Goal: Task Accomplishment & Management: Manage account settings

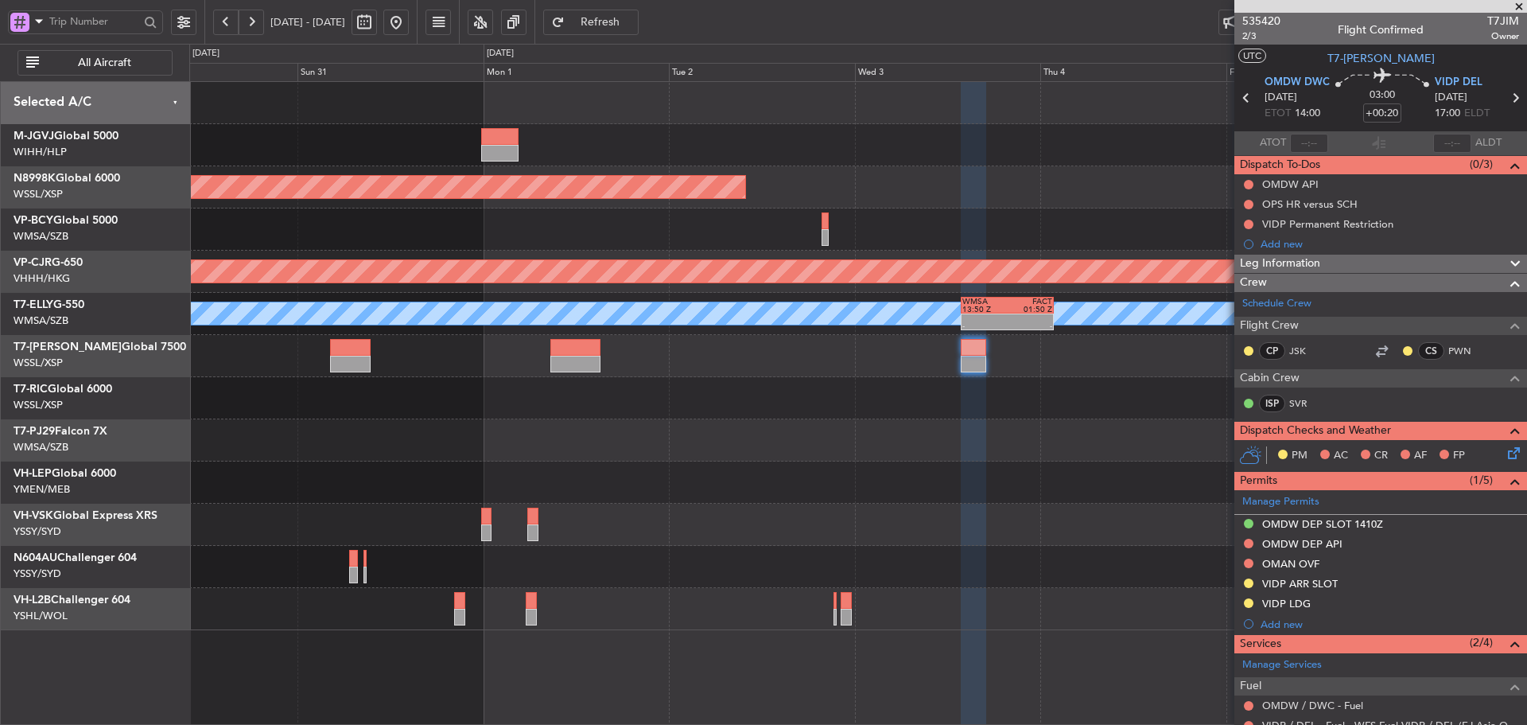
click at [850, 472] on div "Planned Maint [GEOGRAPHIC_DATA] (Seletar) - - CYVR 06:25 Z RJTT 16:15 Z Planned…" at bounding box center [857, 356] width 1337 height 548
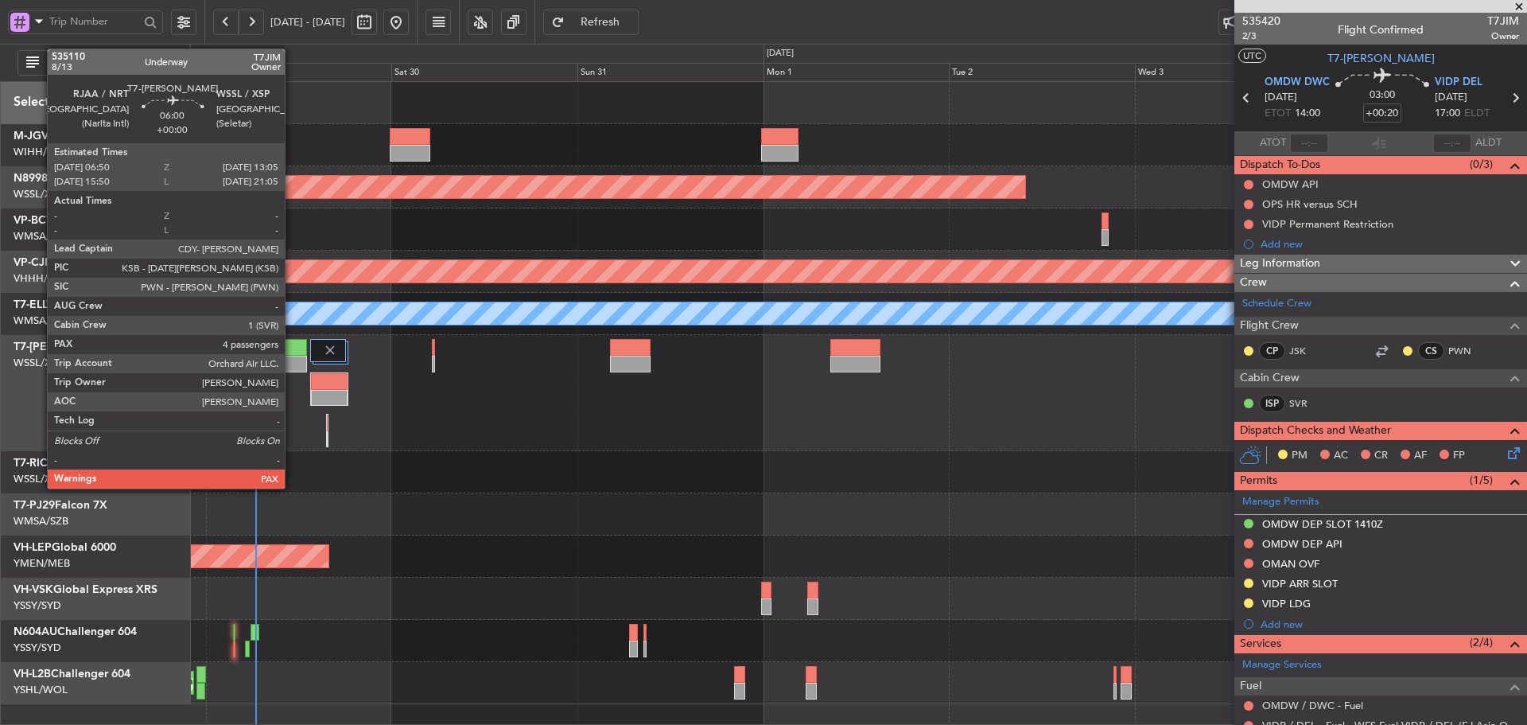
click at [287, 358] on div at bounding box center [282, 364] width 49 height 17
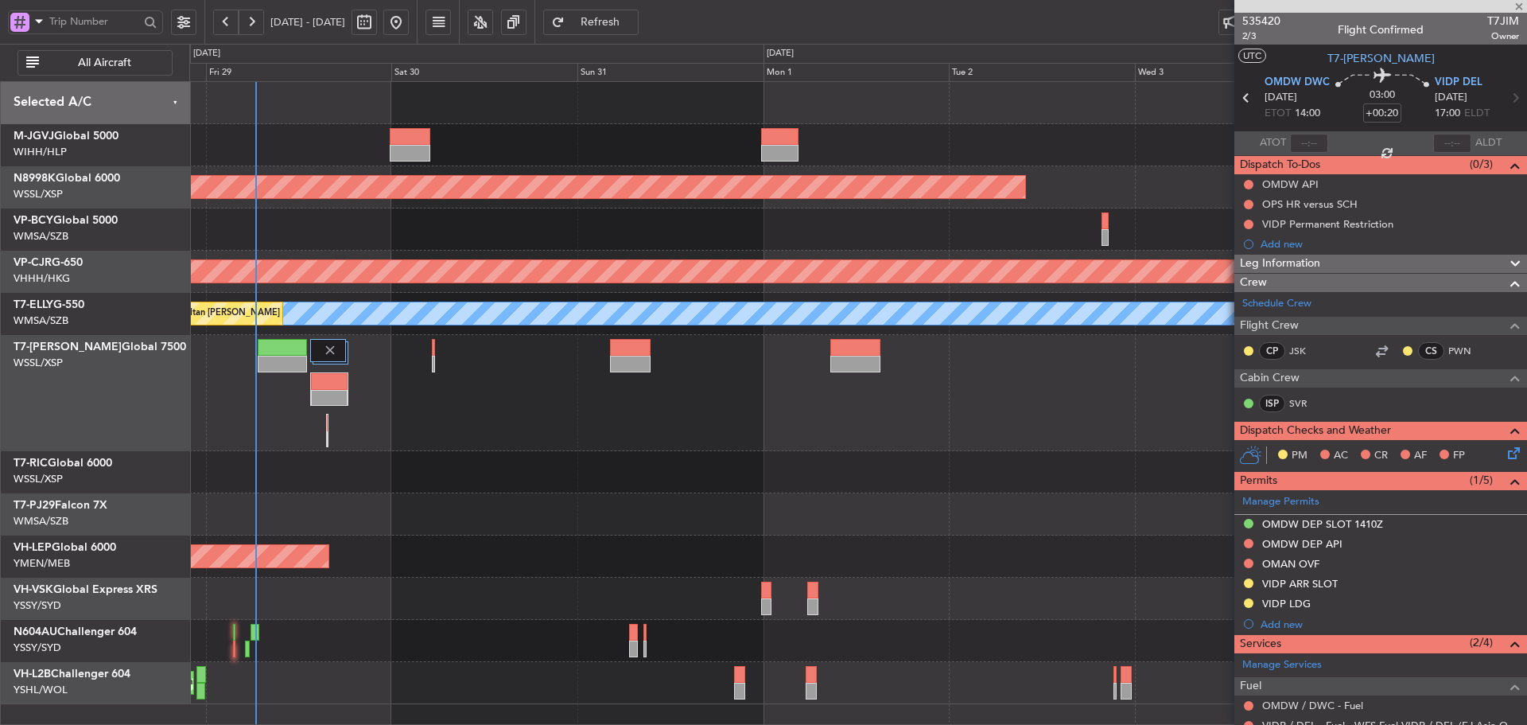
type input "4"
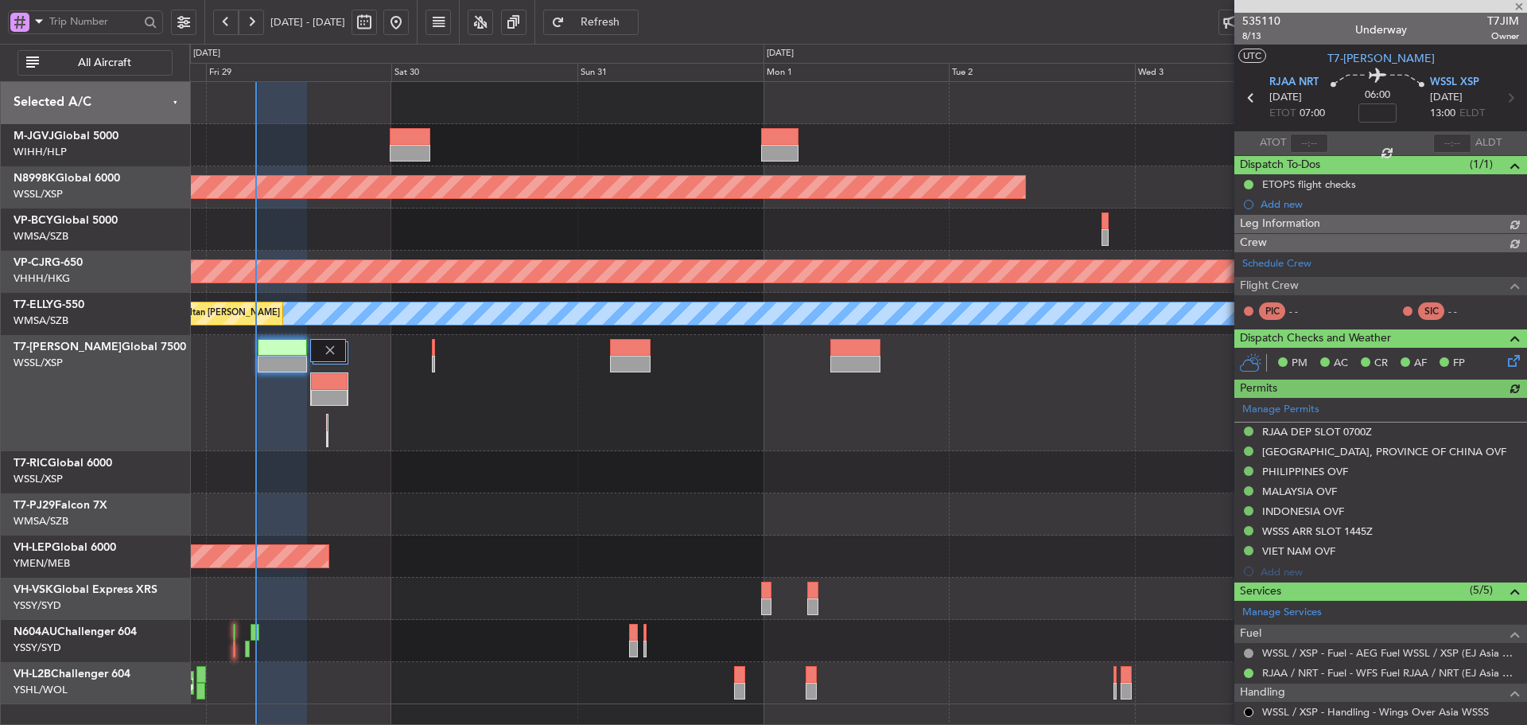
type input "[PERSON_NAME] (LEU)"
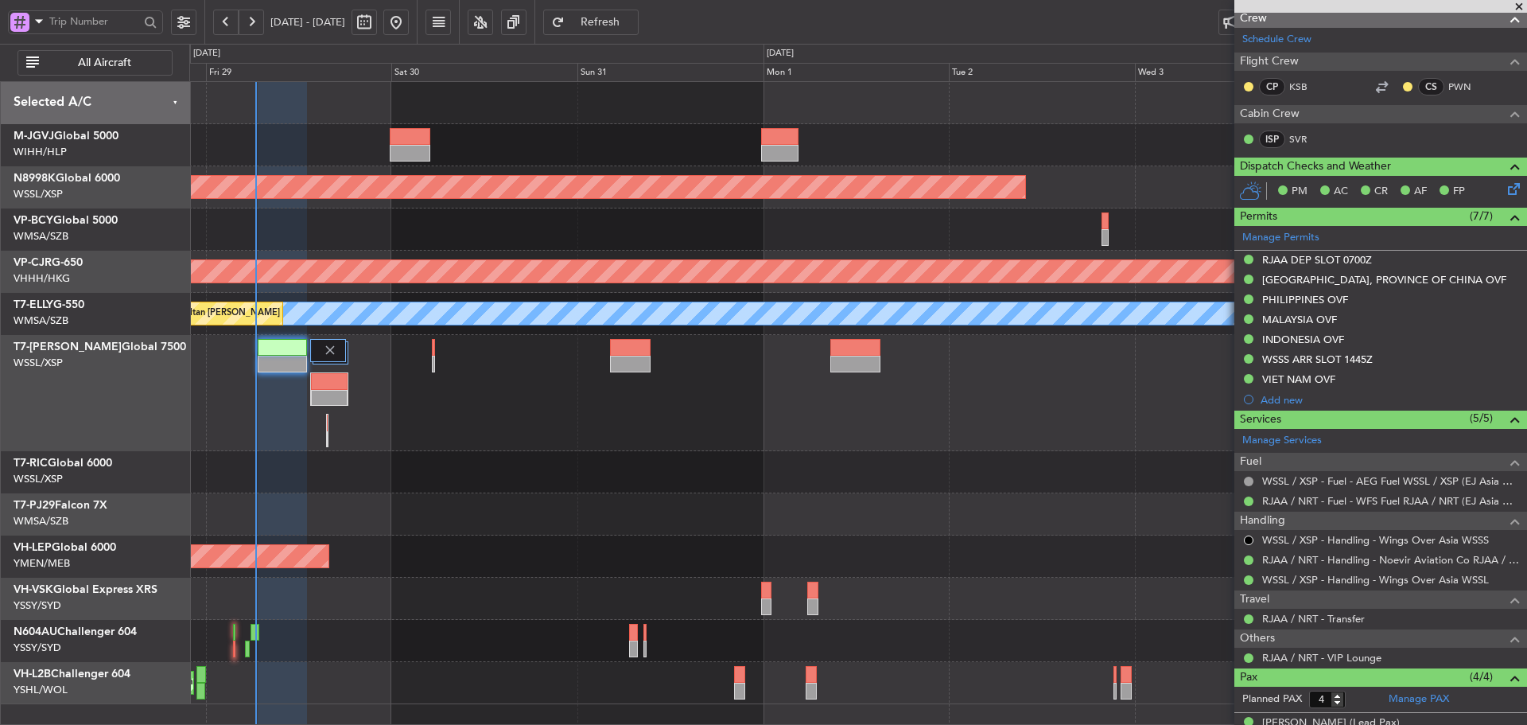
scroll to position [239, 0]
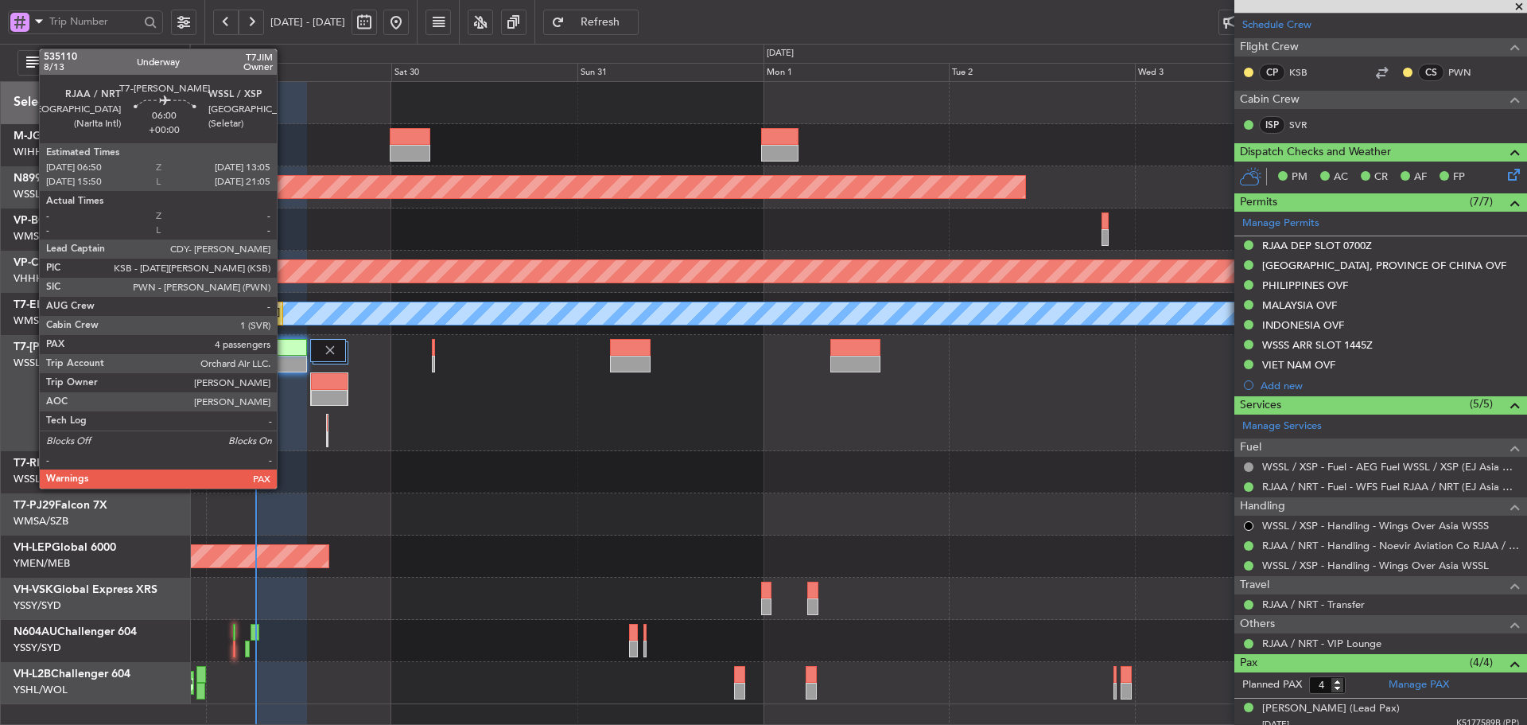
click at [284, 369] on div at bounding box center [282, 364] width 49 height 17
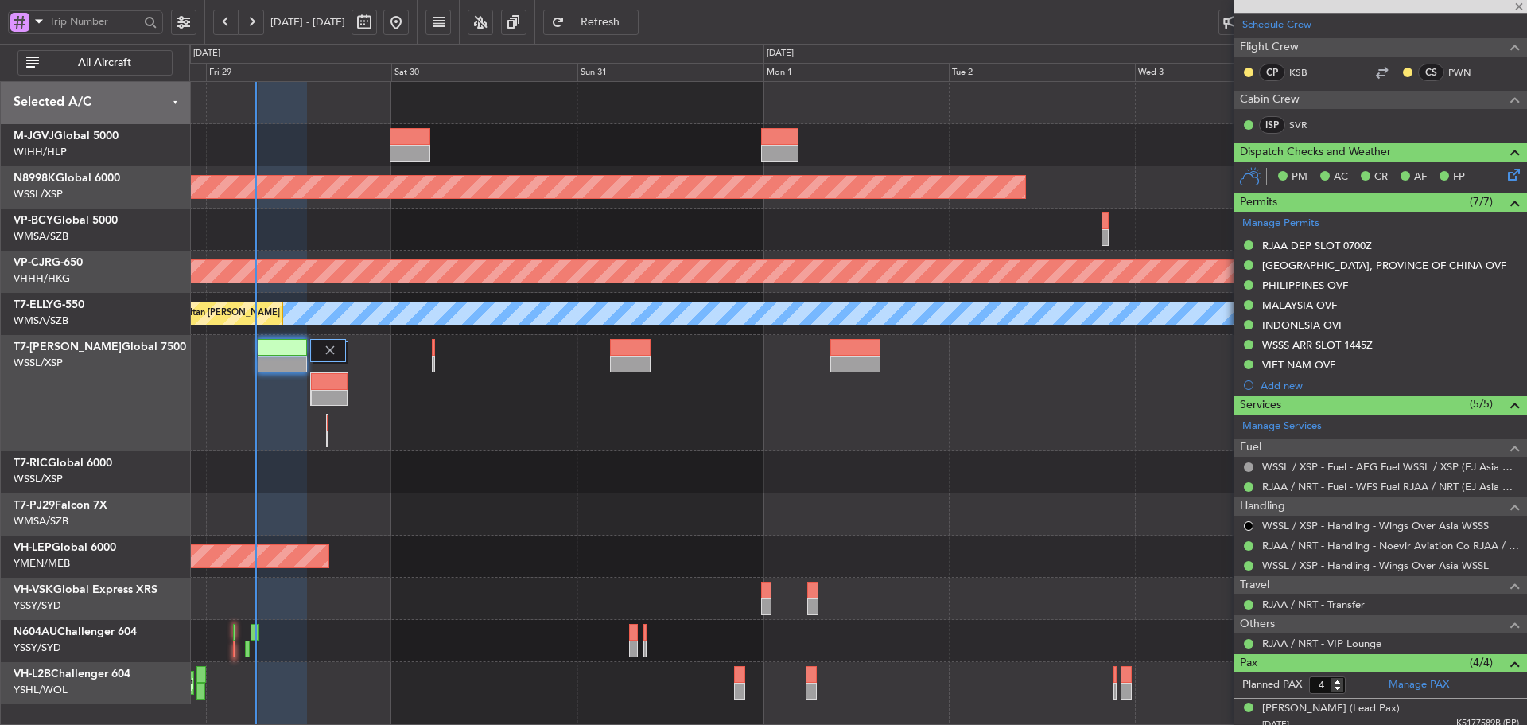
scroll to position [0, 0]
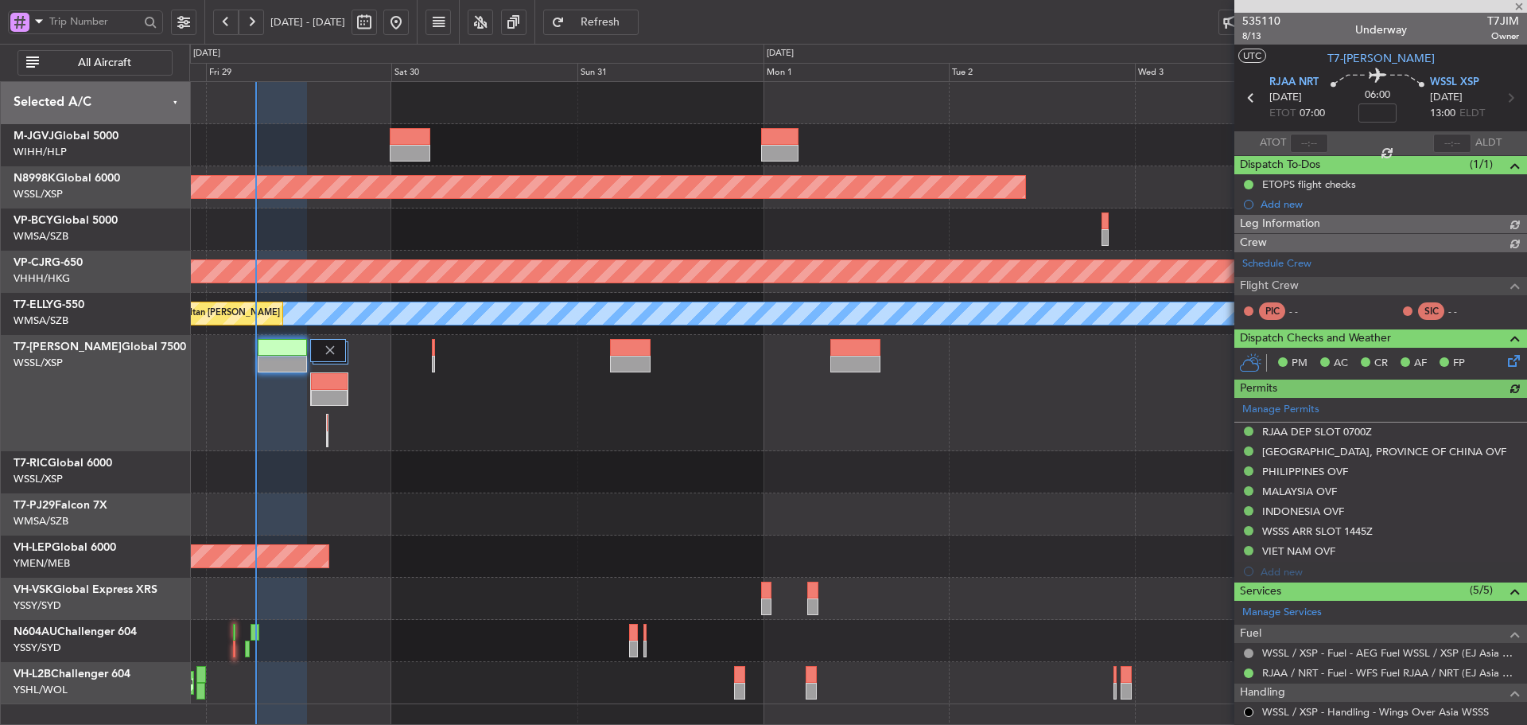
type input "[PERSON_NAME] (LEU)"
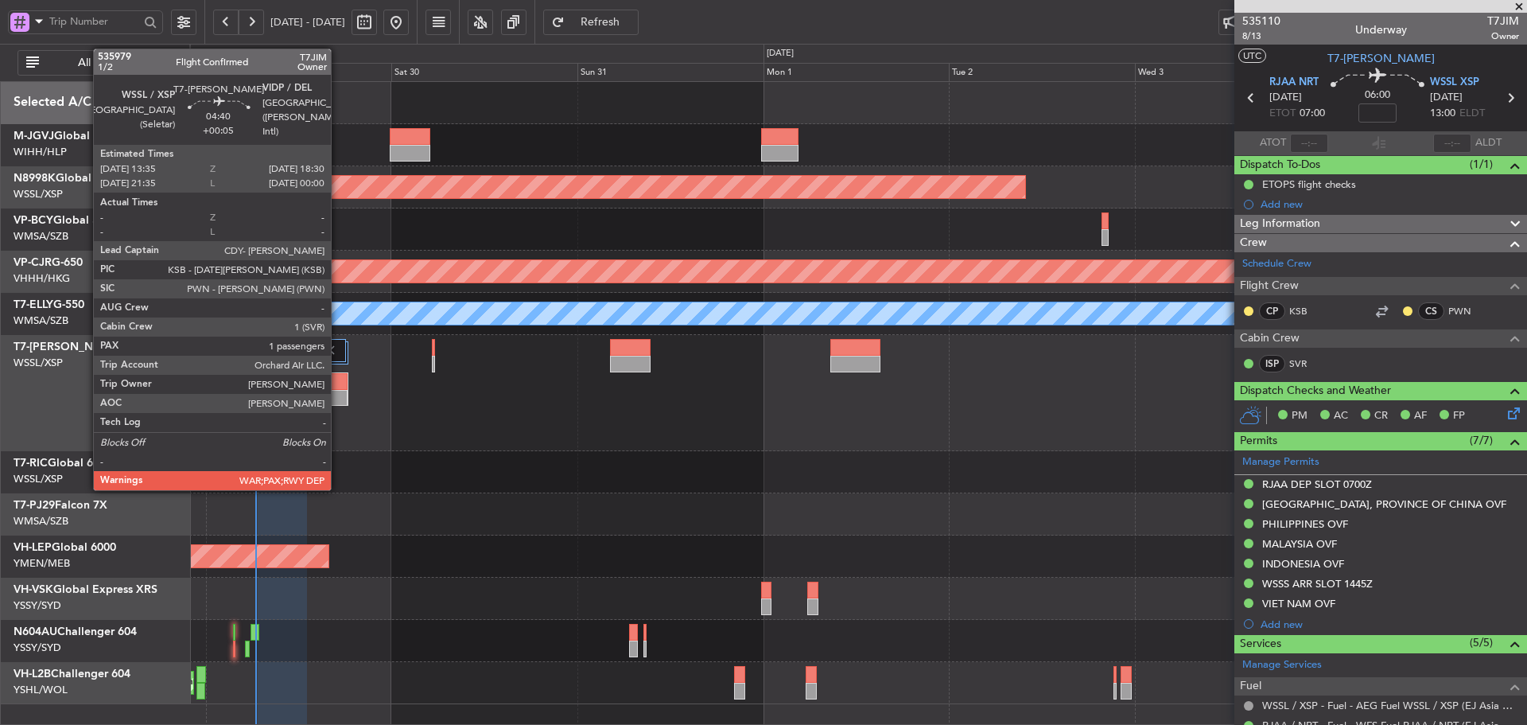
click at [338, 395] on div at bounding box center [329, 398] width 37 height 17
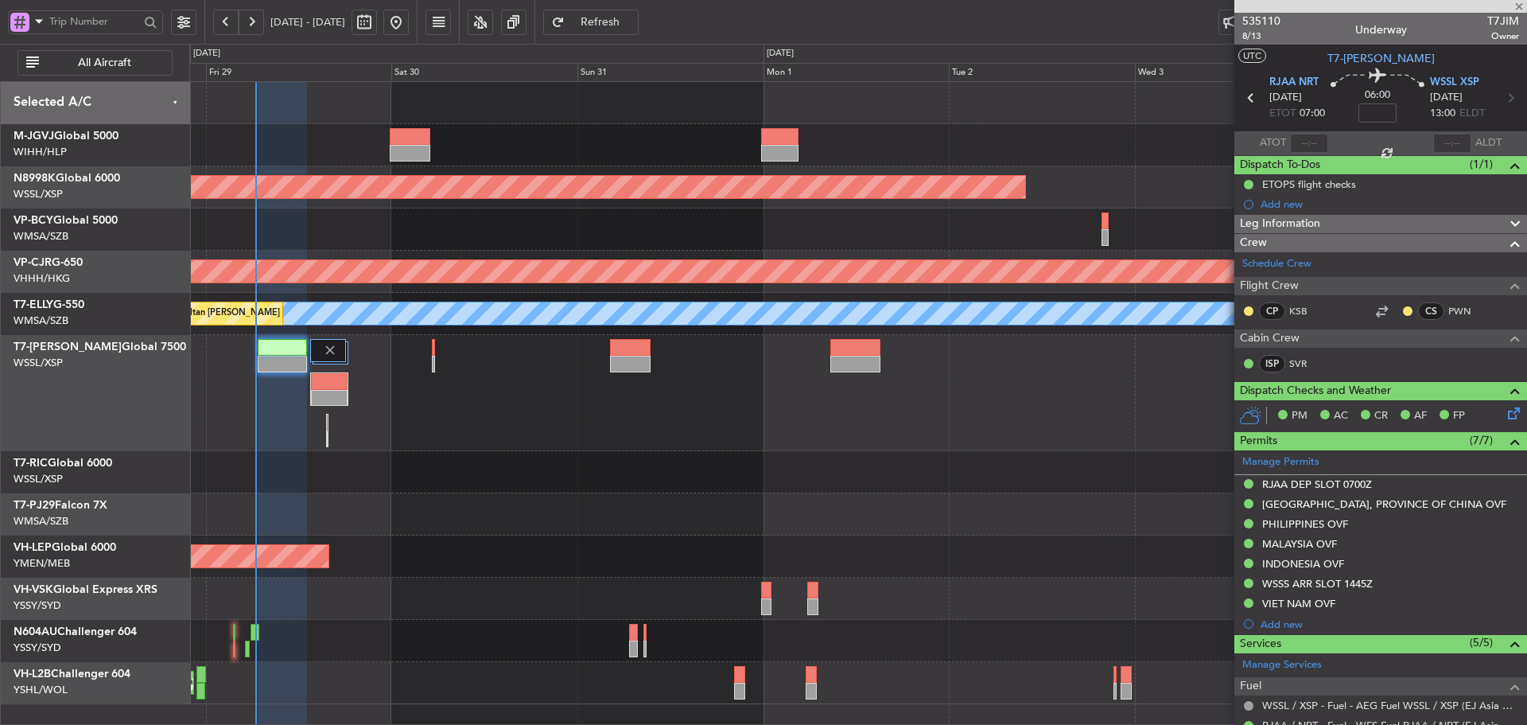
type input "+00:05"
type input "1"
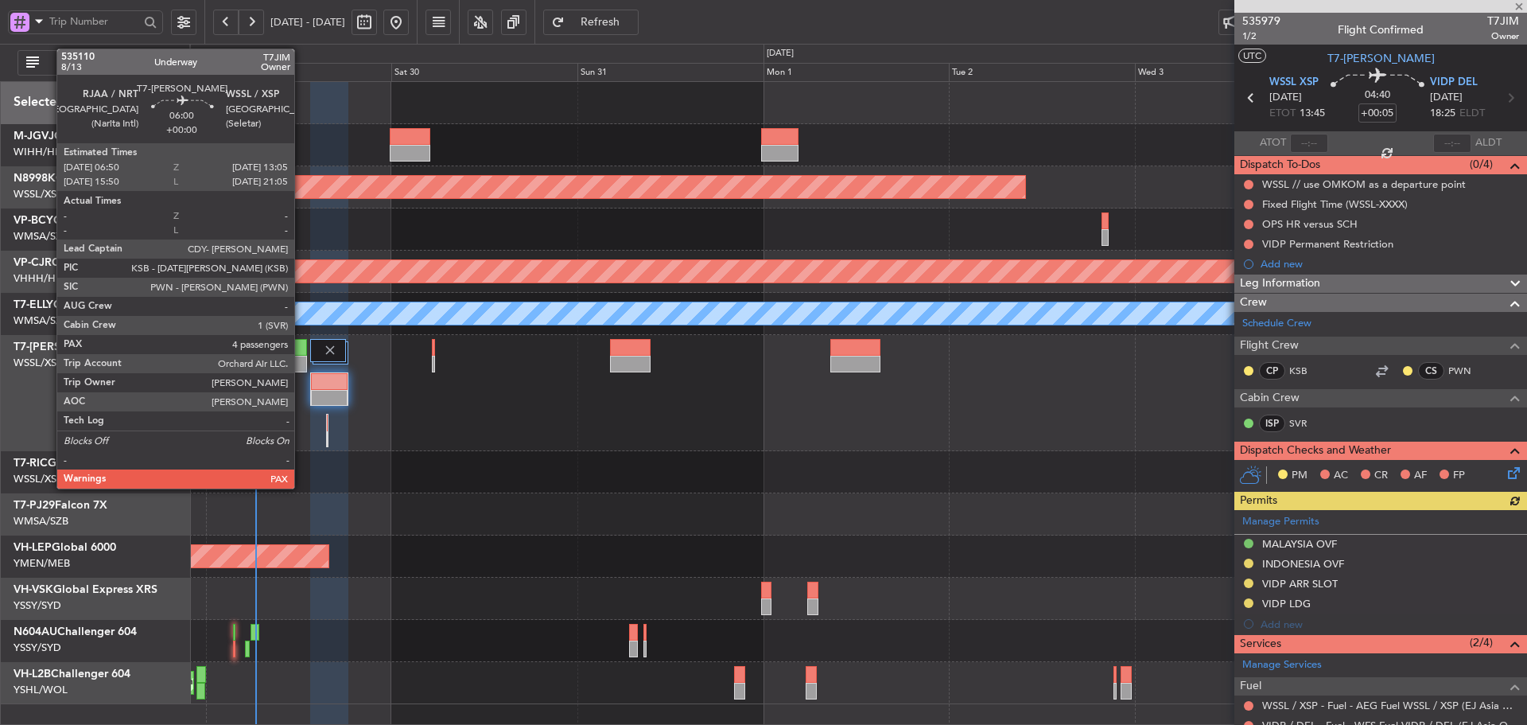
click at [293, 367] on div at bounding box center [282, 364] width 49 height 17
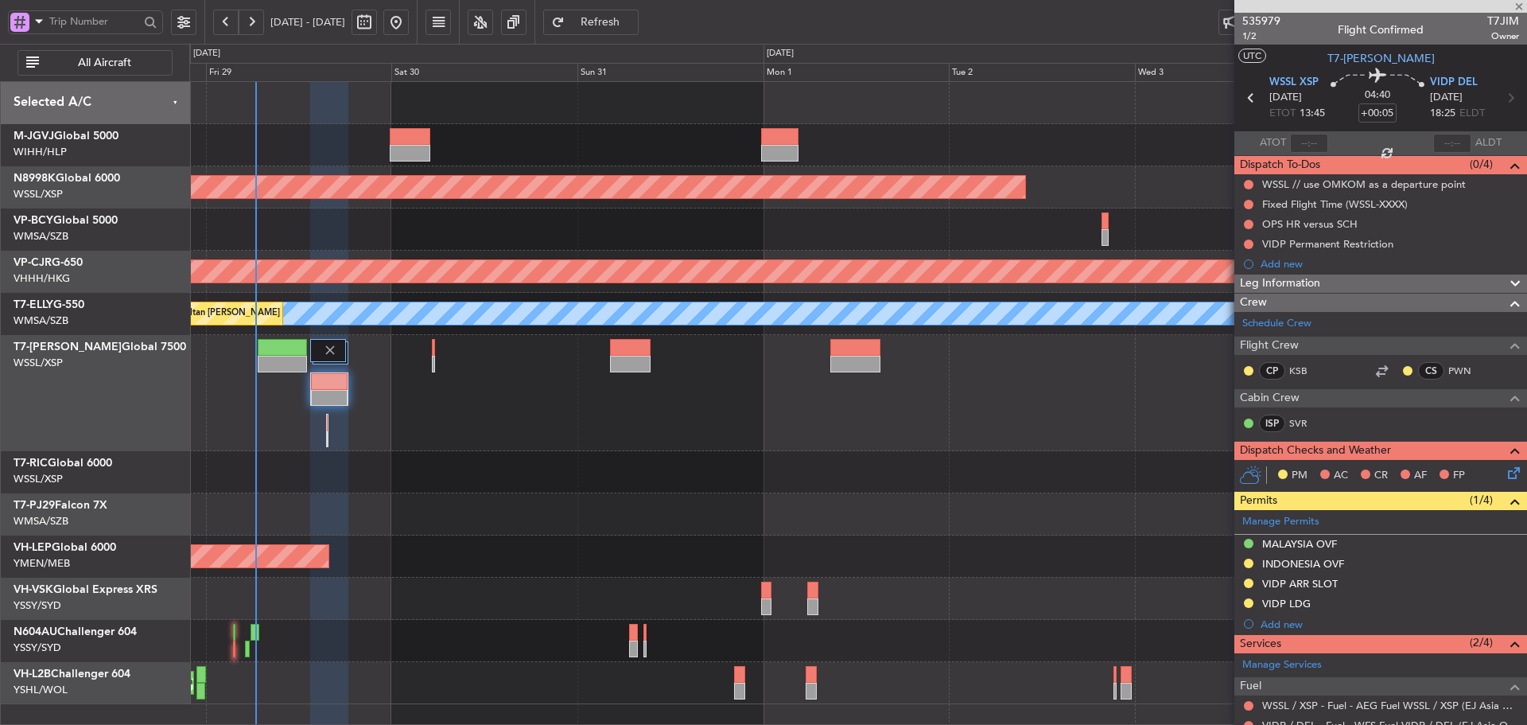
type input "4"
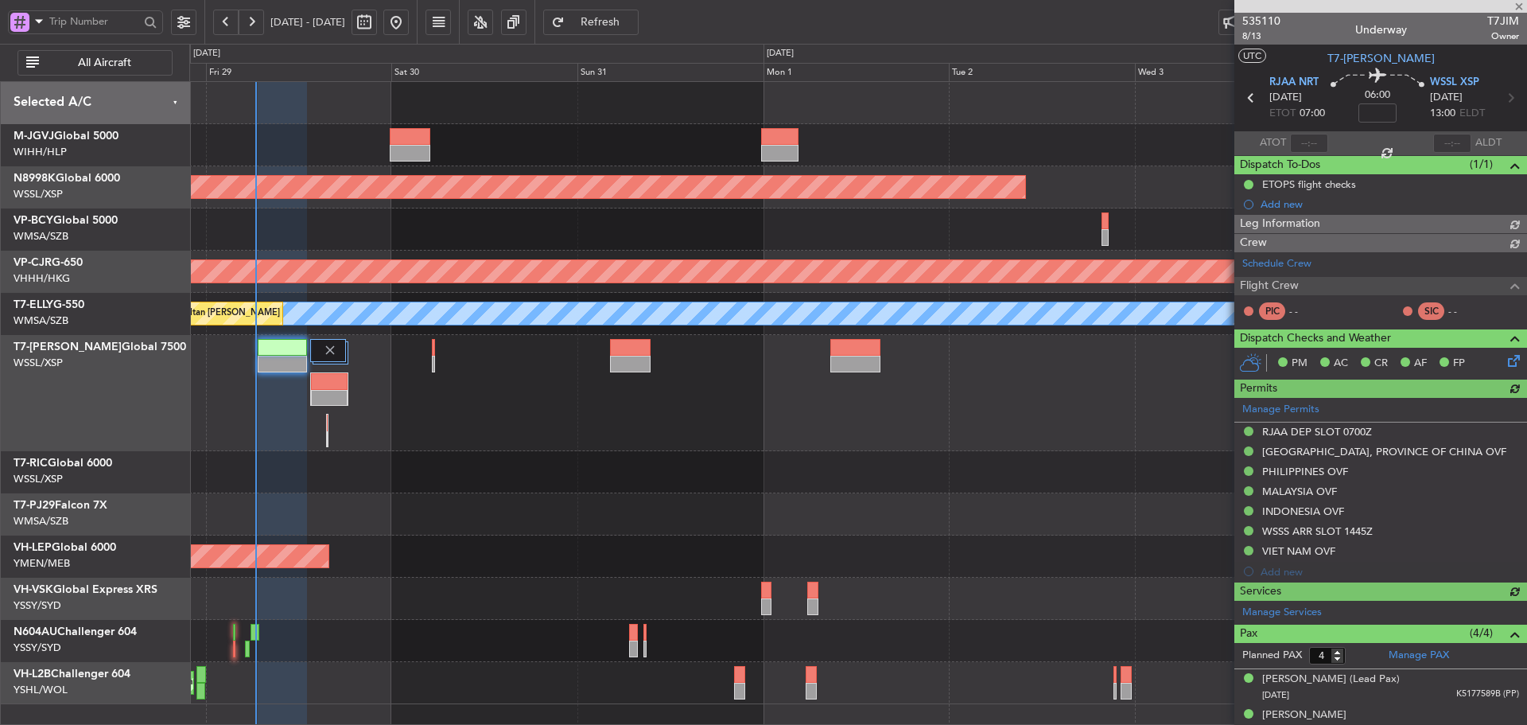
type input "[PERSON_NAME] (LEU)"
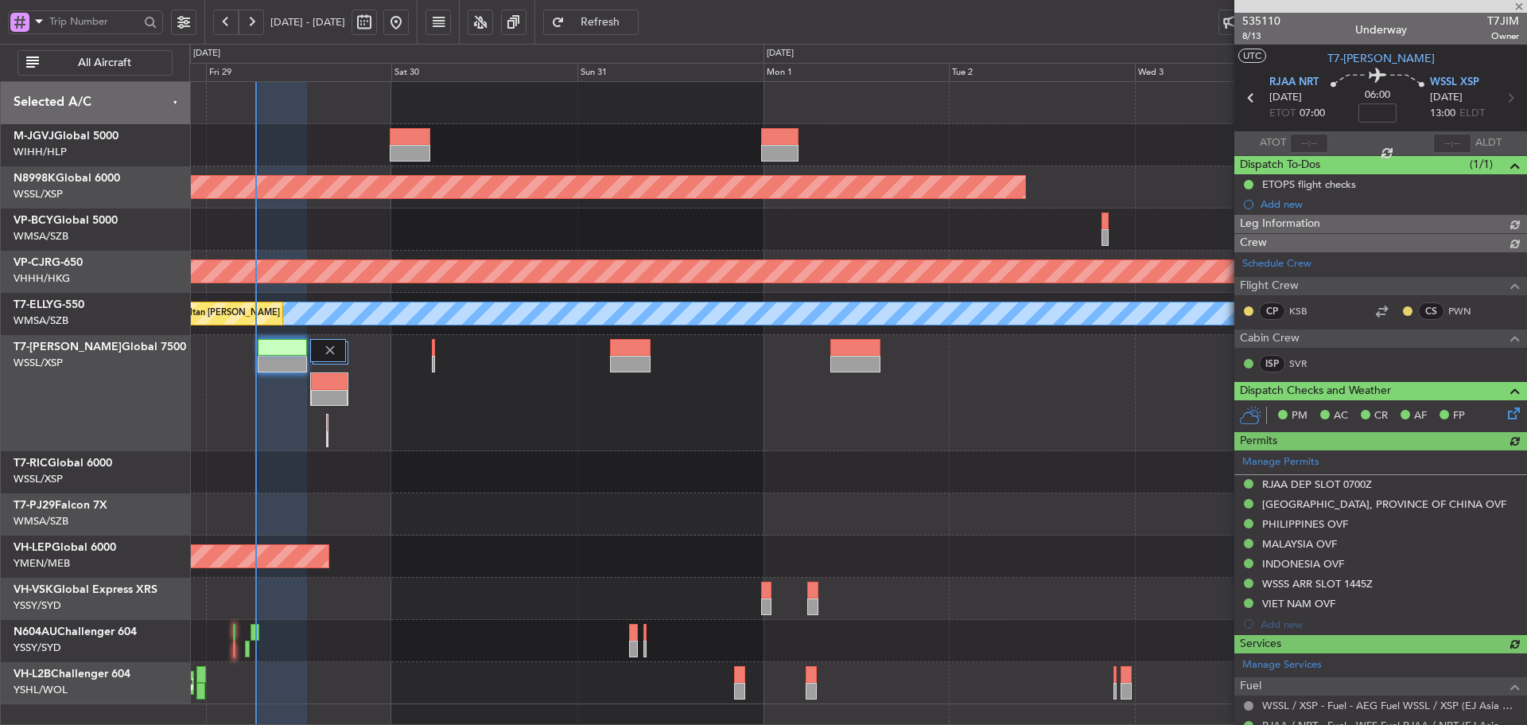
type input "[PERSON_NAME] (LEU)"
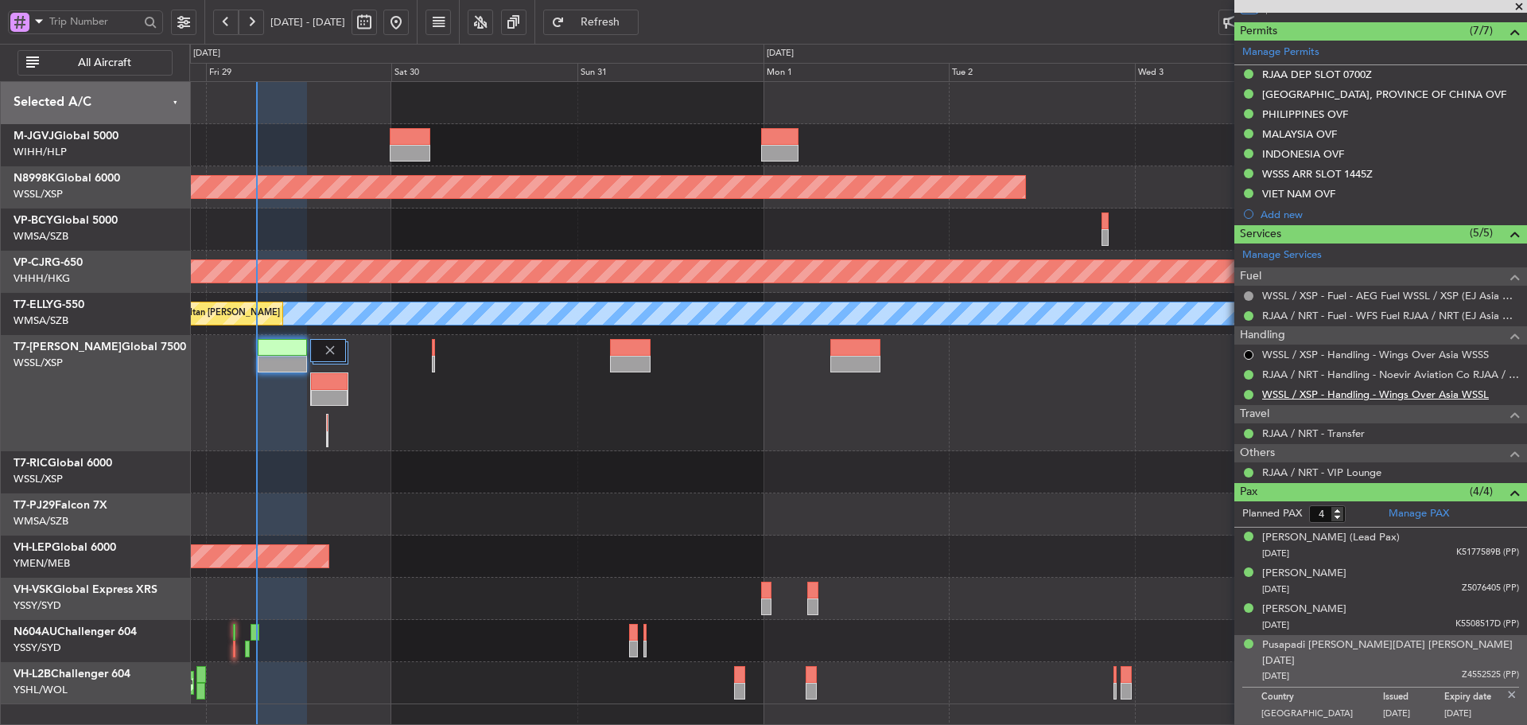
click at [1308, 394] on link "WSSL / XSP - Handling - Wings Over Asia WSSL" at bounding box center [1375, 394] width 227 height 14
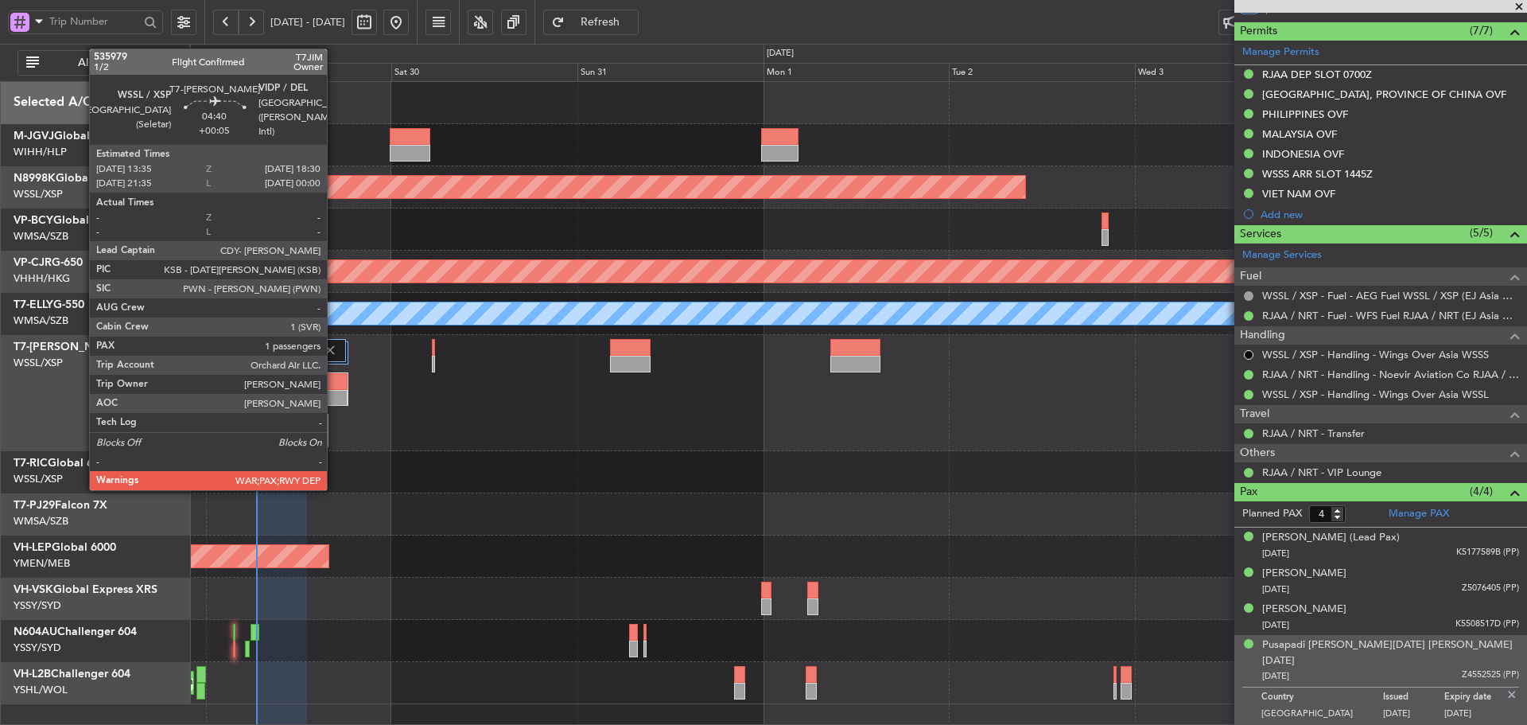
click at [334, 386] on div at bounding box center [329, 381] width 37 height 17
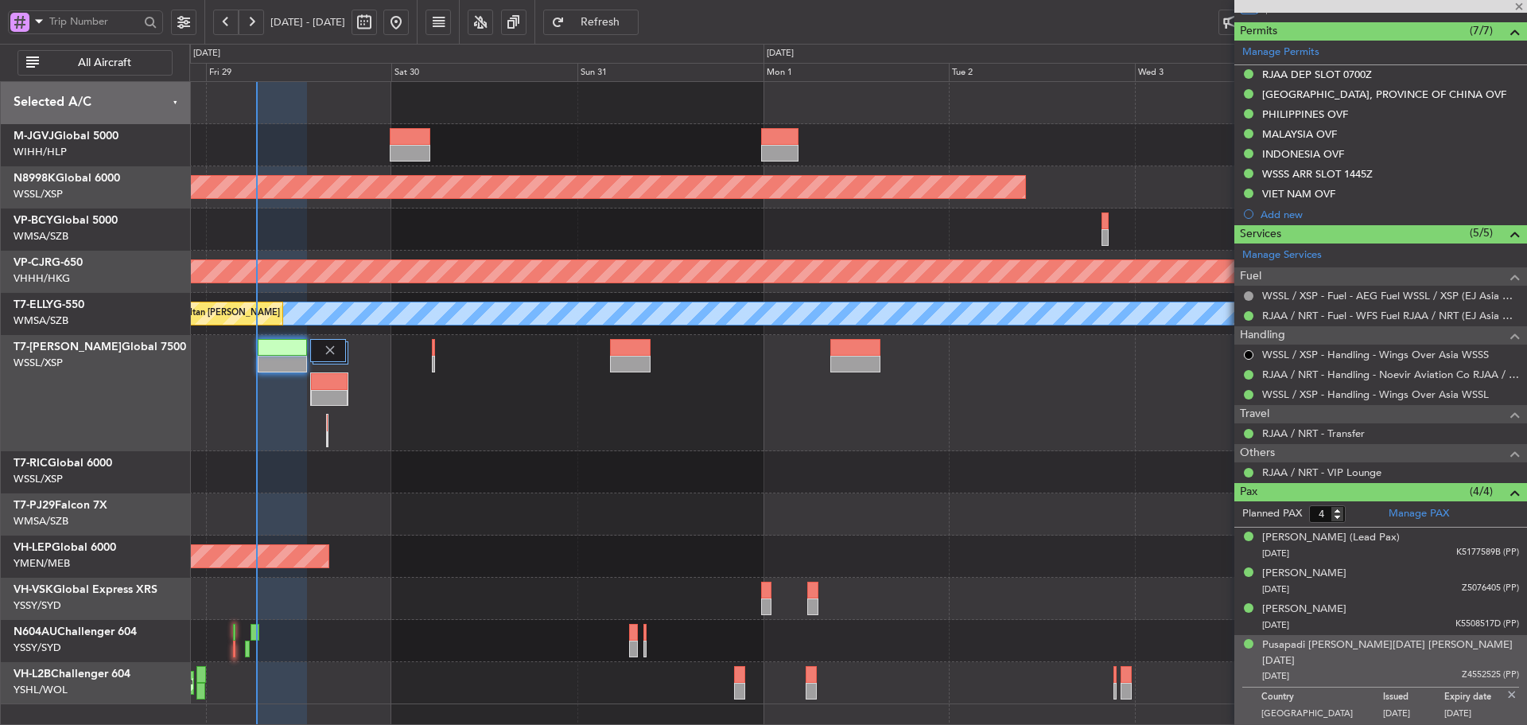
type input "+00:05"
type input "1"
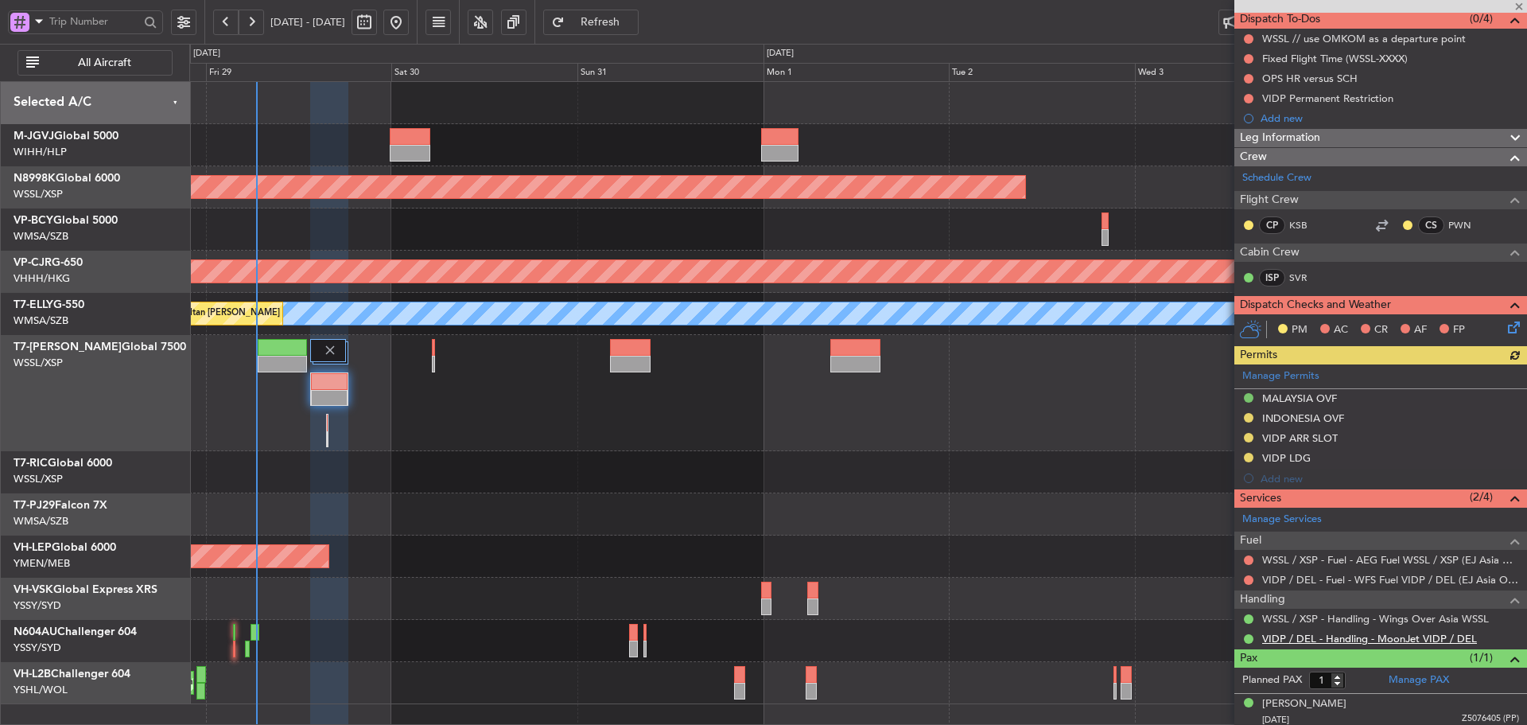
scroll to position [150, 0]
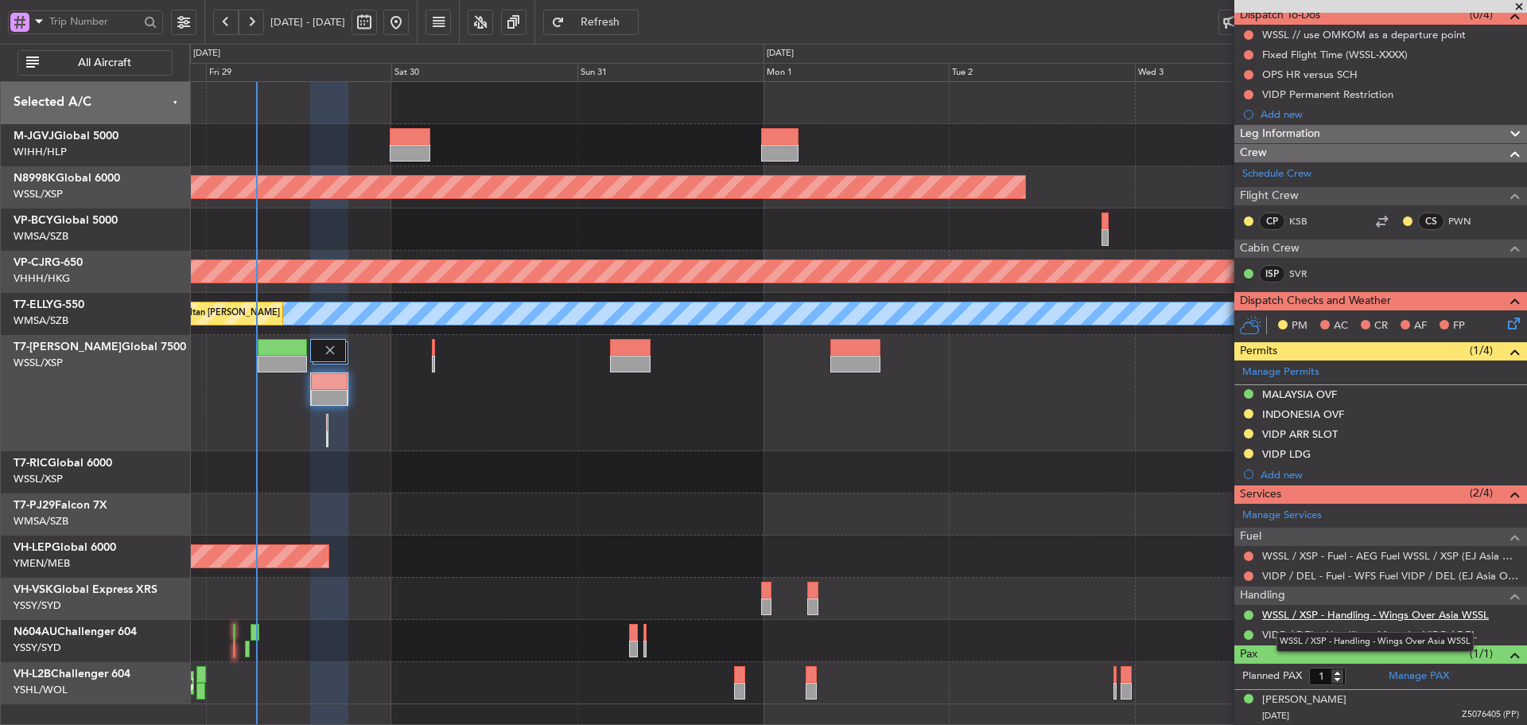
click at [1295, 615] on link "WSSL / XSP - Handling - Wings Over Asia WSSL" at bounding box center [1375, 615] width 227 height 14
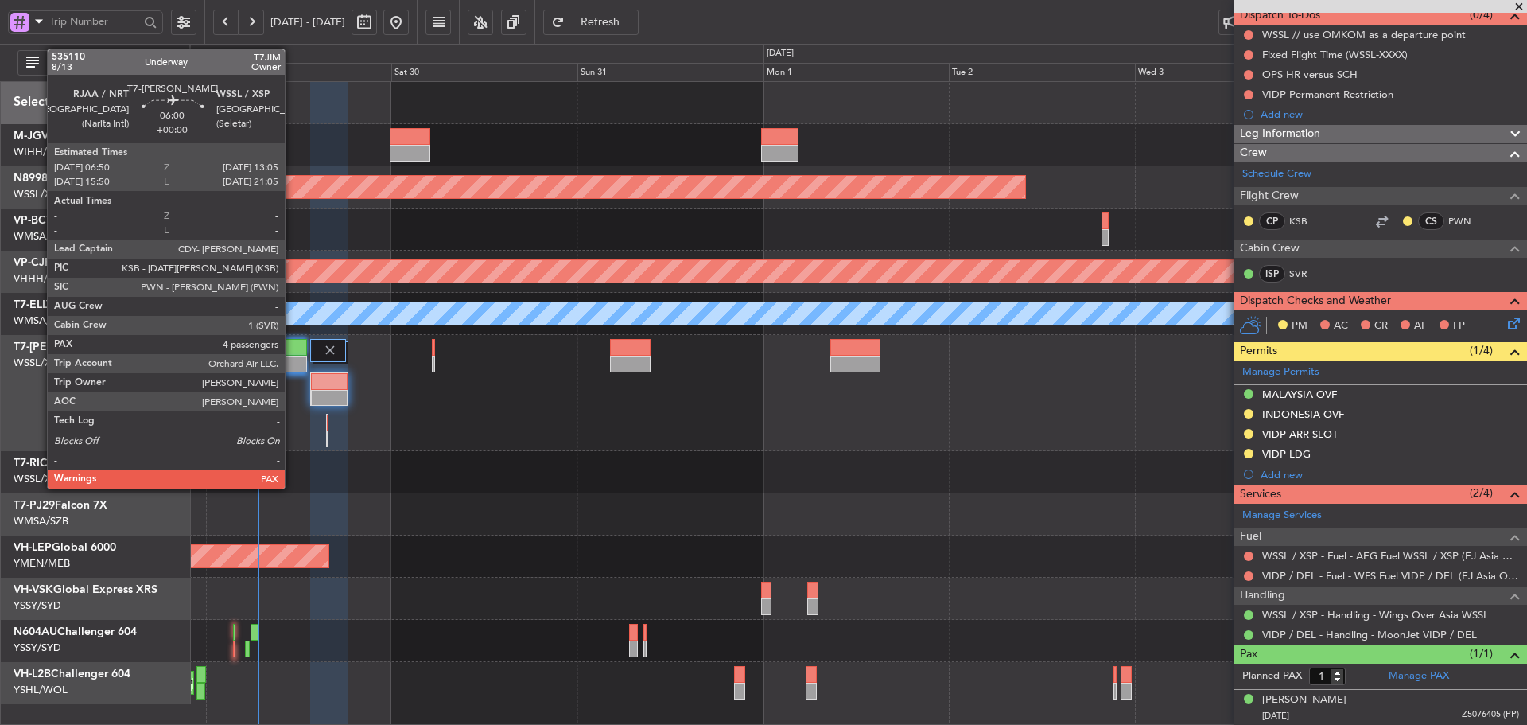
click at [292, 356] on div at bounding box center [282, 364] width 49 height 17
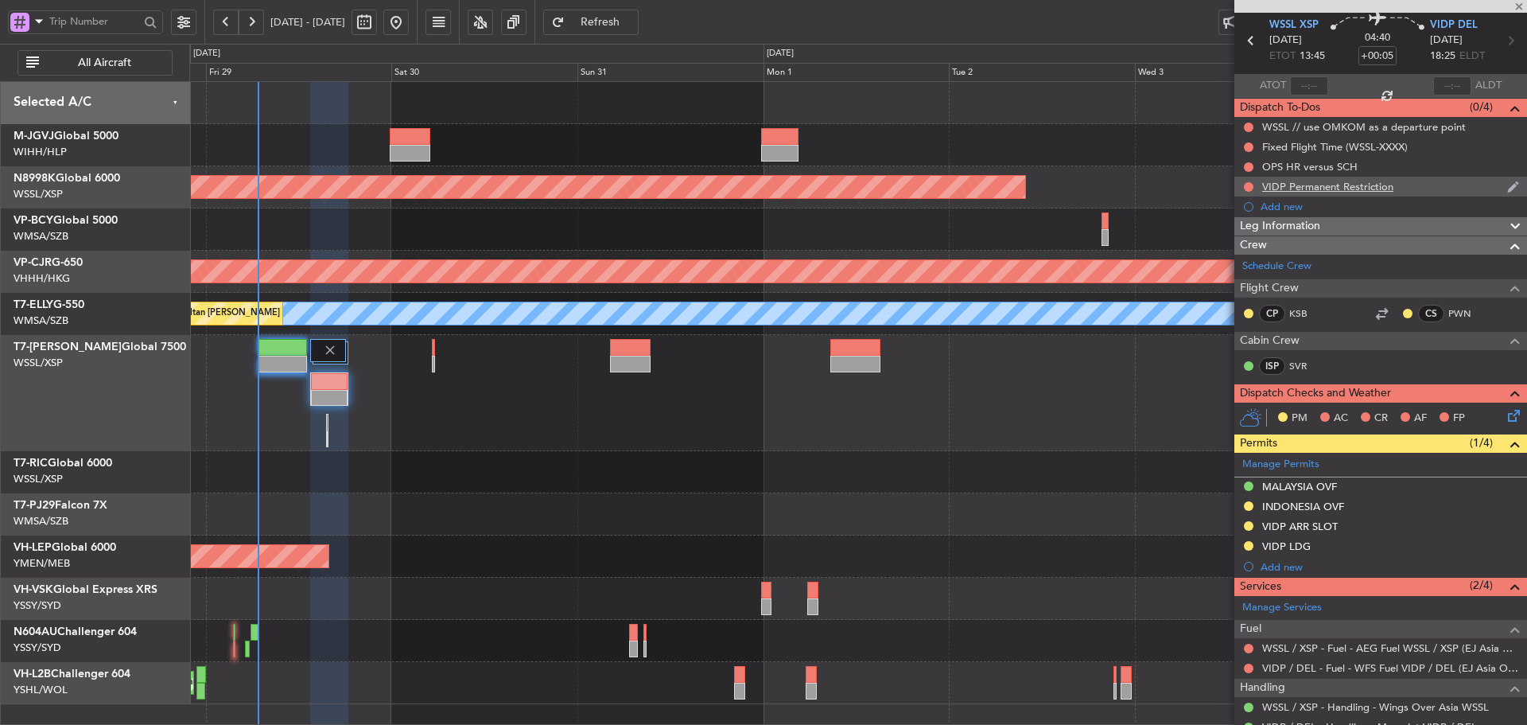
scroll to position [0, 0]
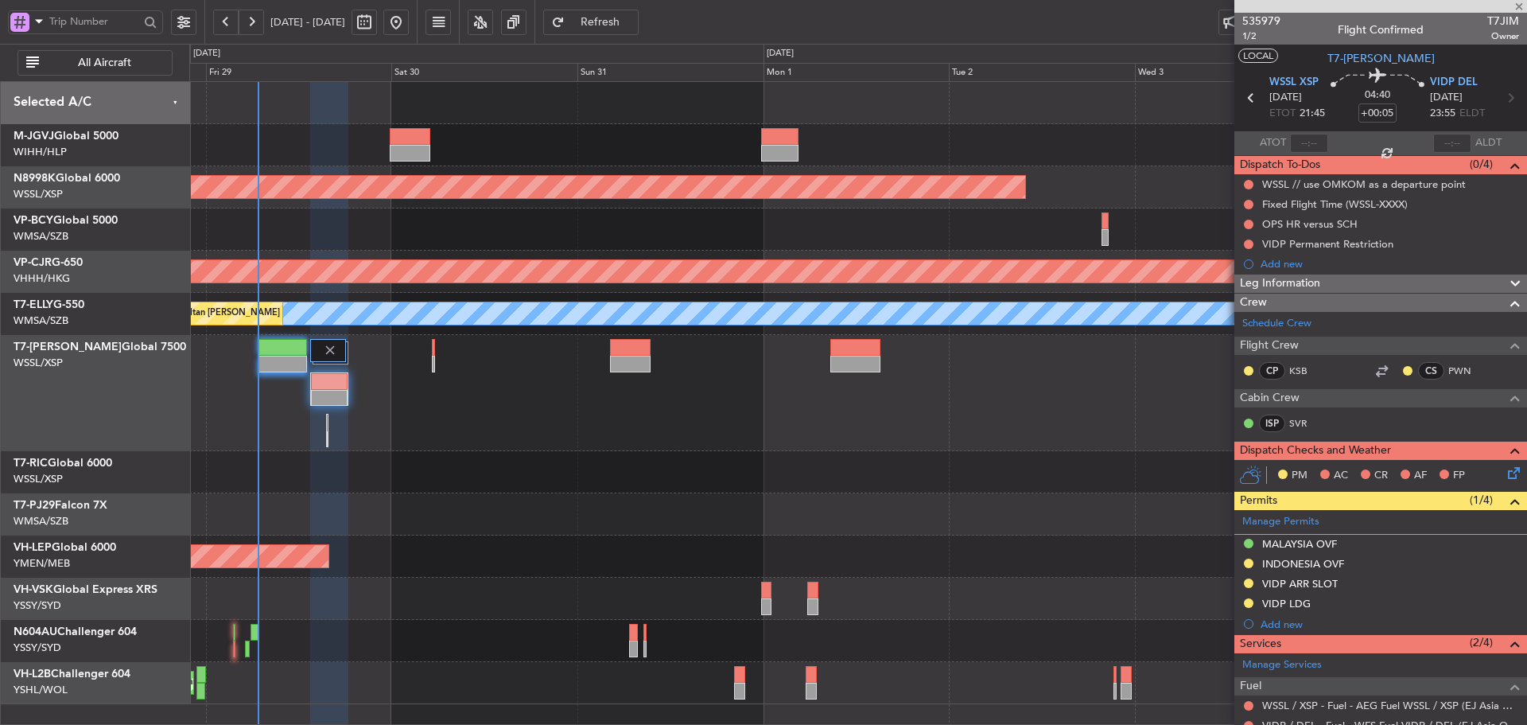
type input "4"
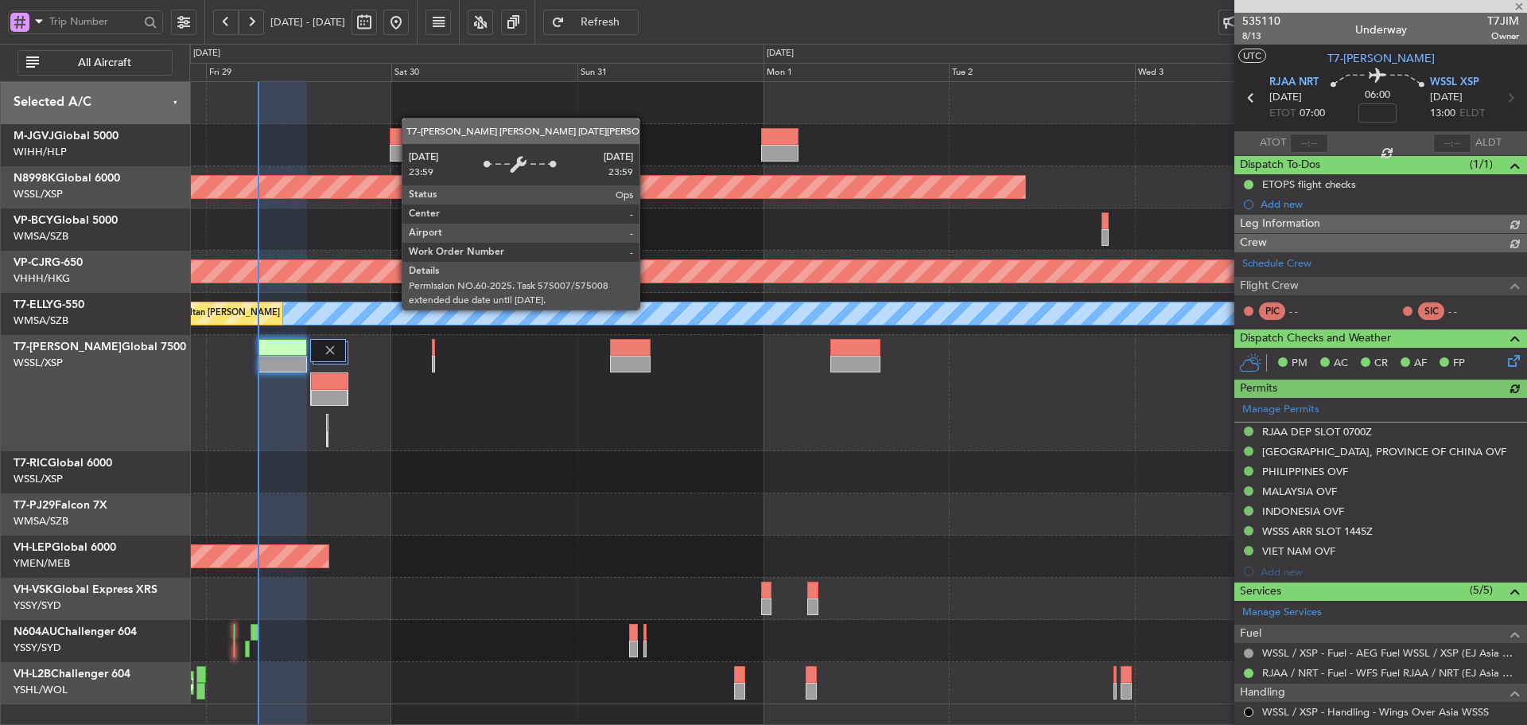
type input "[PERSON_NAME] (LEU)"
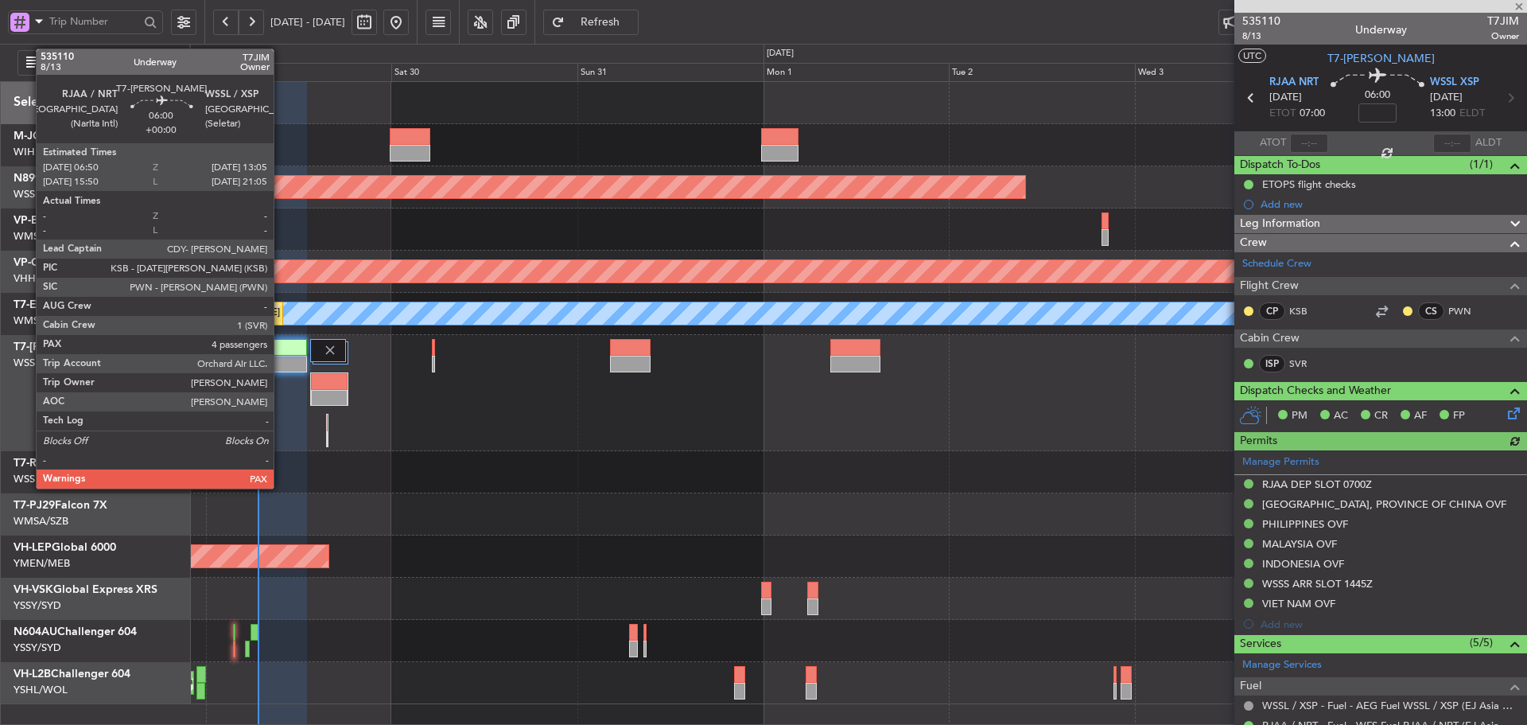
click at [281, 363] on div at bounding box center [282, 364] width 49 height 17
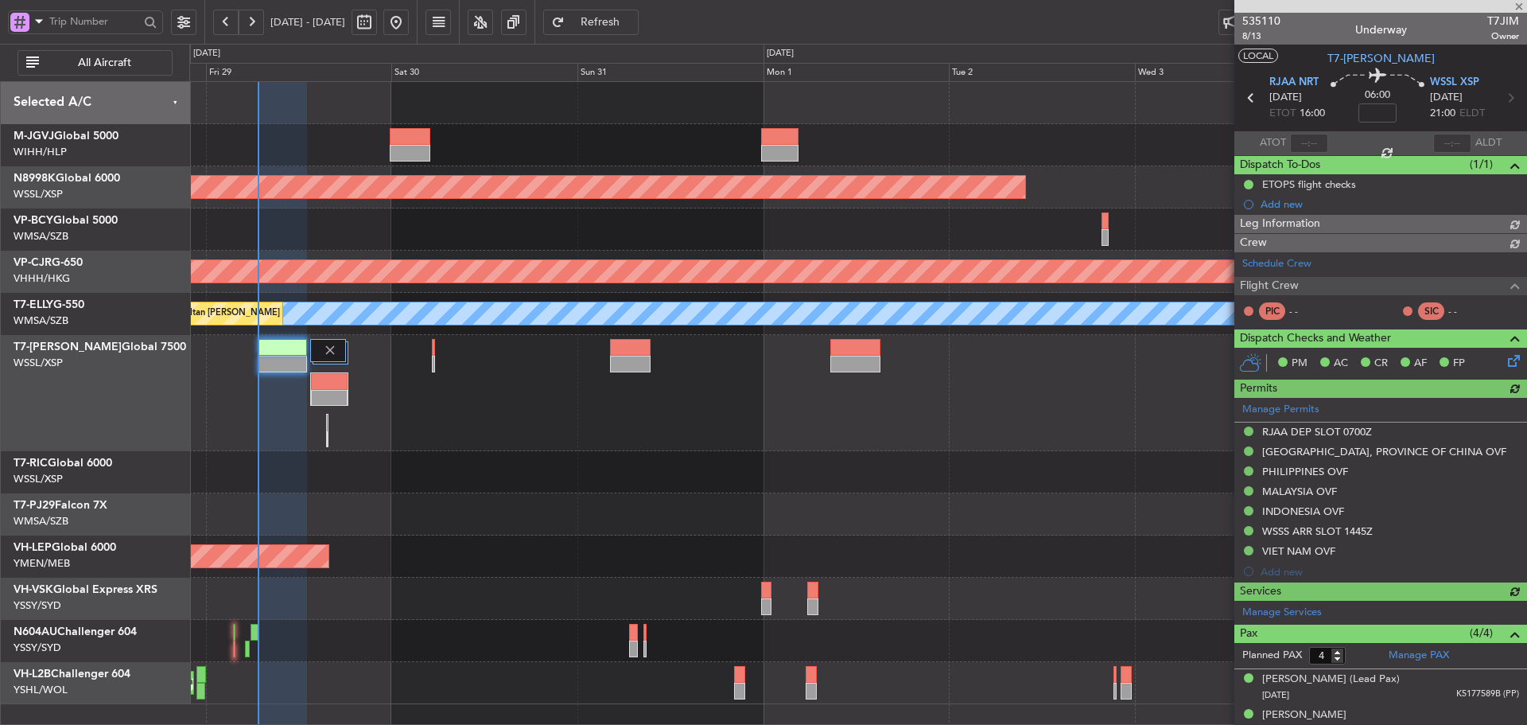
type input "[PERSON_NAME] (LEU)"
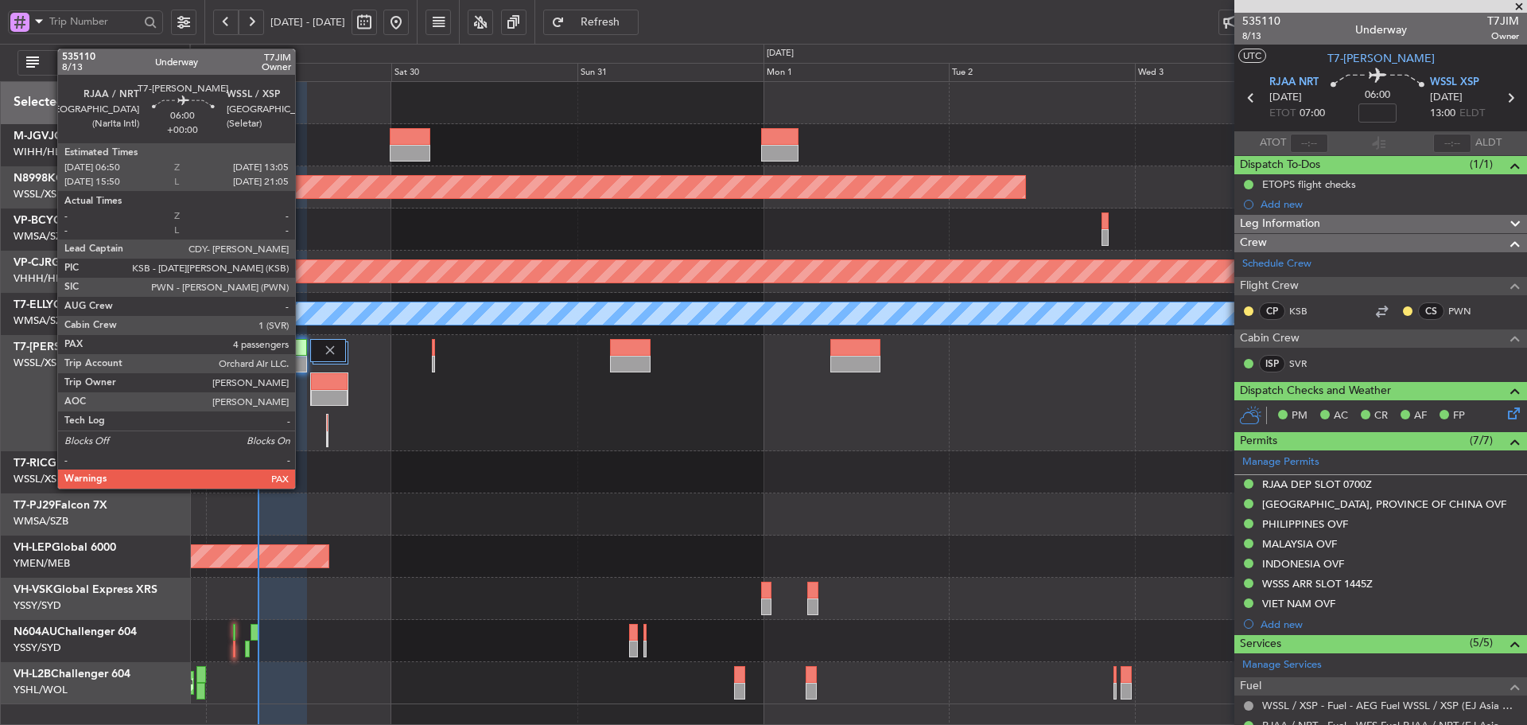
click at [301, 356] on div at bounding box center [282, 364] width 49 height 17
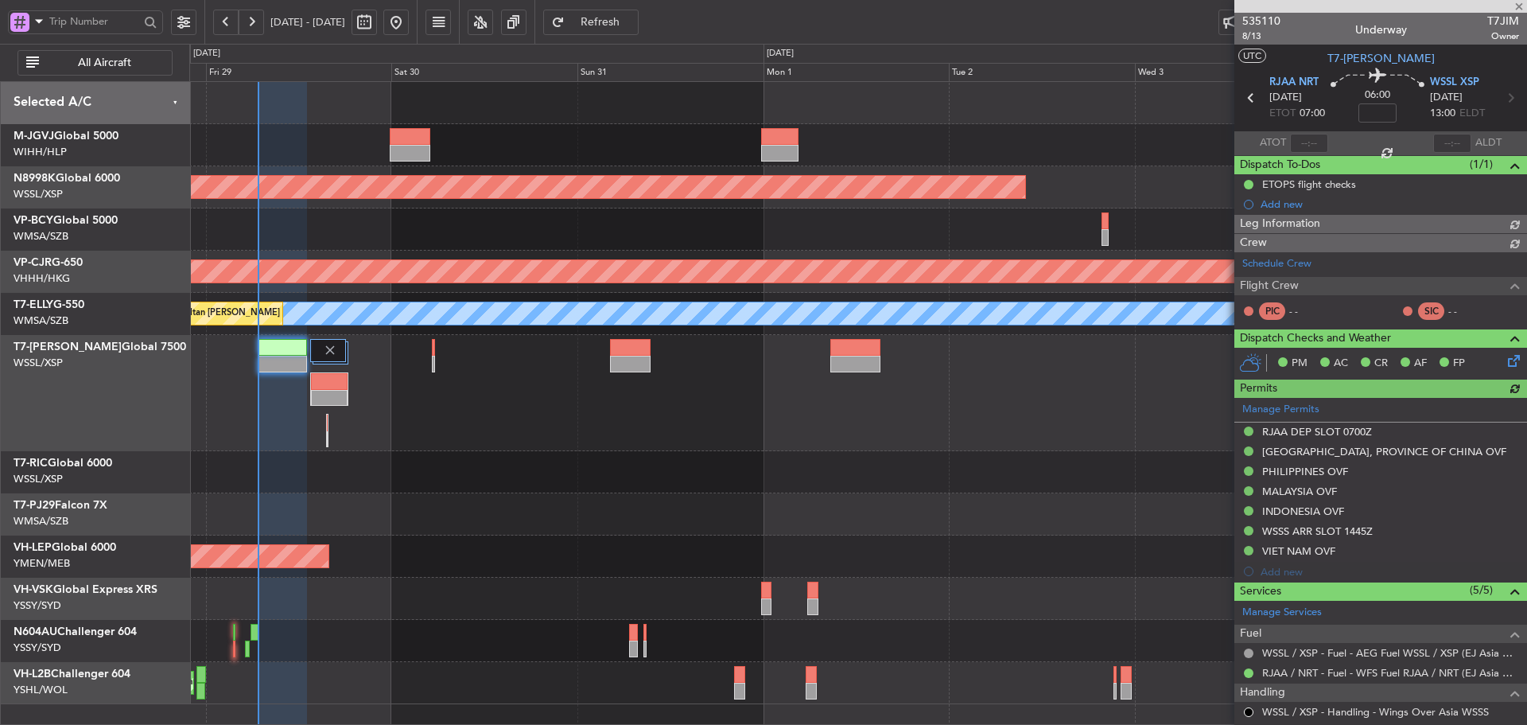
type input "[PERSON_NAME] (LEU)"
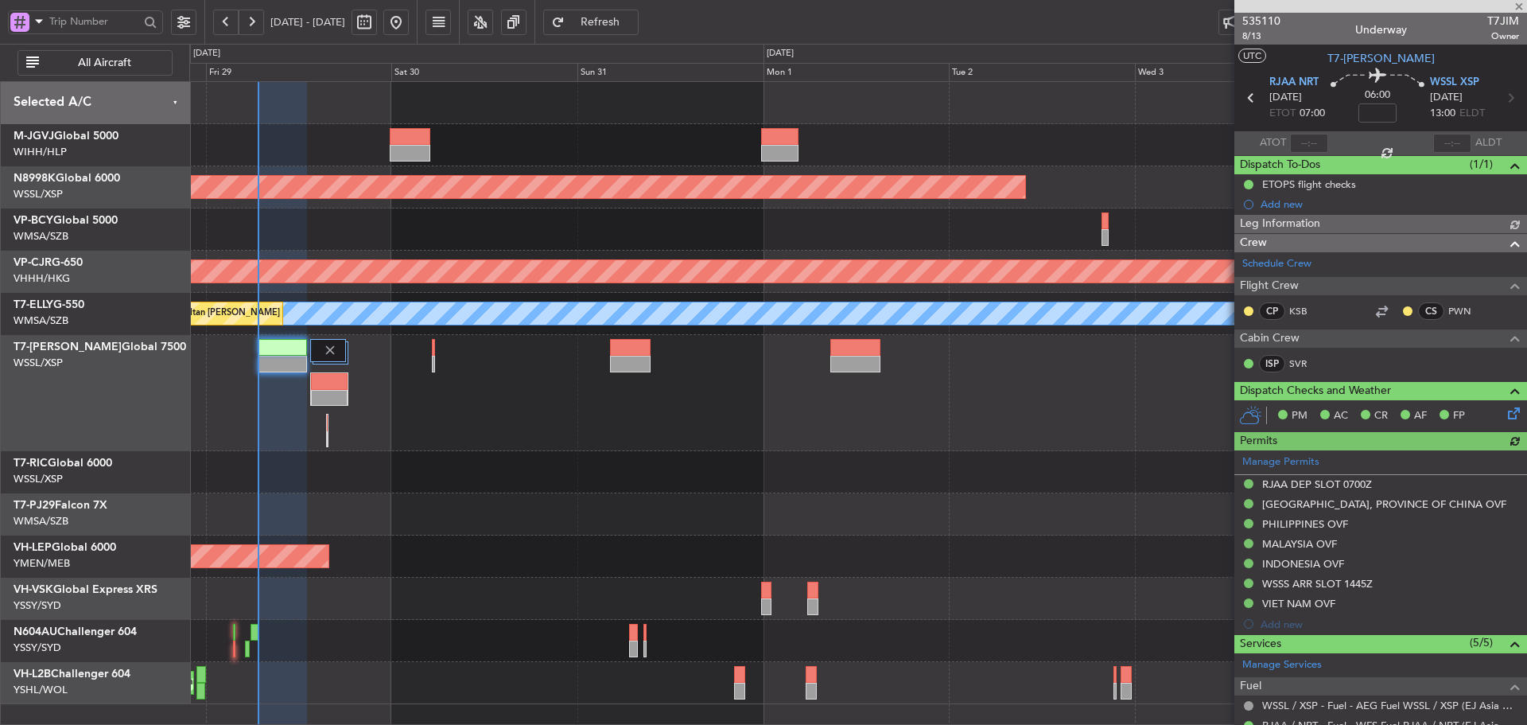
type input "[PERSON_NAME] (LEU)"
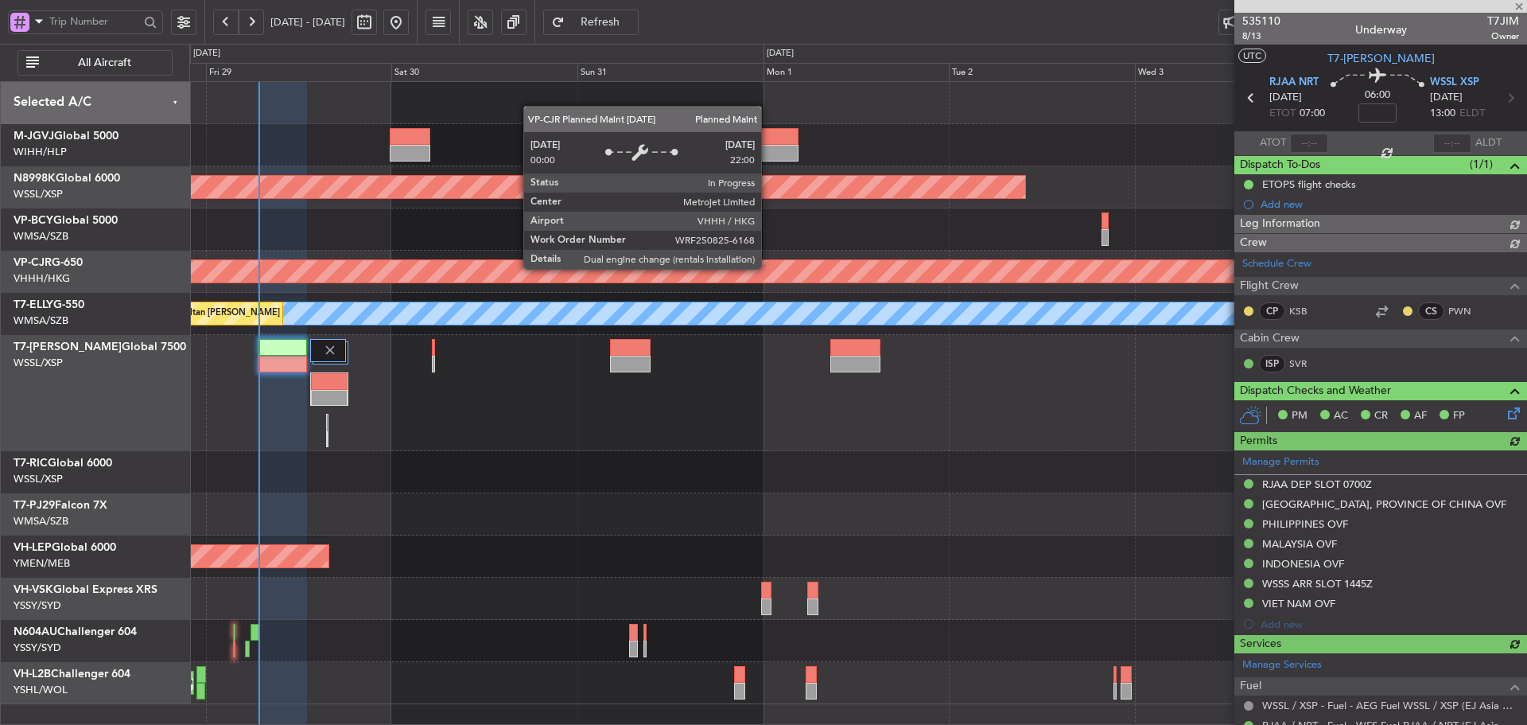
type input "[PERSON_NAME] (LEU)"
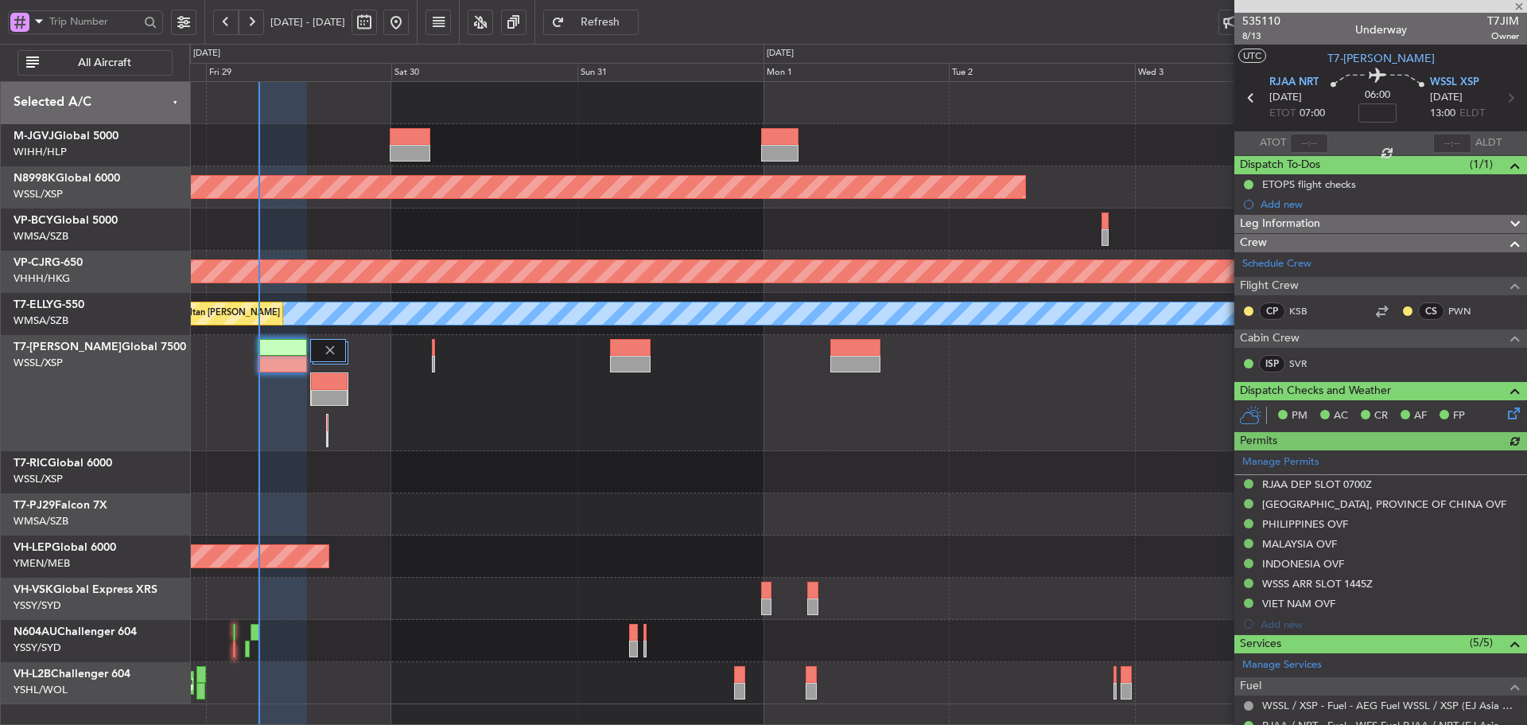
click at [1518, 6] on div at bounding box center [1380, 6] width 293 height 13
click at [1519, 6] on span at bounding box center [1519, 7] width 16 height 14
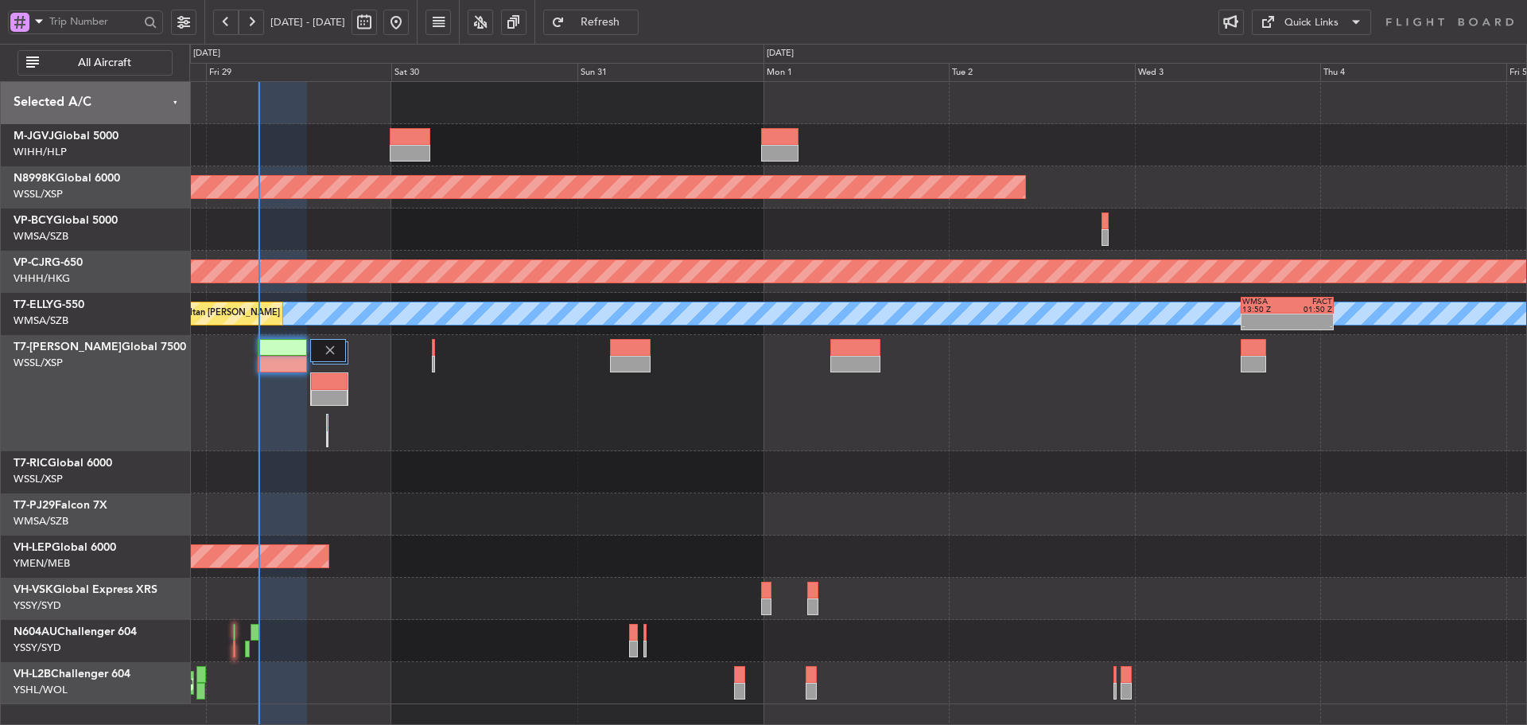
type input "0"
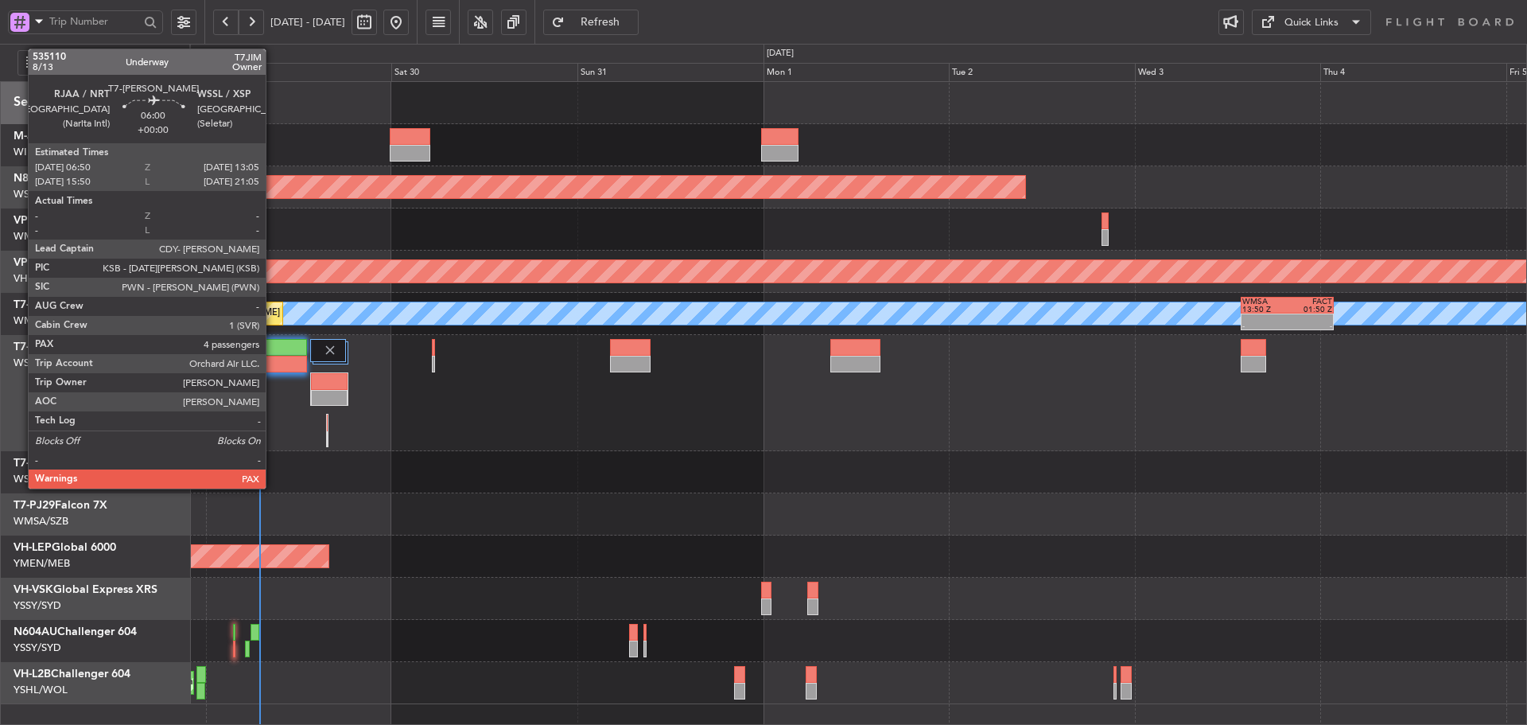
click at [274, 356] on div at bounding box center [282, 364] width 49 height 17
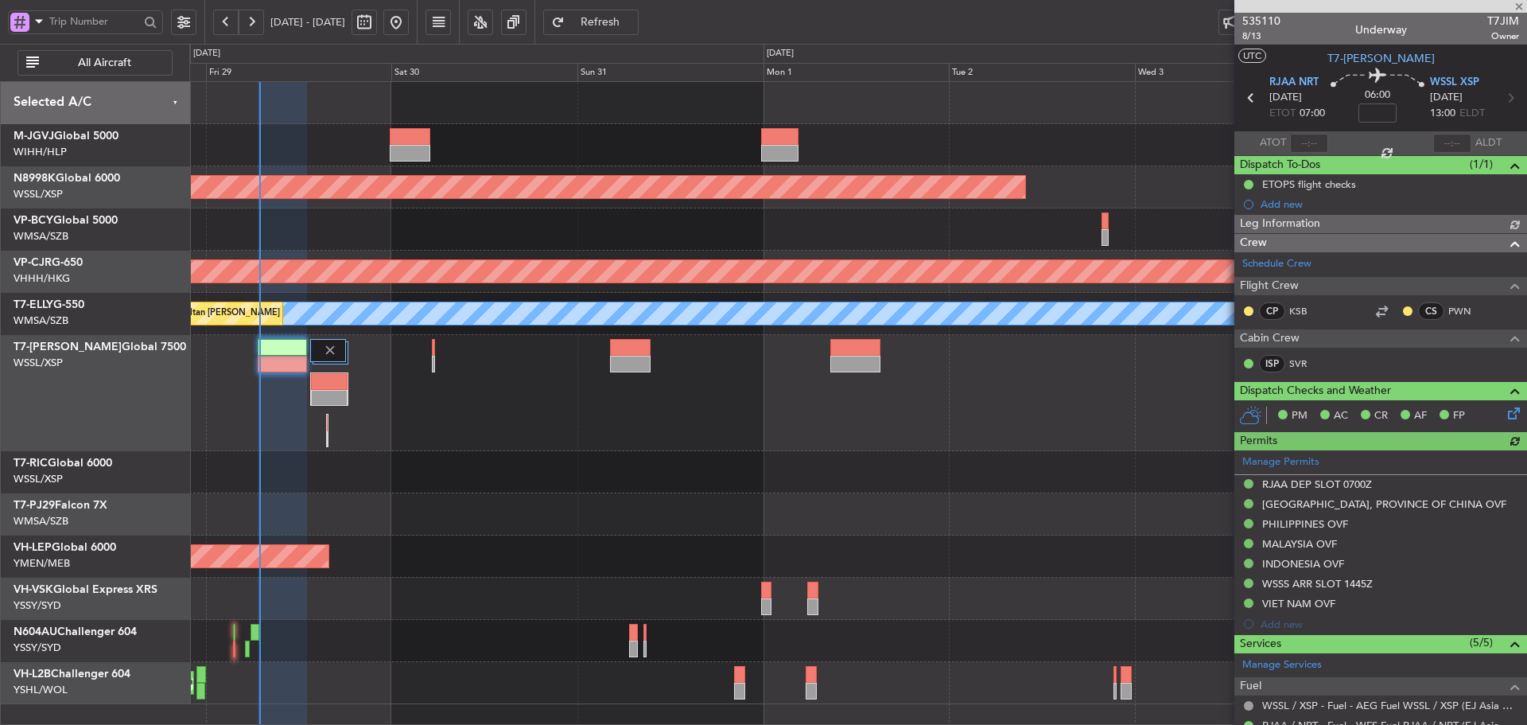
type input "[PERSON_NAME] (LEU)"
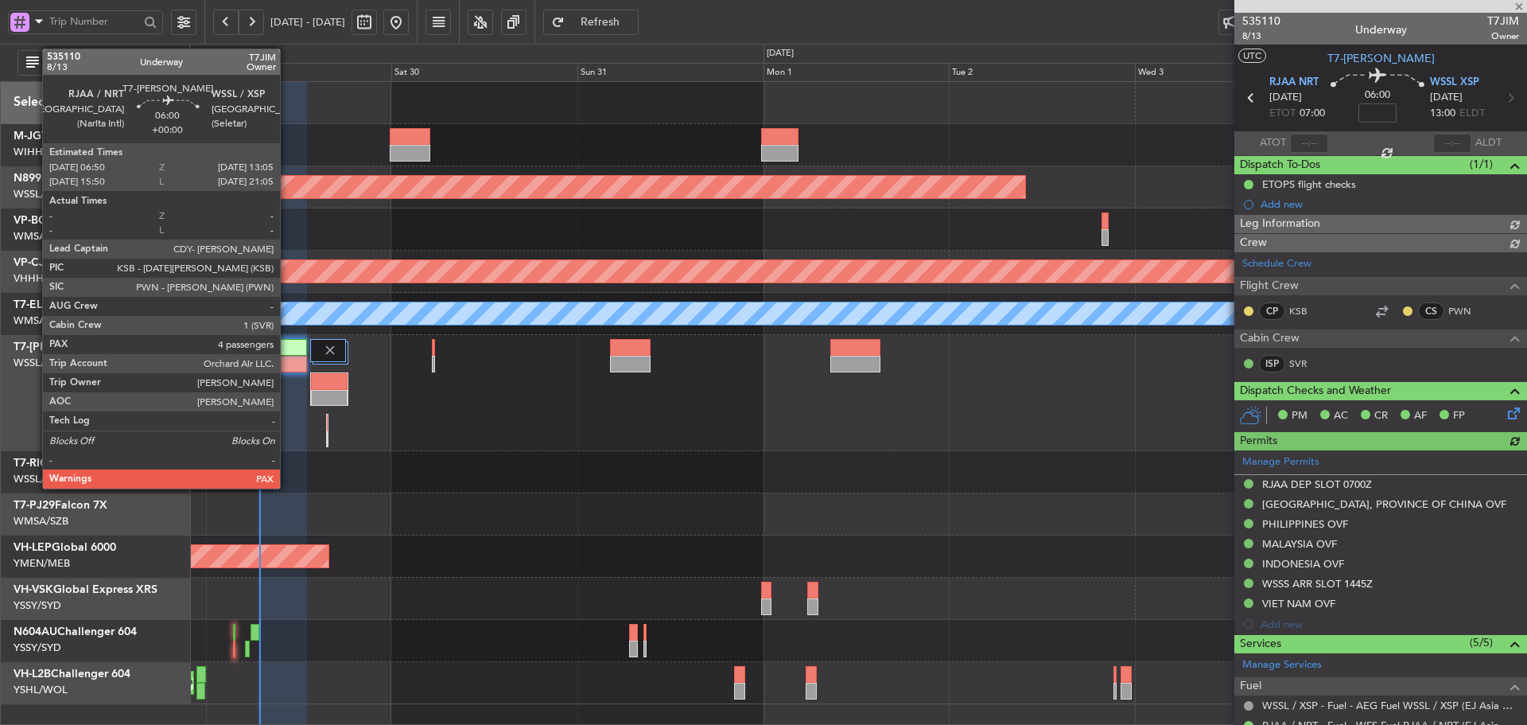
type input "[PERSON_NAME] (LEU)"
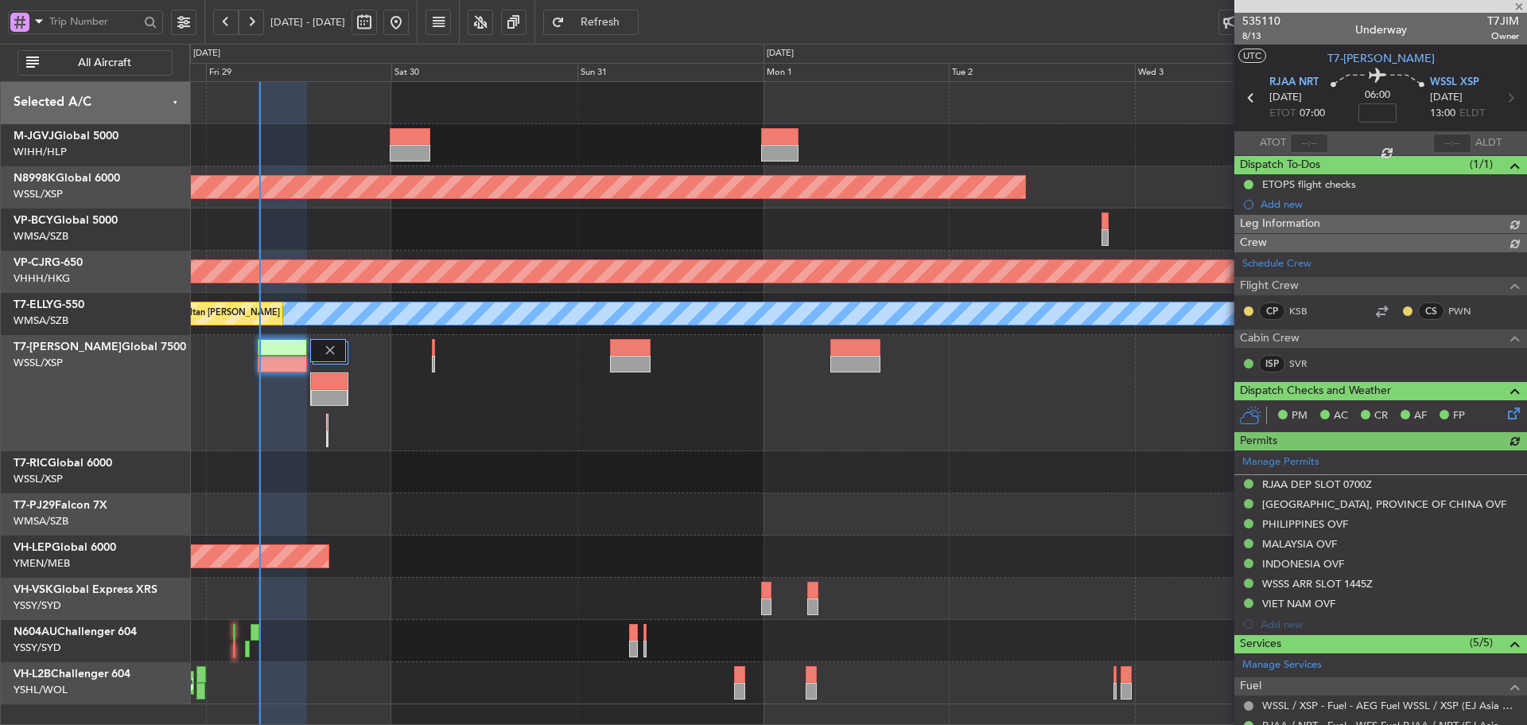
type input "[PERSON_NAME] (LEU)"
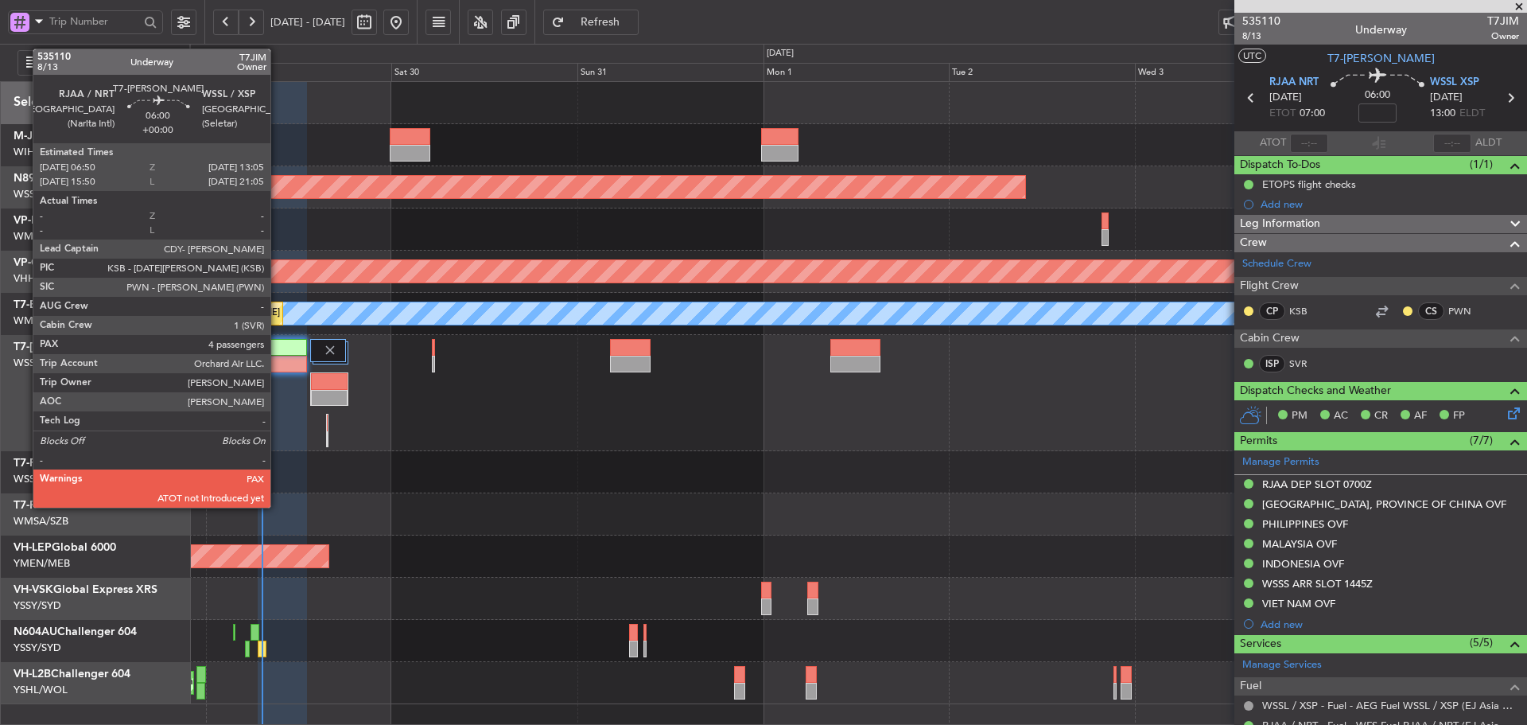
click at [278, 349] on div at bounding box center [282, 347] width 49 height 17
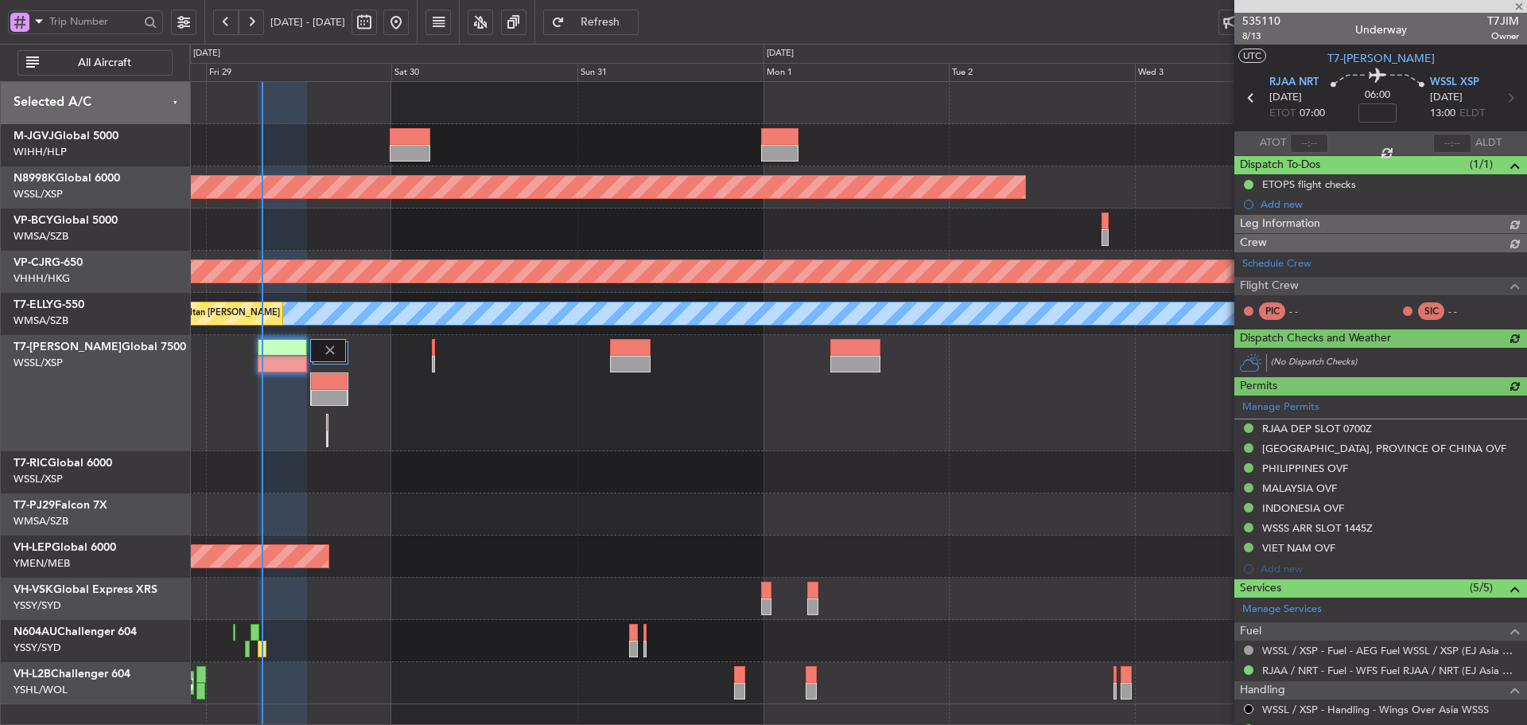
type input "[PERSON_NAME] (LEU)"
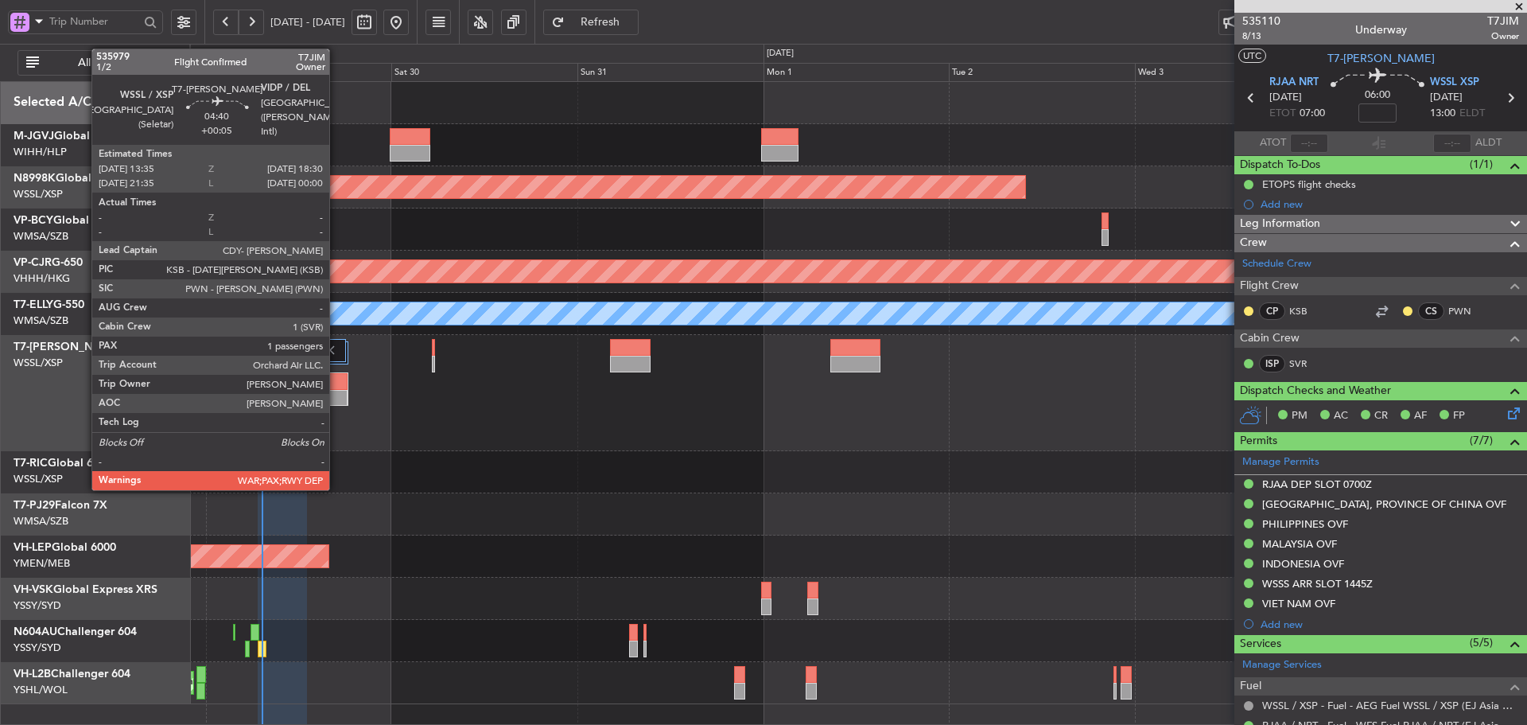
click at [336, 383] on div at bounding box center [329, 381] width 37 height 17
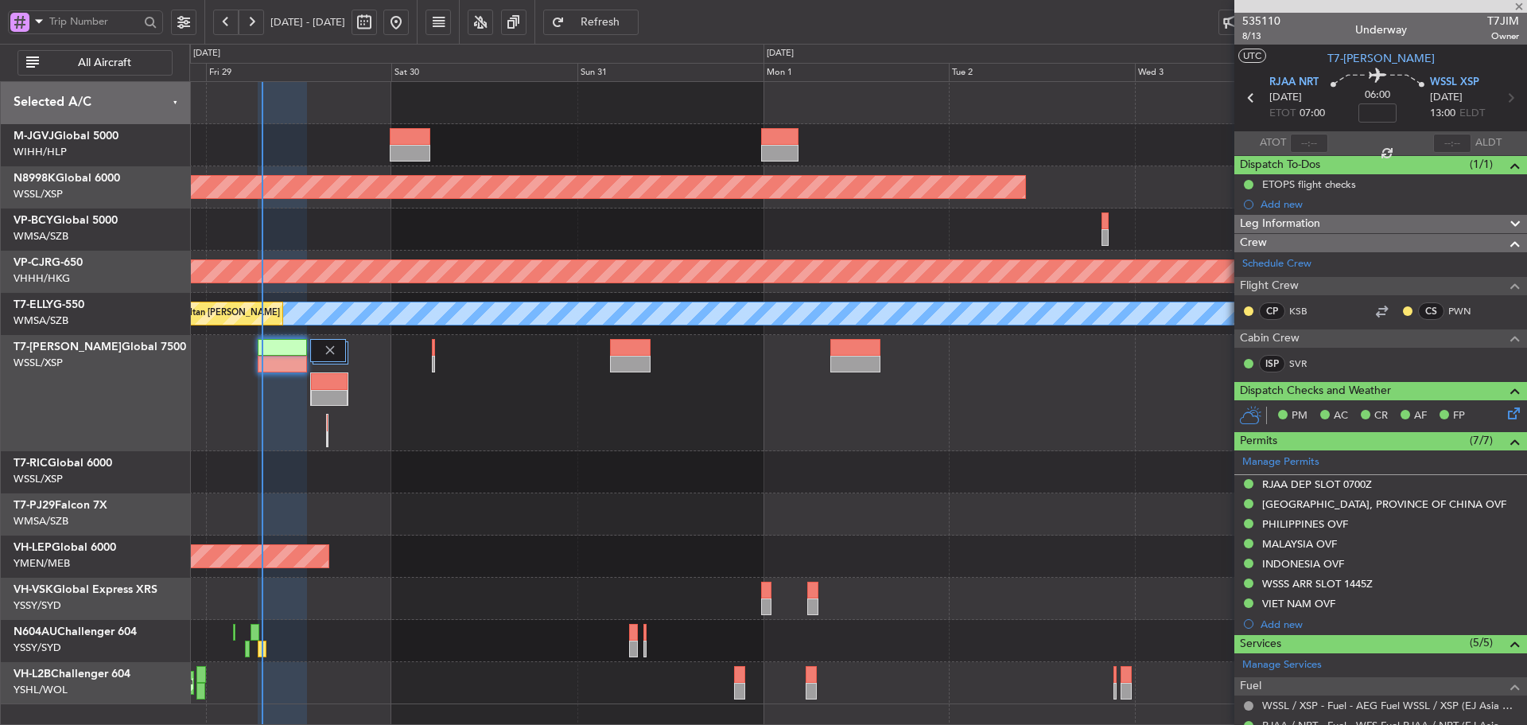
type input "+00:05"
type input "1"
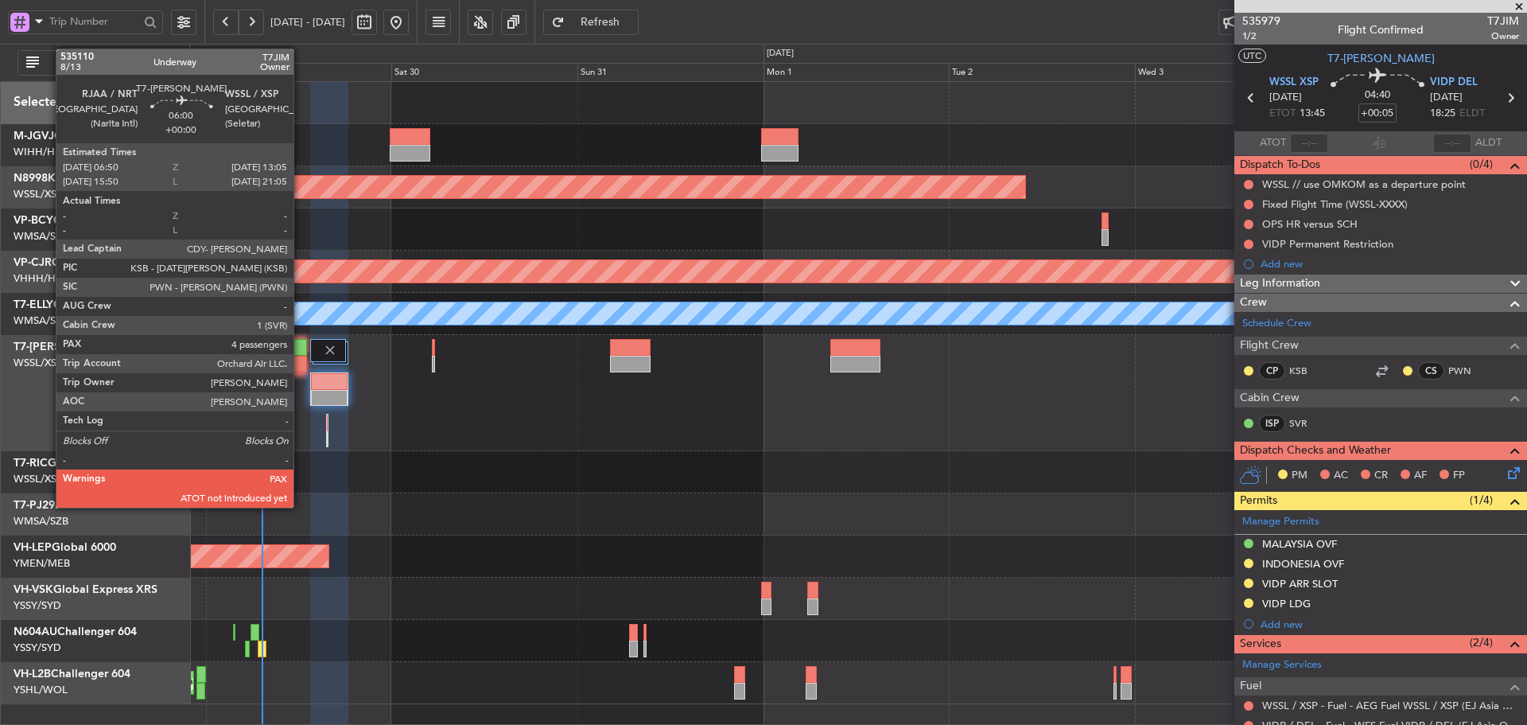
click at [301, 359] on div at bounding box center [282, 364] width 49 height 17
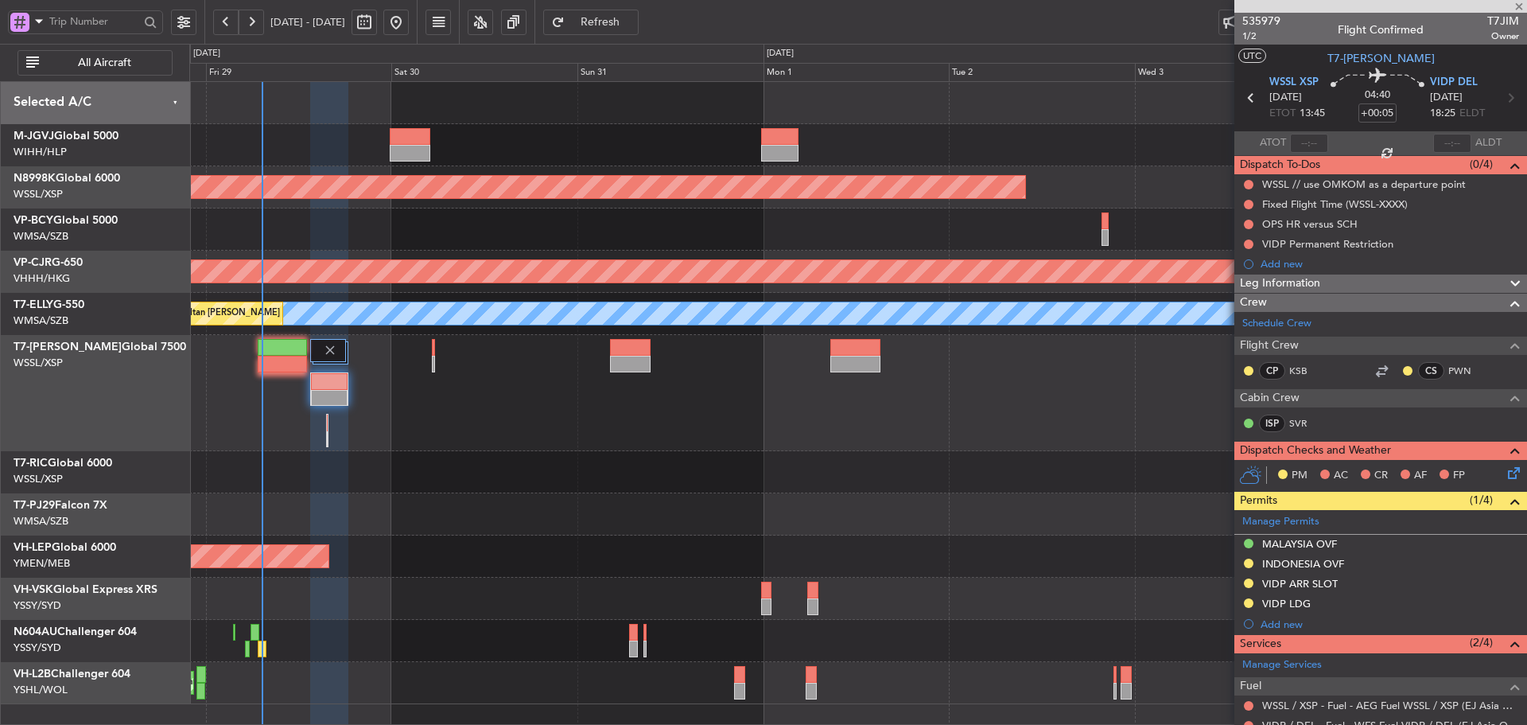
type input "4"
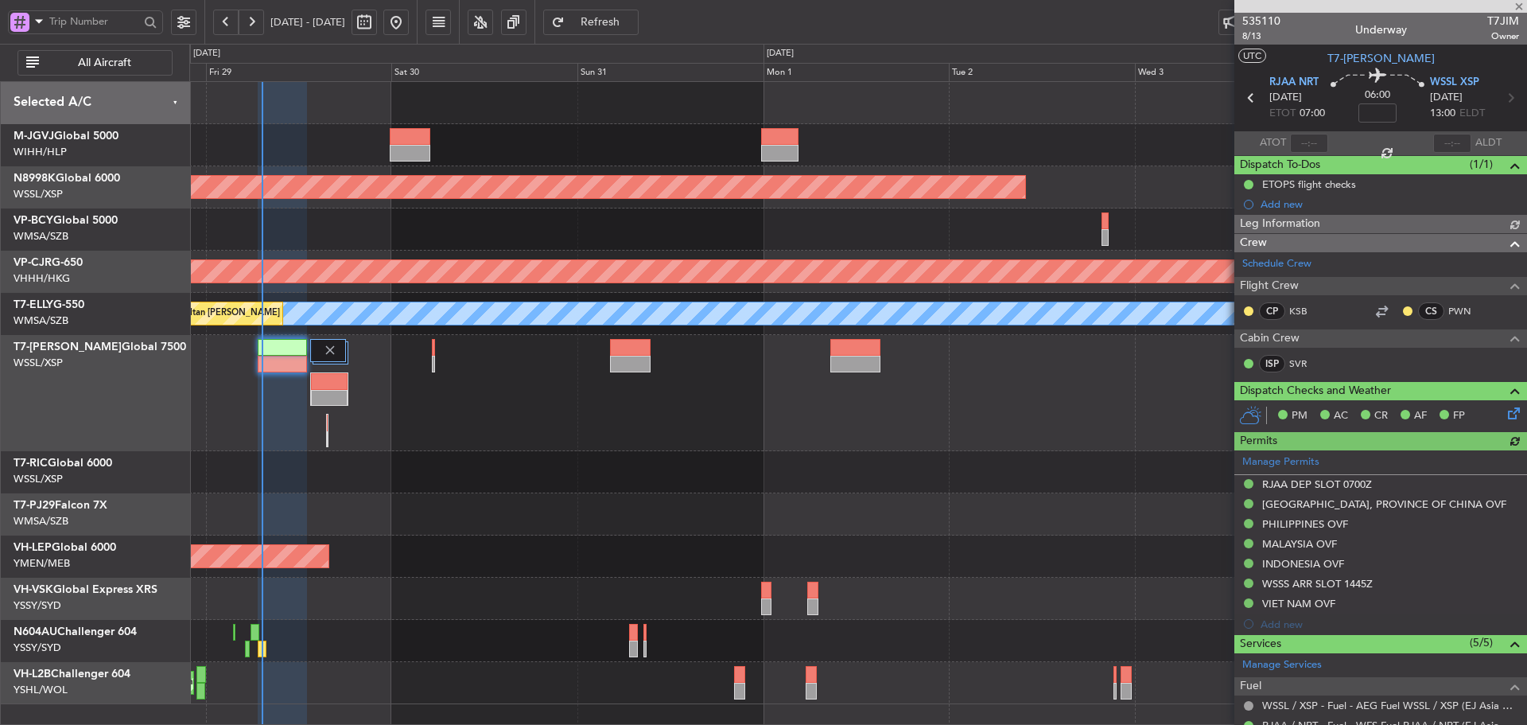
type input "[PERSON_NAME] (LEU)"
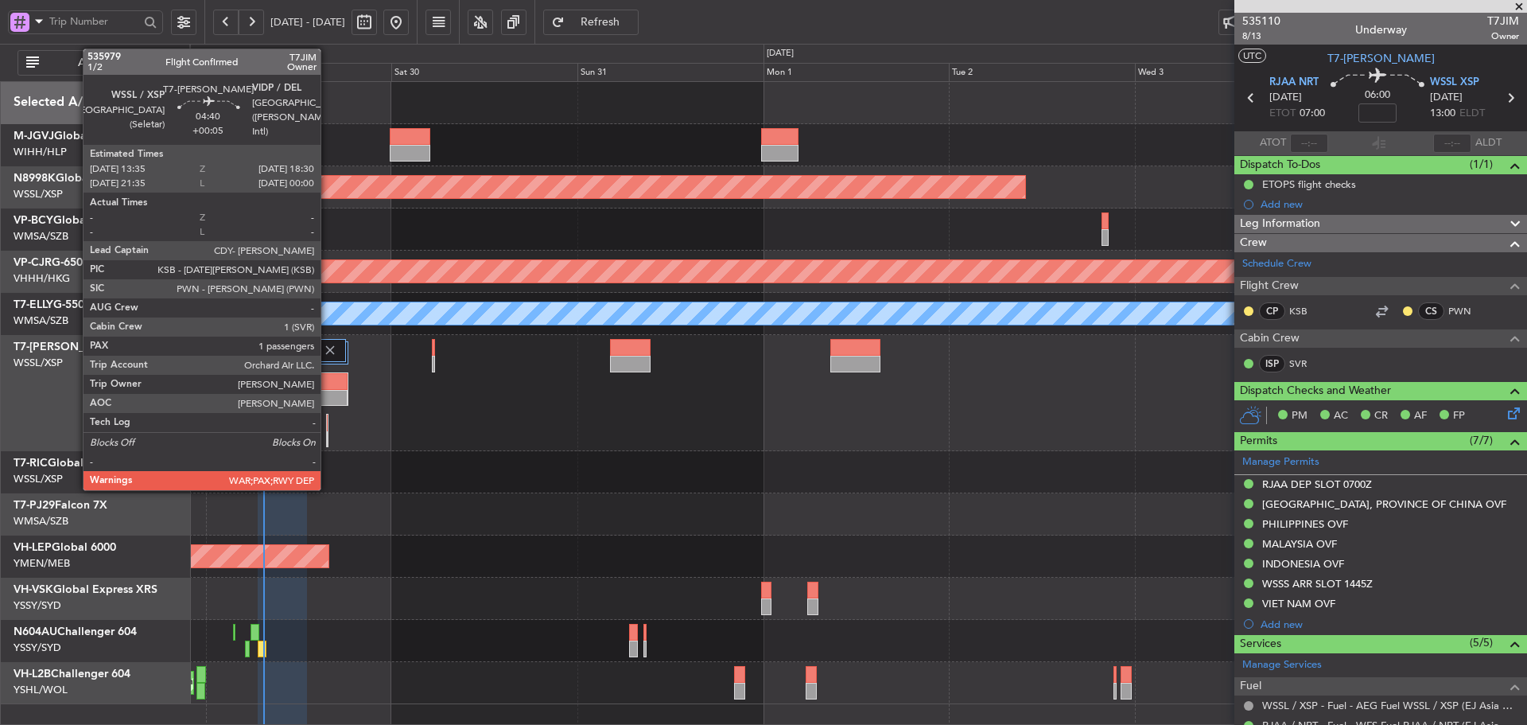
click at [328, 398] on div at bounding box center [329, 398] width 37 height 17
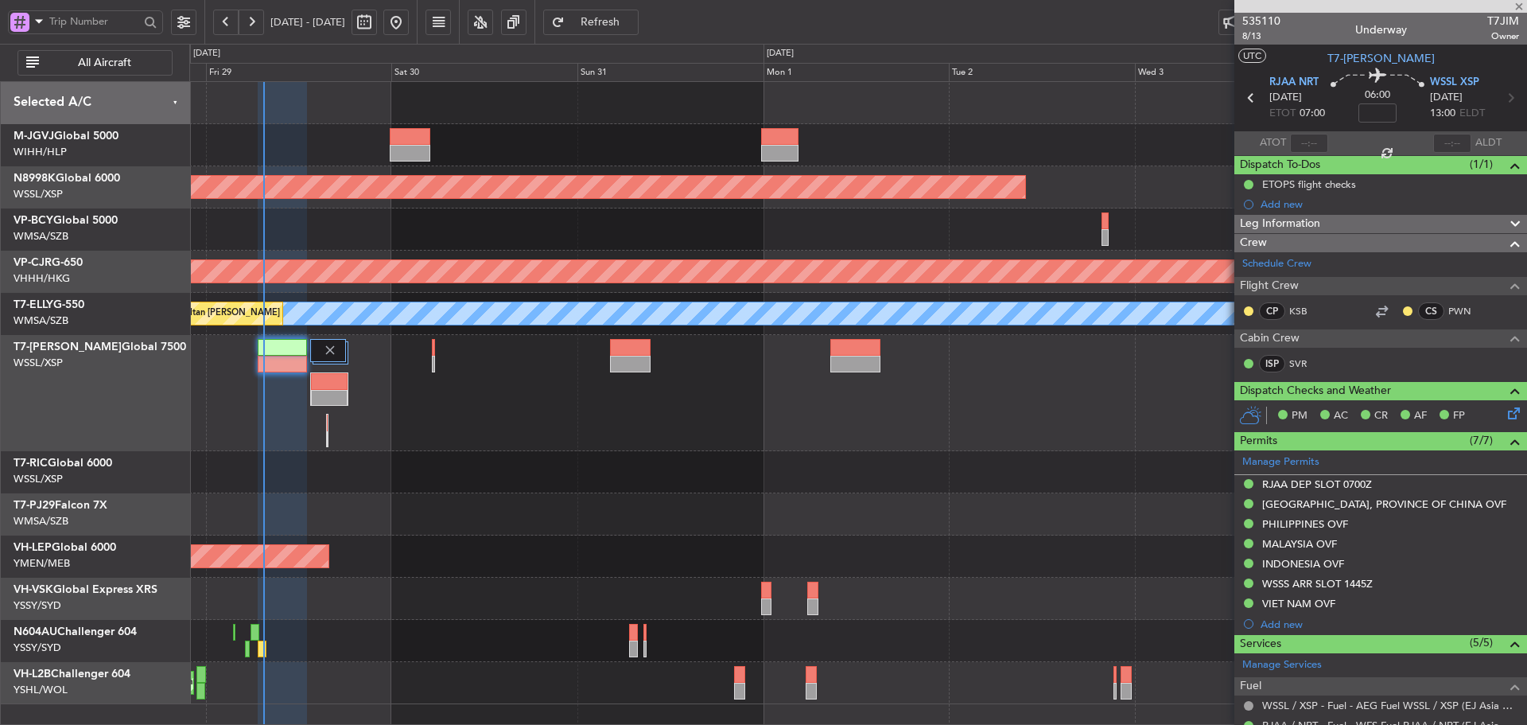
type input "+00:05"
type input "1"
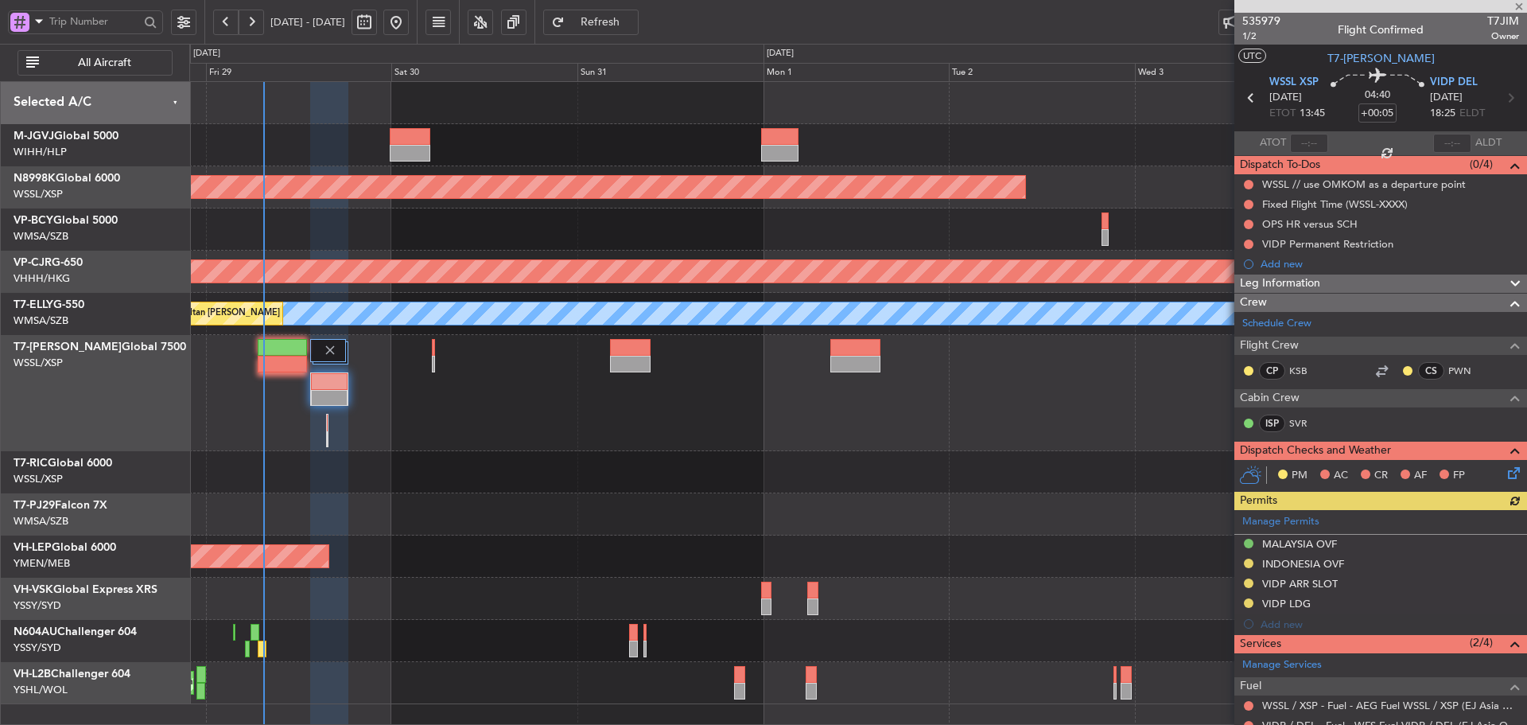
click at [666, 433] on div "18:00 Z 03:20 Z VIDP 17:50 Z RJTT 03:00 Z" at bounding box center [857, 393] width 1337 height 116
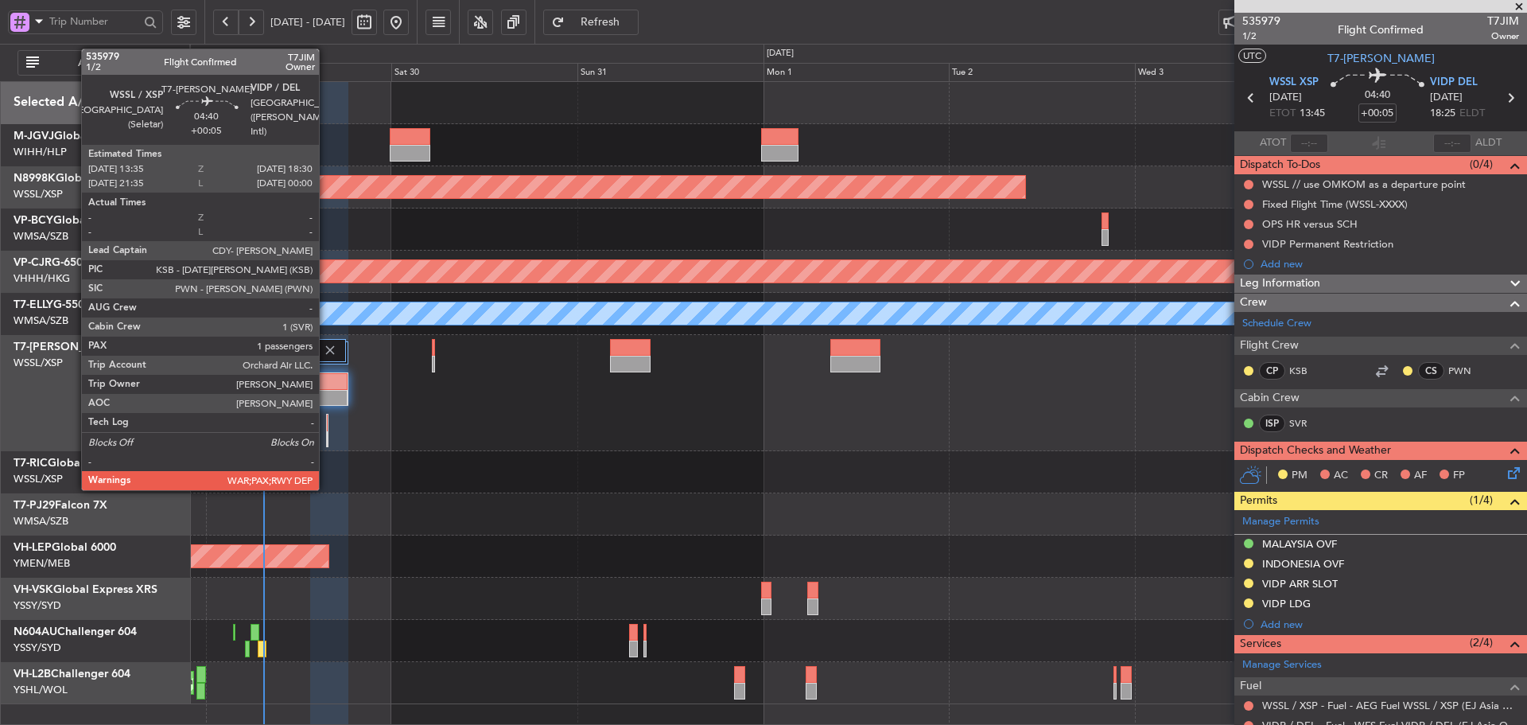
click at [326, 377] on div at bounding box center [329, 381] width 37 height 17
click at [322, 391] on div at bounding box center [329, 398] width 37 height 17
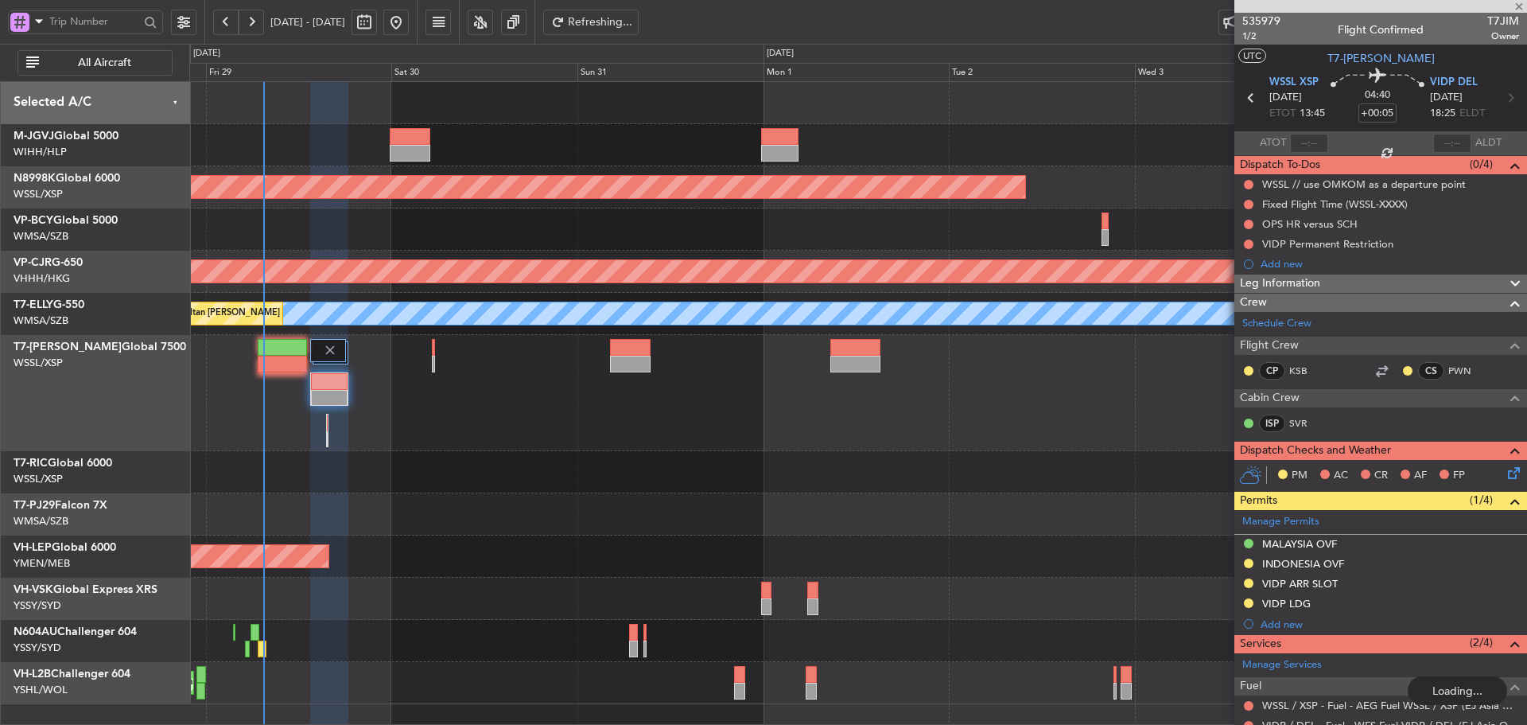
click at [439, 420] on div "18:00 Z 03:20 Z VIDP 17:50 Z RJTT 03:00 Z" at bounding box center [857, 393] width 1337 height 116
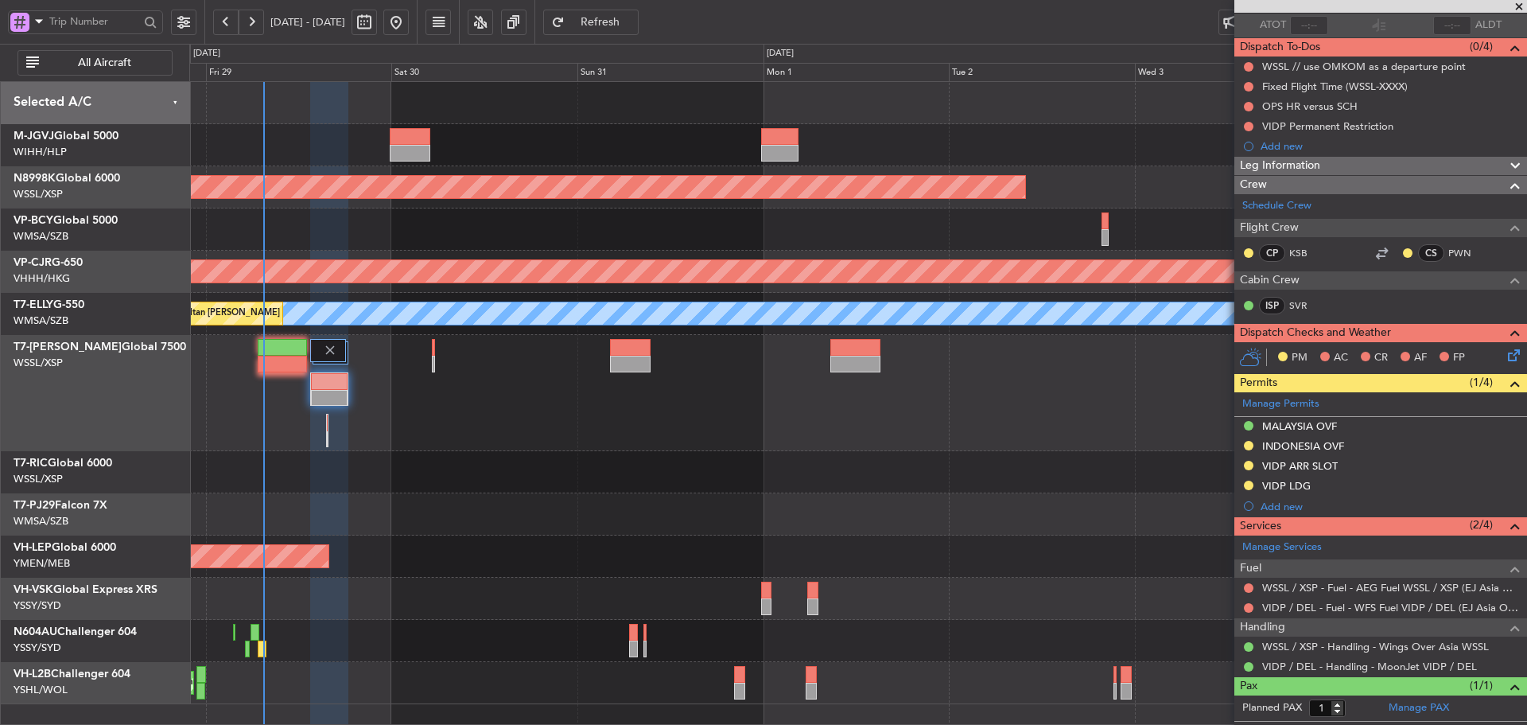
scroll to position [150, 0]
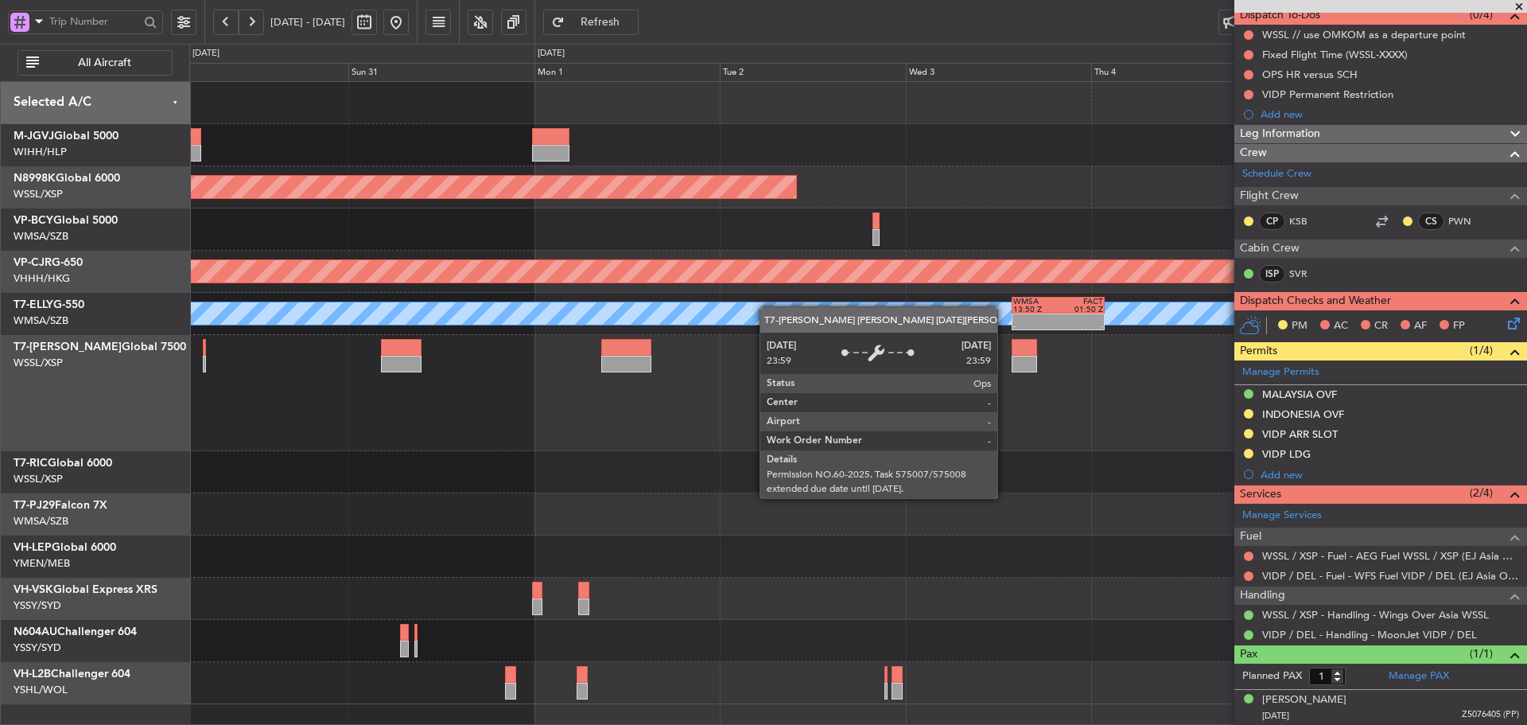
click at [732, 325] on div "Planned Maint [GEOGRAPHIC_DATA] (Seletar) - - CYVR 06:25 Z RJTT 16:15 Z Planned…" at bounding box center [857, 393] width 1337 height 622
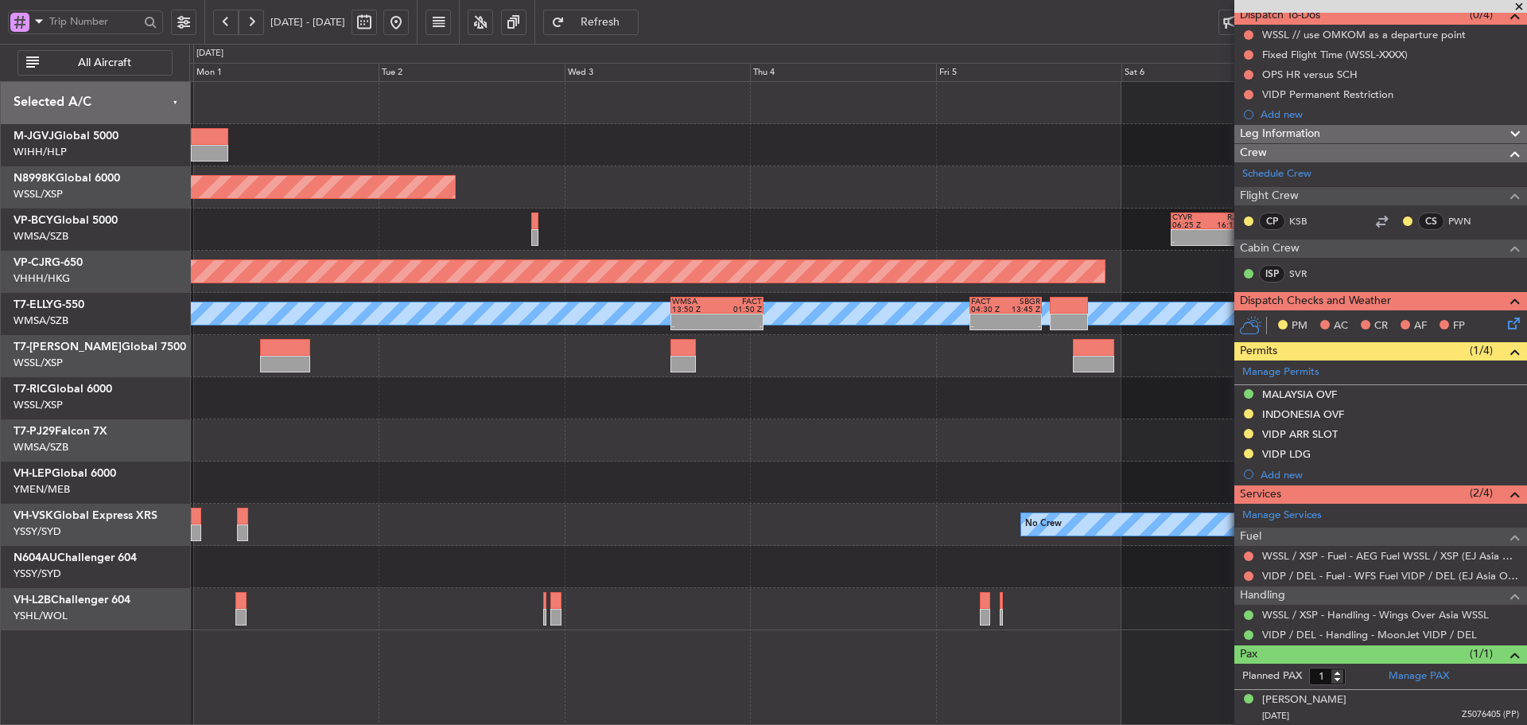
click at [515, 401] on div "Planned Maint [GEOGRAPHIC_DATA] (Seletar) - - CYVR 06:25 Z RJTT 16:15 Z Planned…" at bounding box center [857, 356] width 1337 height 548
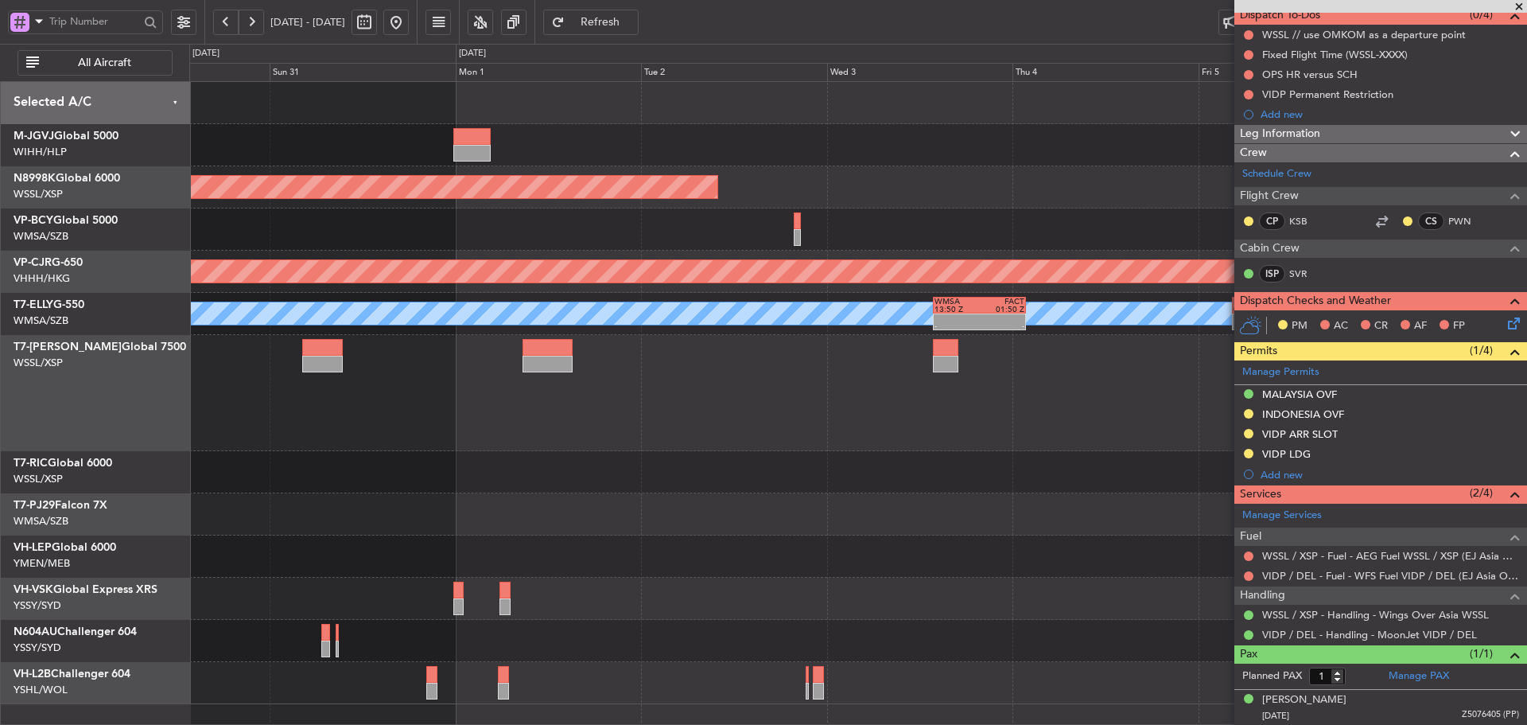
click at [1085, 511] on div "Planned Maint [GEOGRAPHIC_DATA] (Seletar) - - CYVR 06:25 Z RJTT 16:15 Z Planned…" at bounding box center [857, 393] width 1337 height 622
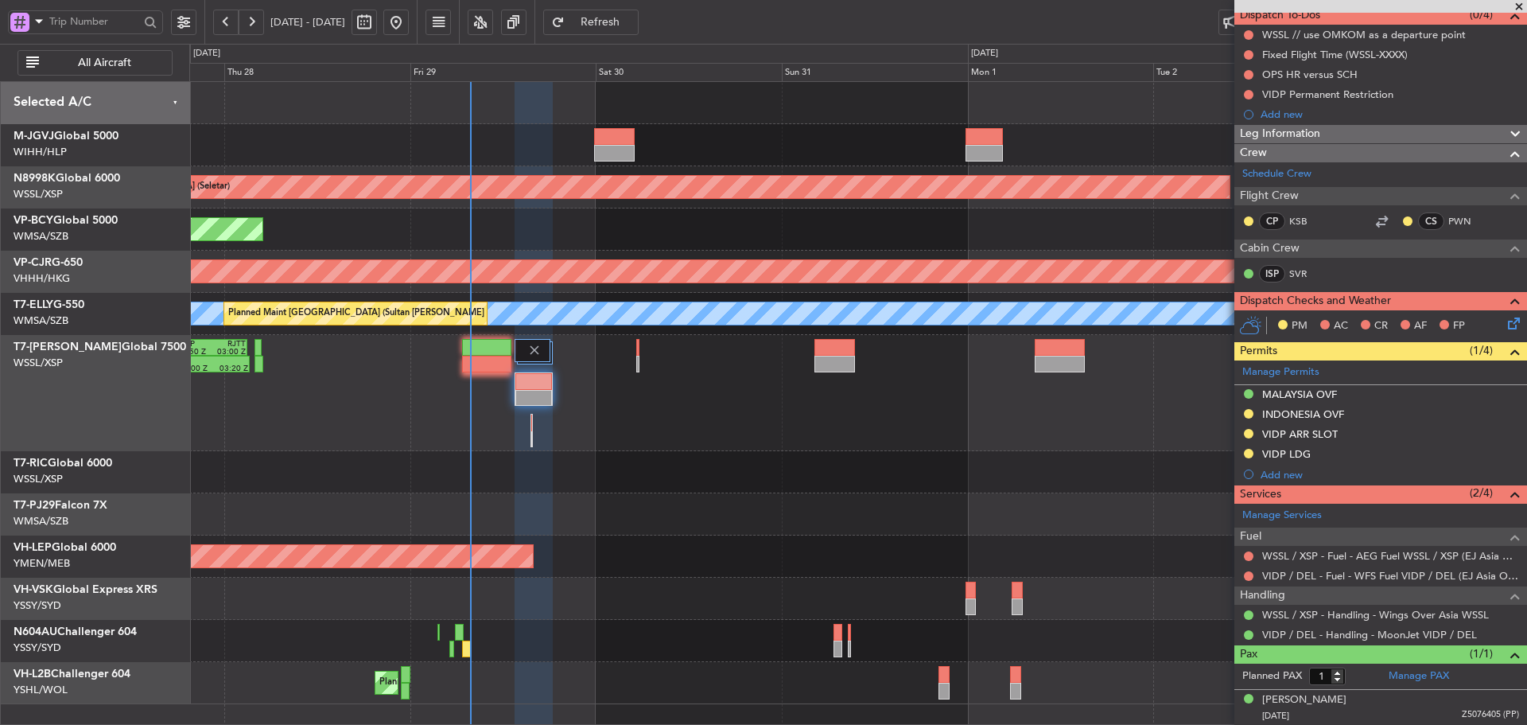
click at [1104, 508] on div at bounding box center [857, 514] width 1337 height 42
click at [844, 485] on div at bounding box center [857, 472] width 1337 height 42
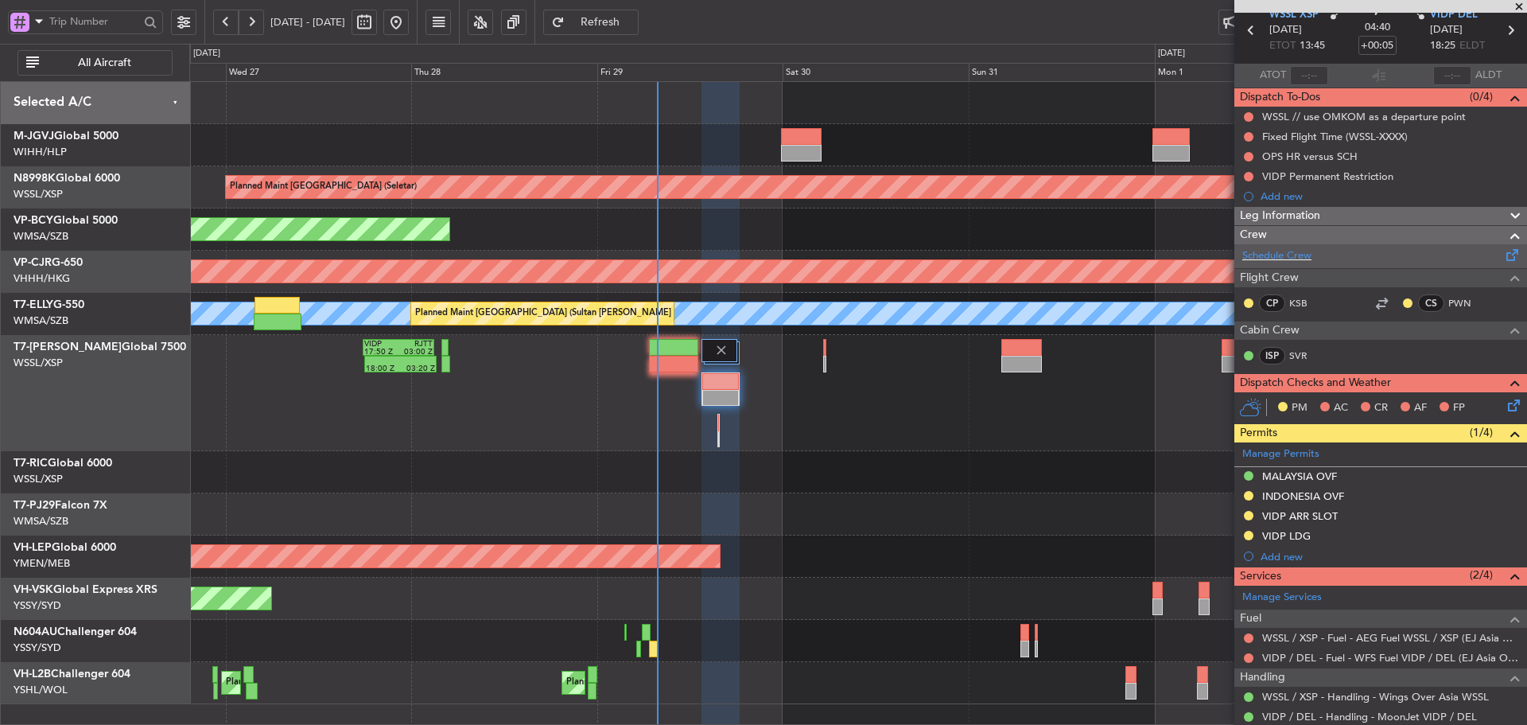
scroll to position [0, 0]
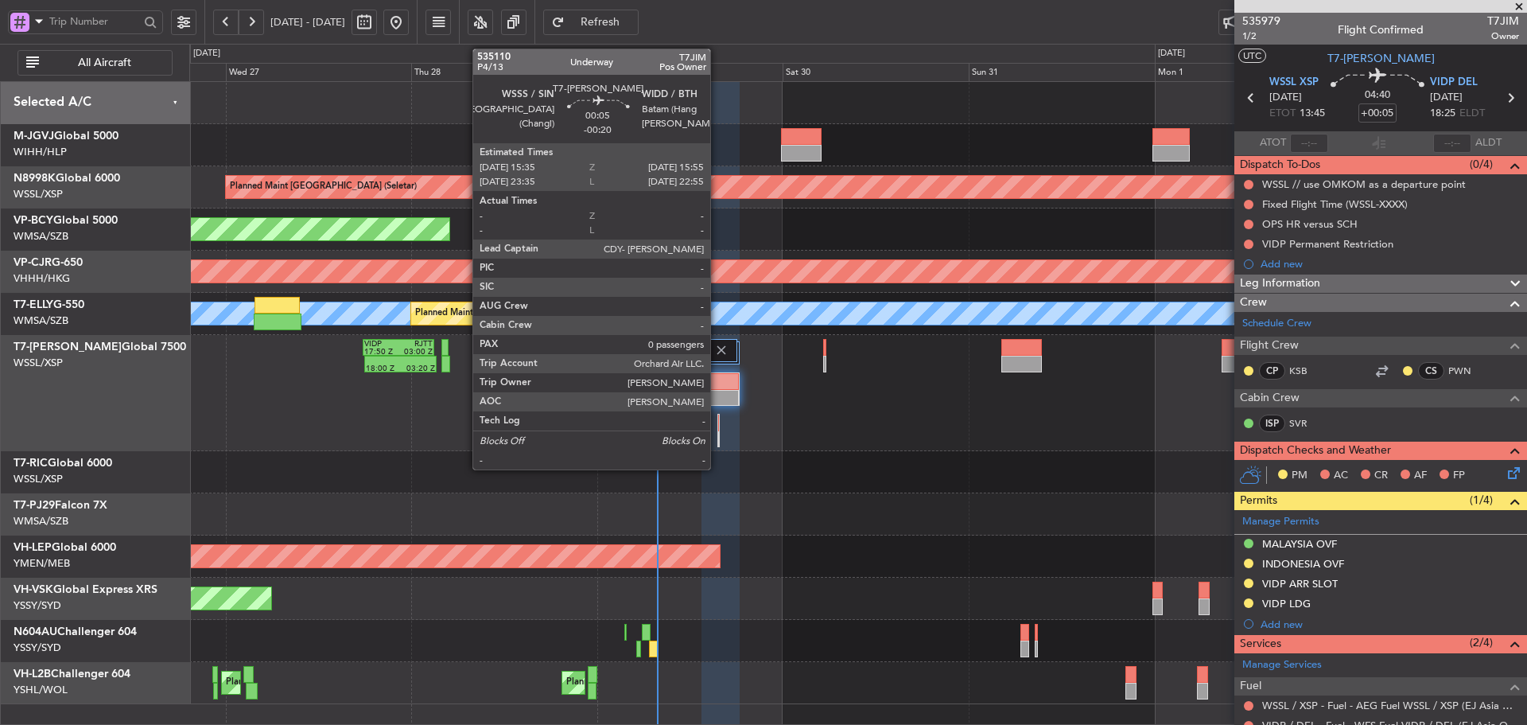
click at [718, 430] on div at bounding box center [719, 422] width 2 height 17
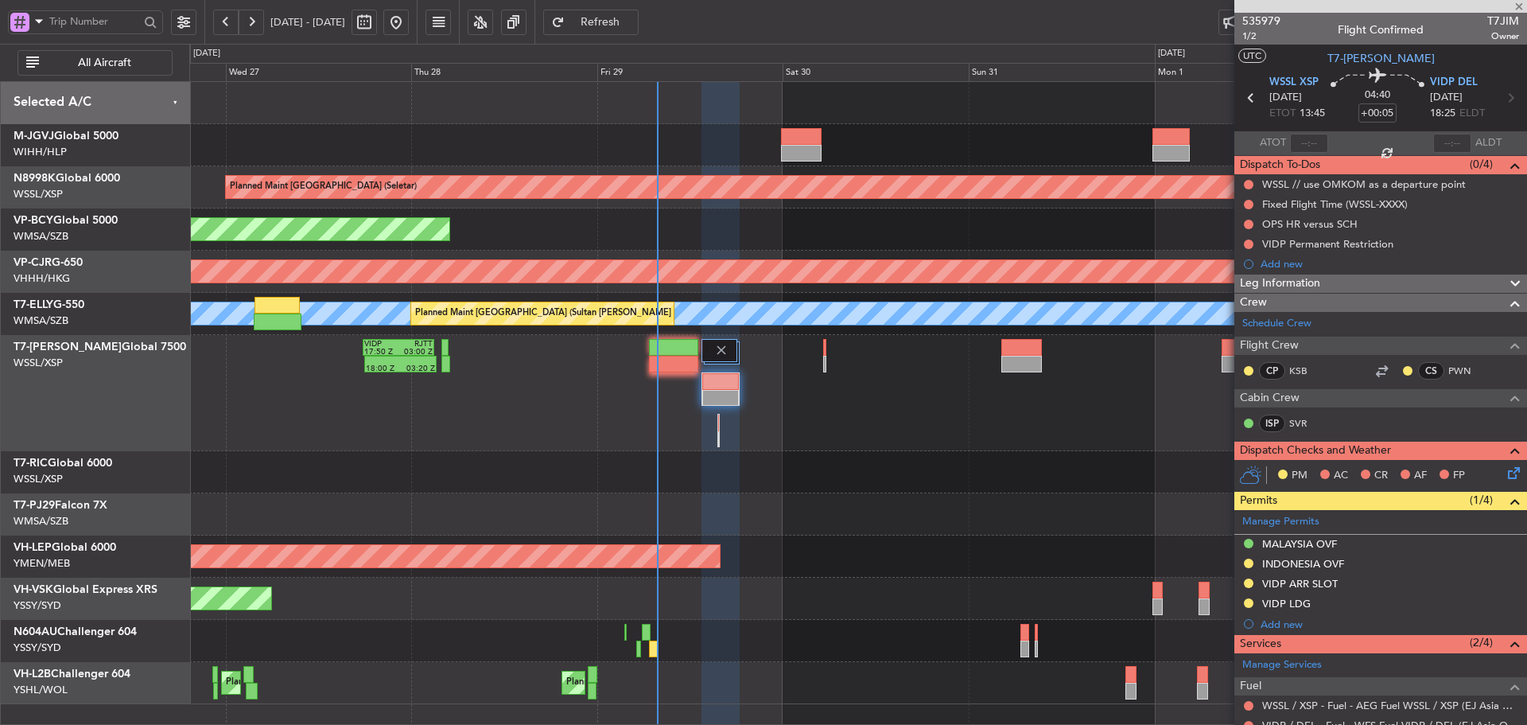
type input "-00:20"
type input "0"
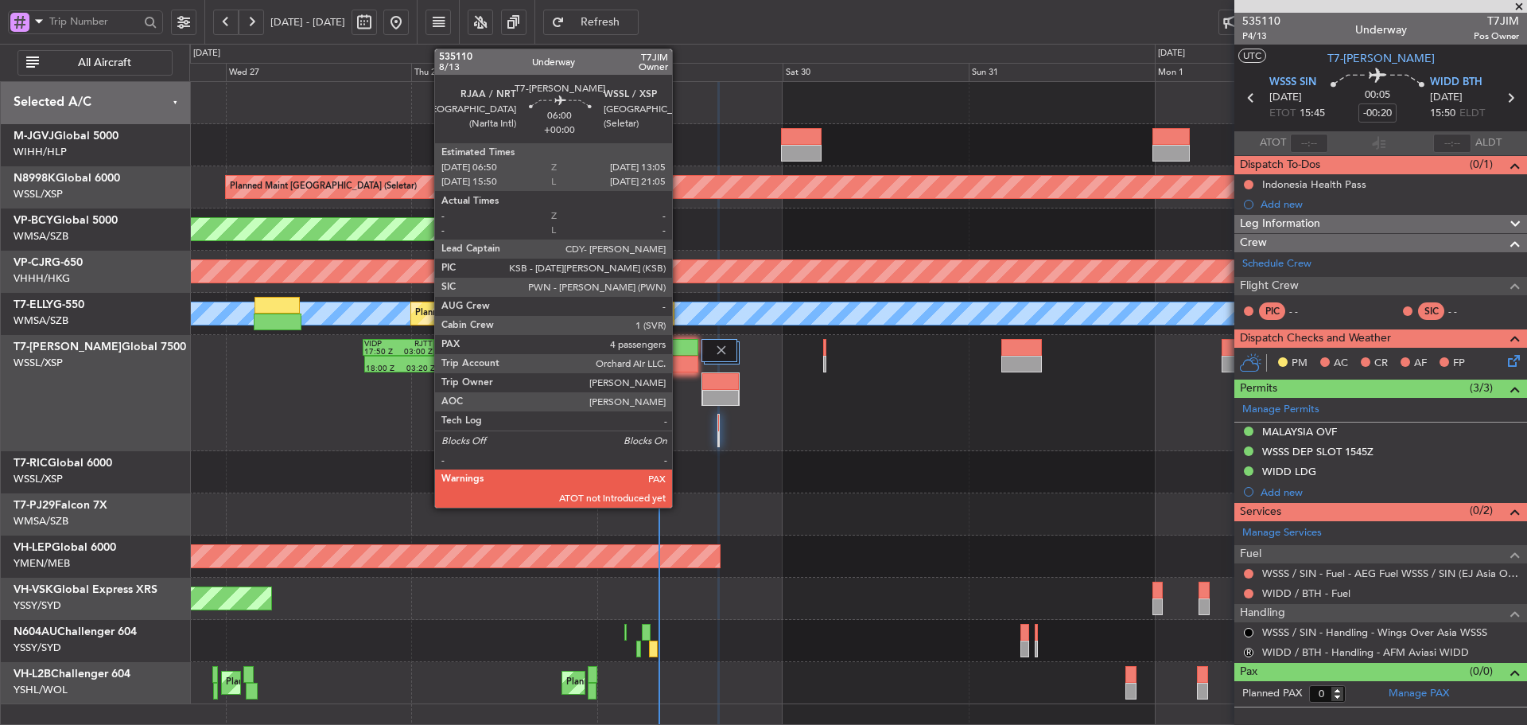
click at [679, 367] on div at bounding box center [673, 364] width 49 height 17
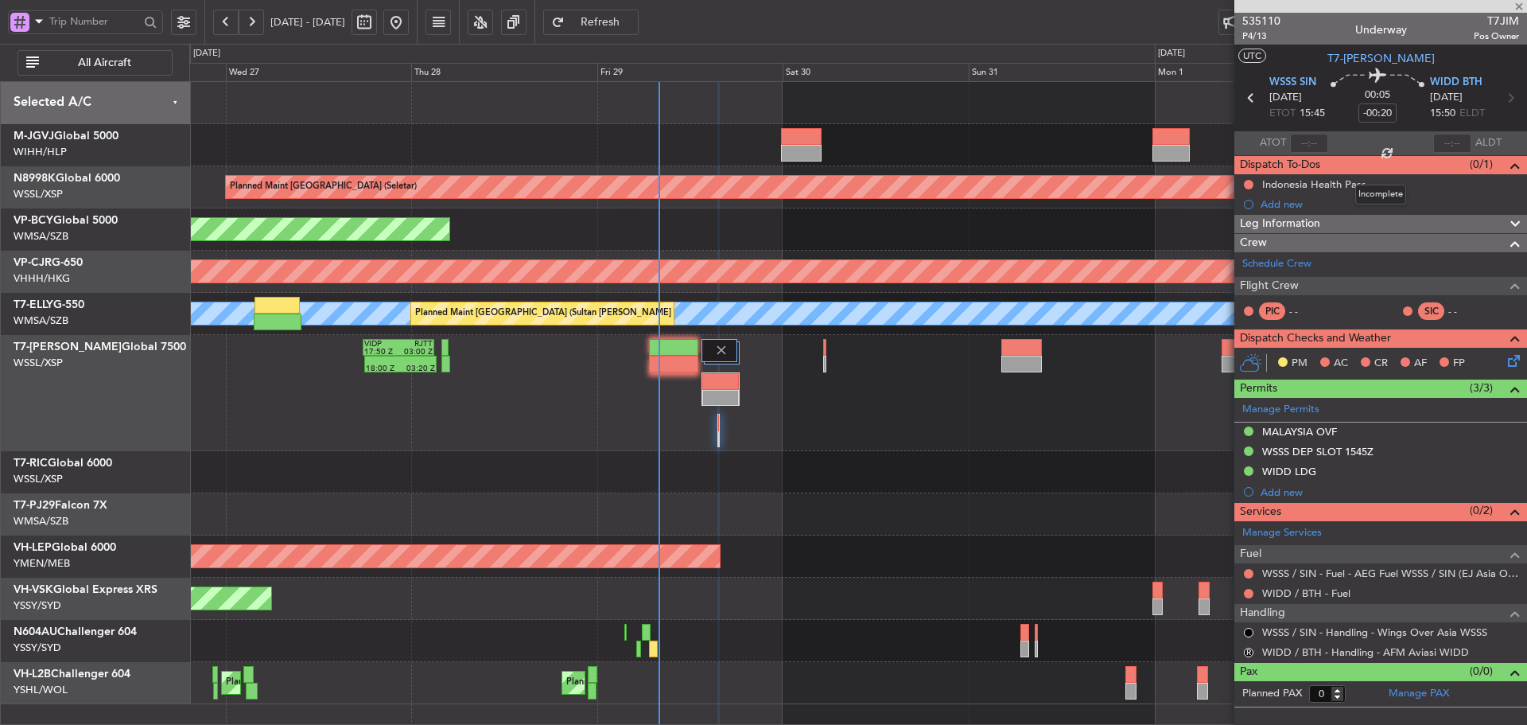
type input "4"
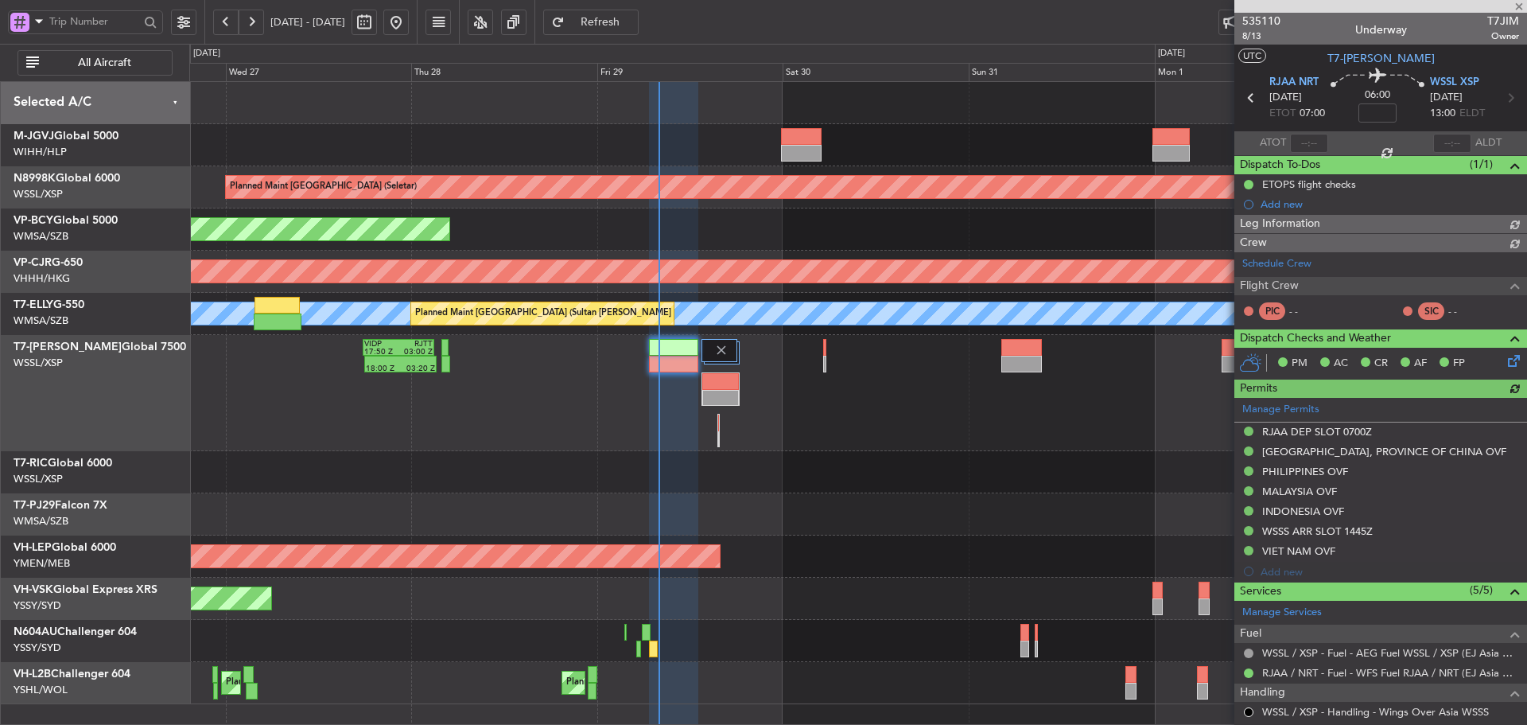
type input "[PERSON_NAME] (LEU)"
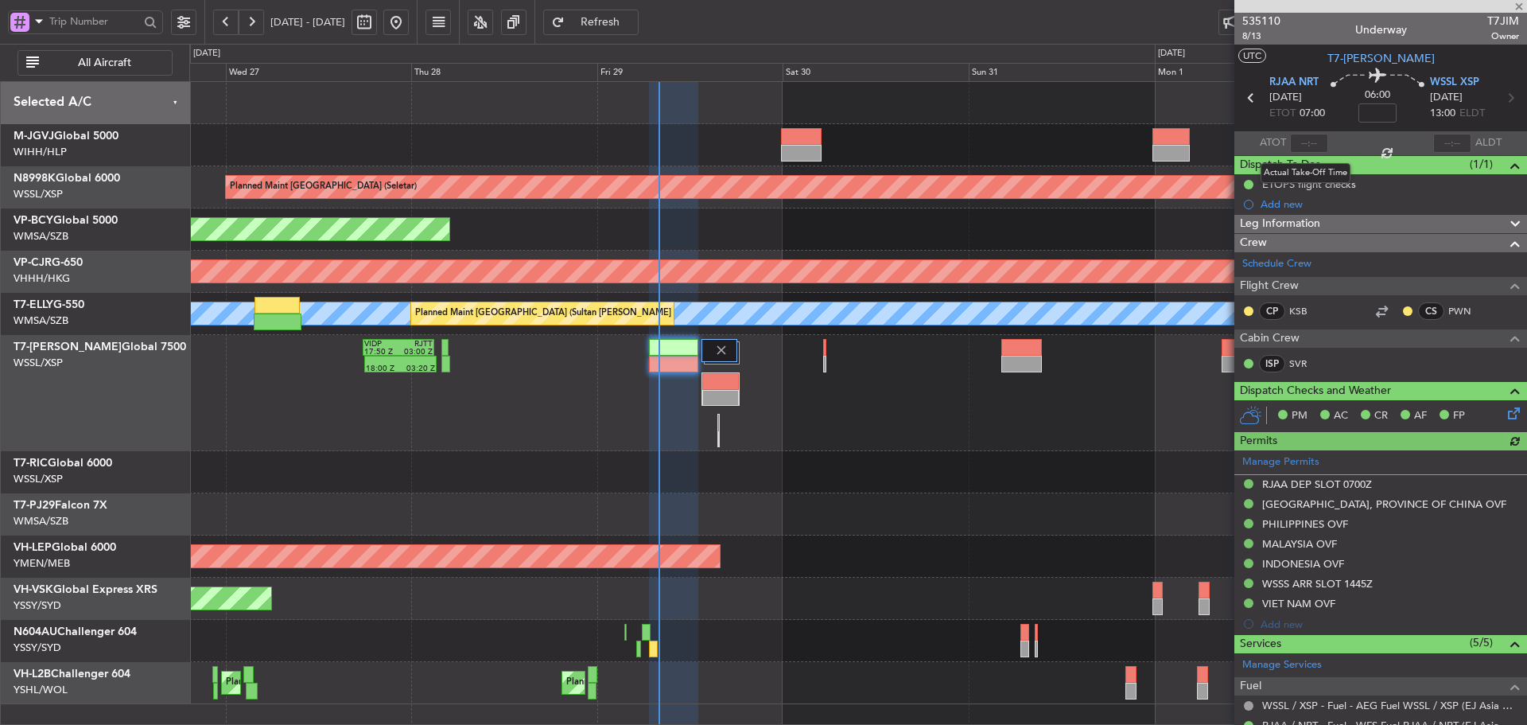
click at [1305, 138] on div at bounding box center [1309, 143] width 38 height 19
click at [1303, 142] on div at bounding box center [1309, 143] width 38 height 19
click at [1304, 142] on div at bounding box center [1309, 143] width 38 height 19
click at [1320, 148] on section "ATOT ALDT" at bounding box center [1380, 143] width 293 height 24
drag, startPoint x: 1307, startPoint y: 148, endPoint x: 1299, endPoint y: 147, distance: 8.0
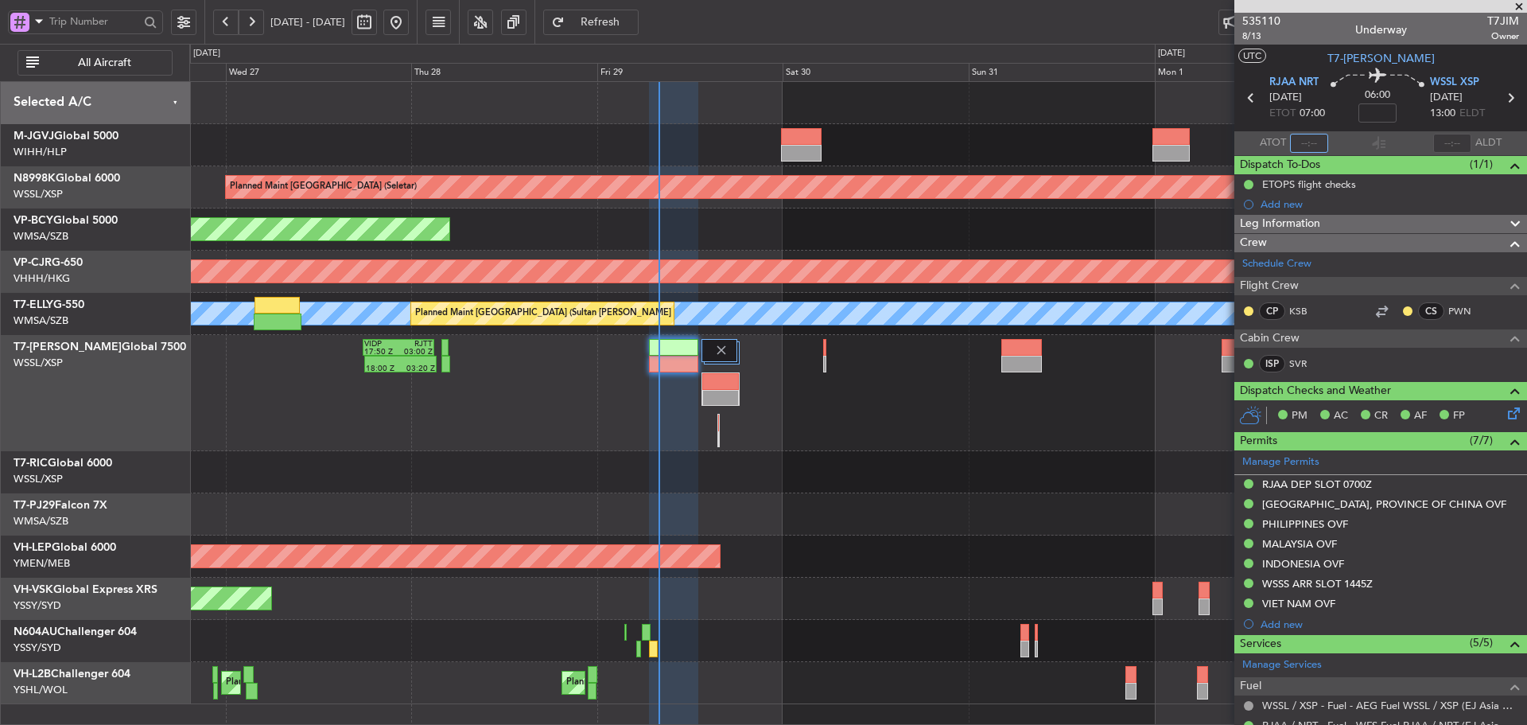
click at [1305, 148] on input "text" at bounding box center [1309, 143] width 38 height 19
click at [1348, 151] on section "ATOT 0753 ALDT" at bounding box center [1380, 143] width 293 height 24
type input "07:53"
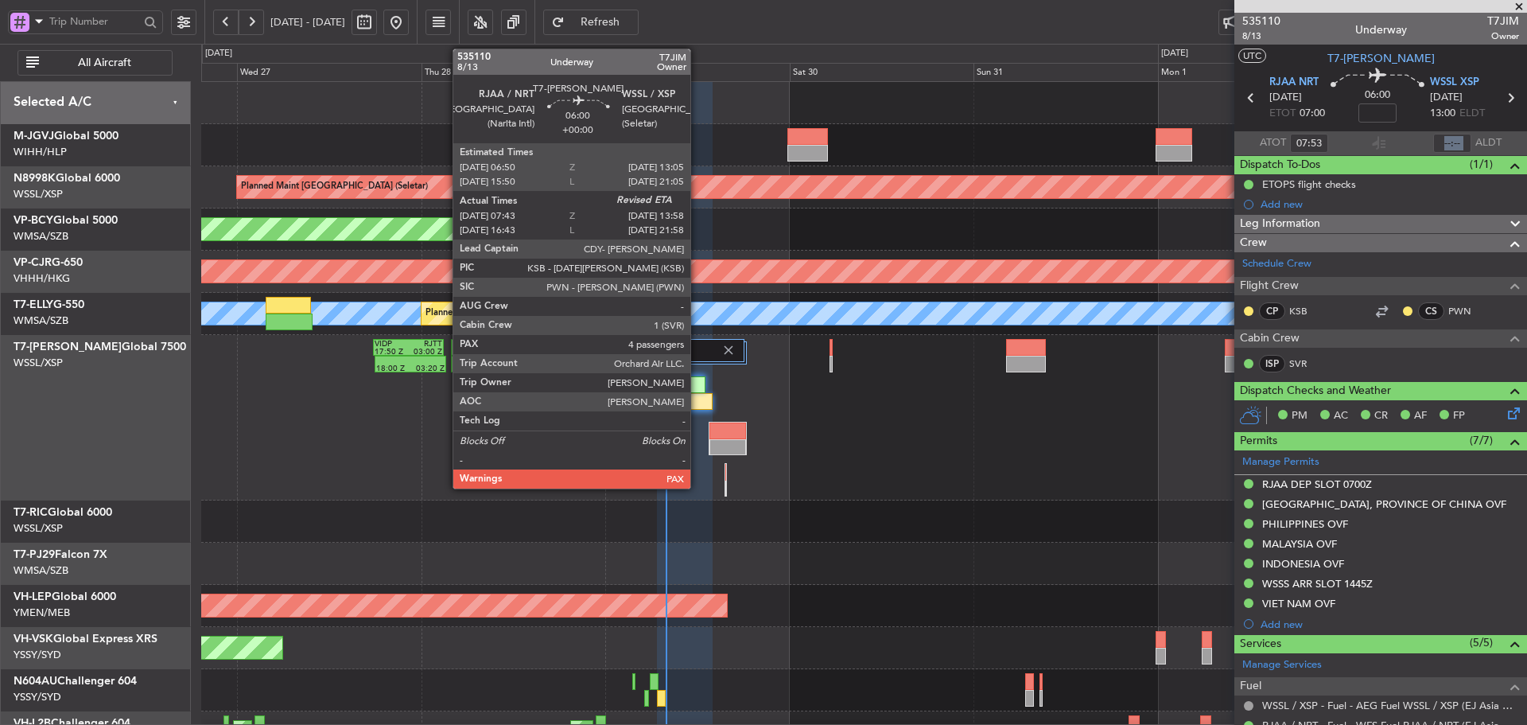
click at [697, 393] on div at bounding box center [688, 401] width 49 height 17
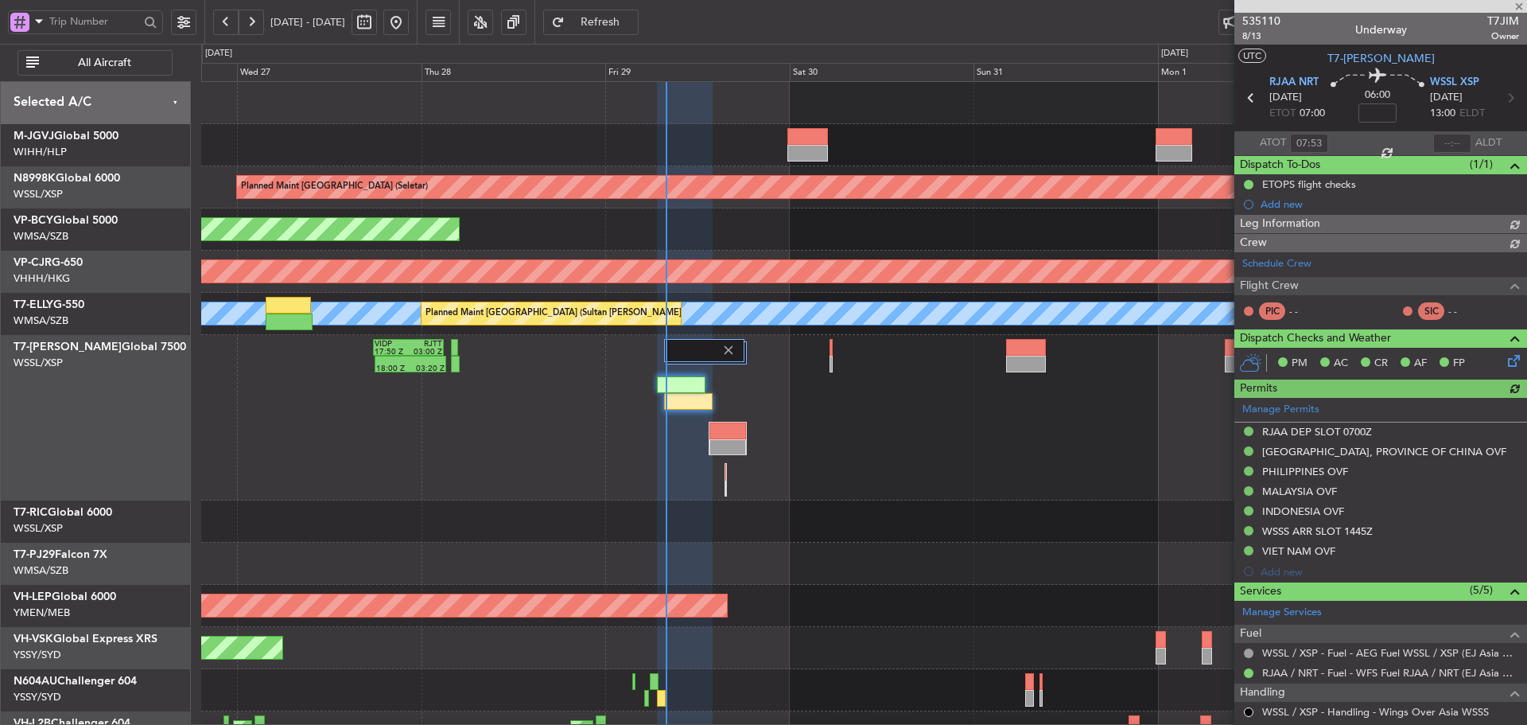
type input "[PERSON_NAME] (LEU)"
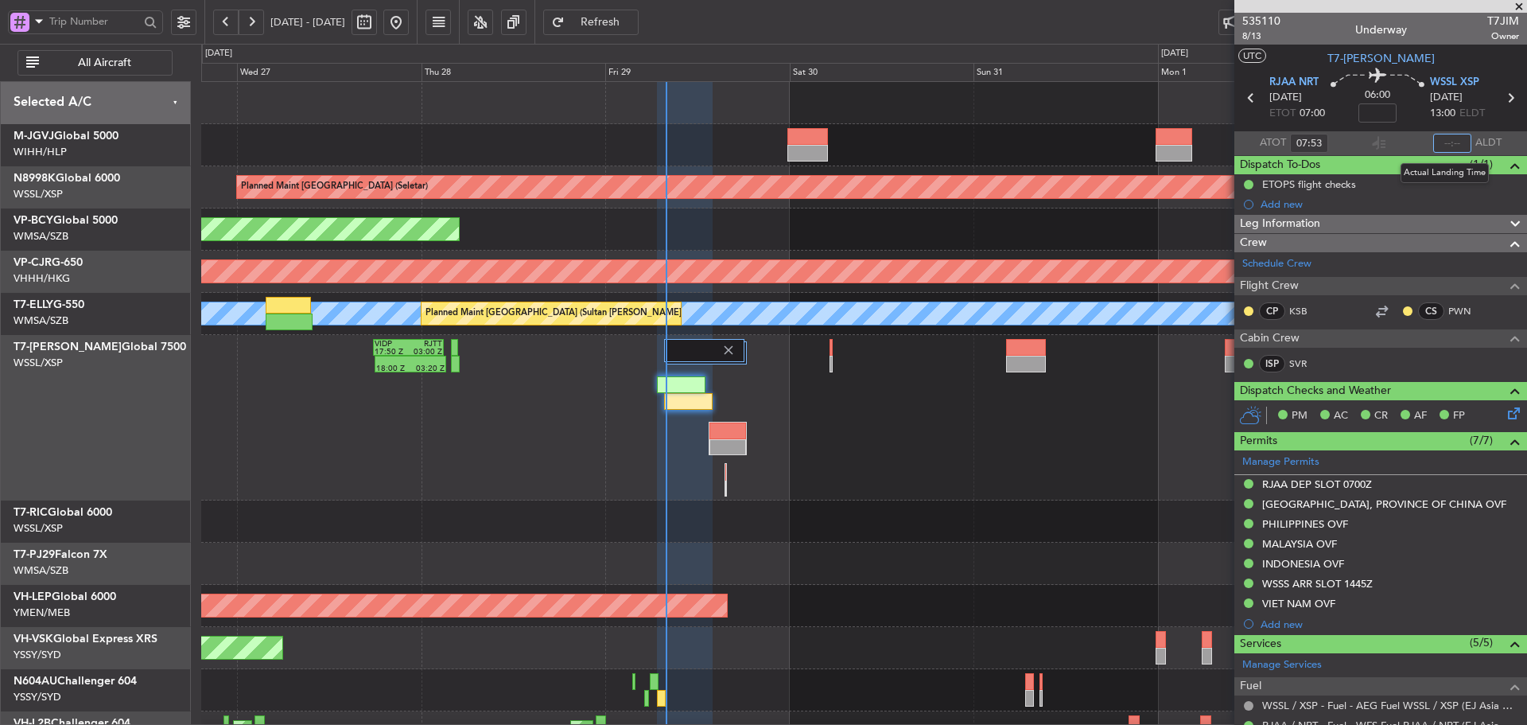
click at [1444, 143] on input "text" at bounding box center [1452, 143] width 38 height 19
click at [1392, 144] on section "ATOT 07:53 ALDT" at bounding box center [1380, 143] width 293 height 24
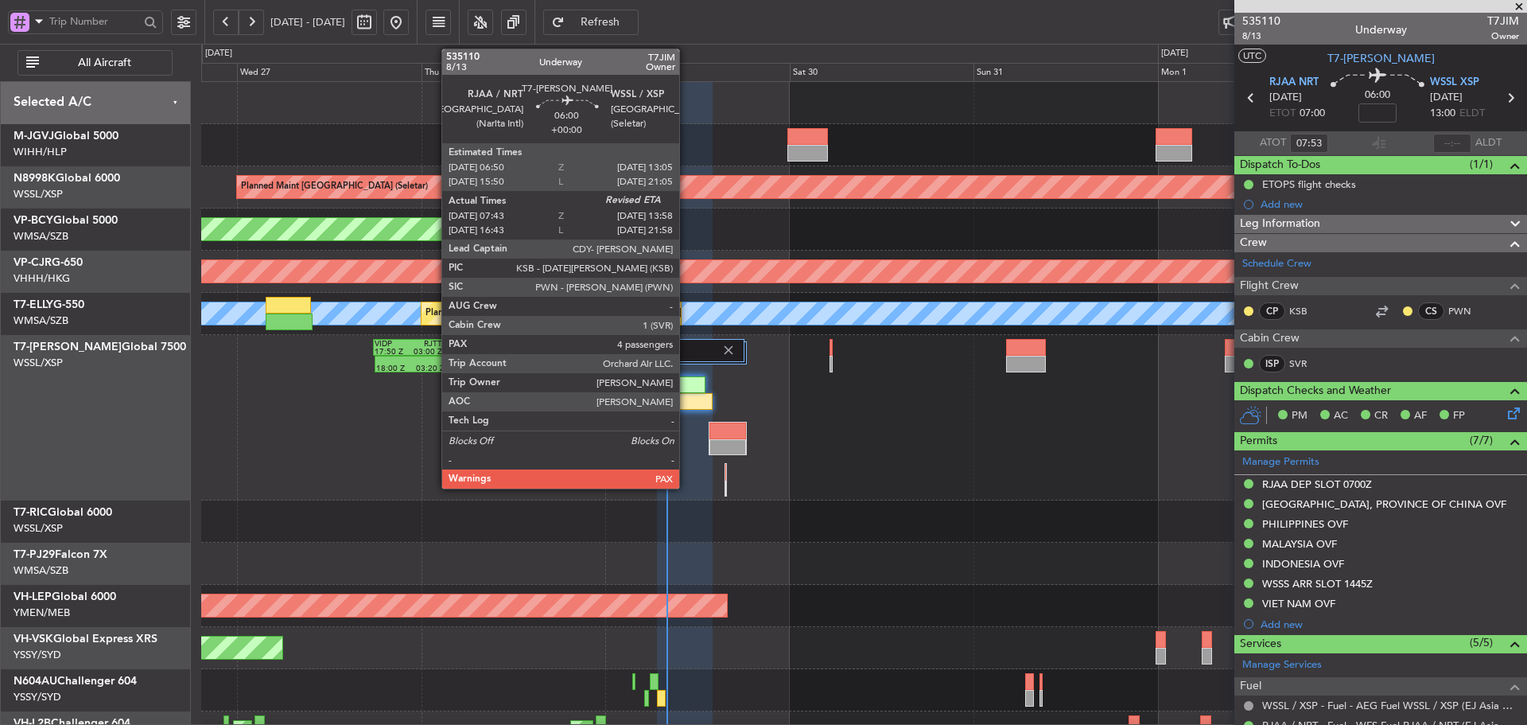
click at [686, 397] on div at bounding box center [688, 401] width 49 height 17
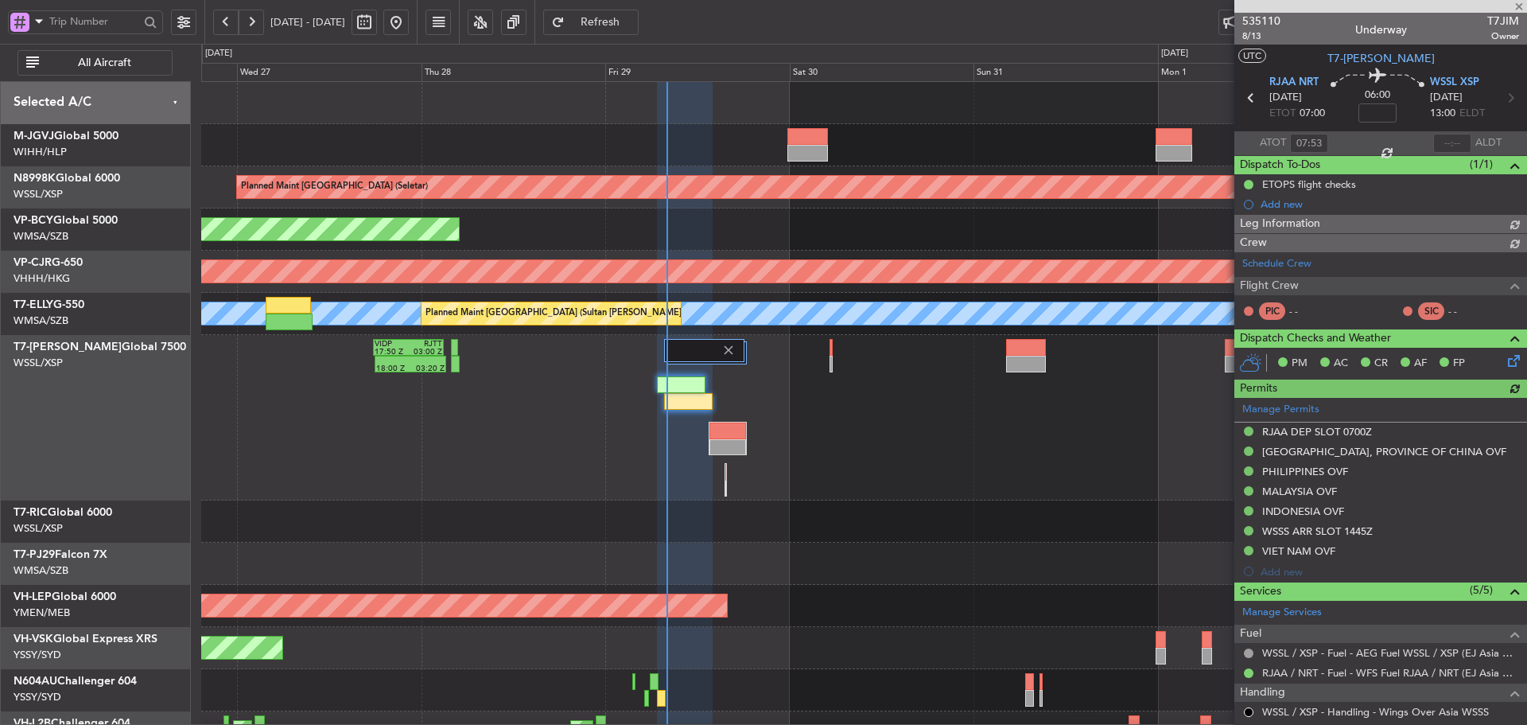
type input "[PERSON_NAME] (LEU)"
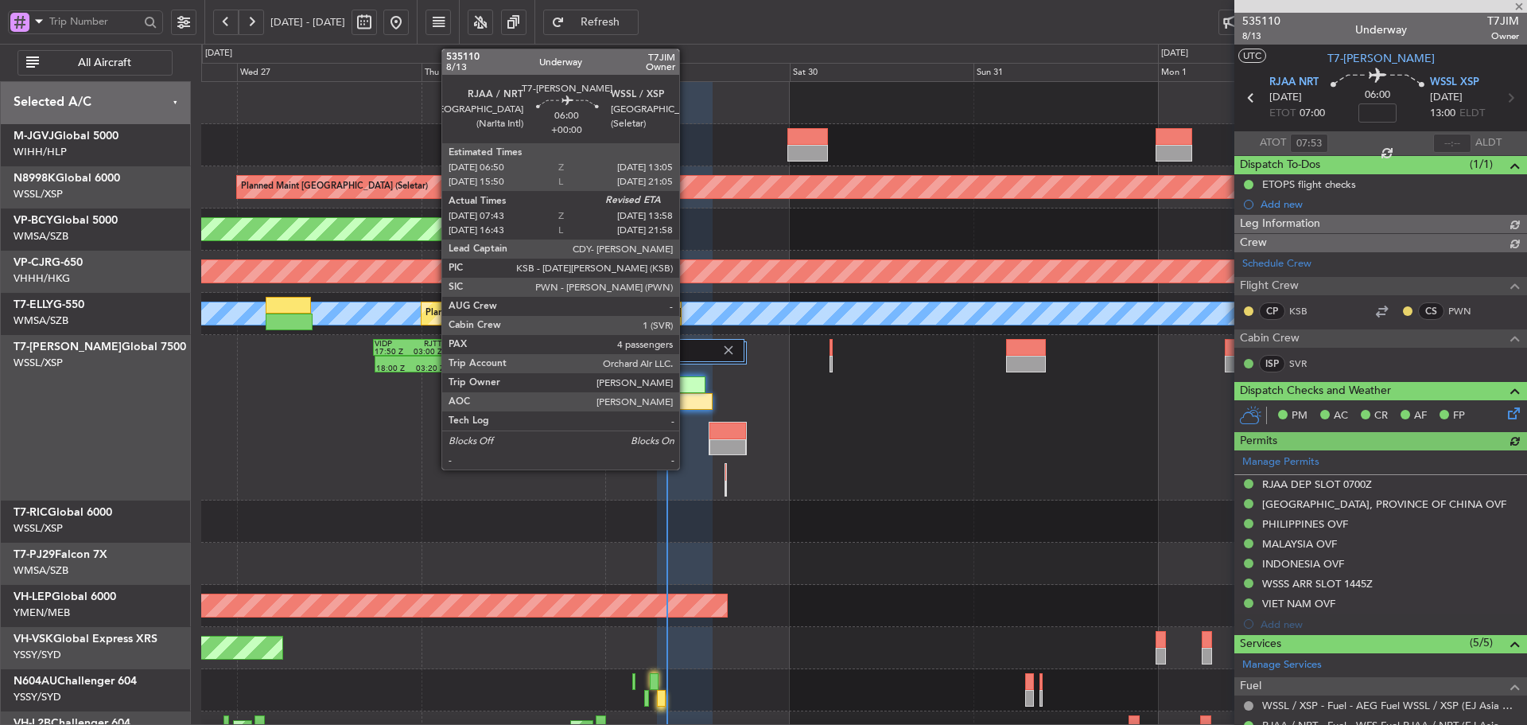
type input "[PERSON_NAME] (LEU)"
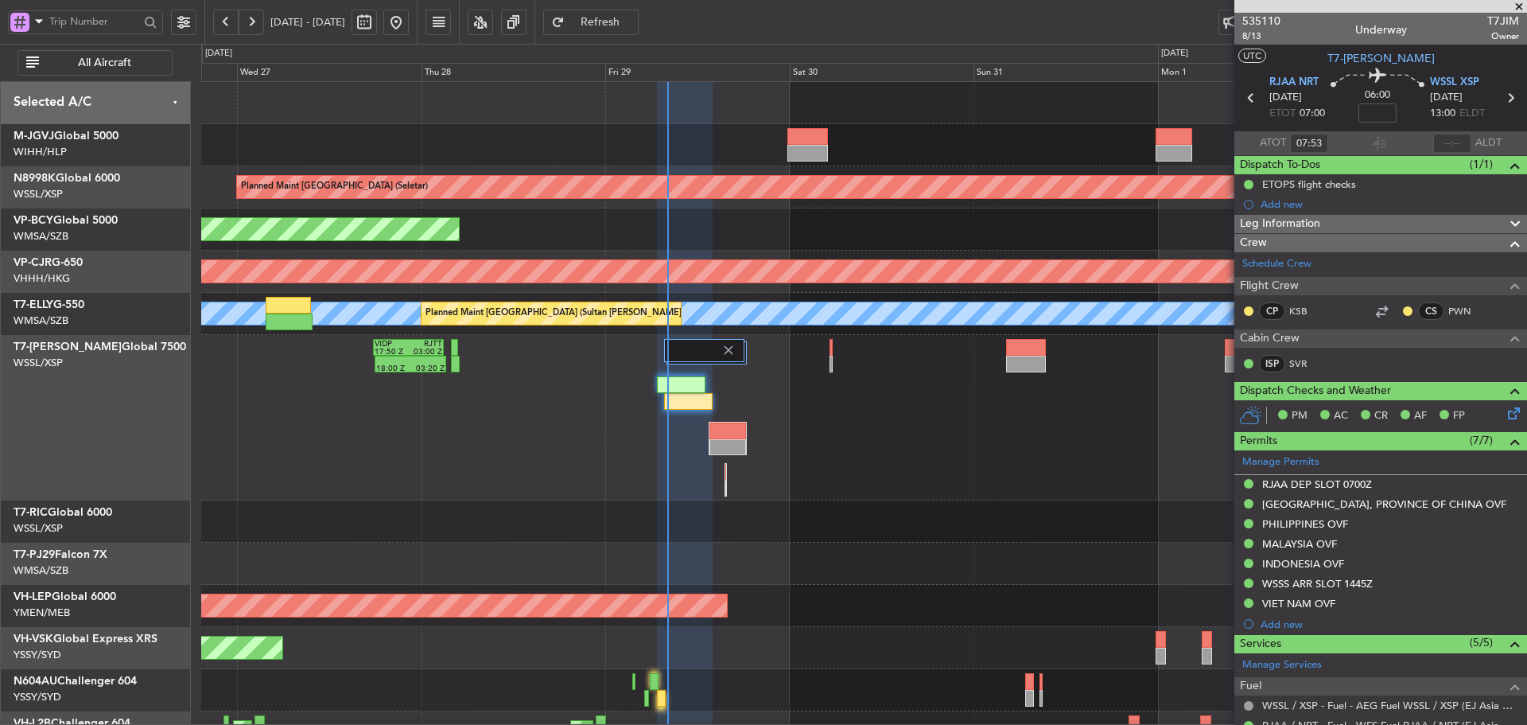
type input "[PERSON_NAME] (LEU)"
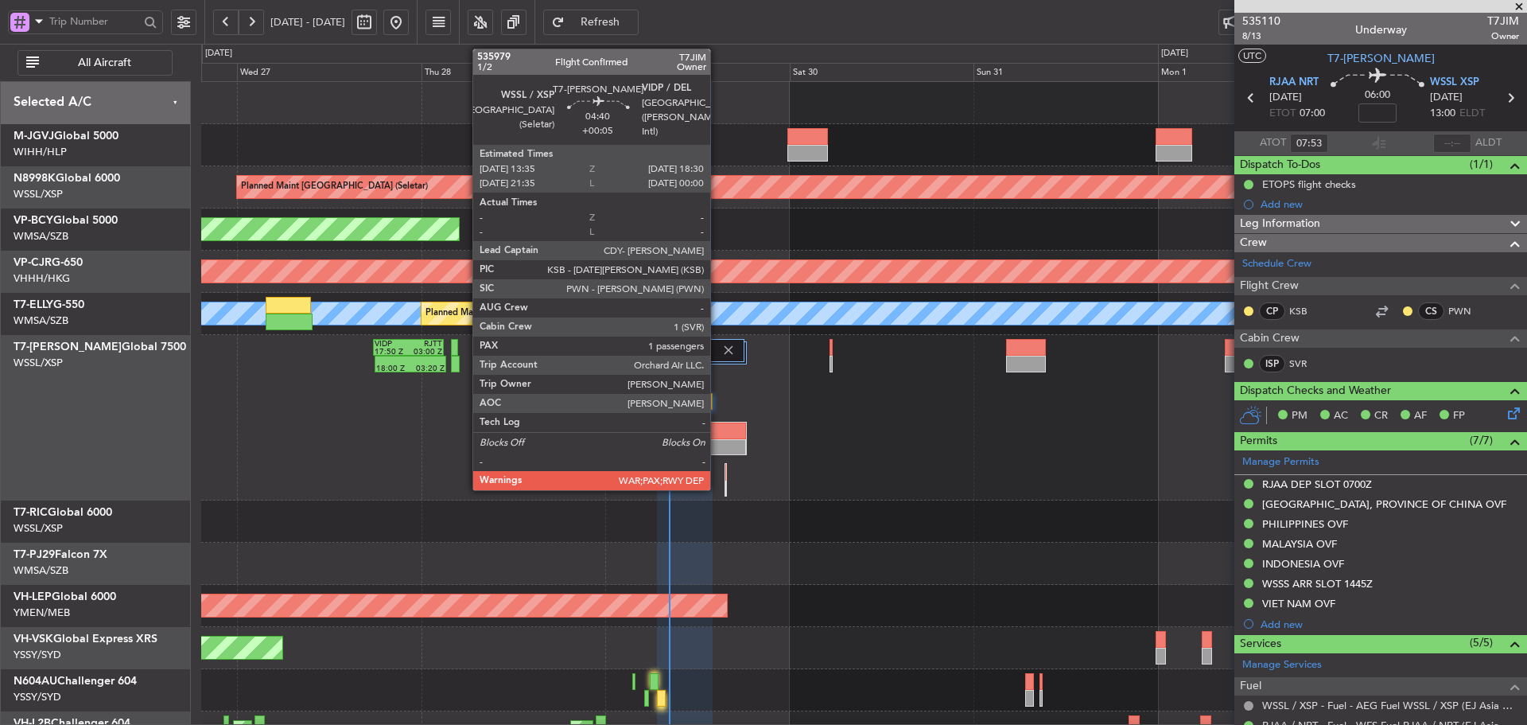
click at [717, 441] on div at bounding box center [727, 447] width 37 height 17
click at [724, 441] on div at bounding box center [727, 447] width 37 height 17
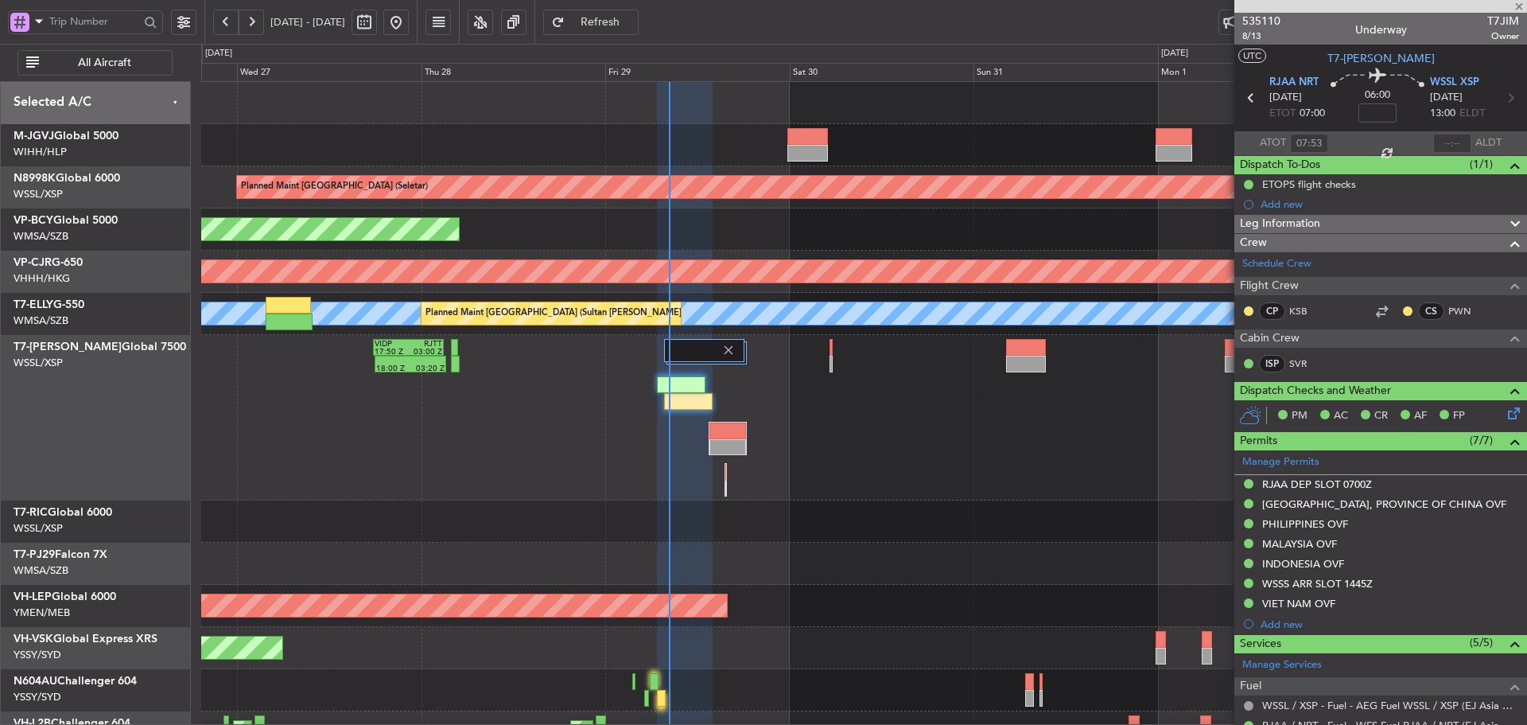
click at [739, 441] on div at bounding box center [727, 447] width 37 height 17
type input "+00:05"
type input "1"
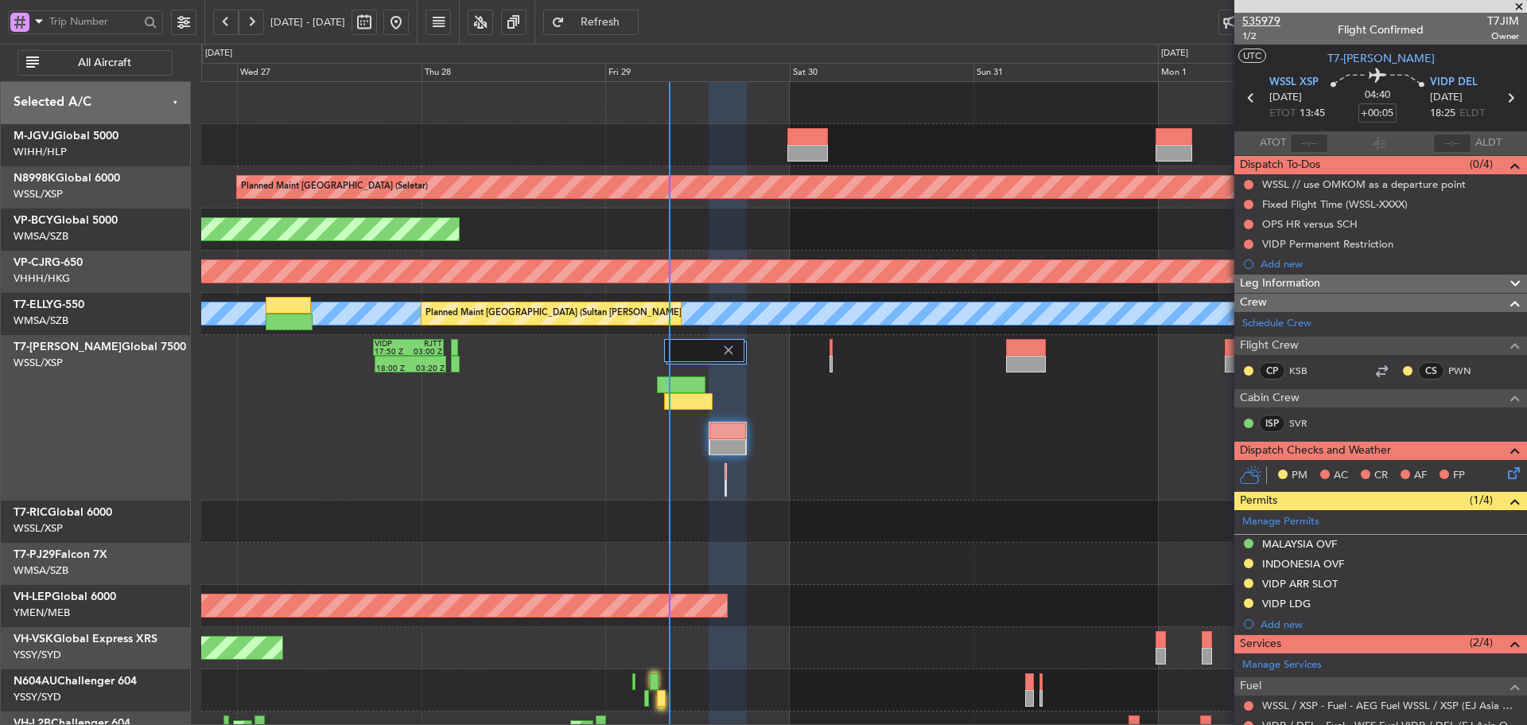
click at [1266, 22] on span "535979" at bounding box center [1261, 21] width 38 height 17
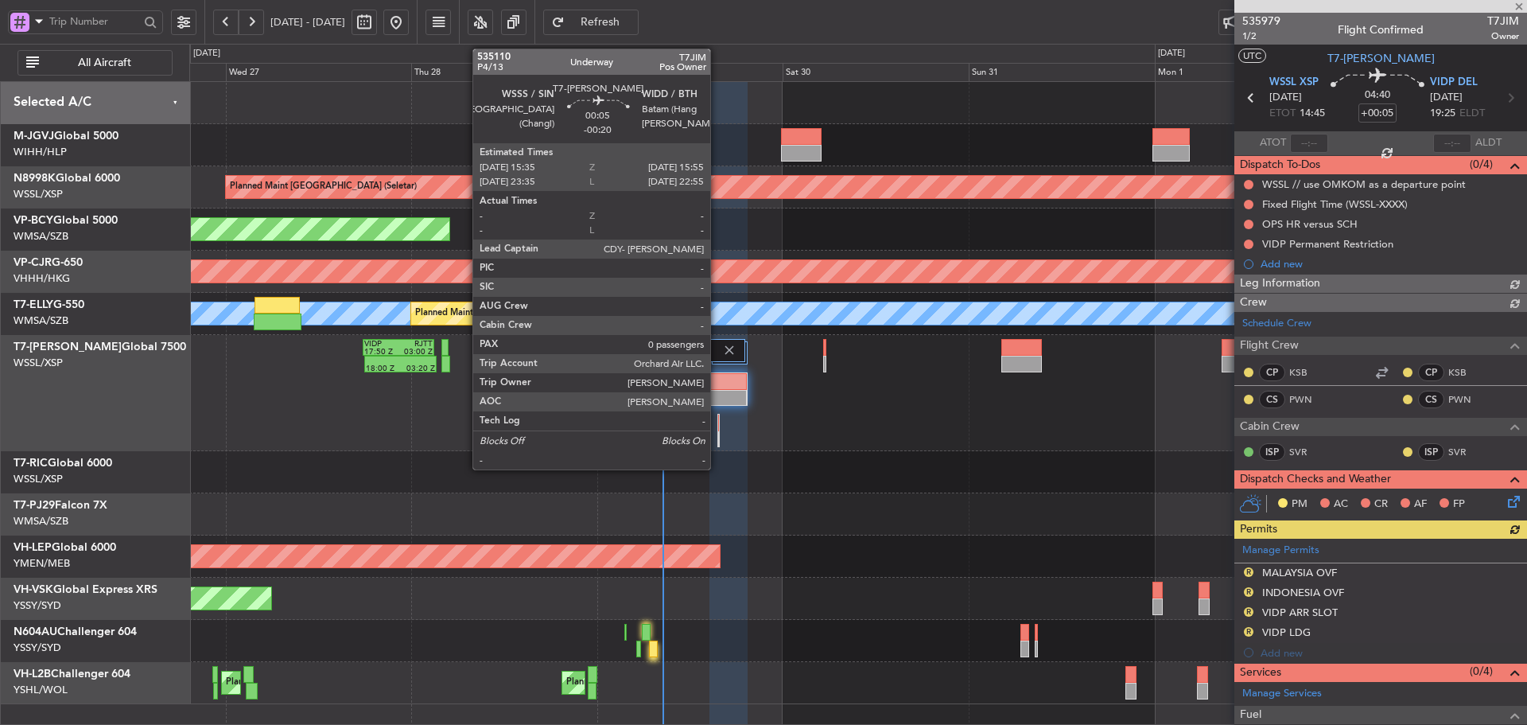
click at [718, 428] on div at bounding box center [719, 422] width 2 height 17
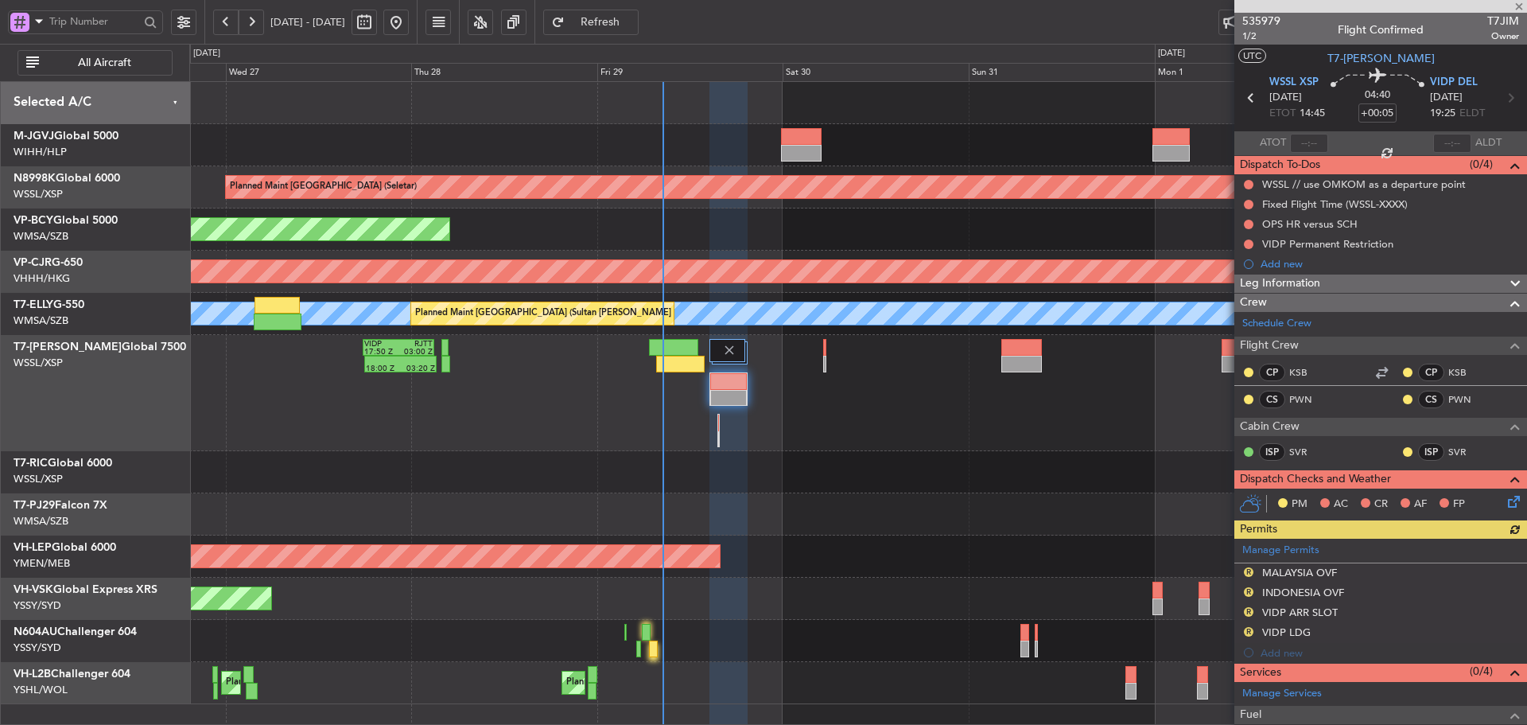
type input "-00:20"
type input "0"
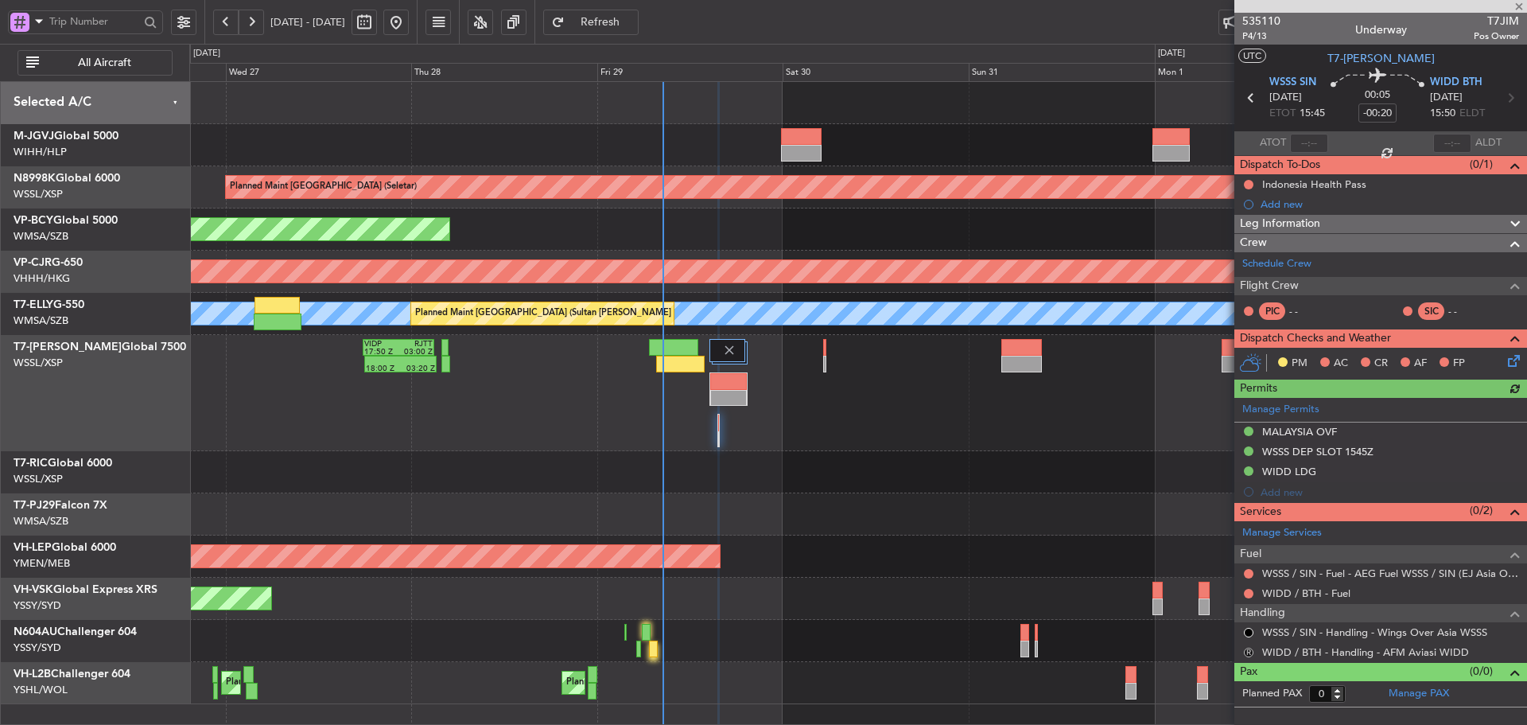
click at [1248, 654] on button "R" at bounding box center [1249, 652] width 10 height 10
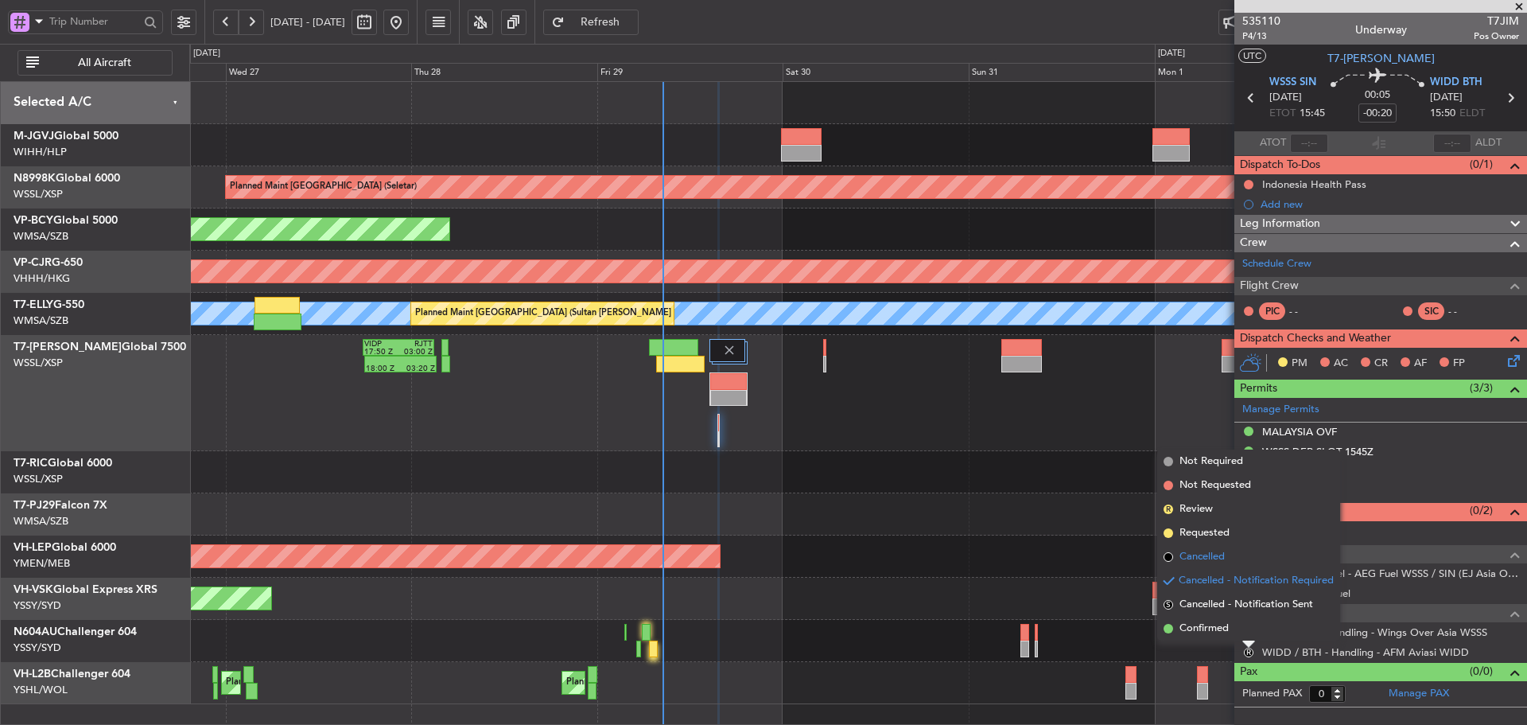
click at [1167, 557] on span at bounding box center [1169, 557] width 10 height 10
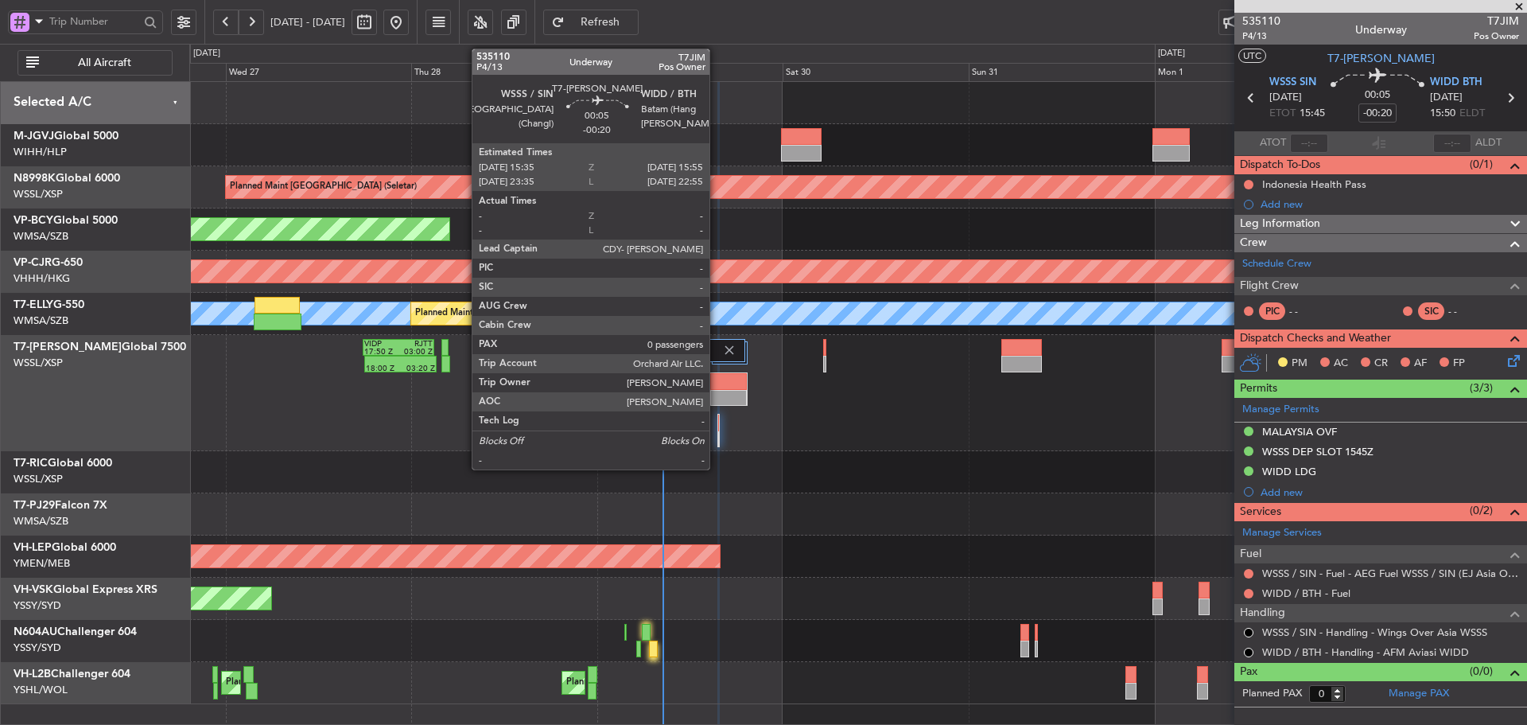
click at [717, 434] on div at bounding box center [718, 430] width 3 height 33
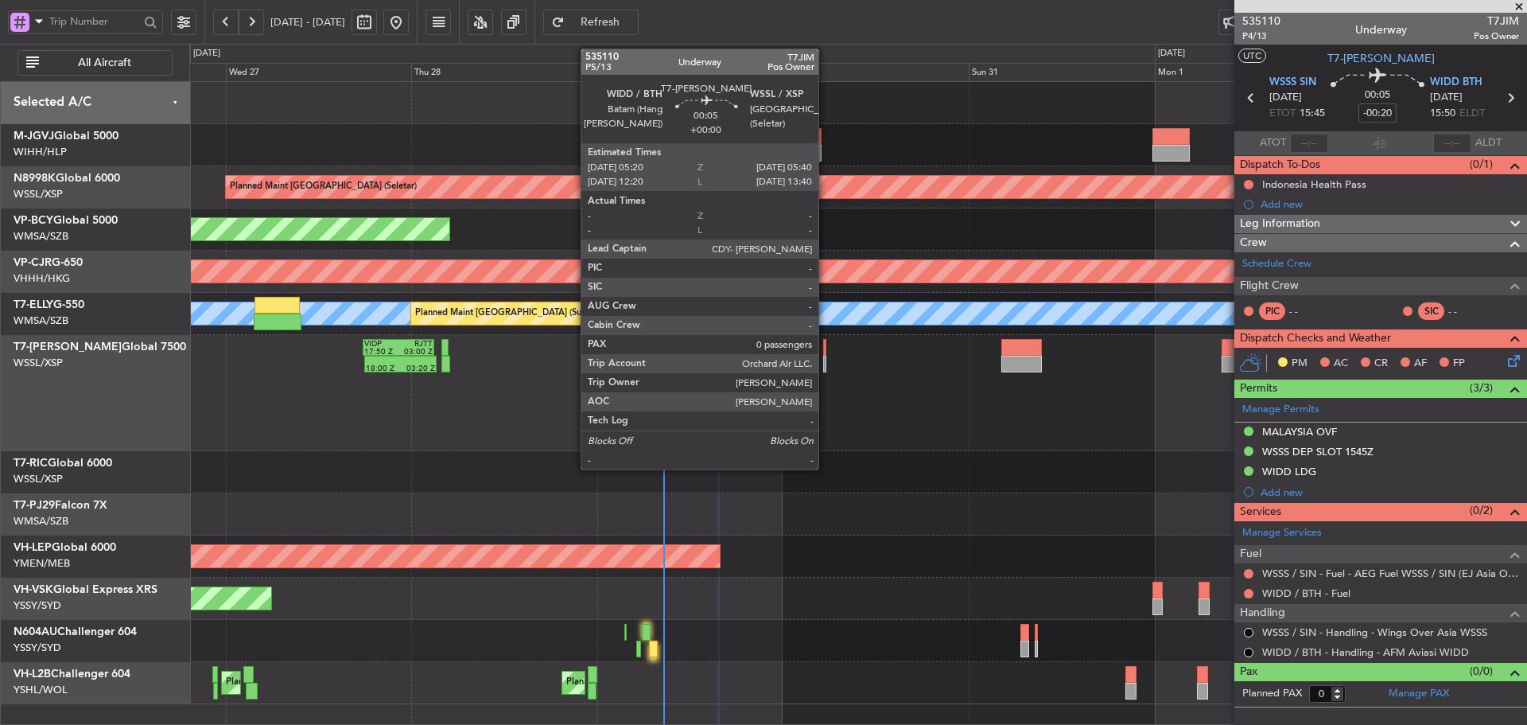
click at [826, 351] on div at bounding box center [824, 347] width 3 height 17
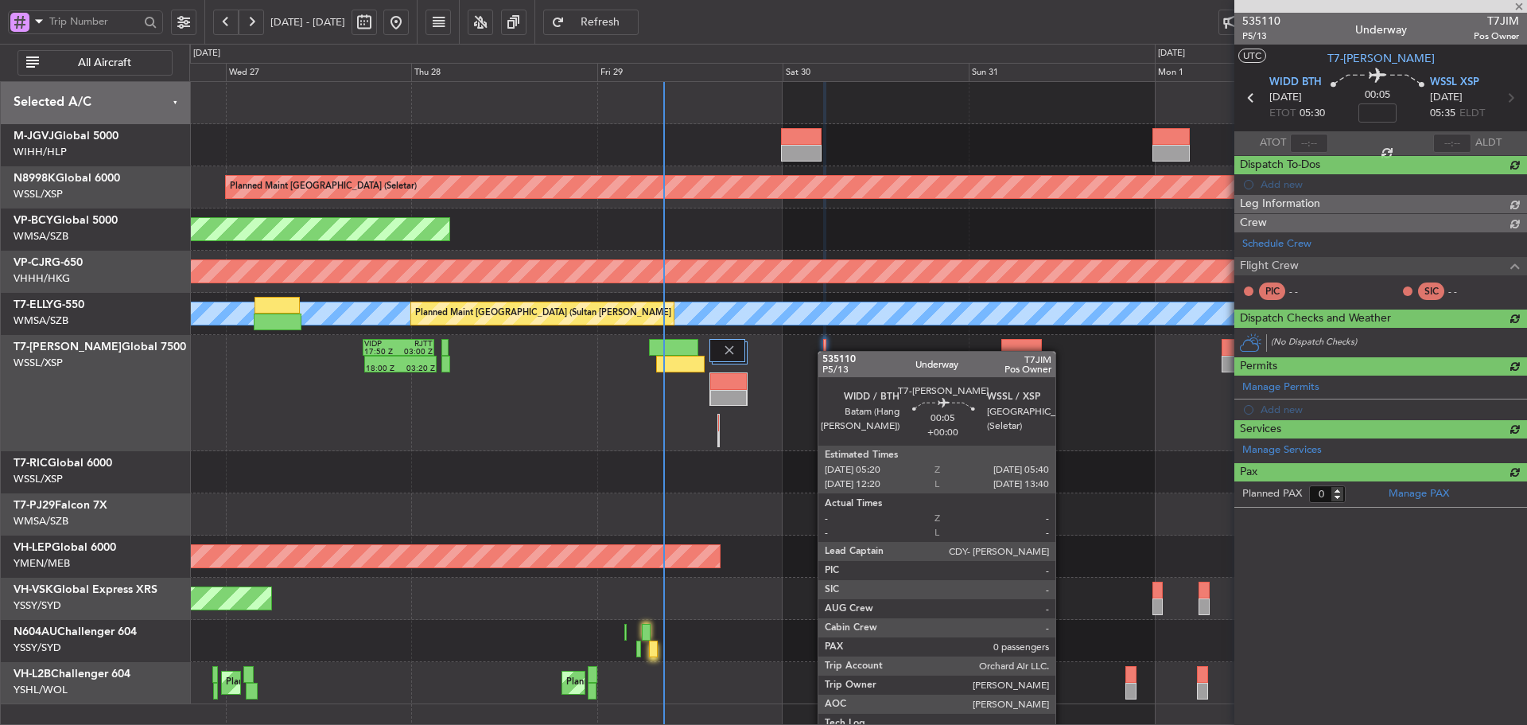
click at [826, 351] on div at bounding box center [824, 347] width 3 height 17
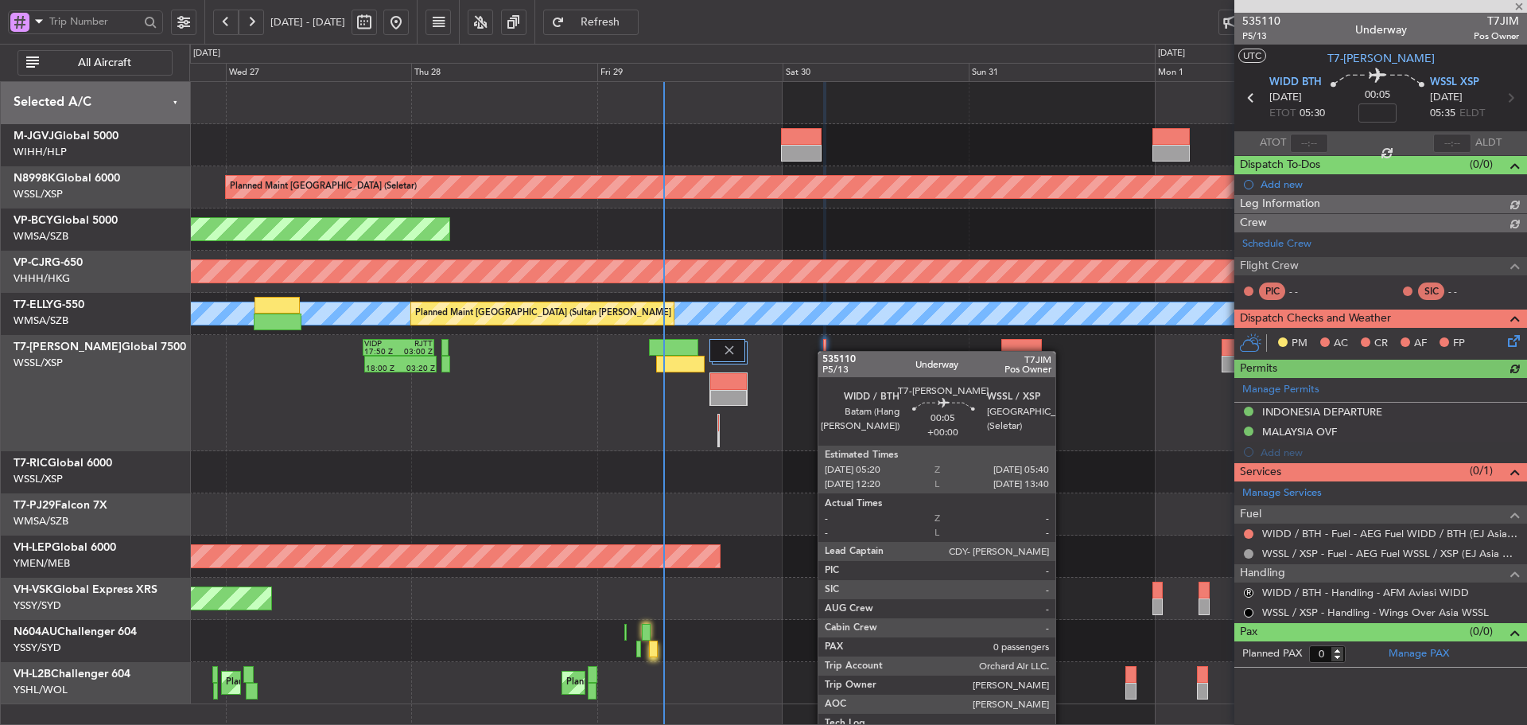
click at [826, 351] on div at bounding box center [824, 347] width 3 height 17
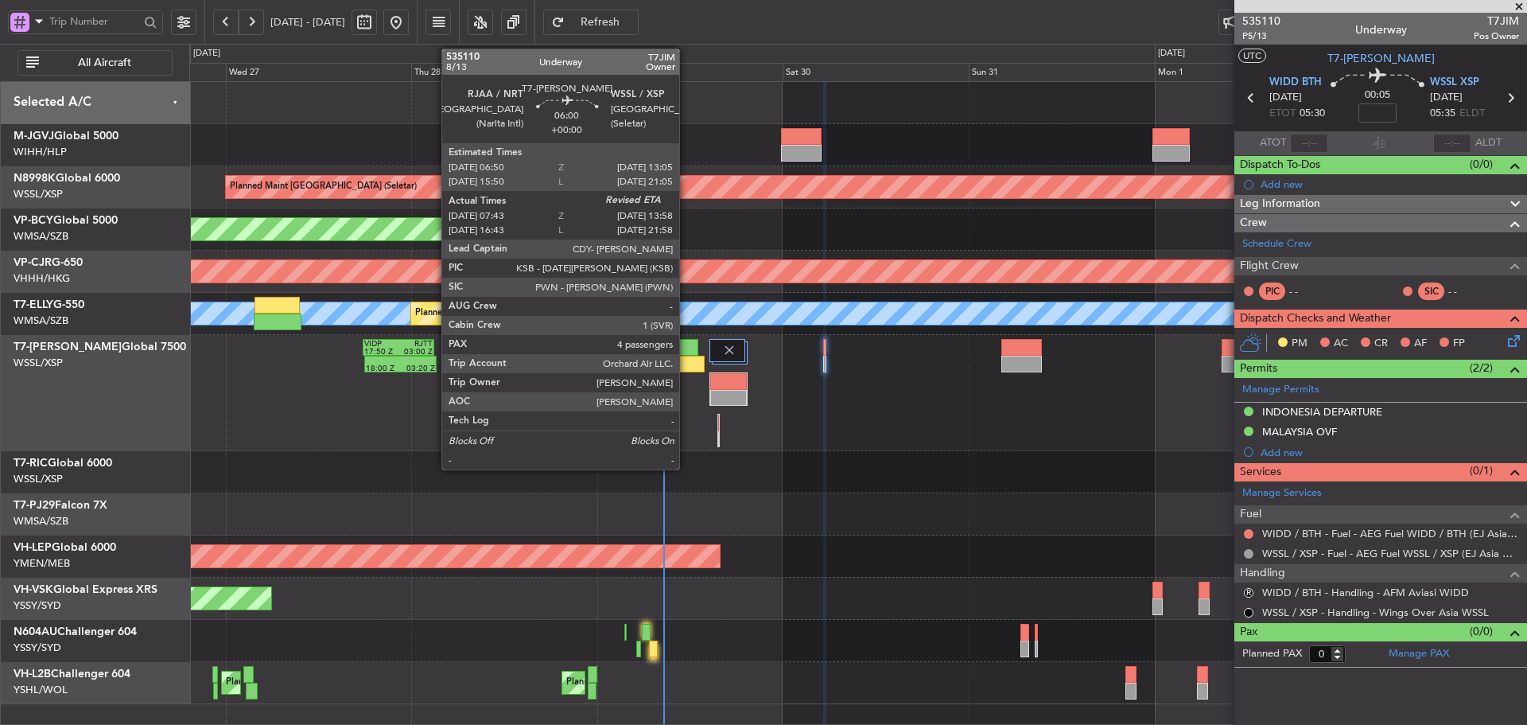
click at [686, 362] on div at bounding box center [680, 364] width 49 height 17
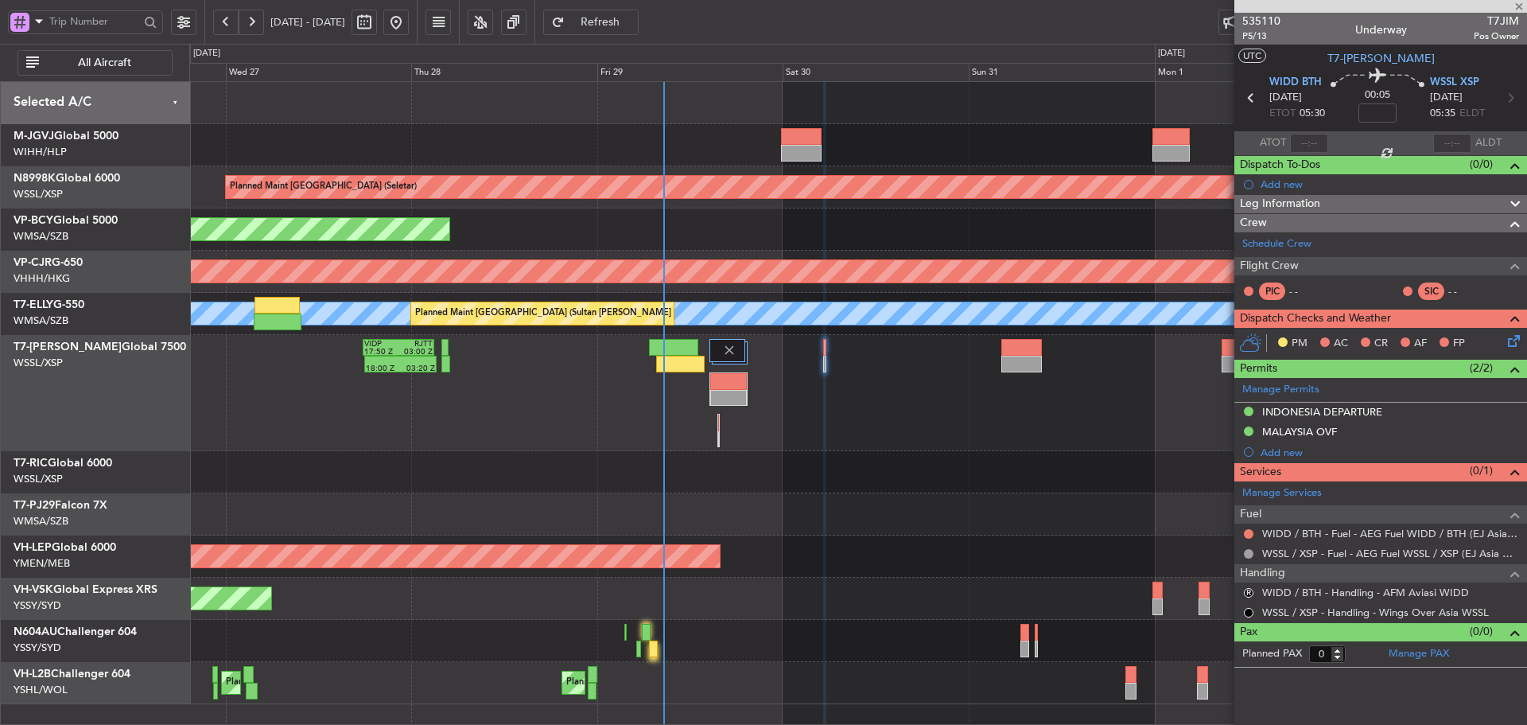
click at [633, 21] on span "Refresh" at bounding box center [600, 22] width 65 height 11
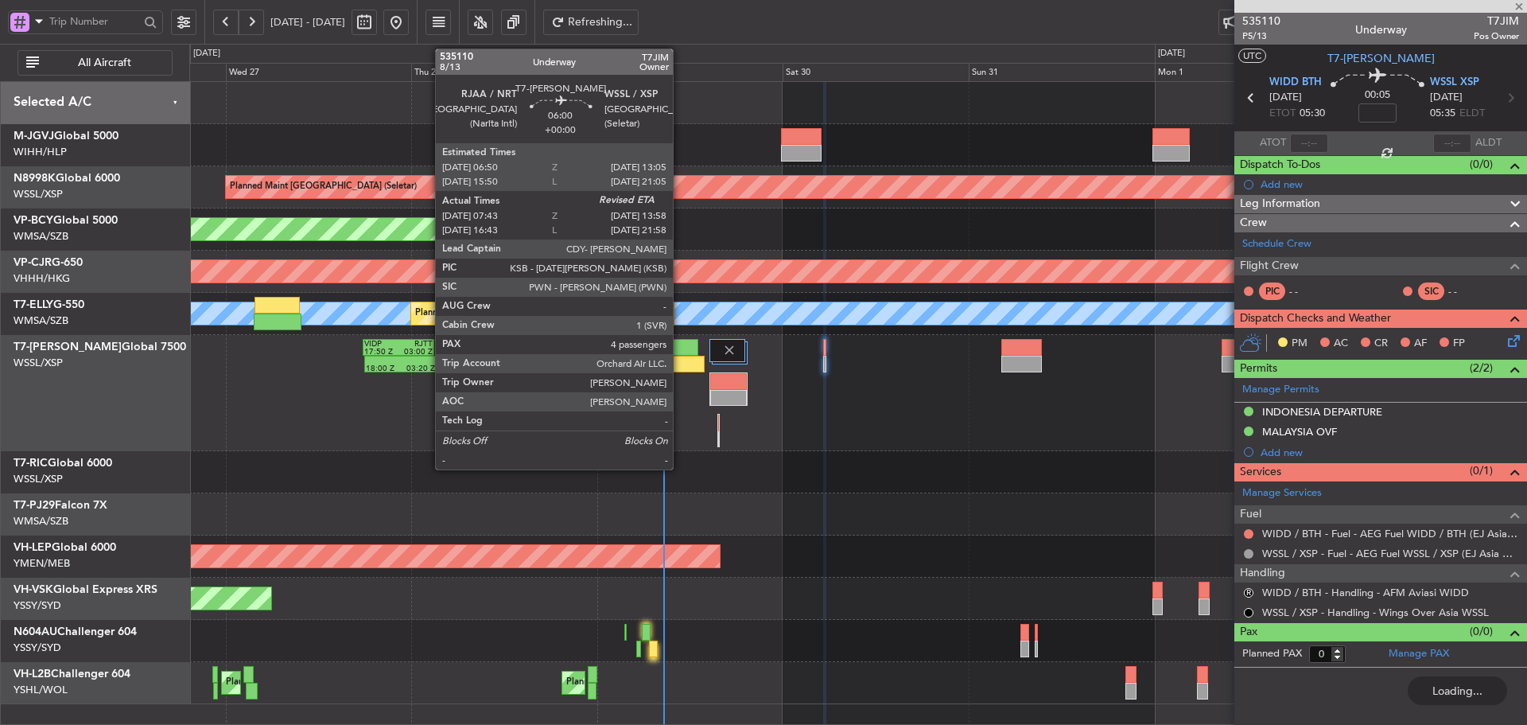
click at [680, 356] on div at bounding box center [680, 364] width 49 height 17
type input "07:53"
type input "4"
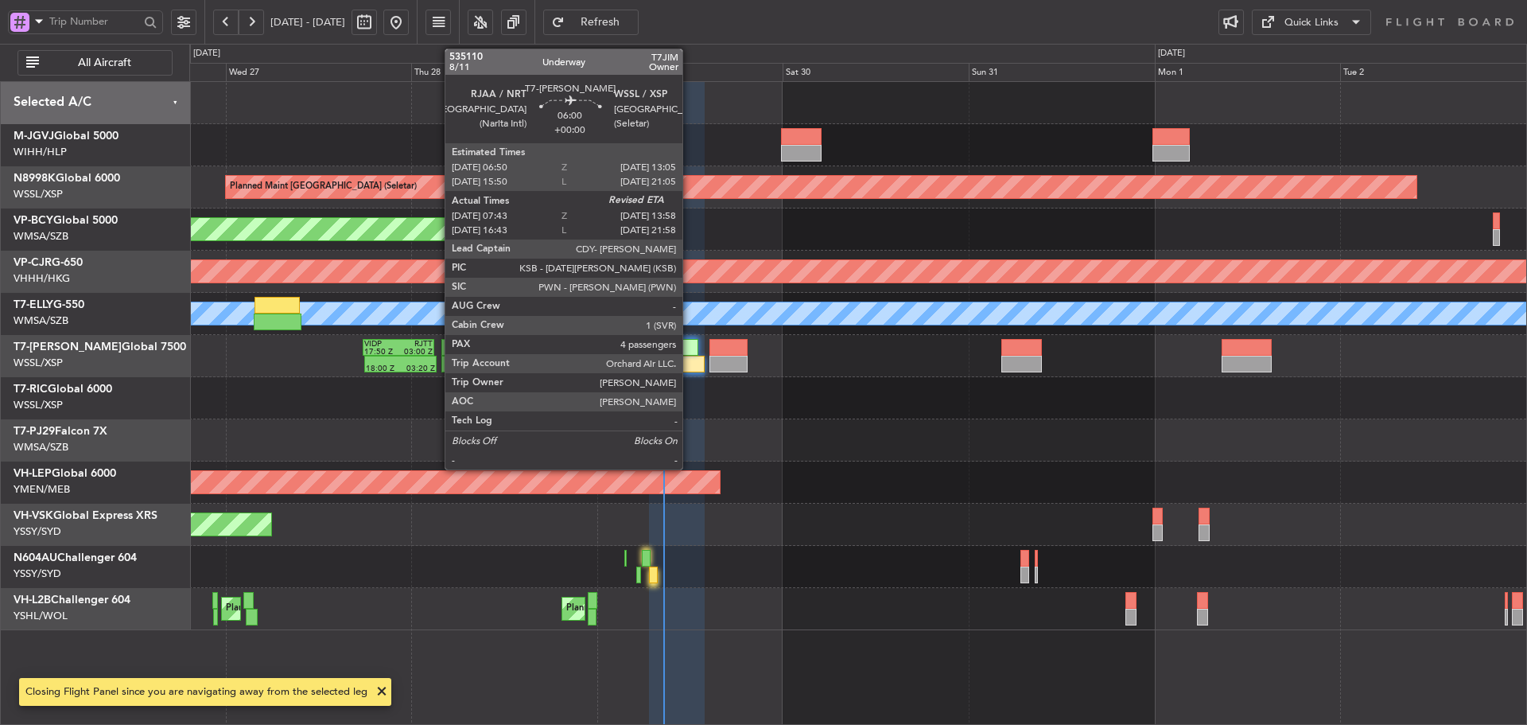
click at [690, 357] on div at bounding box center [680, 364] width 49 height 17
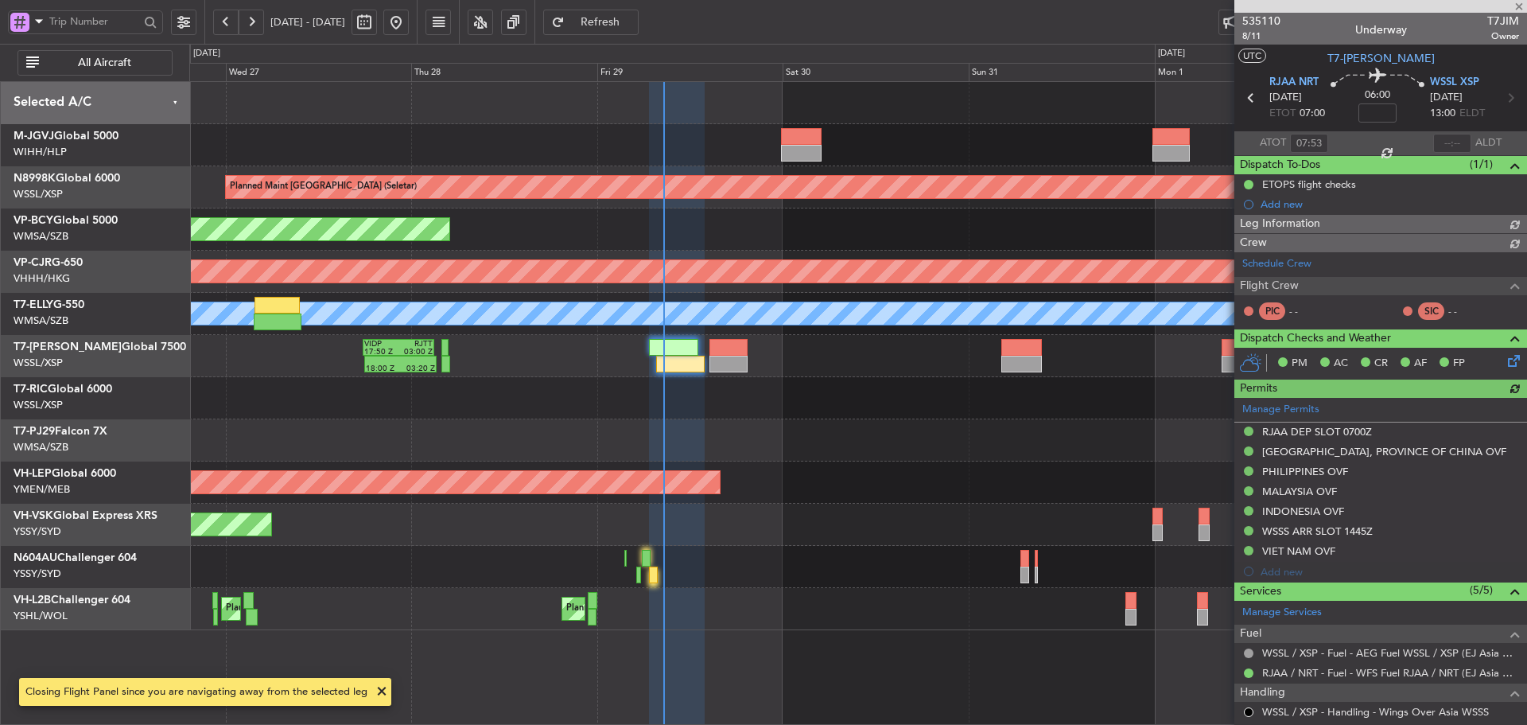
type input "[PERSON_NAME] (LEU)"
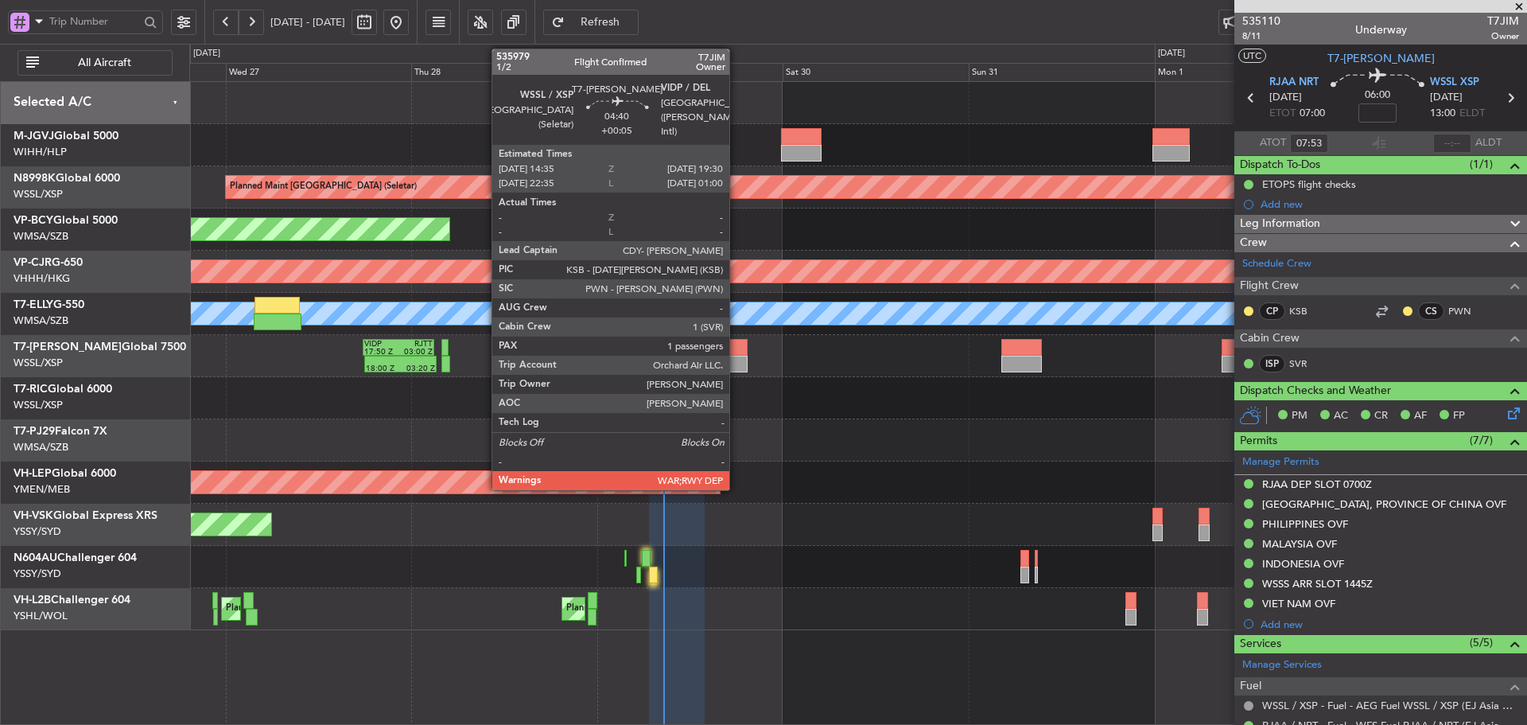
click at [736, 359] on div at bounding box center [728, 364] width 38 height 17
click at [728, 360] on div at bounding box center [728, 364] width 38 height 17
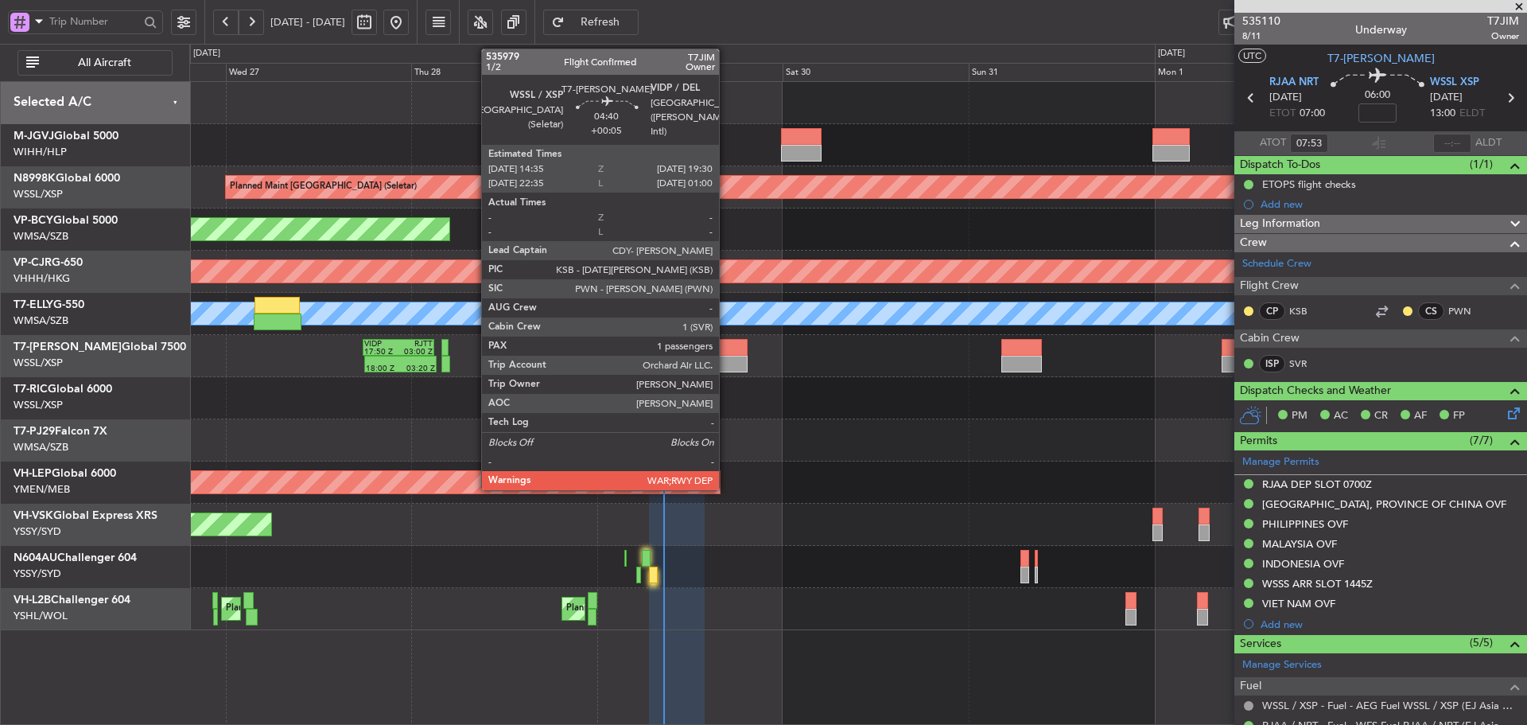
click at [726, 356] on div at bounding box center [728, 364] width 38 height 17
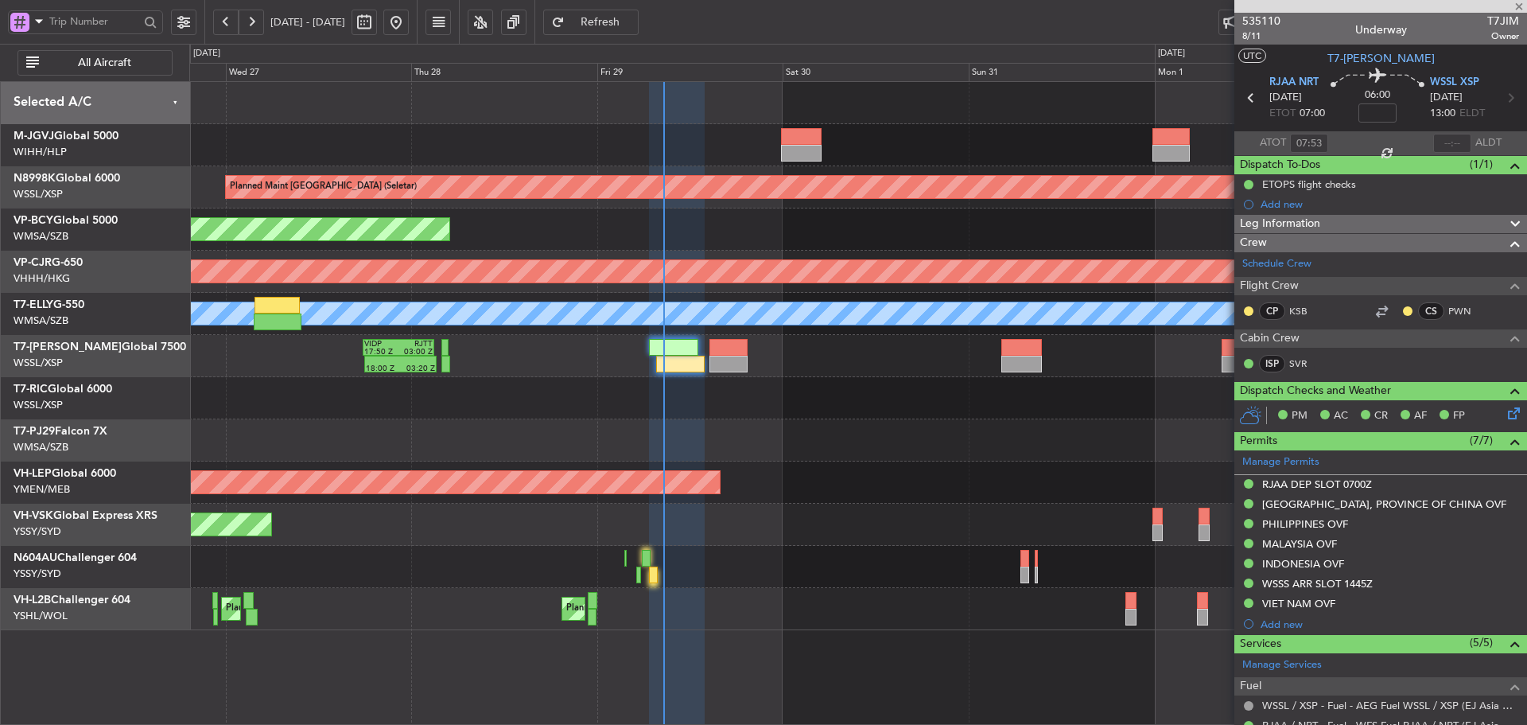
type input "+00:05"
type input "1"
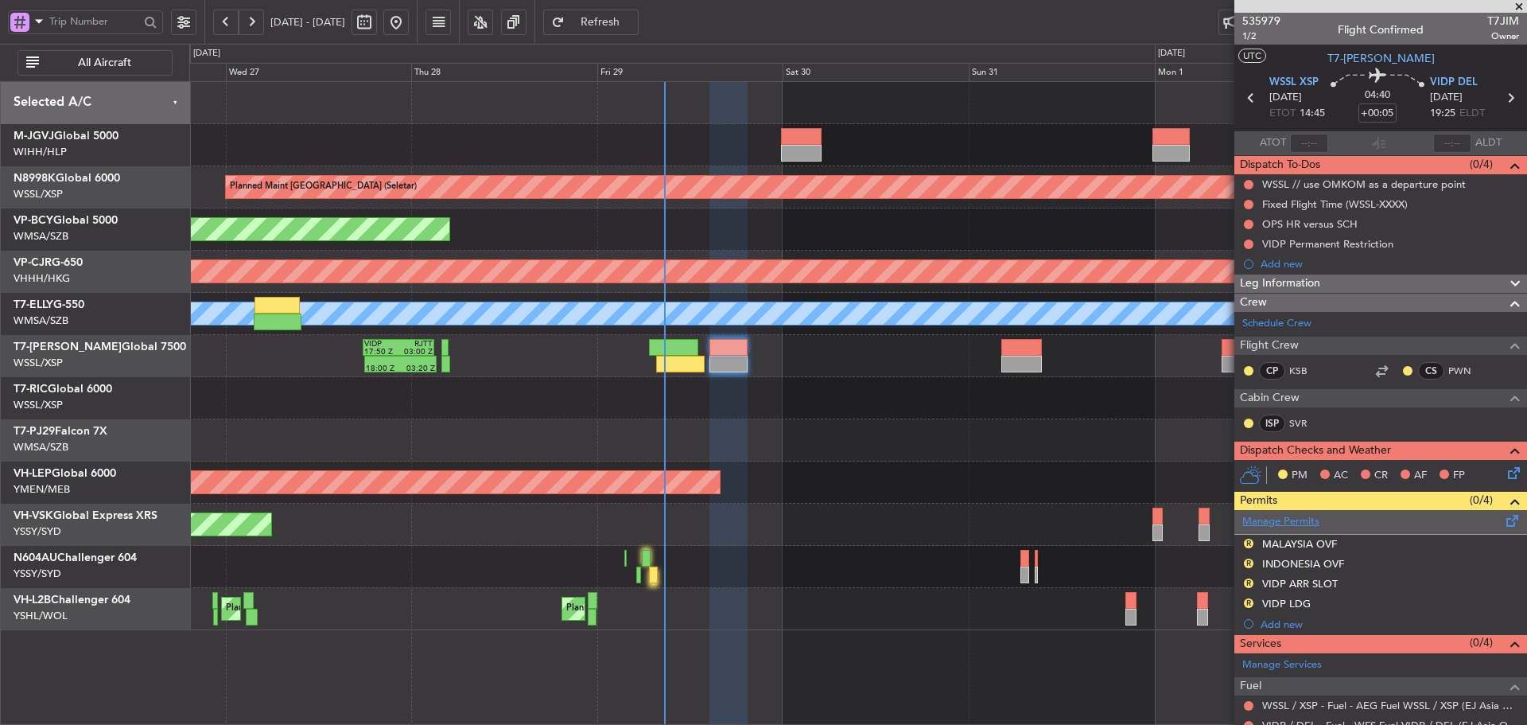
click at [1273, 523] on link "Manage Permits" at bounding box center [1280, 522] width 77 height 16
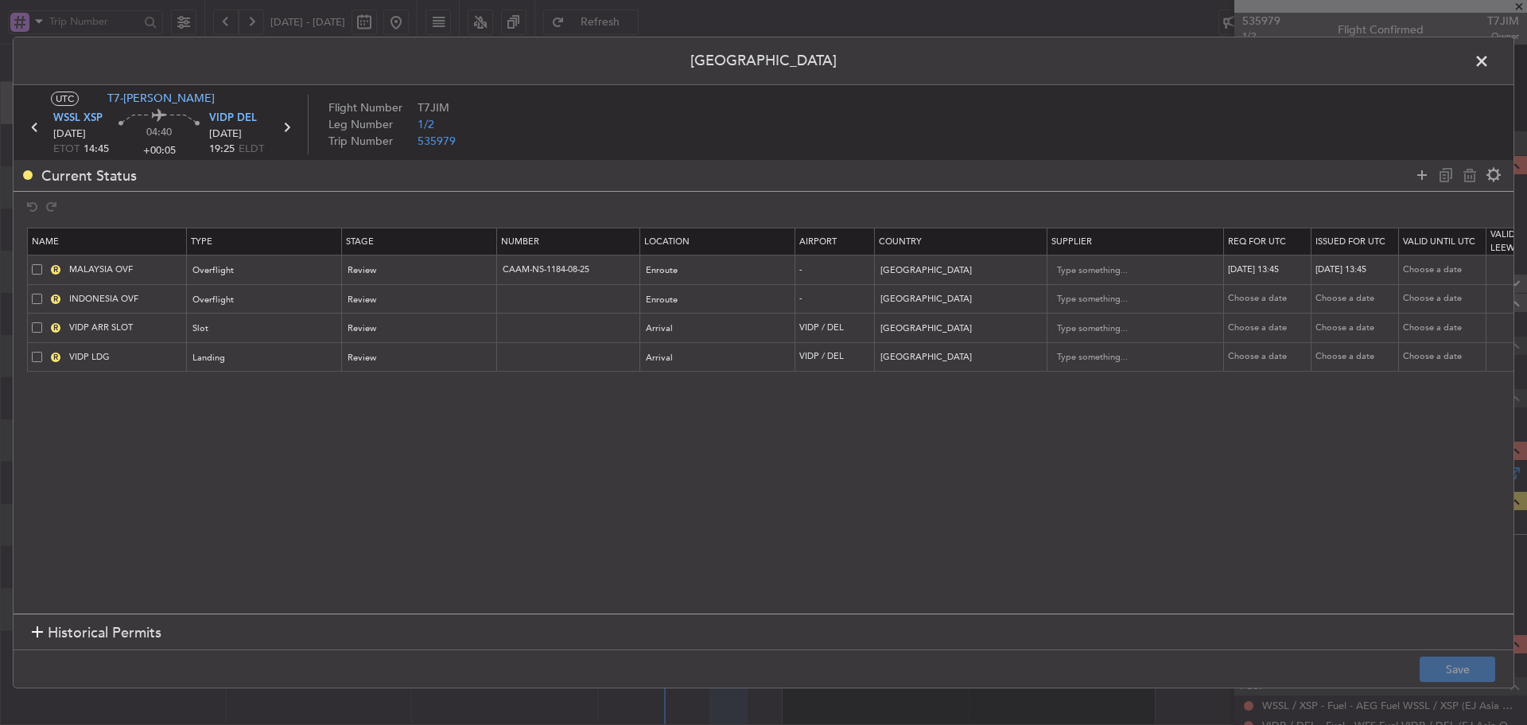
click at [41, 632] on div at bounding box center [37, 633] width 11 height 11
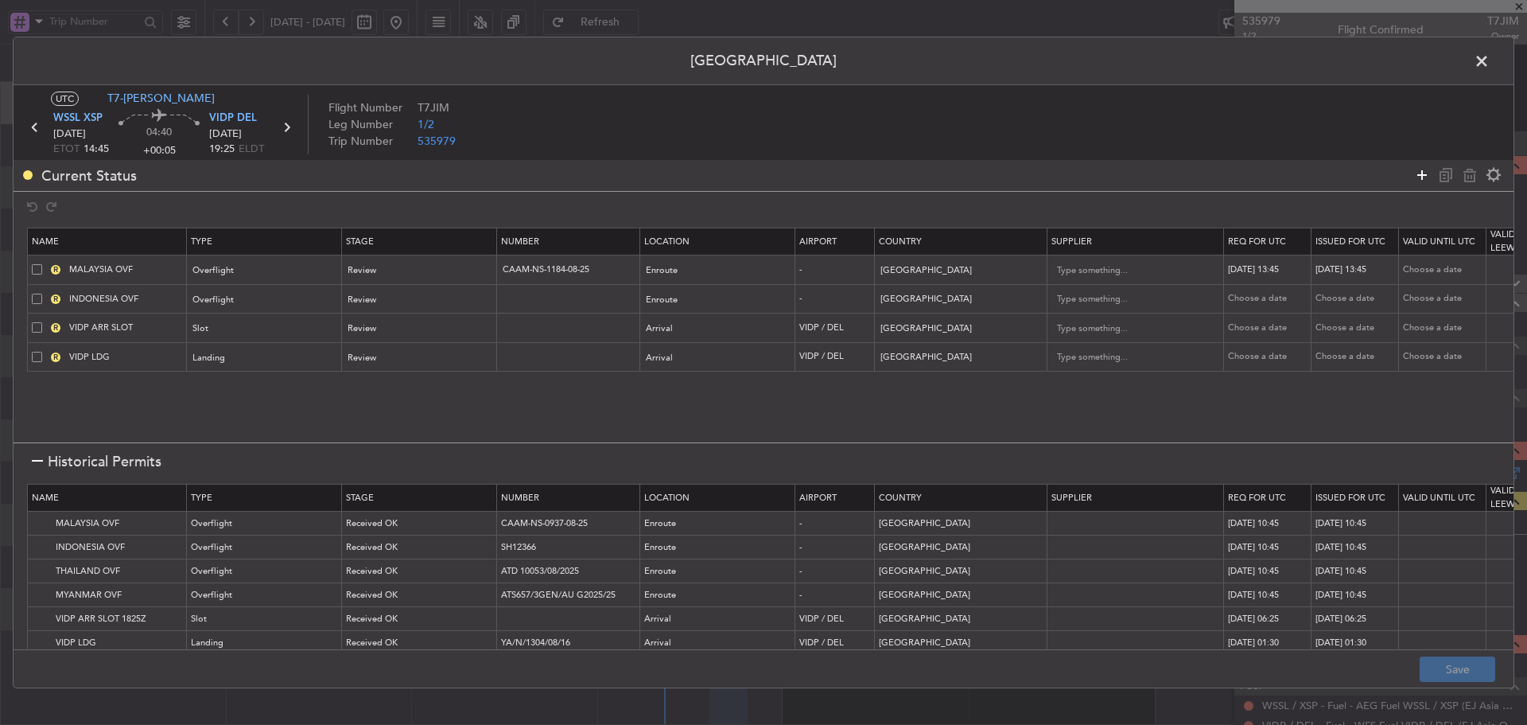
click at [1425, 180] on icon at bounding box center [1422, 174] width 19 height 19
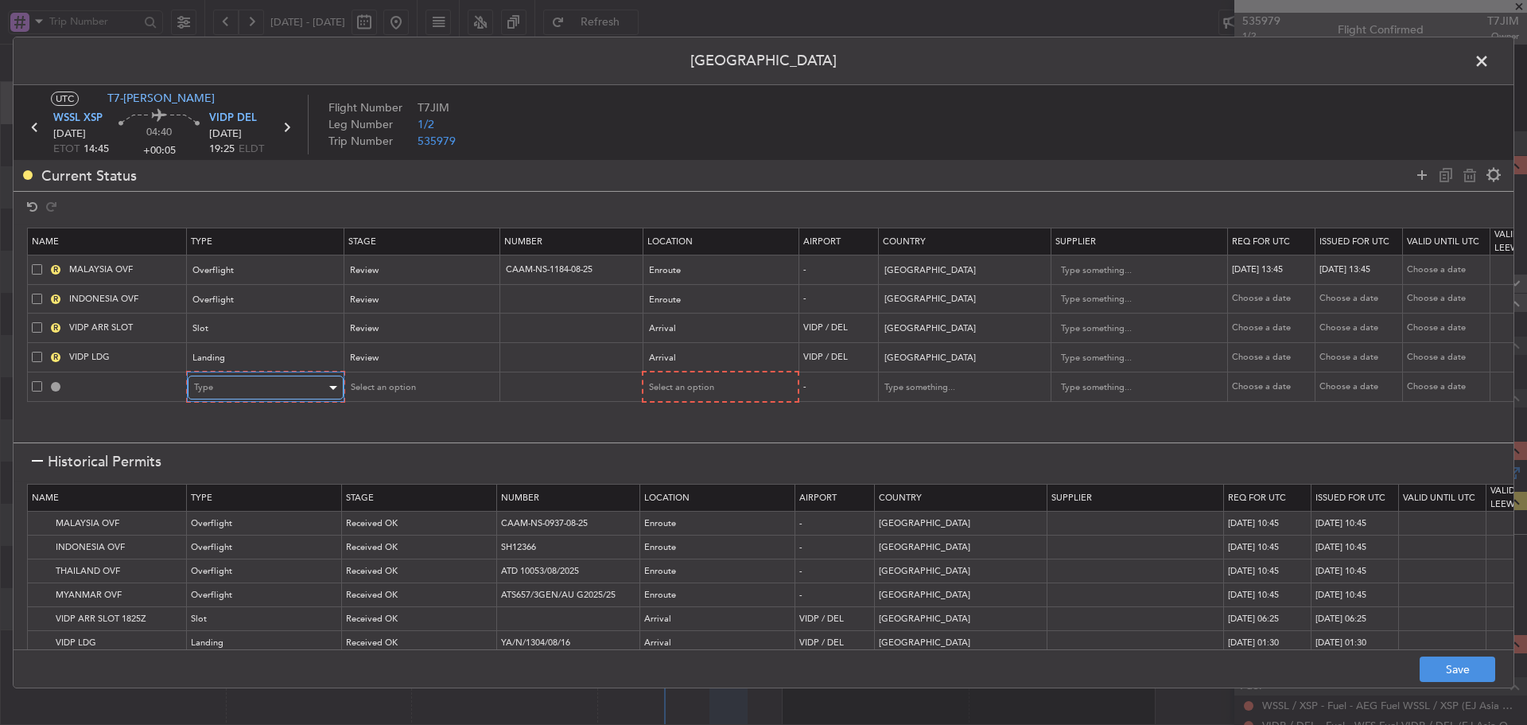
click at [276, 395] on div "Type" at bounding box center [260, 387] width 132 height 24
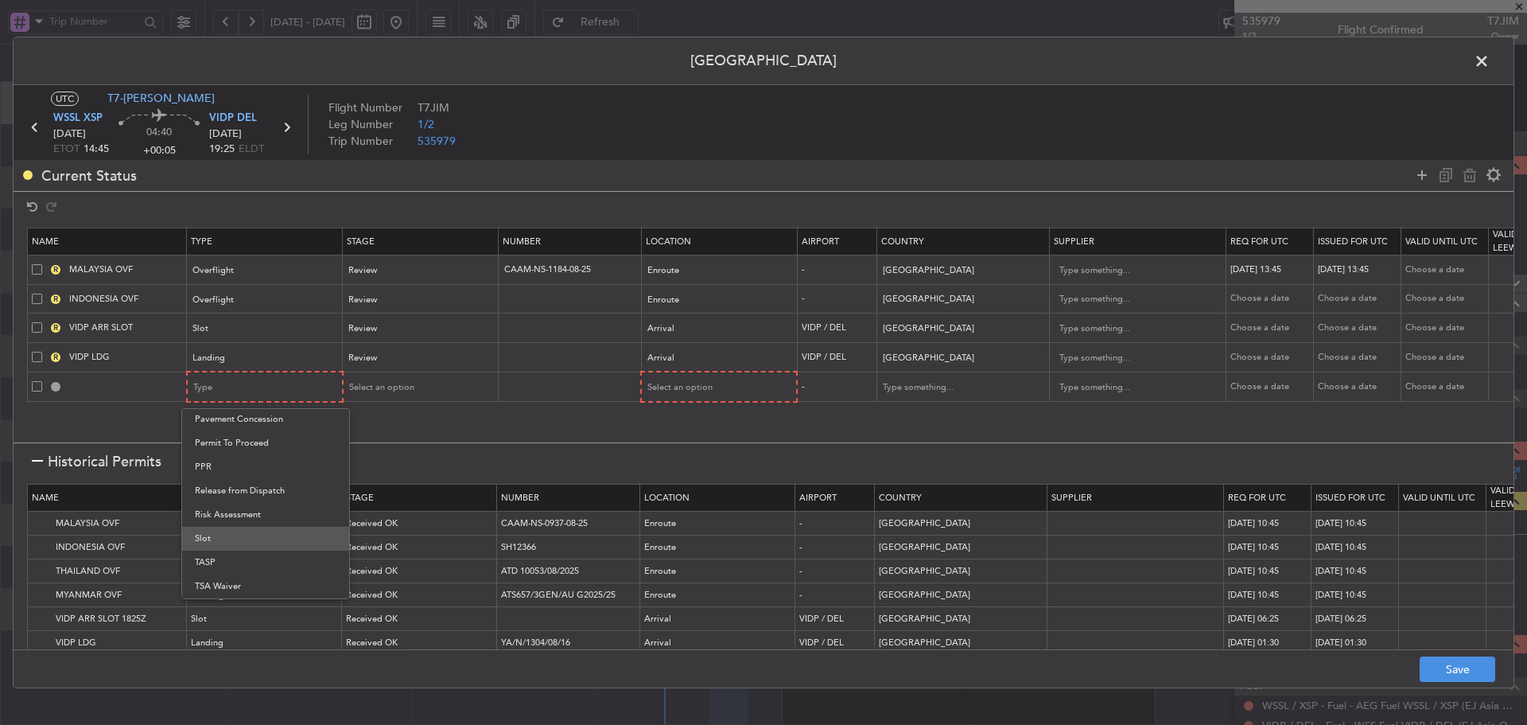
click at [222, 542] on span "Slot" at bounding box center [266, 539] width 142 height 24
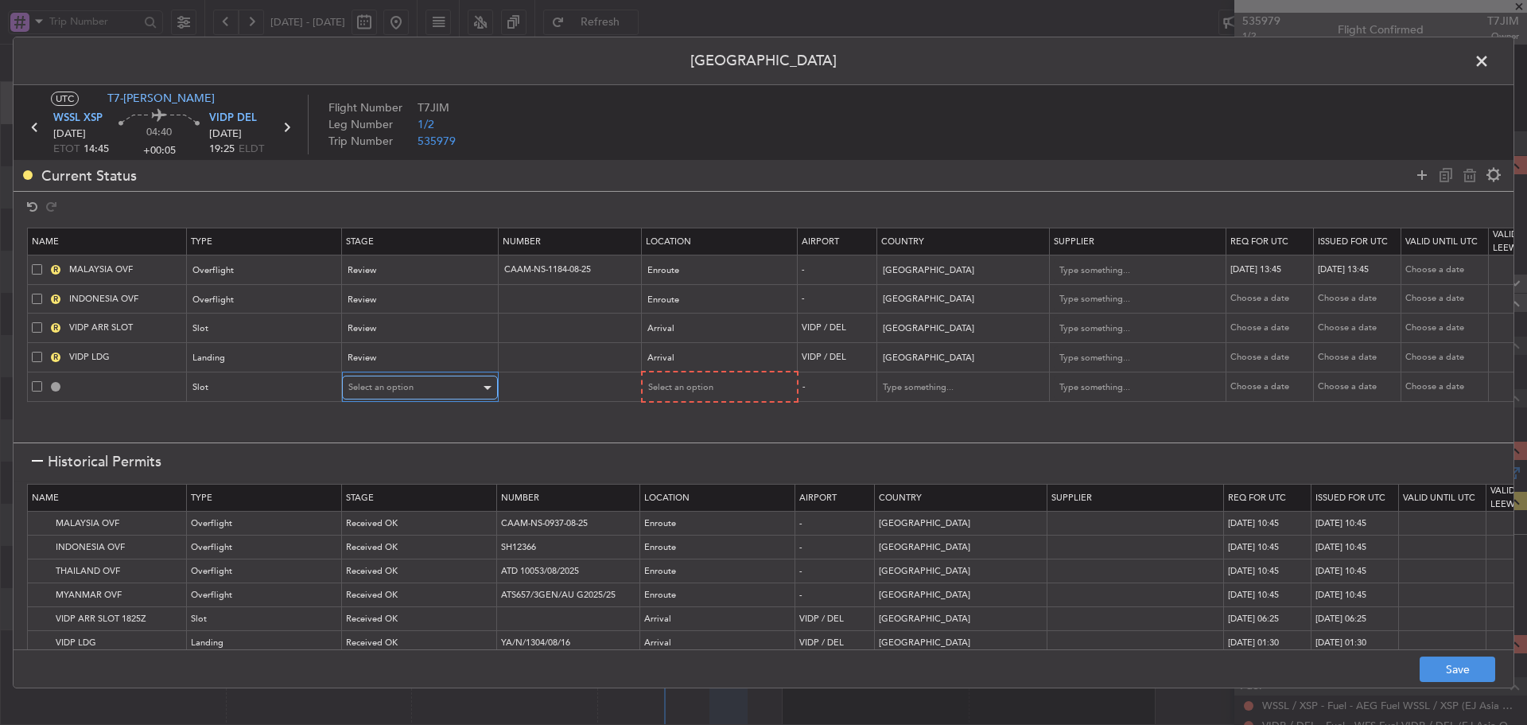
click at [468, 386] on div "Select an option" at bounding box center [414, 387] width 132 height 24
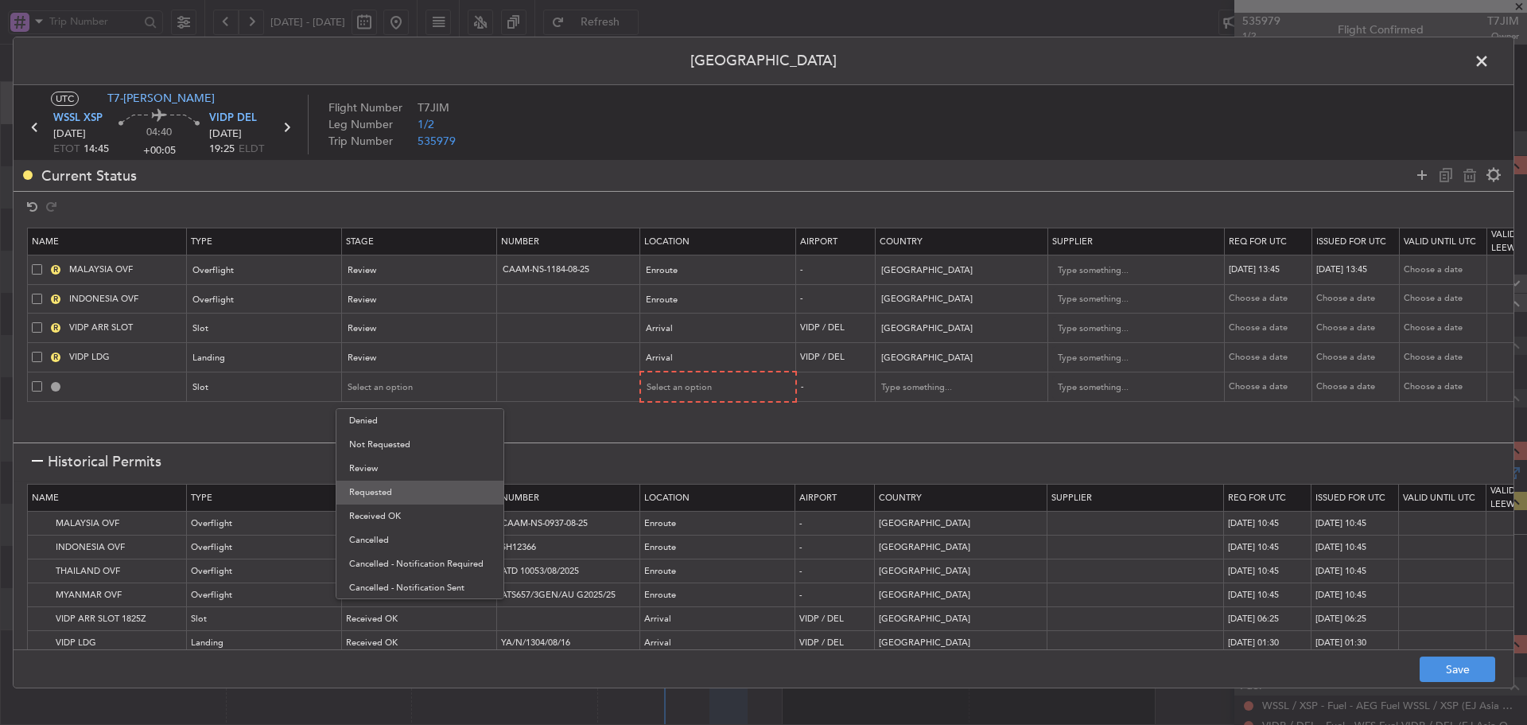
click at [413, 484] on span "Requested" at bounding box center [420, 492] width 142 height 24
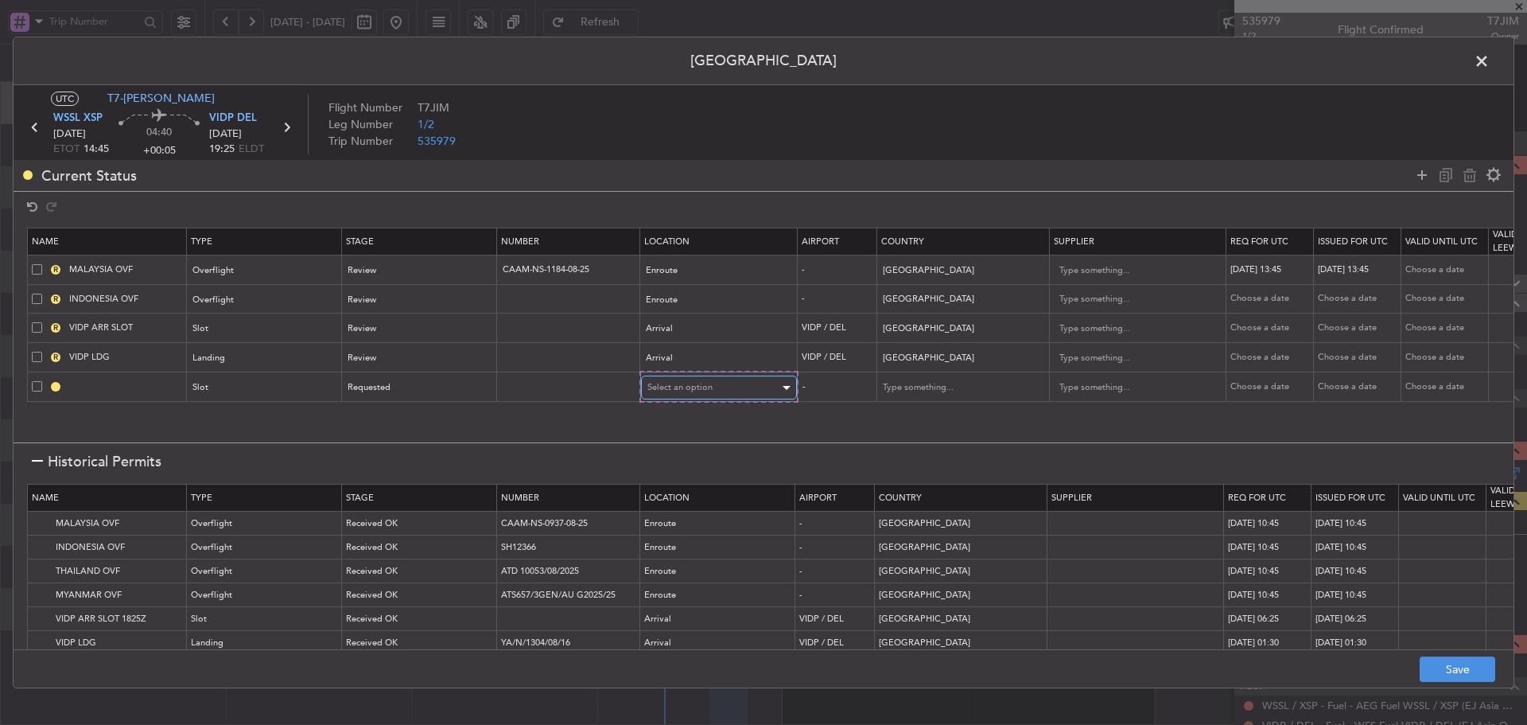
click at [687, 390] on span "Select an option" at bounding box center [679, 387] width 65 height 12
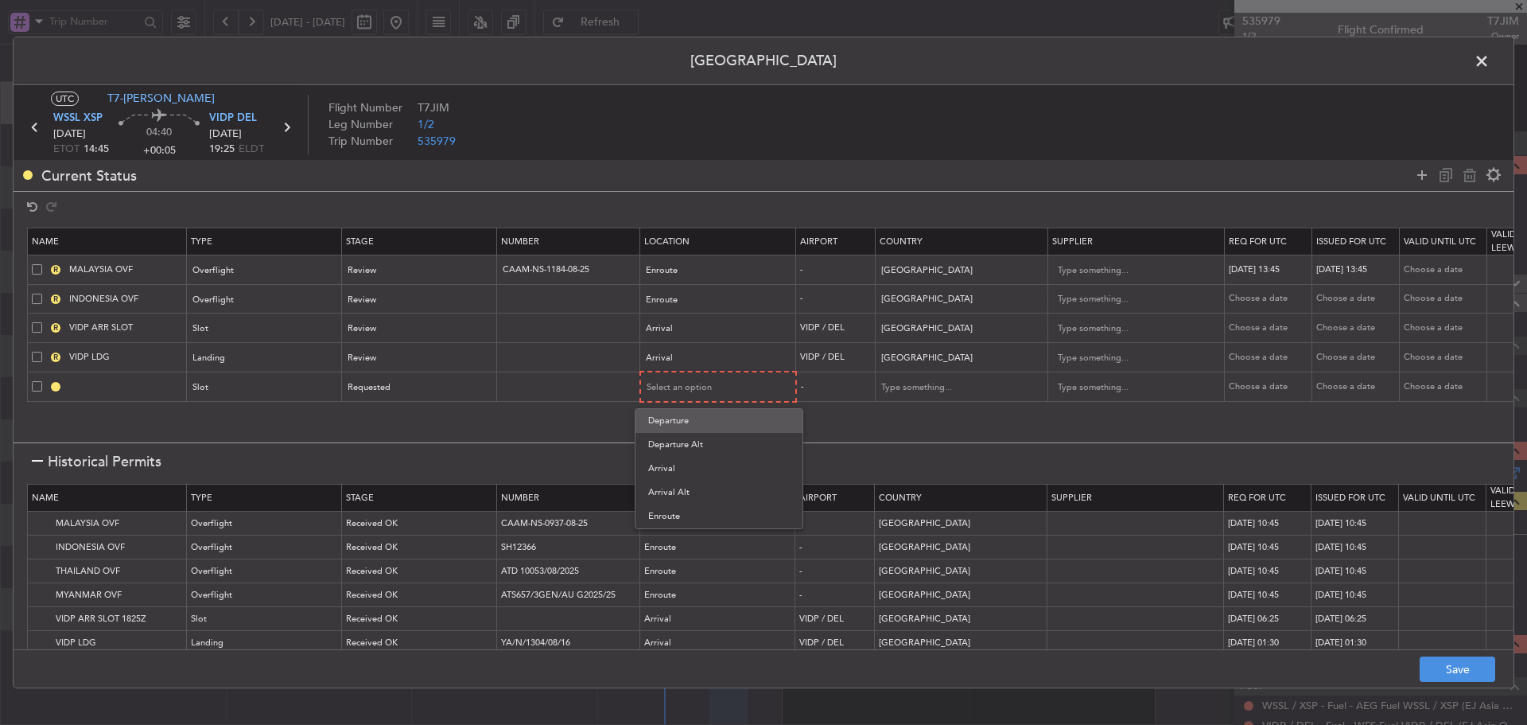
click at [678, 424] on span "Departure" at bounding box center [719, 421] width 142 height 24
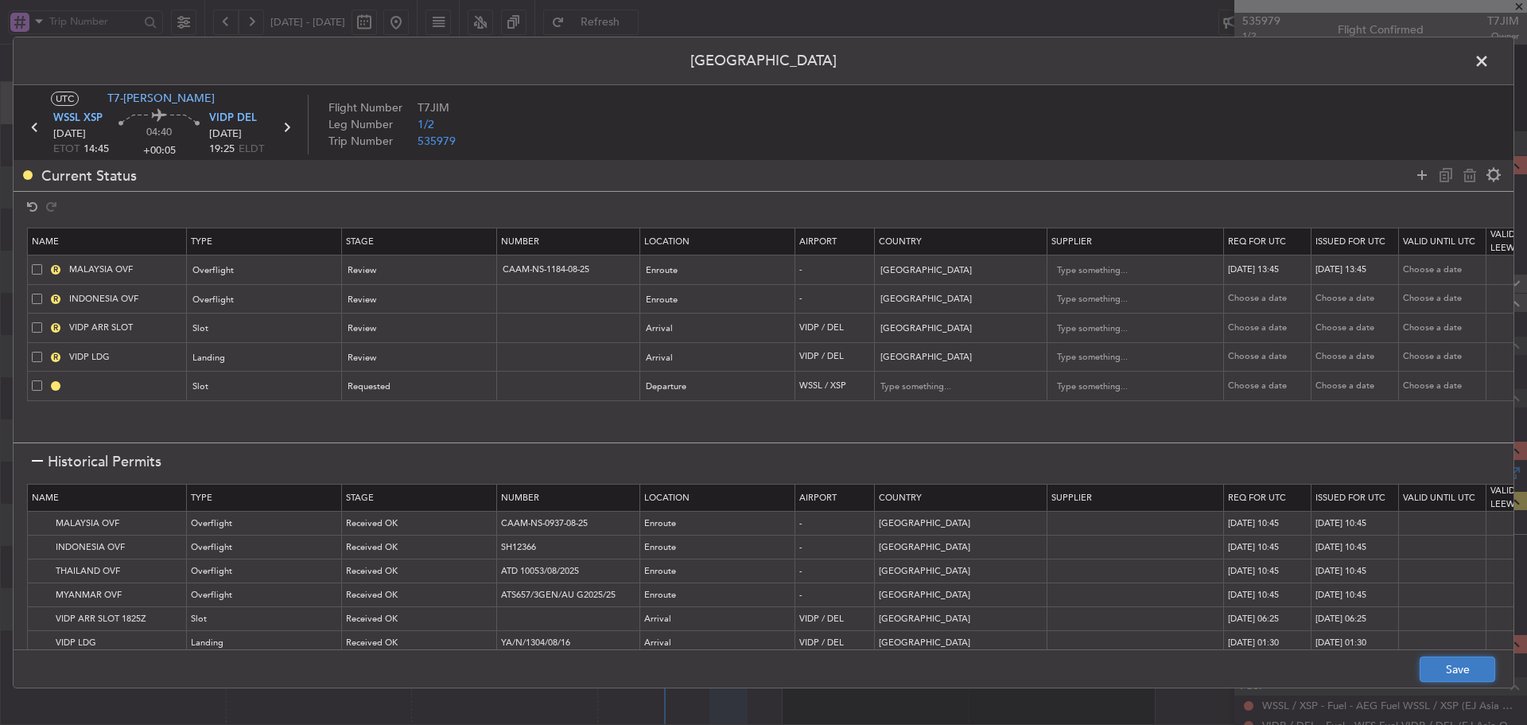
click at [1464, 667] on button "Save" at bounding box center [1458, 668] width 76 height 25
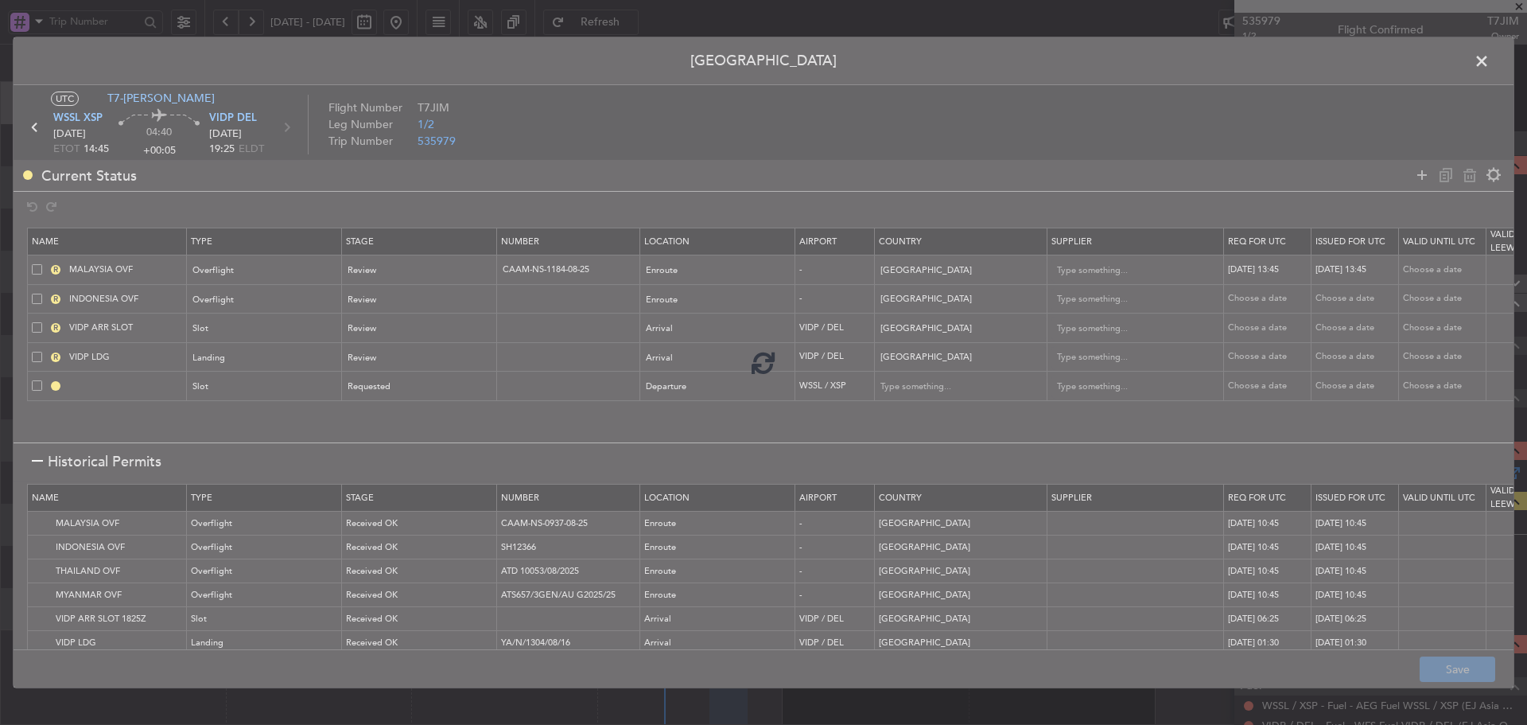
type input "WSSL DEP SLOT"
type input "[GEOGRAPHIC_DATA]"
type input "NNN"
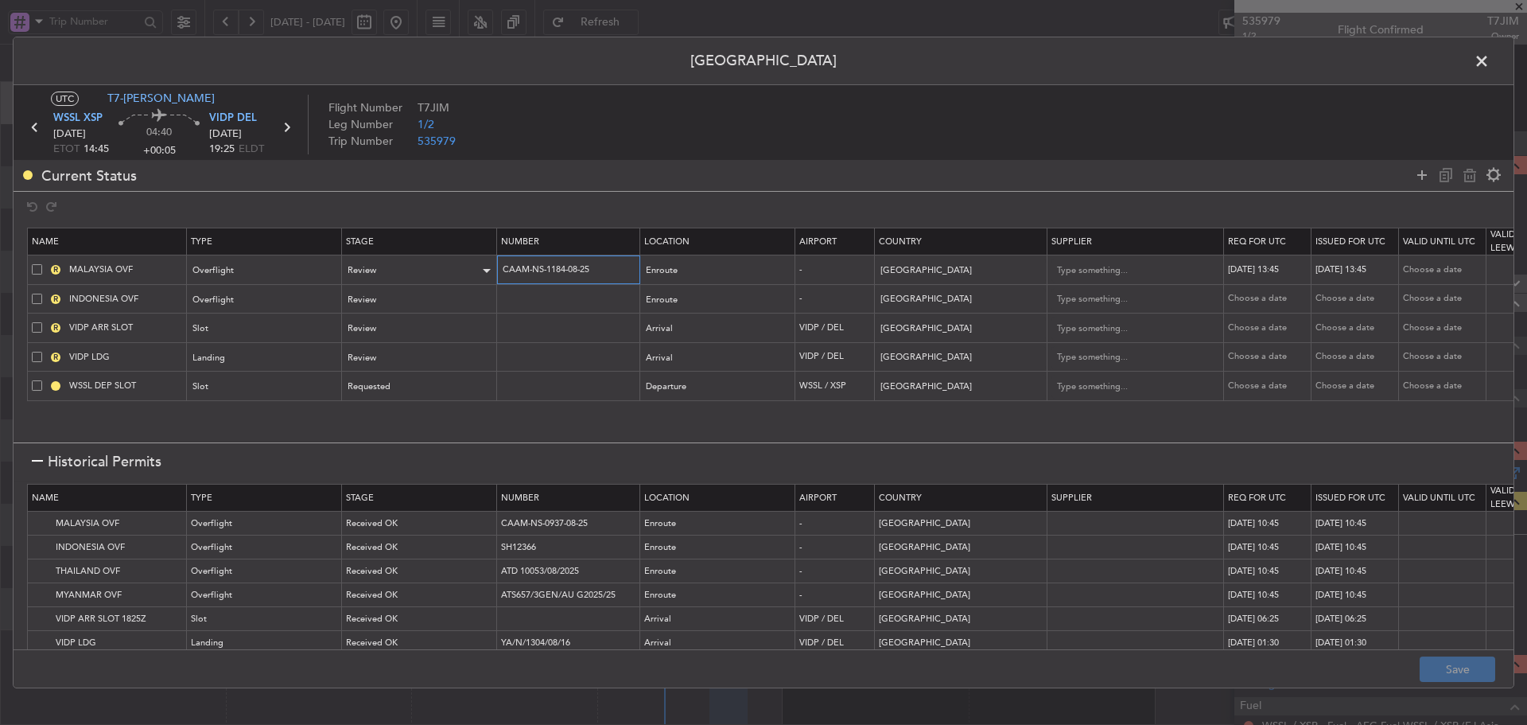
drag, startPoint x: 603, startPoint y: 266, endPoint x: 472, endPoint y: 263, distance: 131.3
click at [472, 263] on tr "R MALAYSIA OVF Overflight Review CAAM-NS-1184-08-25 Enroute - [GEOGRAPHIC_DATA]…" at bounding box center [1042, 269] width 2029 height 29
paste input "90"
type input "CAAM-NS-1190-08-25"
click at [472, 268] on div "Review" at bounding box center [414, 270] width 132 height 24
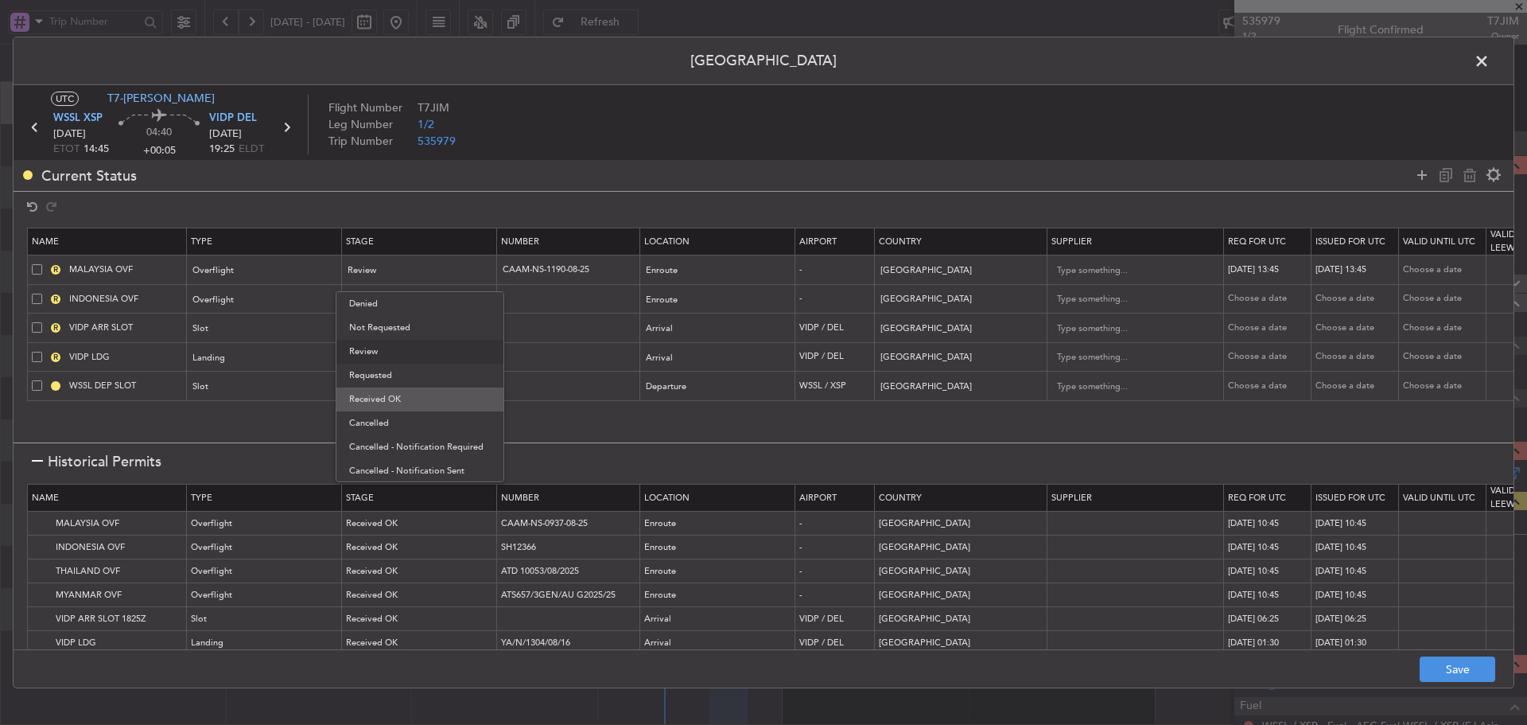
click at [433, 393] on span "Received OK" at bounding box center [420, 399] width 142 height 24
click at [1286, 268] on div "[DATE] 13:45" at bounding box center [1269, 270] width 83 height 14
select select "8"
select select "2025"
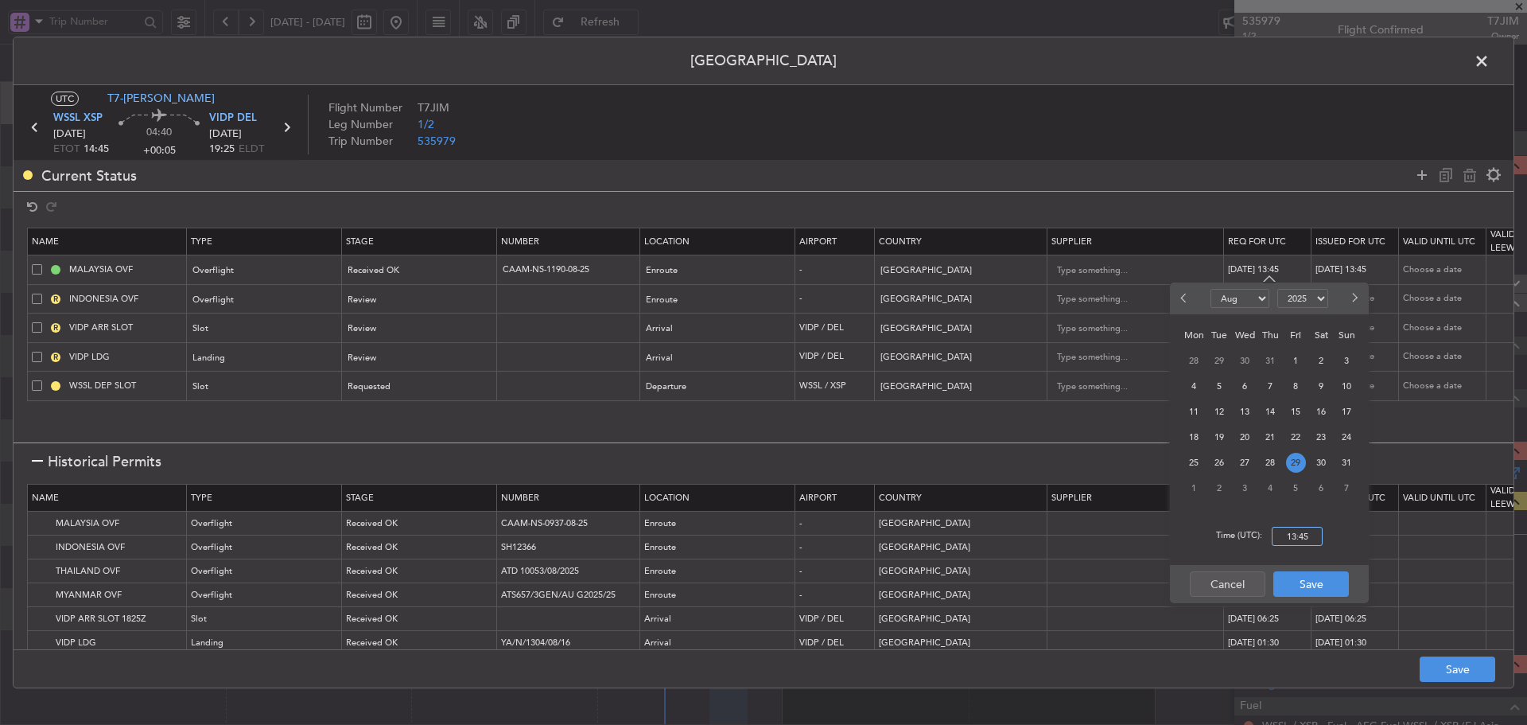
click at [1291, 535] on input "13:45" at bounding box center [1297, 536] width 51 height 19
type input "14:45"
click at [1304, 582] on button "Save" at bounding box center [1311, 583] width 76 height 25
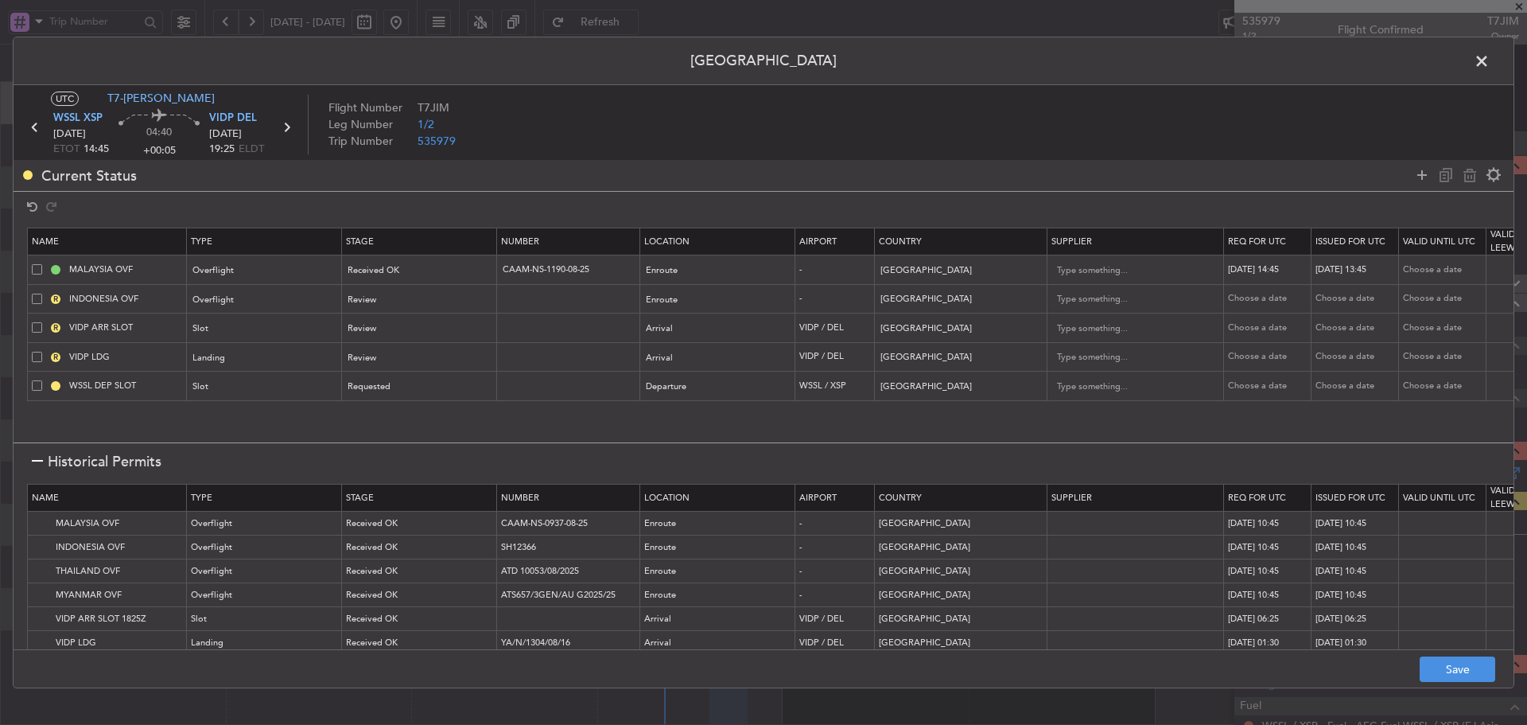
click at [1349, 268] on div "[DATE] 13:45" at bounding box center [1356, 270] width 83 height 14
select select "8"
select select "2025"
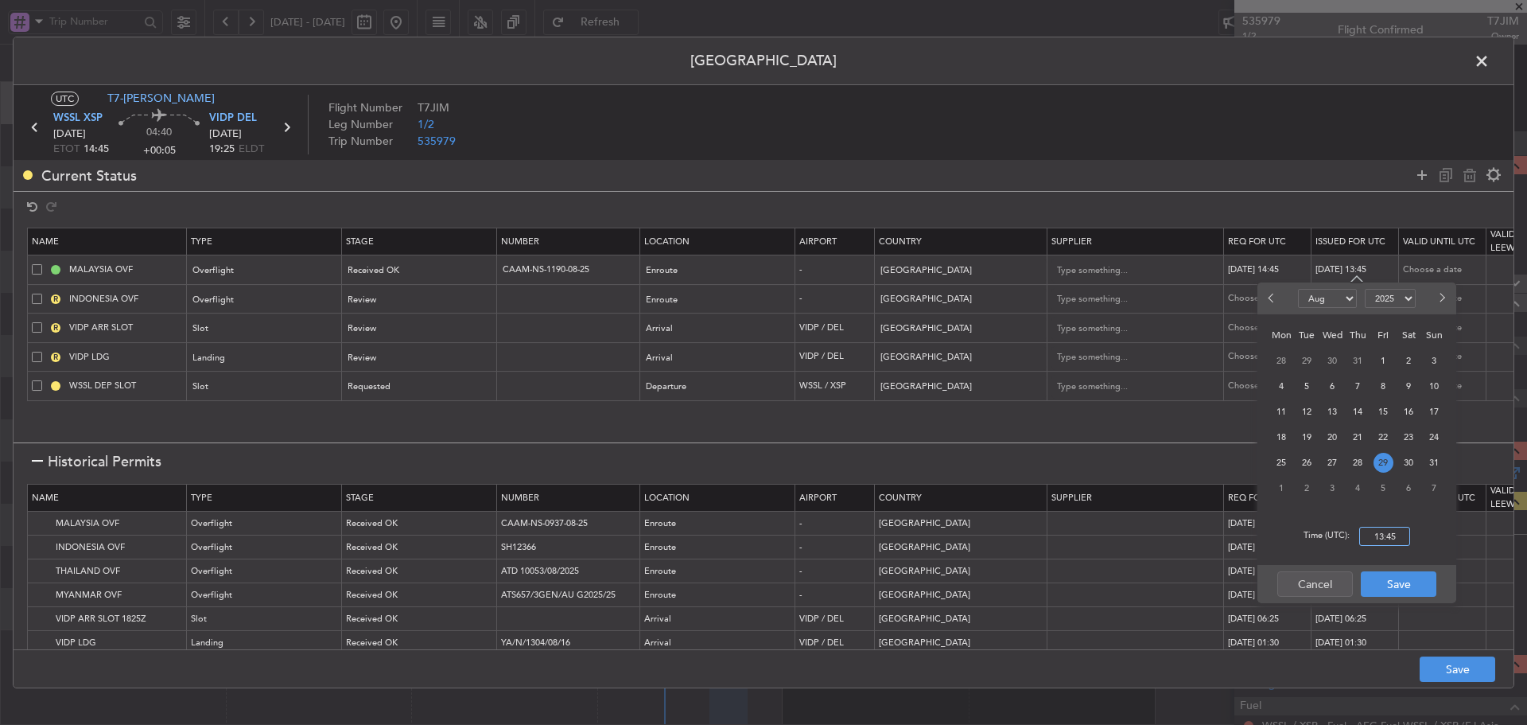
click at [1380, 535] on input "13:45" at bounding box center [1384, 536] width 51 height 19
type input "14:45"
click at [1389, 583] on button "Save" at bounding box center [1399, 583] width 76 height 25
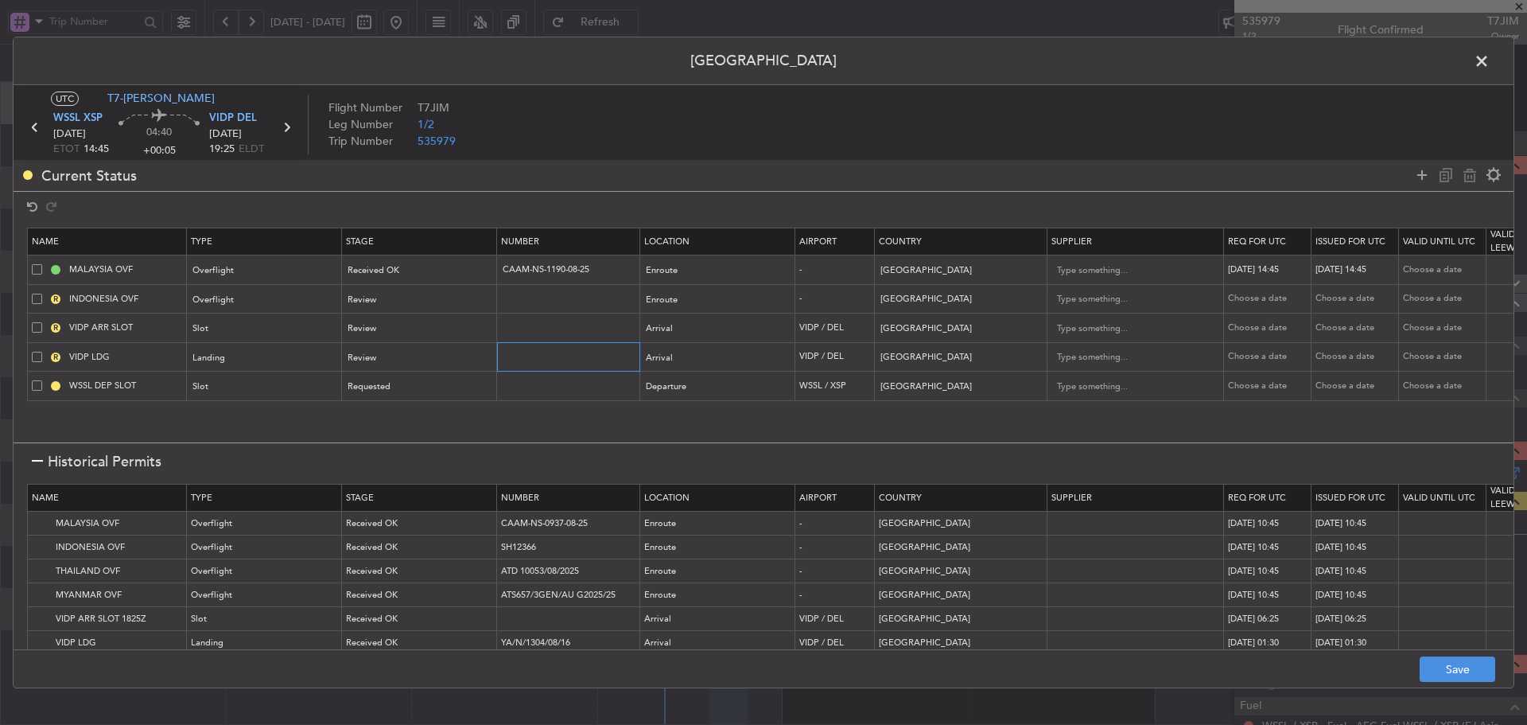
click at [522, 359] on input "text" at bounding box center [570, 357] width 138 height 14
paste input "YA/N/2615/08/29"
type input "YA/N/2615/08/29"
click at [446, 350] on div "Review" at bounding box center [414, 358] width 132 height 24
click at [423, 487] on span "Received OK" at bounding box center [420, 487] width 142 height 24
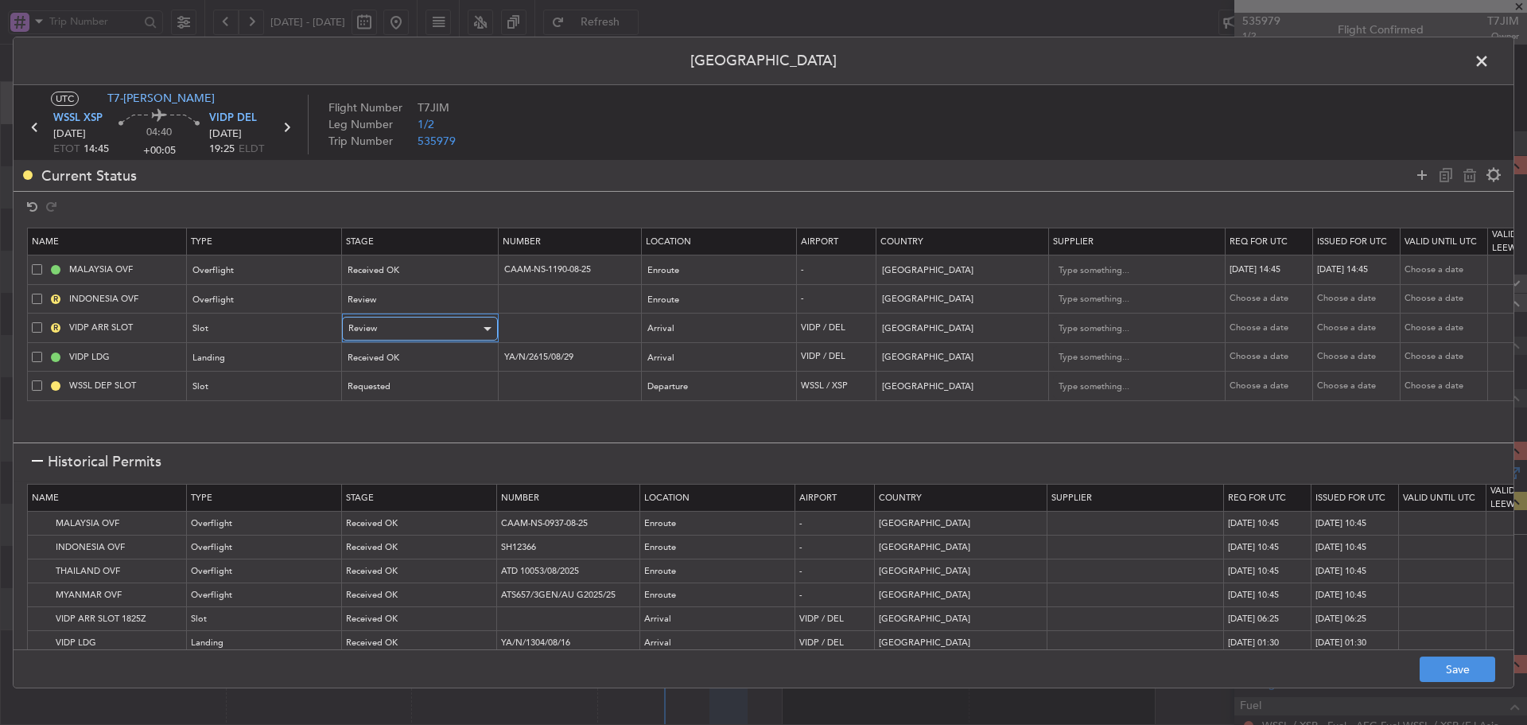
click at [425, 340] on div "Review" at bounding box center [414, 329] width 132 height 24
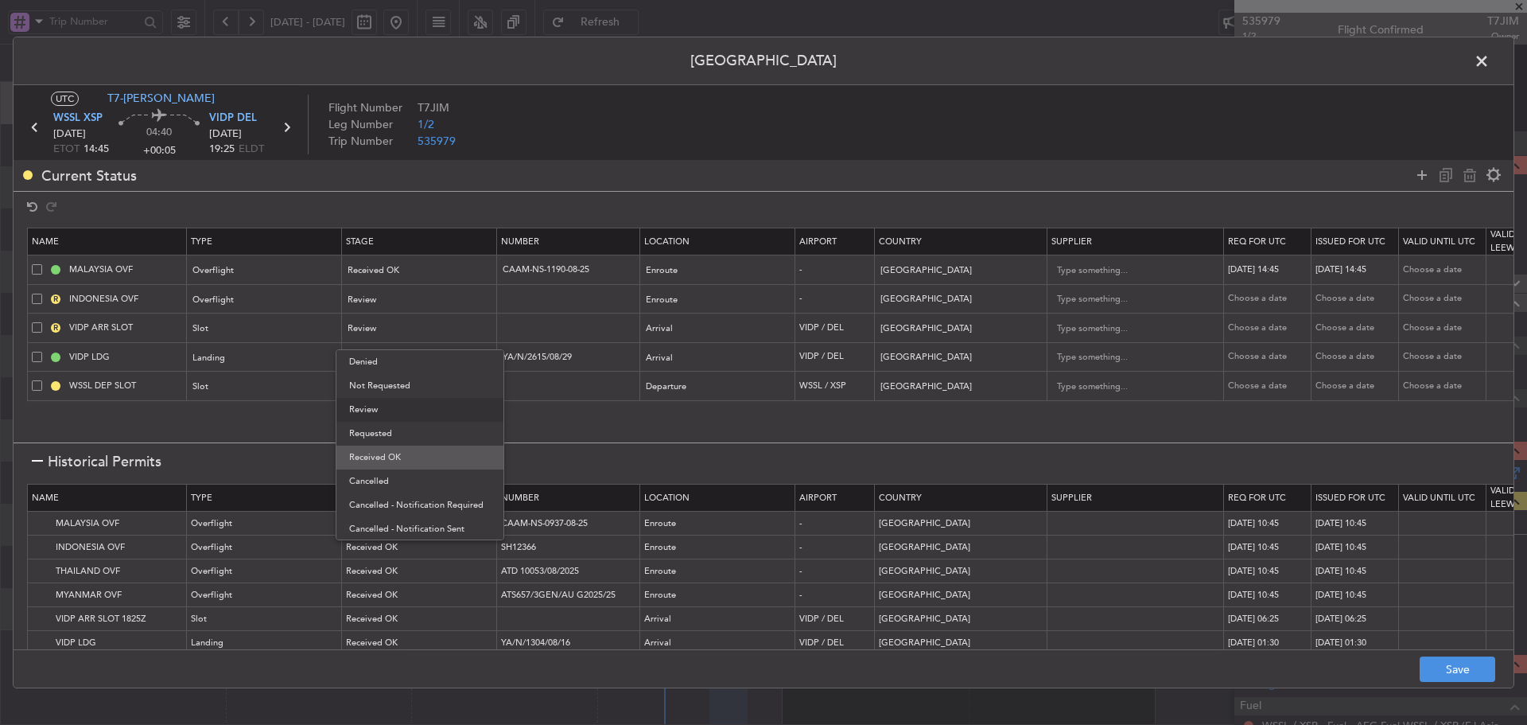
click at [399, 459] on span "Received OK" at bounding box center [420, 457] width 142 height 24
click at [1273, 332] on div "Choose a date" at bounding box center [1269, 328] width 83 height 14
select select "8"
select select "2025"
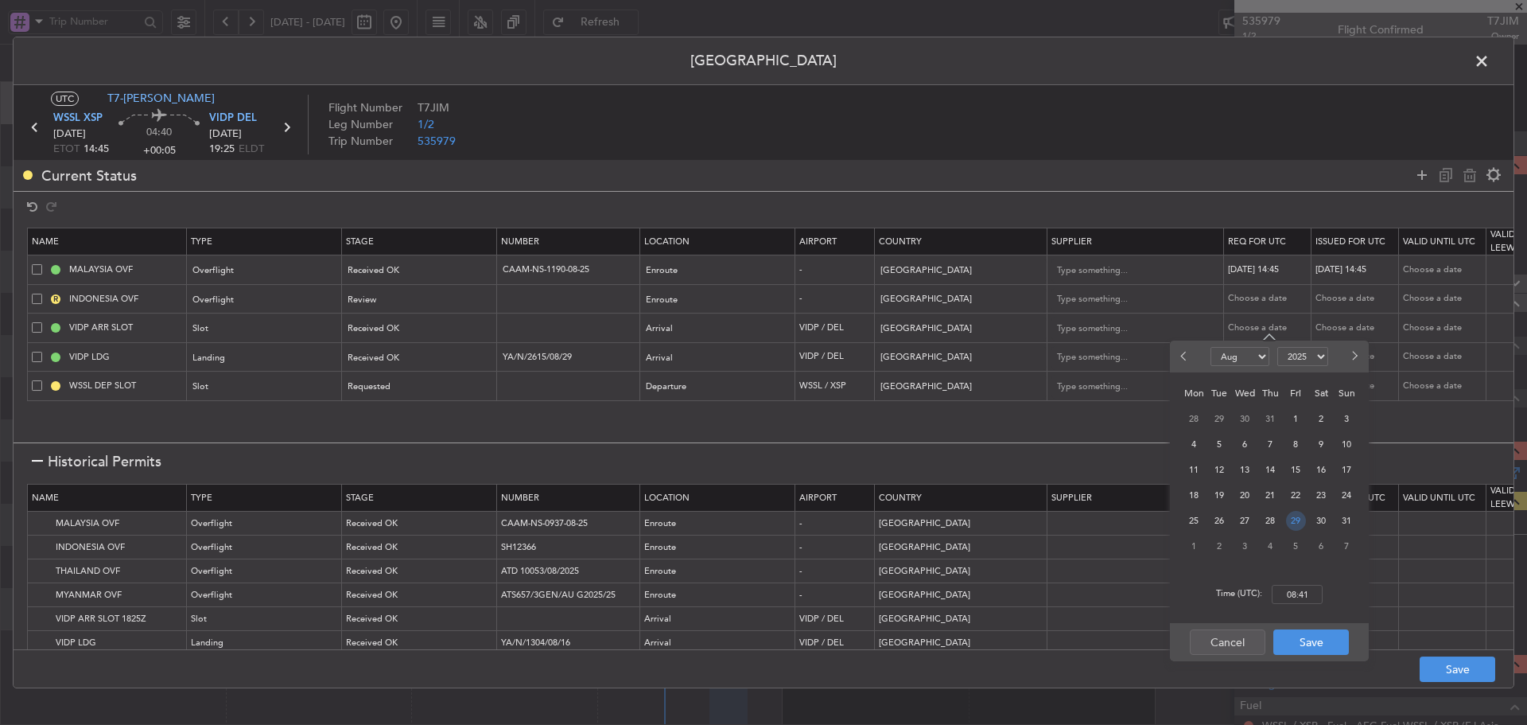
click at [1295, 521] on span "29" at bounding box center [1296, 521] width 20 height 20
click at [1290, 592] on input "00:00" at bounding box center [1297, 594] width 51 height 19
type input "19:25"
click at [1315, 646] on button "Save" at bounding box center [1311, 641] width 76 height 25
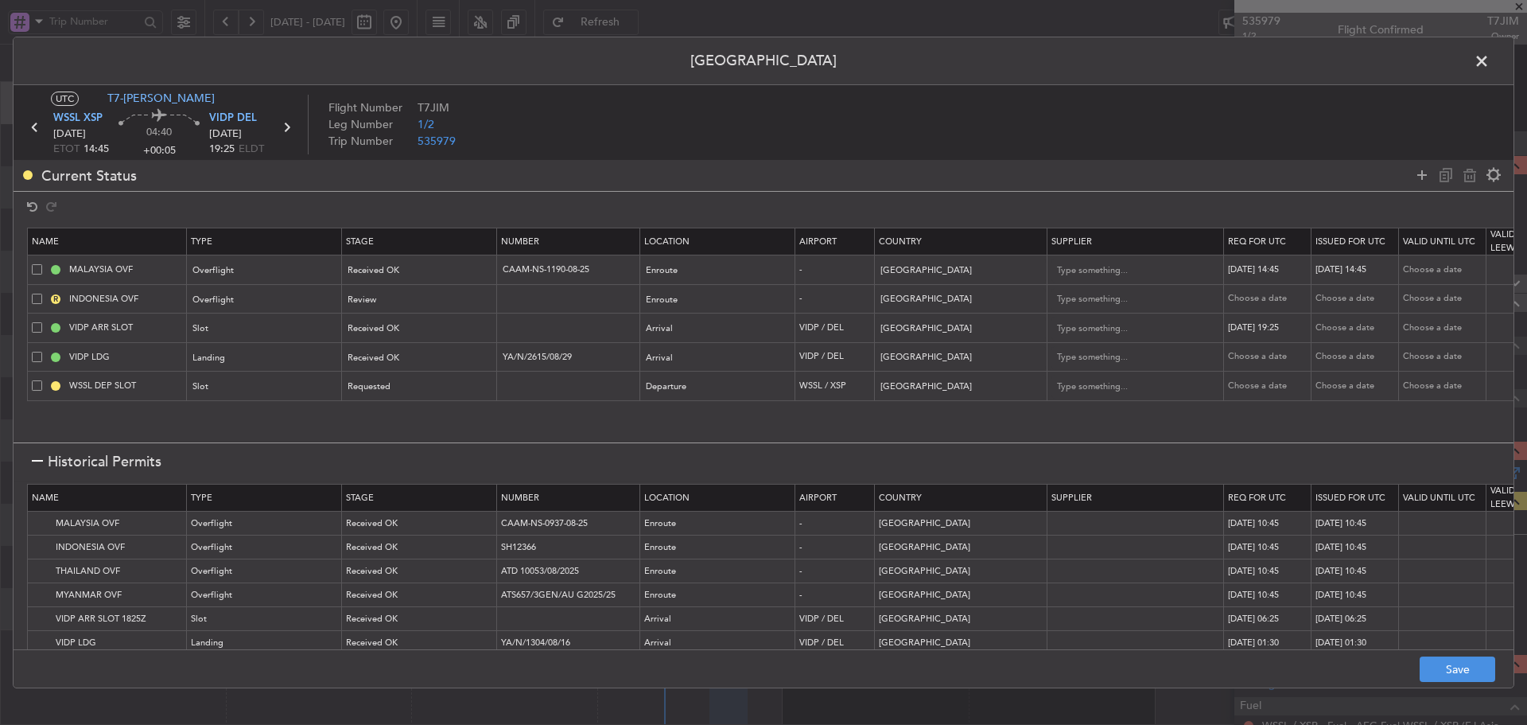
click at [1353, 331] on div "Choose a date" at bounding box center [1356, 328] width 83 height 14
select select "8"
select select "2025"
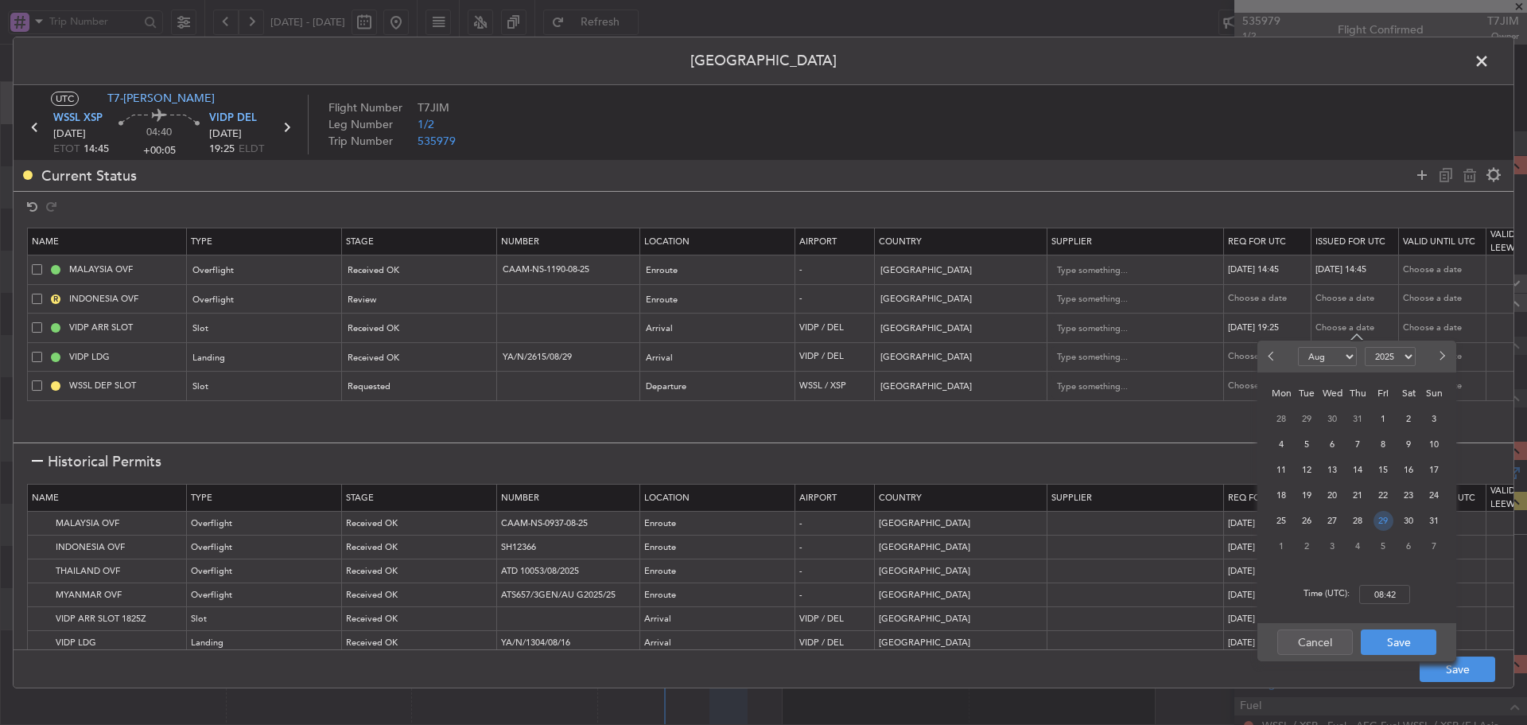
click at [1389, 525] on span "29" at bounding box center [1384, 521] width 20 height 20
click at [1388, 594] on input "00:00" at bounding box center [1384, 594] width 51 height 19
type input "19:25"
click at [1392, 644] on button "Save" at bounding box center [1399, 641] width 76 height 25
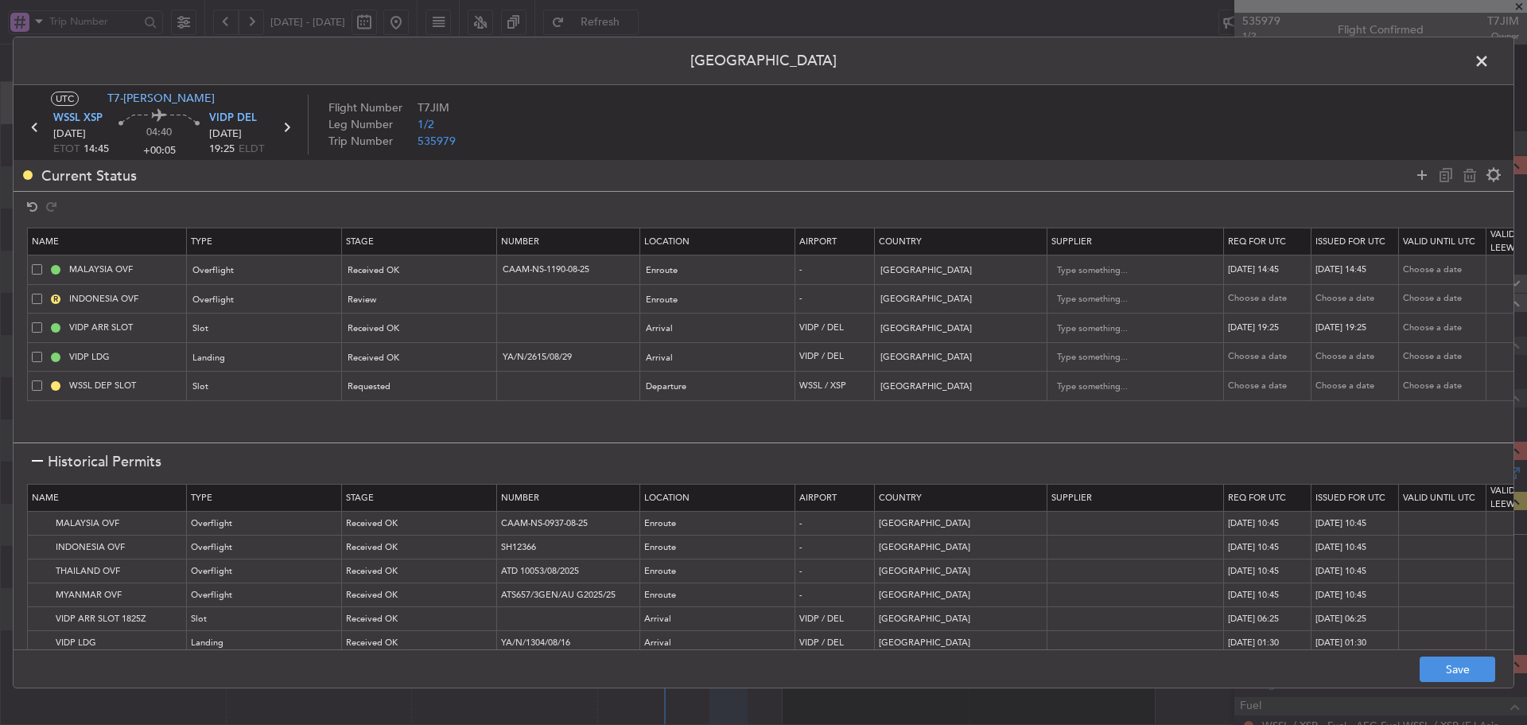
click at [1257, 352] on div "Choose a date" at bounding box center [1269, 357] width 83 height 14
select select "8"
select select "2025"
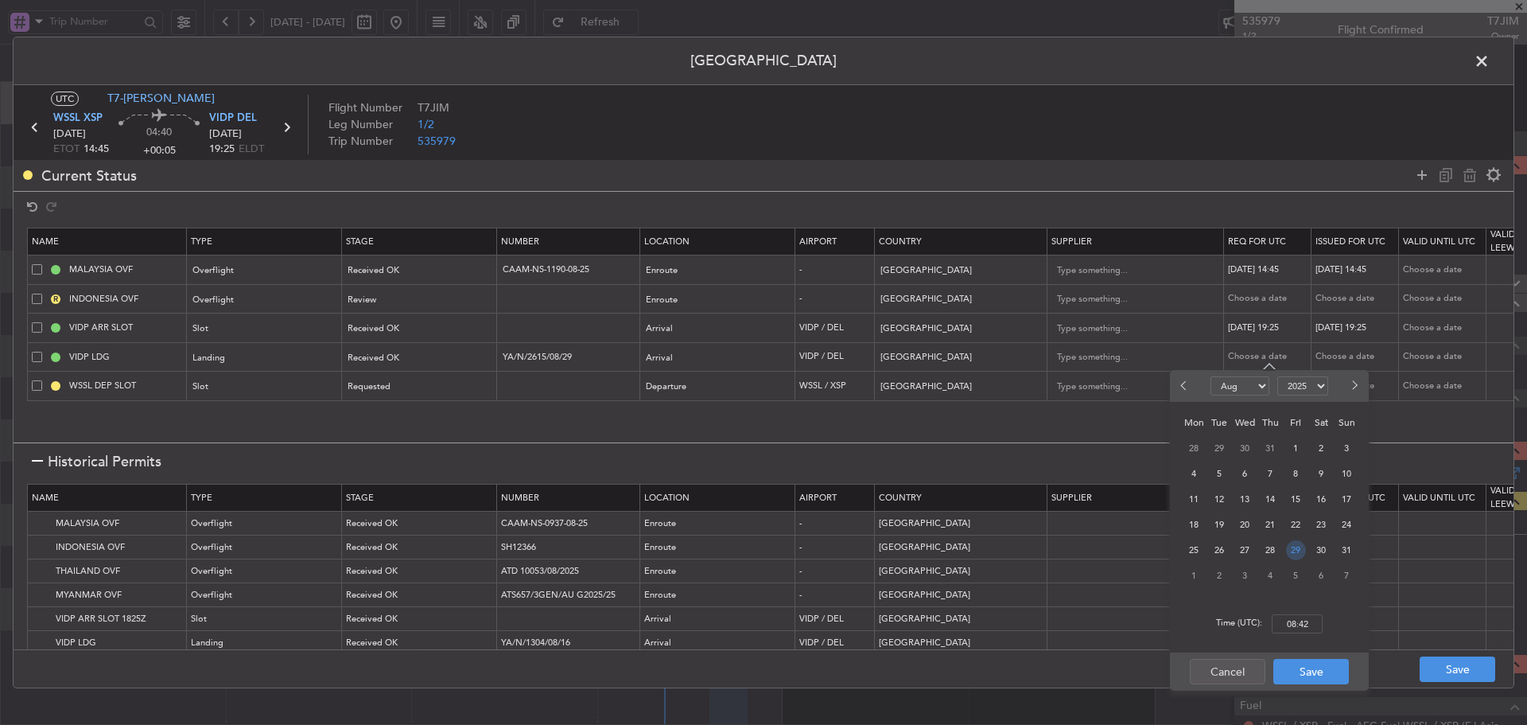
click at [1292, 551] on span "29" at bounding box center [1296, 550] width 20 height 20
click at [1293, 631] on input "00:00" at bounding box center [1297, 623] width 51 height 19
type input "14:45"
click at [1299, 676] on button "Save" at bounding box center [1311, 671] width 76 height 25
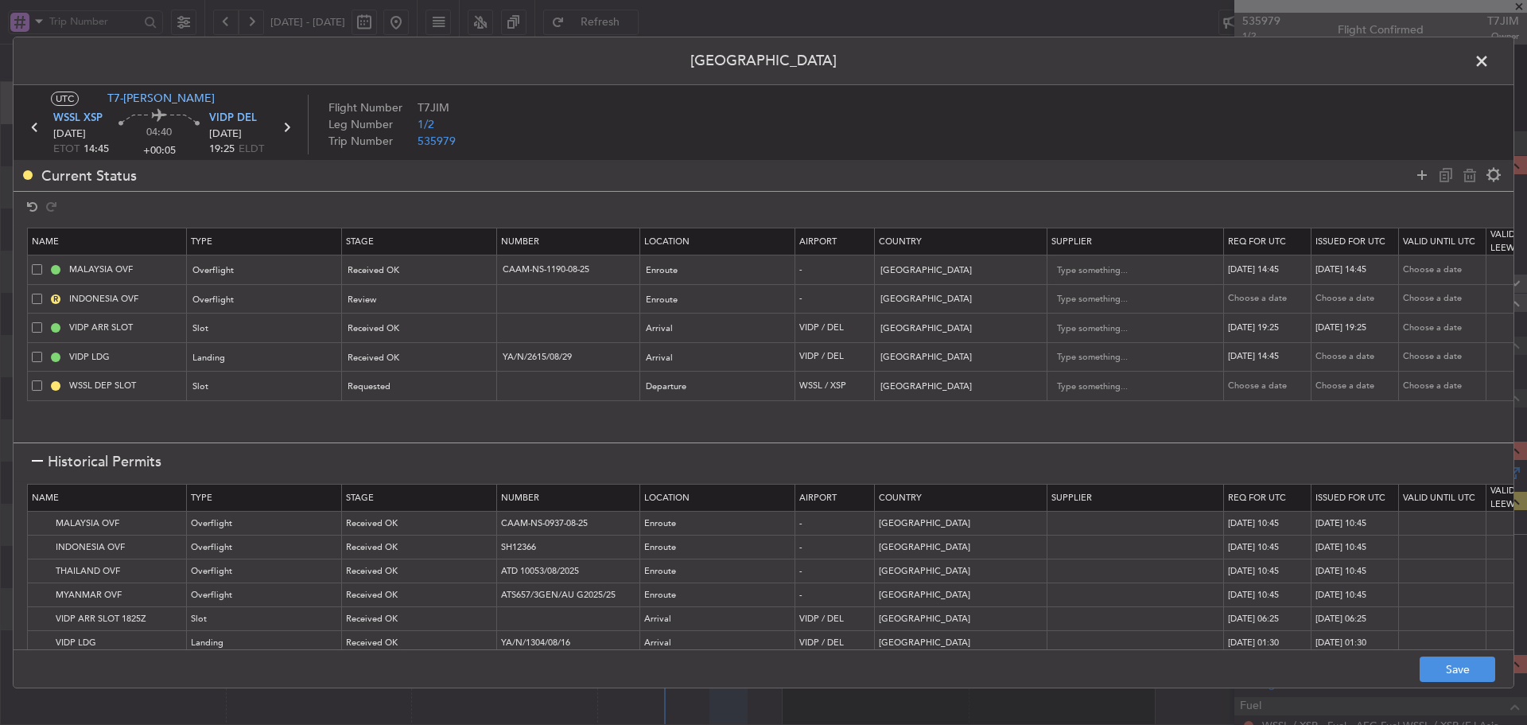
click at [1340, 353] on div "Choose a date" at bounding box center [1356, 357] width 83 height 14
select select "8"
select select "2025"
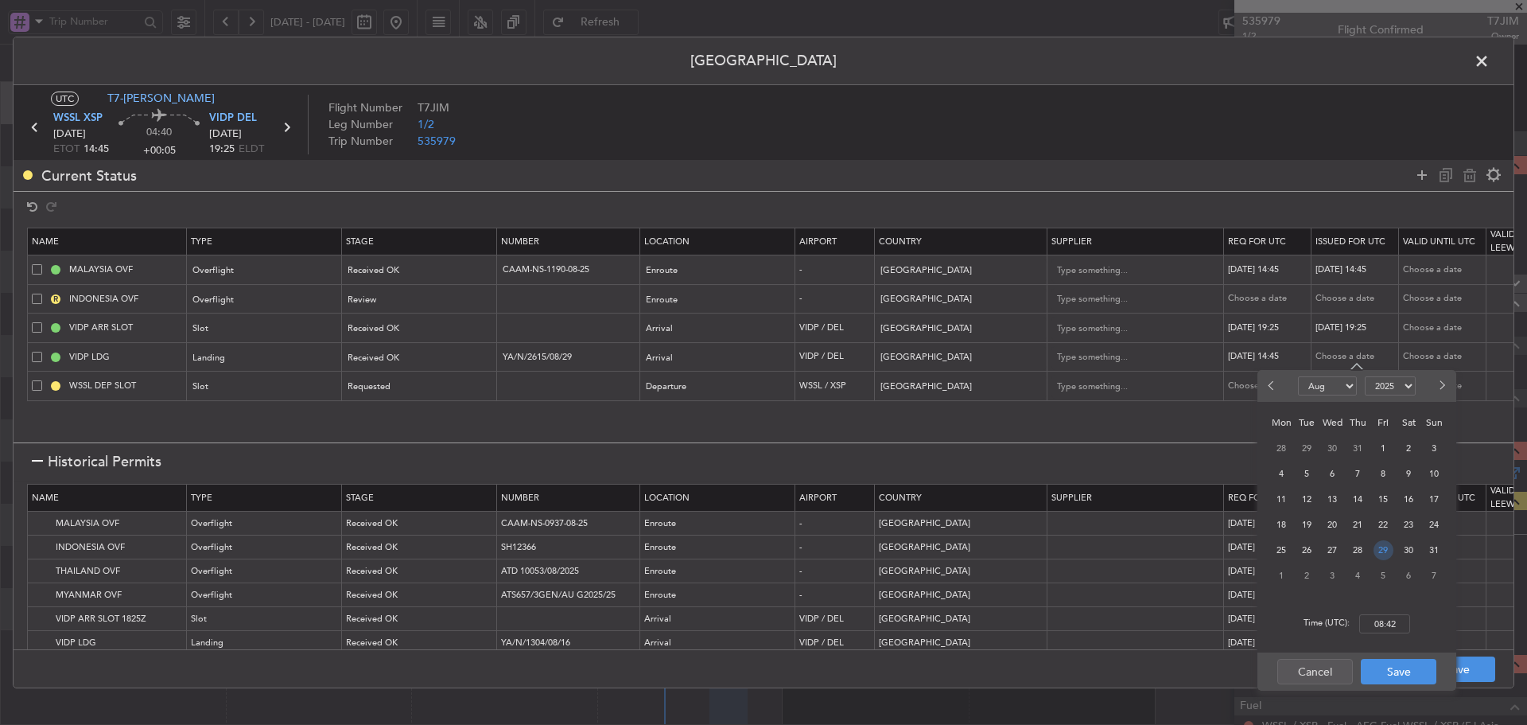
click at [1374, 549] on span "29" at bounding box center [1384, 550] width 20 height 20
click at [1394, 626] on input "00:00" at bounding box center [1384, 623] width 51 height 19
type input "14:45"
click at [1384, 680] on button "Save" at bounding box center [1399, 671] width 76 height 25
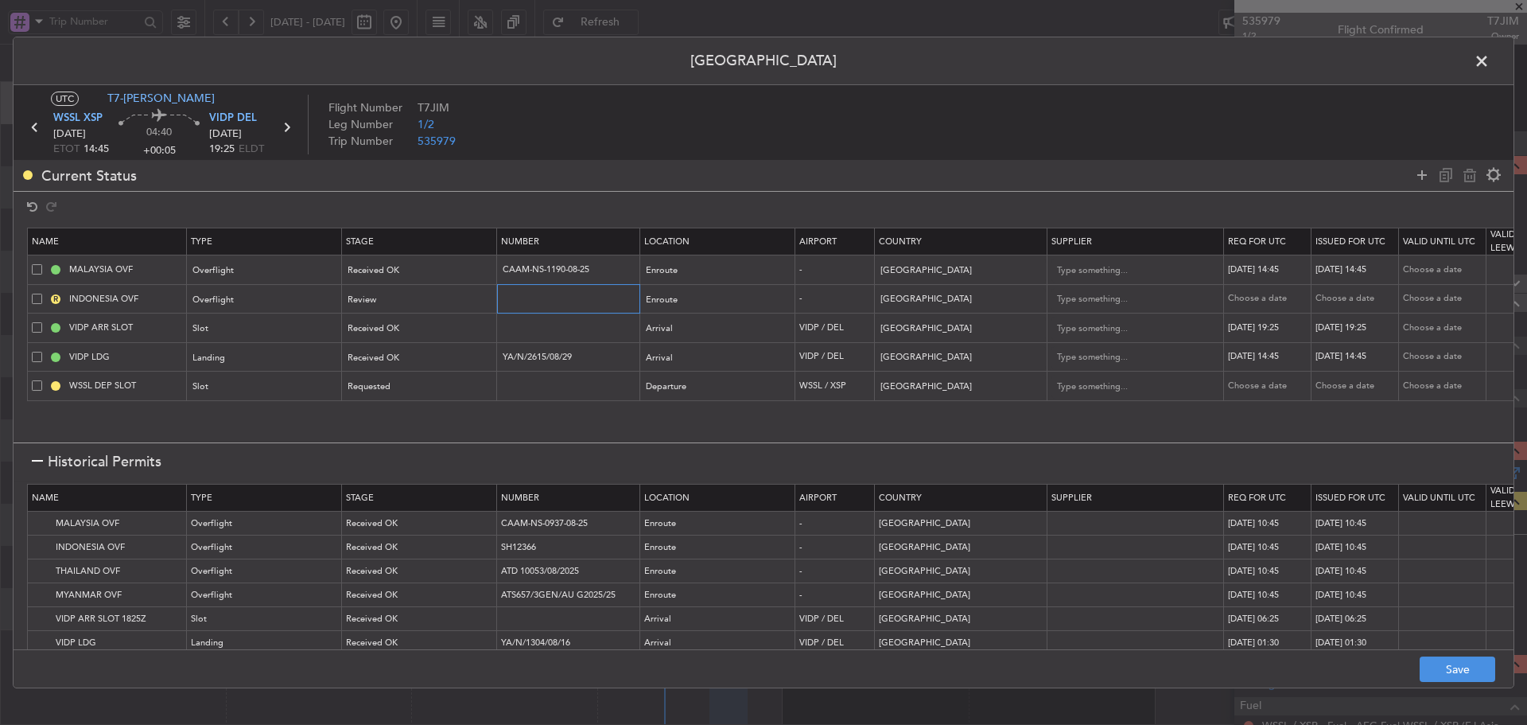
click at [542, 302] on input "text" at bounding box center [570, 299] width 138 height 14
click at [540, 299] on input "text" at bounding box center [570, 299] width 138 height 14
paste input "SH12612"
type input "SH12612"
click at [456, 305] on div "Review" at bounding box center [414, 300] width 132 height 24
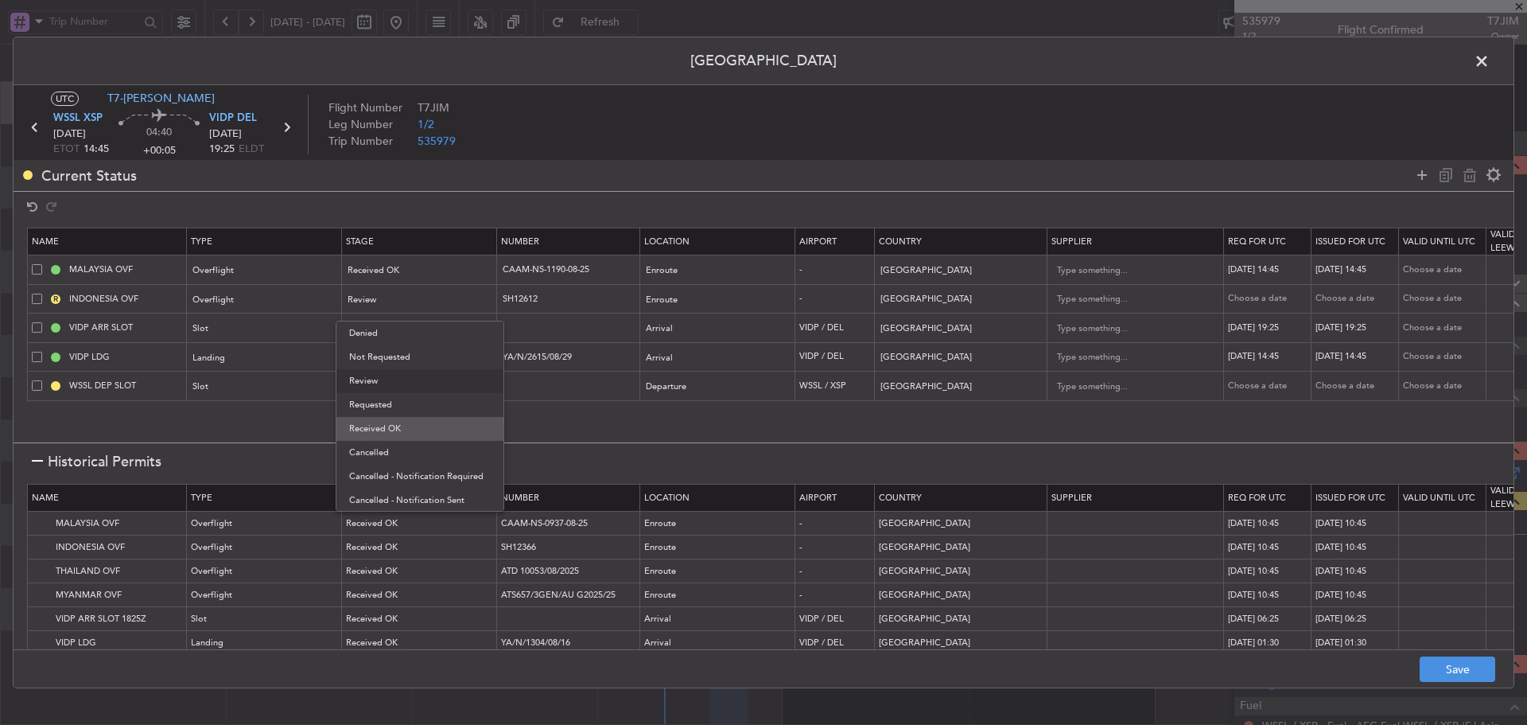
click at [429, 422] on span "Received OK" at bounding box center [420, 429] width 142 height 24
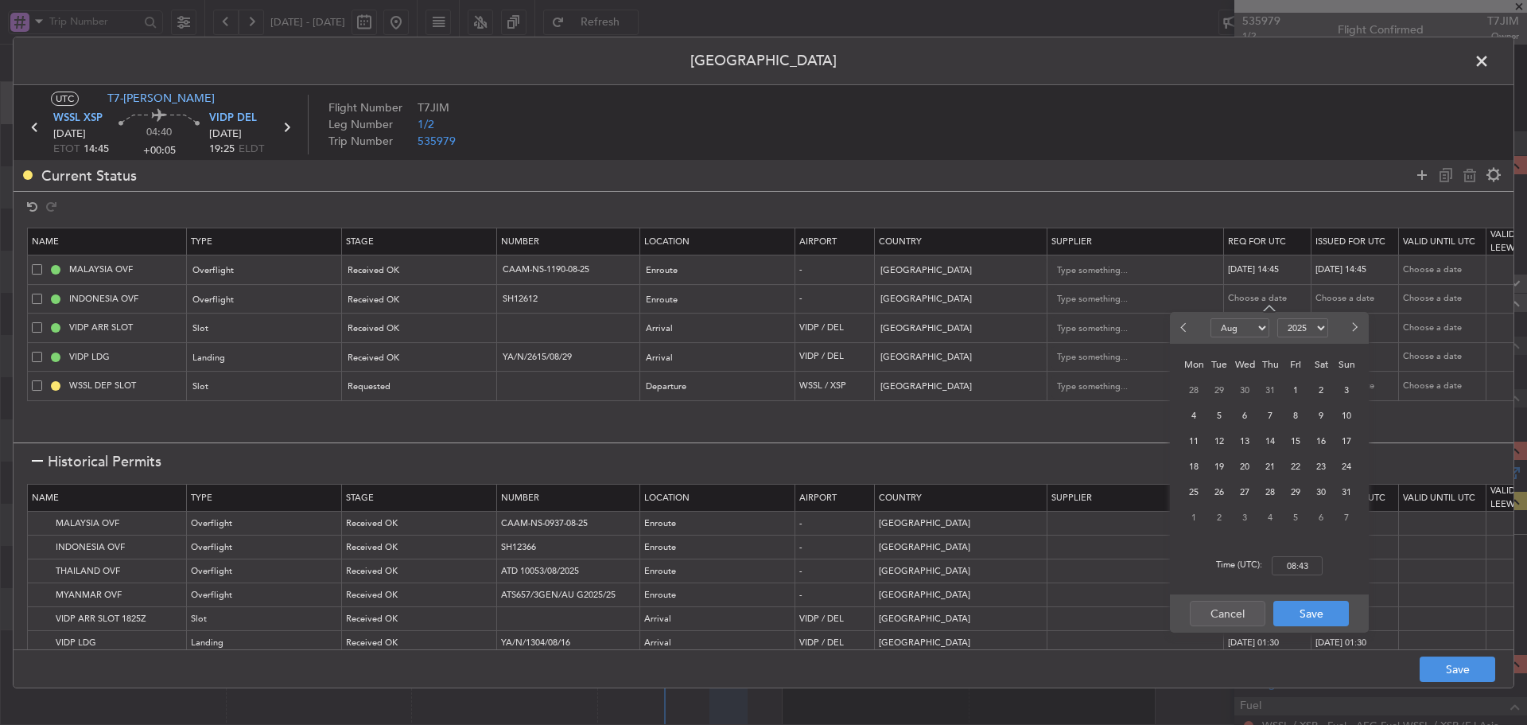
select select "8"
select select "2025"
click at [1291, 489] on span "29" at bounding box center [1296, 492] width 20 height 20
click at [1297, 573] on input "00:00" at bounding box center [1297, 565] width 51 height 19
type input "13:45"
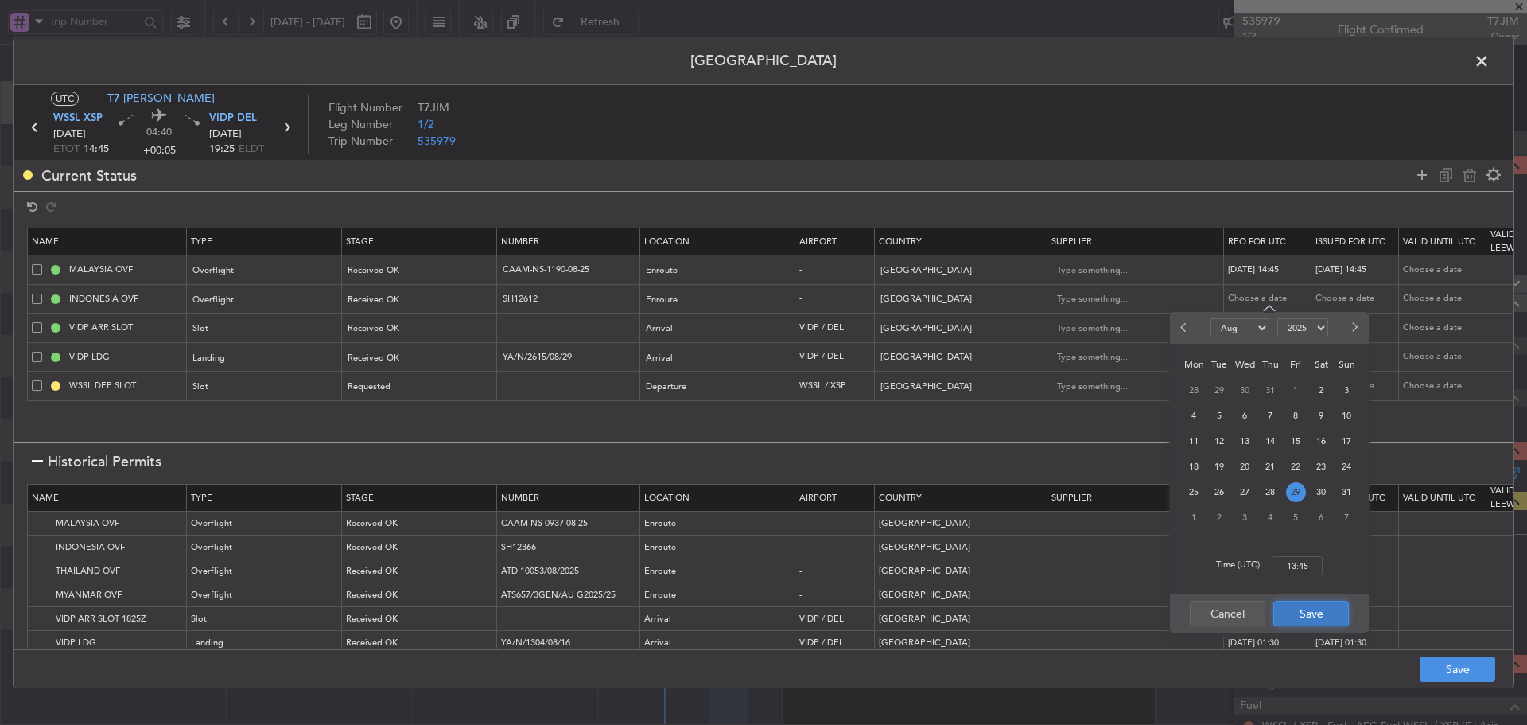
click at [1304, 616] on button "Save" at bounding box center [1311, 612] width 76 height 25
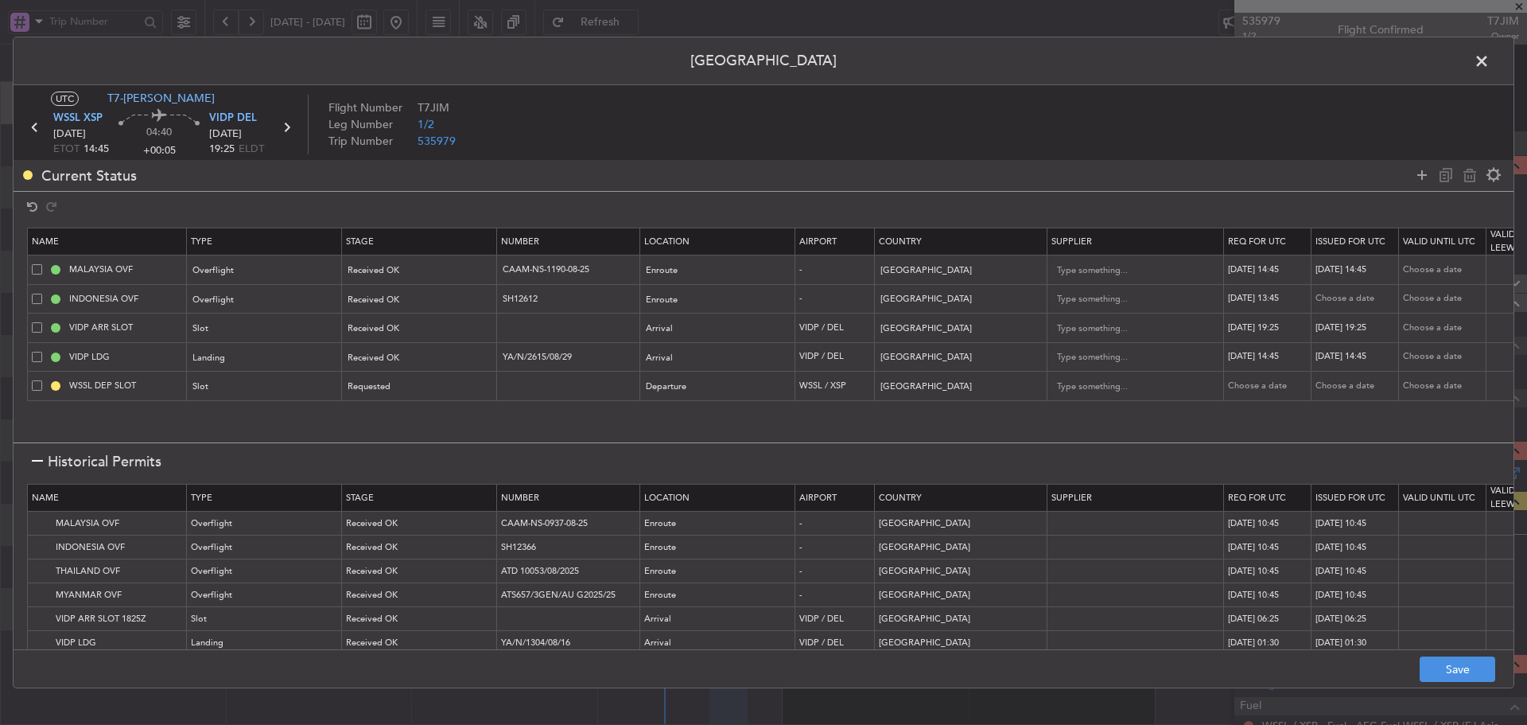
click at [1341, 306] on td "Choose a date" at bounding box center [1355, 298] width 87 height 29
click at [1340, 298] on div "Choose a date" at bounding box center [1356, 299] width 83 height 14
select select "8"
select select "2025"
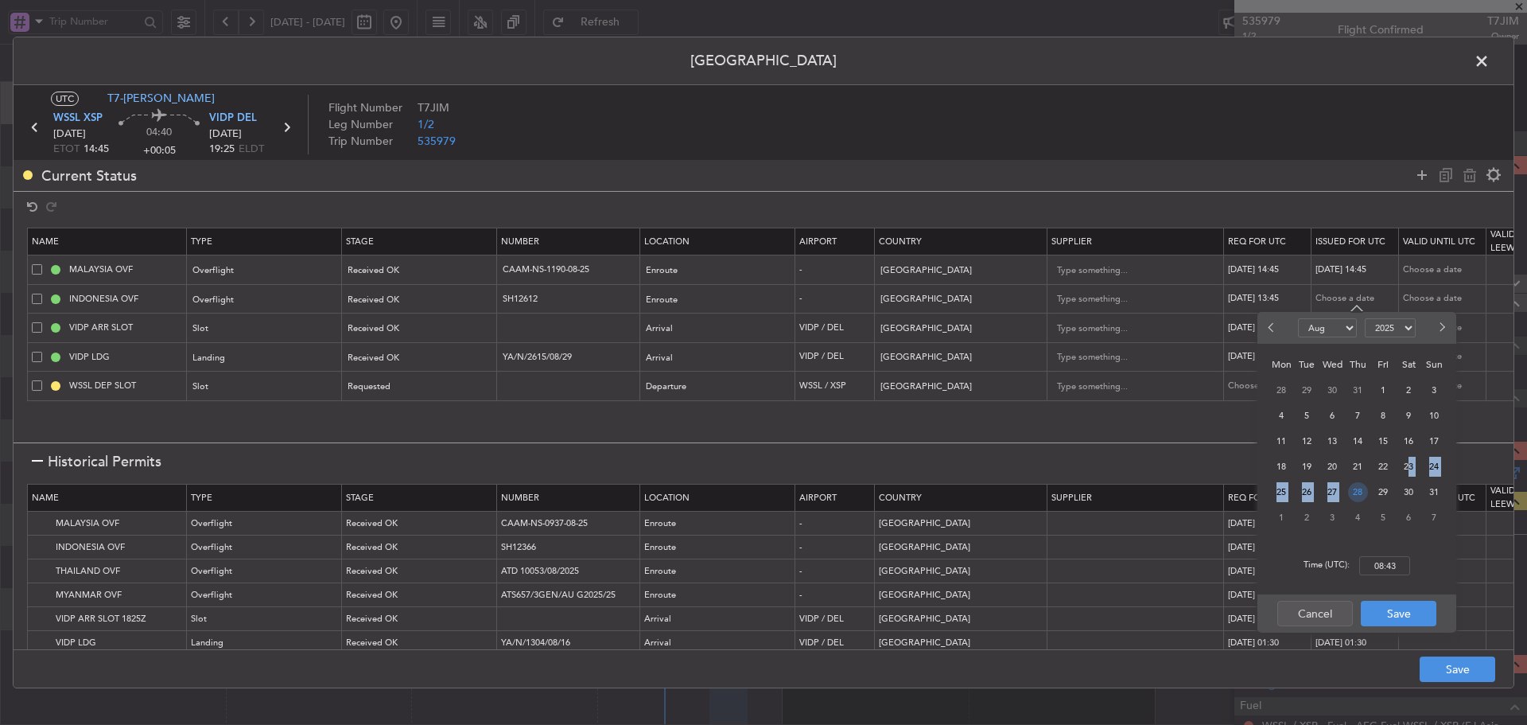
drag, startPoint x: 1401, startPoint y: 469, endPoint x: 1375, endPoint y: 490, distance: 33.4
click at [1364, 489] on ngb-datepicker-month "Mon Tue Wed Thu Fri Sat Sun 28 29 30 31 1 2 3 4 5 6 7 8 9 10 11 12 13 14 15 16 …" at bounding box center [1357, 442] width 185 height 181
click at [1381, 492] on span "29" at bounding box center [1384, 492] width 20 height 20
click at [1385, 570] on input "00:00" at bounding box center [1384, 565] width 51 height 19
type input "14:45"
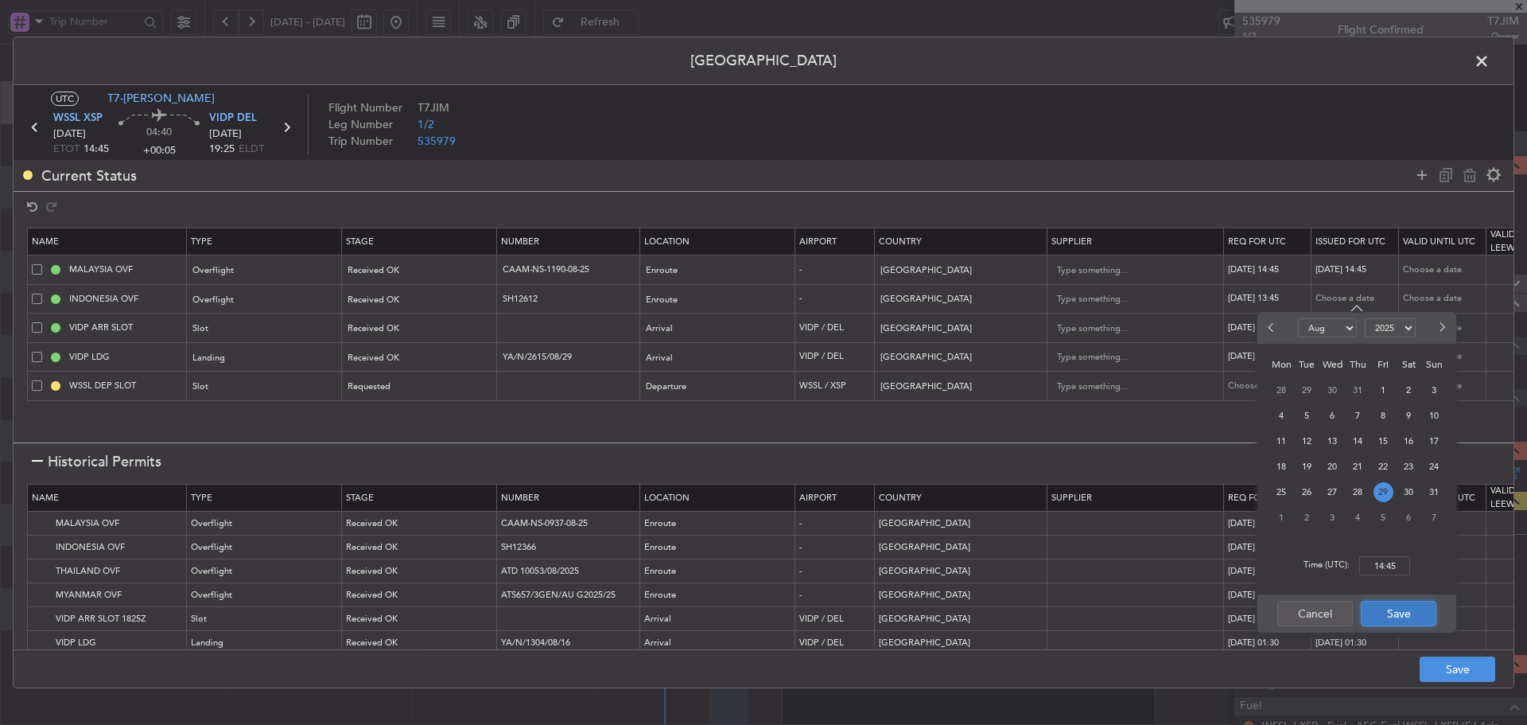
click at [1392, 615] on button "Save" at bounding box center [1399, 612] width 76 height 25
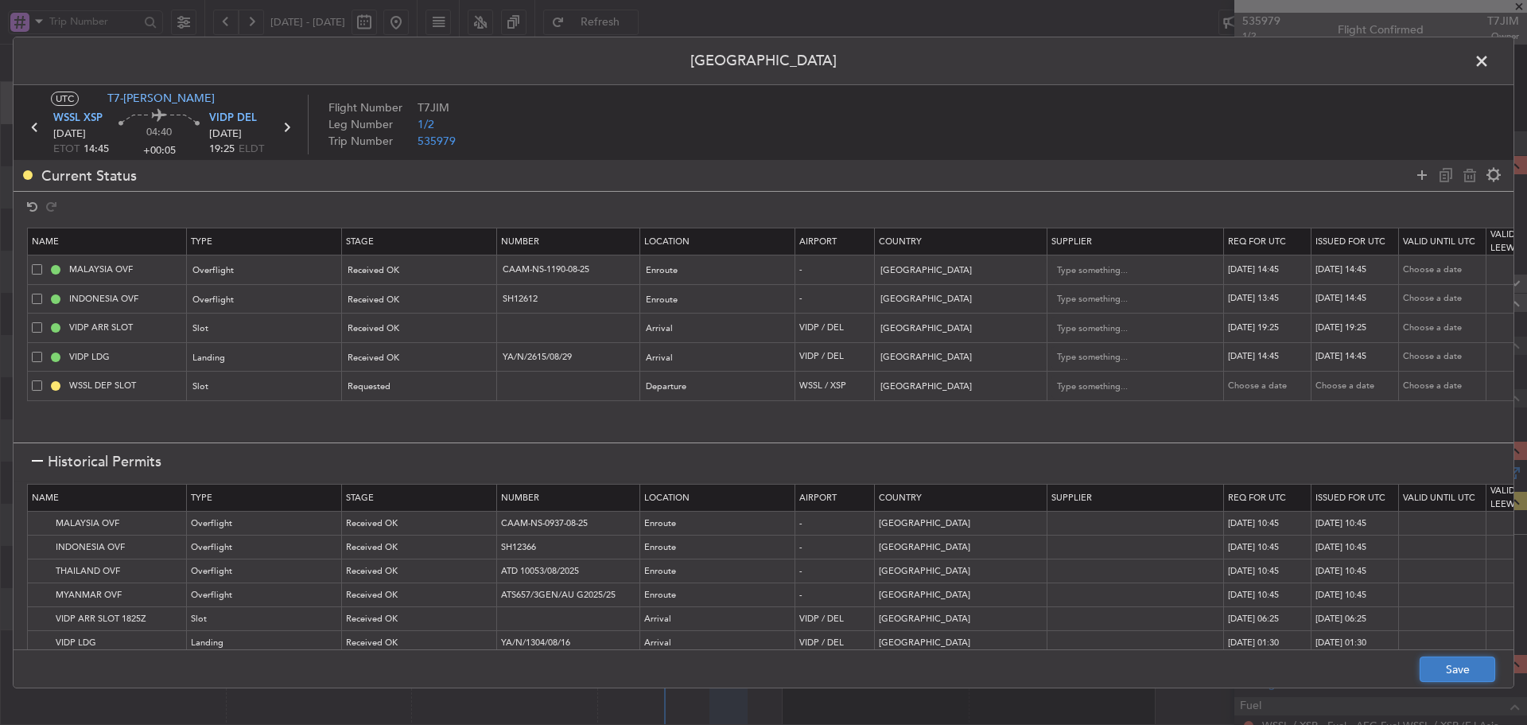
click at [1445, 665] on button "Save" at bounding box center [1458, 668] width 76 height 25
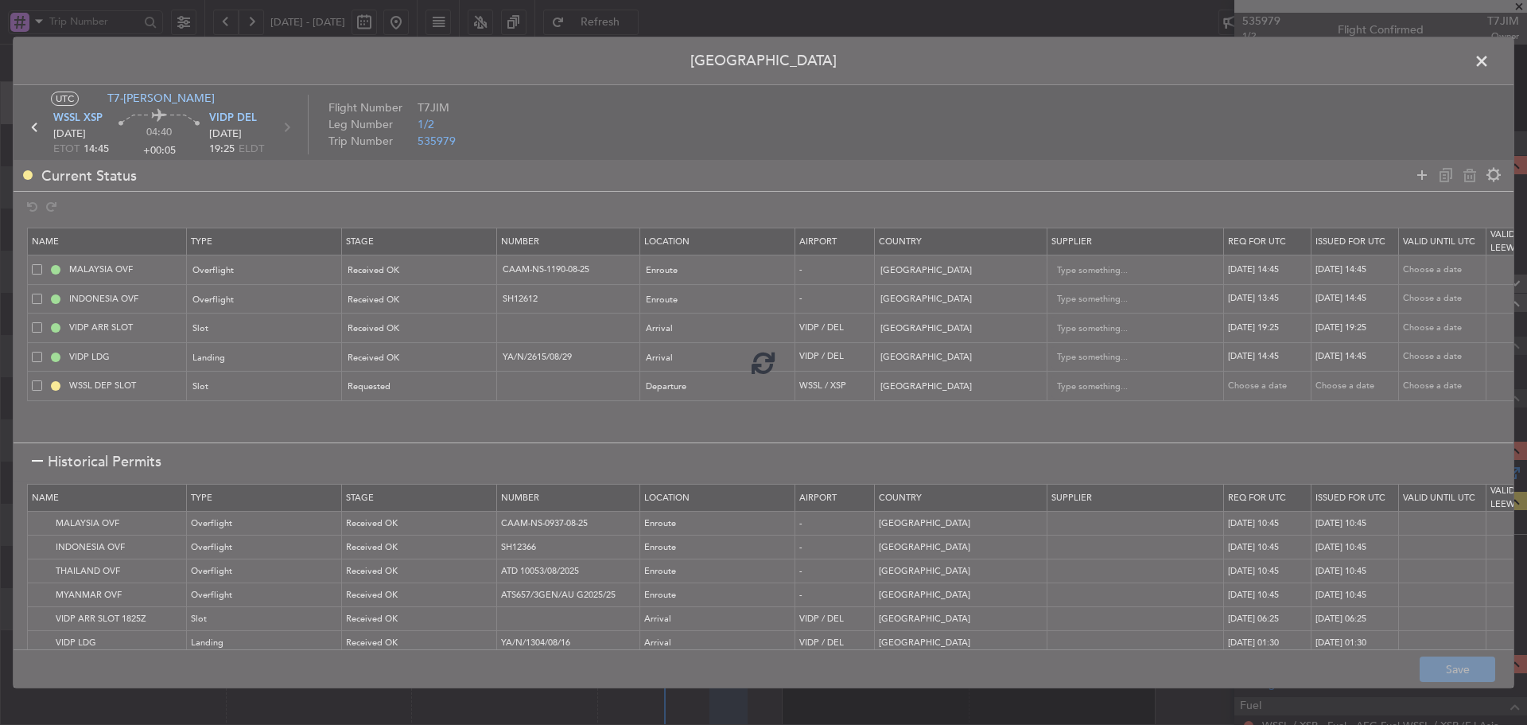
type input "VIDP ARR SLOT 1925Z"
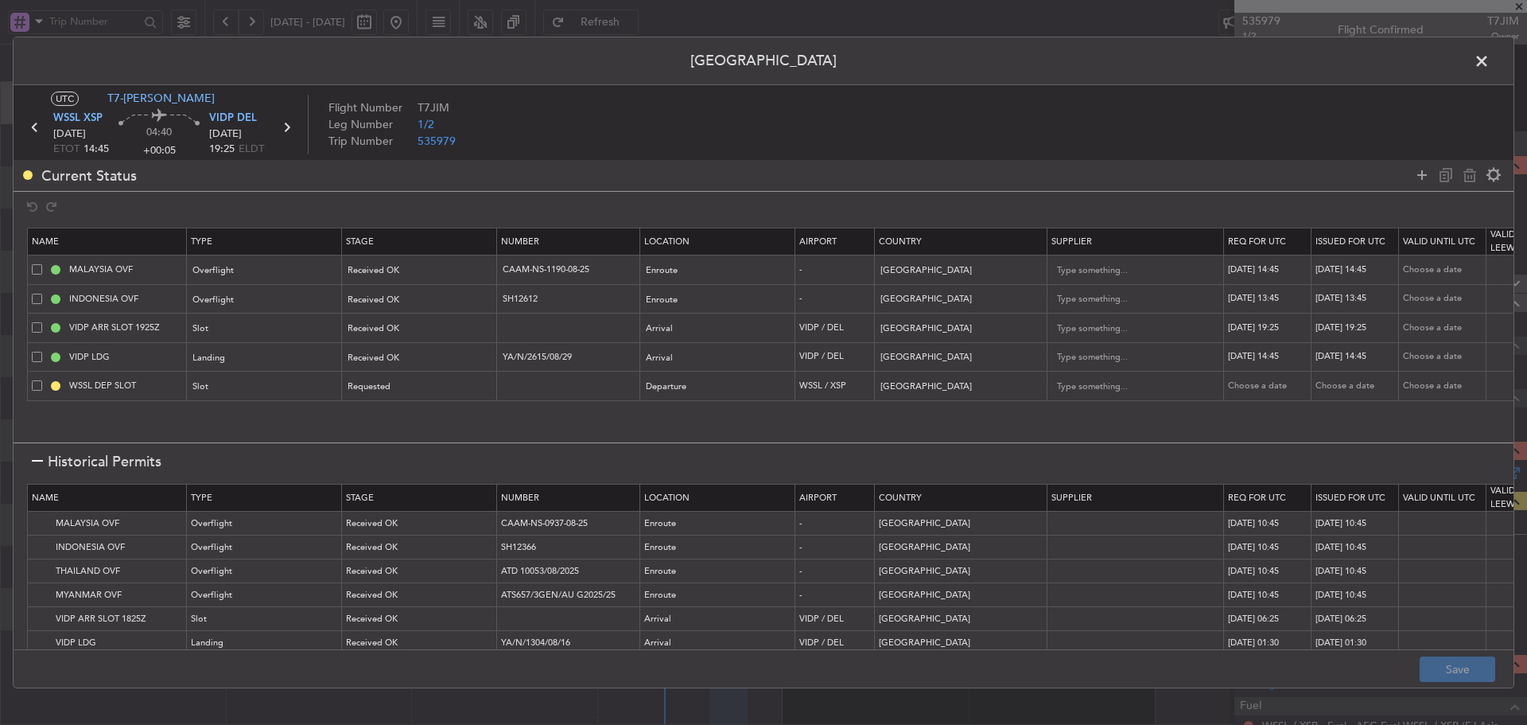
click at [1358, 297] on div "[DATE] 13:45" at bounding box center [1356, 299] width 83 height 14
select select "8"
select select "2025"
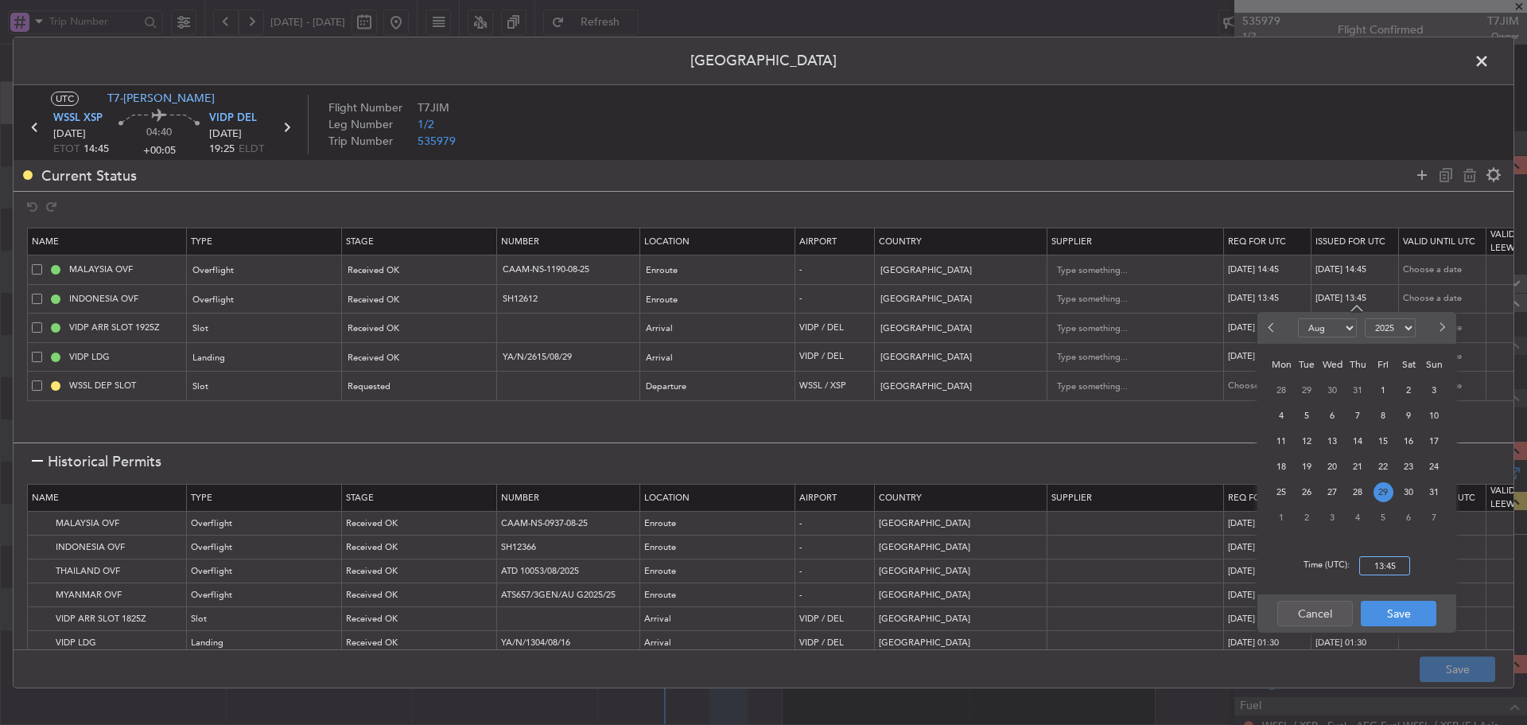
click at [1386, 571] on input "13:45" at bounding box center [1384, 565] width 51 height 19
type input "14:45"
click at [1393, 618] on button "Save" at bounding box center [1399, 612] width 76 height 25
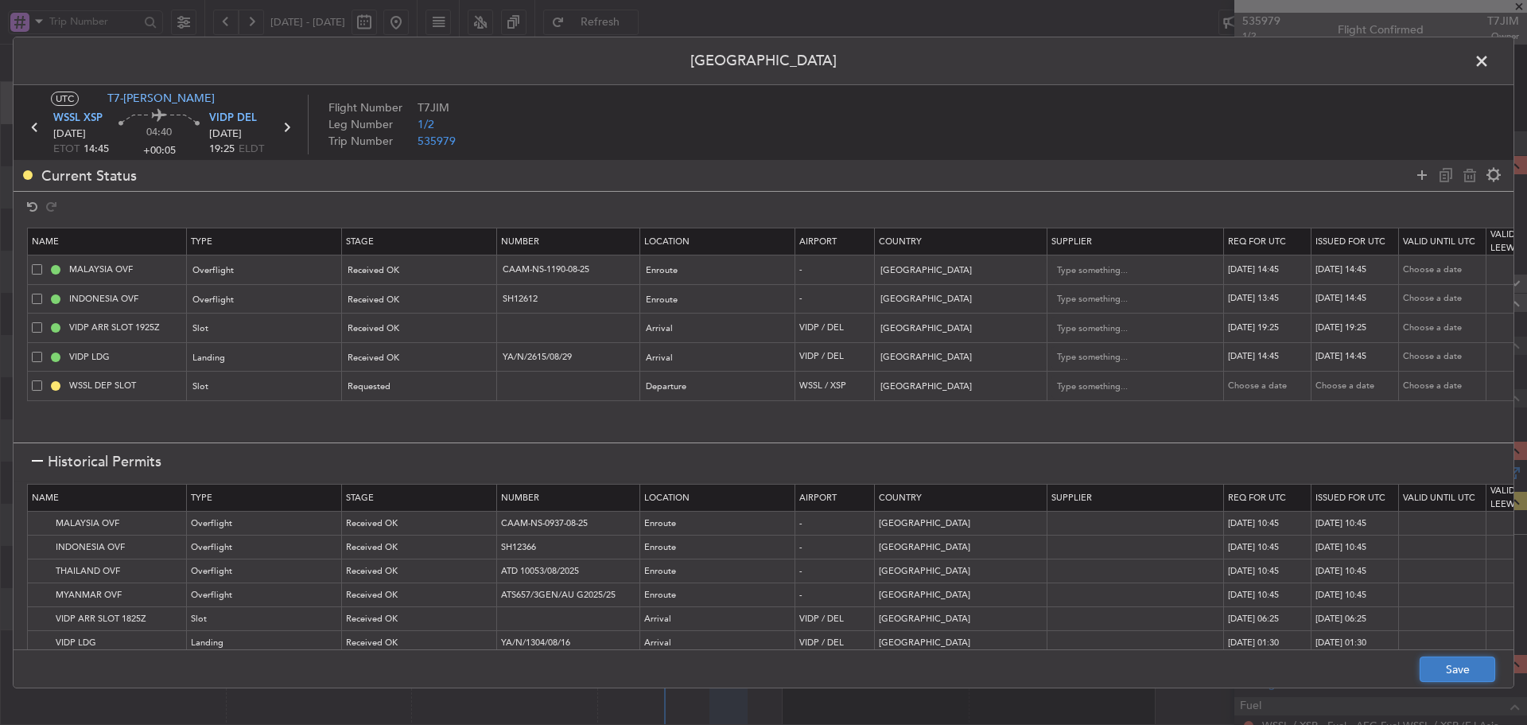
click at [1456, 680] on button "Save" at bounding box center [1458, 668] width 76 height 25
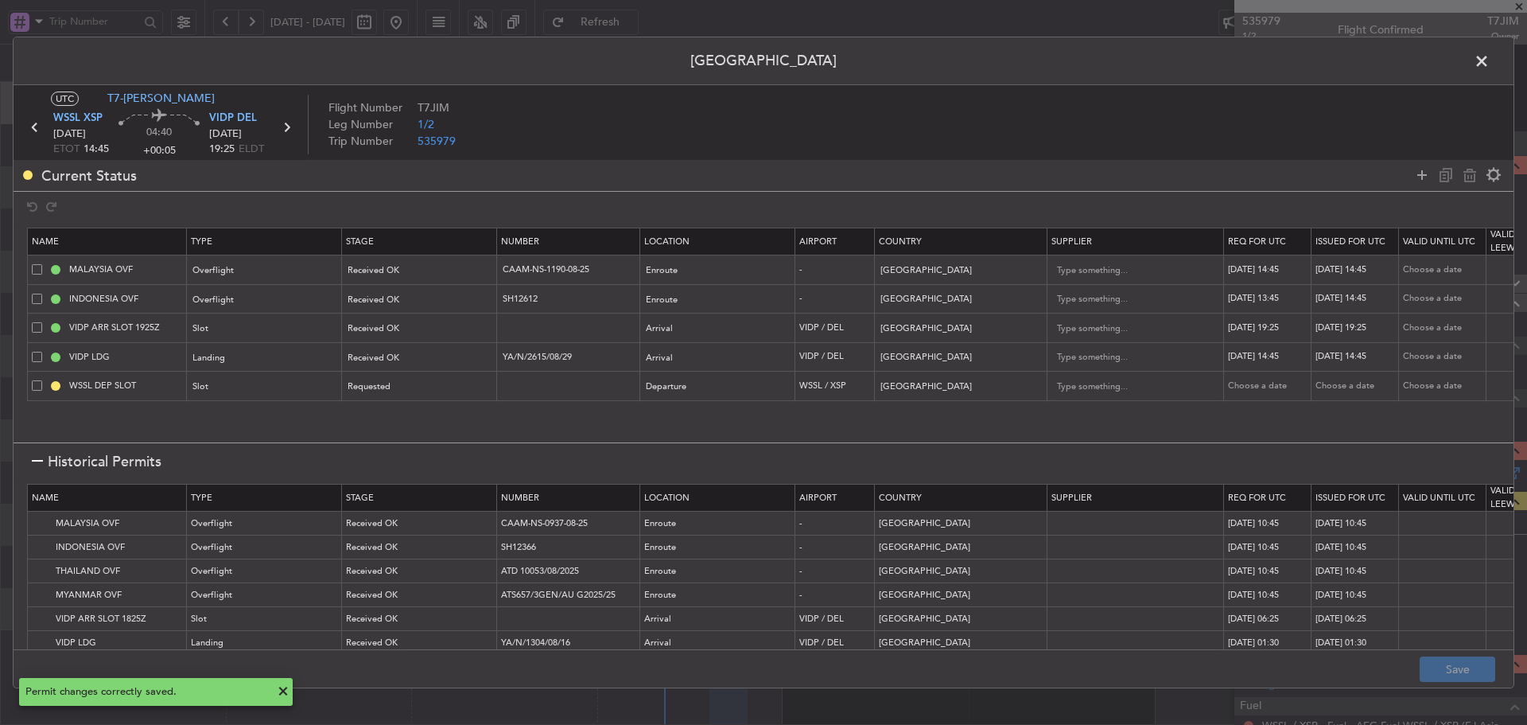
click at [1490, 63] on span at bounding box center [1490, 65] width 0 height 32
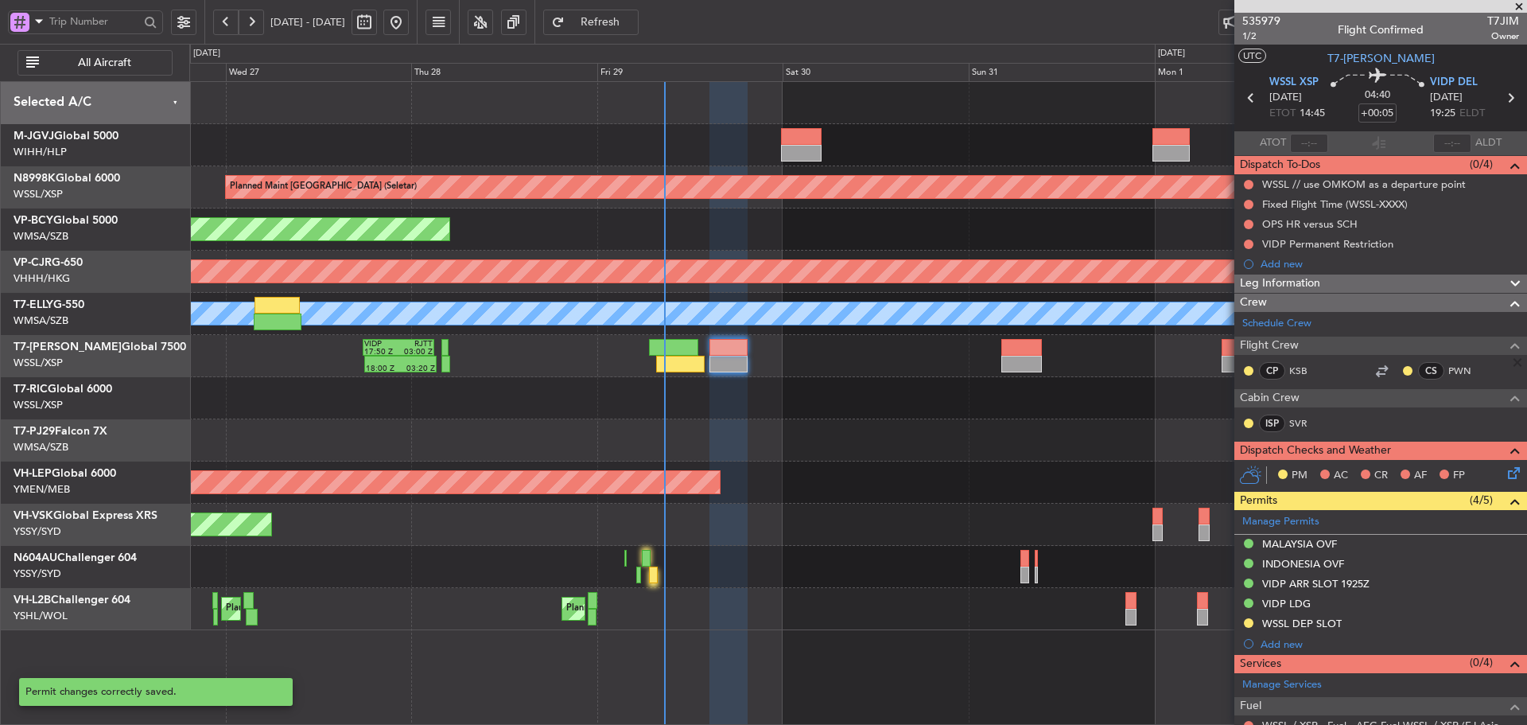
scroll to position [169, 0]
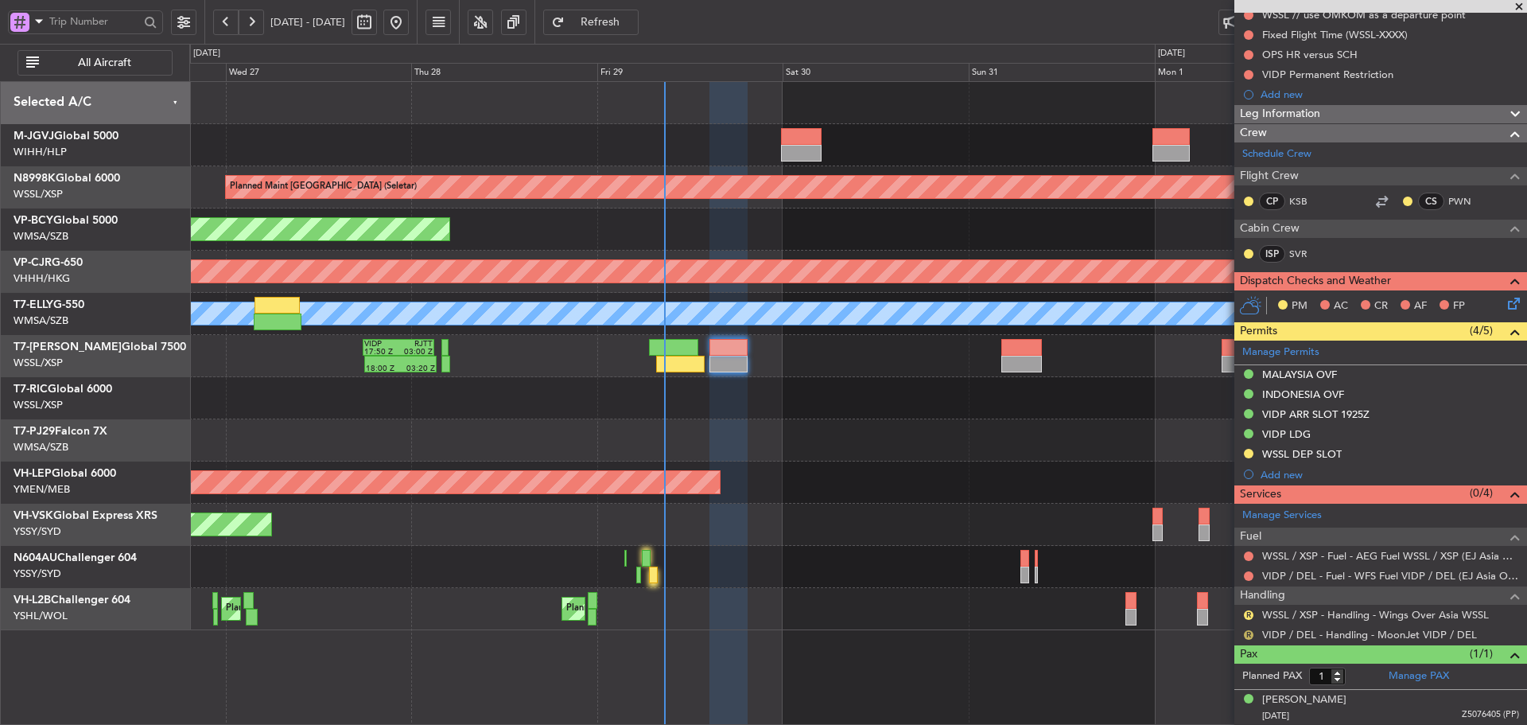
click at [1249, 631] on button "R" at bounding box center [1249, 635] width 10 height 10
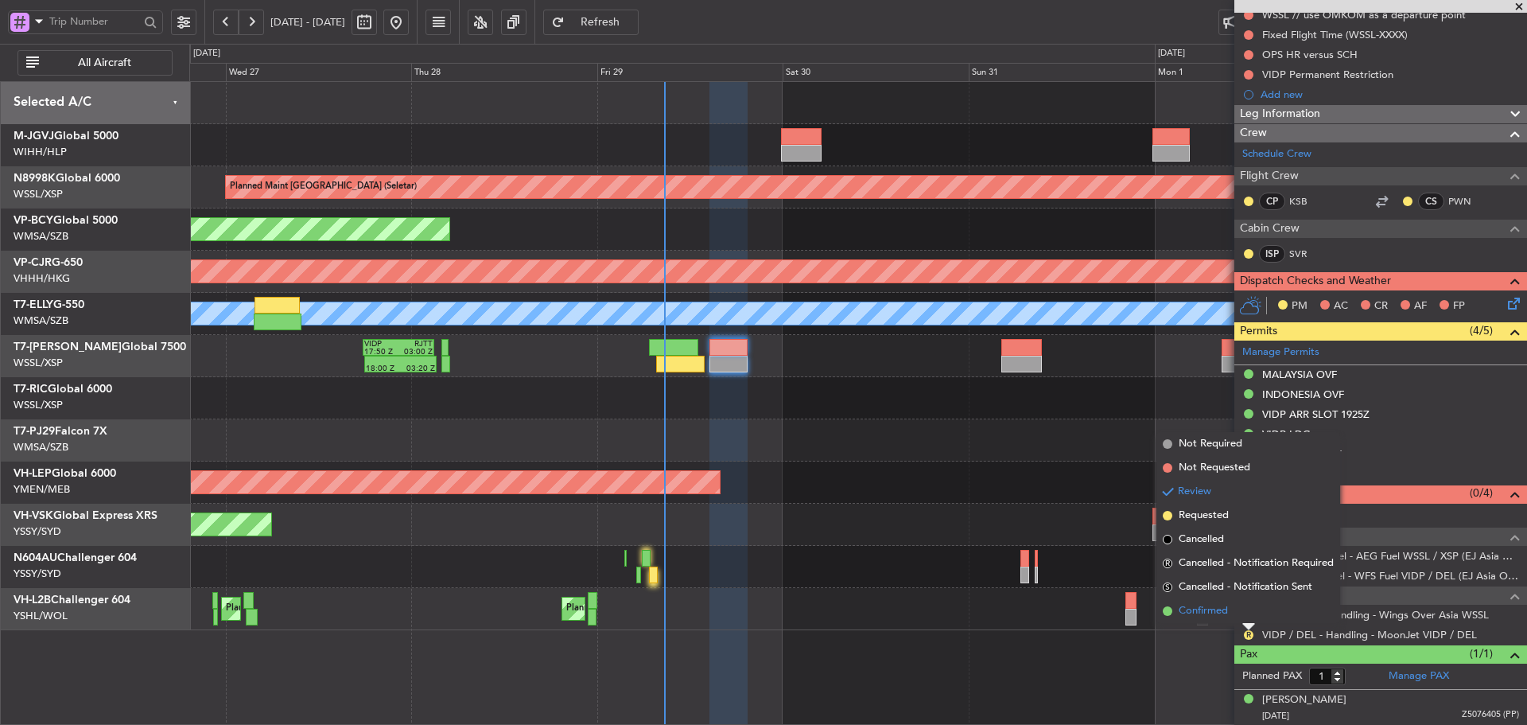
click at [1164, 613] on span at bounding box center [1168, 611] width 10 height 10
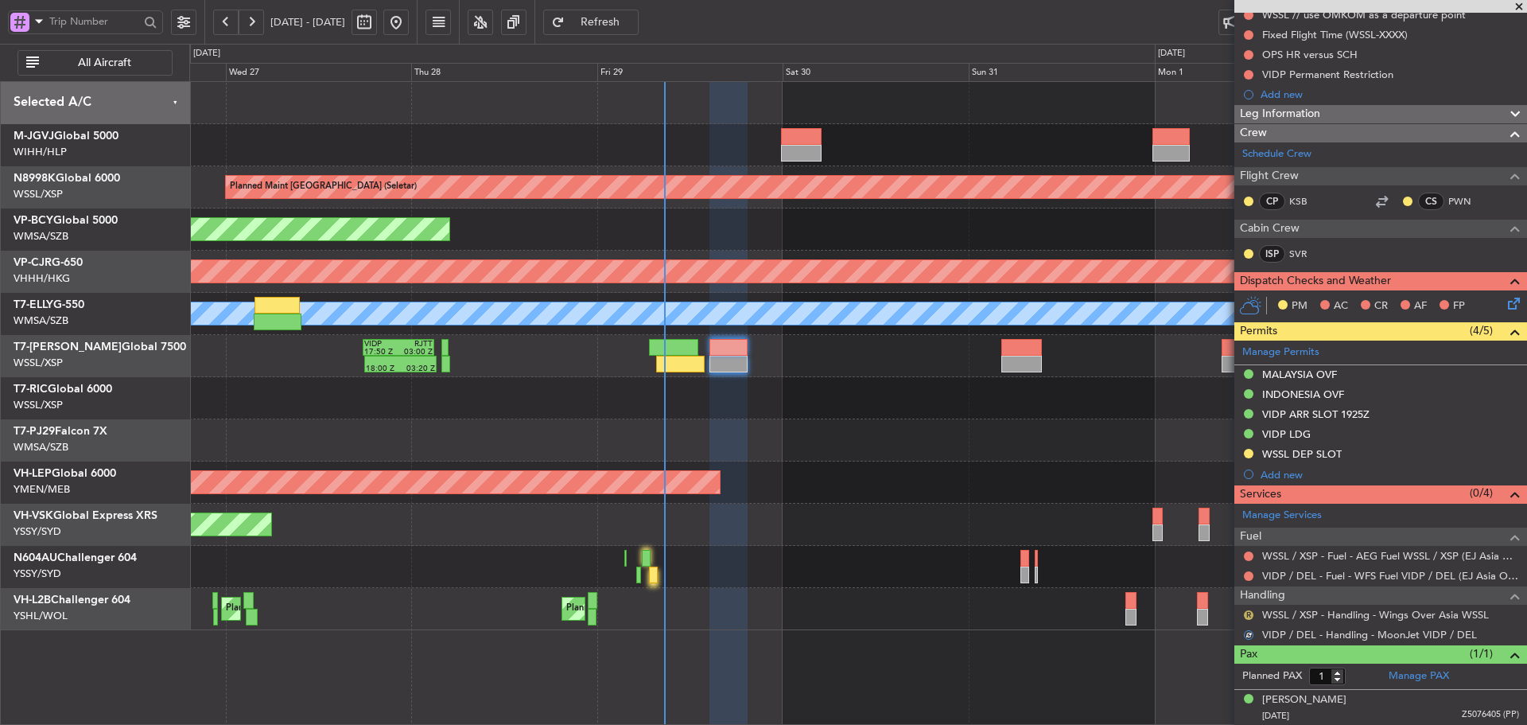
click at [1249, 615] on button "R" at bounding box center [1249, 615] width 10 height 10
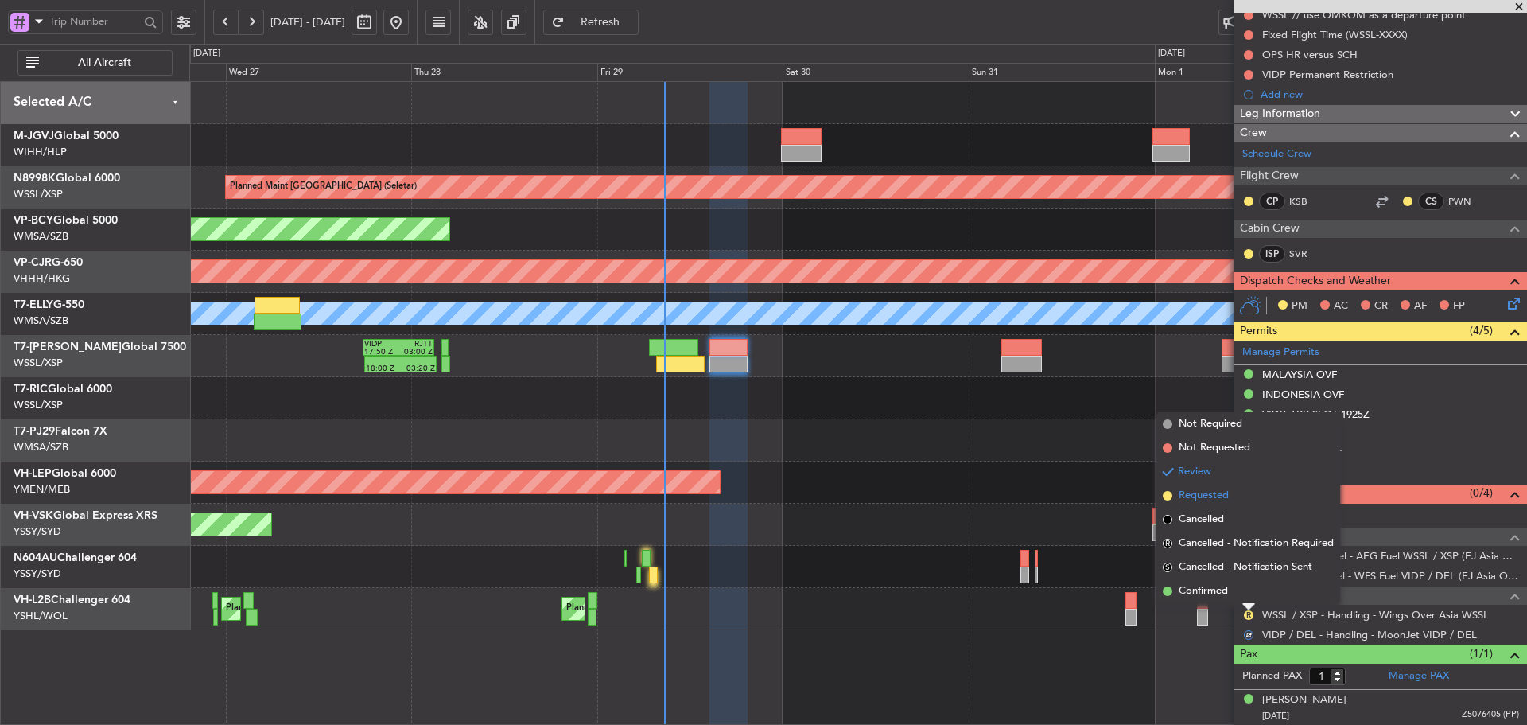
click at [1168, 496] on span at bounding box center [1168, 496] width 10 height 10
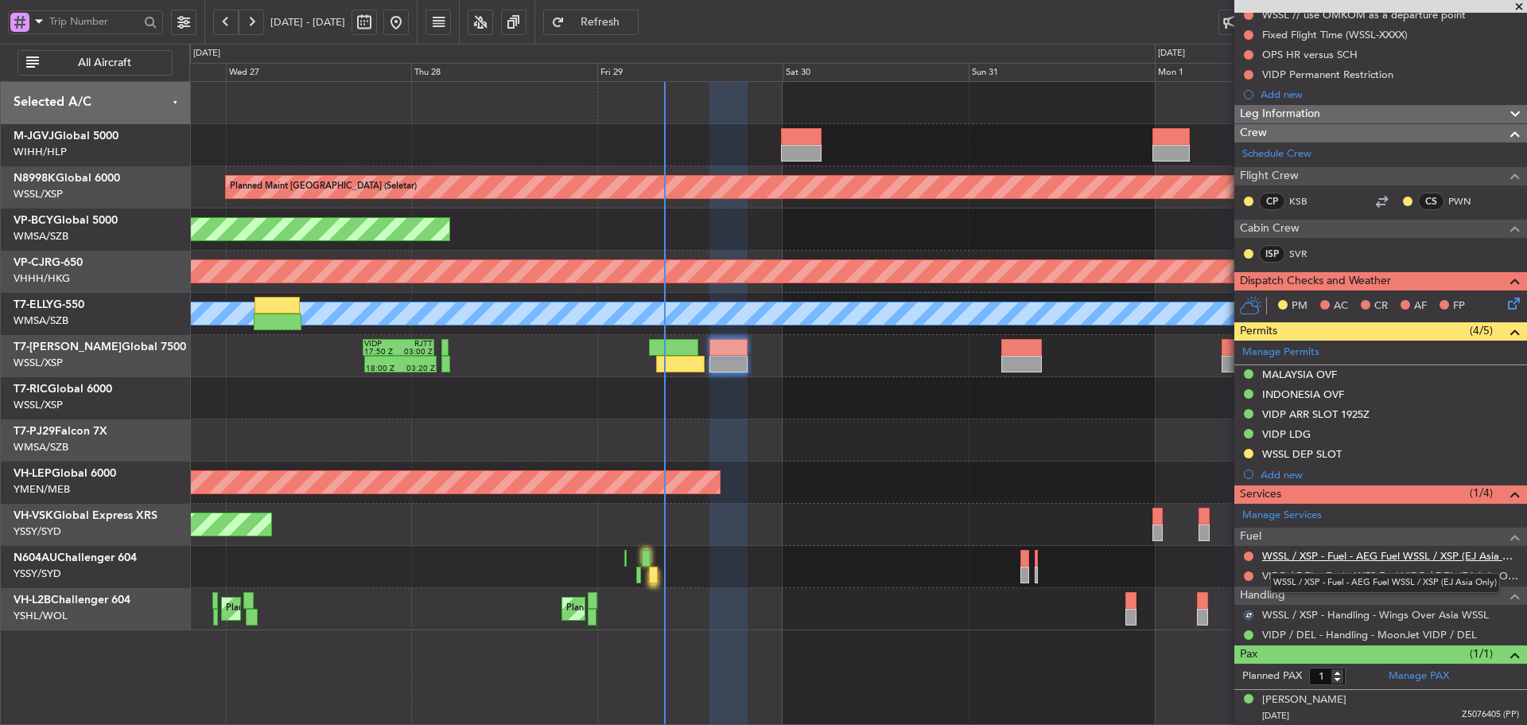
click at [1330, 554] on link "WSSL / XSP - Fuel - AEG Fuel WSSL / XSP (EJ Asia Only)" at bounding box center [1390, 556] width 257 height 14
click at [1316, 576] on link "VIDP / DEL - Fuel - WFS Fuel VIDP / DEL (EJ Asia Only)" at bounding box center [1390, 576] width 257 height 14
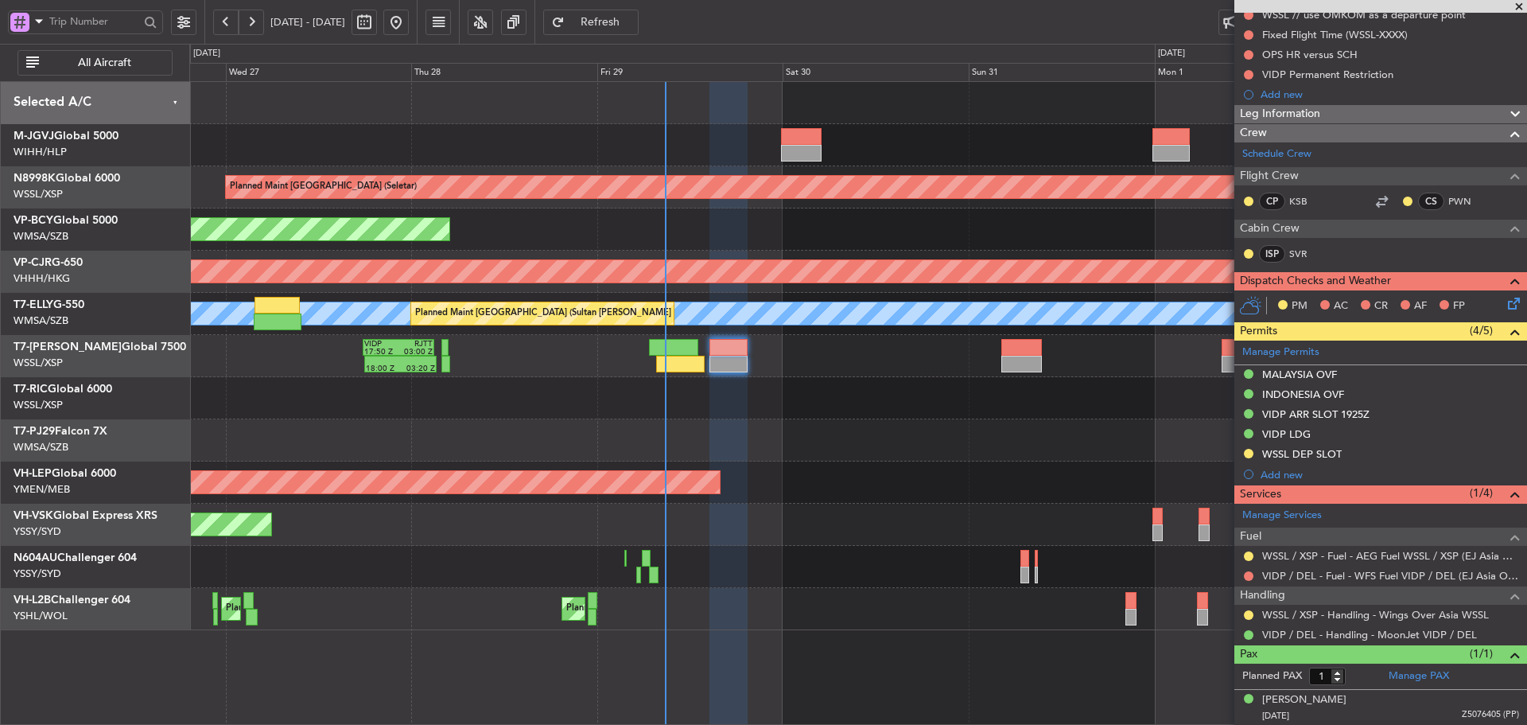
click at [633, 20] on span "Refresh" at bounding box center [600, 22] width 65 height 11
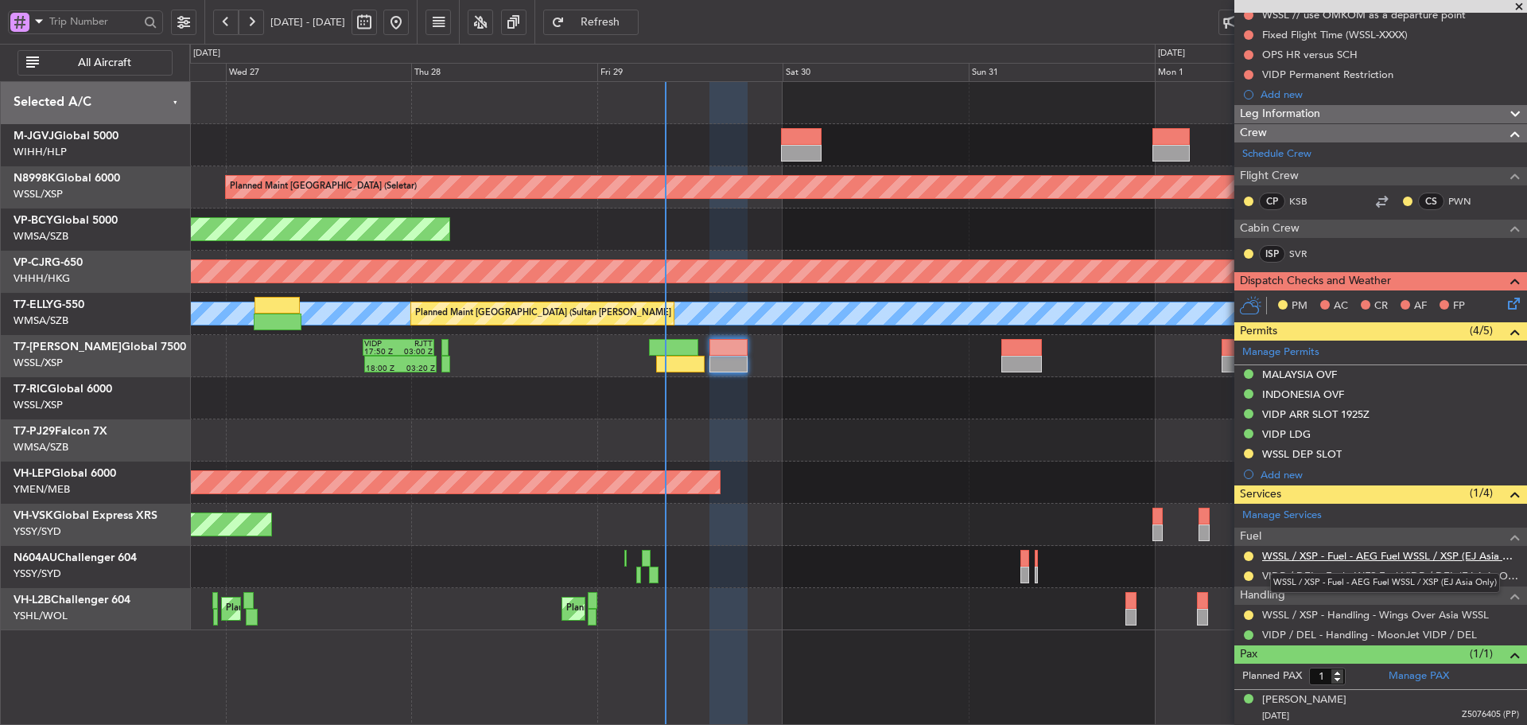
click at [1334, 561] on link "WSSL / XSP - Fuel - AEG Fuel WSSL / XSP (EJ Asia Only)" at bounding box center [1390, 556] width 257 height 14
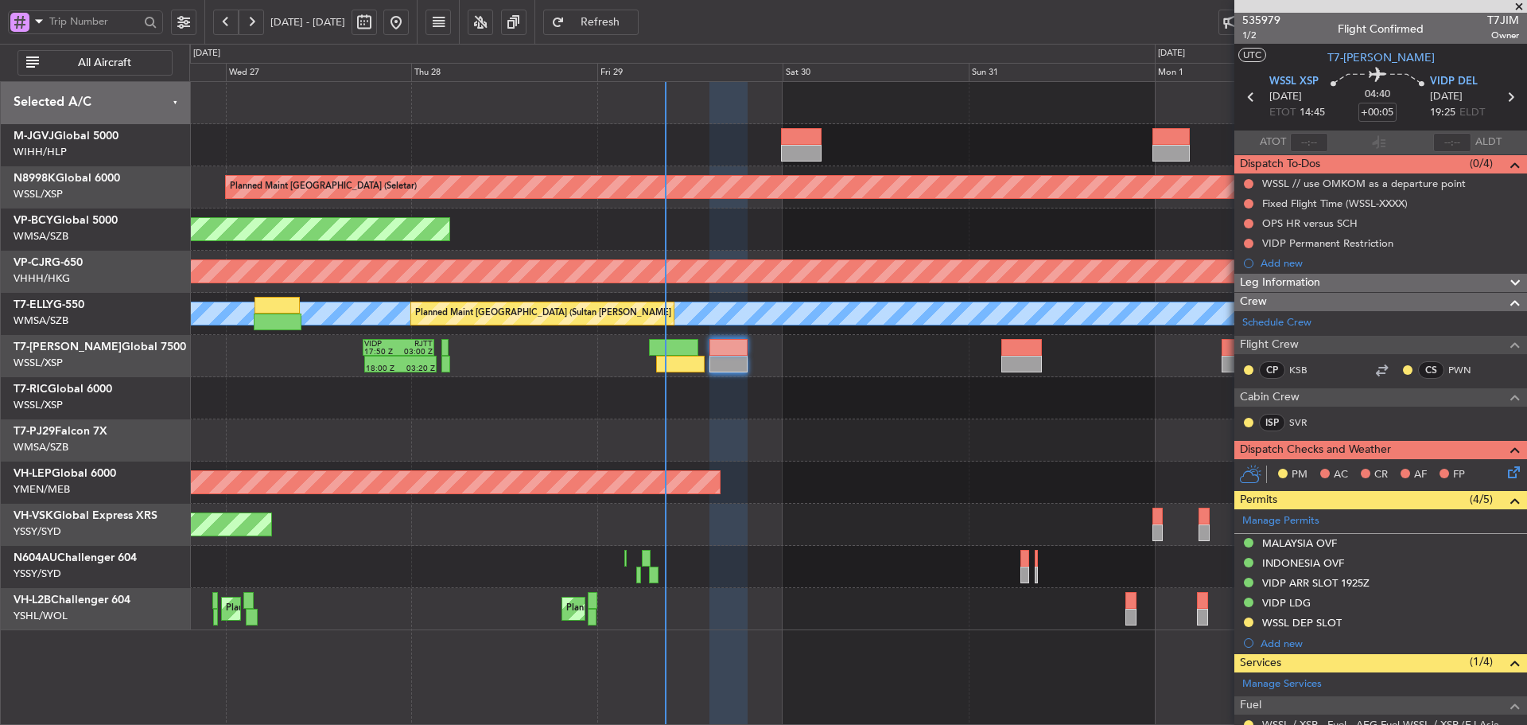
scroll to position [0, 0]
click at [1254, 37] on span "1/2" at bounding box center [1261, 36] width 38 height 14
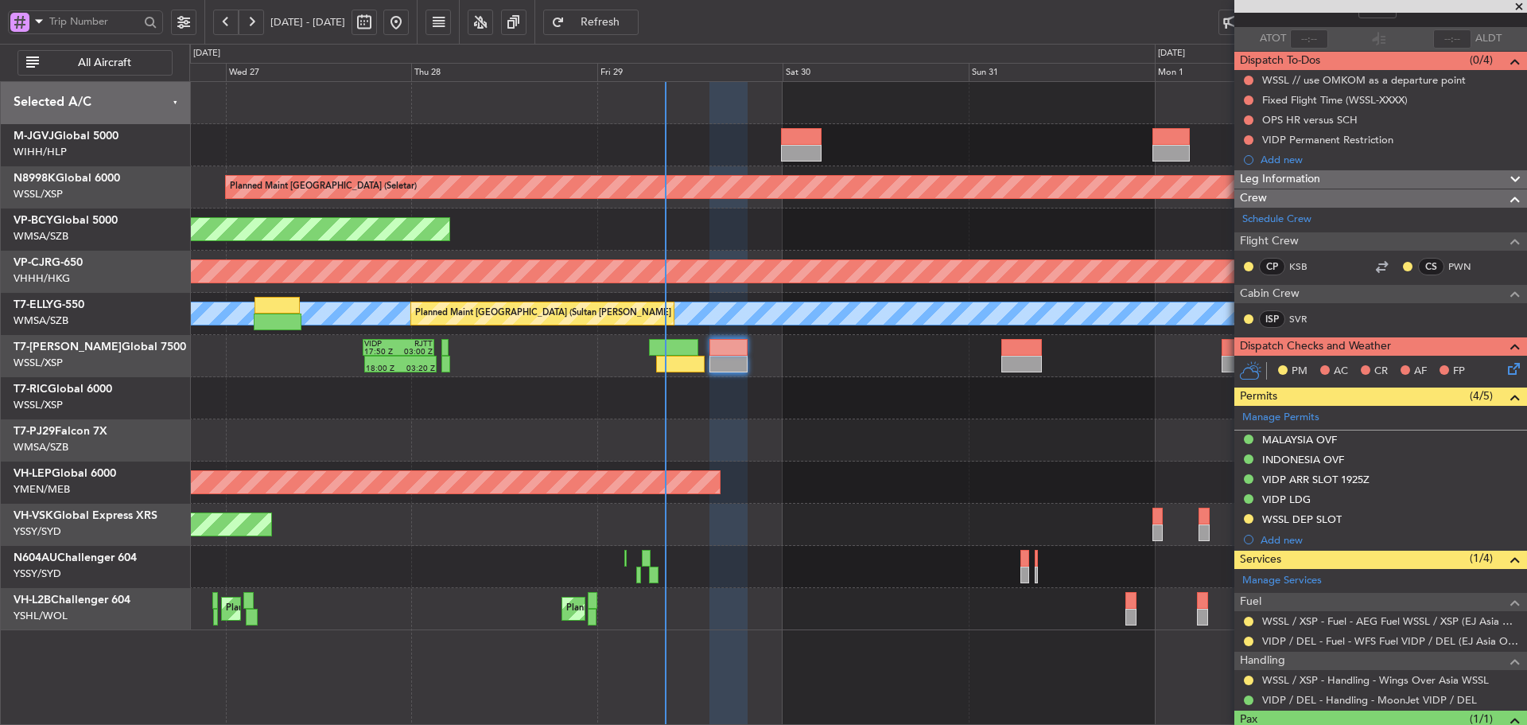
scroll to position [169, 0]
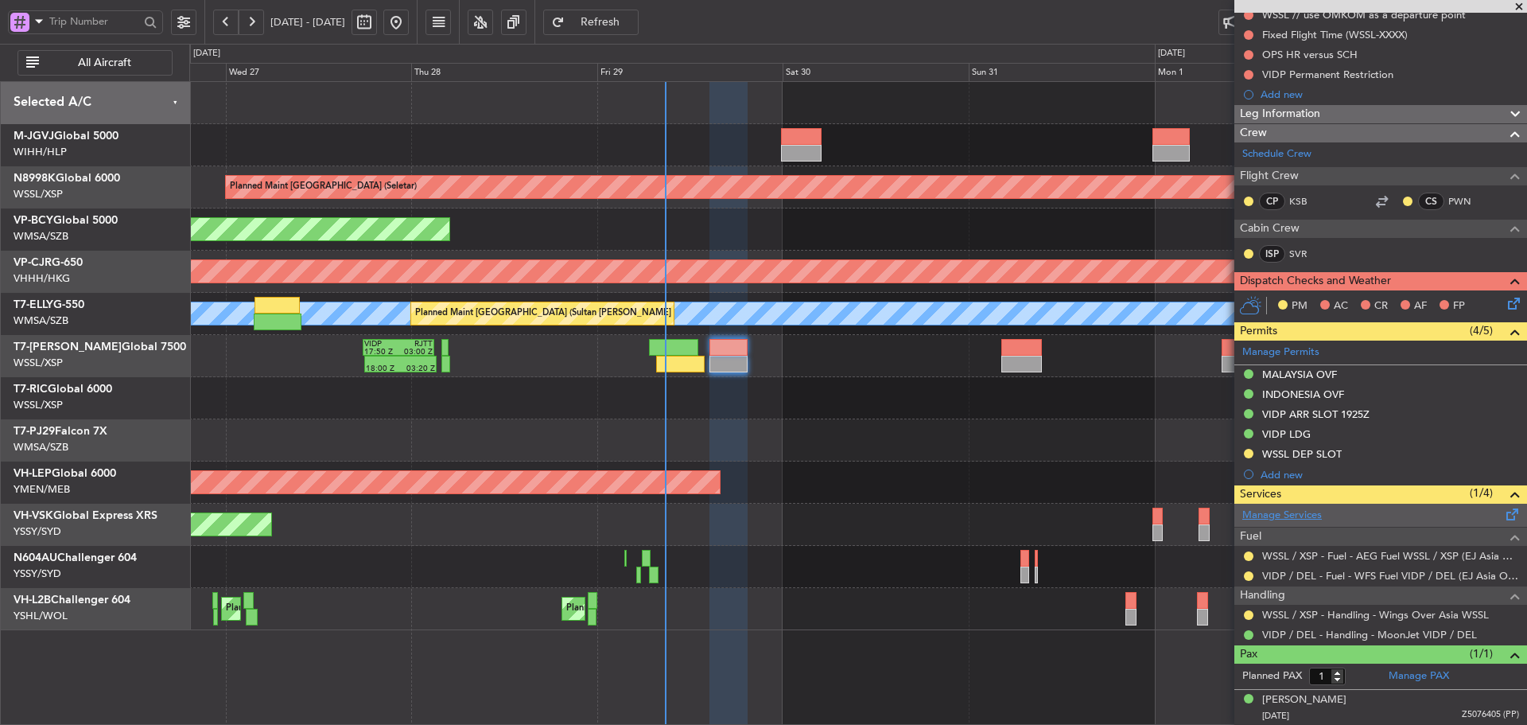
click at [1281, 514] on link "Manage Services" at bounding box center [1282, 515] width 80 height 16
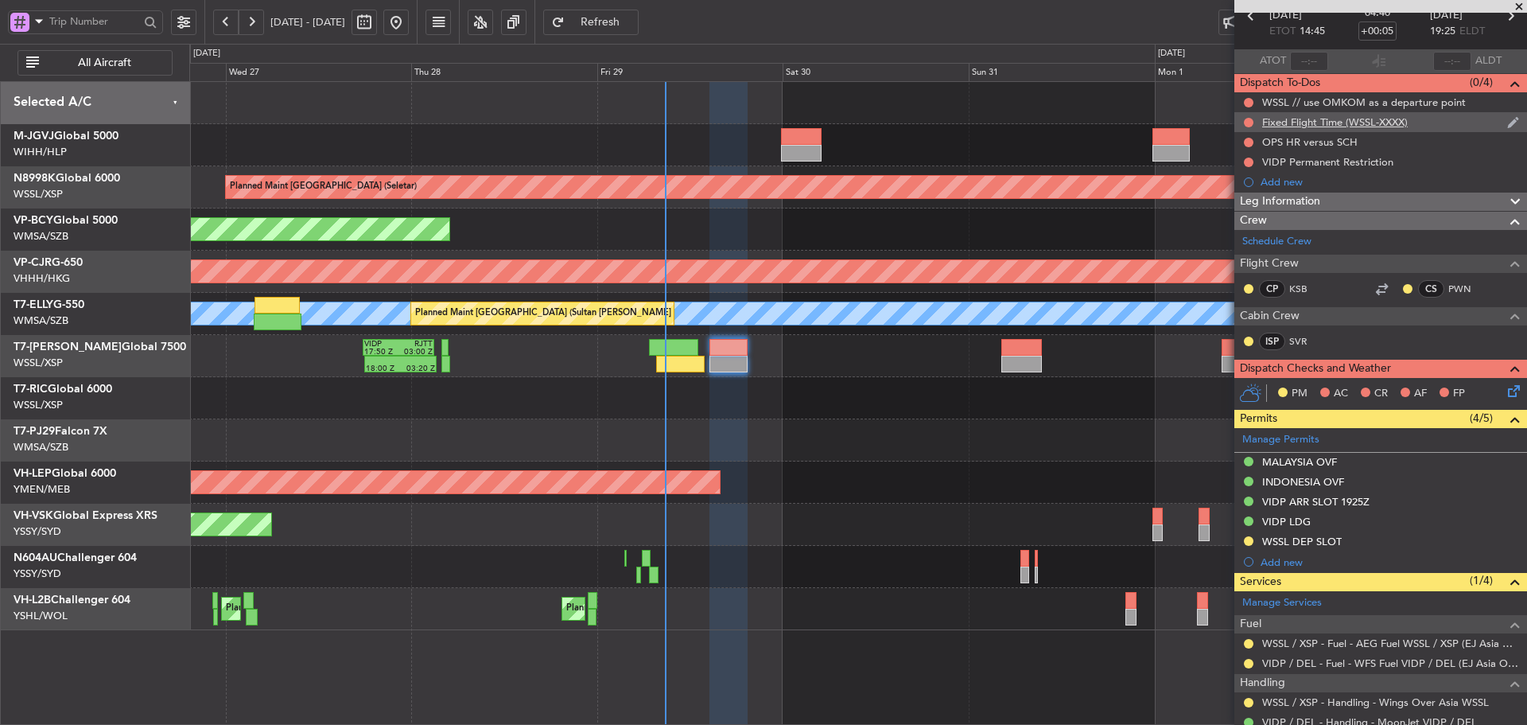
scroll to position [0, 0]
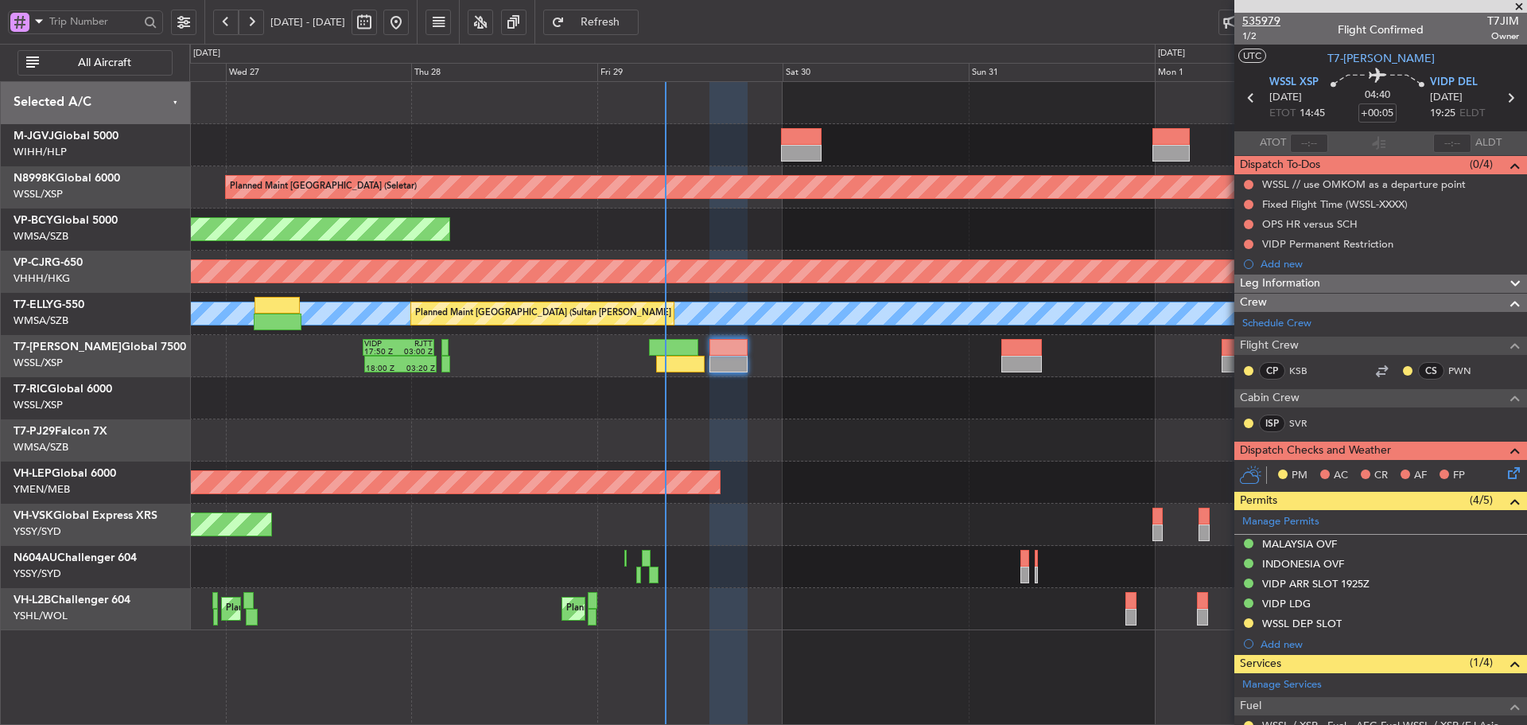
click at [1263, 21] on span "535979" at bounding box center [1261, 21] width 38 height 17
click at [635, 35] on fb-refresh-button "Refresh" at bounding box center [590, 22] width 111 height 44
click at [633, 28] on span "Refresh" at bounding box center [600, 22] width 65 height 11
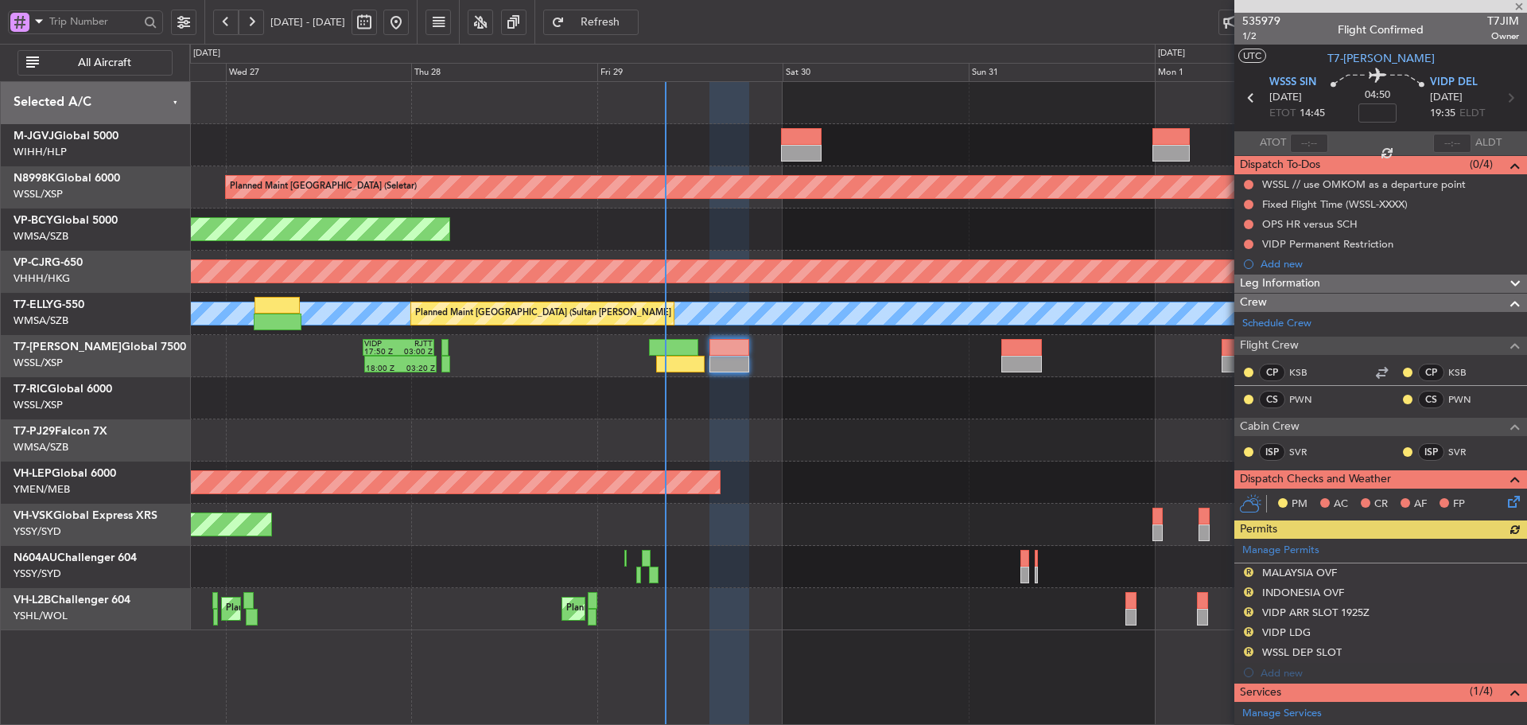
click at [1247, 573] on div "Manage Permits R MALAYSIA OVF R INDONESIA OVF R VIDP ARR SLOT 1925Z R VIDP LDG …" at bounding box center [1380, 610] width 293 height 144
click at [1247, 570] on div "Manage Permits R MALAYSIA OVF R INDONESIA OVF R VIDP ARR SLOT 1925Z R VIDP LDG …" at bounding box center [1380, 610] width 293 height 144
click at [1245, 570] on div "Manage Permits R MALAYSIA OVF R INDONESIA OVF R VIDP ARR SLOT 1925Z R VIDP LDG …" at bounding box center [1380, 610] width 293 height 144
click at [1249, 573] on button "R" at bounding box center [1249, 572] width 10 height 10
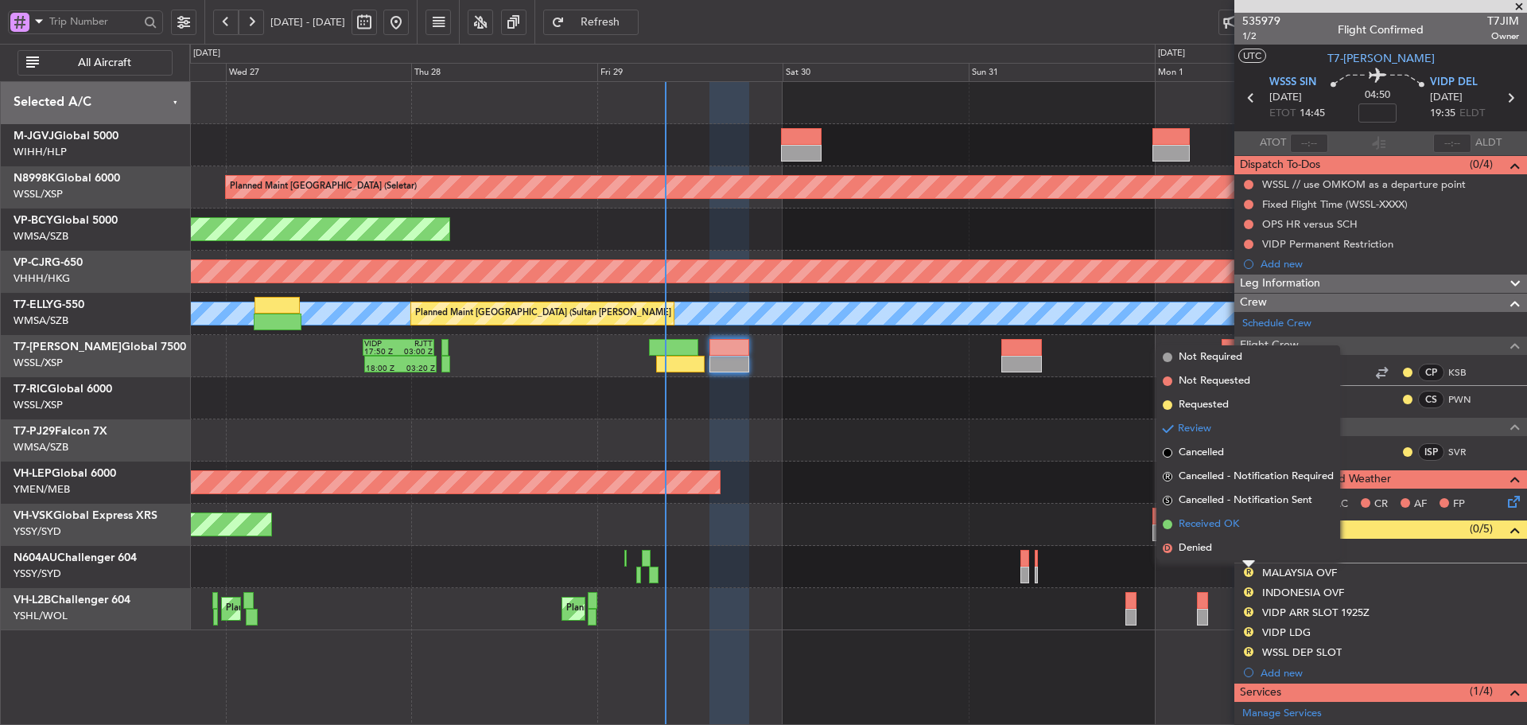
click at [1165, 523] on span at bounding box center [1168, 524] width 10 height 10
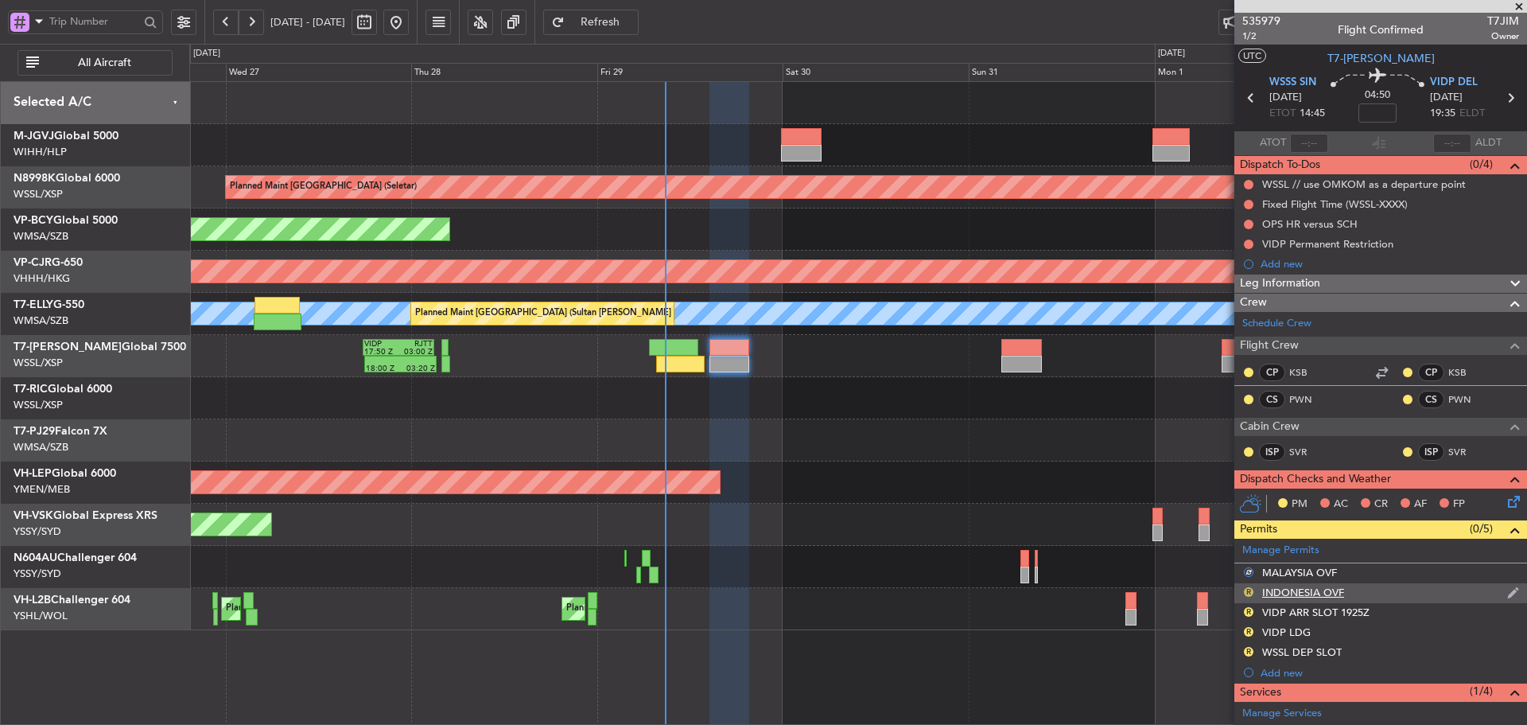
click at [1249, 593] on button "R" at bounding box center [1249, 592] width 10 height 10
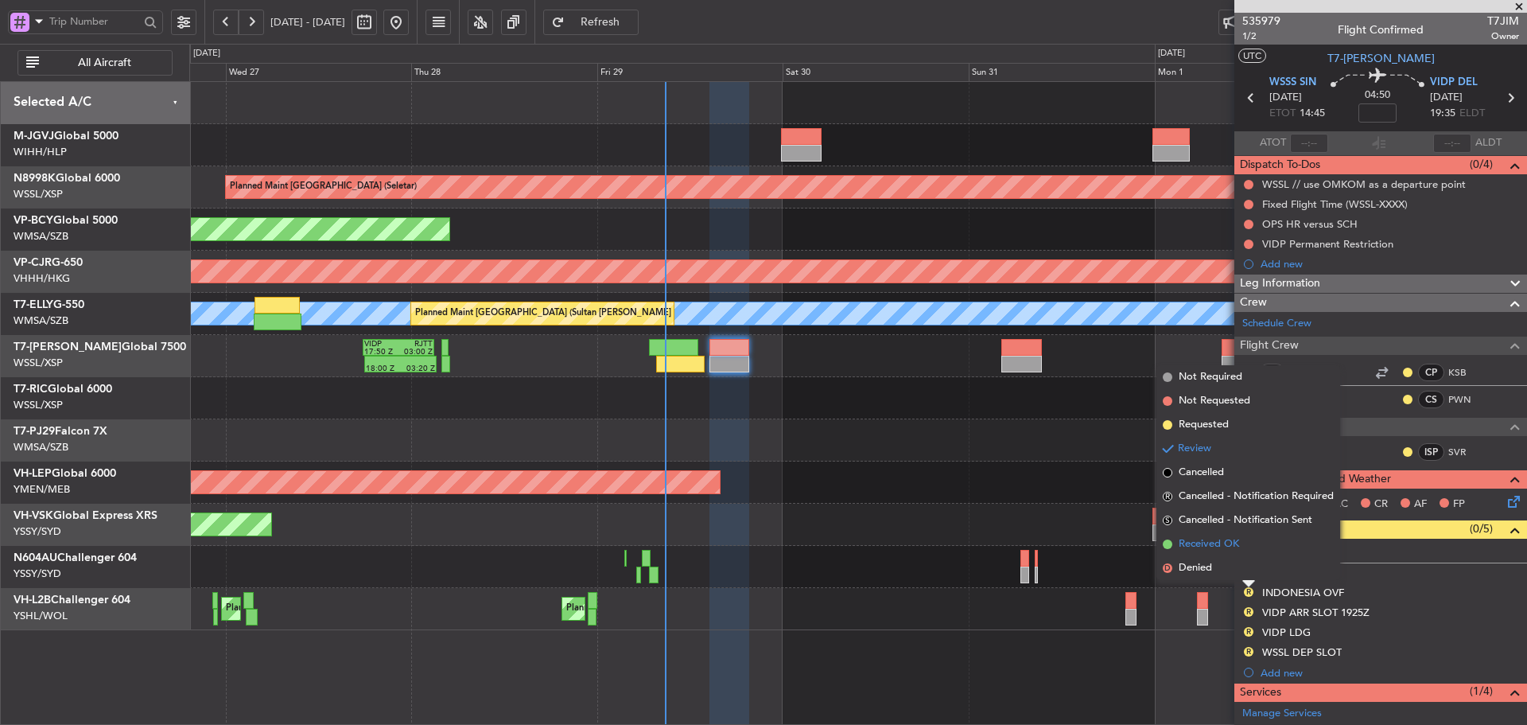
click at [1171, 546] on span at bounding box center [1168, 544] width 10 height 10
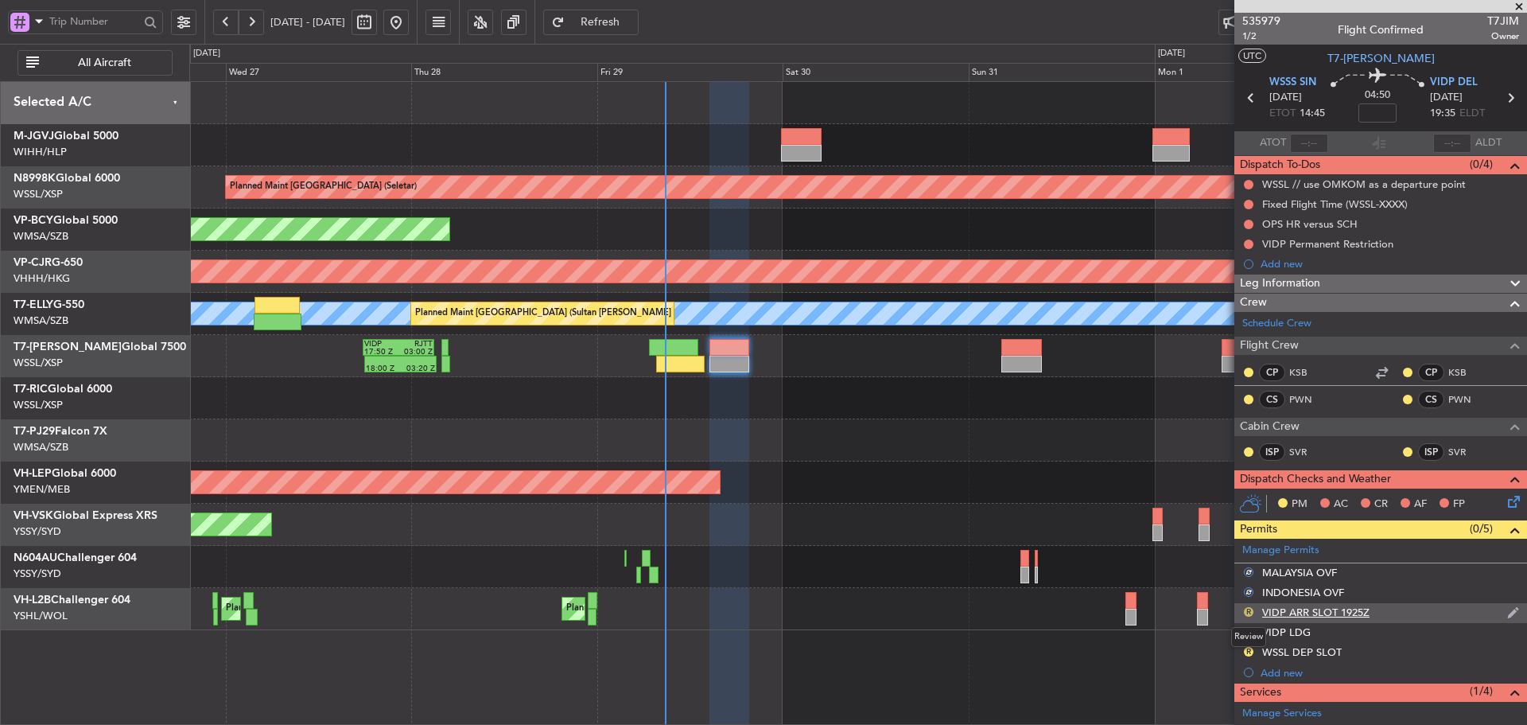
click at [1245, 608] on button "R" at bounding box center [1249, 612] width 10 height 10
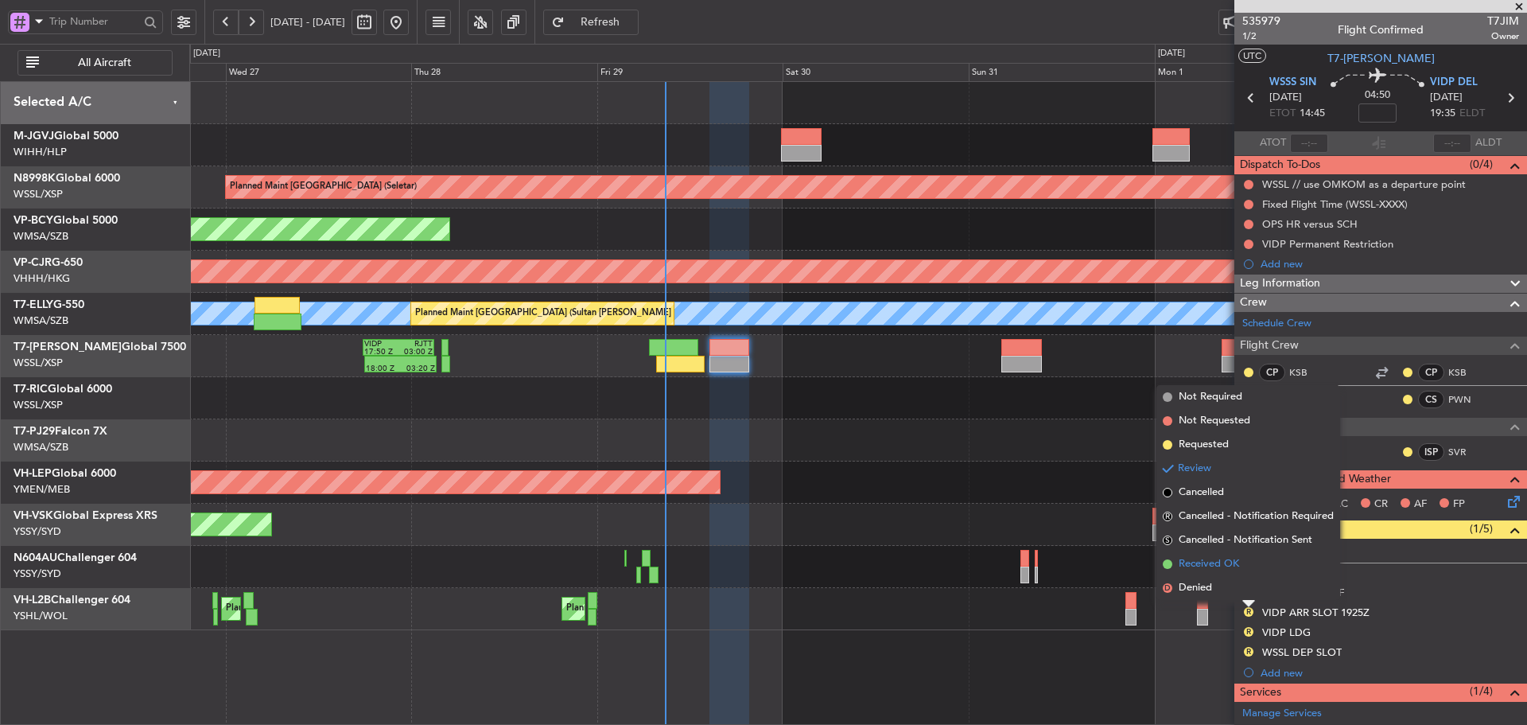
click at [1166, 565] on span at bounding box center [1168, 564] width 10 height 10
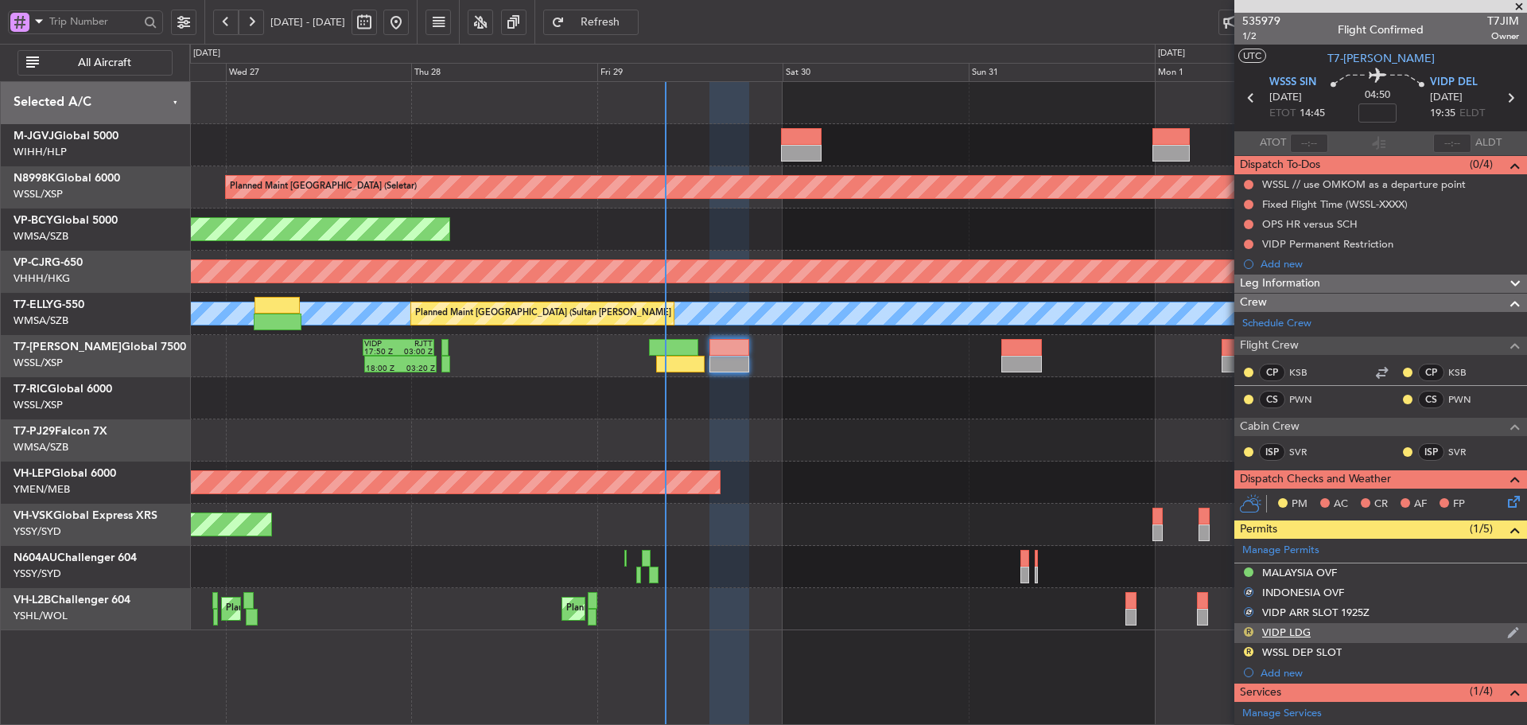
click at [1245, 629] on button "R" at bounding box center [1249, 632] width 10 height 10
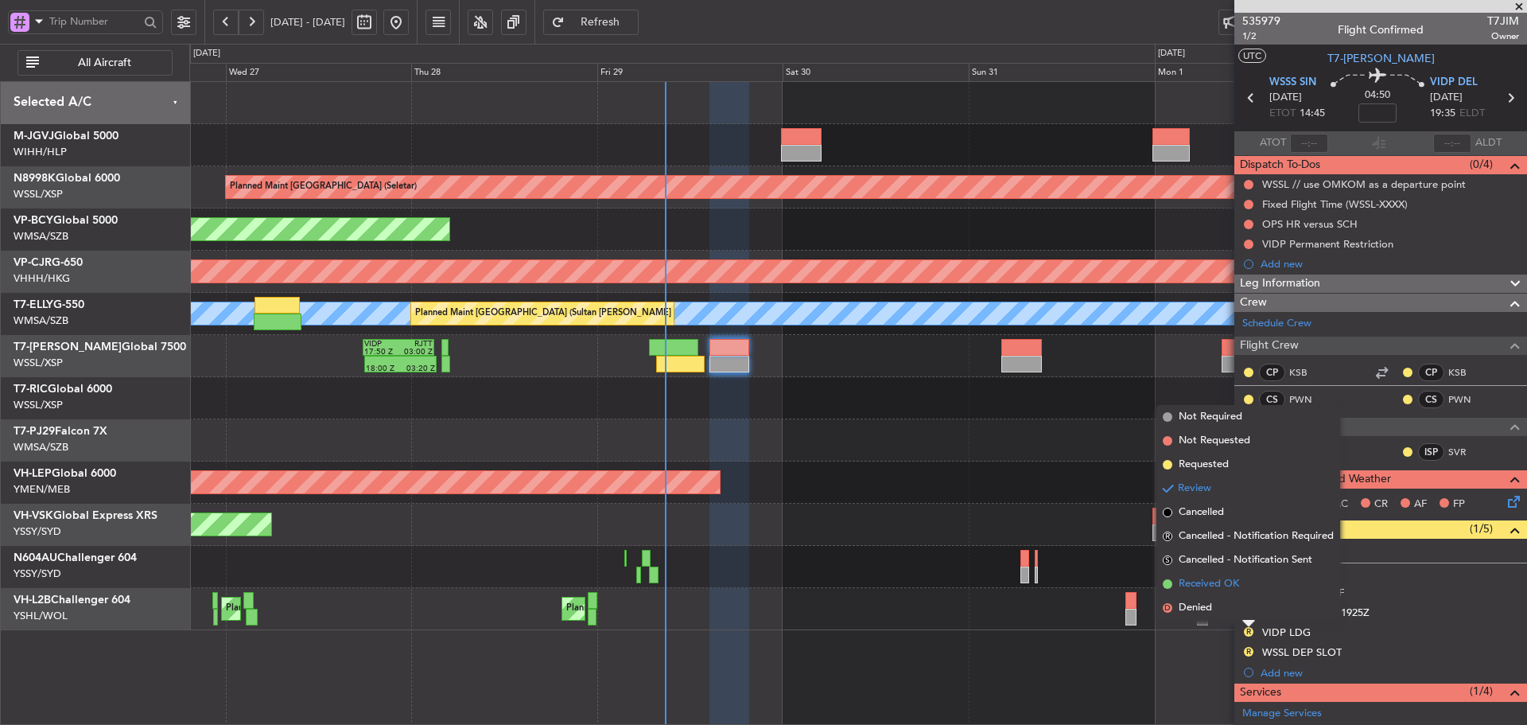
click at [1168, 583] on span at bounding box center [1168, 584] width 10 height 10
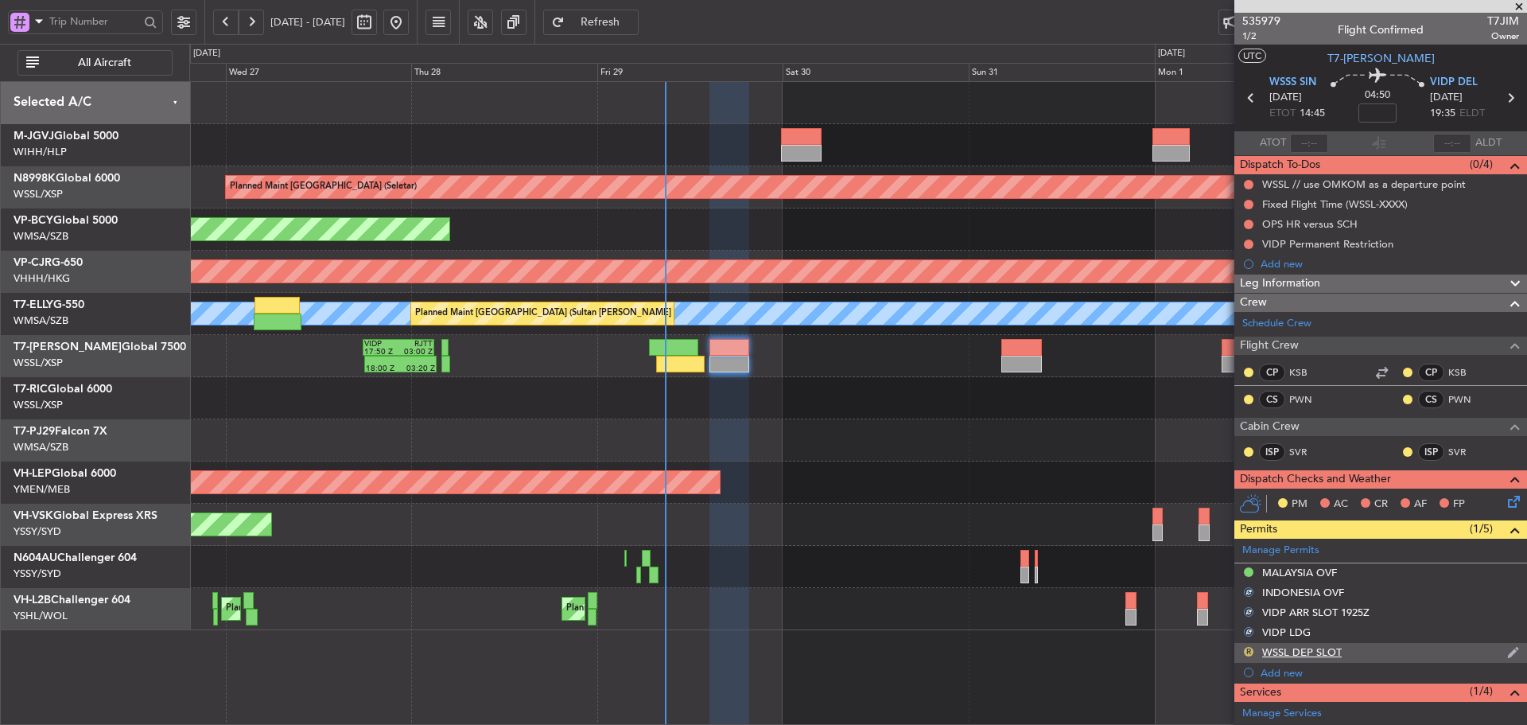
click at [1249, 649] on button "R" at bounding box center [1249, 652] width 10 height 10
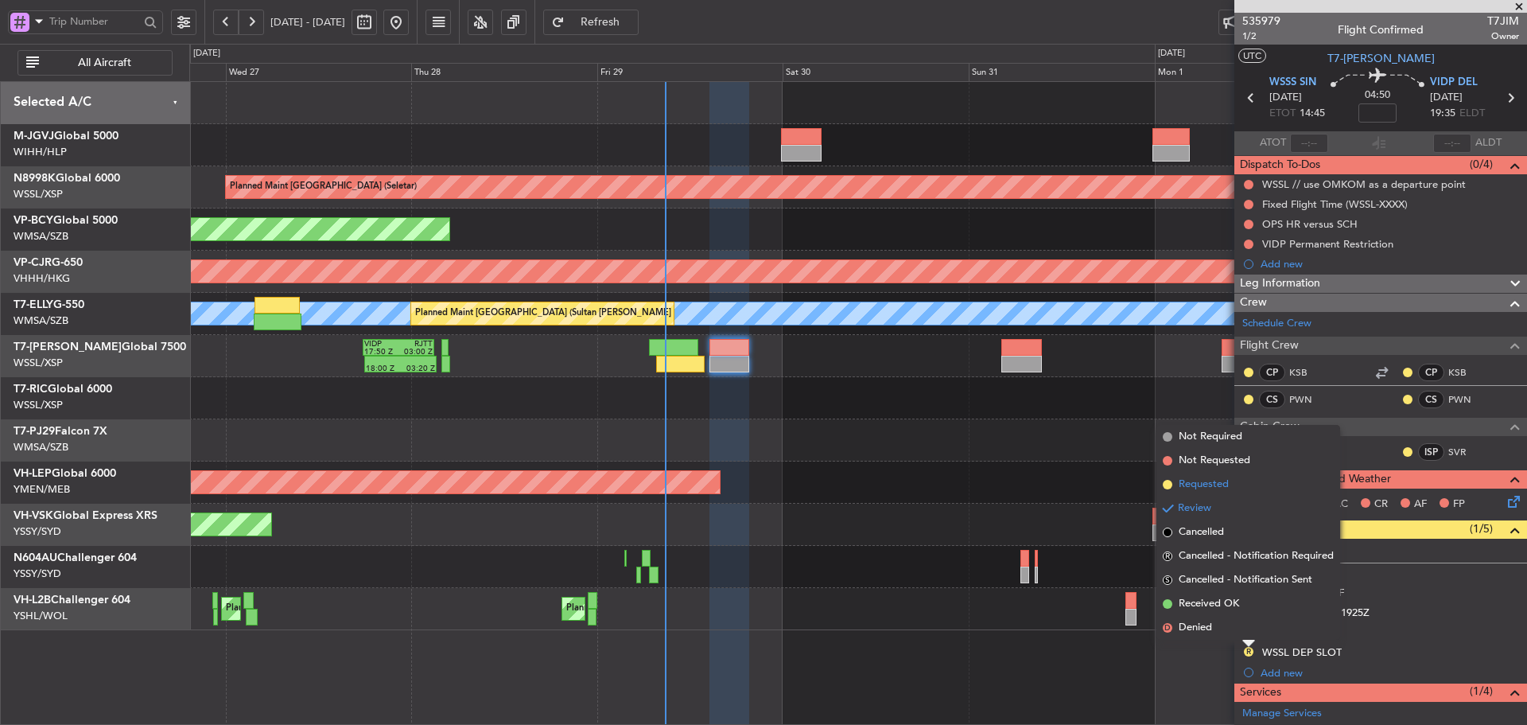
click at [1170, 487] on span at bounding box center [1168, 485] width 10 height 10
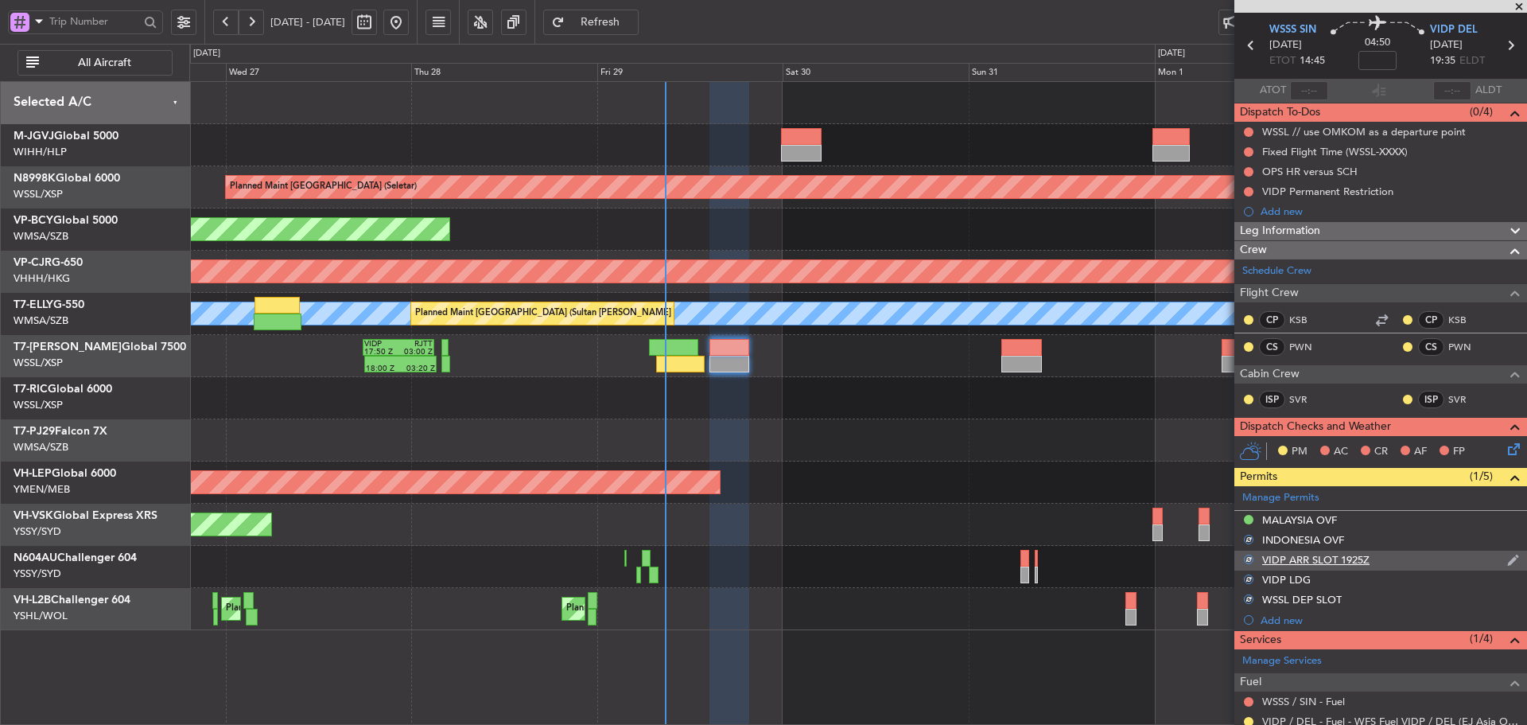
scroll to position [218, 0]
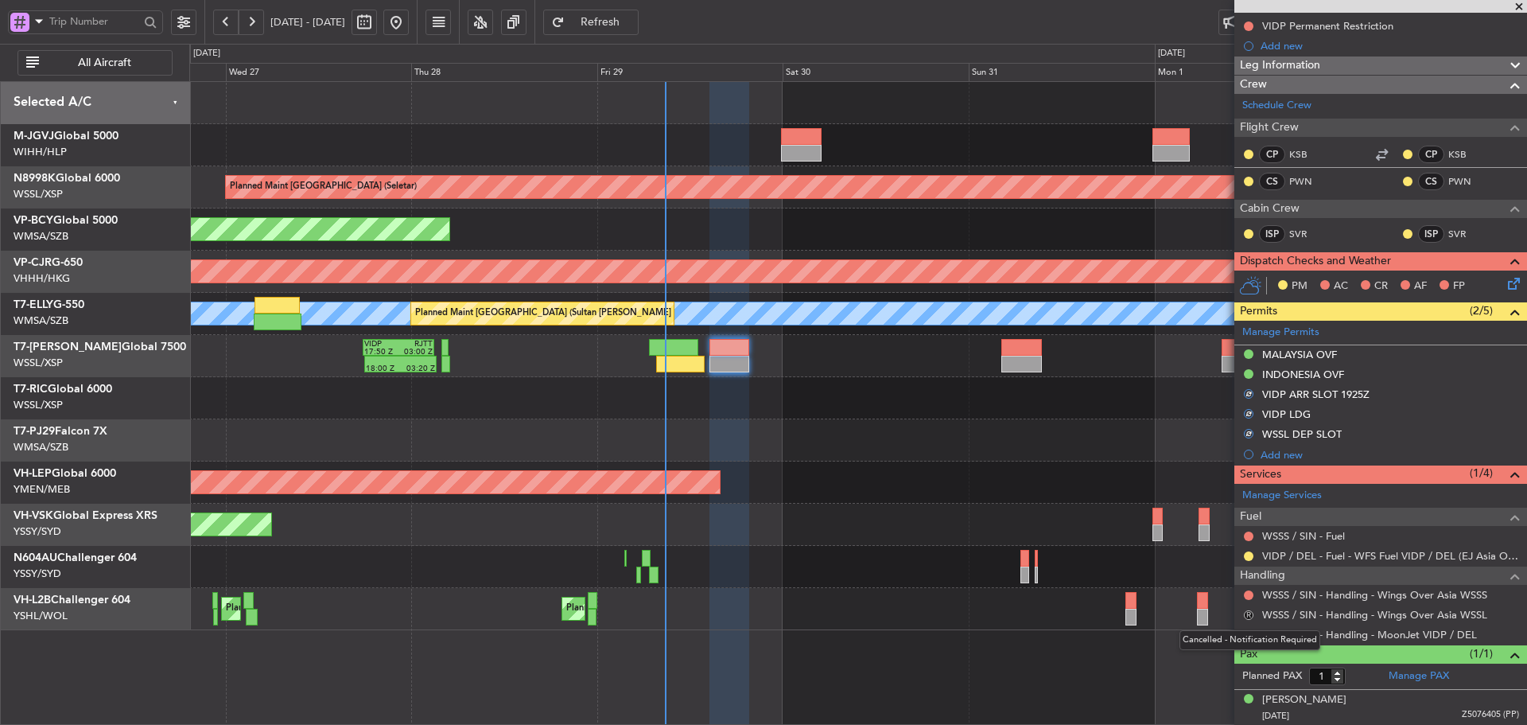
click at [1246, 614] on button "R" at bounding box center [1249, 615] width 10 height 10
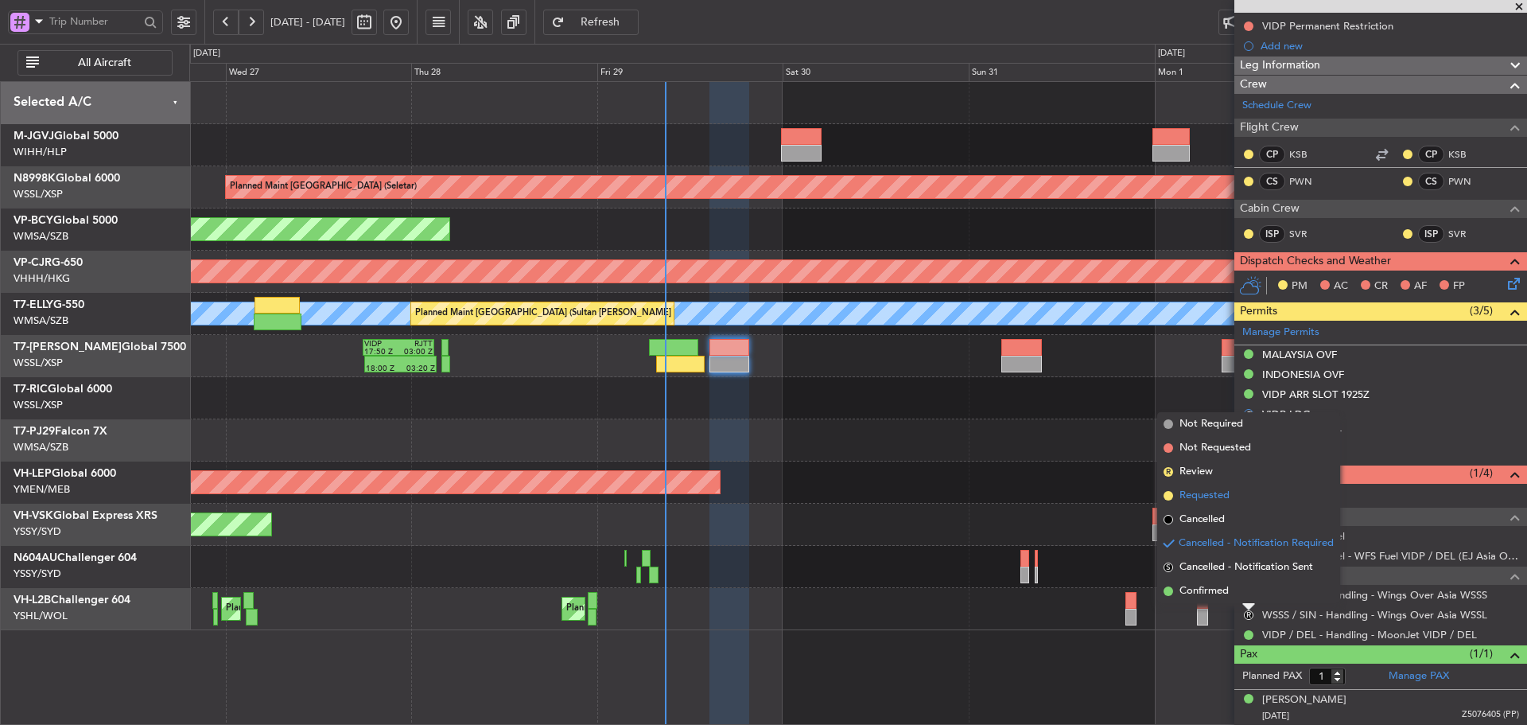
click at [1167, 499] on span at bounding box center [1169, 496] width 10 height 10
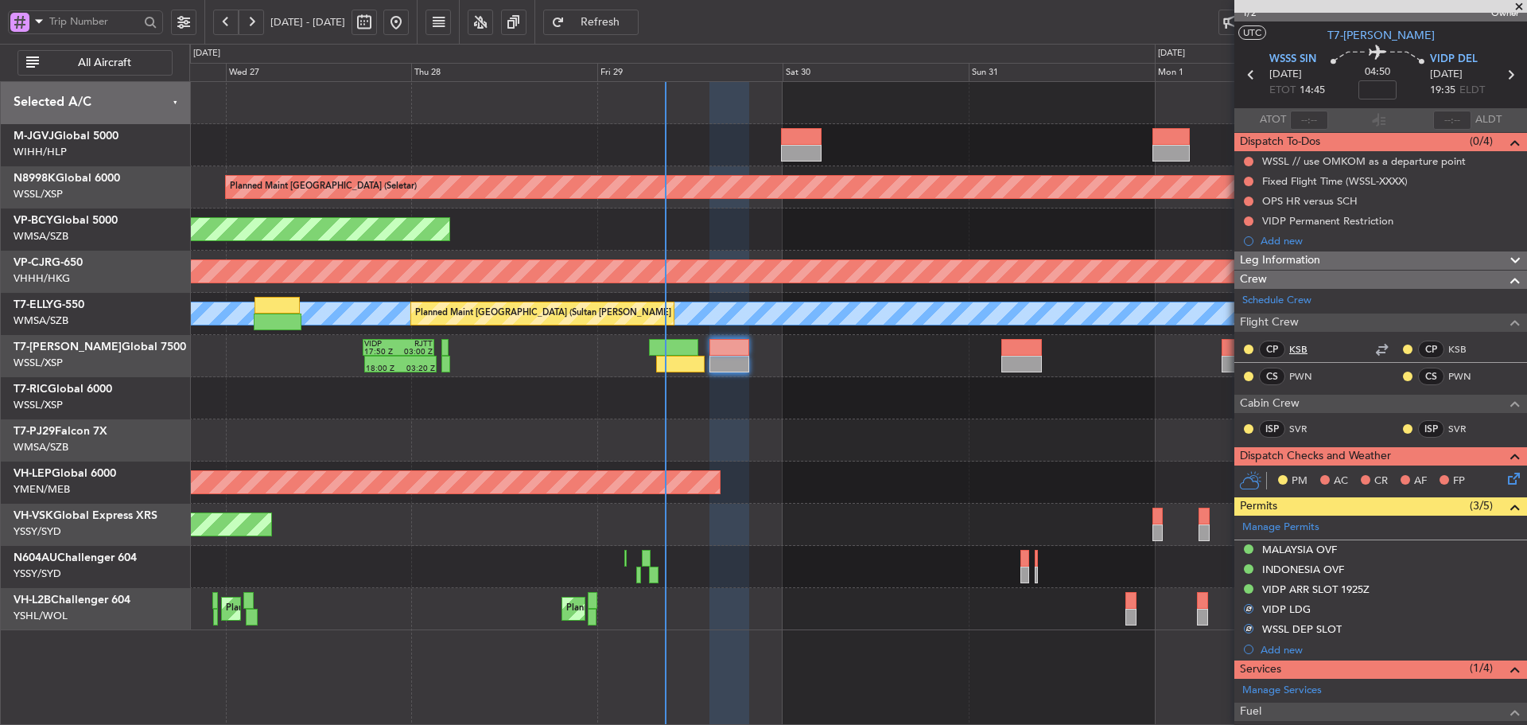
scroll to position [0, 0]
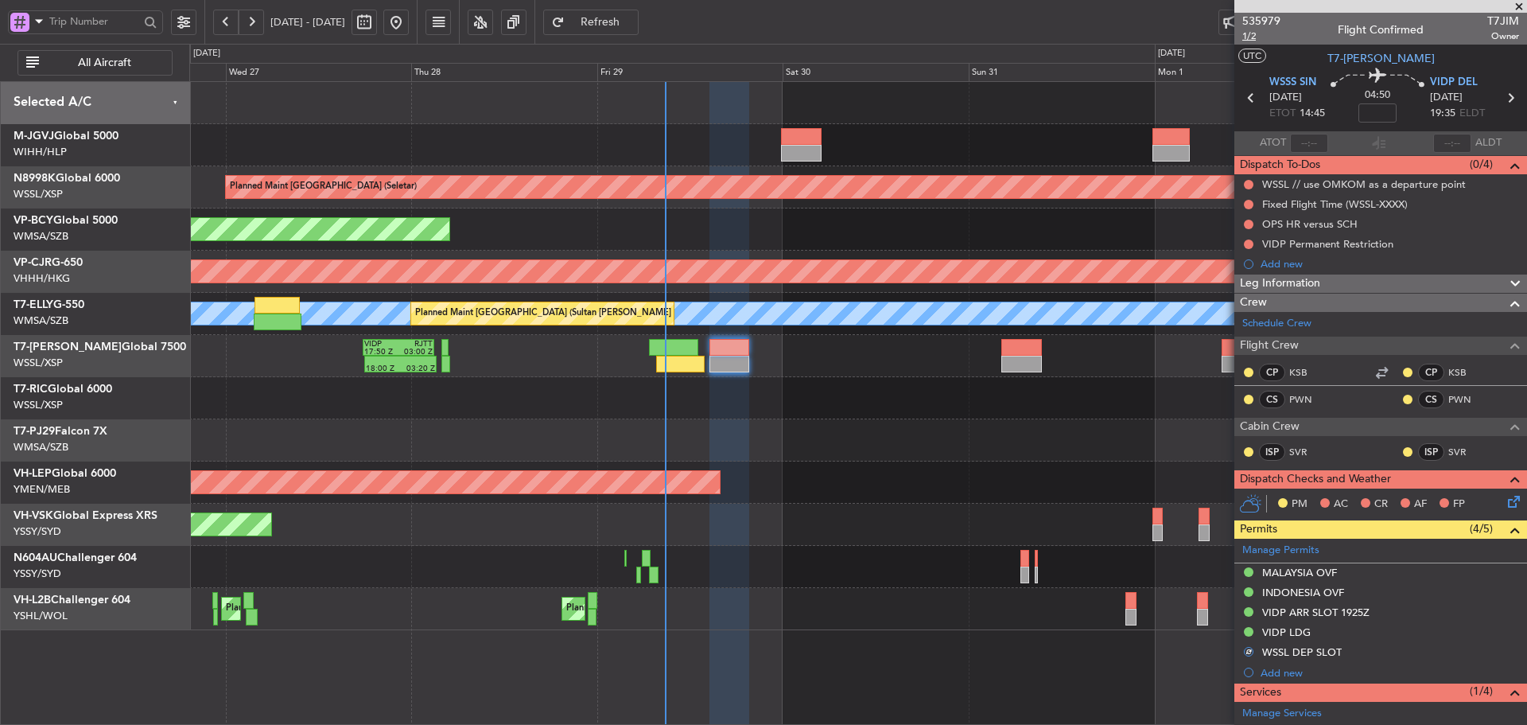
click at [1250, 41] on span "1/2" at bounding box center [1261, 36] width 38 height 14
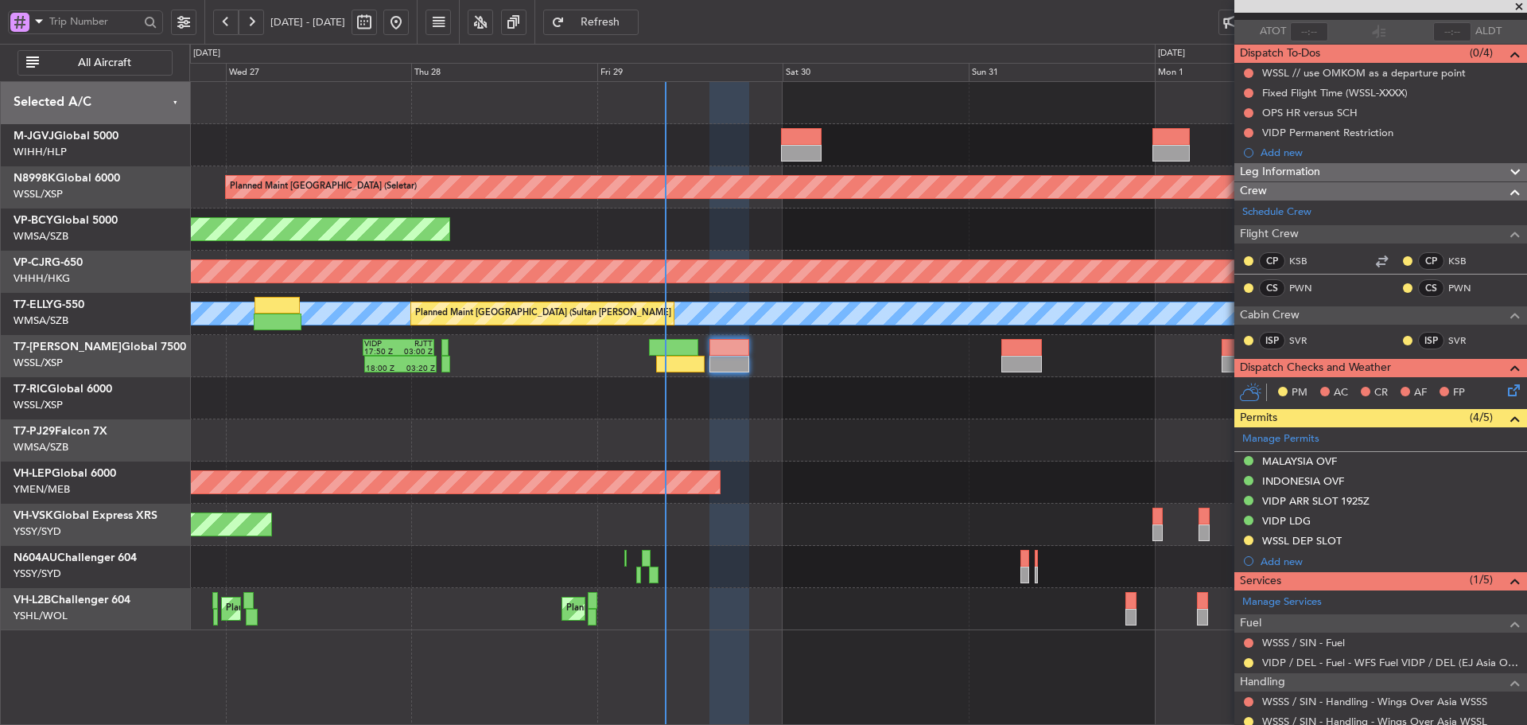
scroll to position [218, 0]
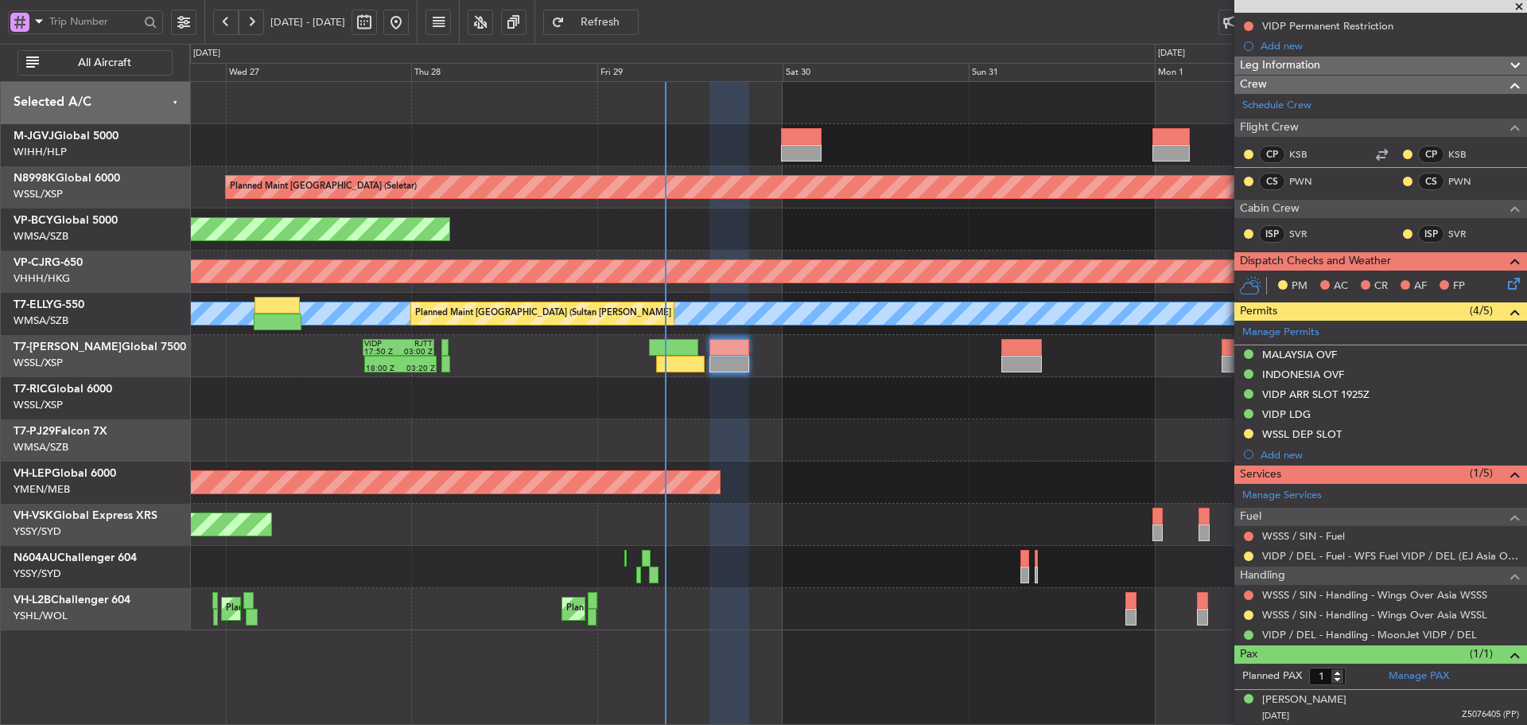
click at [633, 17] on span "Refresh" at bounding box center [600, 22] width 65 height 11
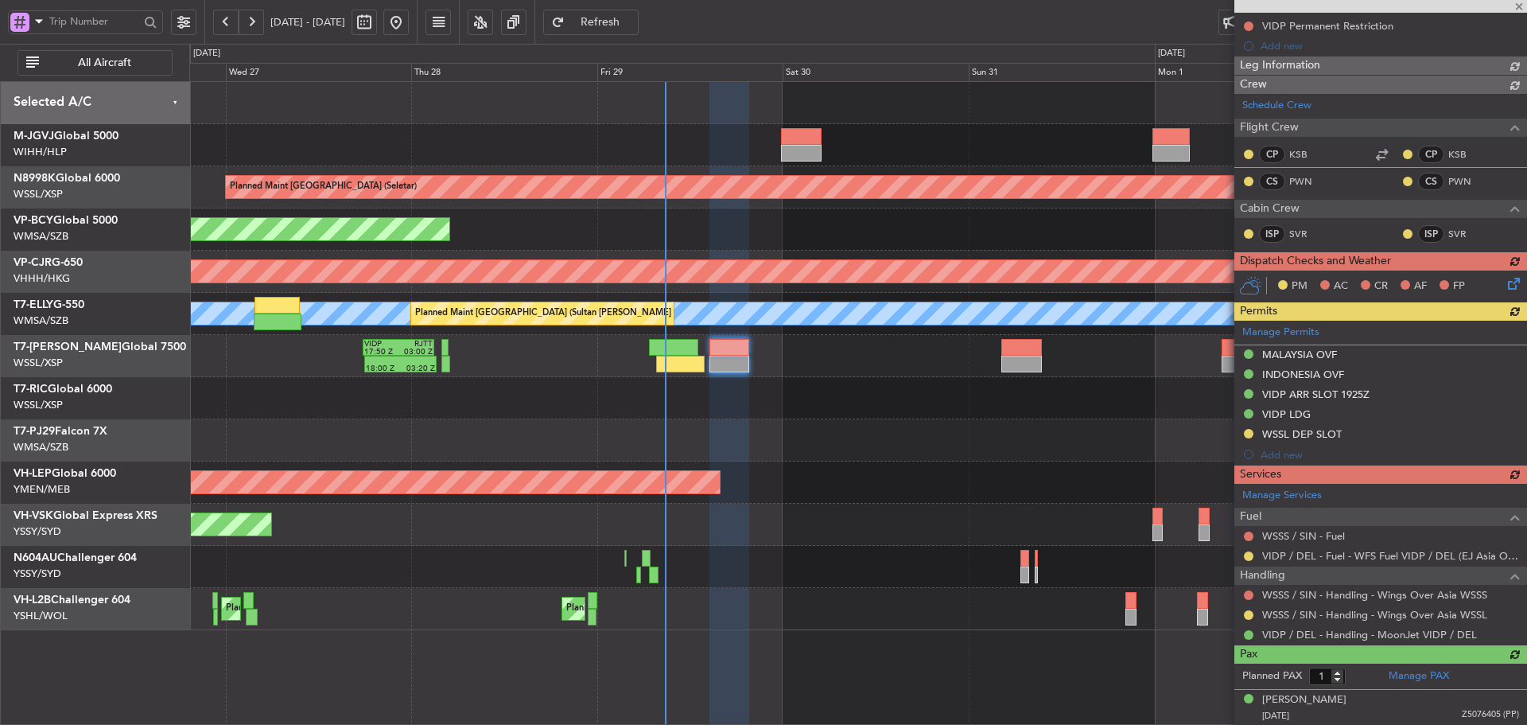
scroll to position [198, 0]
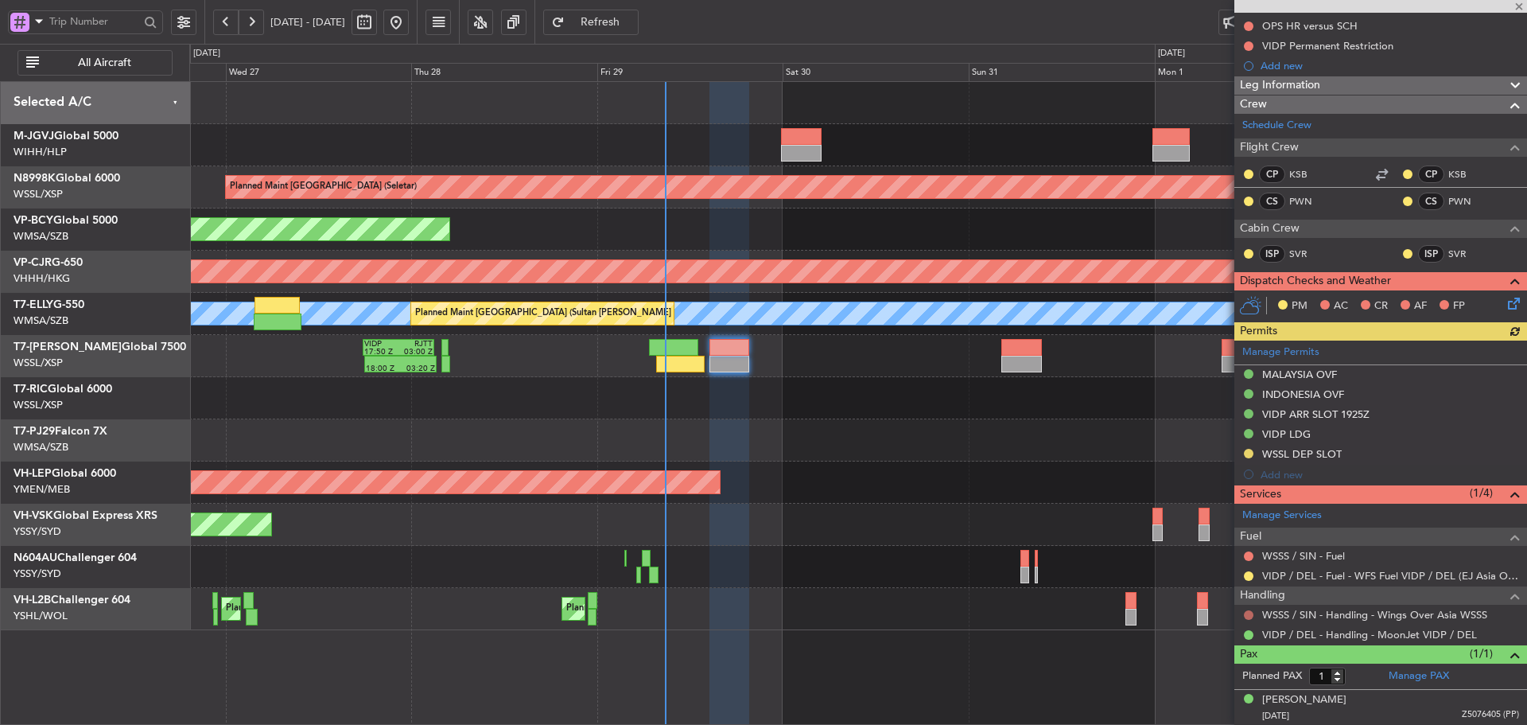
click at [1249, 614] on button at bounding box center [1249, 615] width 10 height 10
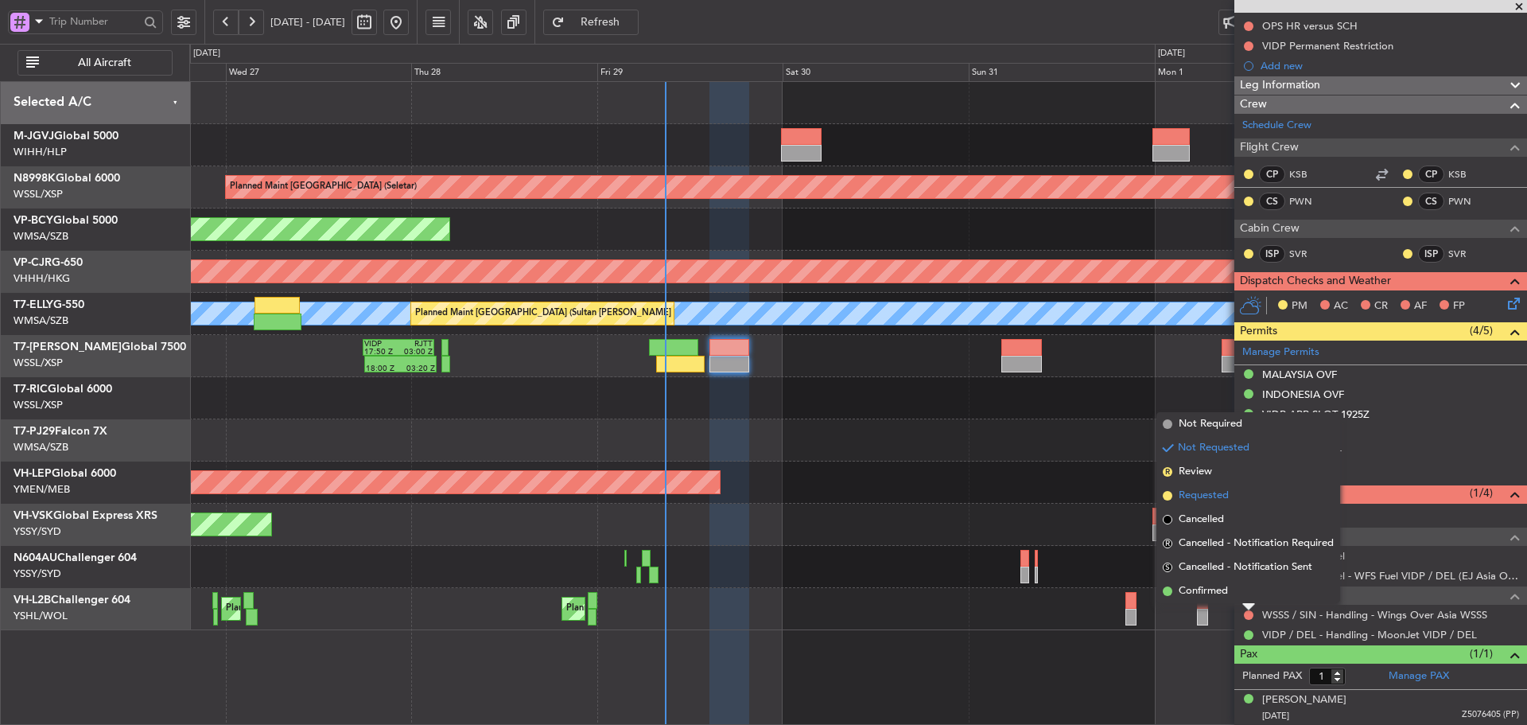
click at [1169, 497] on span at bounding box center [1168, 496] width 10 height 10
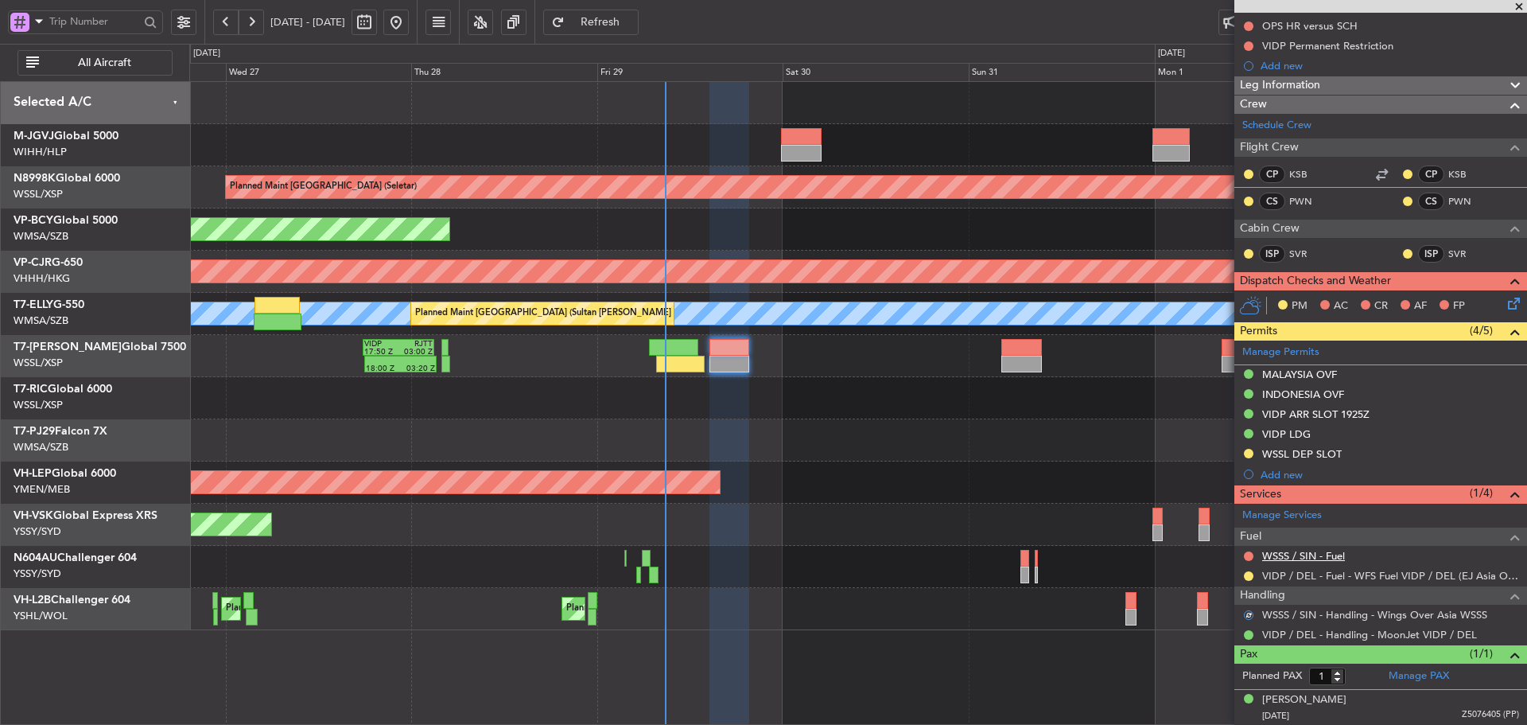
click at [1294, 559] on link "WSSS / SIN - Fuel" at bounding box center [1303, 556] width 83 height 14
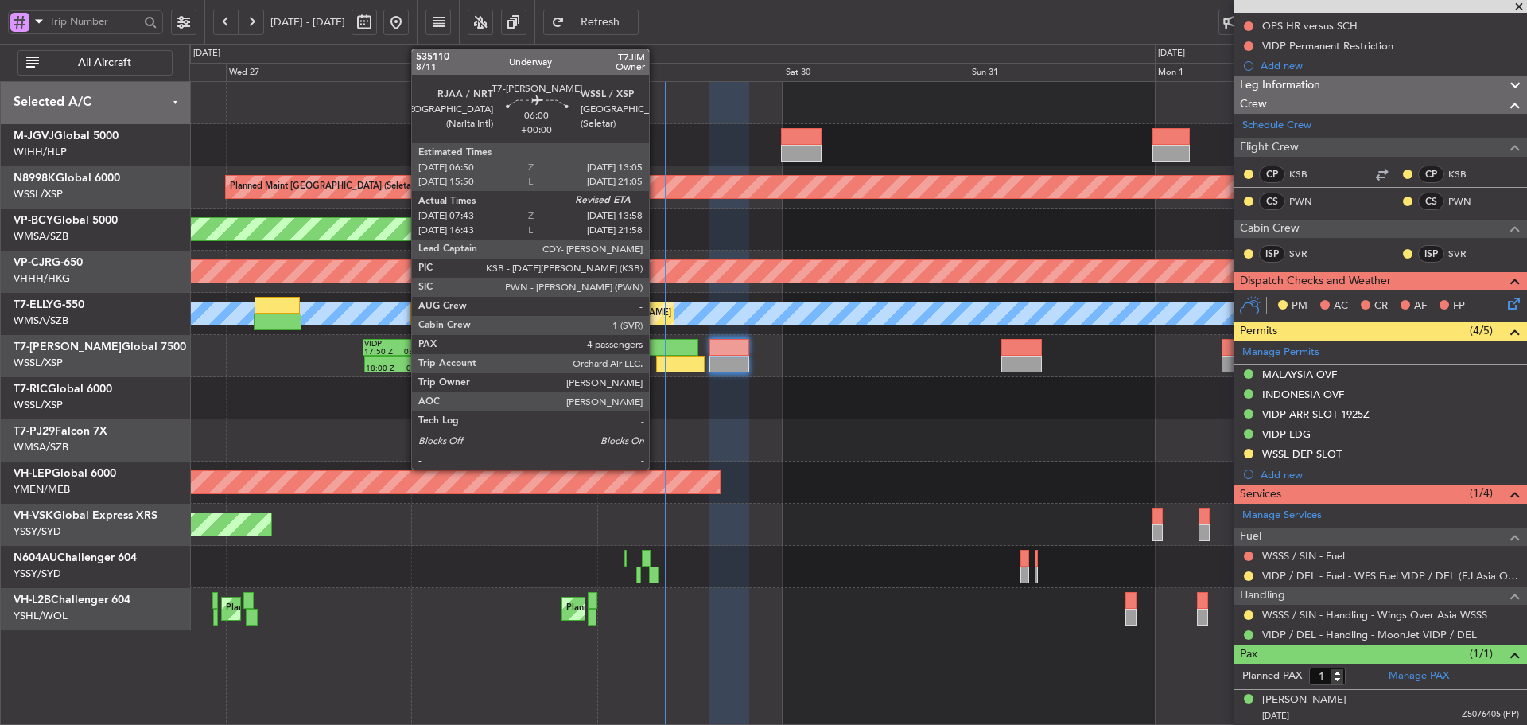
click at [656, 348] on div at bounding box center [673, 347] width 49 height 17
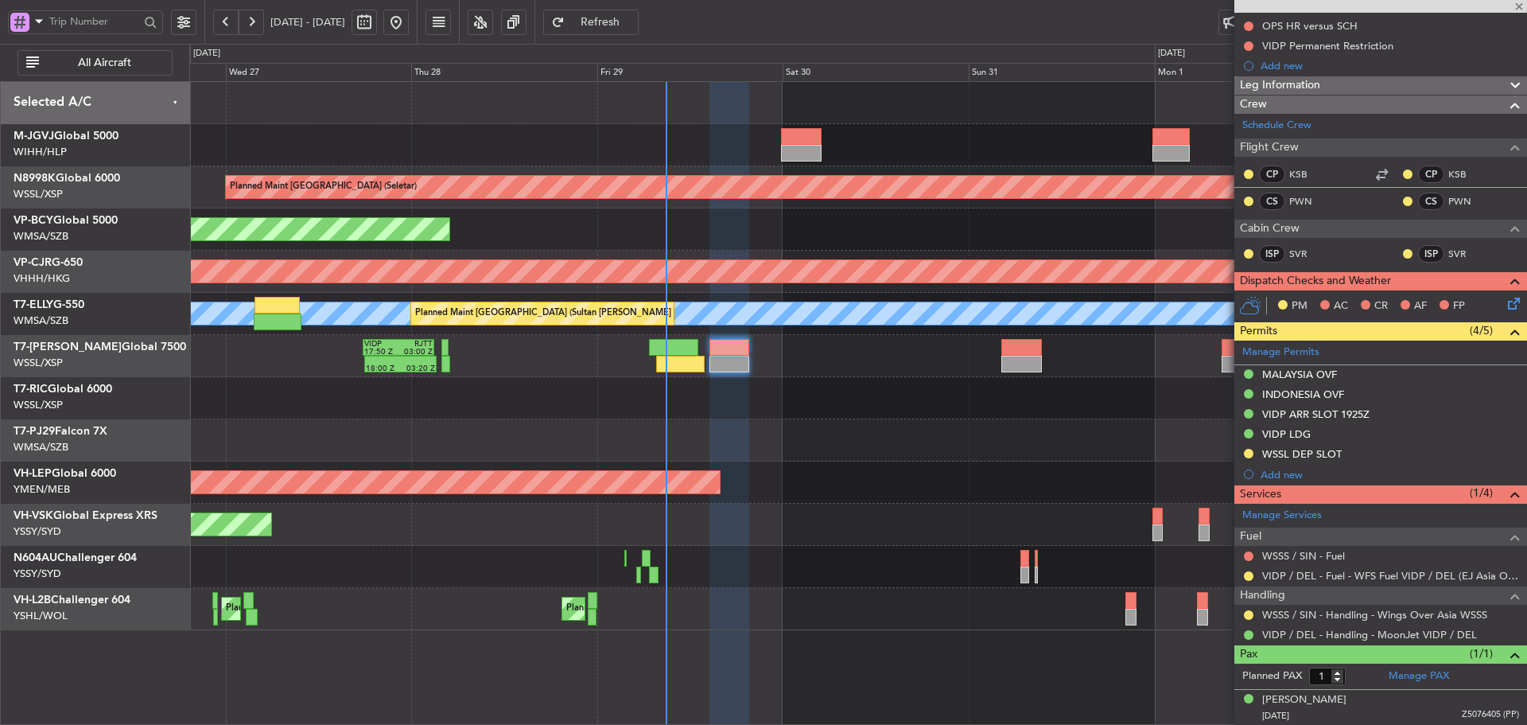
type input "07:53"
type input "4"
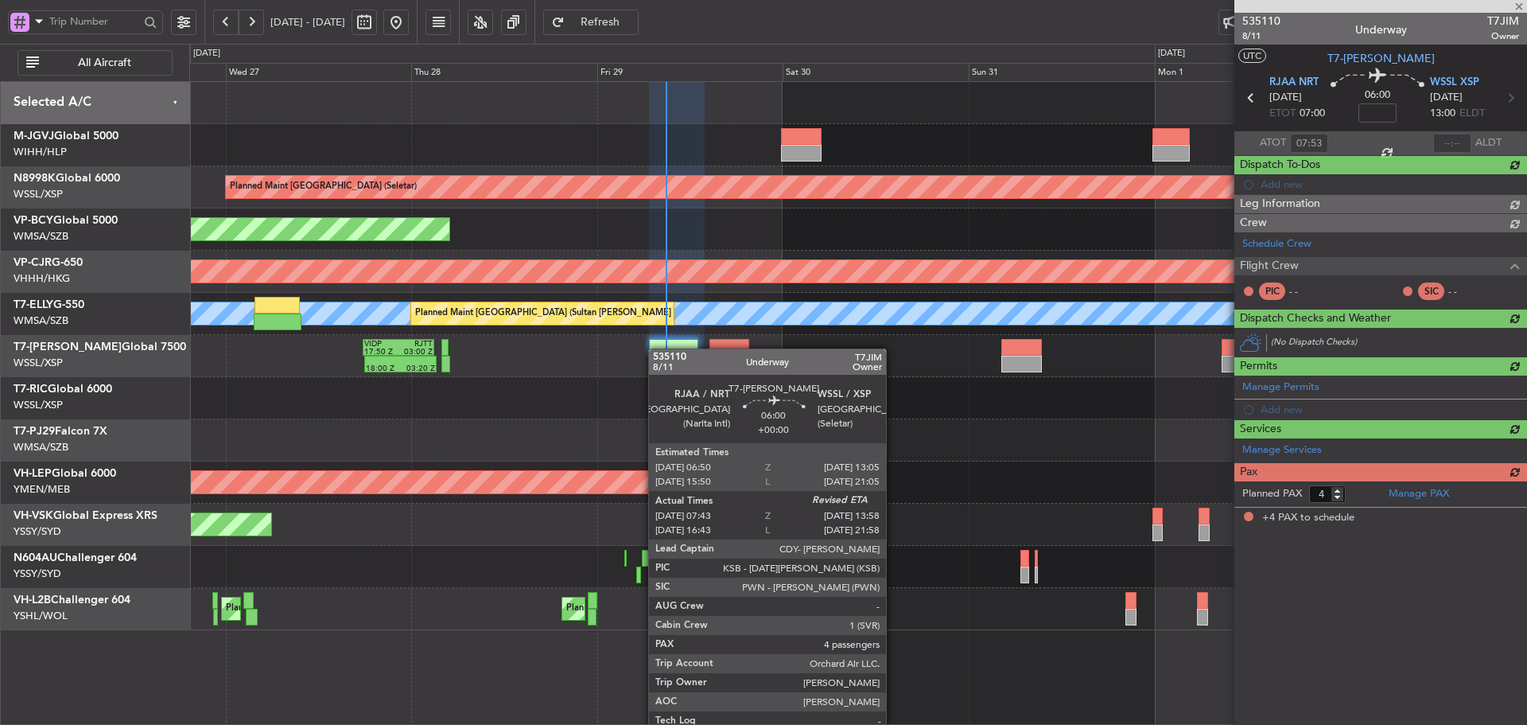
scroll to position [0, 0]
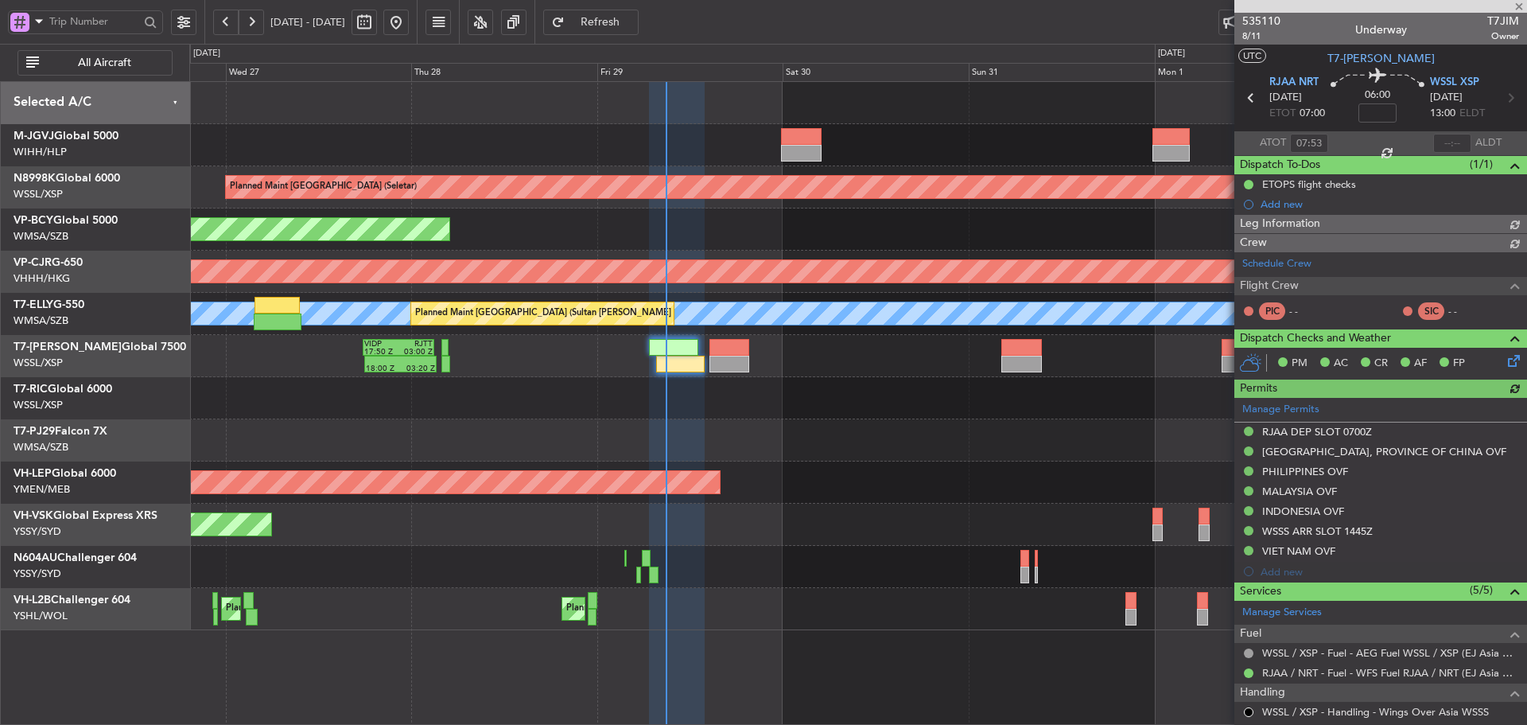
type input "[PERSON_NAME] (LEU)"
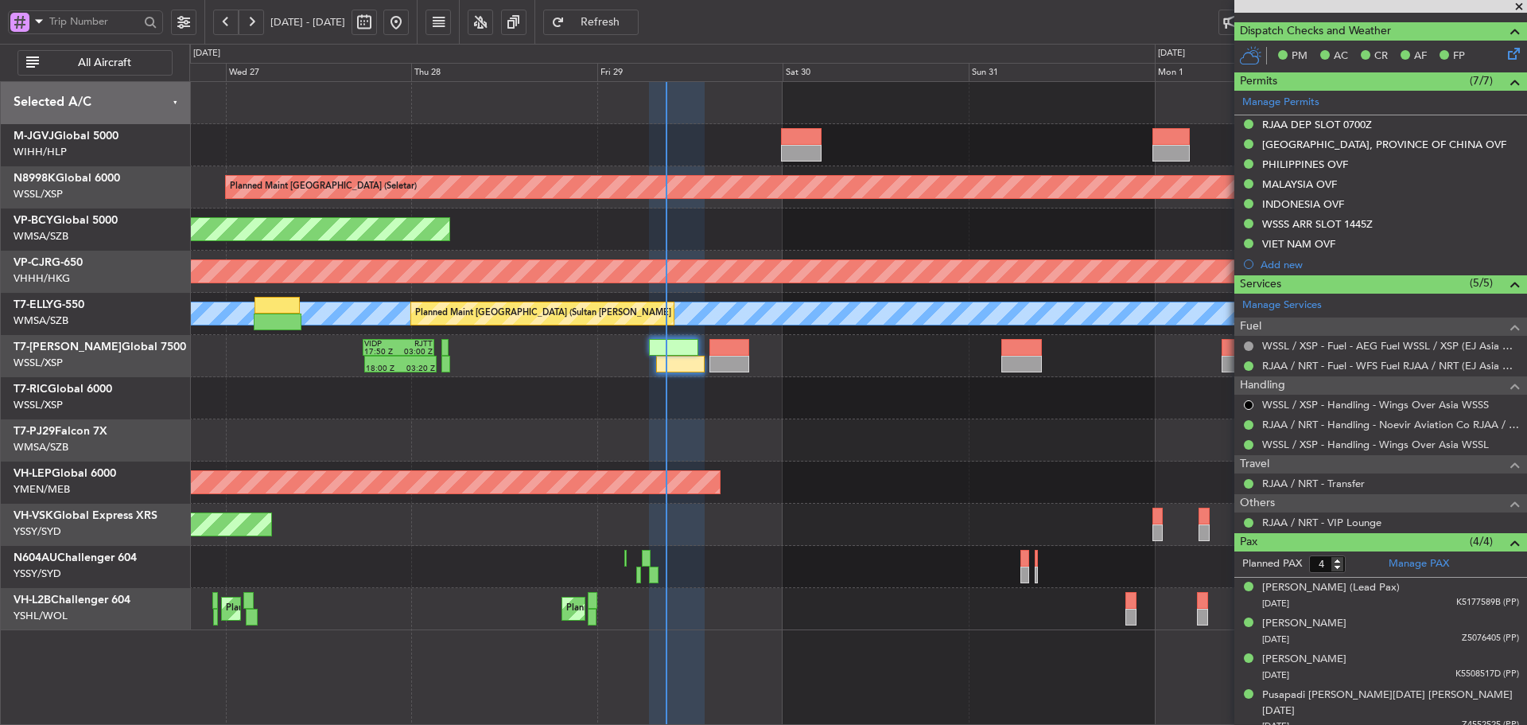
scroll to position [371, 0]
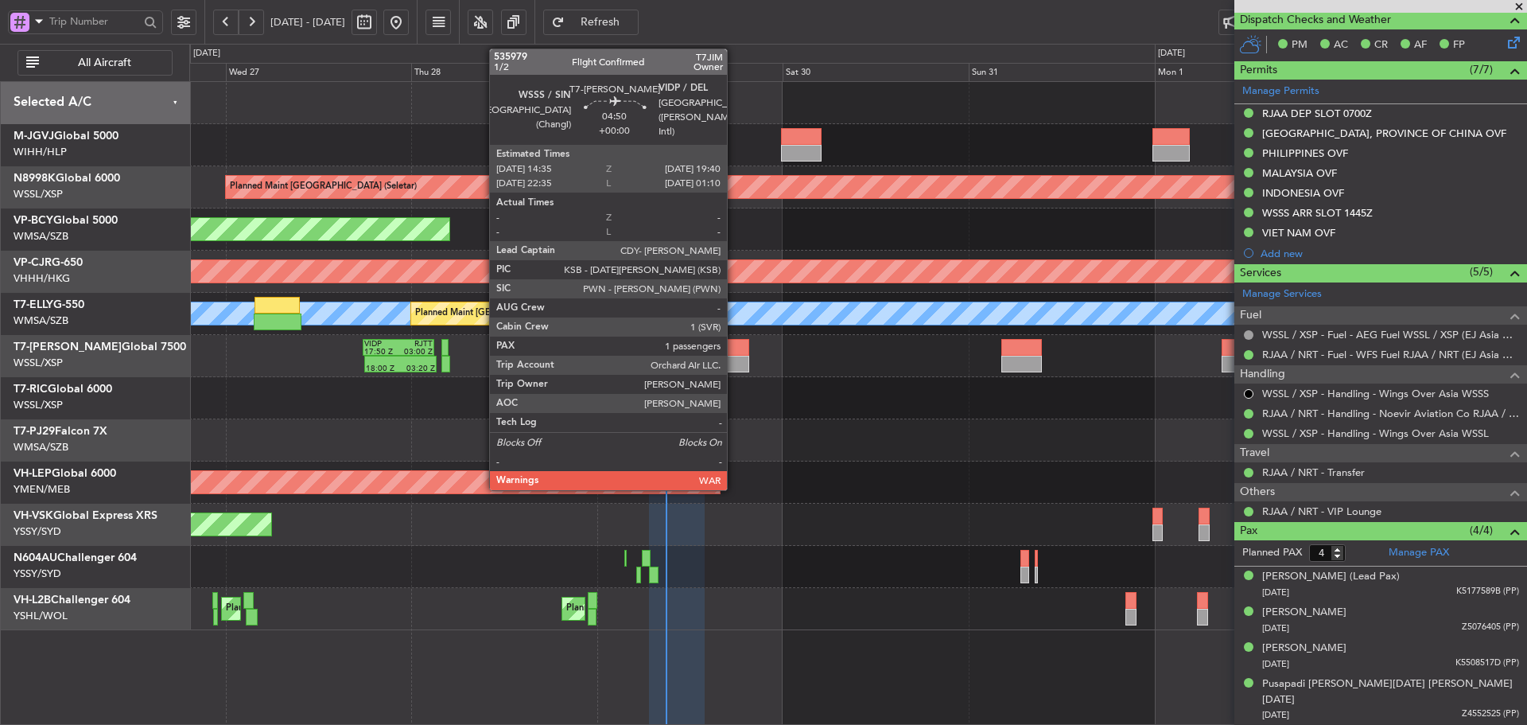
click at [734, 356] on div at bounding box center [729, 364] width 40 height 17
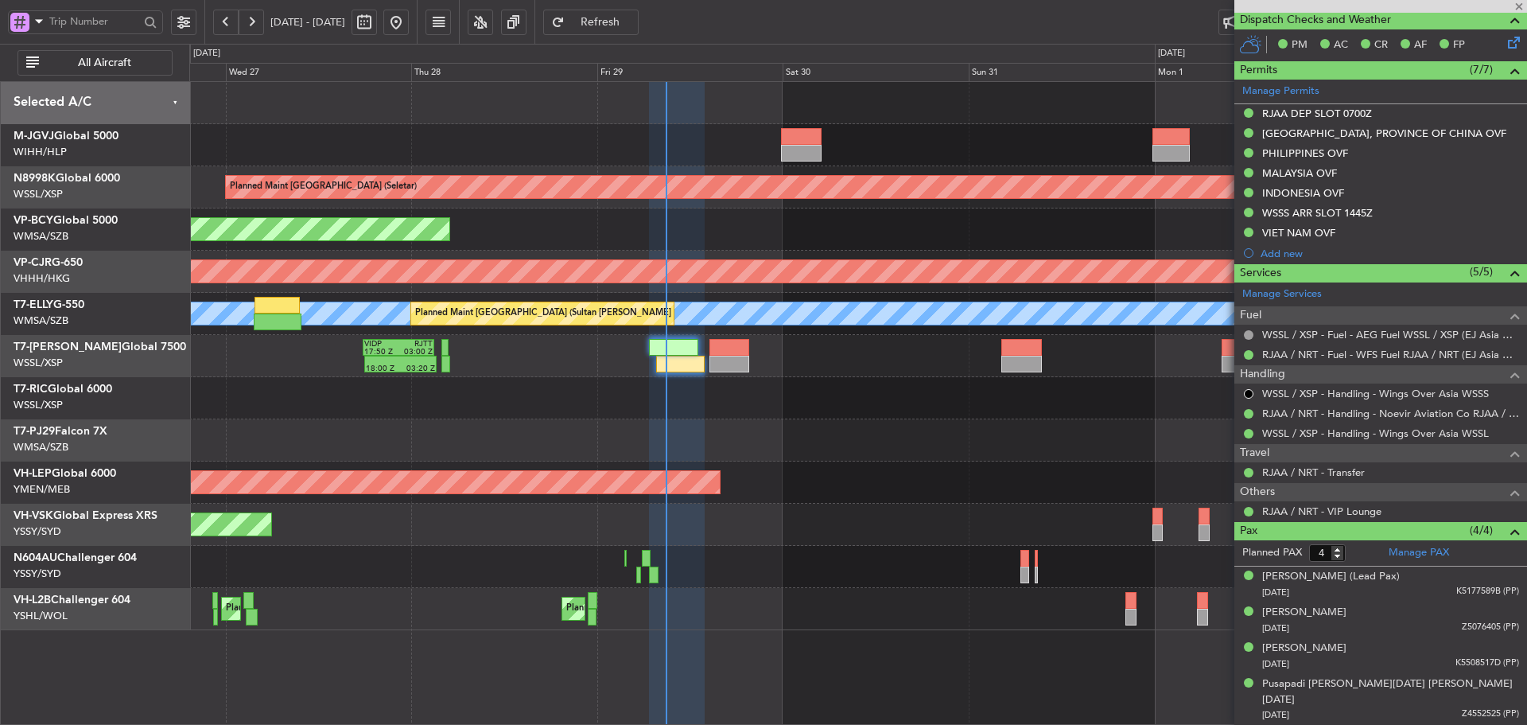
type input "1"
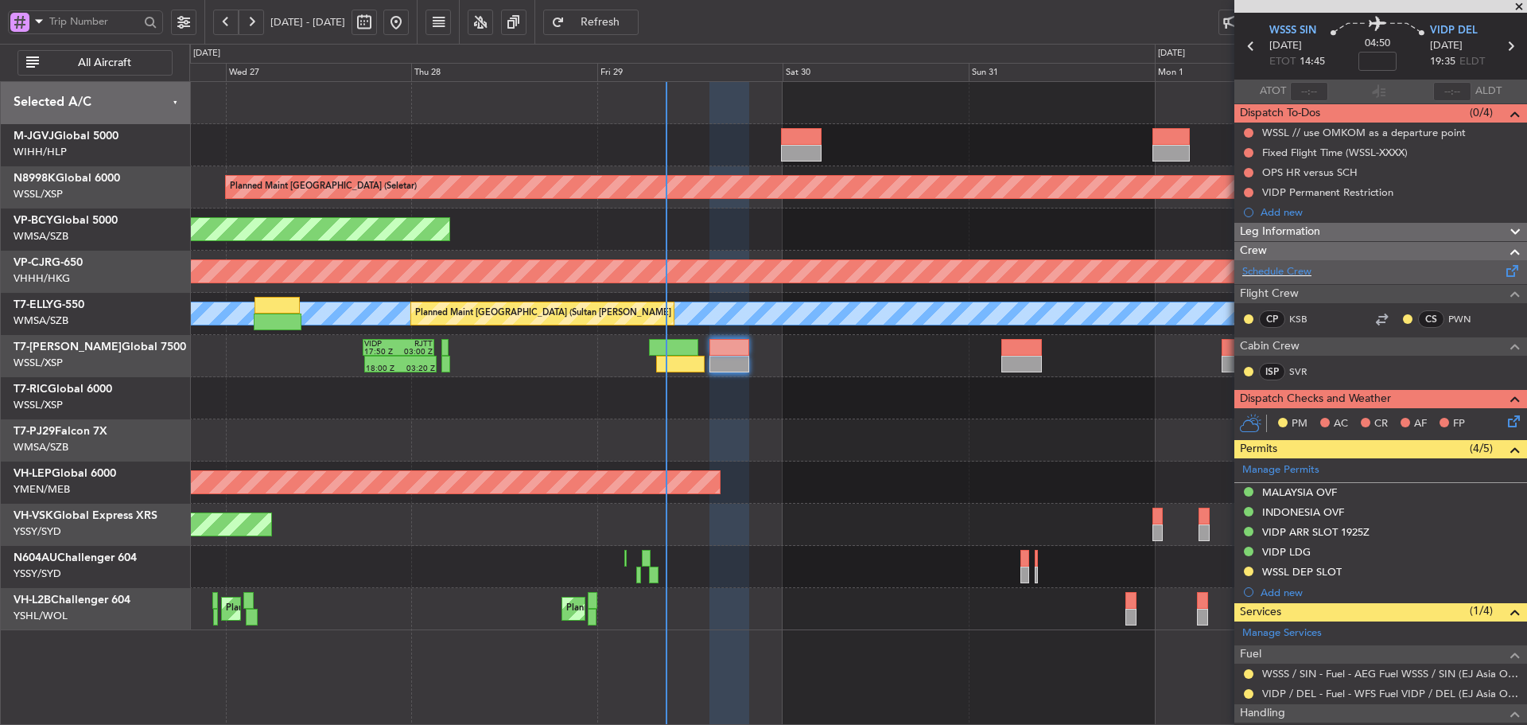
scroll to position [0, 0]
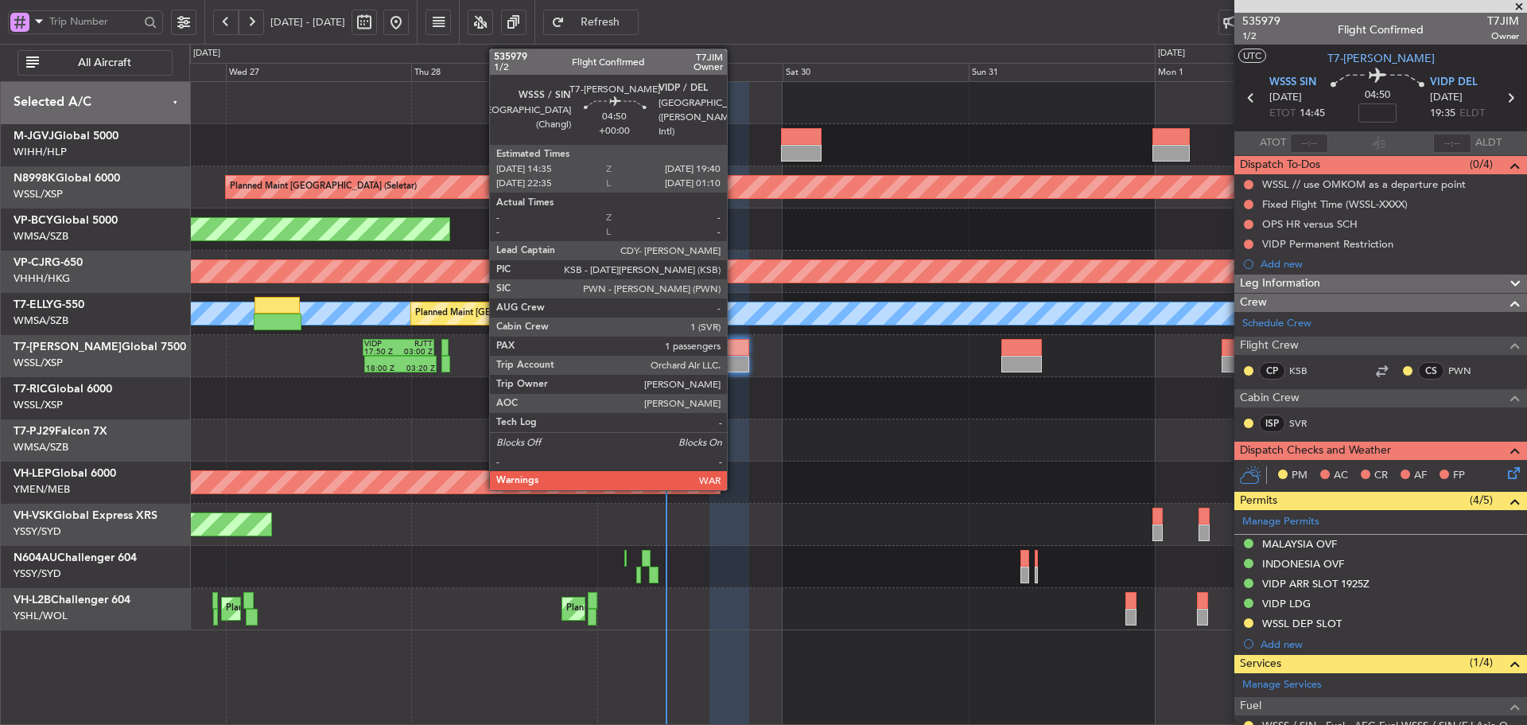
click at [734, 359] on div at bounding box center [729, 364] width 40 height 17
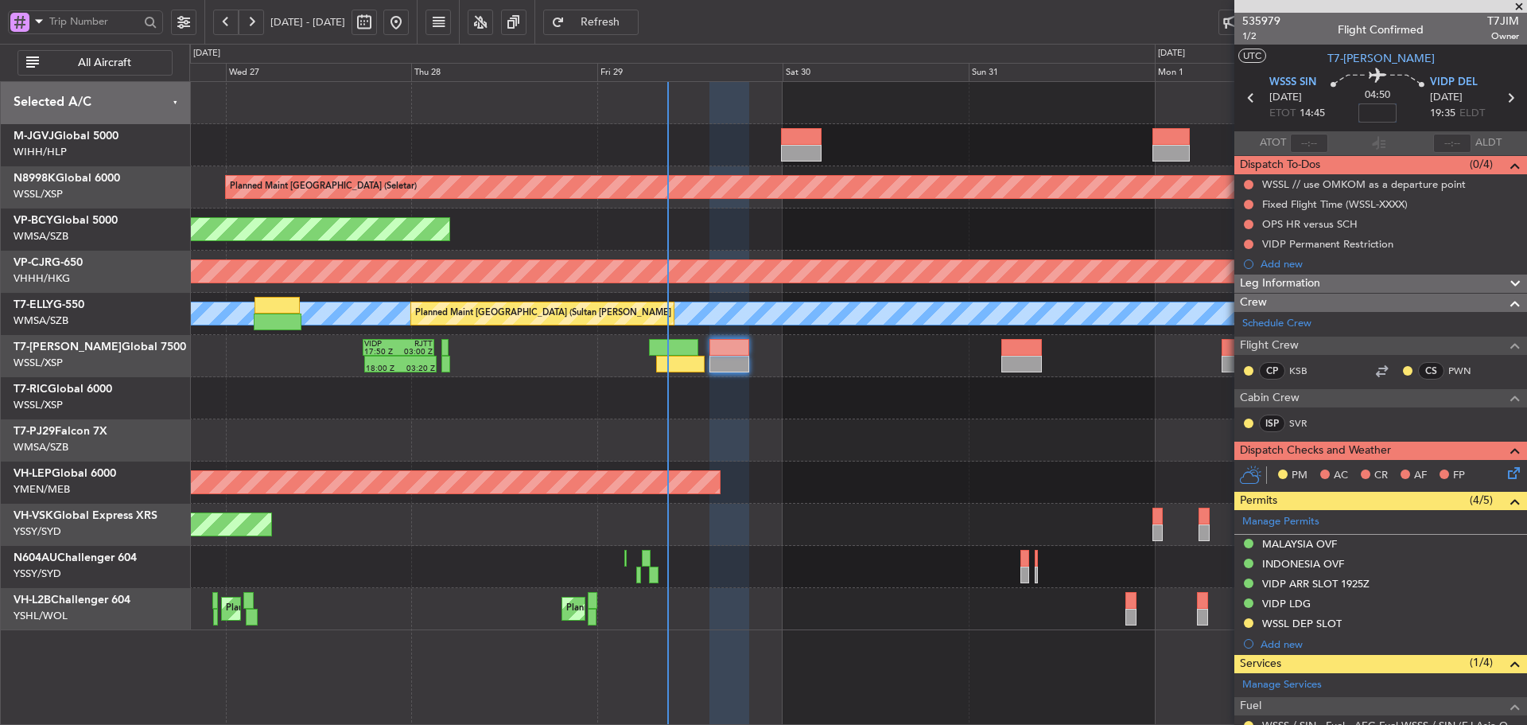
click at [1381, 111] on input at bounding box center [1377, 112] width 38 height 19
click at [1334, 115] on div "04:50 -5" at bounding box center [1377, 97] width 105 height 59
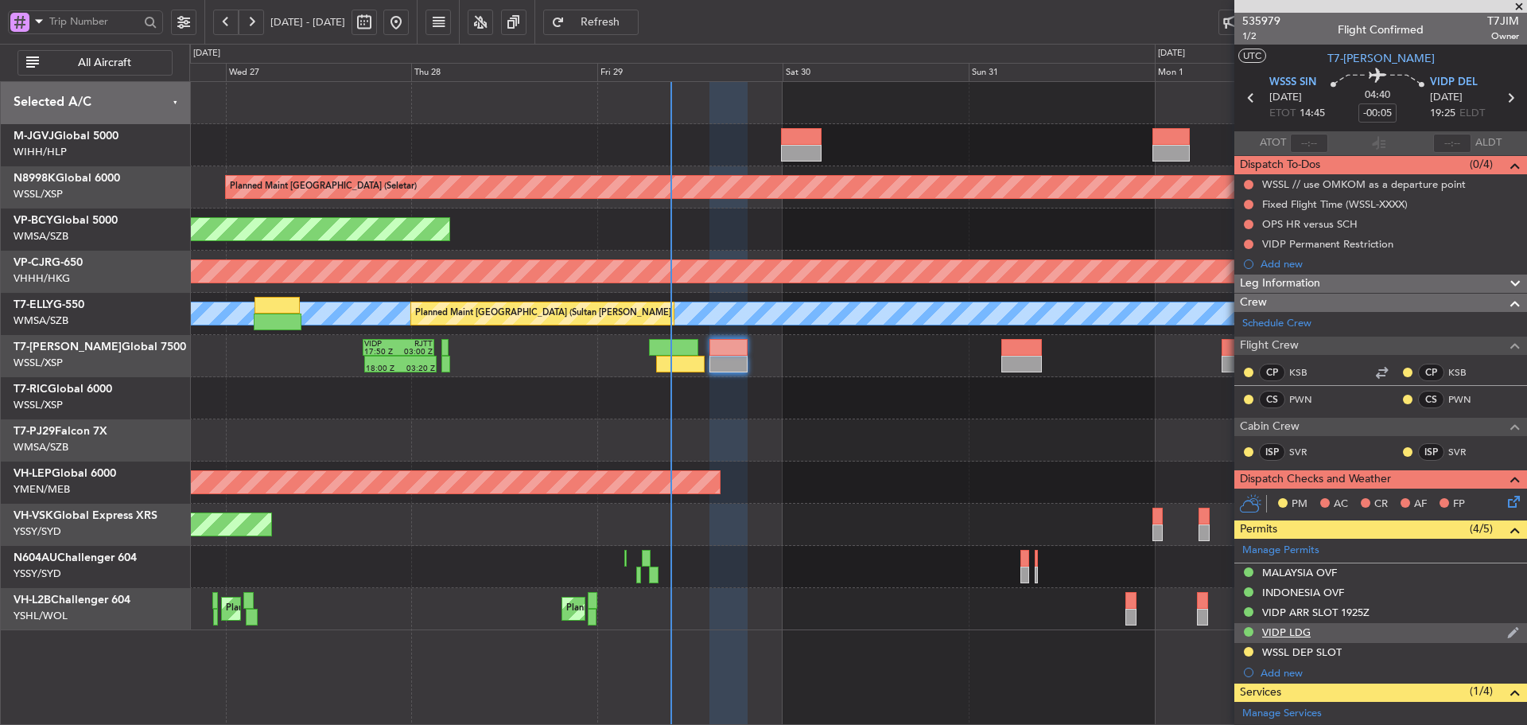
scroll to position [80, 0]
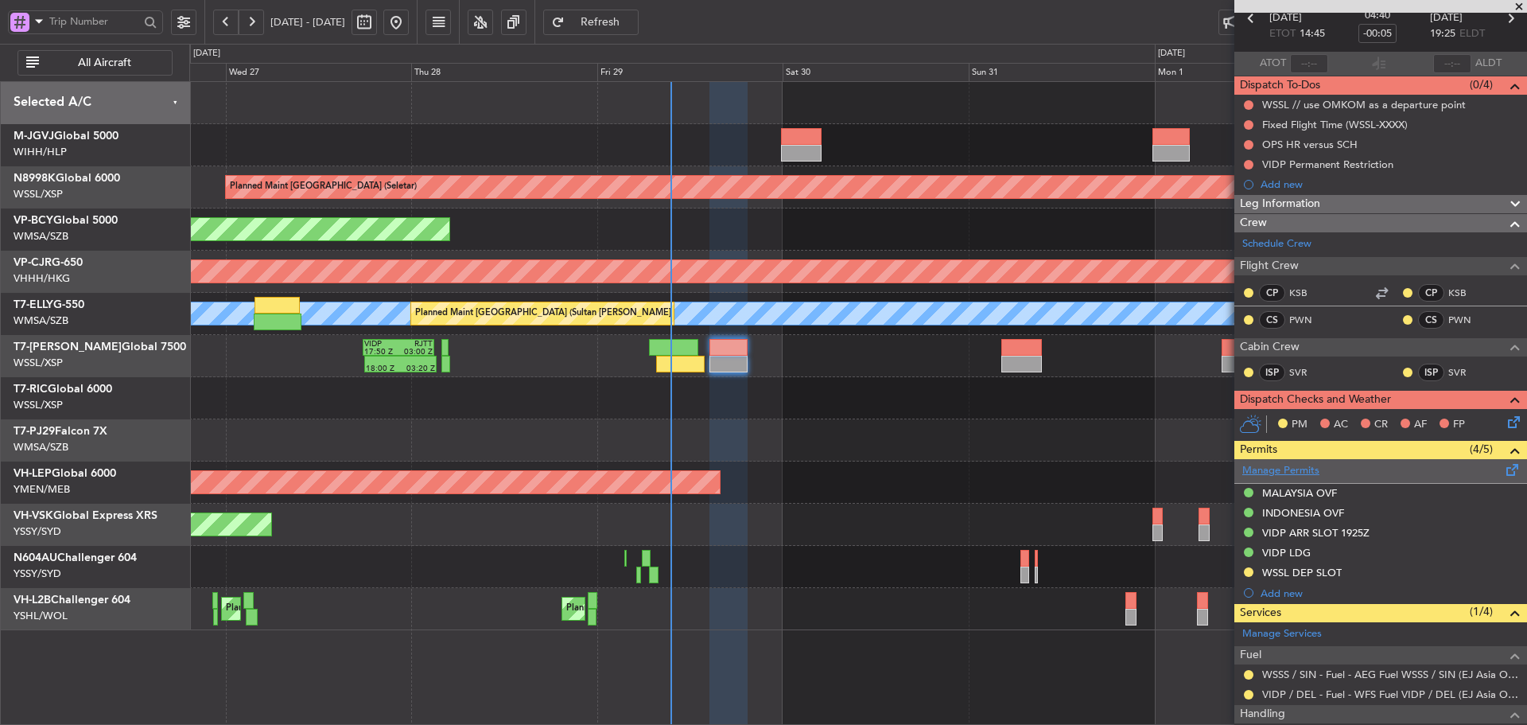
click at [1286, 464] on link "Manage Permits" at bounding box center [1280, 471] width 77 height 16
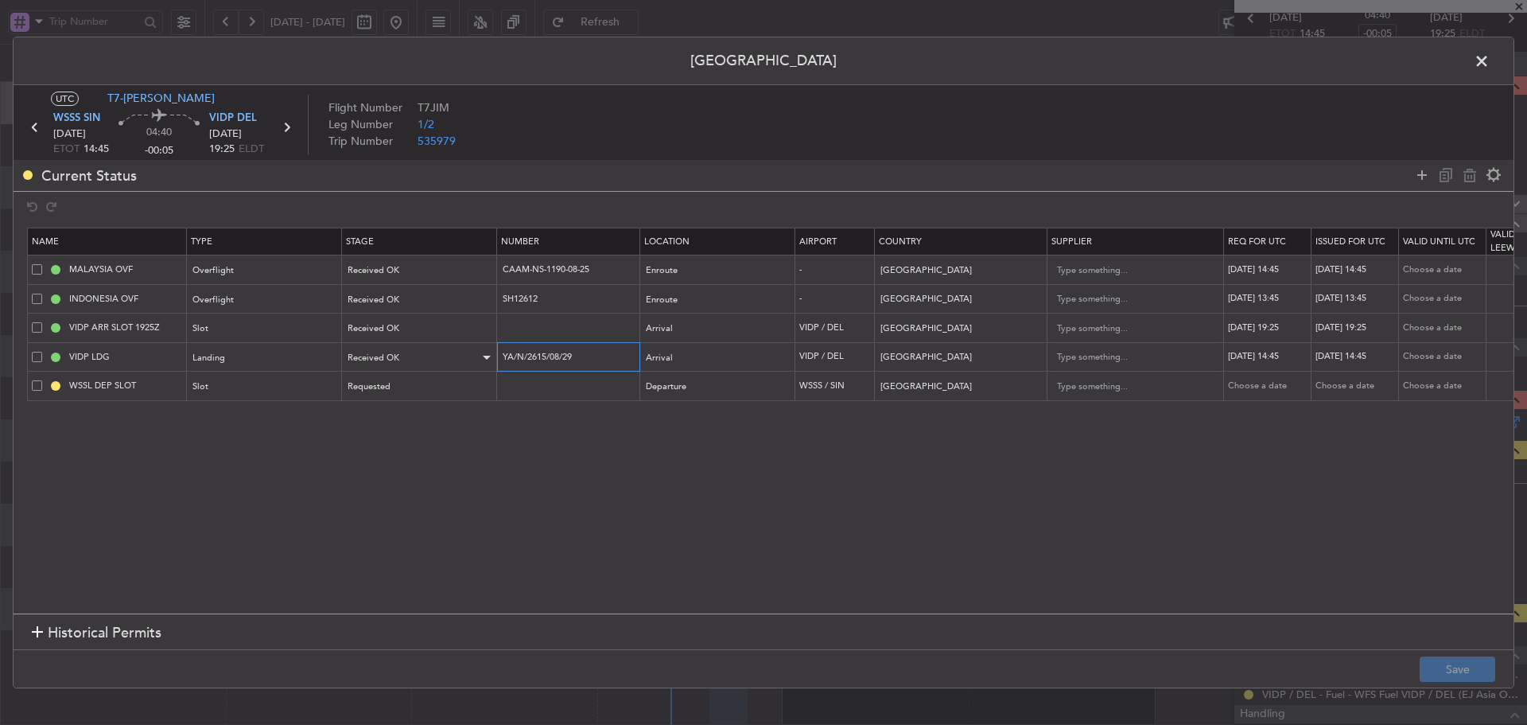
drag, startPoint x: 583, startPoint y: 355, endPoint x: 465, endPoint y: 355, distance: 117.7
click at [465, 355] on tr "VIDP LDG Landing Received OK YA/N/2615/08/29 Arrival VIDP / DEL India 29/08/202…" at bounding box center [1042, 356] width 2029 height 29
drag, startPoint x: 599, startPoint y: 271, endPoint x: 472, endPoint y: 264, distance: 127.5
click at [472, 264] on tr "MALAYSIA OVF Overflight Received OK CAAM-NS-1190-08-25 Enroute - Malaysia 29/08…" at bounding box center [1042, 269] width 2029 height 29
drag, startPoint x: 536, startPoint y: 301, endPoint x: 475, endPoint y: 301, distance: 61.2
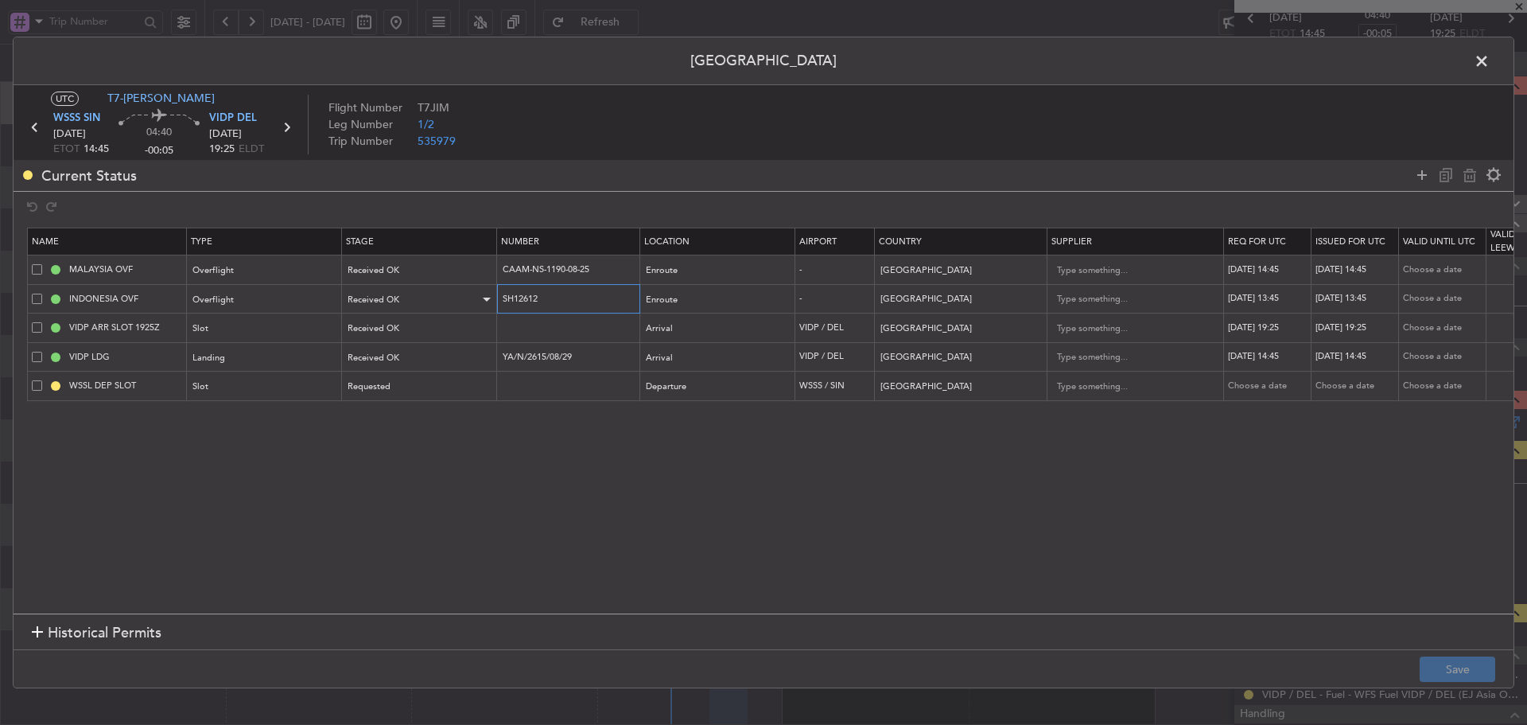
click at [475, 301] on tr "INDONESIA OVF Overflight Received OK SH12612 Enroute - Indonesia 29/08/2025 13:…" at bounding box center [1042, 298] width 2029 height 29
drag, startPoint x: 1483, startPoint y: 62, endPoint x: 1235, endPoint y: 122, distance: 255.2
click at [1490, 62] on span at bounding box center [1490, 65] width 0 height 32
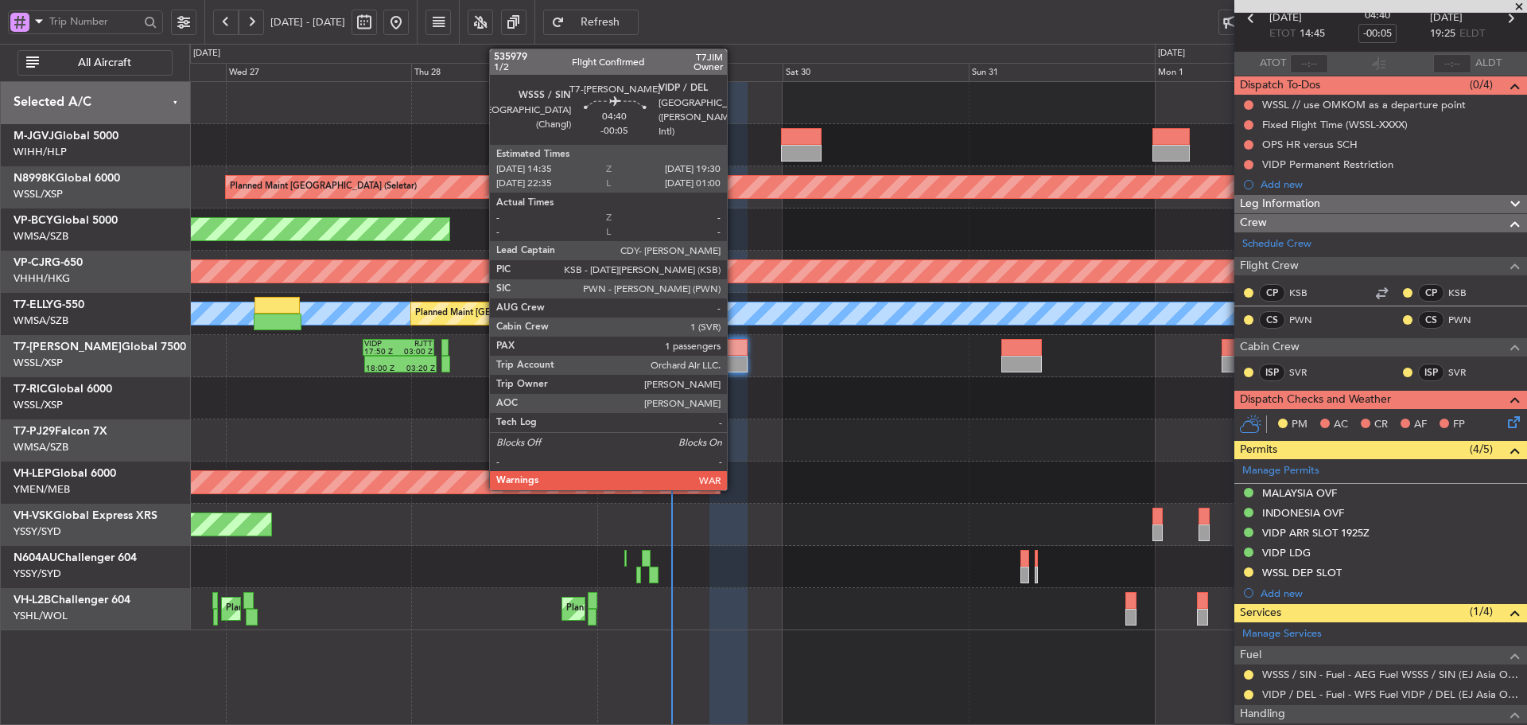
click at [734, 356] on div at bounding box center [728, 364] width 38 height 17
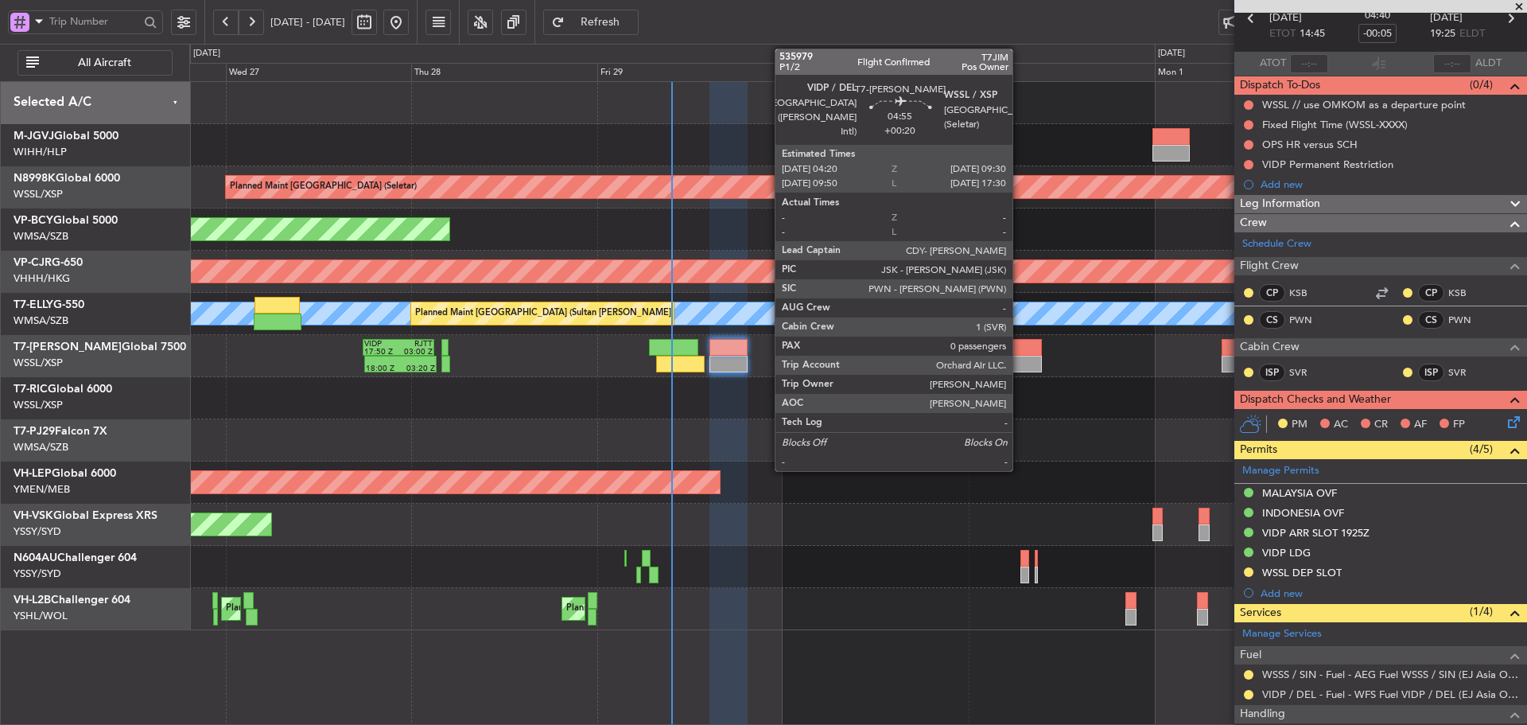
click at [1020, 348] on div at bounding box center [1021, 347] width 41 height 17
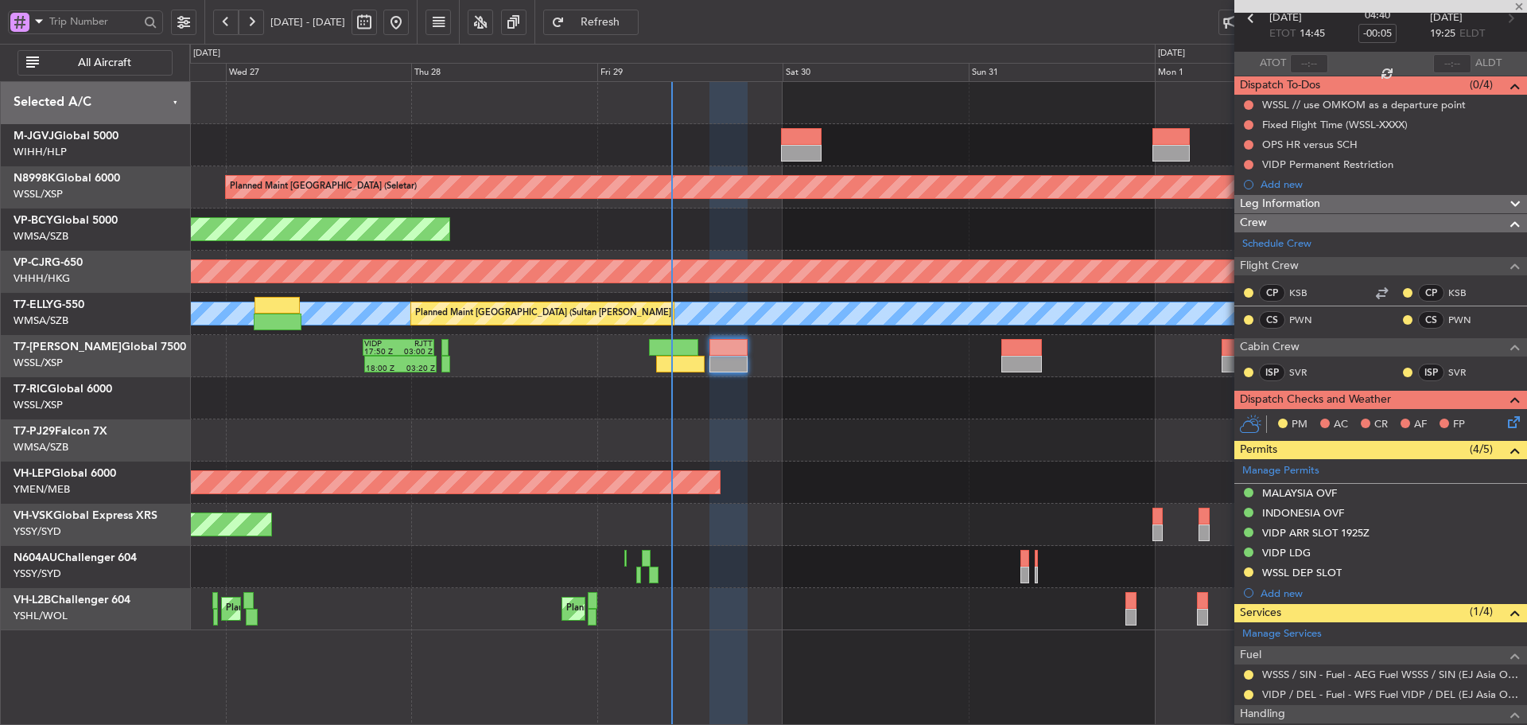
type input "+00:20"
type input "0"
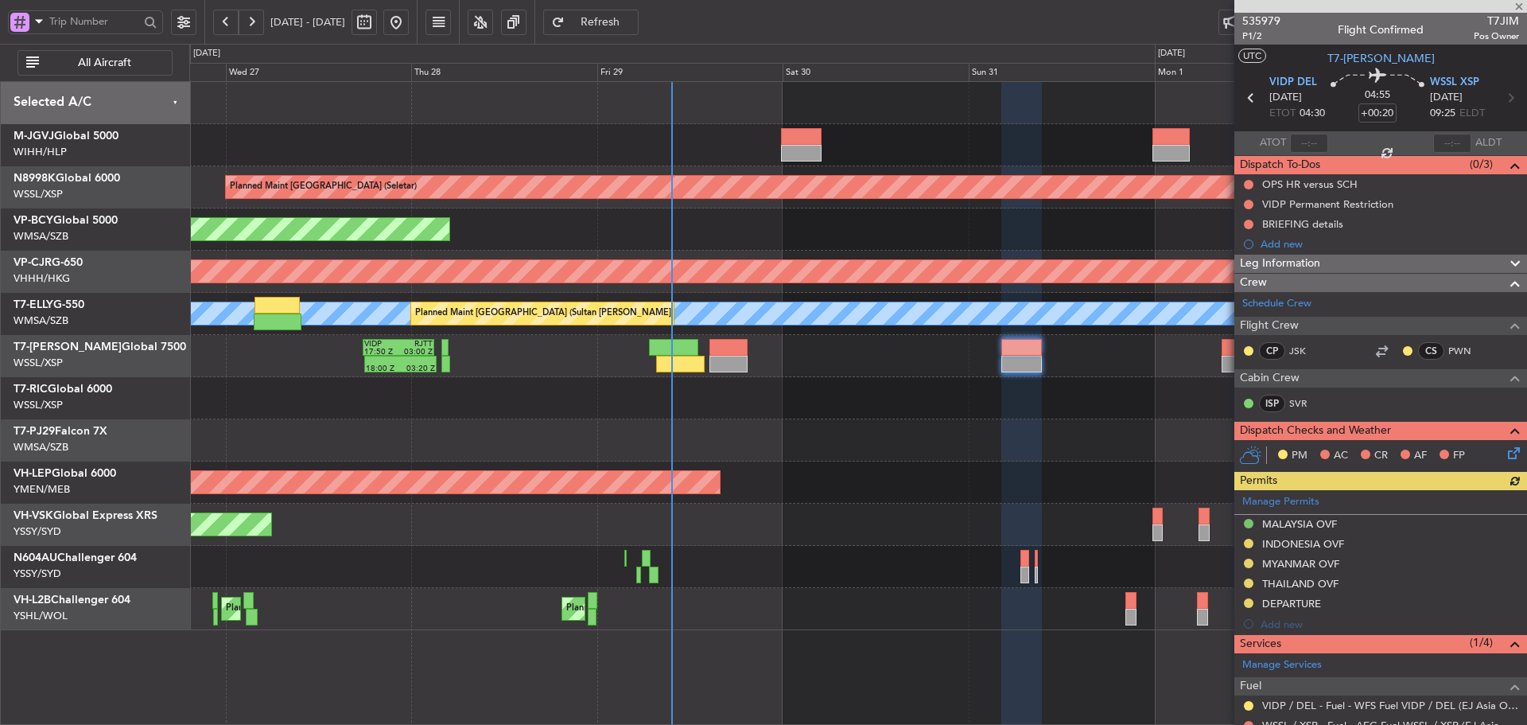
click at [1288, 502] on div "Manage Permits MALAYSIA OVF INDONESIA OVF MYANMAR OVF THAILAND OVF DEPARTURE Ad…" at bounding box center [1380, 562] width 293 height 144
click at [1258, 503] on link "Manage Permits" at bounding box center [1280, 502] width 77 height 16
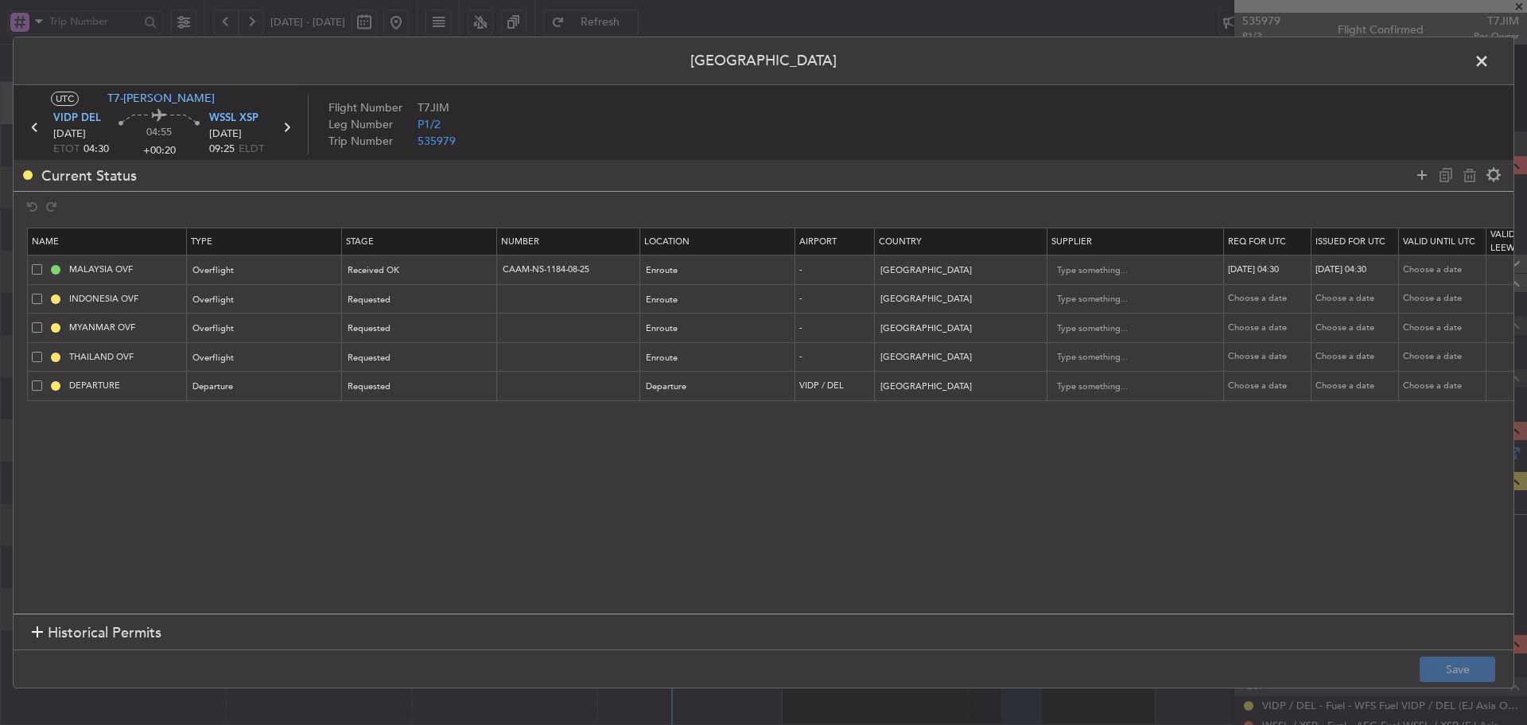
click at [1262, 503] on section "Name Type Stage Number Location Airport Country Supplier Req For Utc Issued For…" at bounding box center [764, 418] width 1500 height 390
click at [1490, 64] on span at bounding box center [1490, 65] width 0 height 32
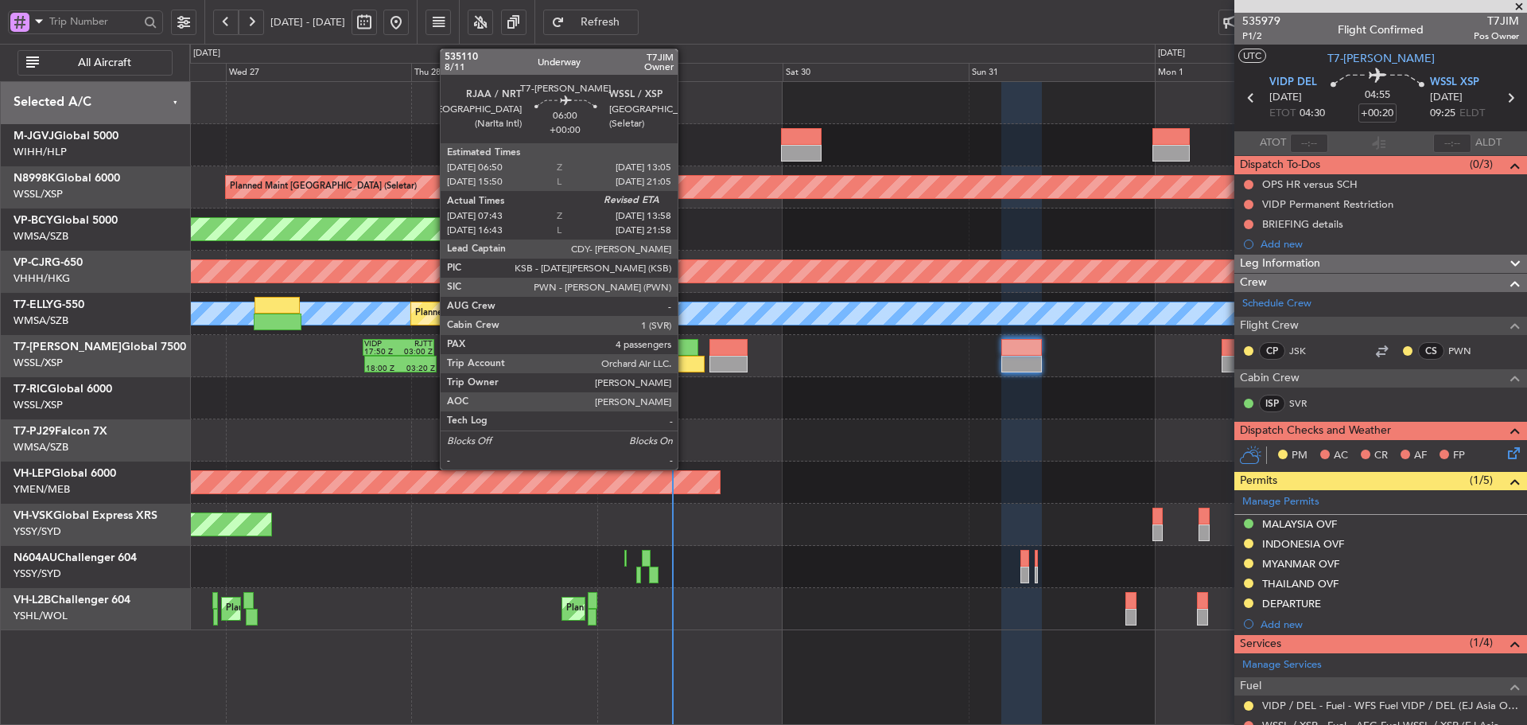
click at [685, 362] on div at bounding box center [680, 364] width 49 height 17
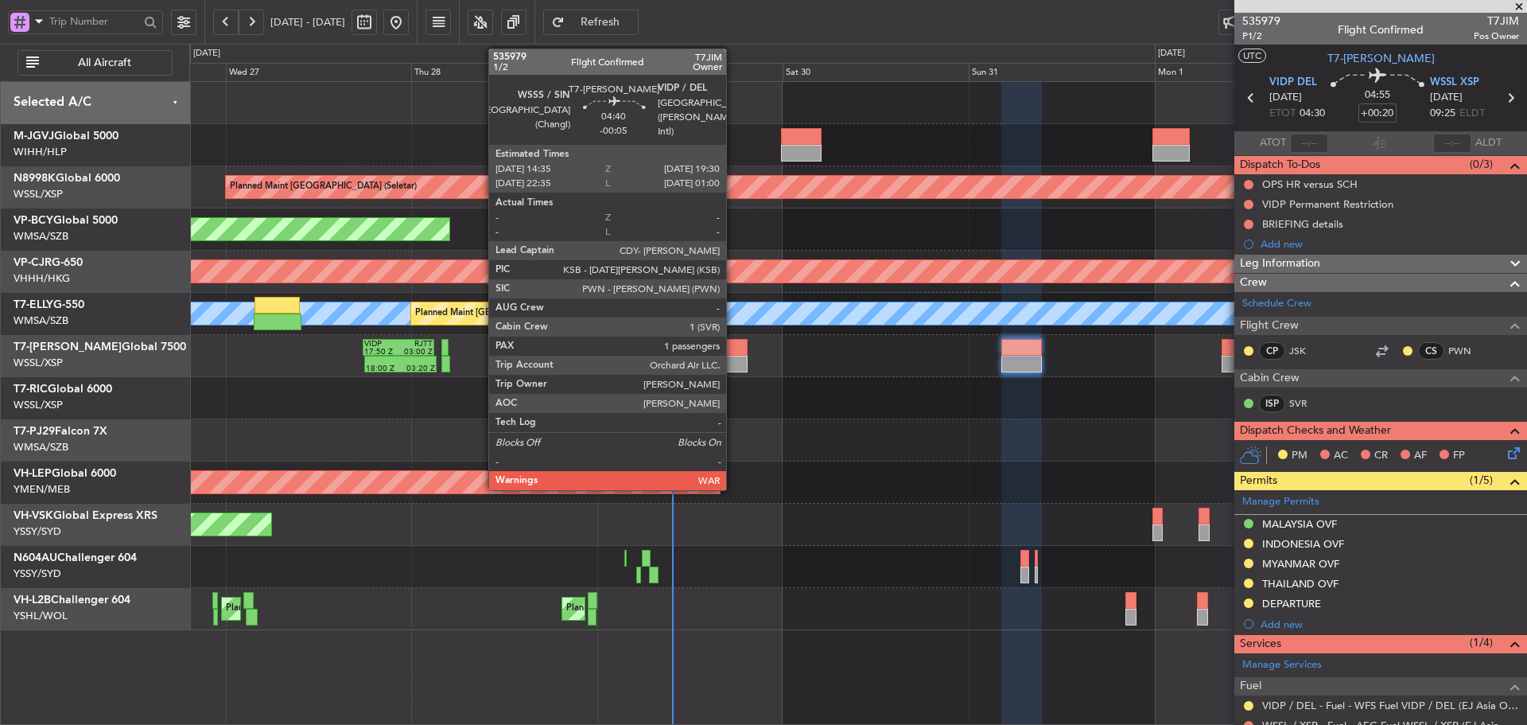
click at [733, 356] on div at bounding box center [728, 364] width 38 height 17
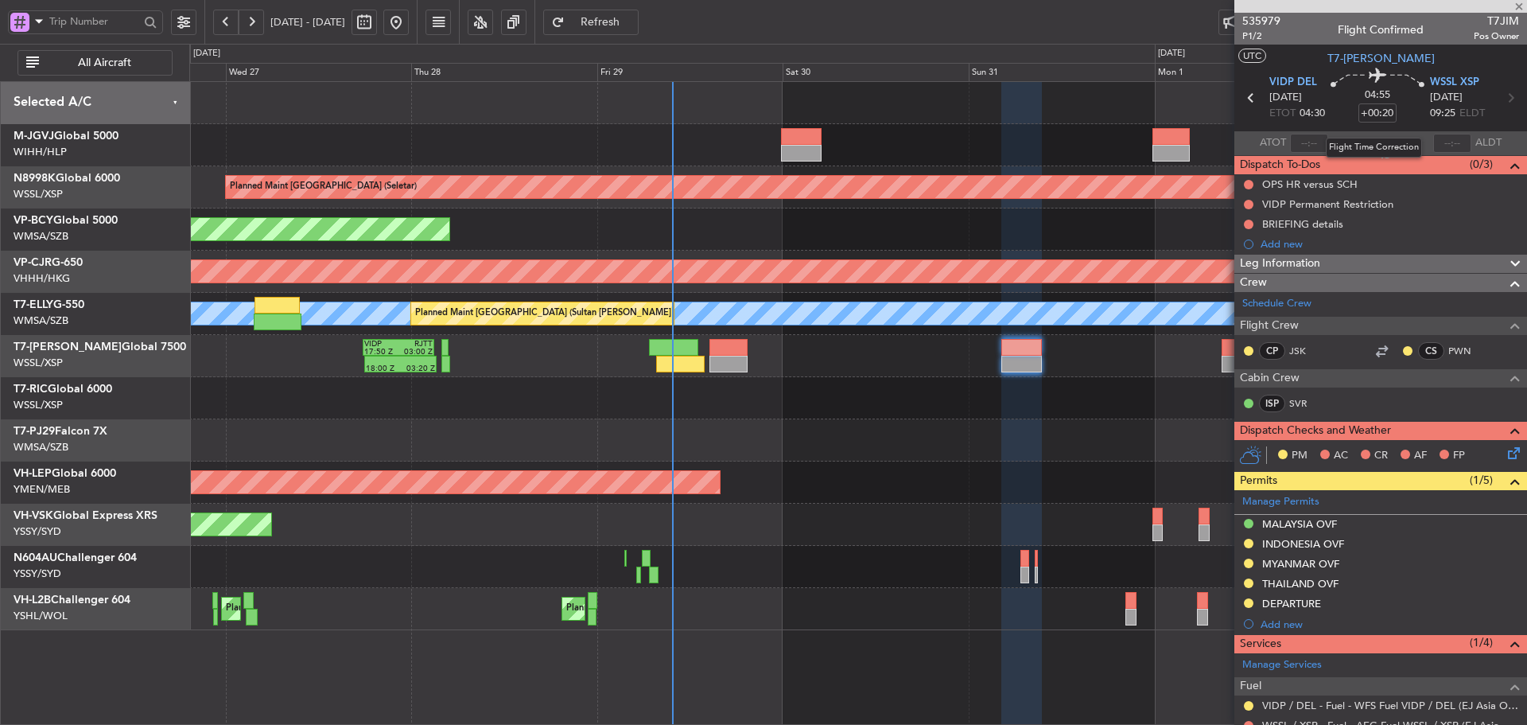
type input "-00:05"
type input "1"
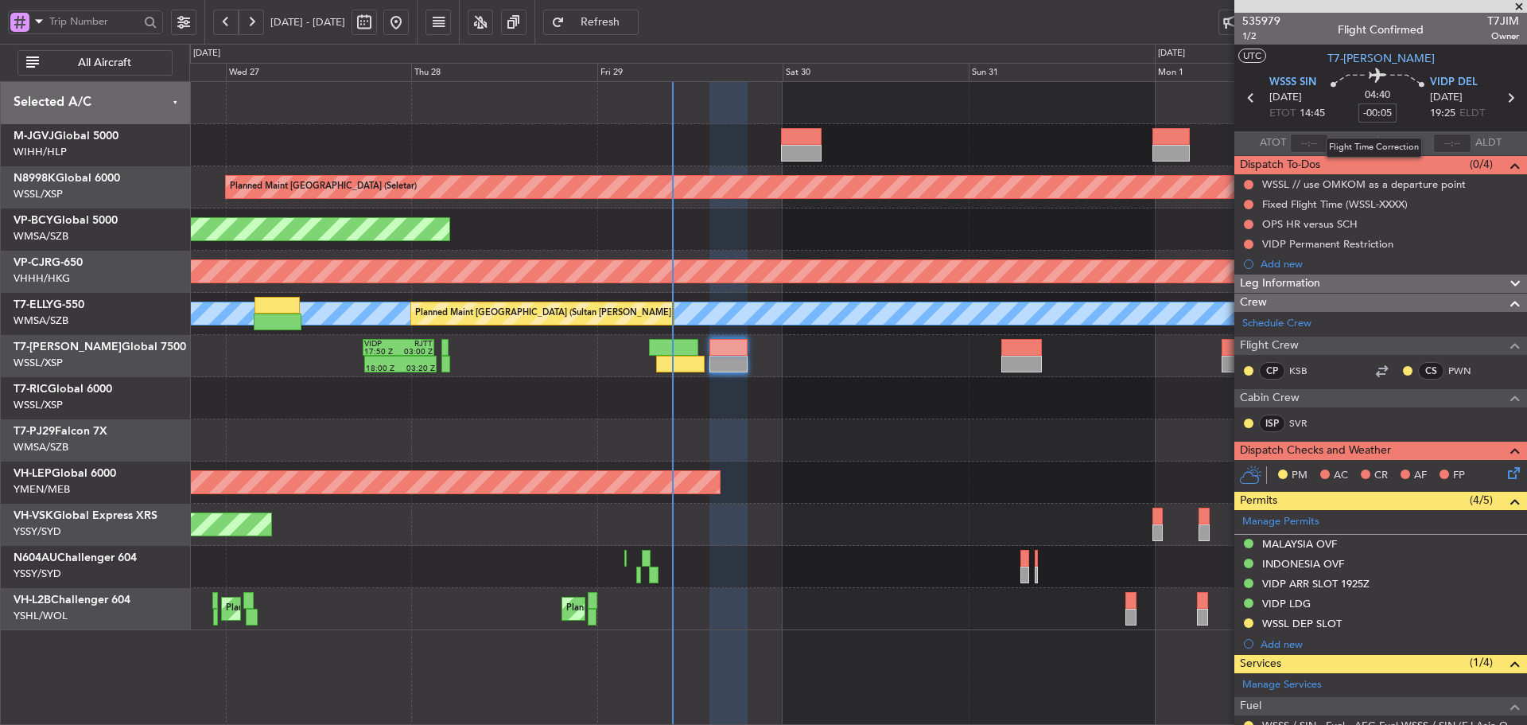
click at [1385, 116] on input "-00:05" at bounding box center [1377, 112] width 38 height 19
click at [1343, 113] on div "04:40 0" at bounding box center [1377, 97] width 105 height 59
type input "+00:00"
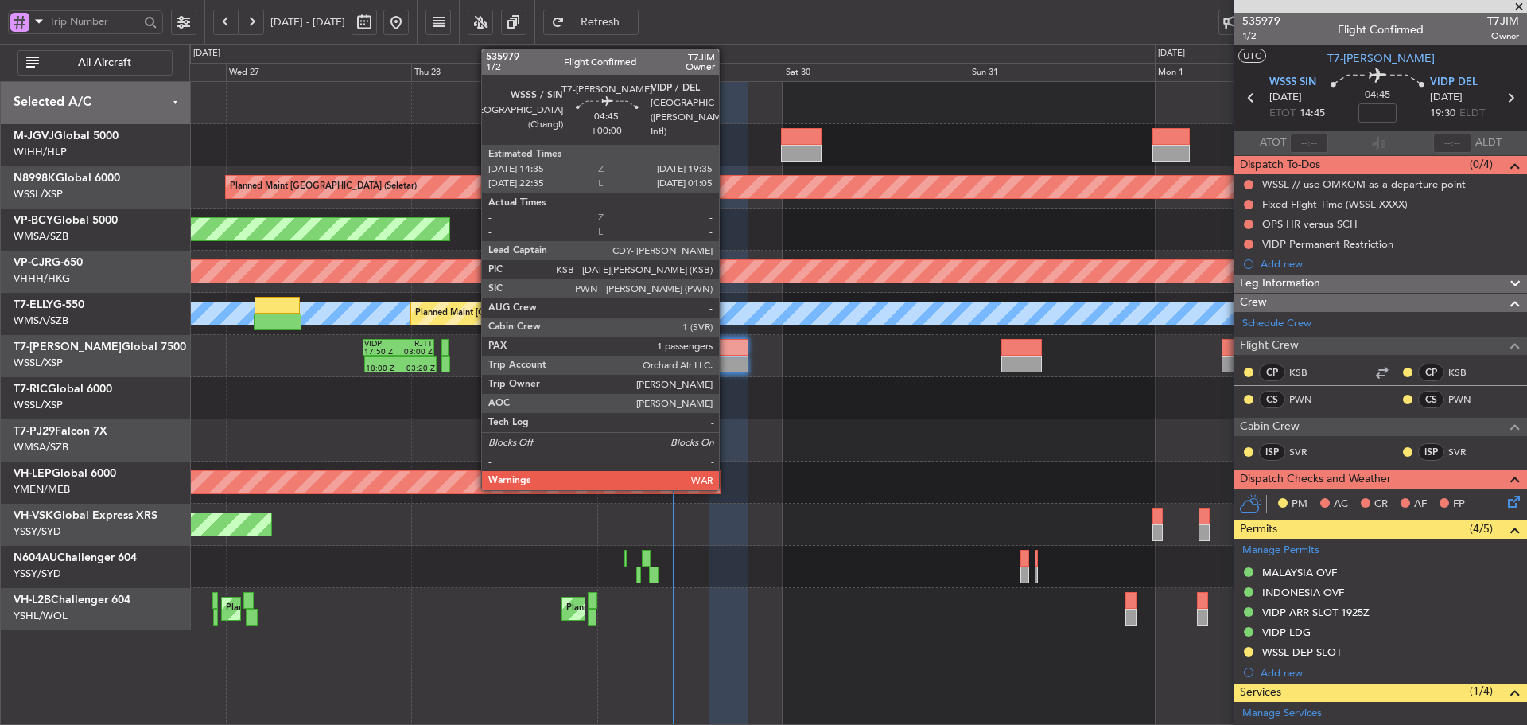
click at [726, 361] on div at bounding box center [728, 364] width 39 height 17
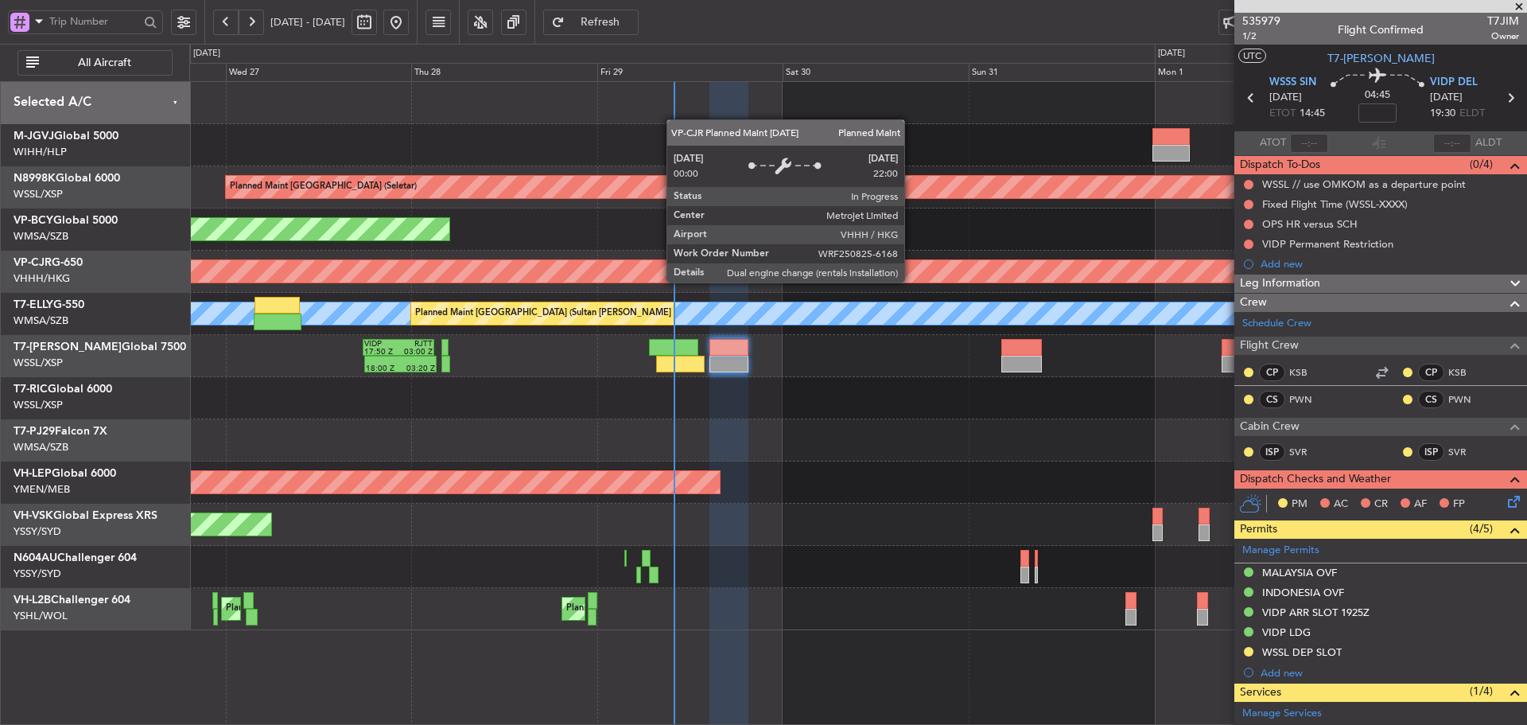
click at [828, 288] on div "Planned Maint [GEOGRAPHIC_DATA] ([GEOGRAPHIC_DATA] Intl)" at bounding box center [857, 272] width 1337 height 42
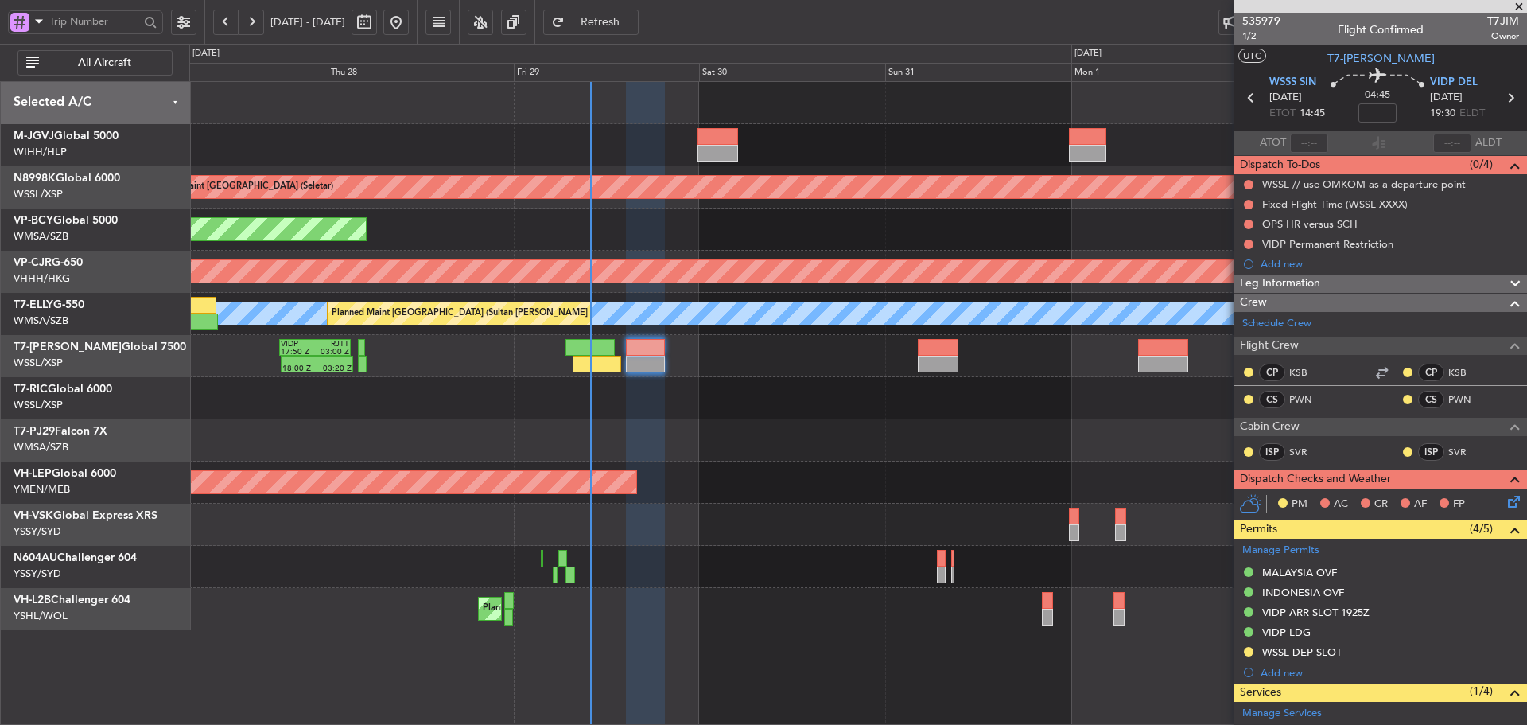
click at [1523, 5] on span at bounding box center [1519, 7] width 16 height 14
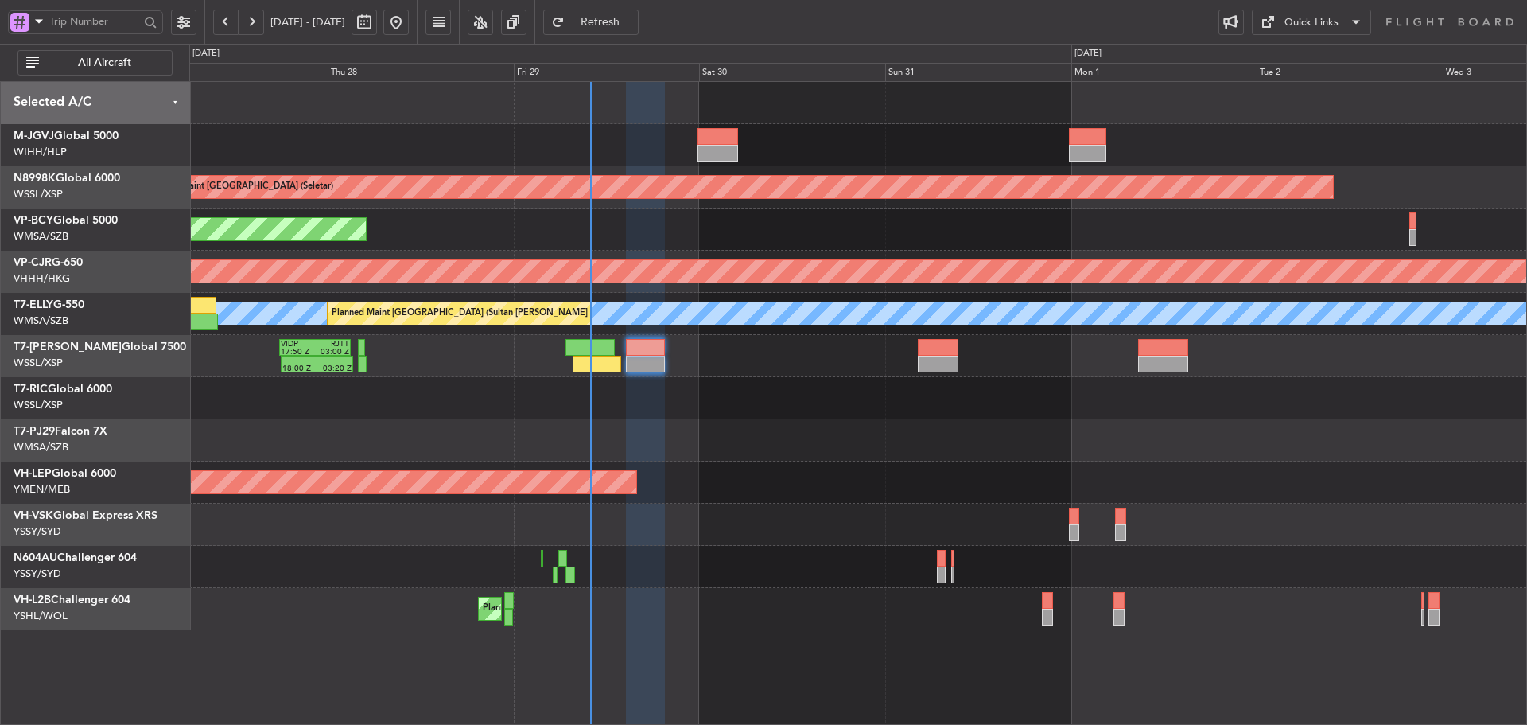
type input "0"
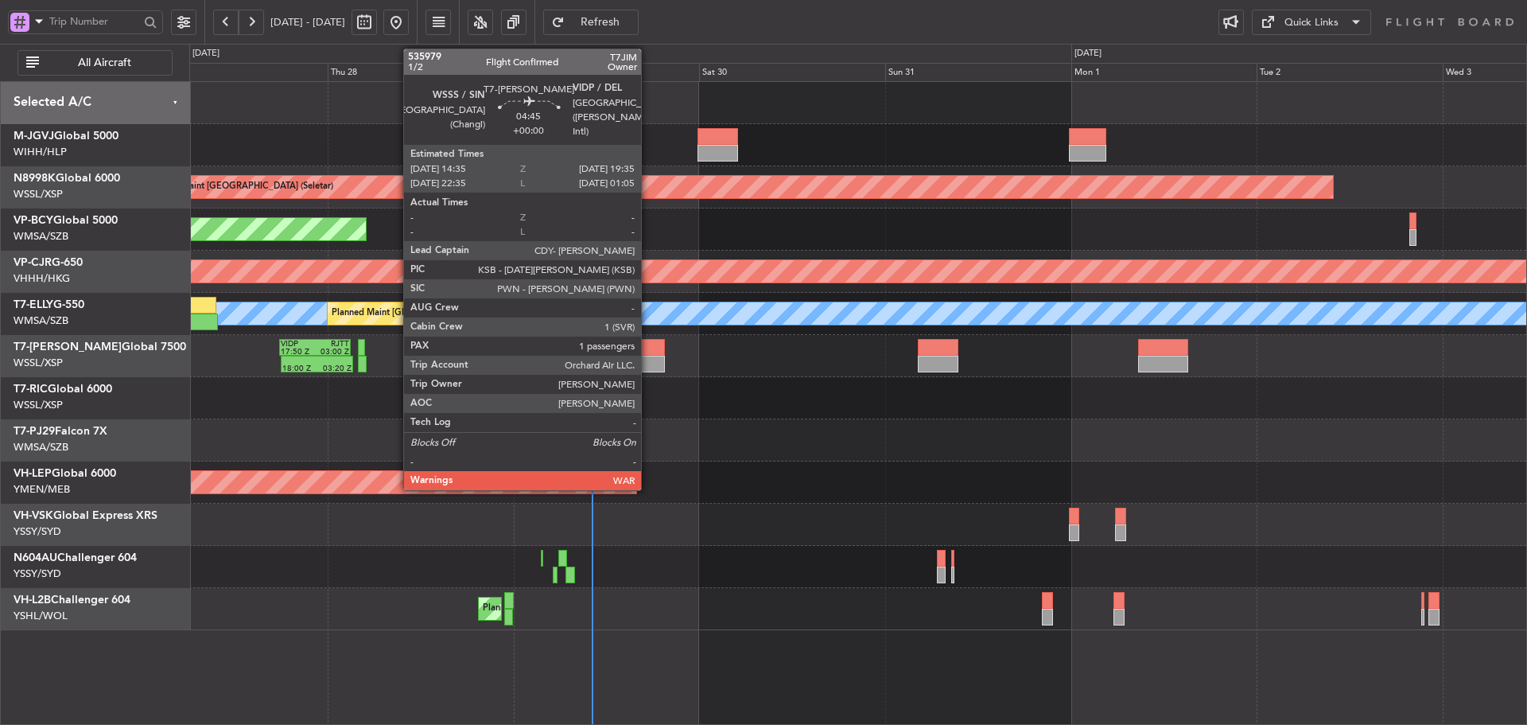
click at [648, 367] on div at bounding box center [645, 364] width 39 height 17
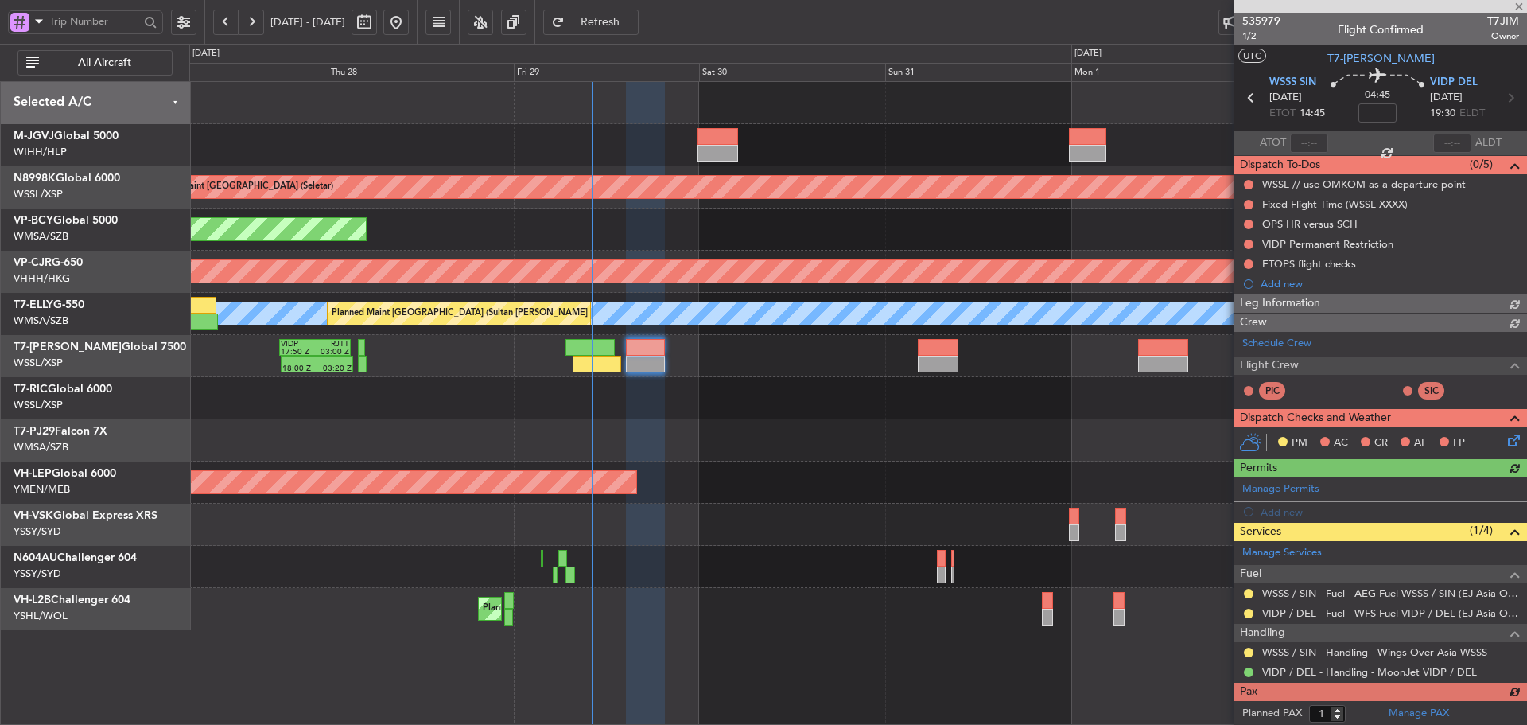
type input "[PERSON_NAME] (LEU)"
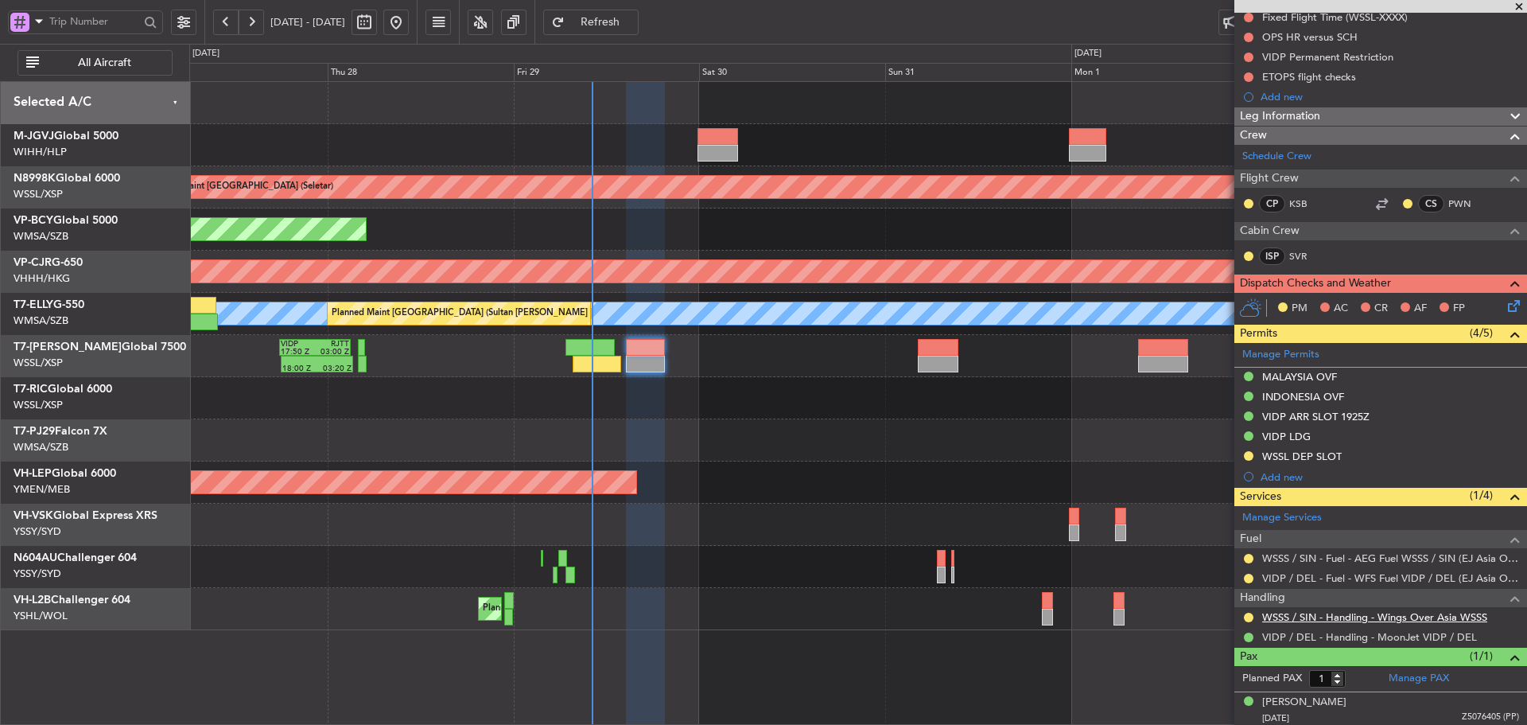
scroll to position [189, 0]
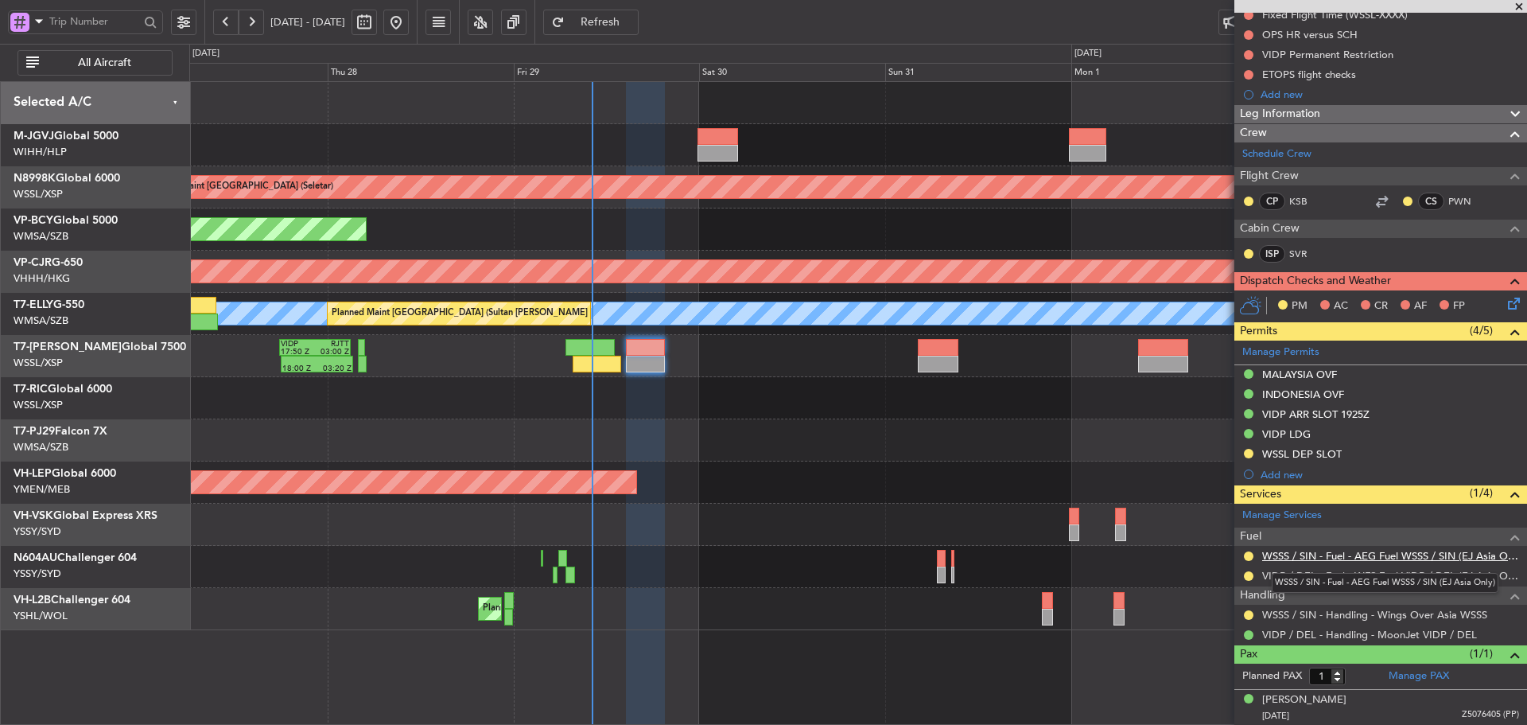
click at [1307, 551] on link "WSSS / SIN - Fuel - AEG Fuel WSSS / SIN (EJ Asia Only)" at bounding box center [1390, 556] width 257 height 14
click at [1245, 616] on button at bounding box center [1249, 615] width 10 height 10
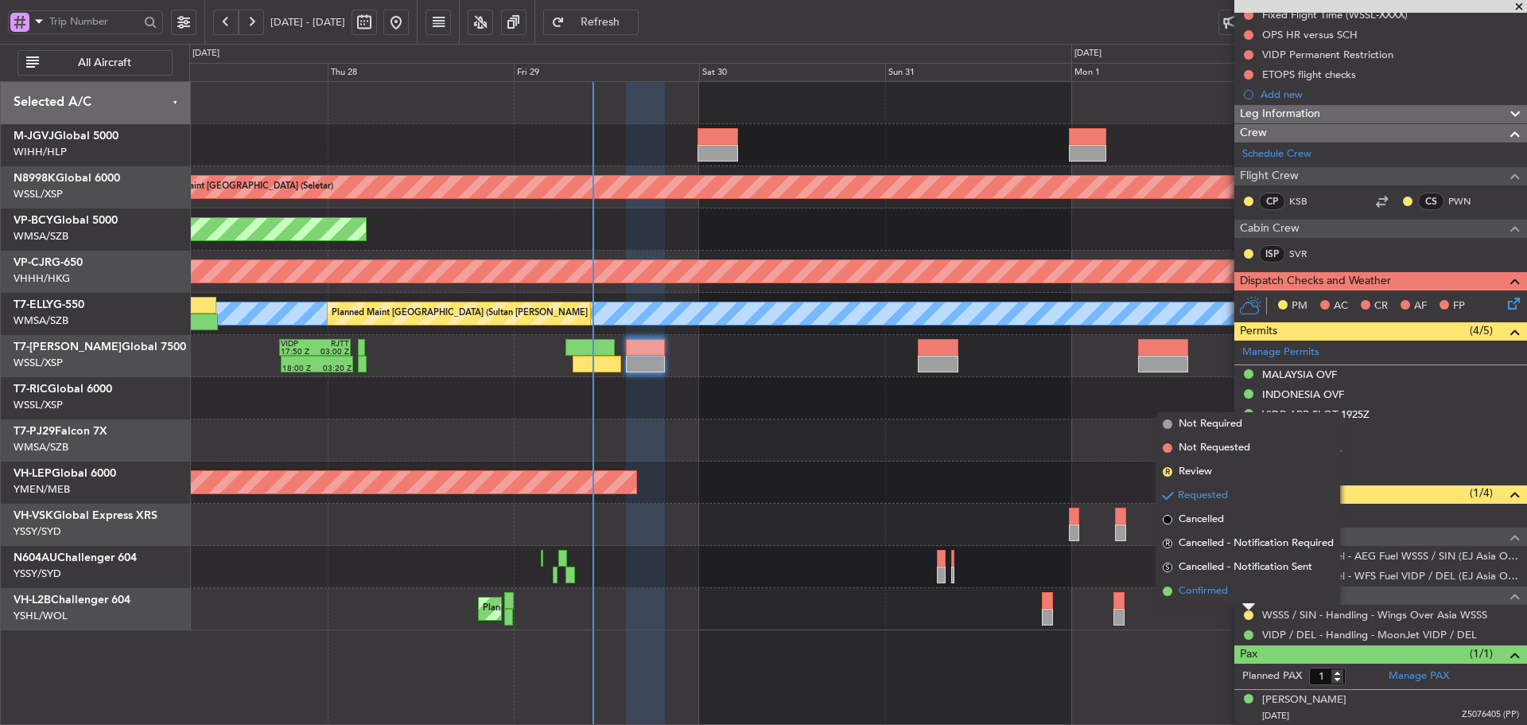
click at [1165, 592] on span at bounding box center [1168, 591] width 10 height 10
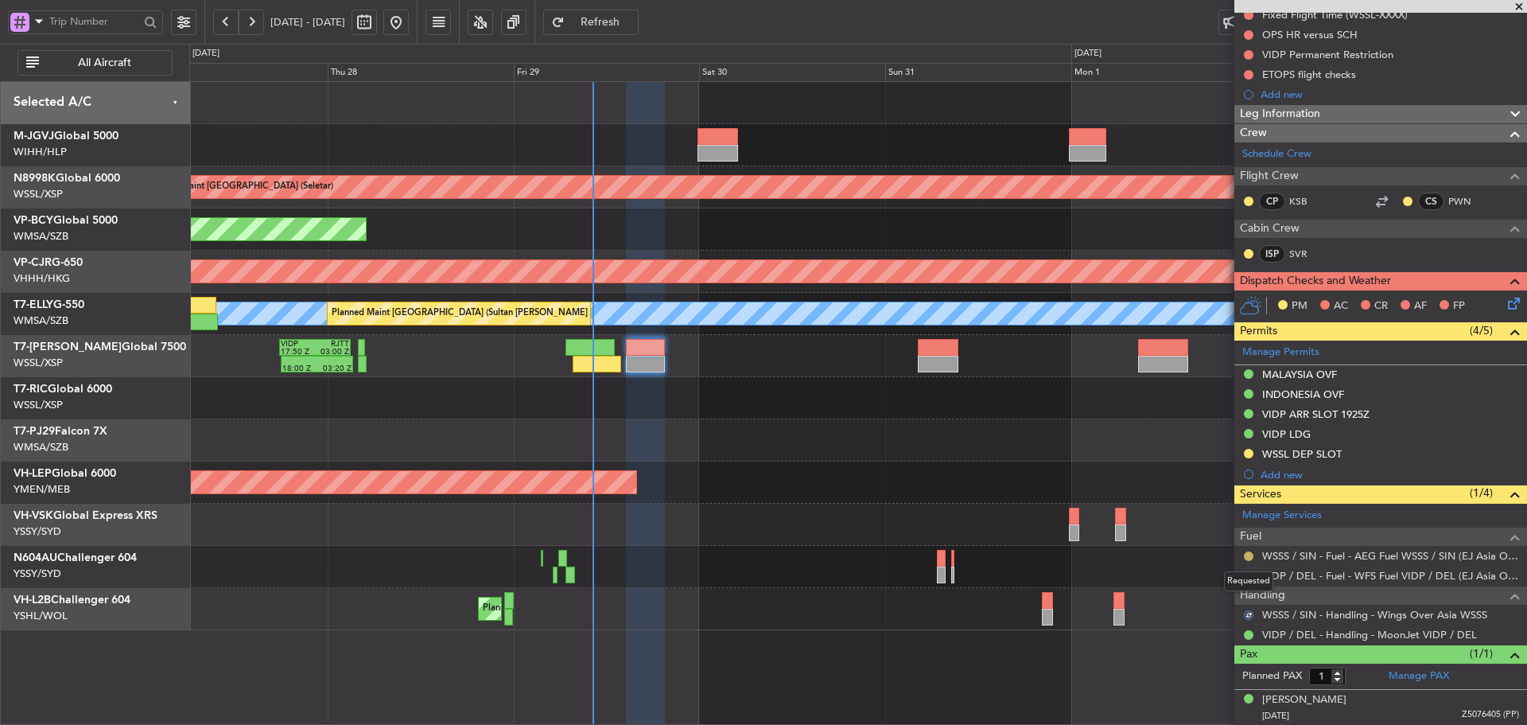
click at [1247, 558] on button at bounding box center [1249, 556] width 10 height 10
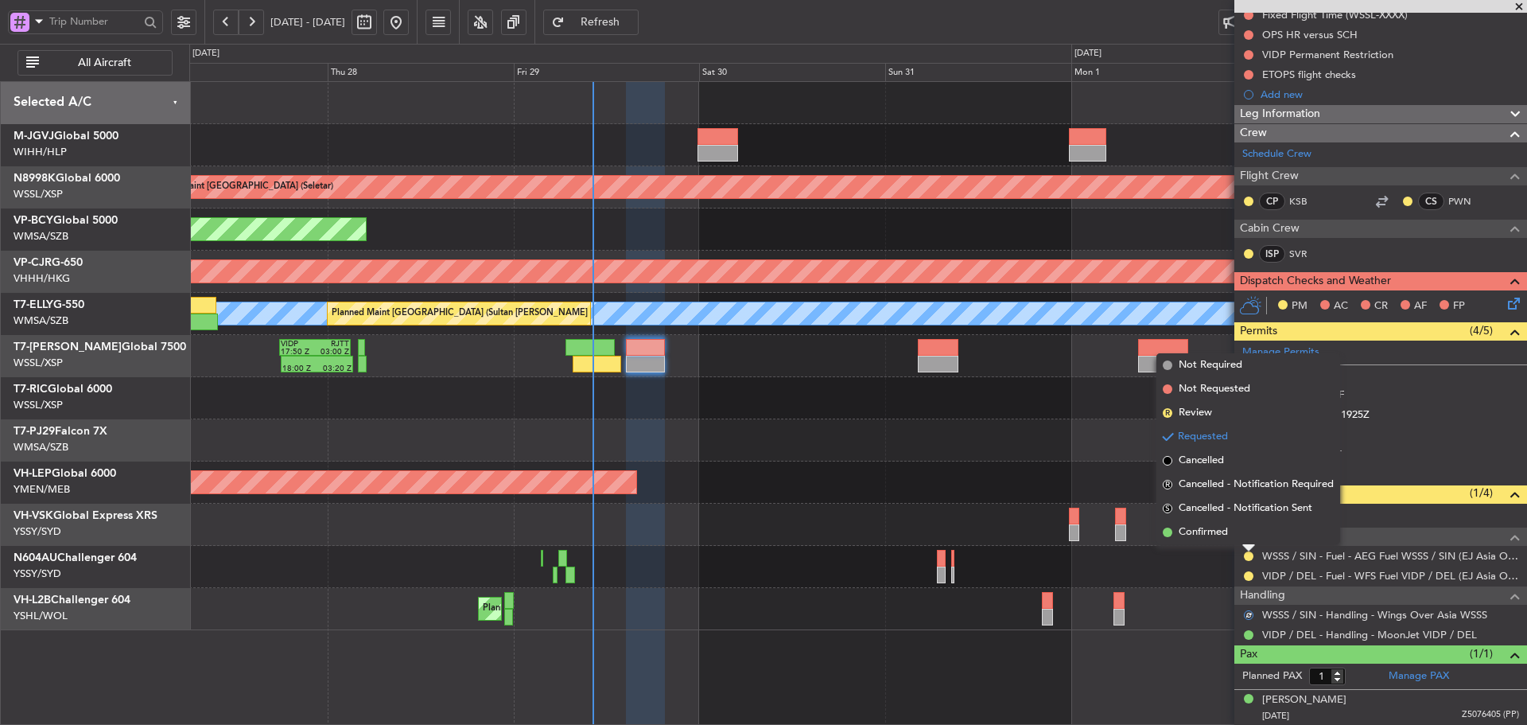
drag, startPoint x: 1168, startPoint y: 531, endPoint x: 1187, endPoint y: 542, distance: 22.1
click at [1168, 531] on span at bounding box center [1168, 532] width 10 height 10
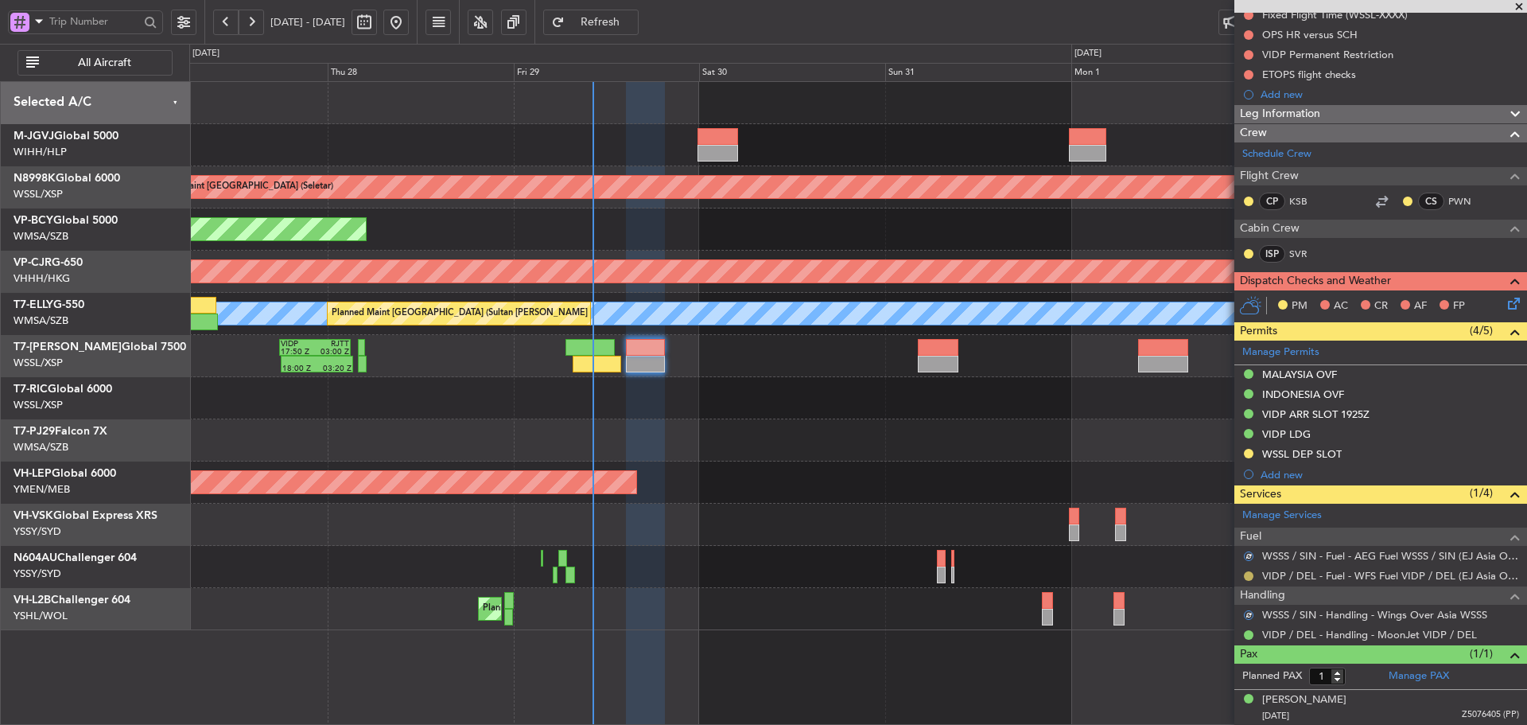
click at [1250, 576] on button at bounding box center [1249, 576] width 10 height 10
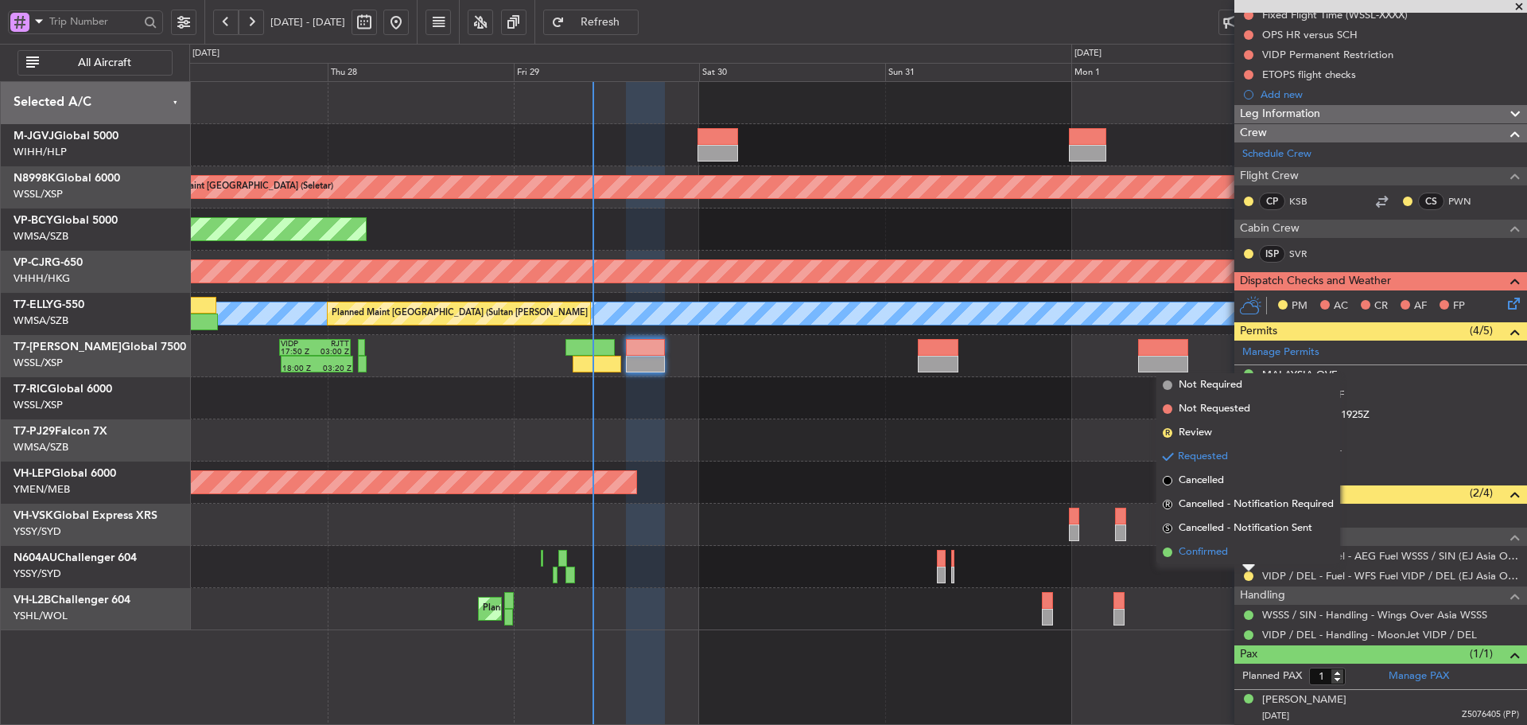
click at [1170, 555] on span at bounding box center [1168, 552] width 10 height 10
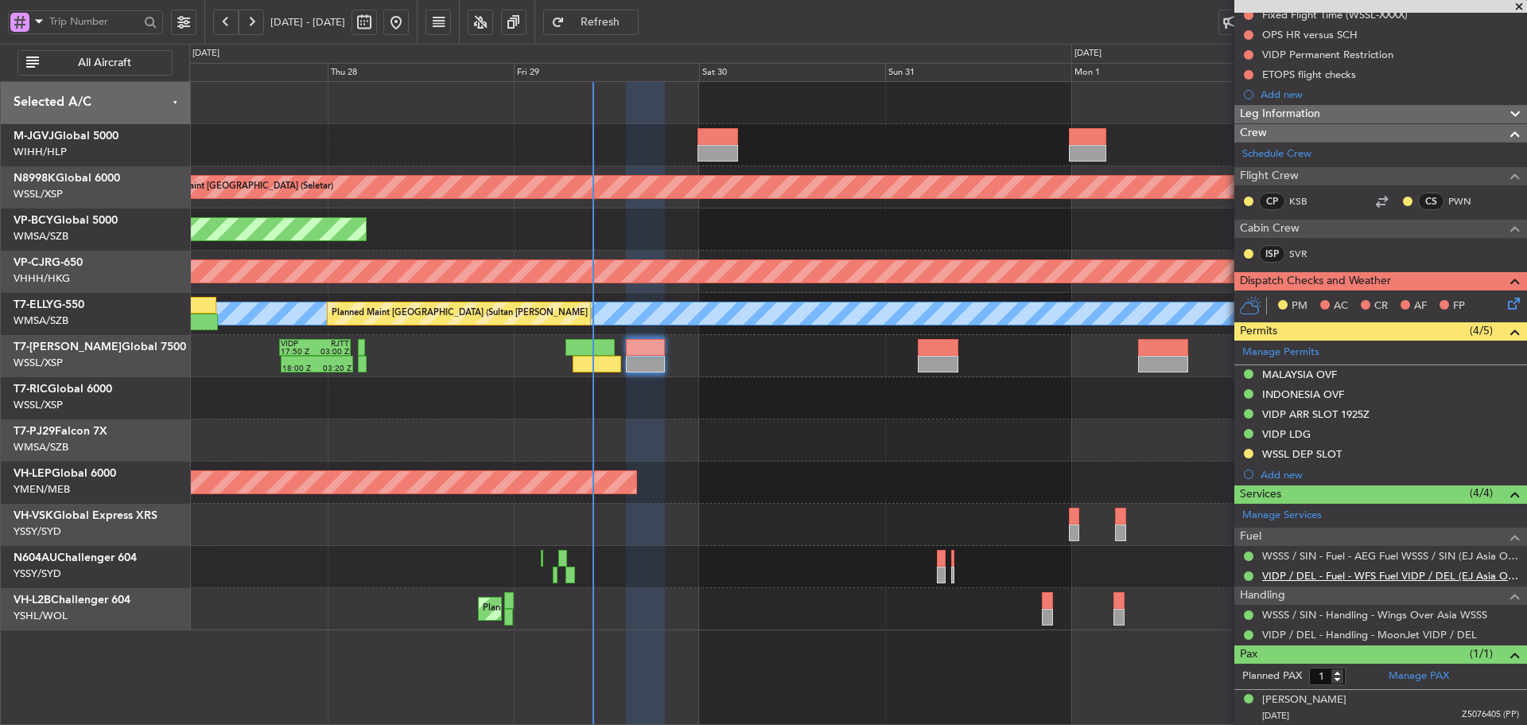
click at [1456, 579] on link "VIDP / DEL - Fuel - WFS Fuel VIDP / DEL (EJ Asia Only)" at bounding box center [1390, 576] width 257 height 14
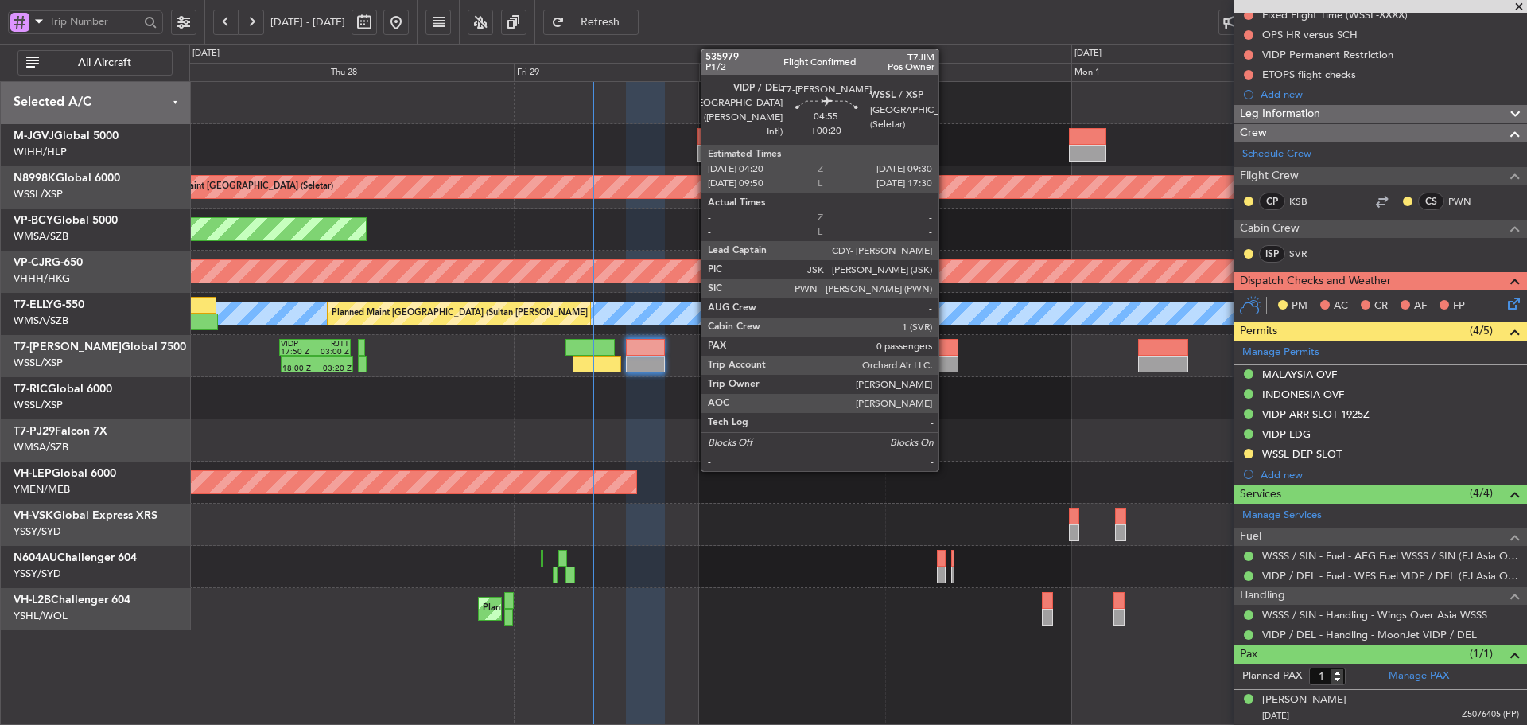
click at [946, 356] on div at bounding box center [938, 364] width 41 height 17
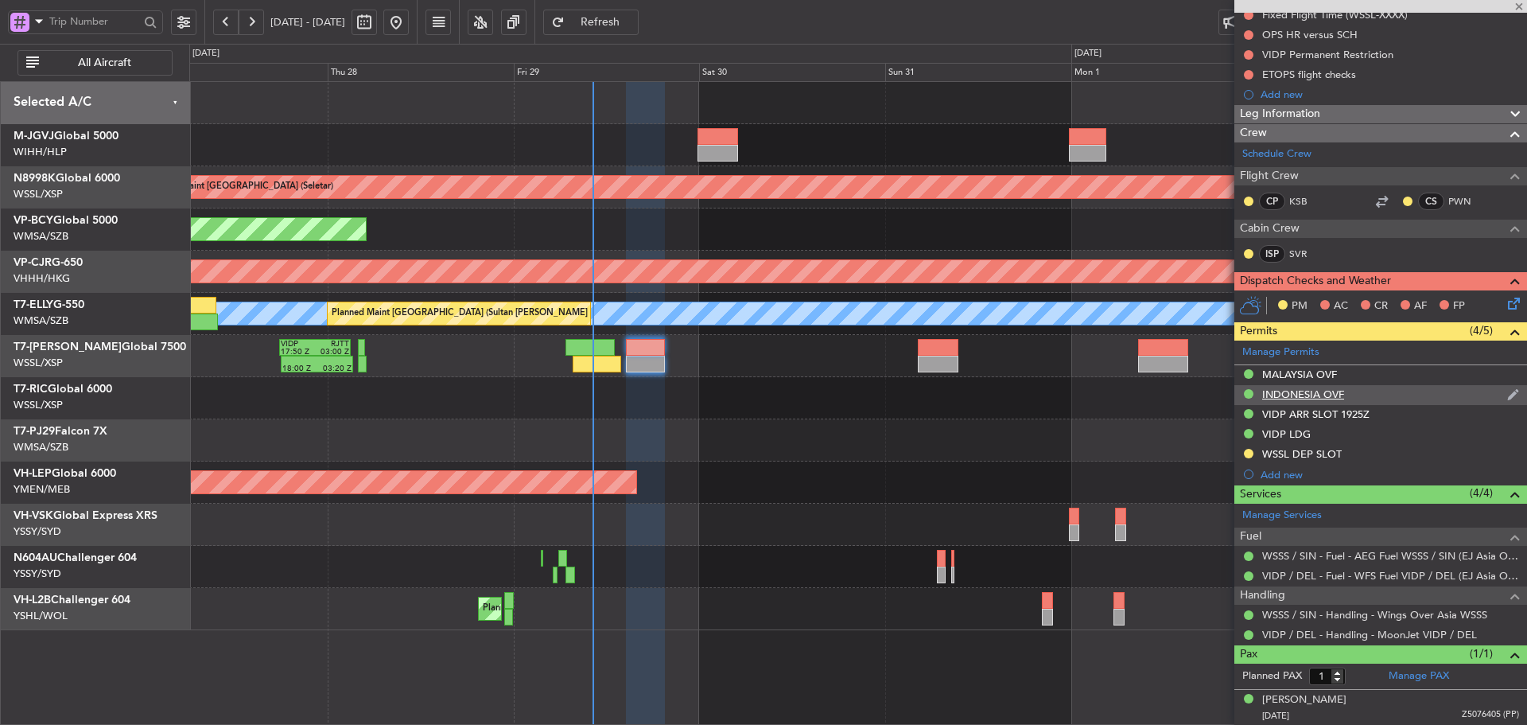
type input "+00:20"
type input "0"
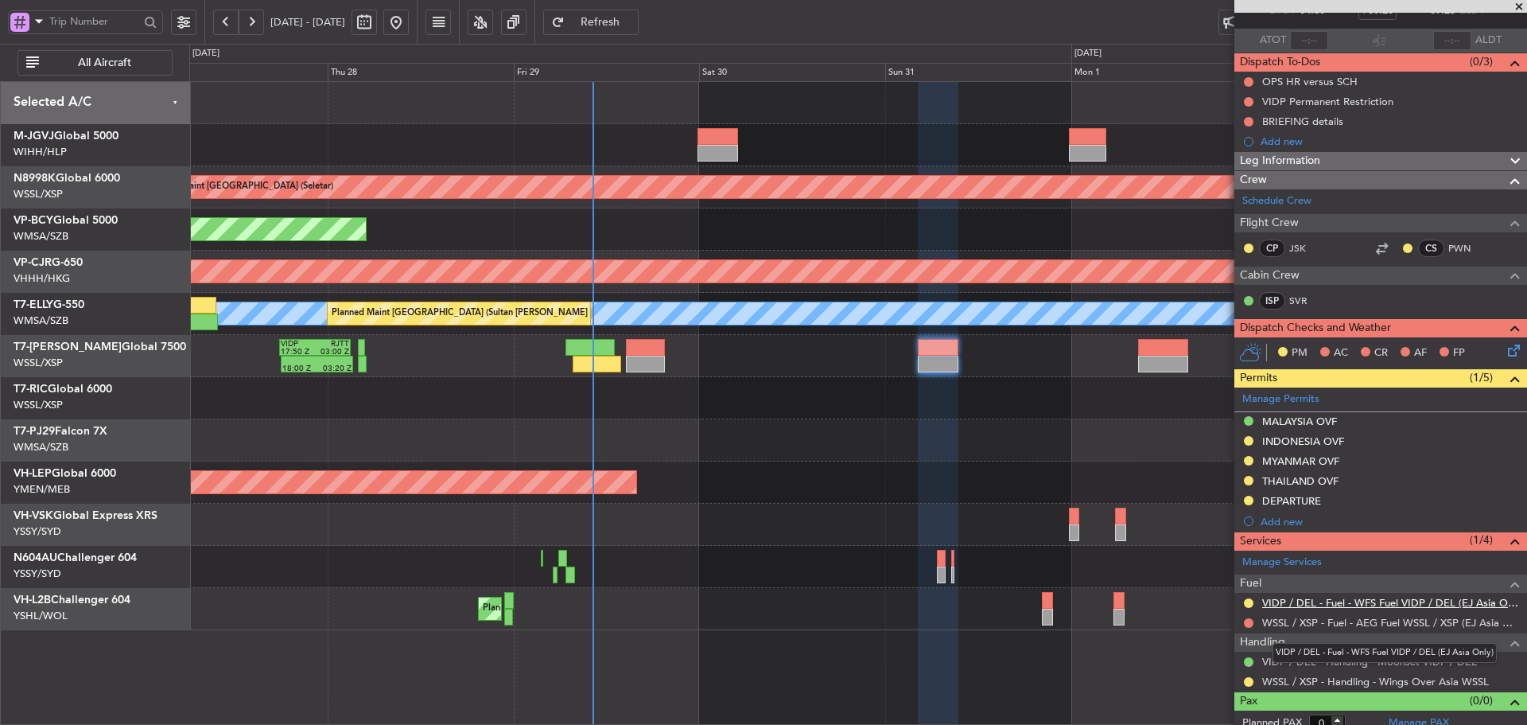
scroll to position [114, 0]
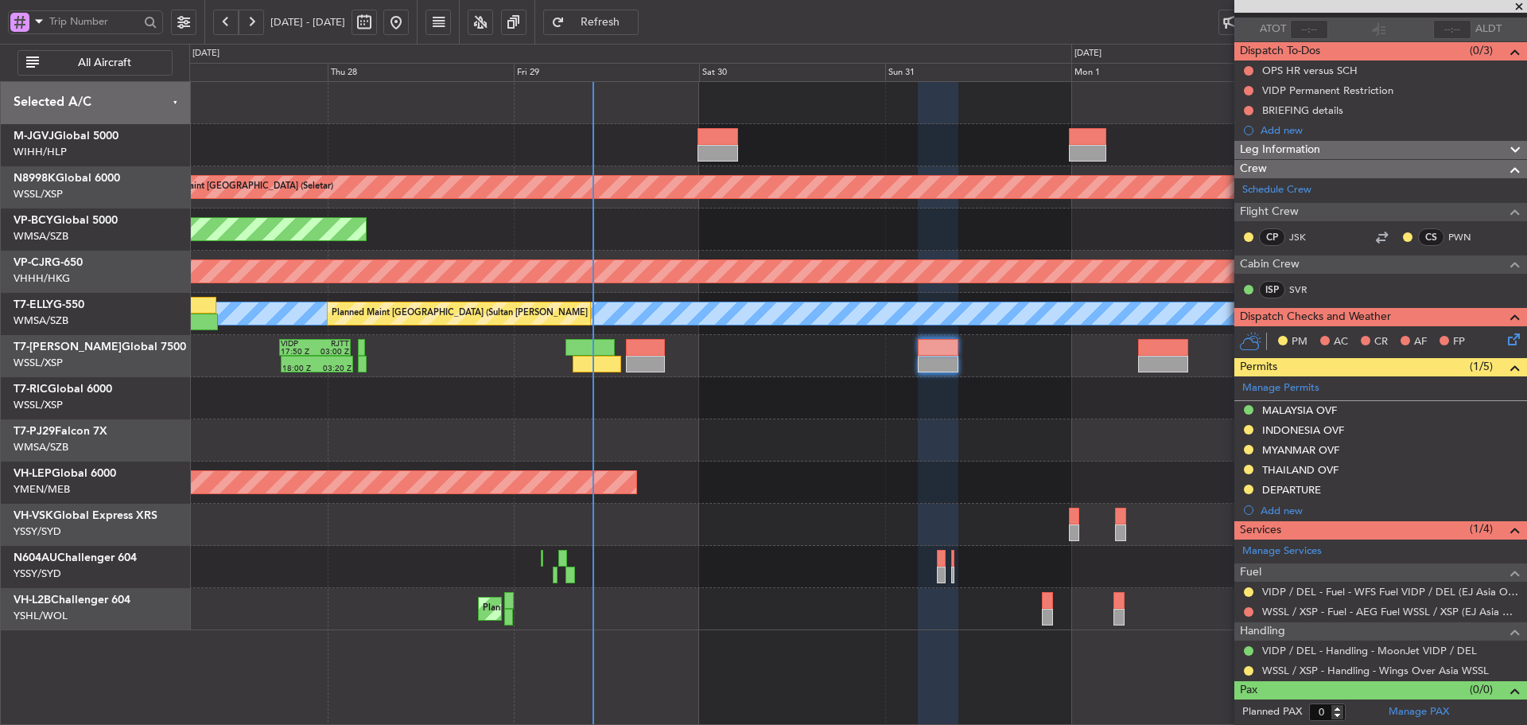
click at [1246, 676] on div "WSSL / XSP - Handling - Wings Over Asia WSSL" at bounding box center [1380, 670] width 293 height 20
click at [1249, 670] on button at bounding box center [1249, 671] width 10 height 10
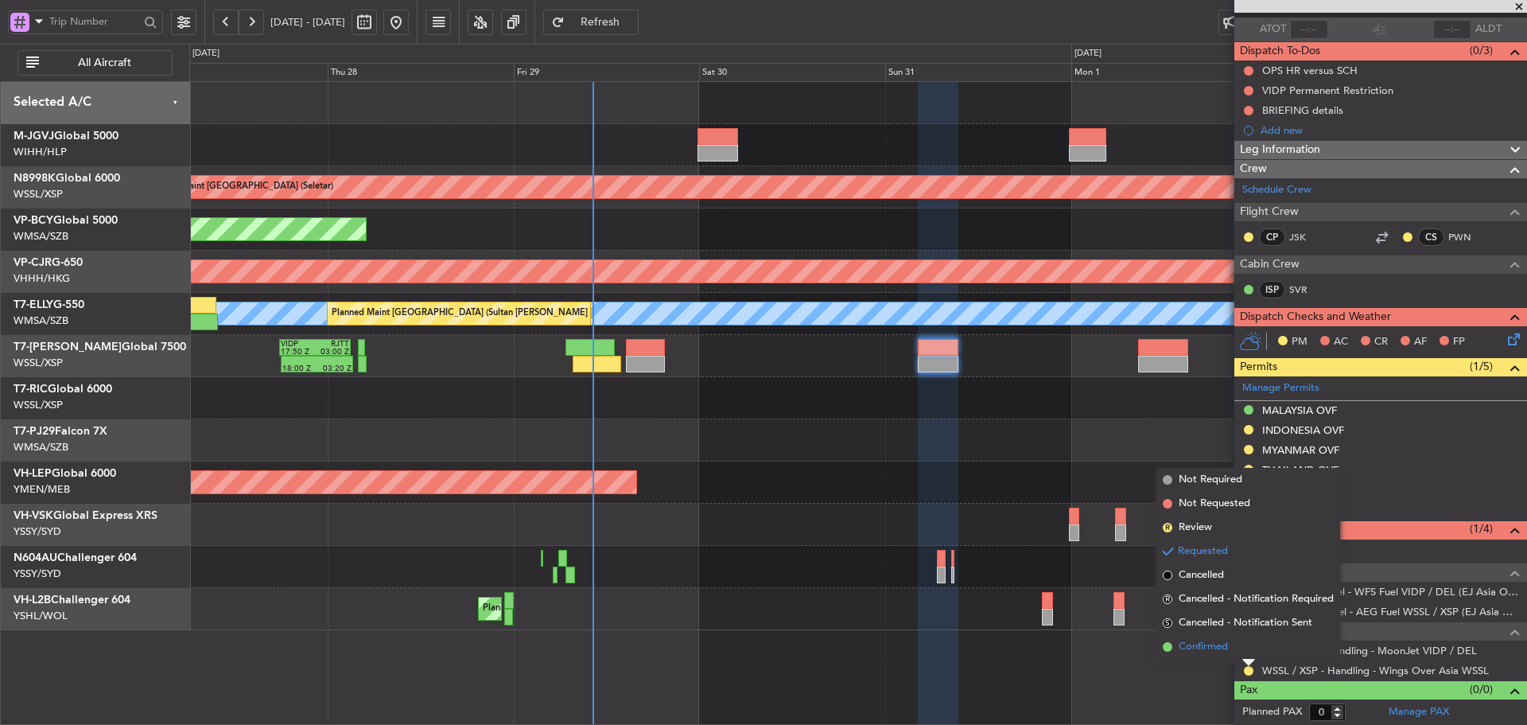
click at [1165, 647] on span at bounding box center [1168, 647] width 10 height 10
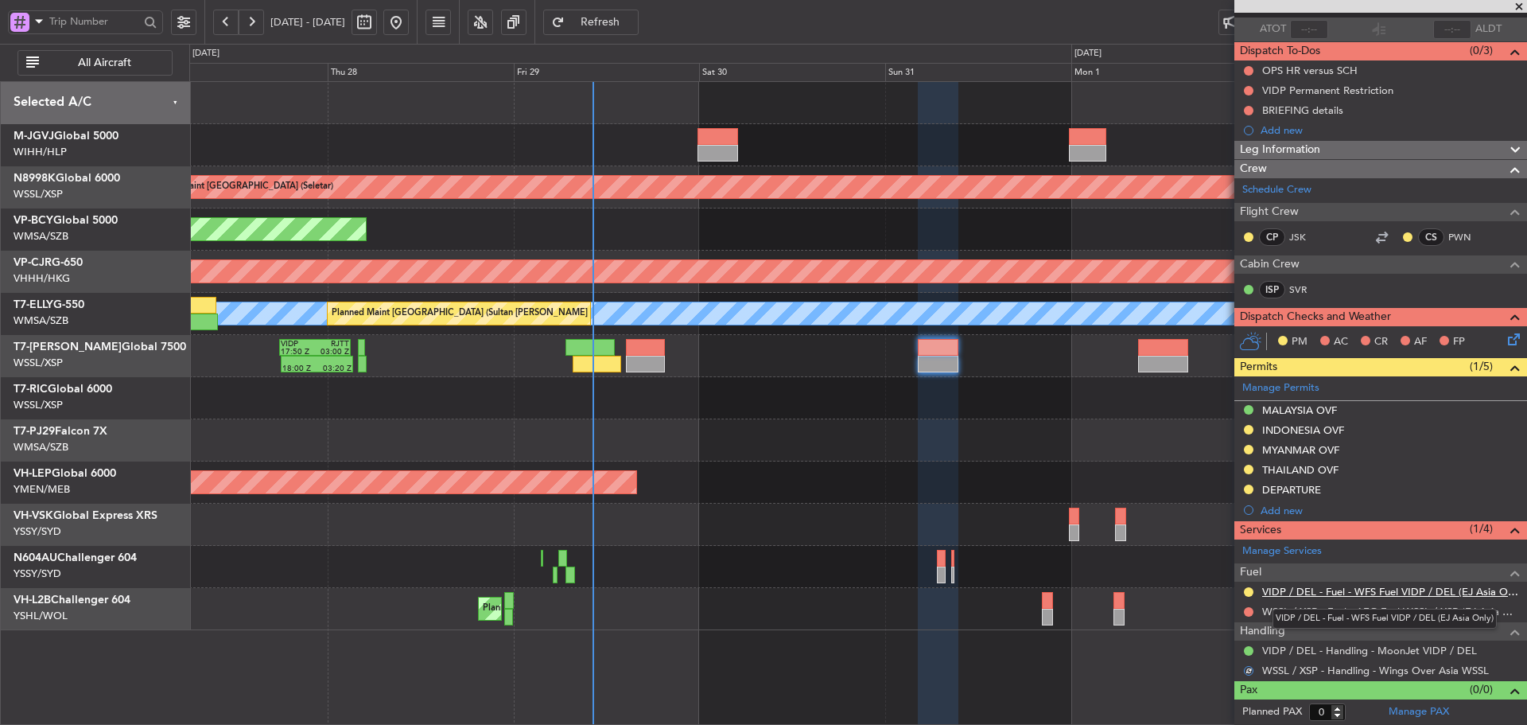
click at [1318, 587] on link "VIDP / DEL - Fuel - WFS Fuel VIDP / DEL (EJ Asia Only)" at bounding box center [1390, 592] width 257 height 14
click at [1249, 589] on div "Manage Services Fuel VIDP / DEL - Fuel - WFS Fuel VIDP / DEL (EJ Asia Only) WSS…" at bounding box center [1380, 610] width 293 height 142
click at [1249, 593] on button at bounding box center [1249, 592] width 10 height 10
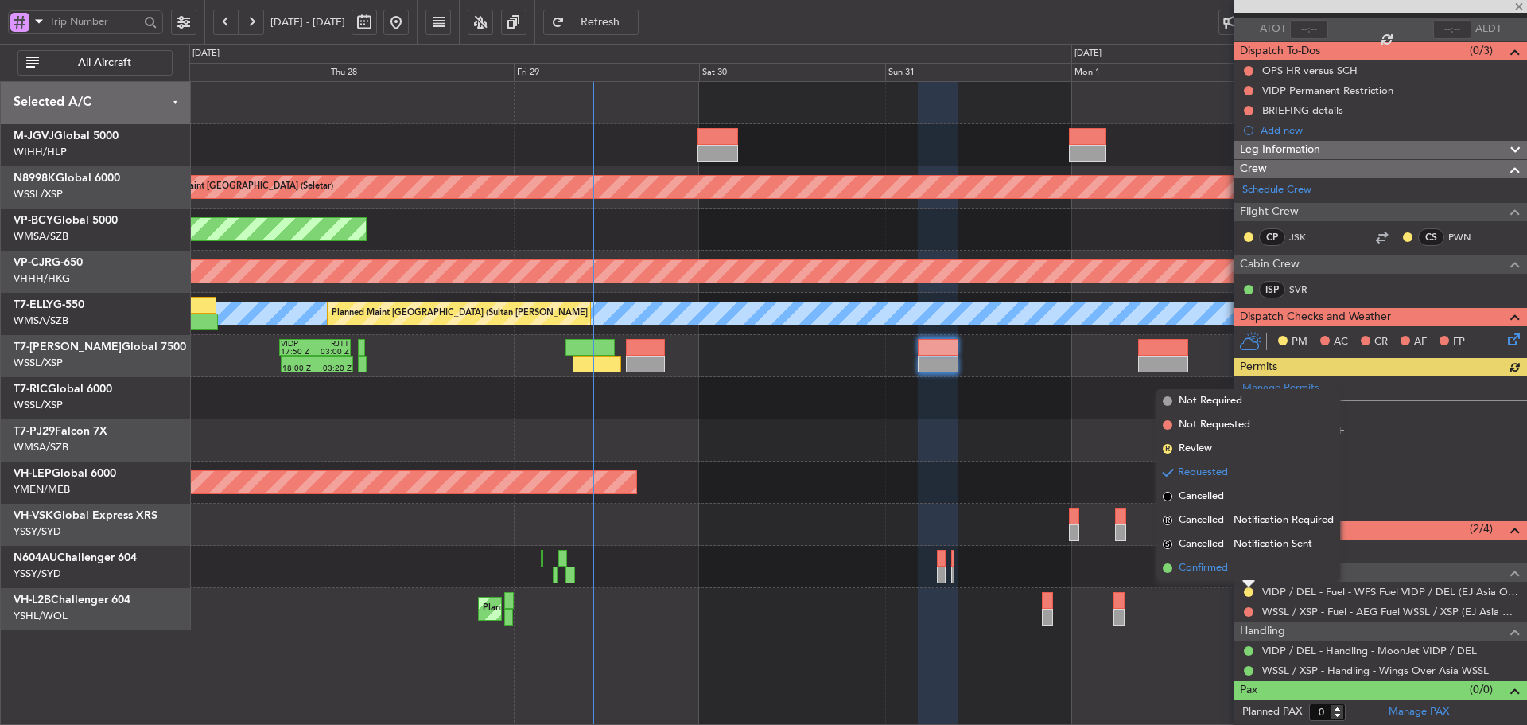
click at [1170, 568] on span at bounding box center [1168, 568] width 10 height 10
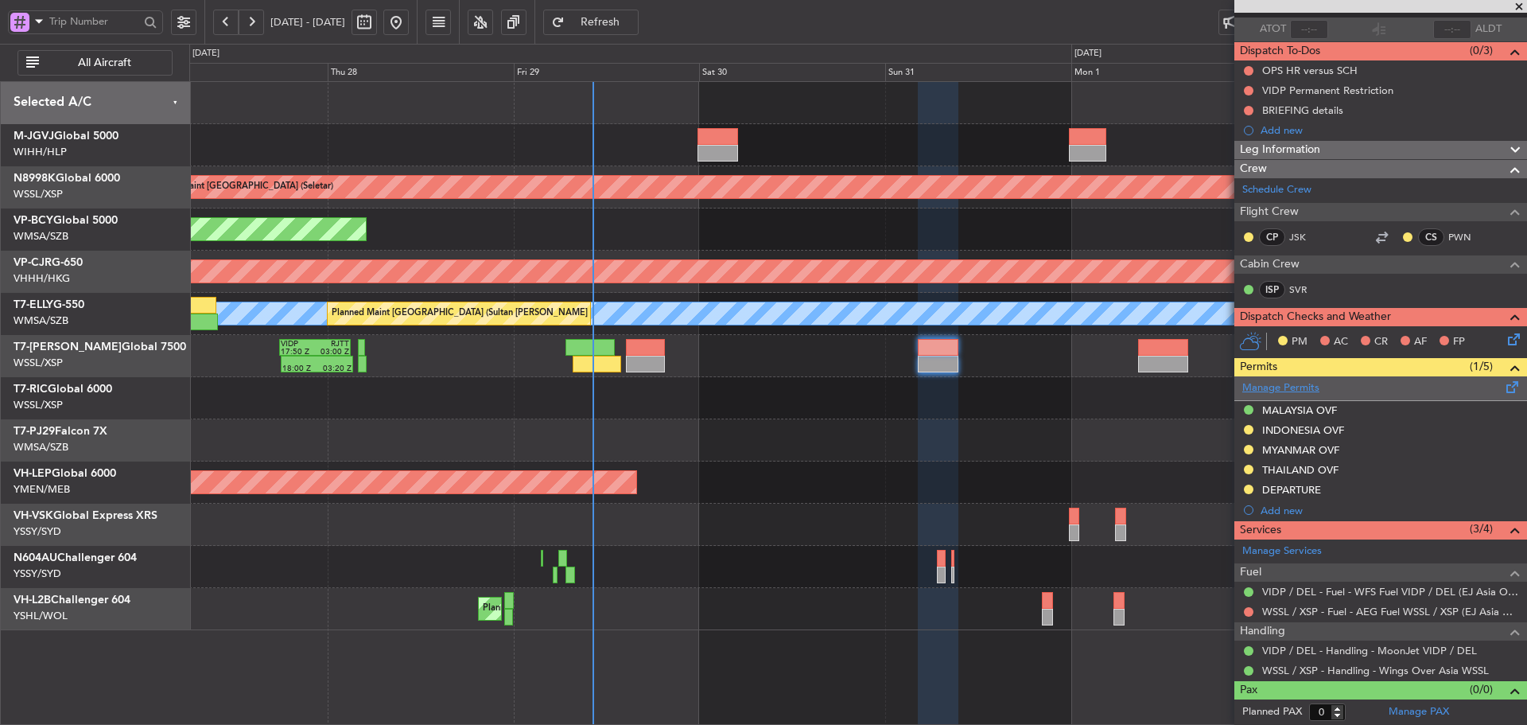
click at [1302, 387] on link "Manage Permits" at bounding box center [1280, 388] width 77 height 16
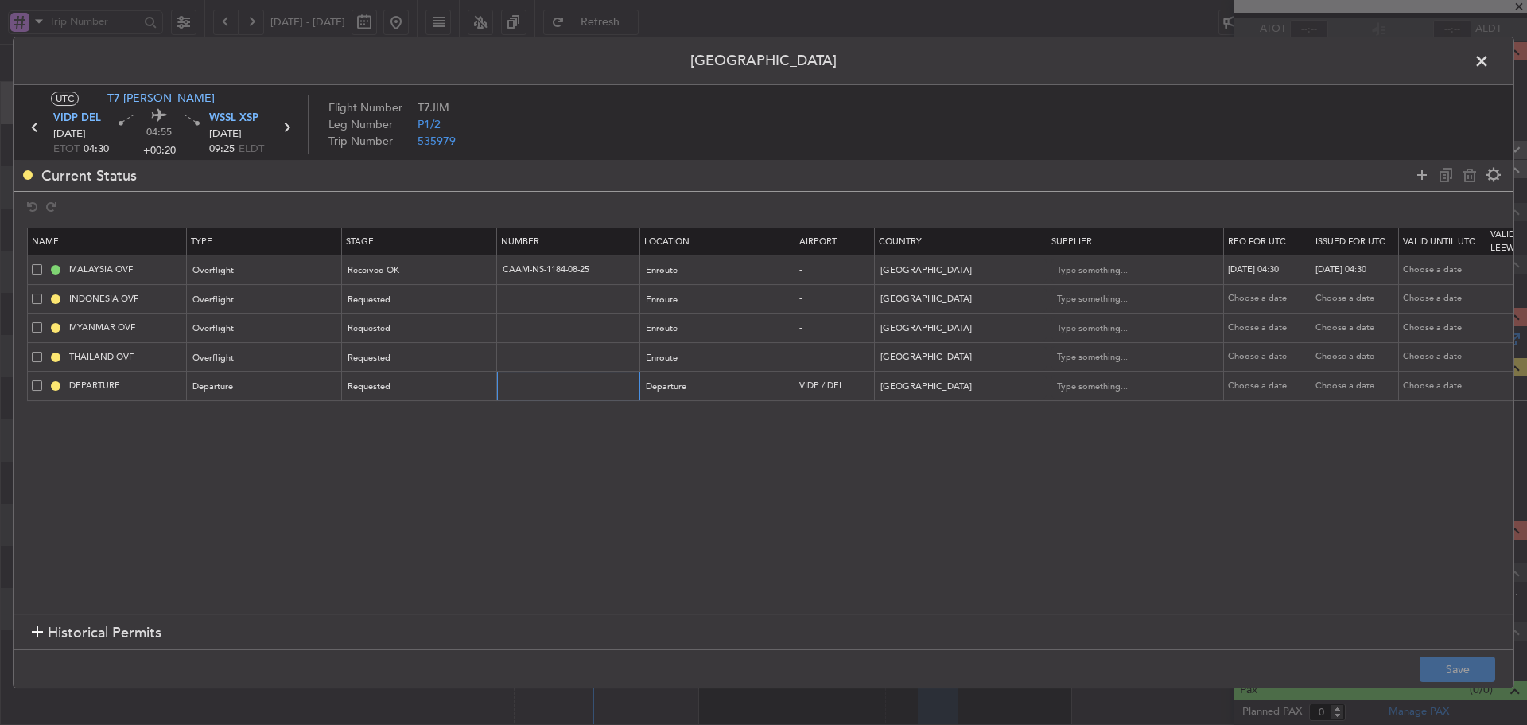
click at [513, 379] on input "text" at bounding box center [570, 386] width 138 height 14
paste input "YA/N/2615/08/29"
type input "YA/N/2615/08/29"
click at [469, 384] on div "Requested" at bounding box center [414, 387] width 132 height 24
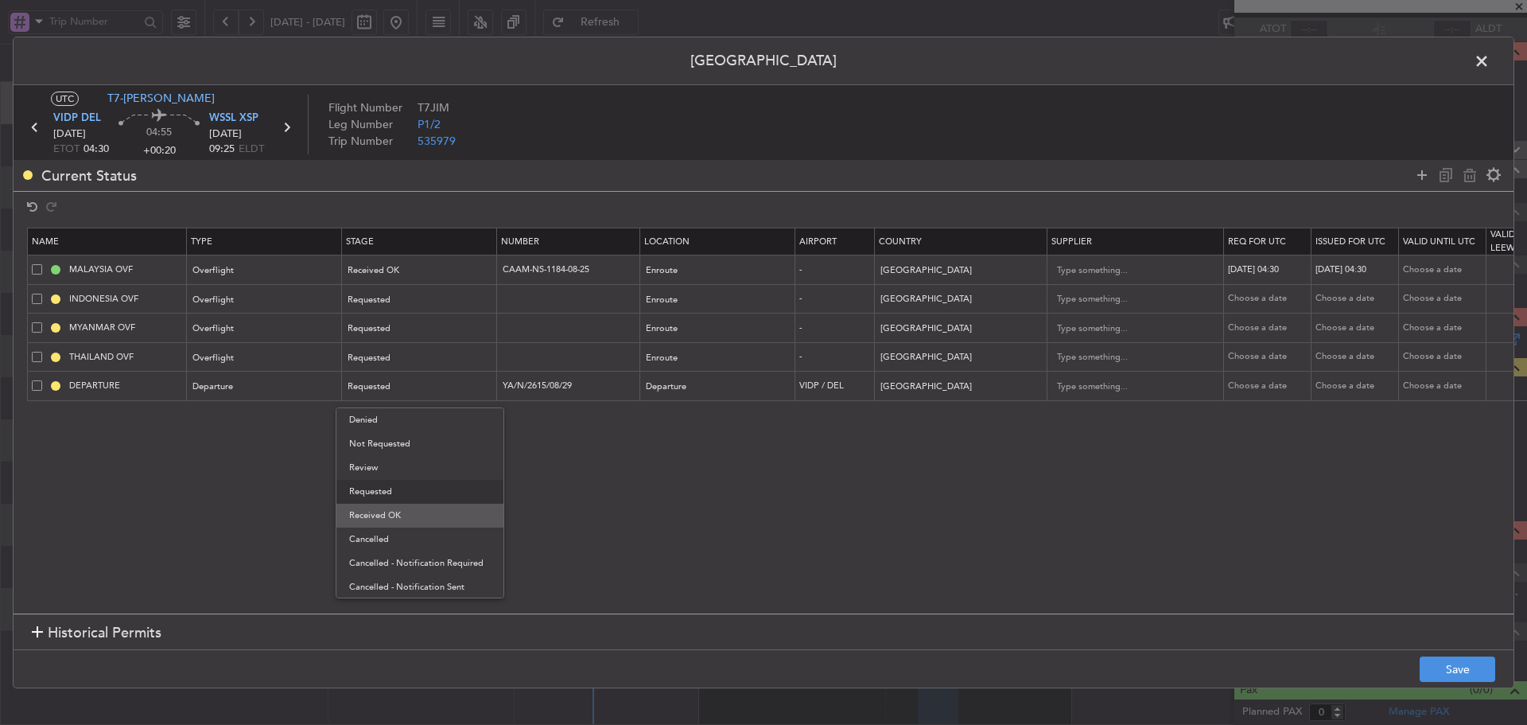
click at [422, 518] on span "Received OK" at bounding box center [420, 515] width 142 height 24
click at [1420, 175] on icon at bounding box center [1422, 174] width 19 height 19
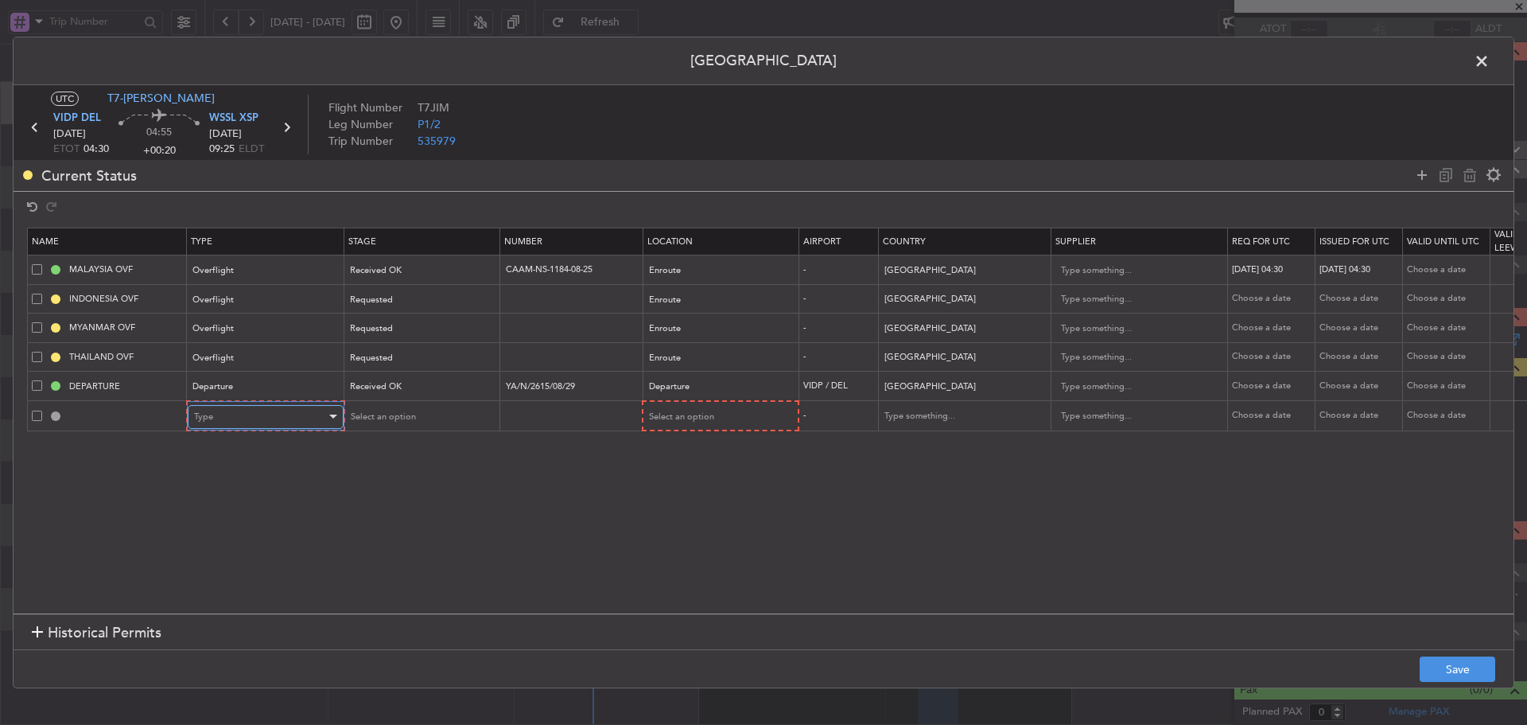
click at [259, 411] on div "Type" at bounding box center [260, 417] width 132 height 24
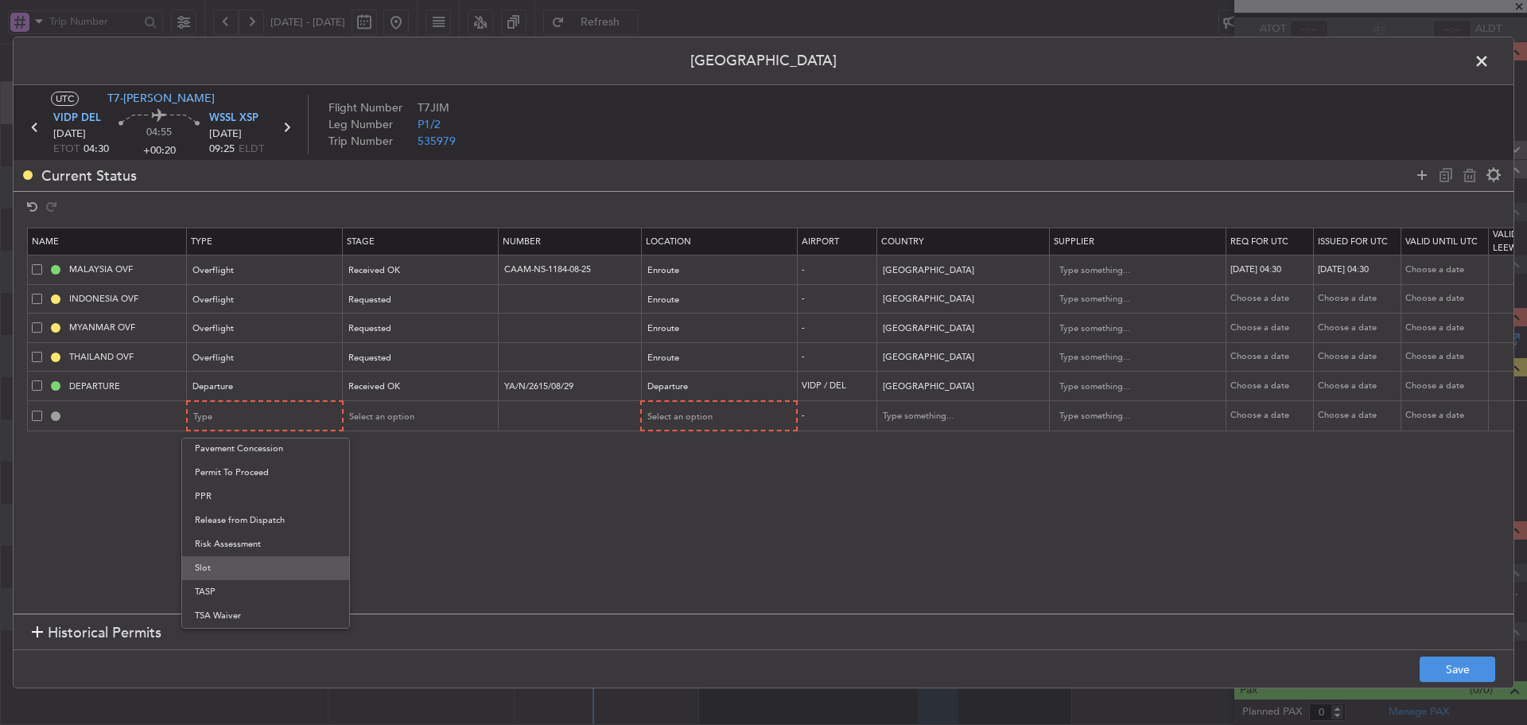
click at [225, 569] on span "Slot" at bounding box center [266, 568] width 142 height 24
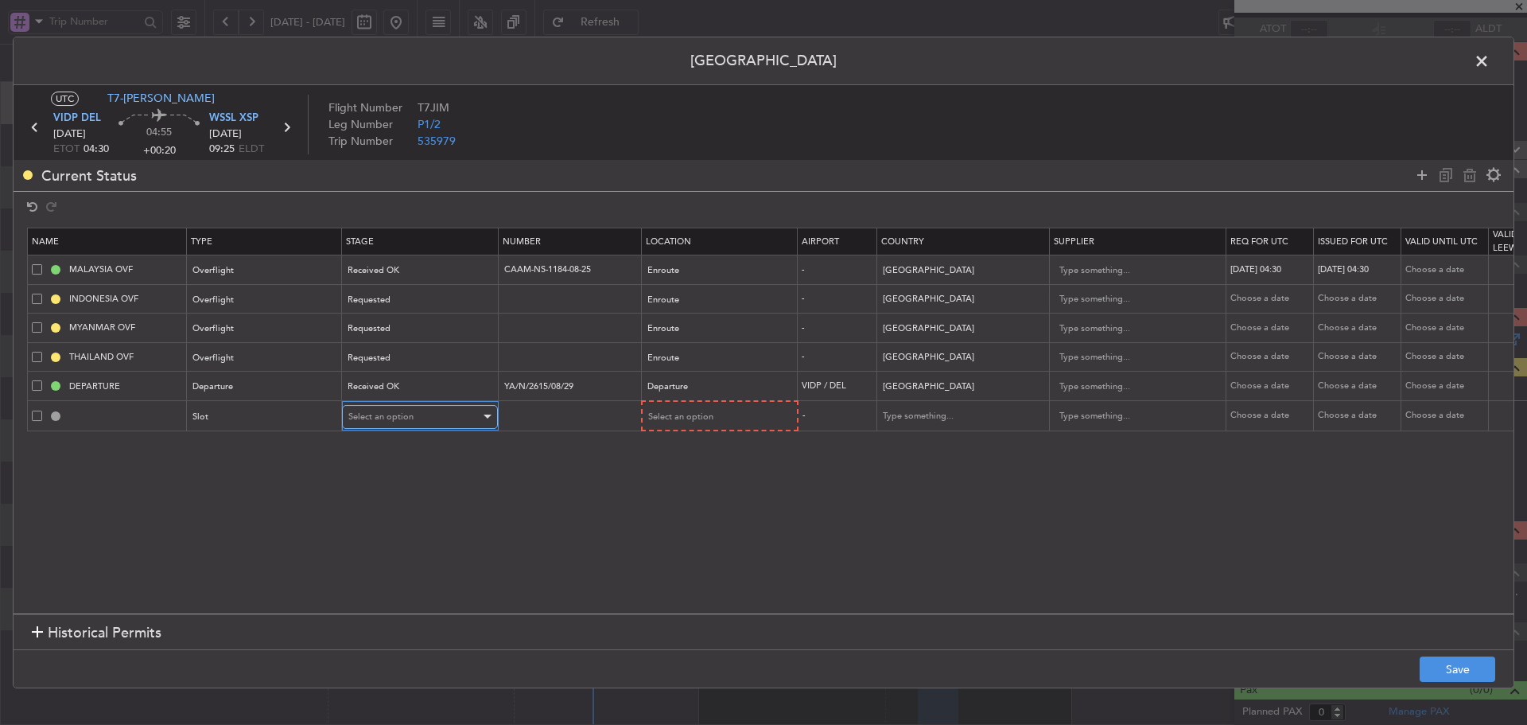
click at [426, 410] on div "Select an option" at bounding box center [414, 417] width 132 height 24
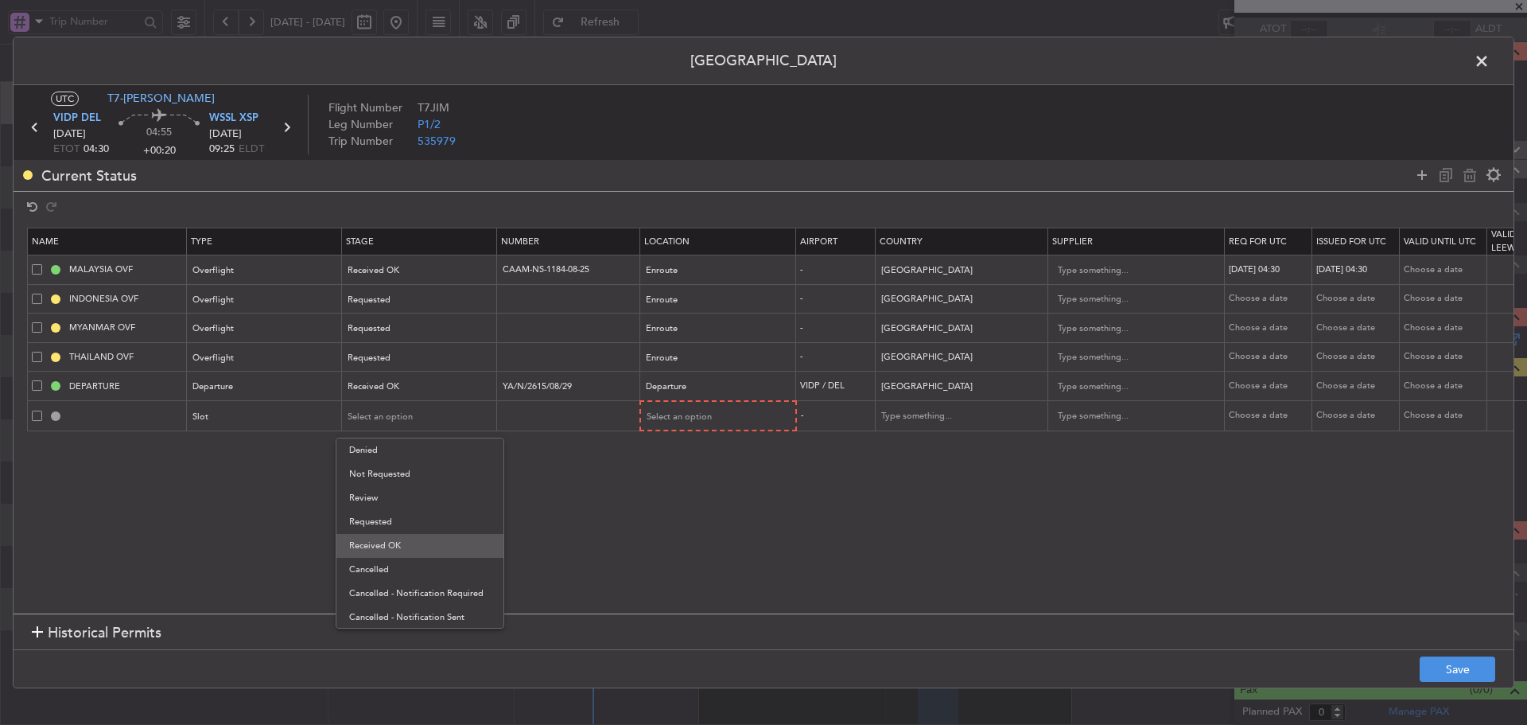
click at [389, 544] on span "Received OK" at bounding box center [420, 546] width 142 height 24
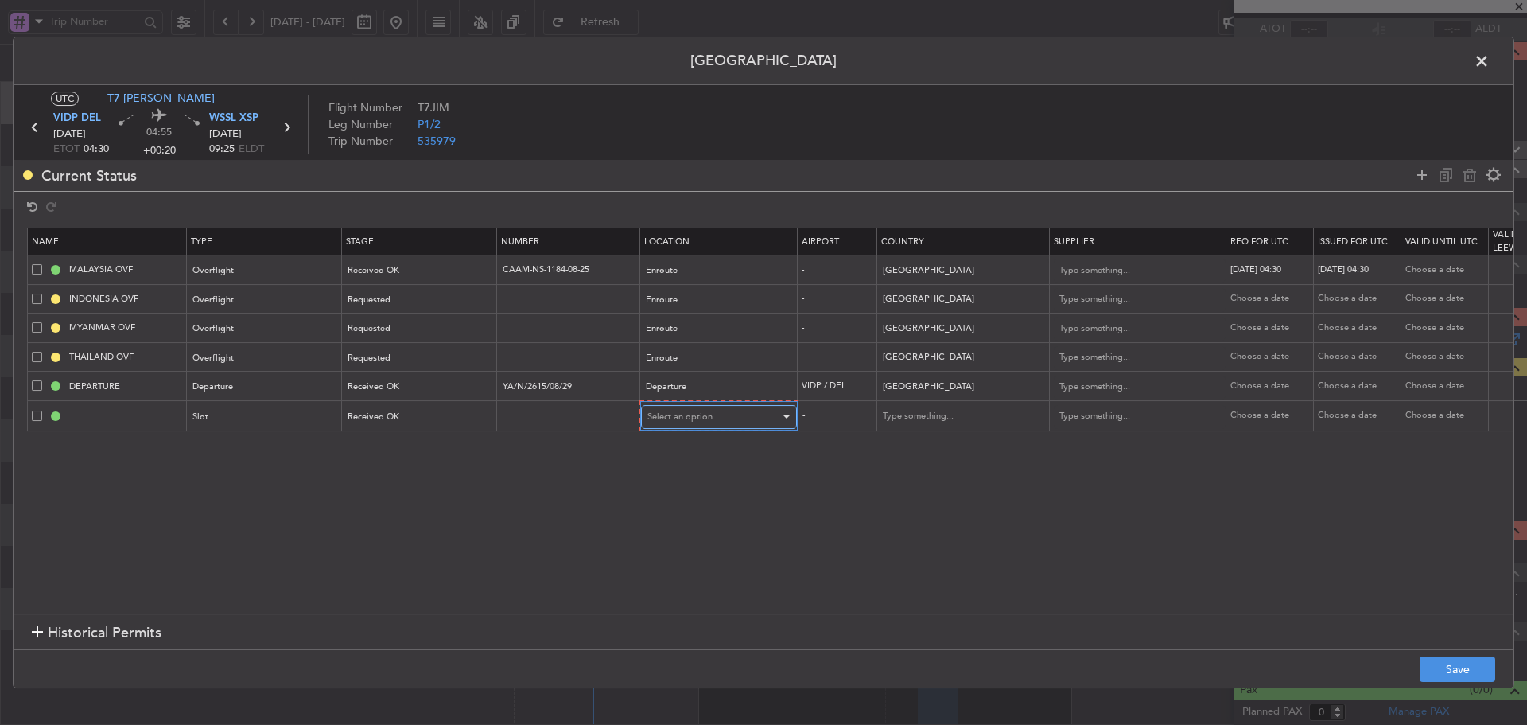
click at [674, 425] on div "Select an option" at bounding box center [713, 417] width 132 height 24
click at [680, 457] on span "Departure" at bounding box center [719, 450] width 142 height 24
click at [1260, 391] on div "Choose a date" at bounding box center [1269, 386] width 83 height 14
select select "8"
select select "2025"
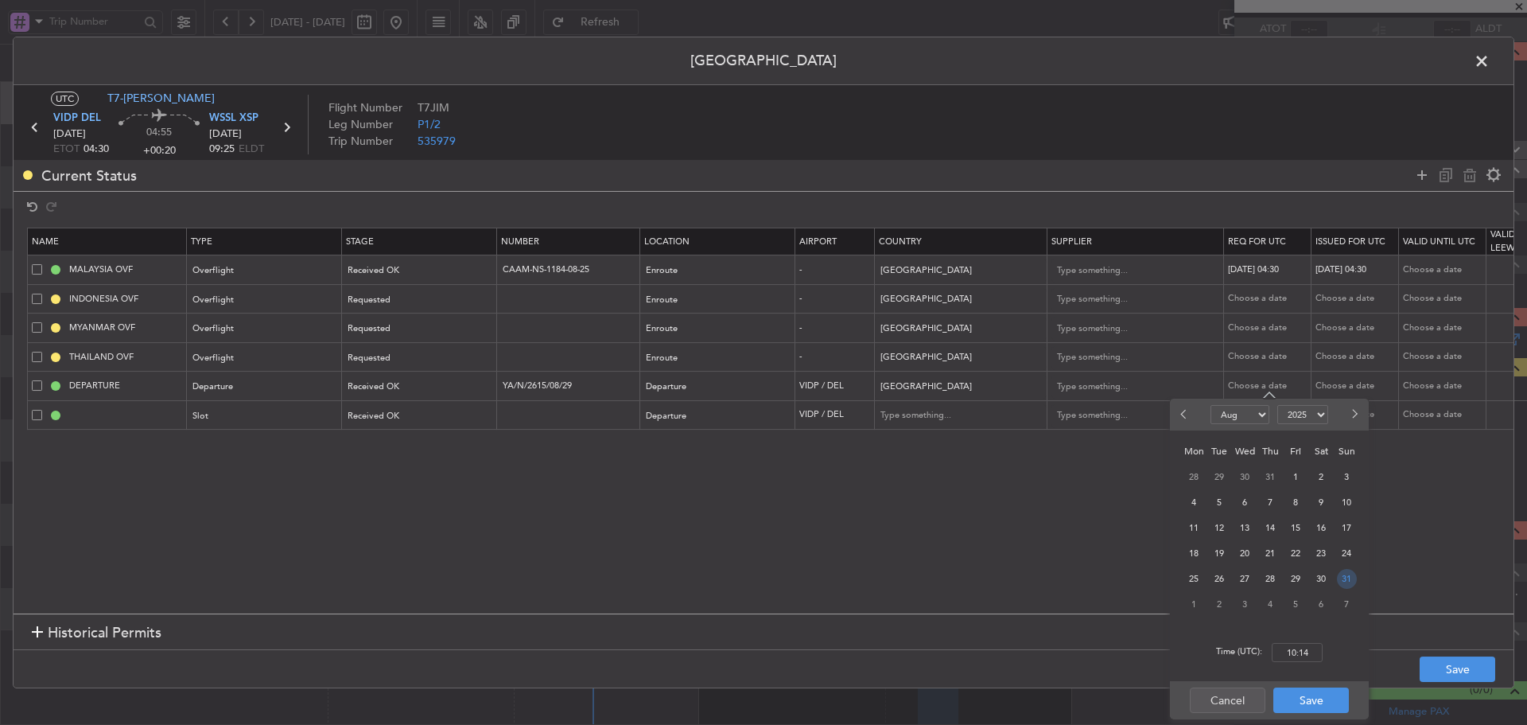
click at [1339, 581] on span "31" at bounding box center [1347, 579] width 20 height 20
click at [1297, 651] on input "00:00" at bounding box center [1297, 652] width 51 height 19
type input "04:30"
click at [1311, 698] on button "Save" at bounding box center [1311, 699] width 76 height 25
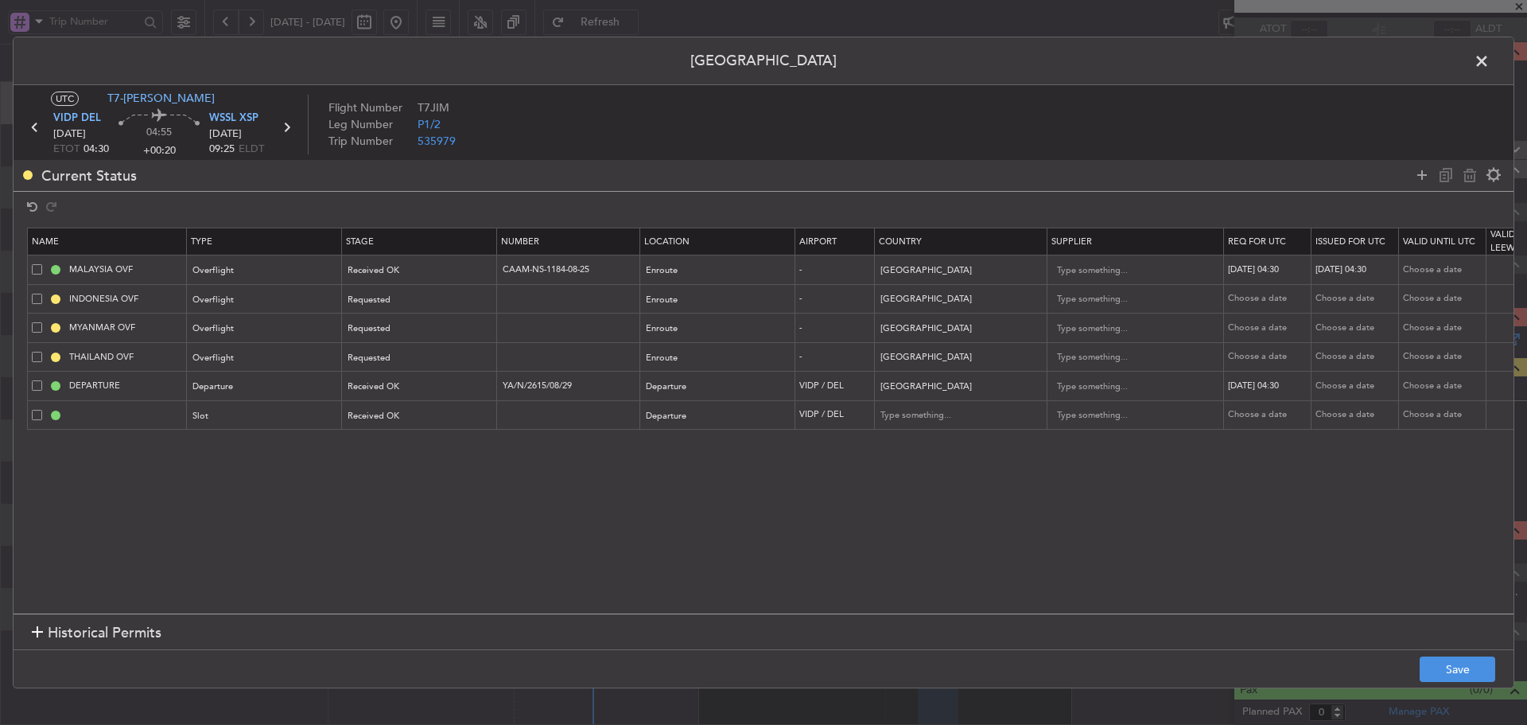
click at [1331, 387] on div "Choose a date" at bounding box center [1356, 386] width 83 height 14
select select "8"
select select "2025"
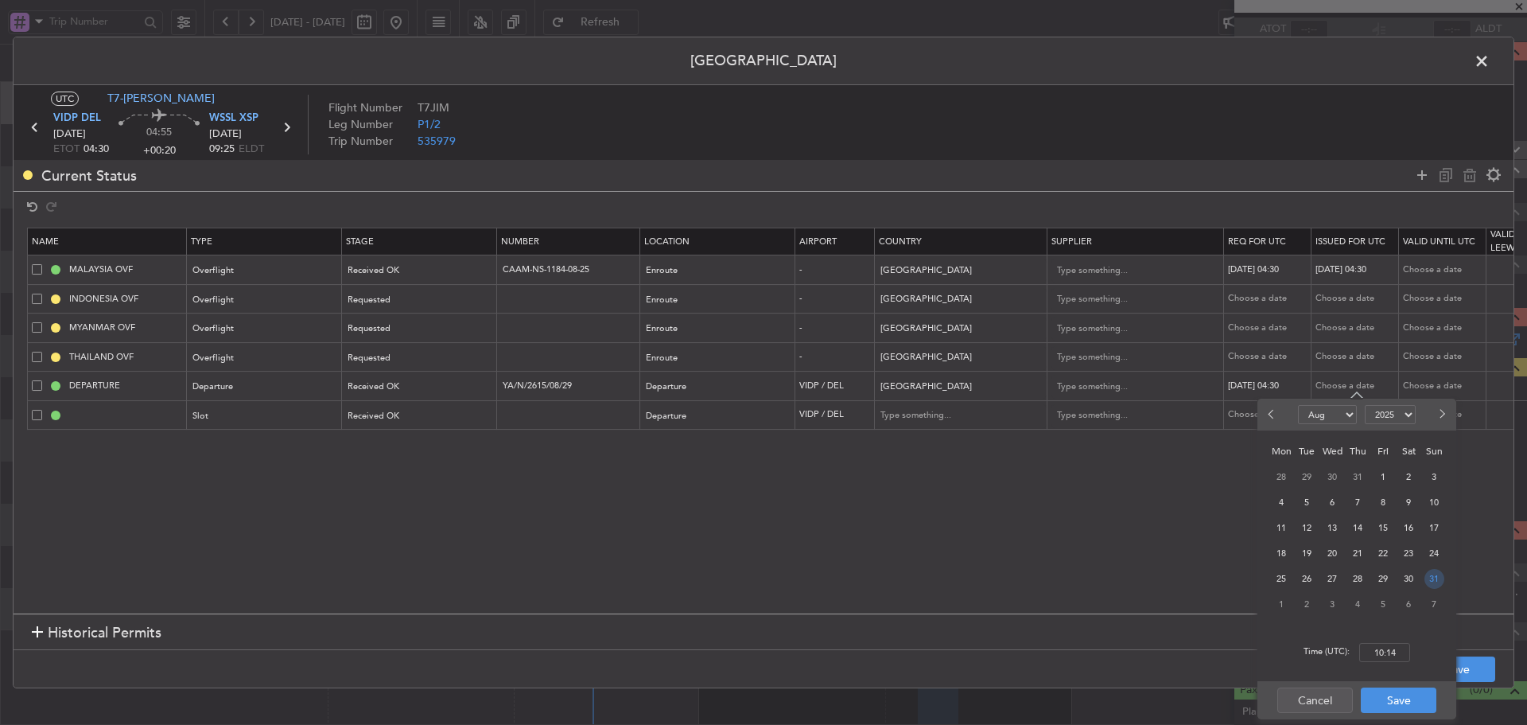
click at [1436, 578] on span "31" at bounding box center [1434, 579] width 20 height 20
click at [1391, 651] on input "00:00" at bounding box center [1384, 652] width 51 height 19
type input "04:30"
click at [1391, 702] on button "Save" at bounding box center [1399, 699] width 76 height 25
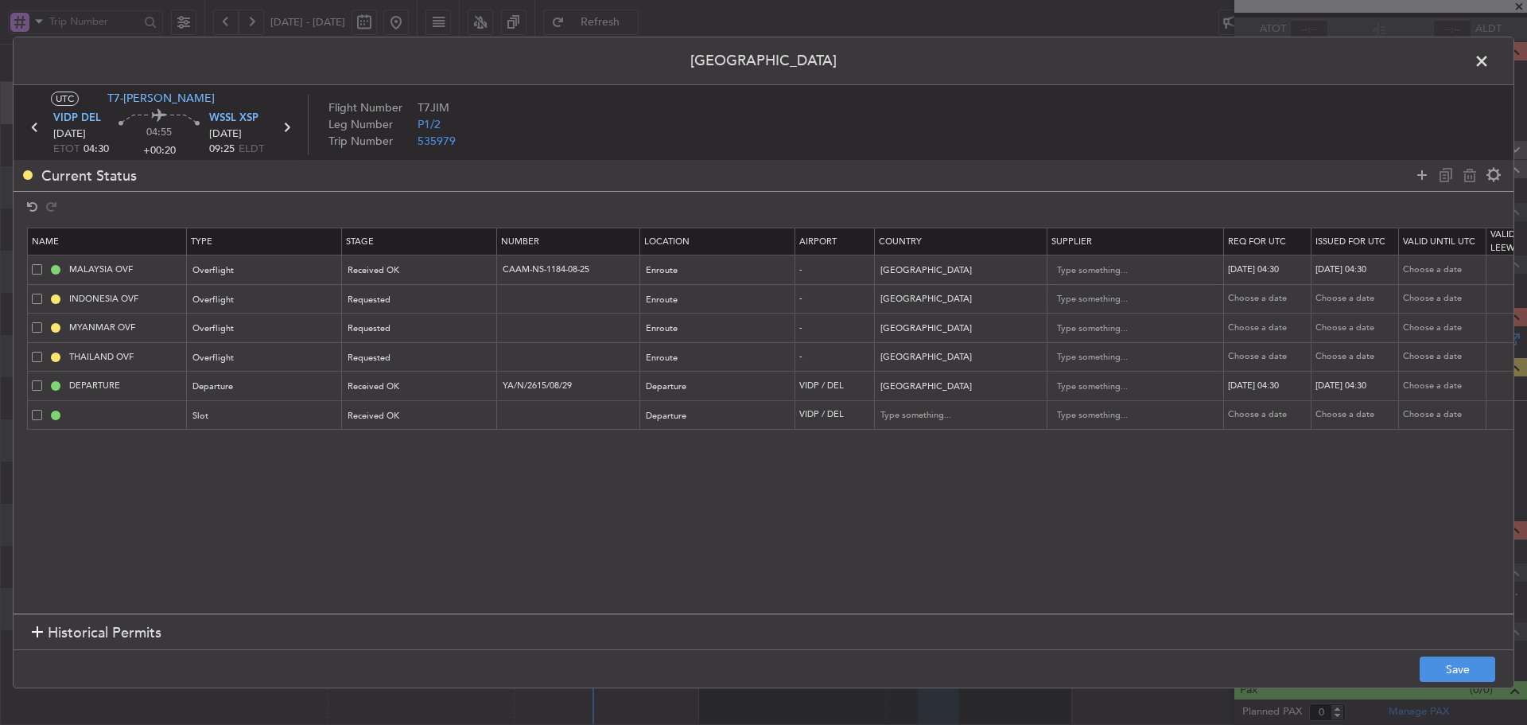
click at [1241, 414] on div "Choose a date" at bounding box center [1269, 415] width 83 height 14
select select "8"
select select "2025"
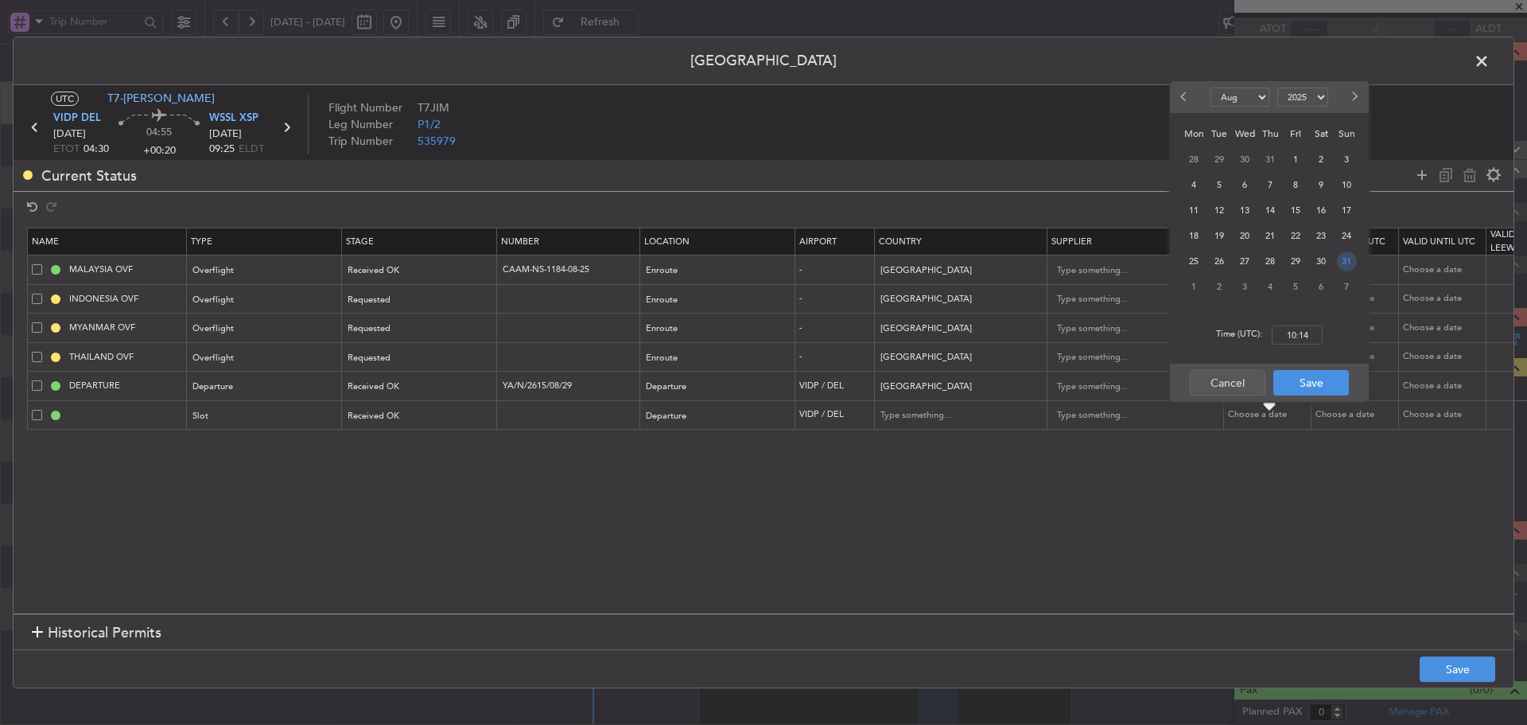
click at [1347, 258] on span "31" at bounding box center [1347, 261] width 20 height 20
click at [1298, 344] on input "00:00" at bounding box center [1297, 334] width 51 height 19
type input "04:30"
click at [1310, 385] on button "Save" at bounding box center [1311, 382] width 76 height 25
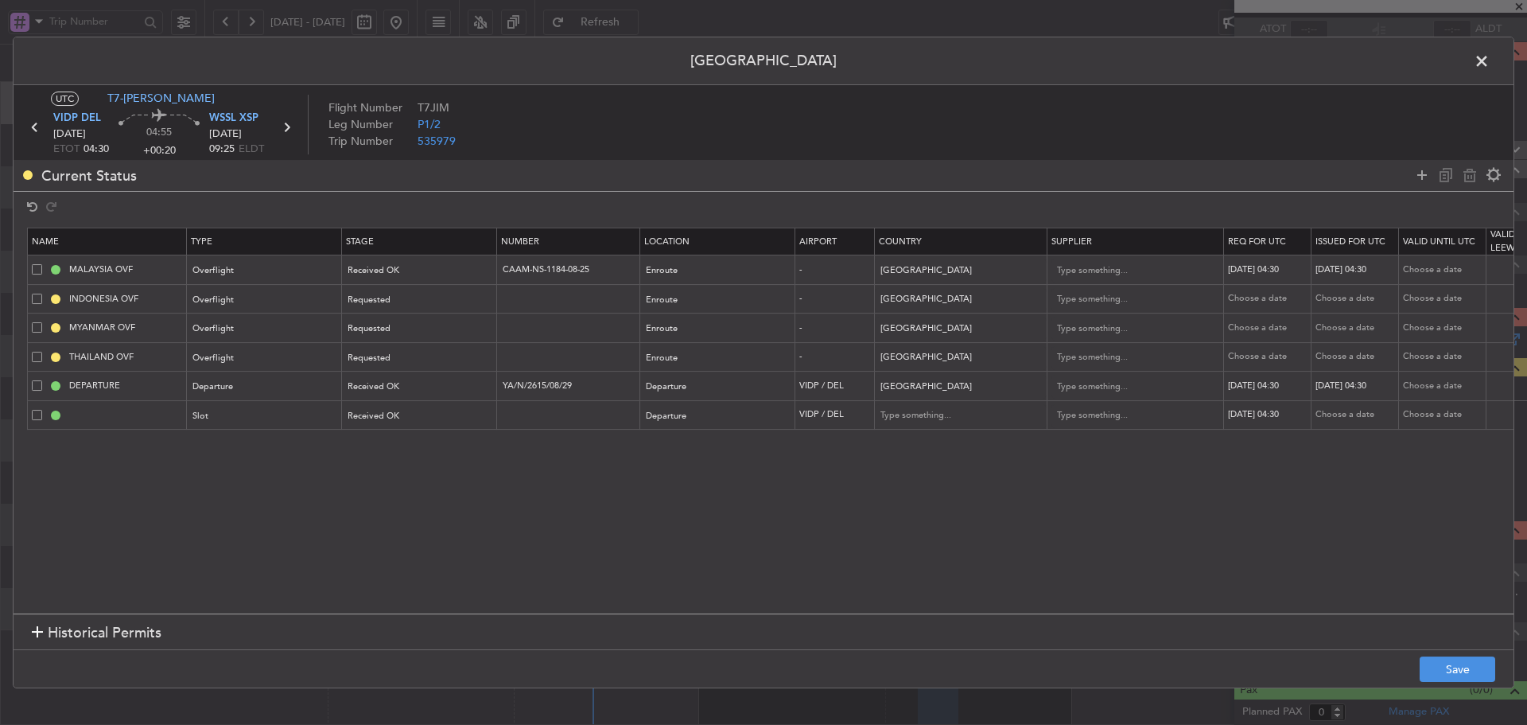
click at [1339, 419] on div "Choose a date" at bounding box center [1356, 415] width 83 height 14
select select "8"
select select "2025"
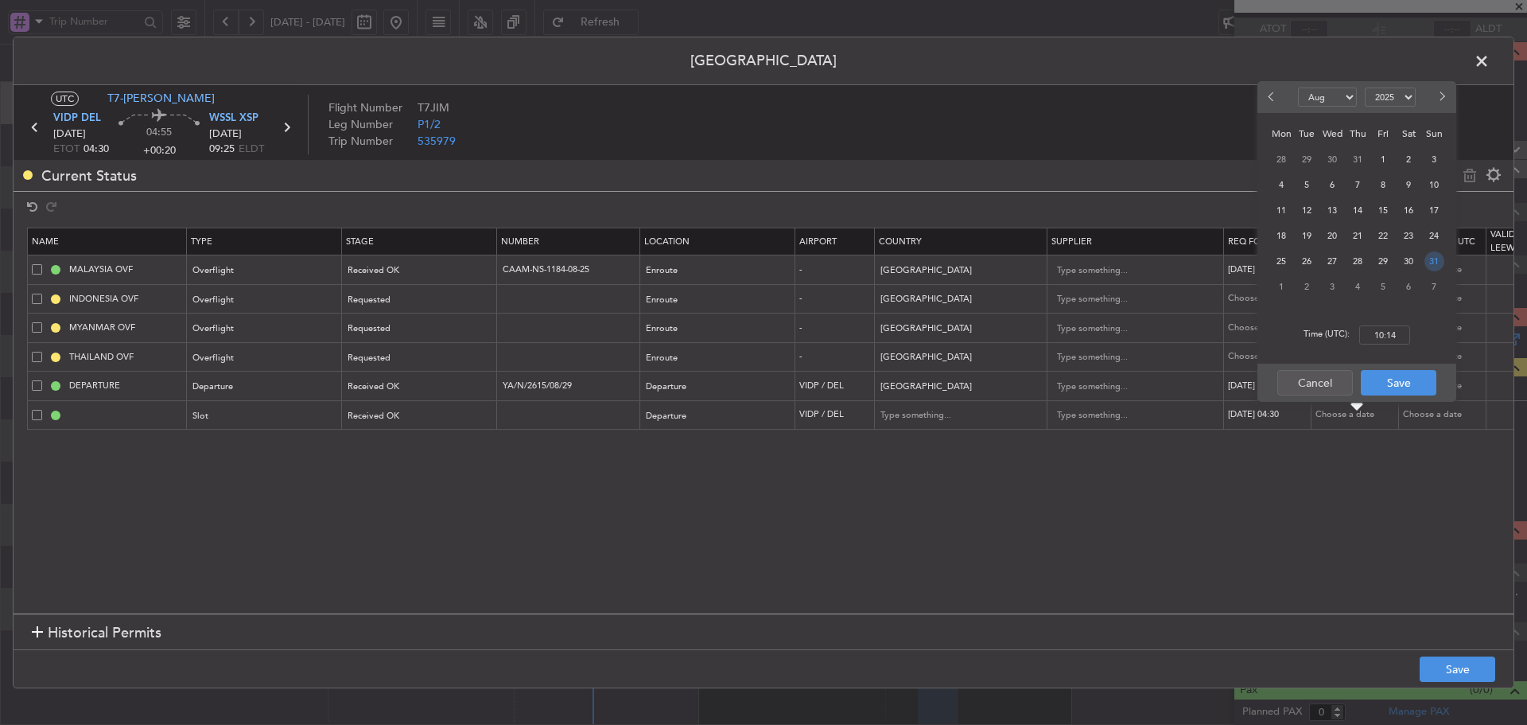
drag, startPoint x: 1430, startPoint y: 258, endPoint x: 1422, endPoint y: 274, distance: 17.8
click at [1430, 257] on span "31" at bounding box center [1434, 261] width 20 height 20
click at [1394, 330] on input "00:00" at bounding box center [1384, 334] width 51 height 19
type input "04:30"
click at [1400, 387] on button "Save" at bounding box center [1399, 382] width 76 height 25
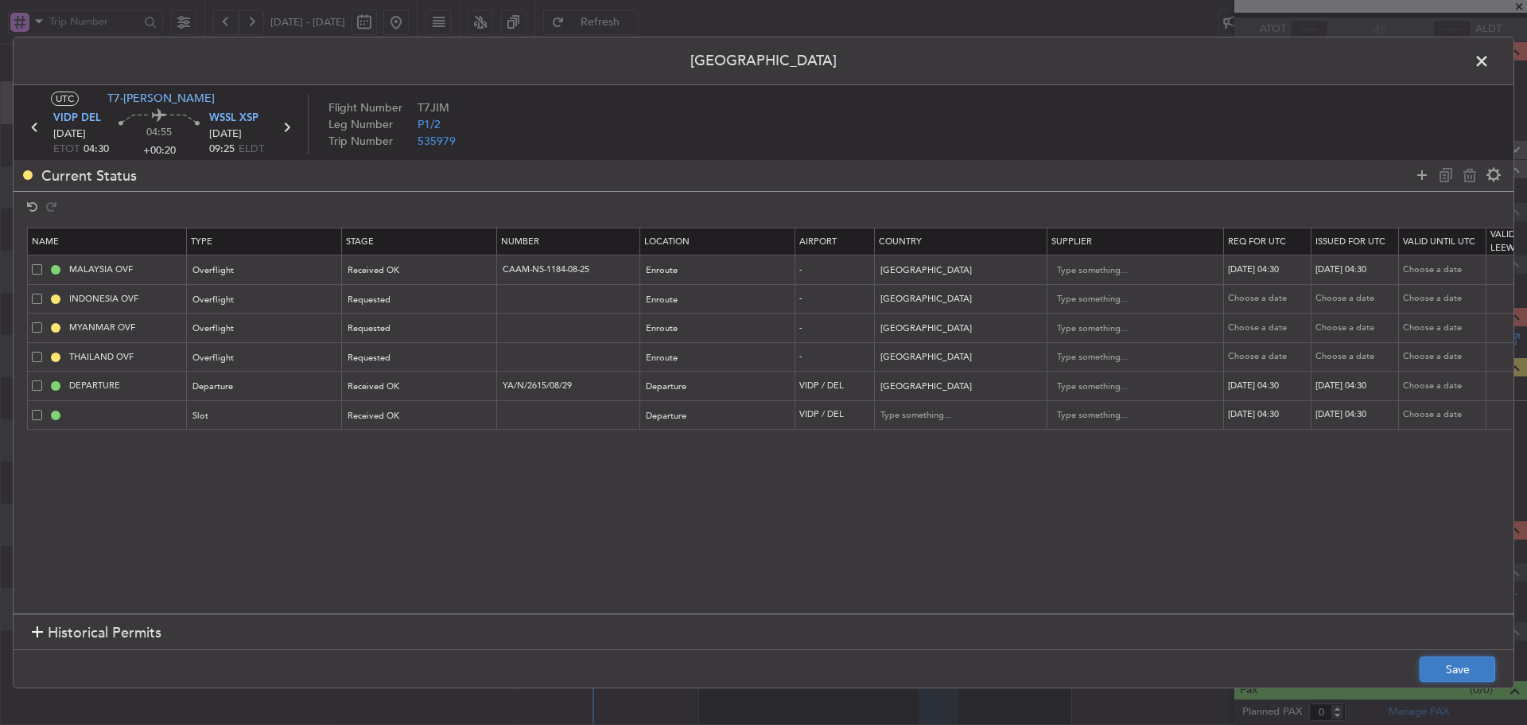
click at [1445, 669] on button "Save" at bounding box center [1458, 668] width 76 height 25
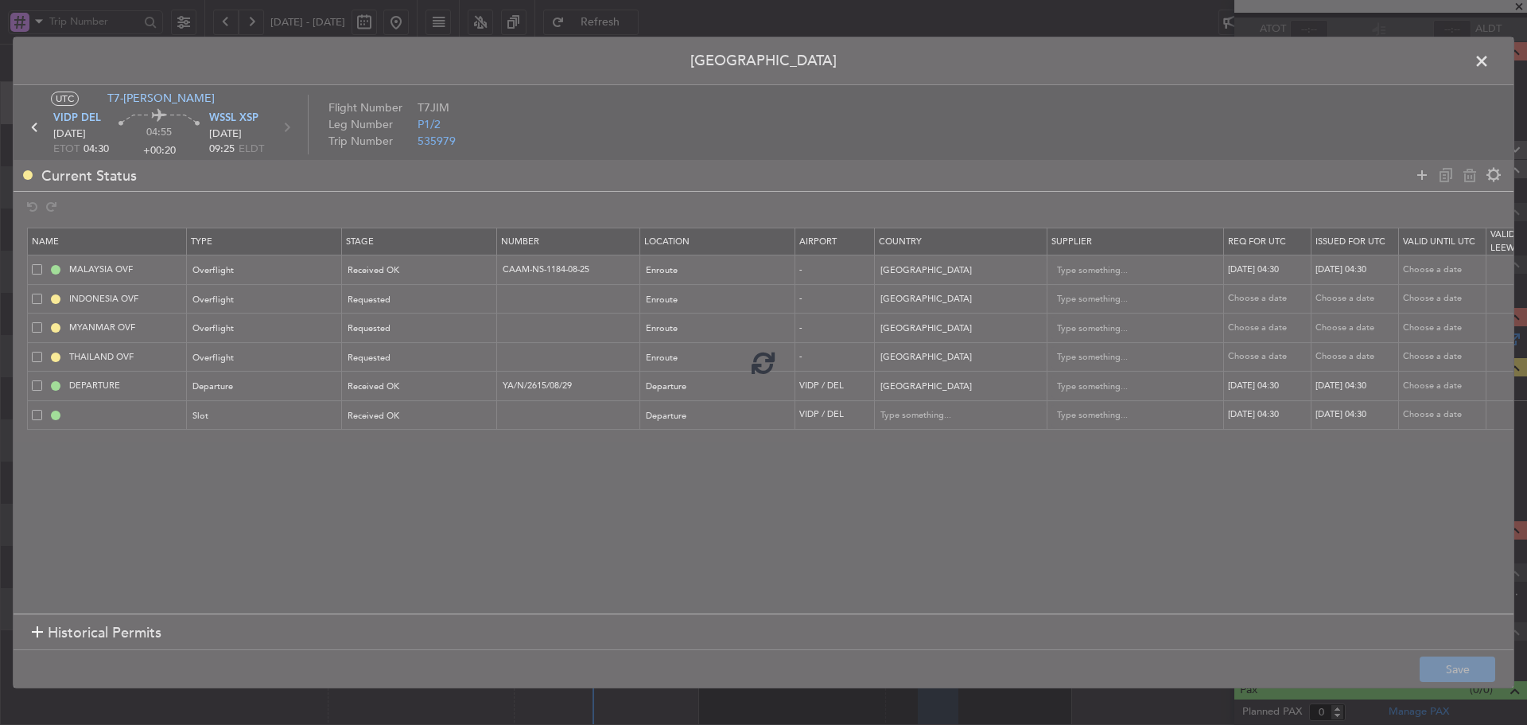
type input "VIDP DEP SLOT 0430Z"
type input "[GEOGRAPHIC_DATA]"
type input "NNN"
type input "3"
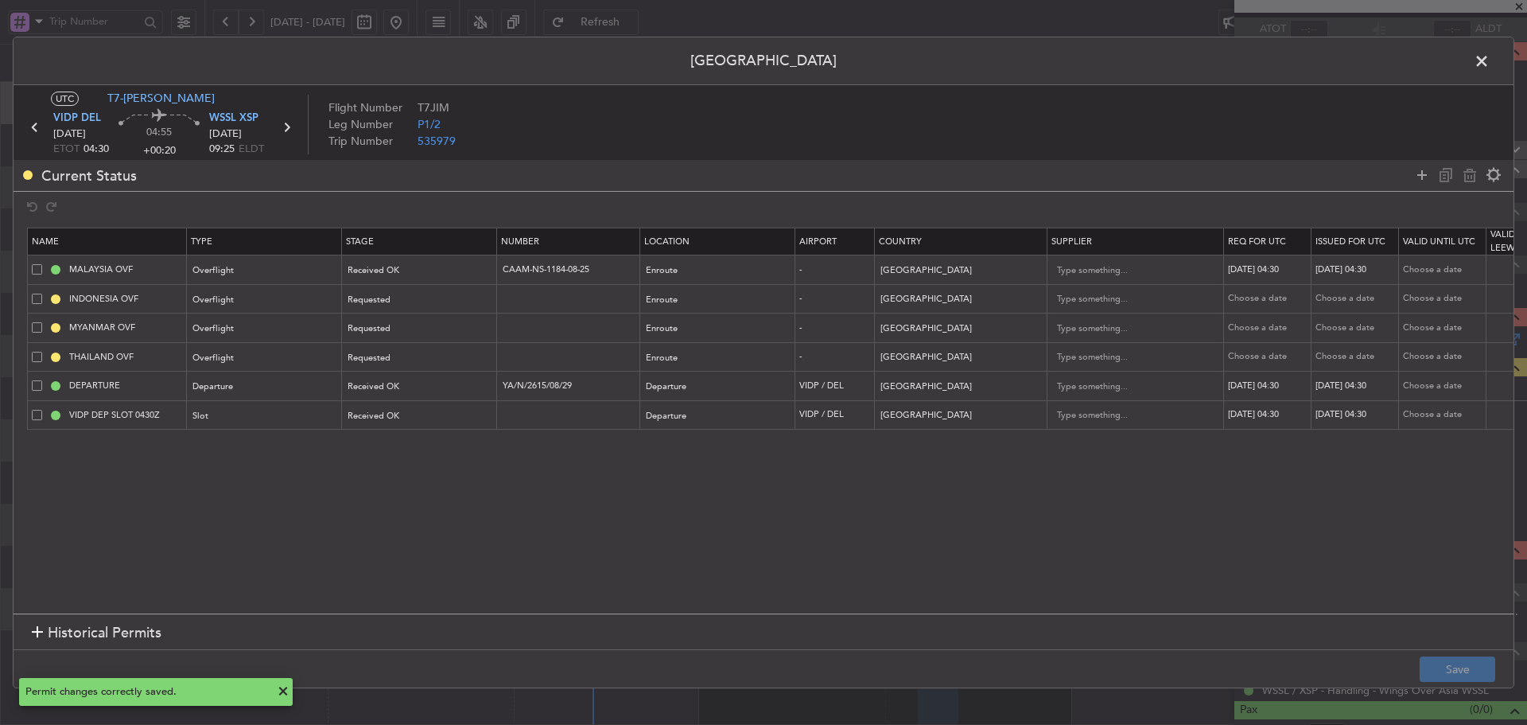
click at [1490, 61] on span at bounding box center [1490, 65] width 0 height 32
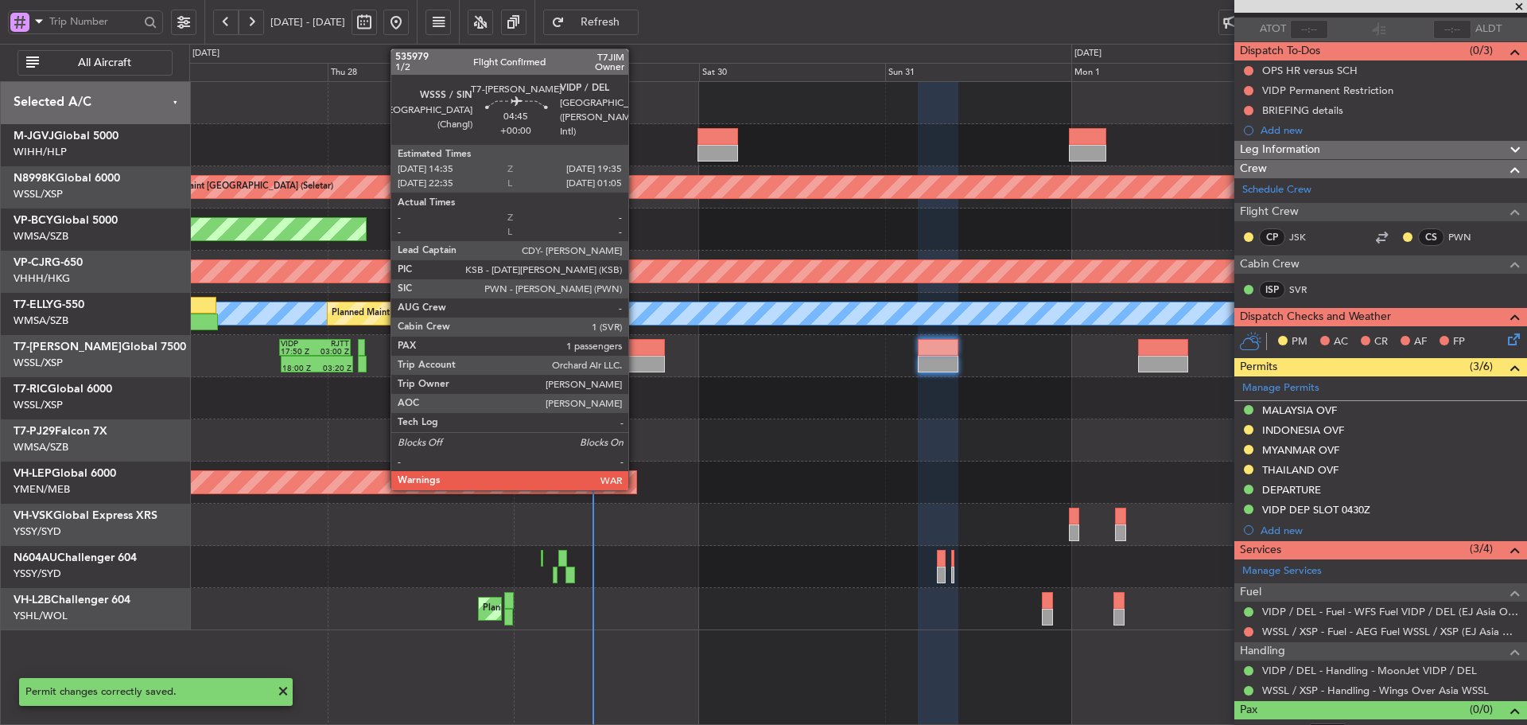
click at [635, 345] on div at bounding box center [645, 347] width 39 height 17
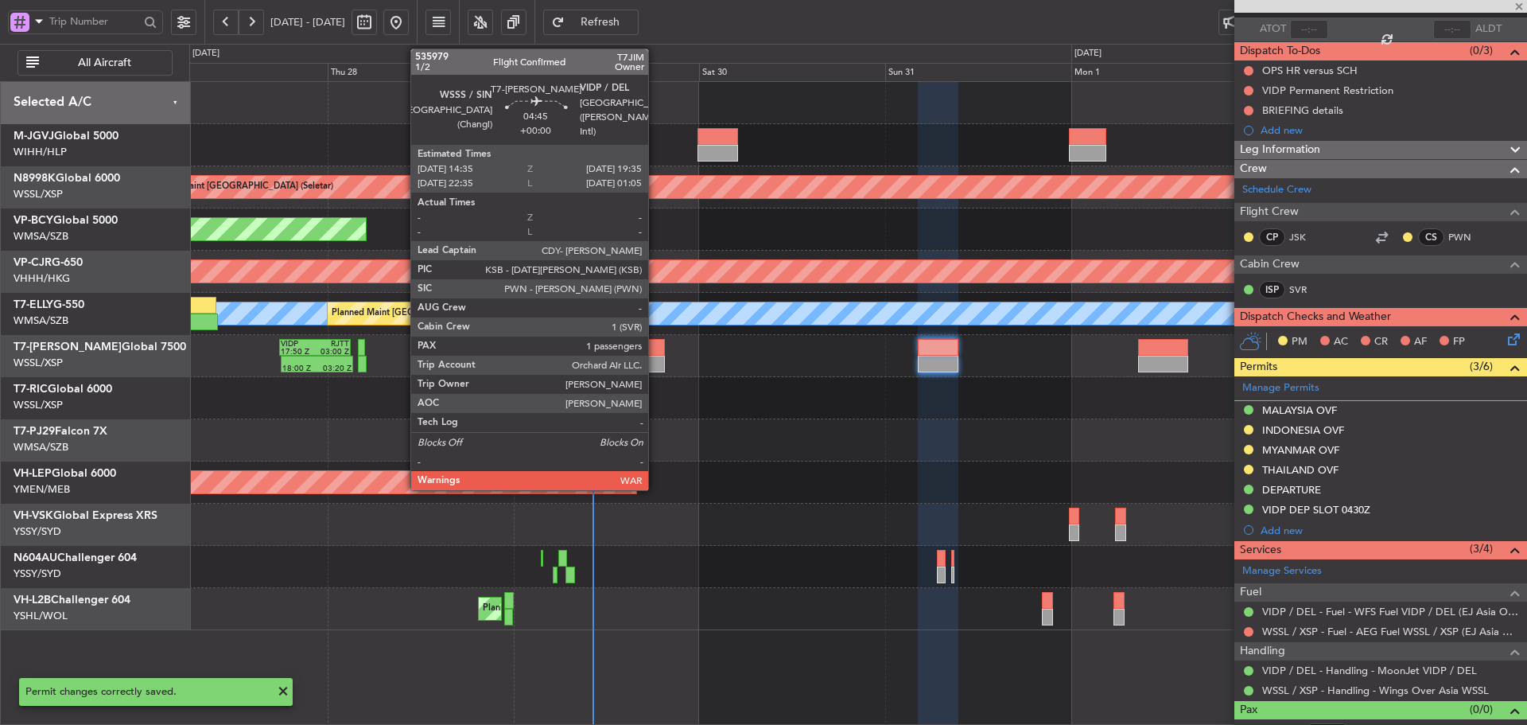
click at [655, 363] on div at bounding box center [645, 364] width 39 height 17
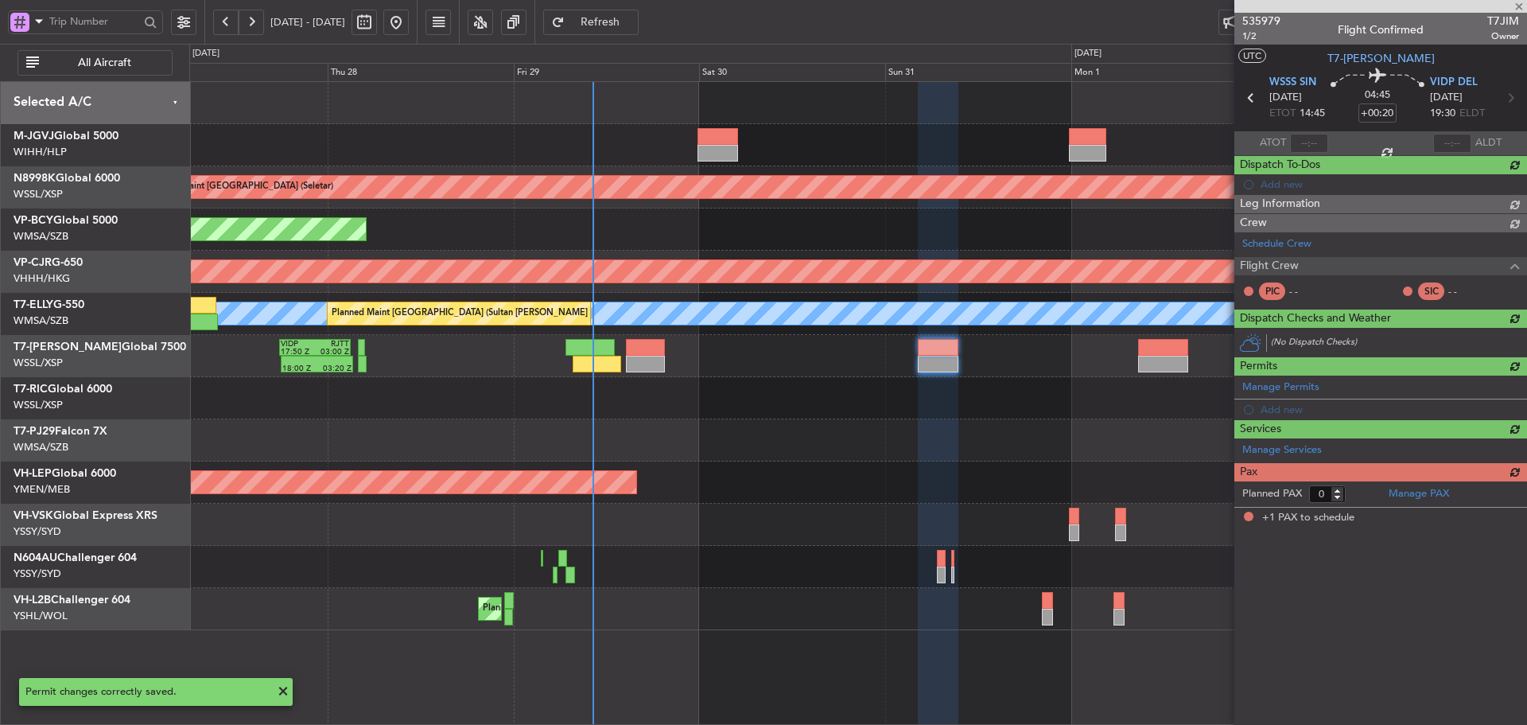
type input "1"
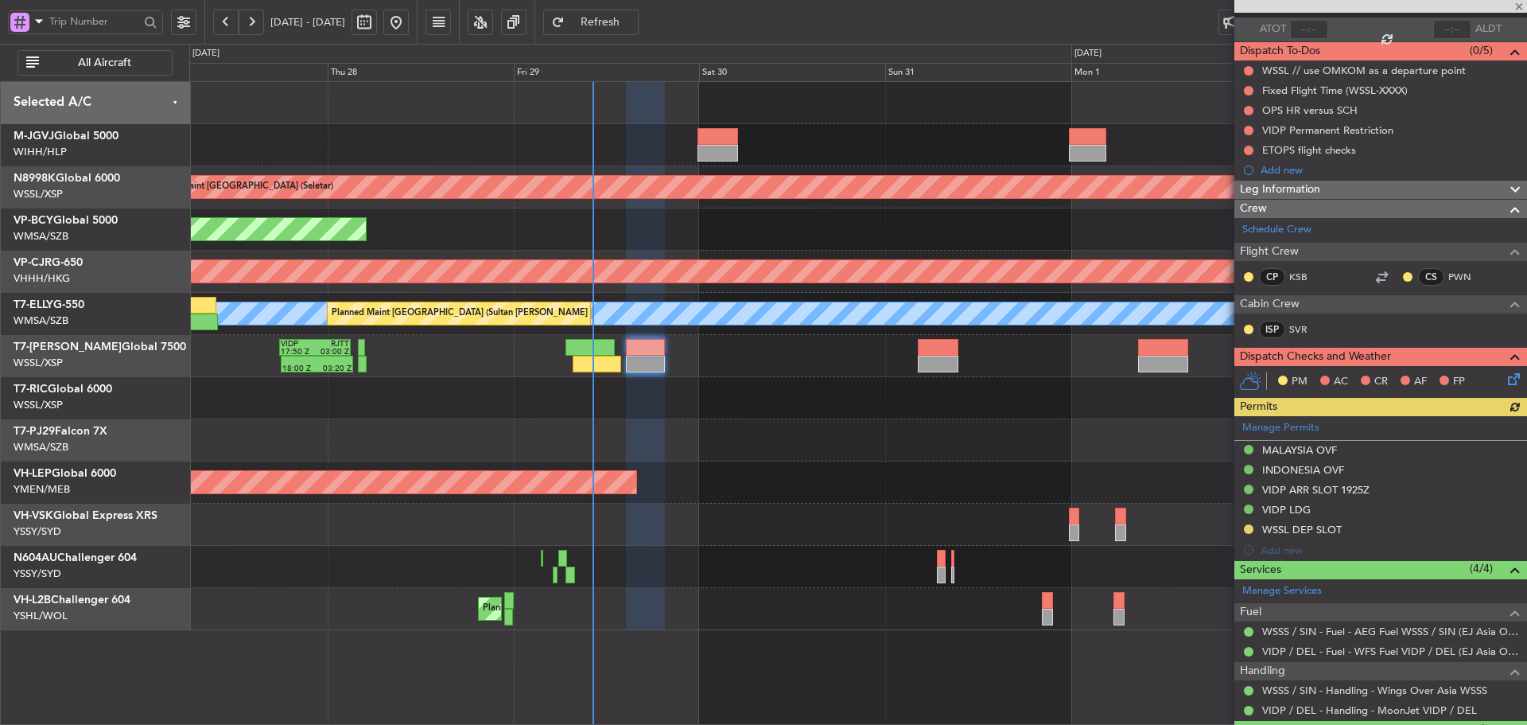
type input "[PERSON_NAME] (LEU)"
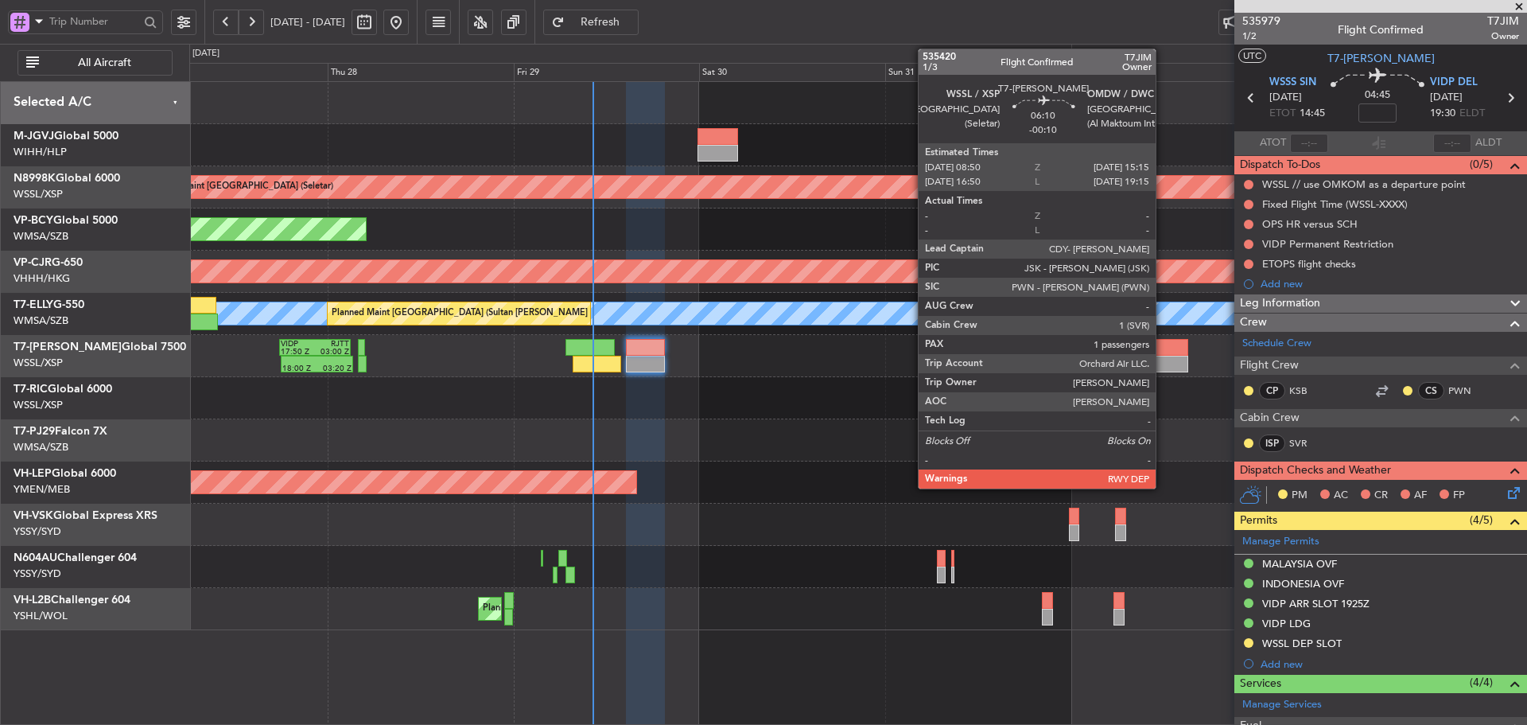
click at [1163, 352] on div at bounding box center [1163, 347] width 50 height 17
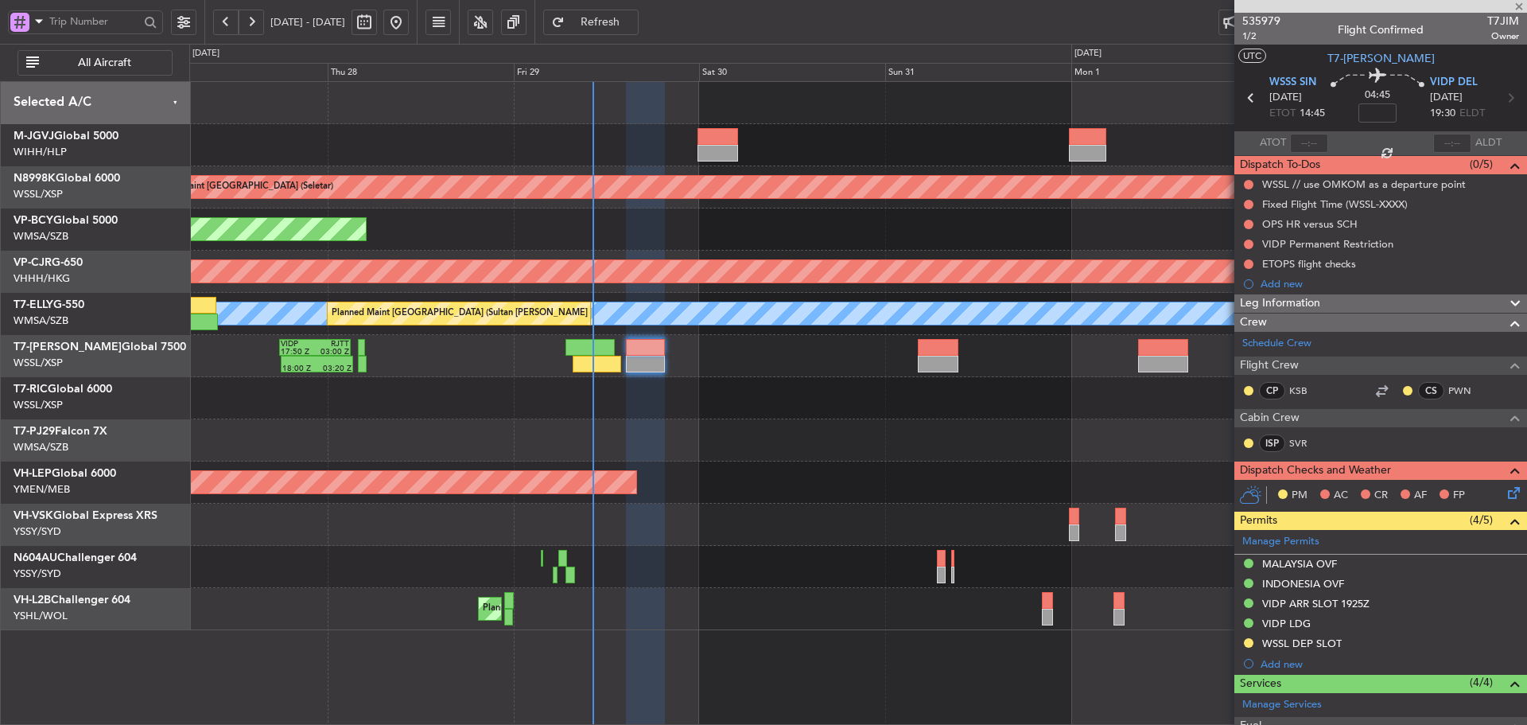
type input "-00:10"
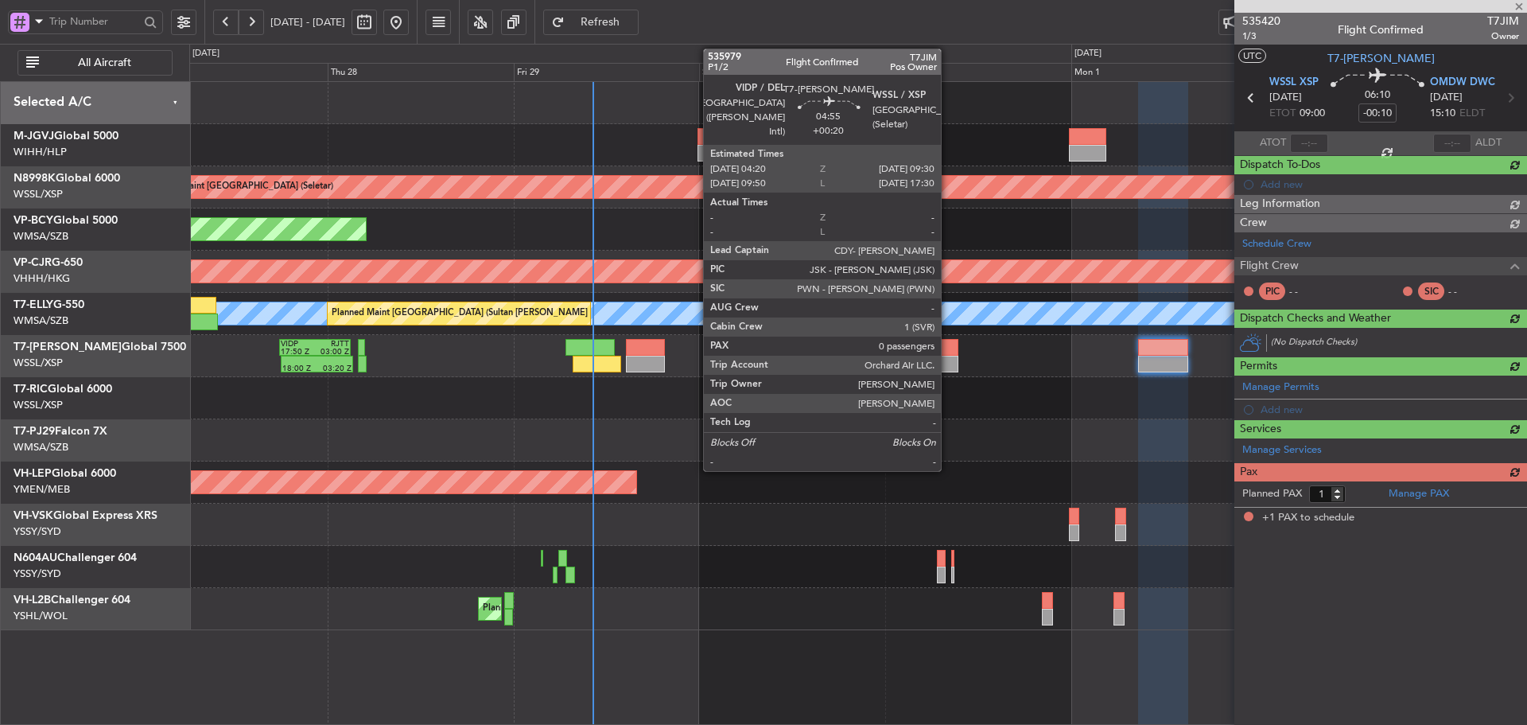
click at [948, 363] on div at bounding box center [938, 364] width 41 height 17
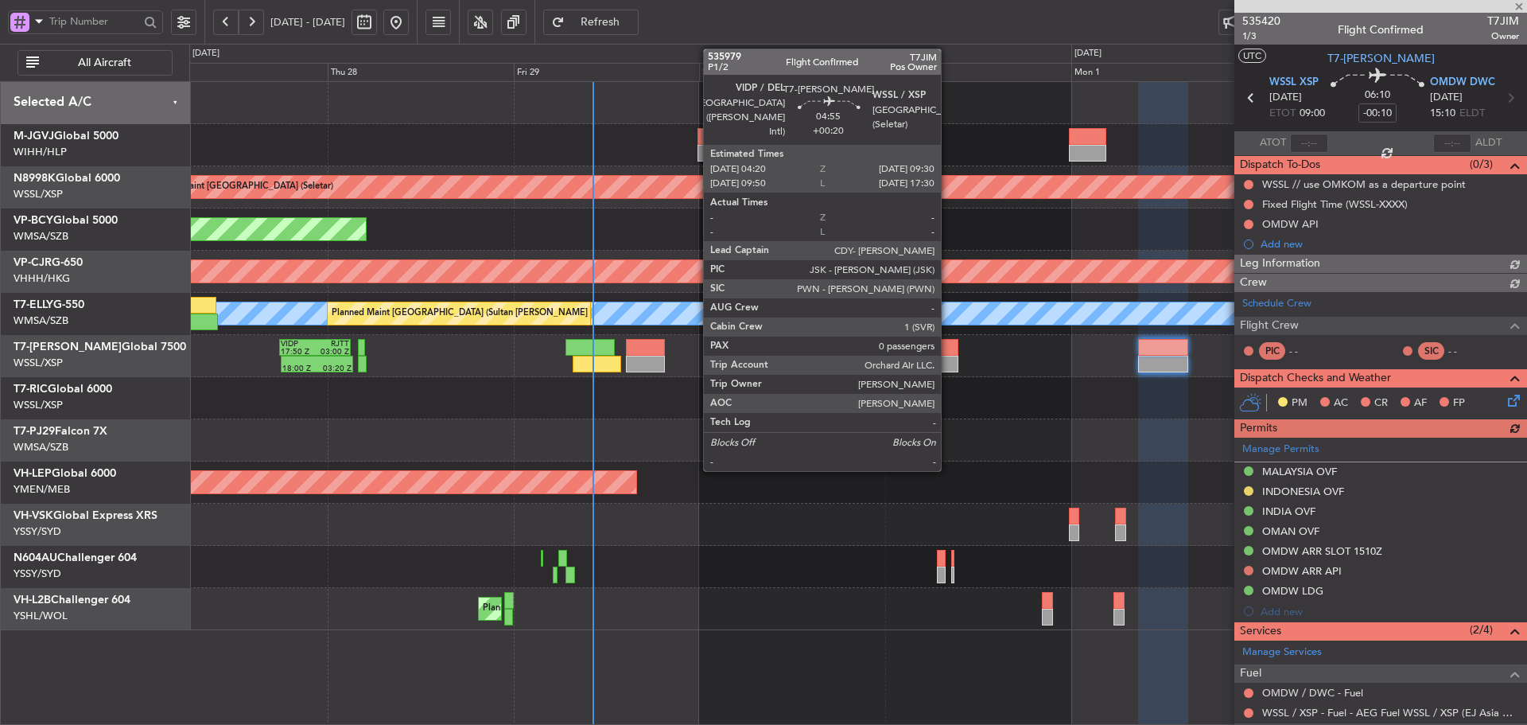
click at [948, 363] on div at bounding box center [938, 364] width 41 height 17
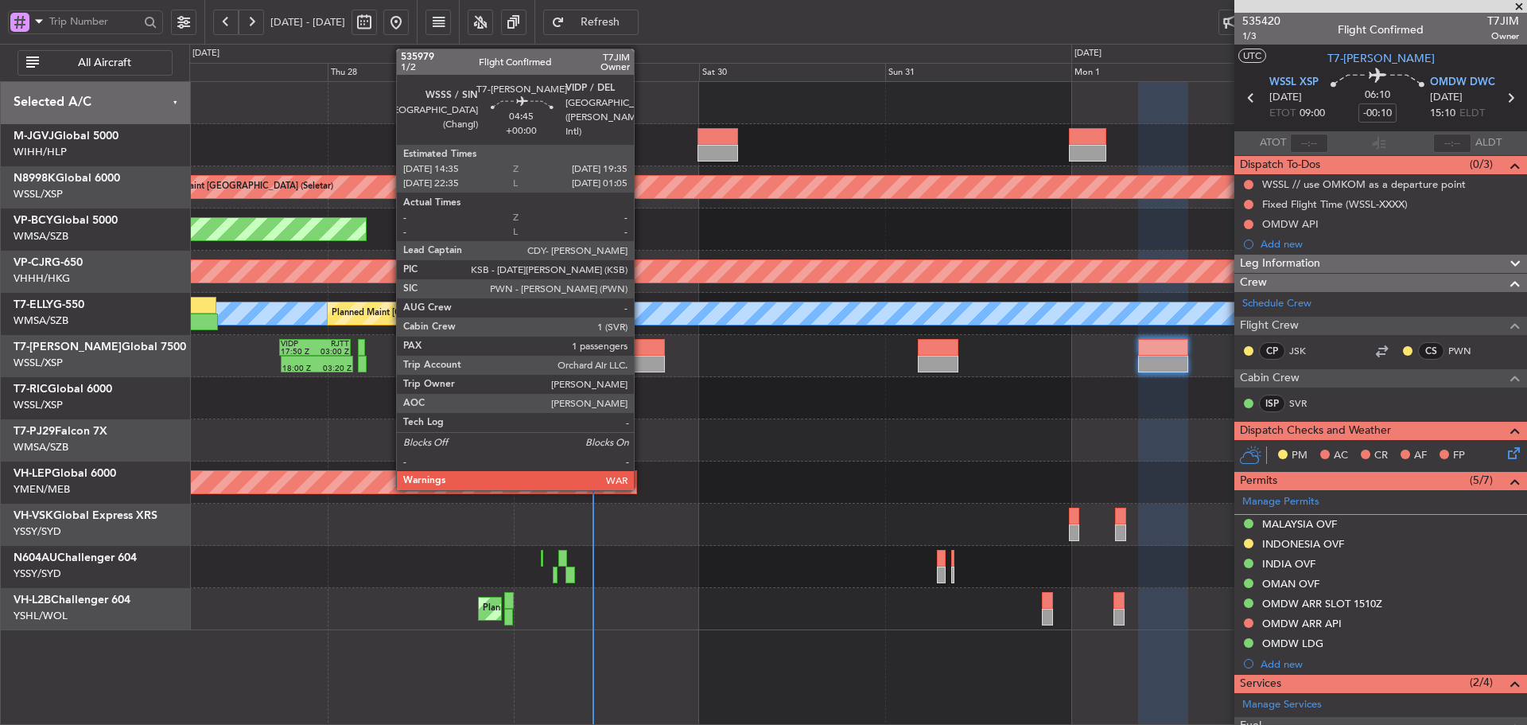
click at [641, 355] on div at bounding box center [645, 347] width 39 height 17
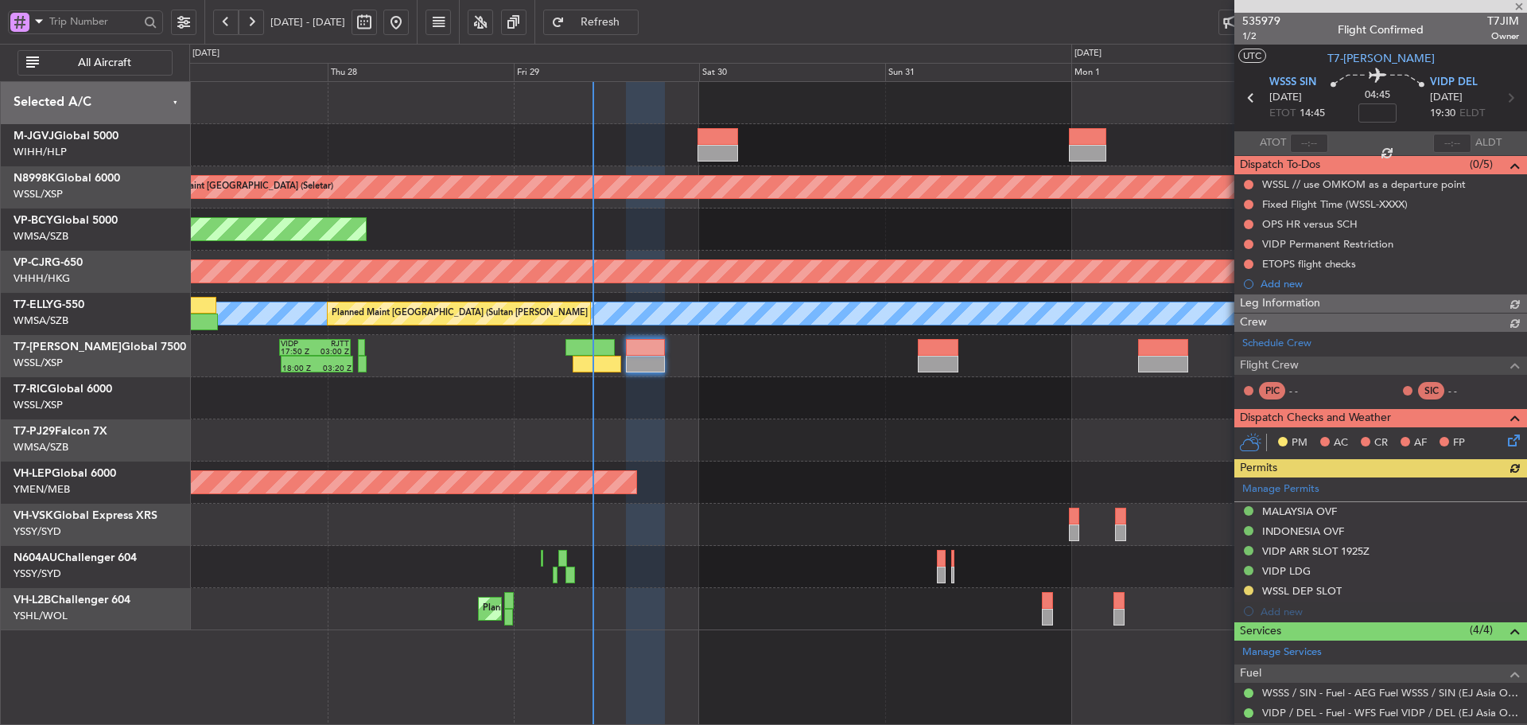
type input "[PERSON_NAME] (LEU)"
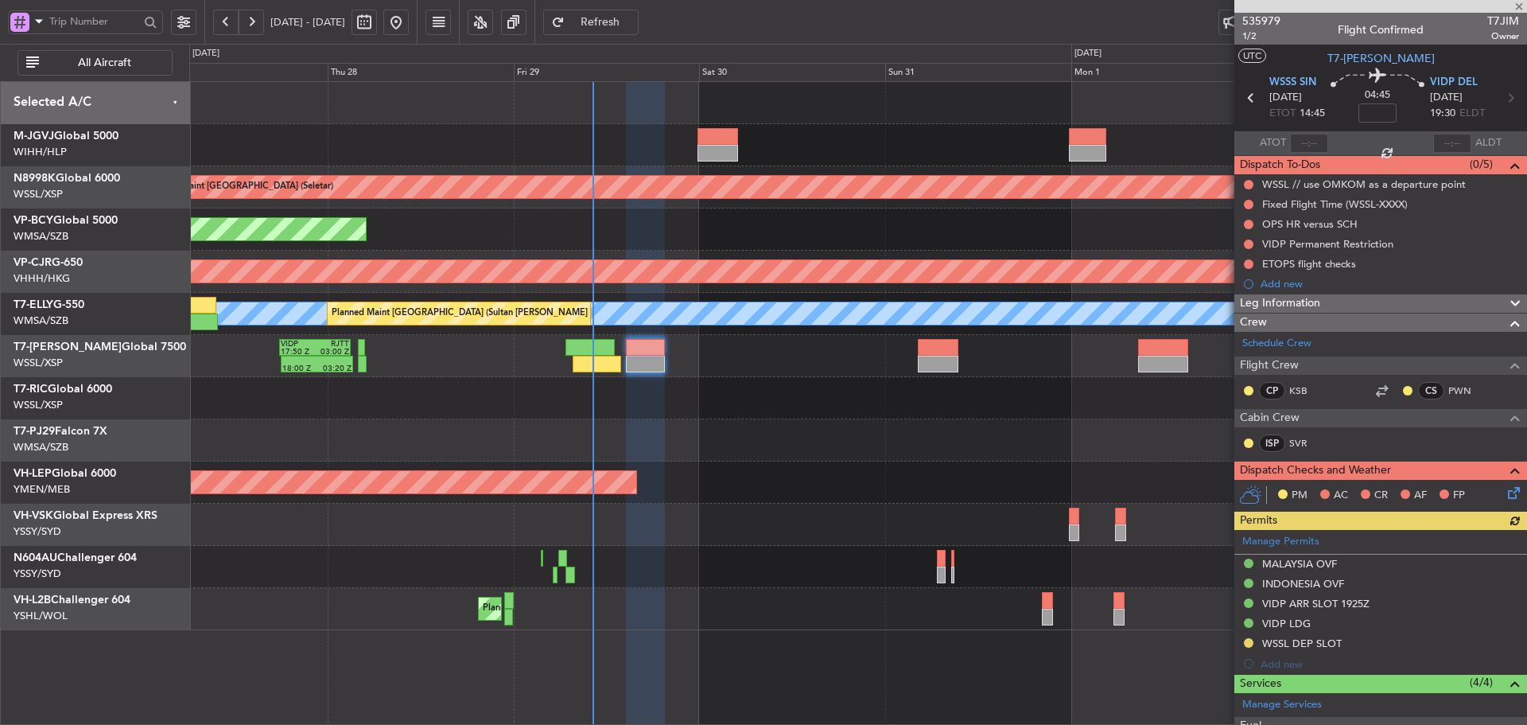
click at [1257, 542] on div "Manage Permits MALAYSIA OVF INDONESIA OVF VIDP ARR SLOT 1925Z VIDP LDG WSSL DEP…" at bounding box center [1380, 602] width 293 height 144
click at [1286, 542] on div "Manage Permits MALAYSIA OVF INDONESIA OVF VIDP ARR SLOT 1925Z VIDP LDG WSSL DEP…" at bounding box center [1380, 602] width 293 height 144
click at [1304, 542] on div "Manage Permits MALAYSIA OVF INDONESIA OVF VIDP ARR SLOT 1925Z VIDP LDG WSSL DEP…" at bounding box center [1380, 602] width 293 height 144
click at [1249, 541] on link "Manage Permits" at bounding box center [1280, 542] width 77 height 16
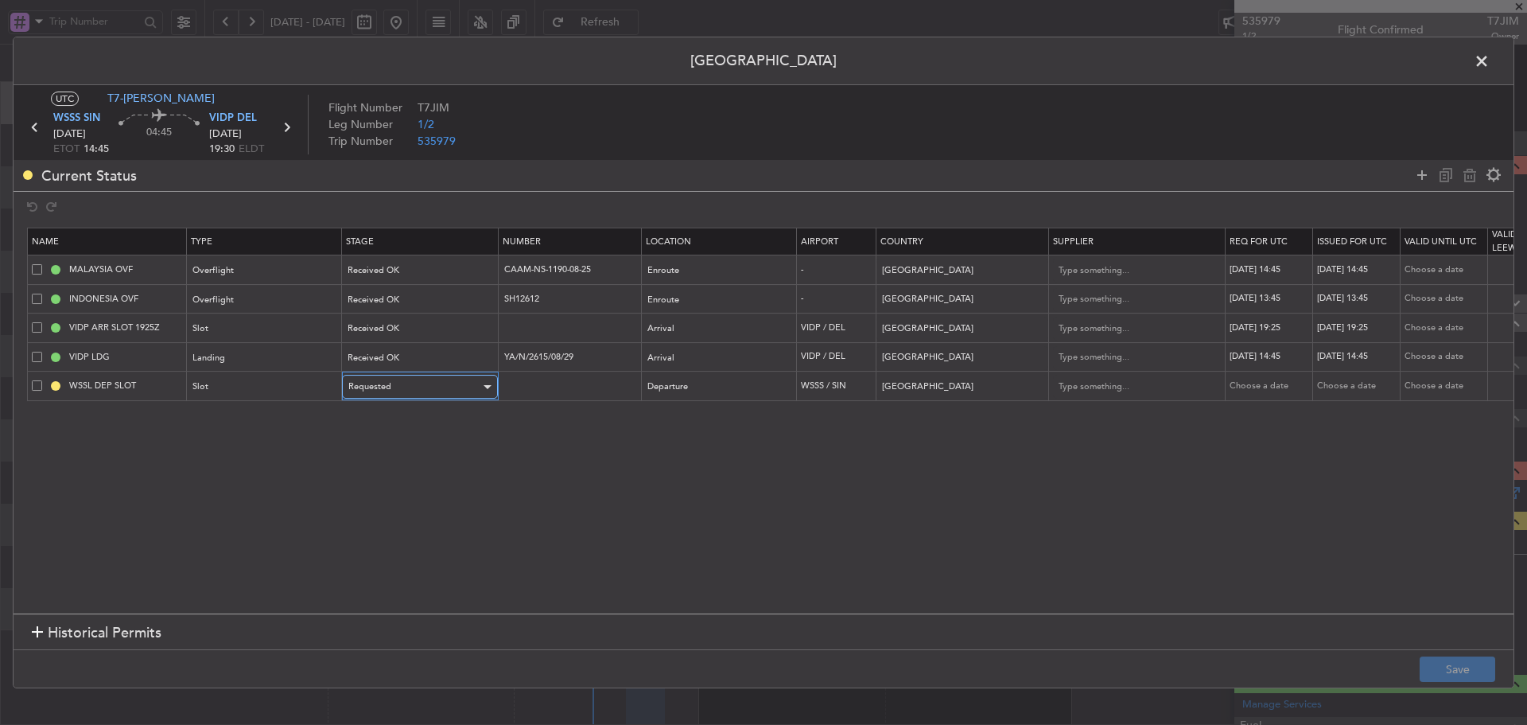
click at [442, 394] on div "Requested" at bounding box center [414, 387] width 132 height 24
click at [426, 507] on span "Received OK" at bounding box center [420, 515] width 142 height 24
click at [1275, 390] on div "Choose a date" at bounding box center [1269, 386] width 83 height 14
select select "8"
select select "2025"
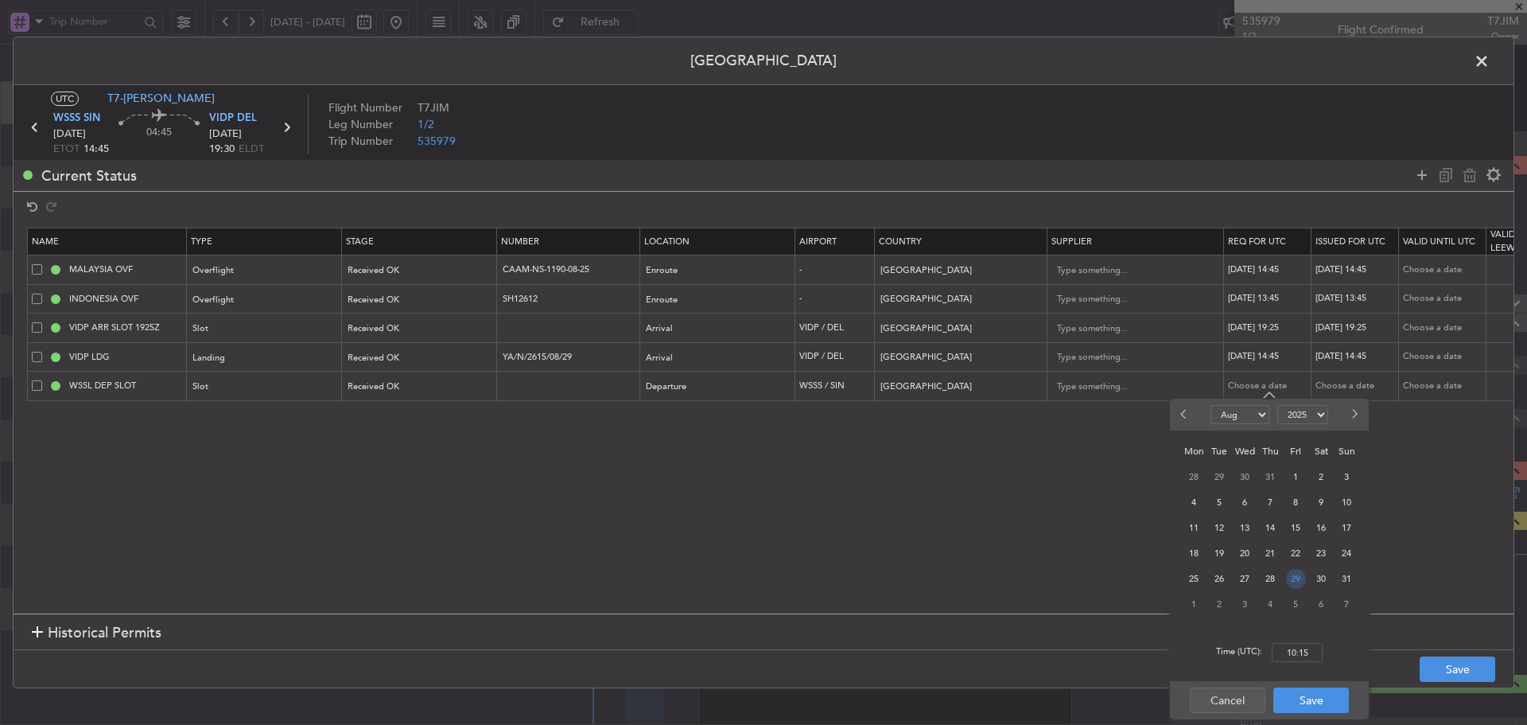
click at [1293, 577] on span "29" at bounding box center [1296, 579] width 20 height 20
click at [1302, 649] on input "00:00" at bounding box center [1297, 652] width 51 height 19
type input "14:45"
click at [1320, 695] on button "Save" at bounding box center [1311, 699] width 76 height 25
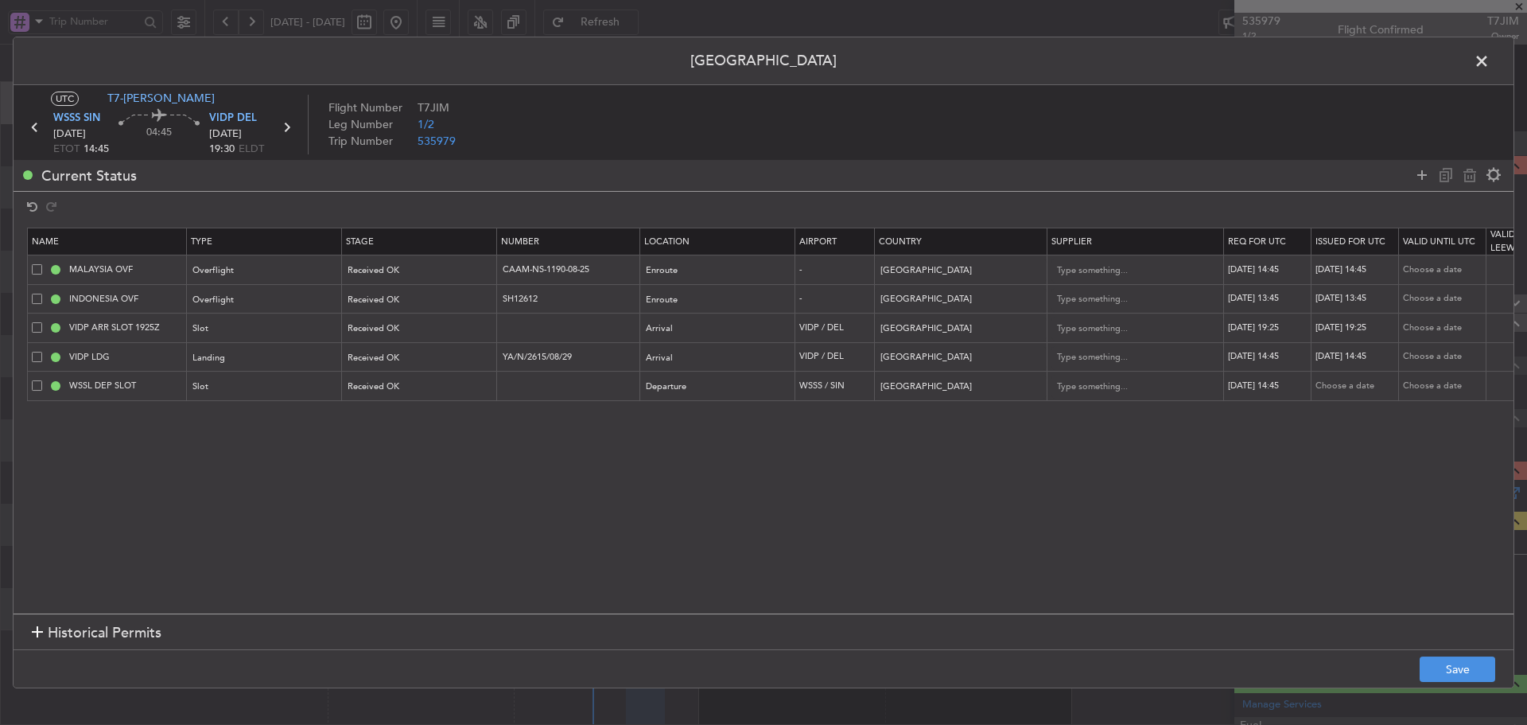
click at [1353, 383] on div "Choose a date" at bounding box center [1356, 386] width 83 height 14
select select "8"
select select "2025"
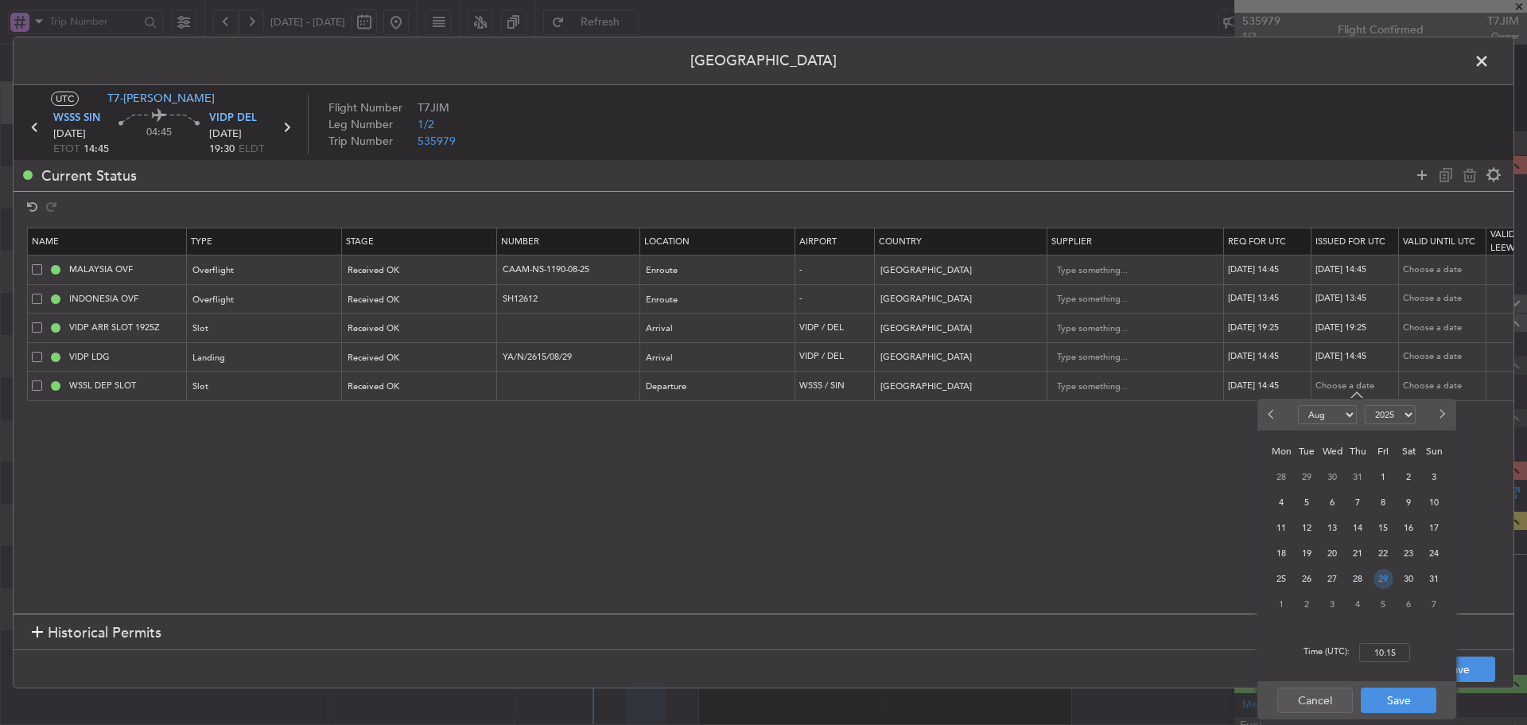
click at [1383, 573] on span "29" at bounding box center [1384, 579] width 20 height 20
click at [1385, 639] on div "Time (UTC): 00:00" at bounding box center [1356, 652] width 199 height 57
click at [1385, 645] on input "00:00" at bounding box center [1384, 652] width 51 height 19
type input "14:45"
click at [1400, 702] on button "Save" at bounding box center [1399, 699] width 76 height 25
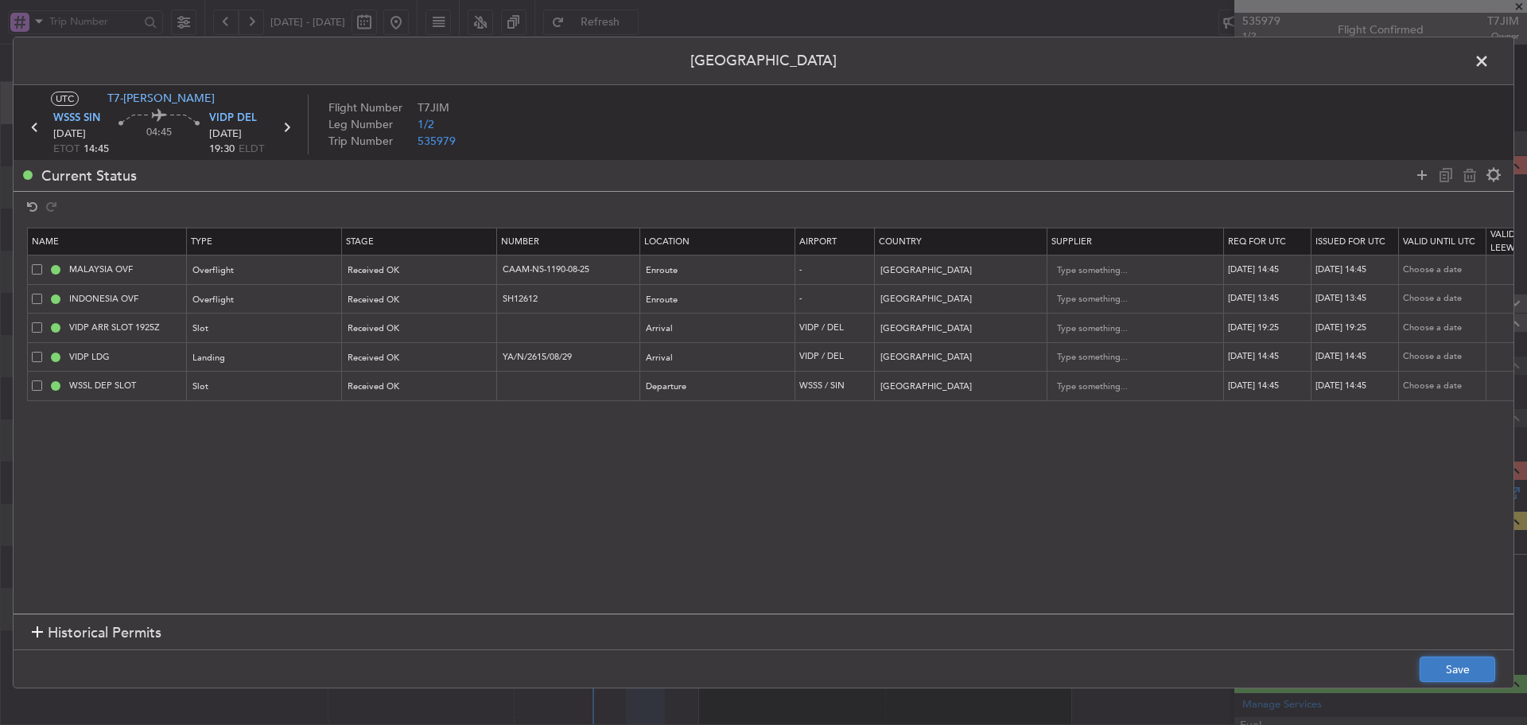
click at [1476, 672] on button "Save" at bounding box center [1458, 668] width 76 height 25
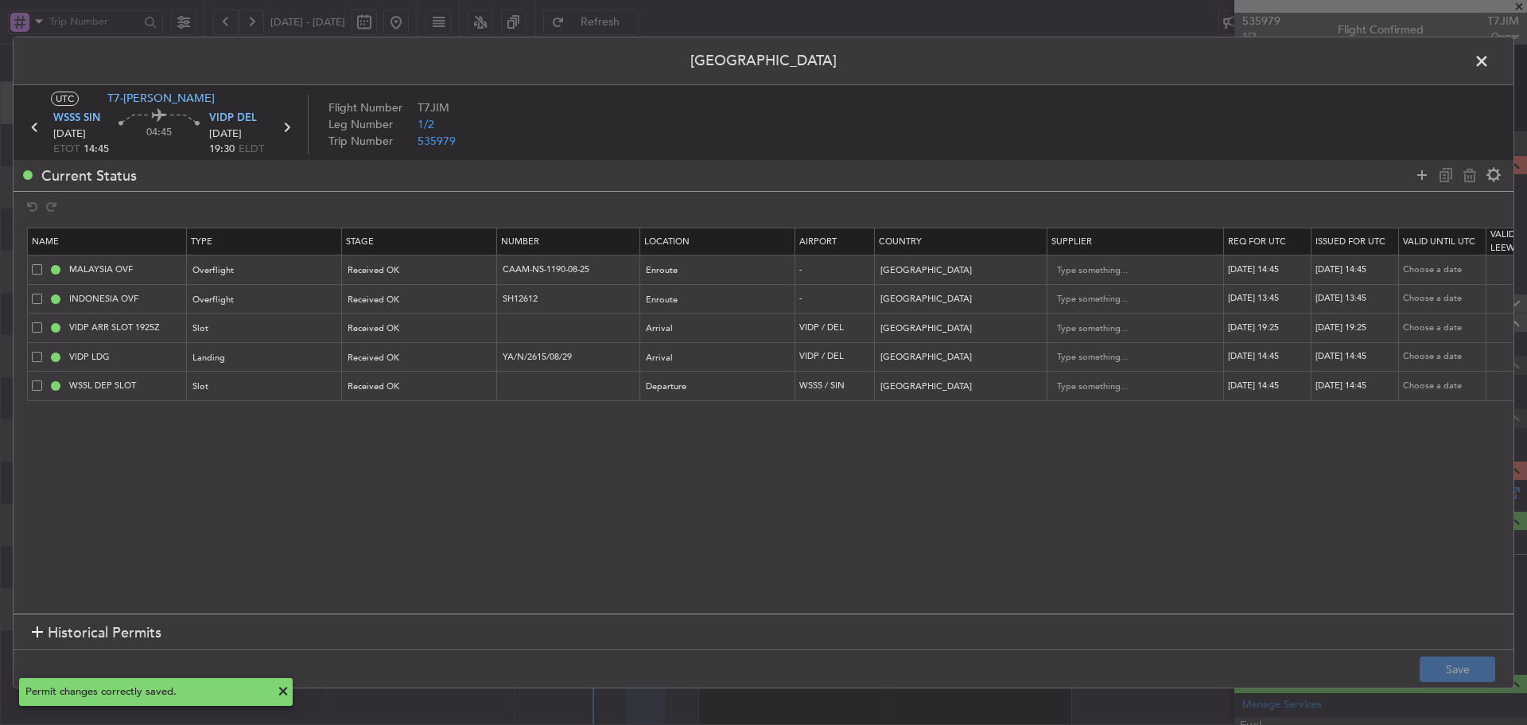
click at [1490, 64] on span at bounding box center [1490, 65] width 0 height 32
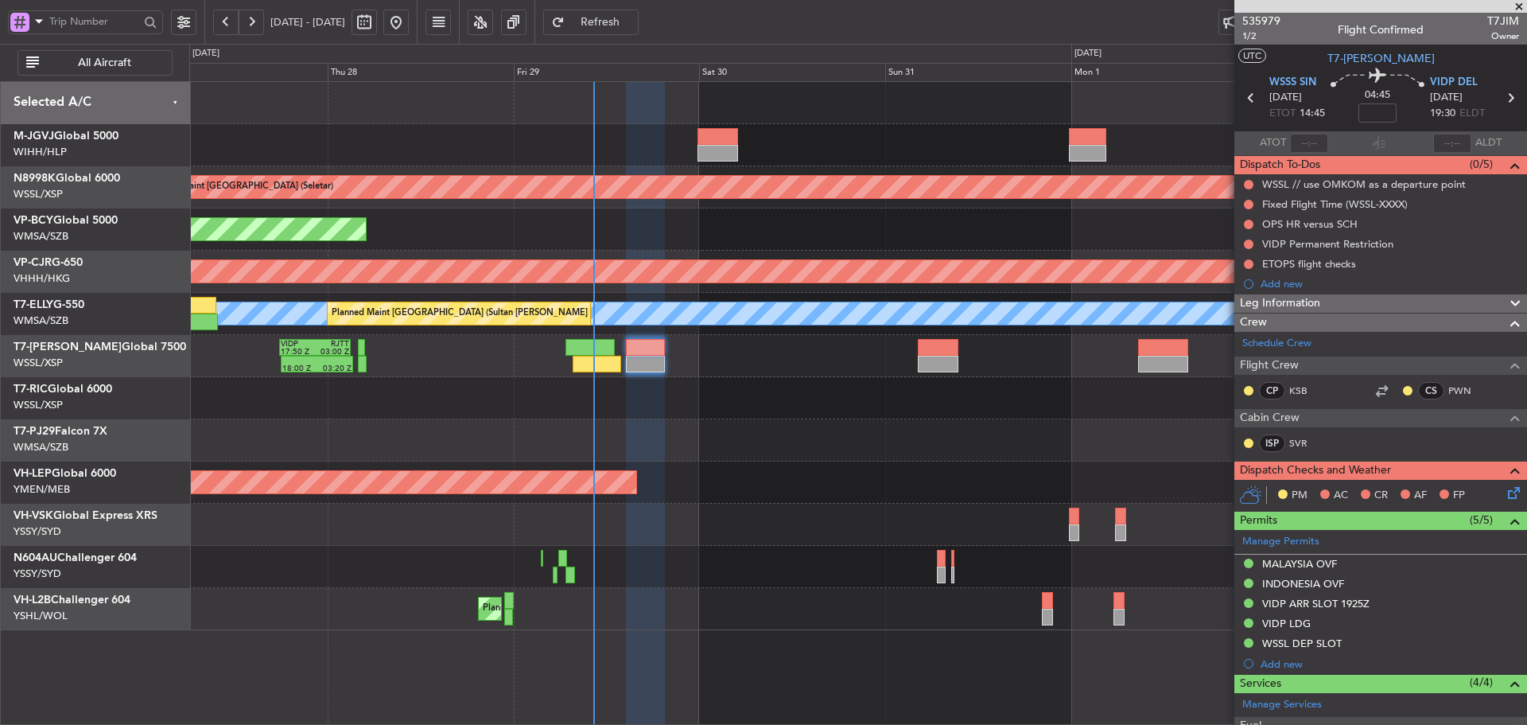
type input "[PERSON_NAME] (LEU)"
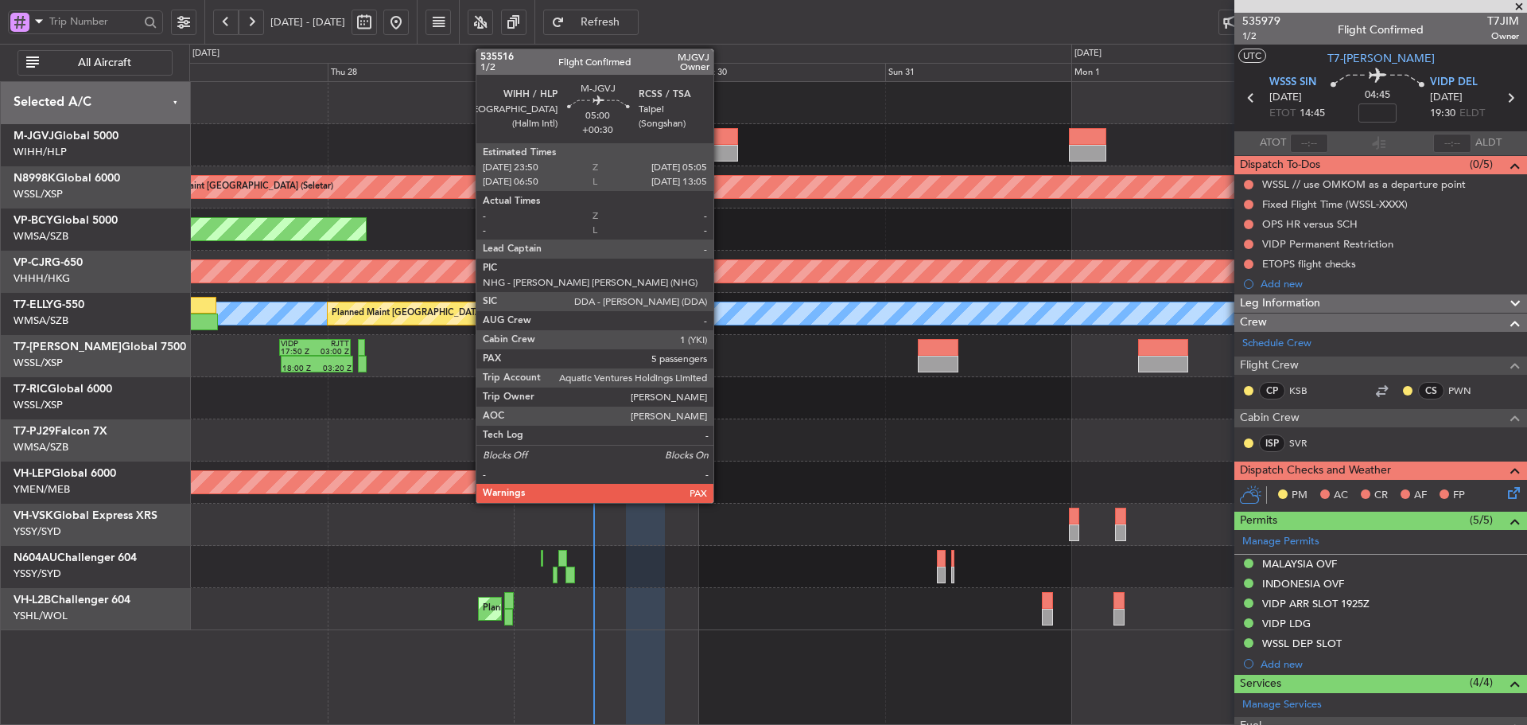
click at [721, 137] on div at bounding box center [718, 136] width 41 height 17
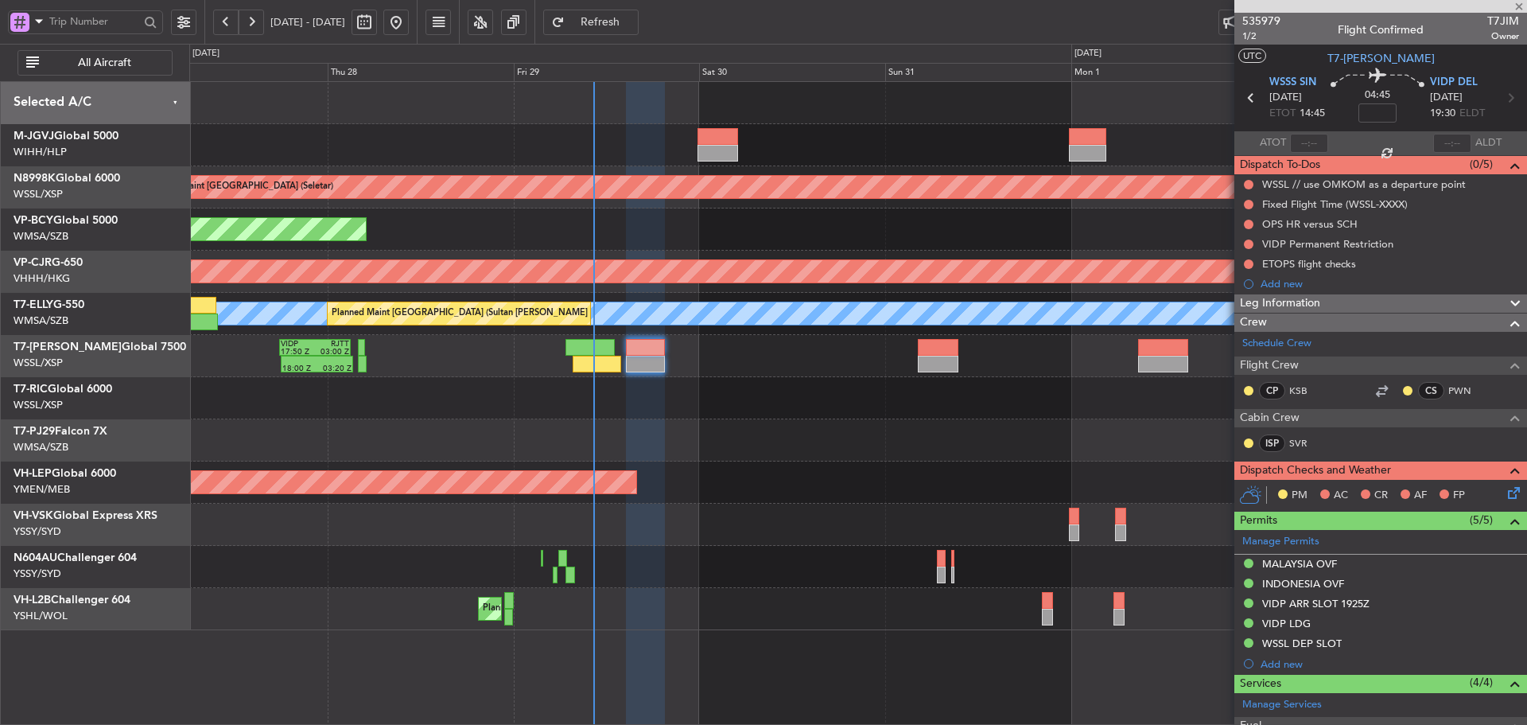
type input "+00:30"
type input "5"
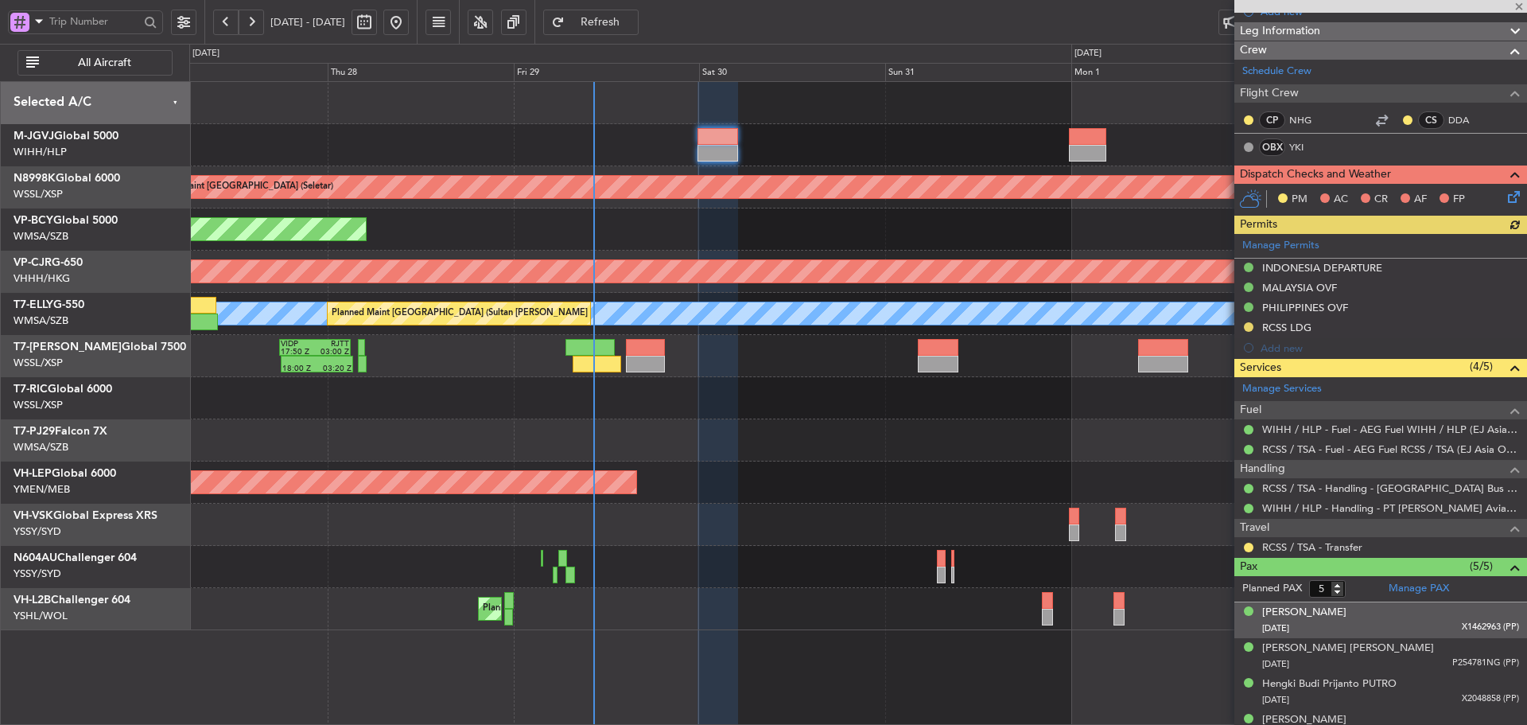
scroll to position [318, 0]
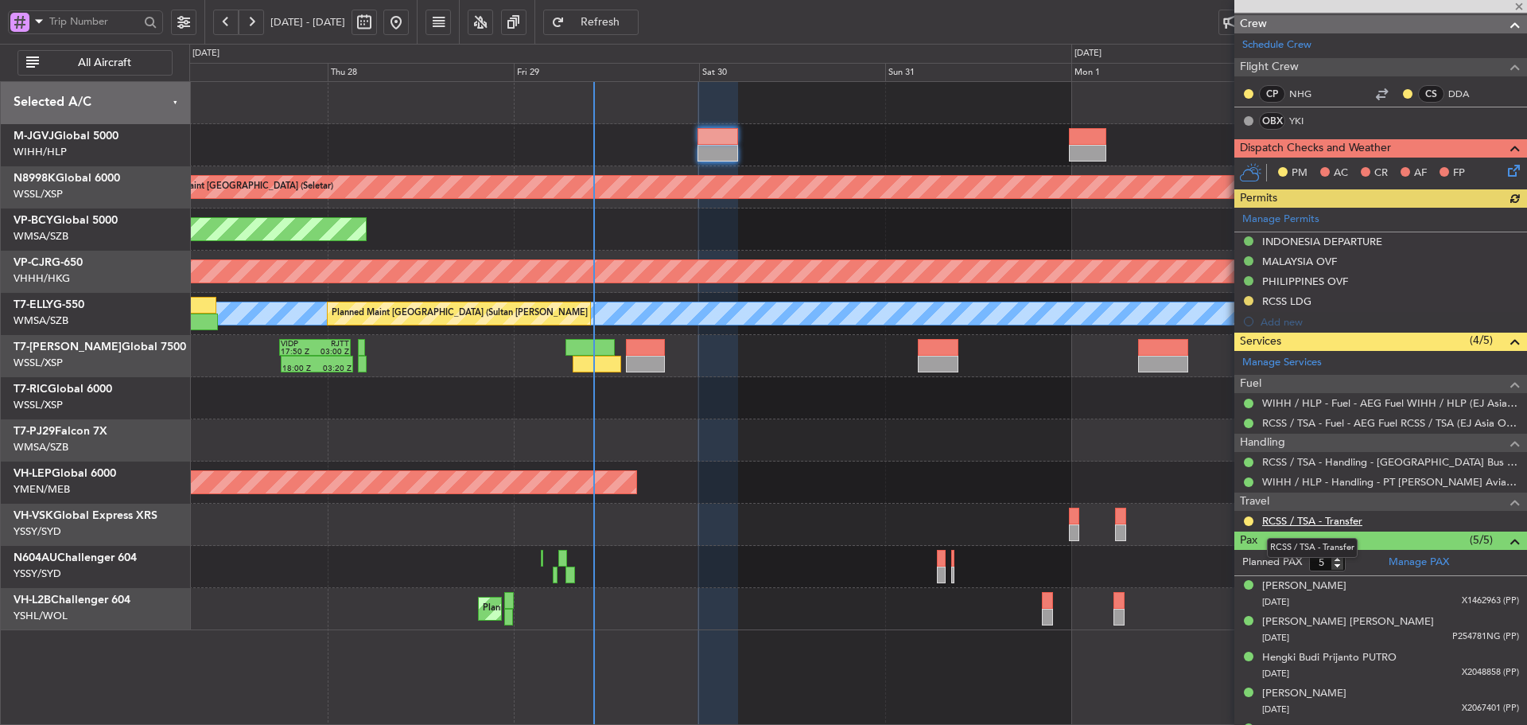
click at [1316, 518] on link "RCSS / TSA - Transfer" at bounding box center [1312, 521] width 100 height 14
click at [633, 22] on span "Refresh" at bounding box center [600, 22] width 65 height 11
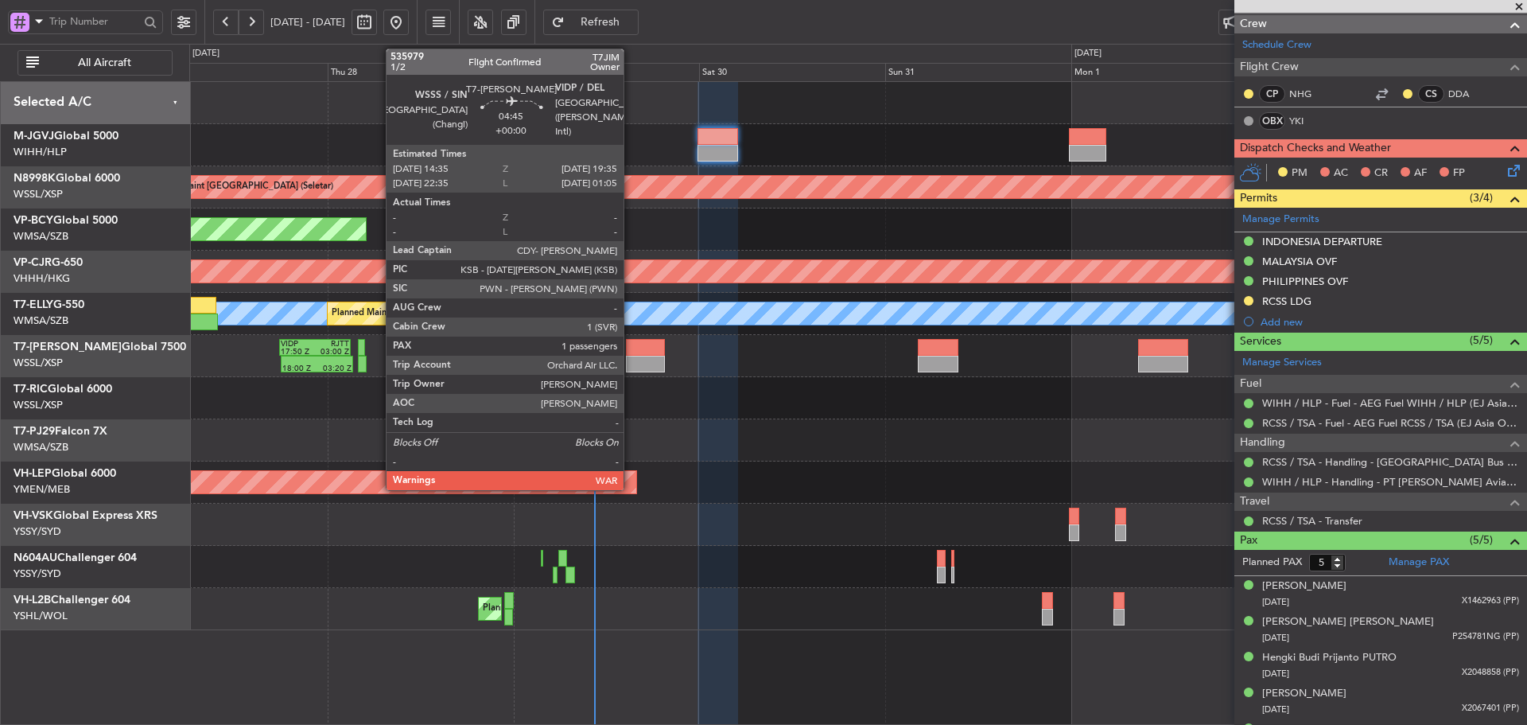
click at [631, 358] on div at bounding box center [645, 364] width 39 height 17
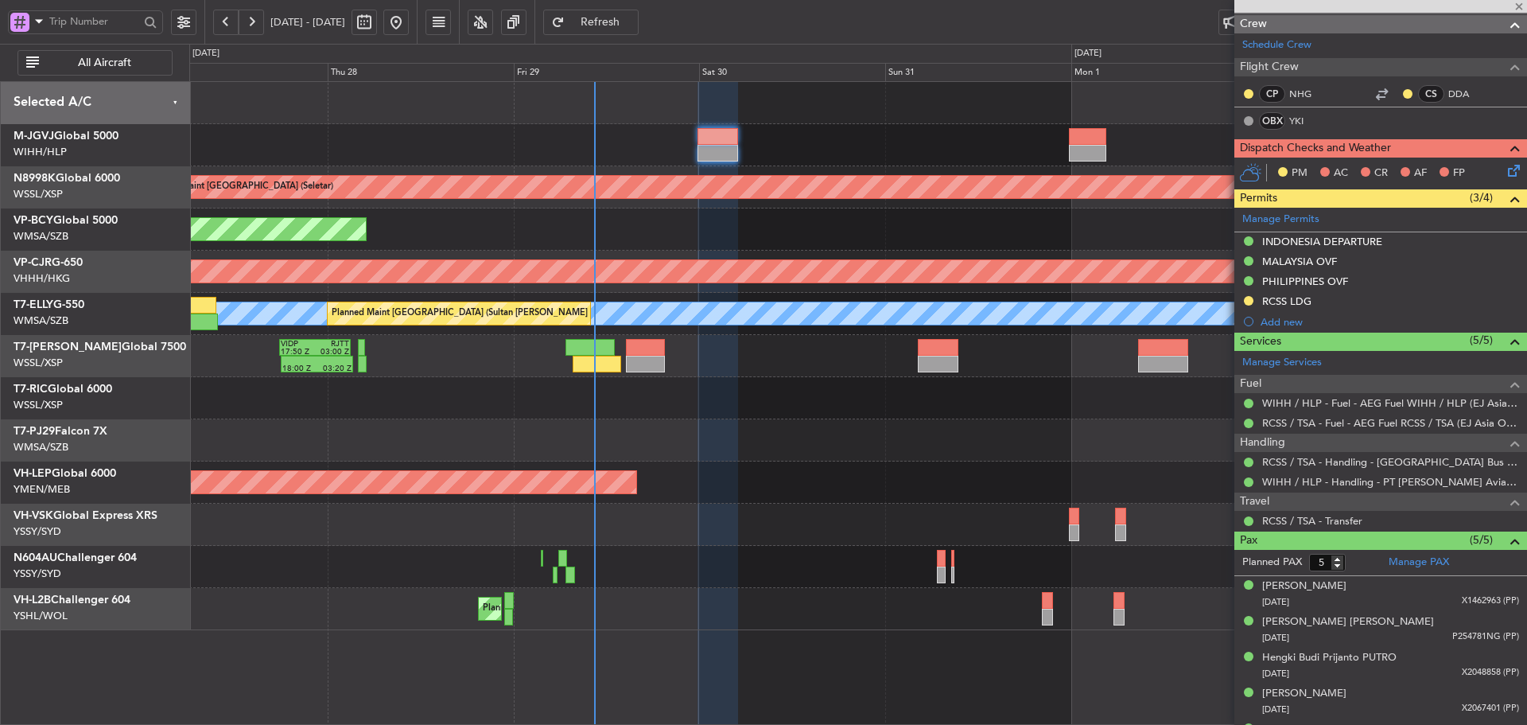
type input "1"
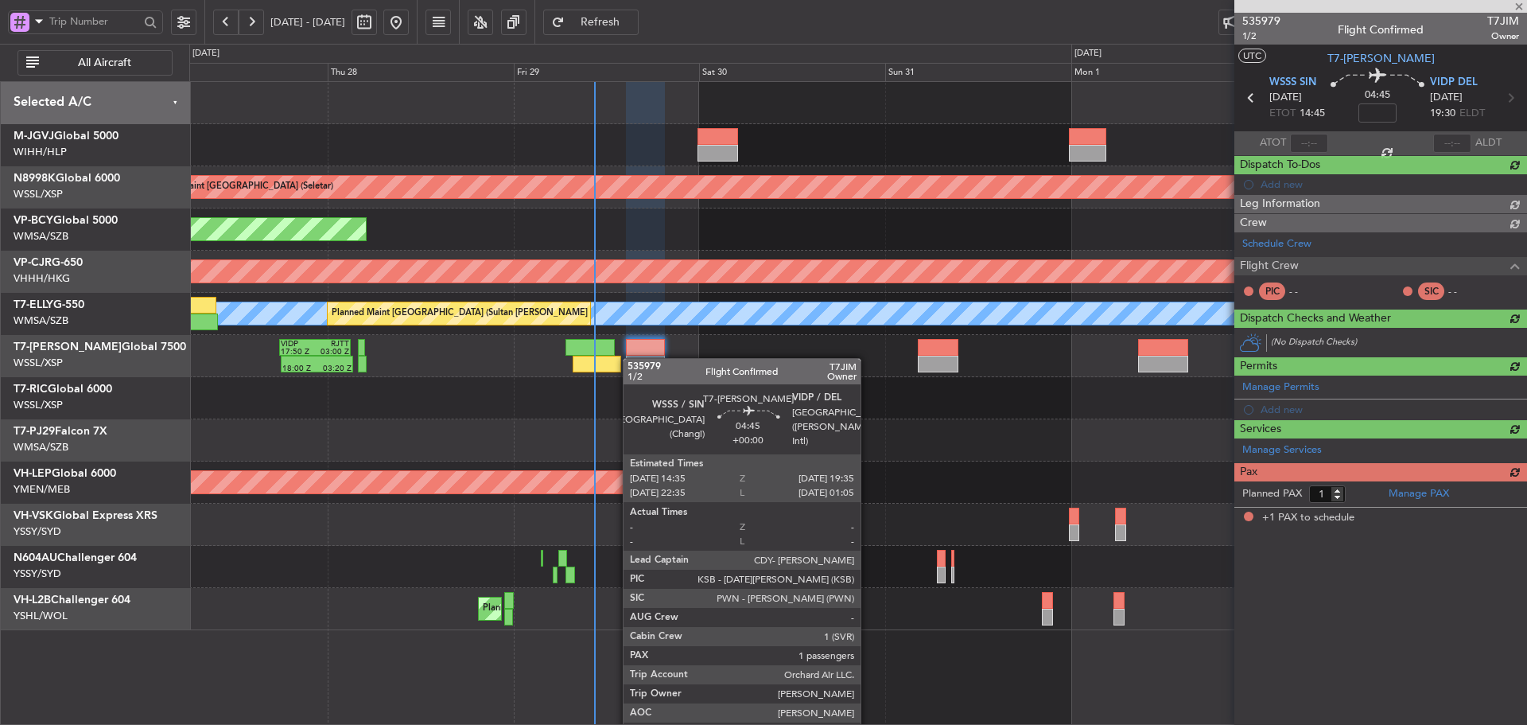
scroll to position [0, 0]
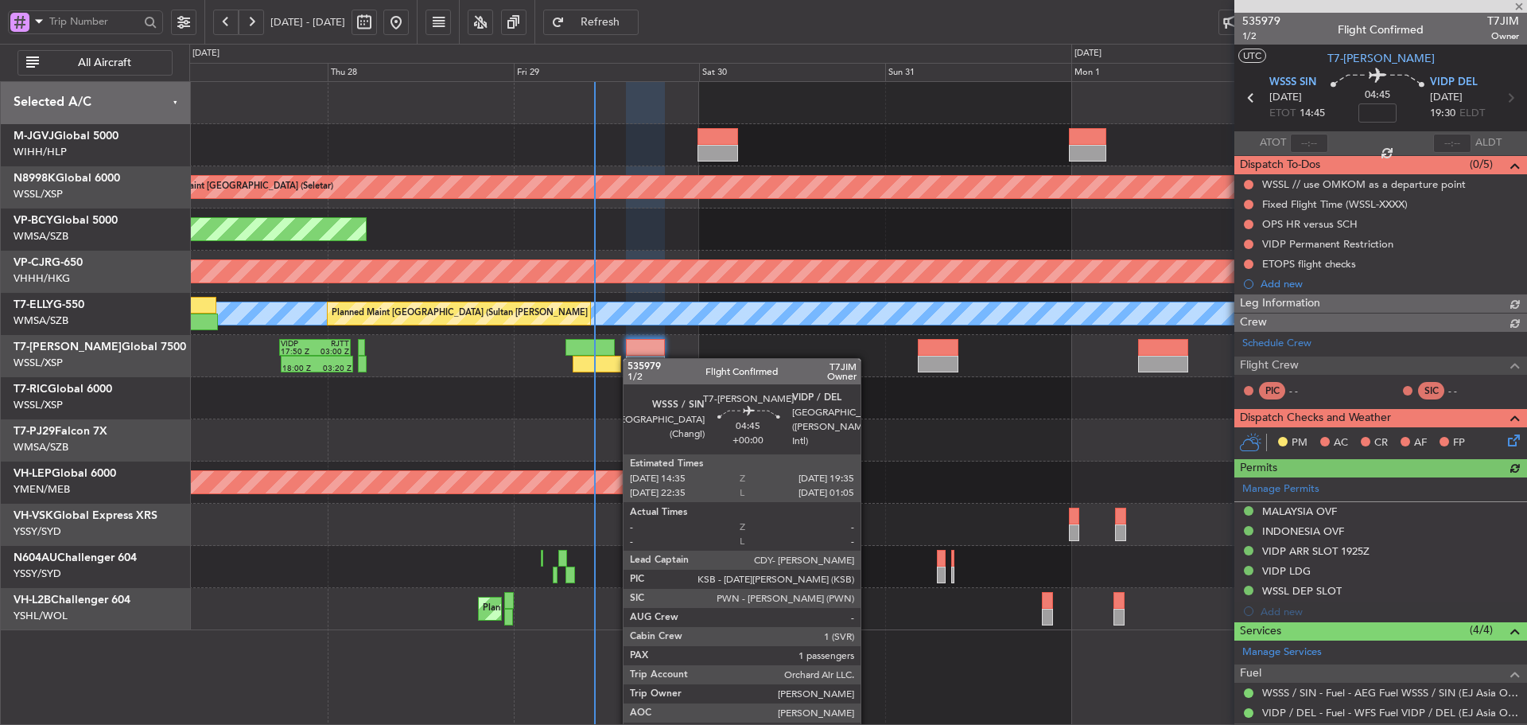
type input "[PERSON_NAME] (LEU)"
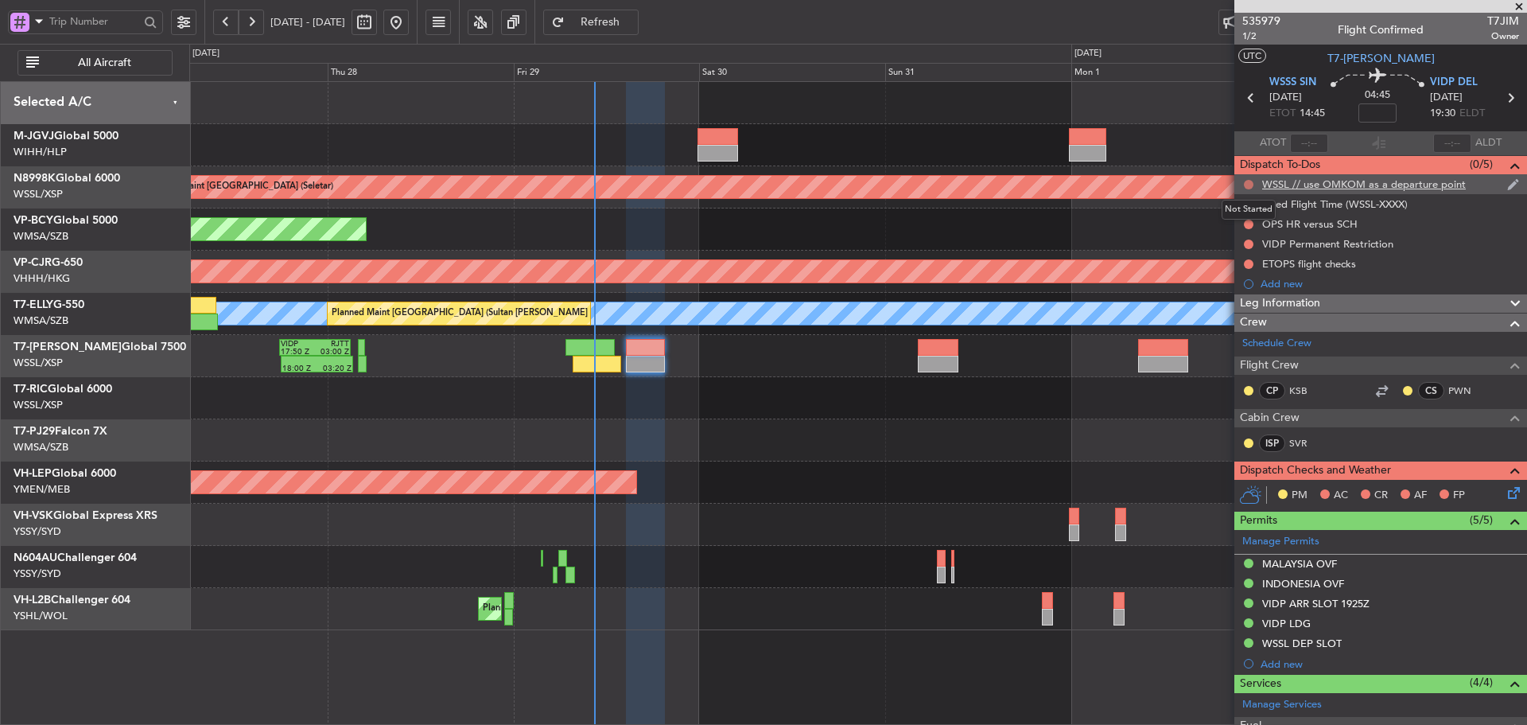
click at [1249, 185] on button at bounding box center [1249, 185] width 10 height 10
click at [1218, 255] on span at bounding box center [1219, 255] width 10 height 10
click at [1248, 204] on button at bounding box center [1249, 205] width 10 height 10
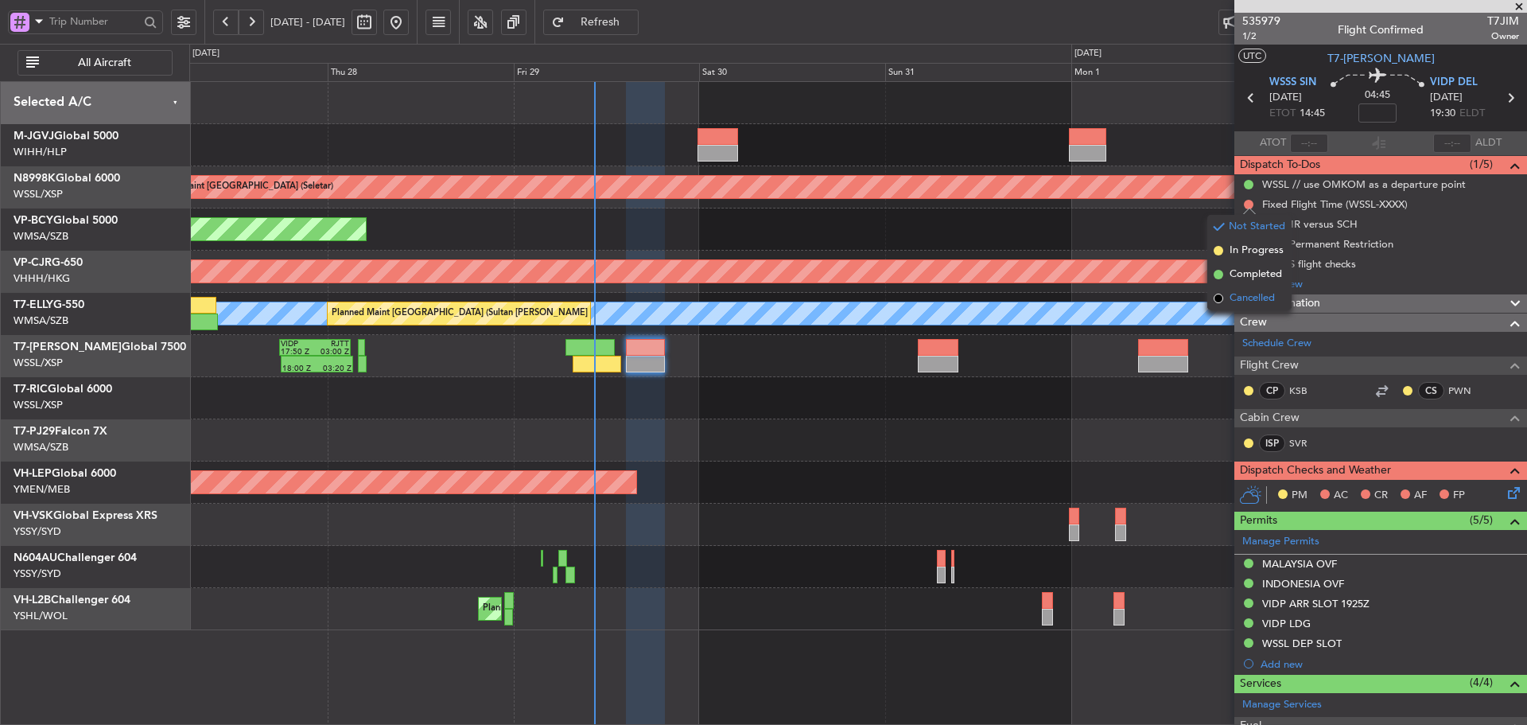
click at [1218, 301] on span at bounding box center [1219, 298] width 10 height 10
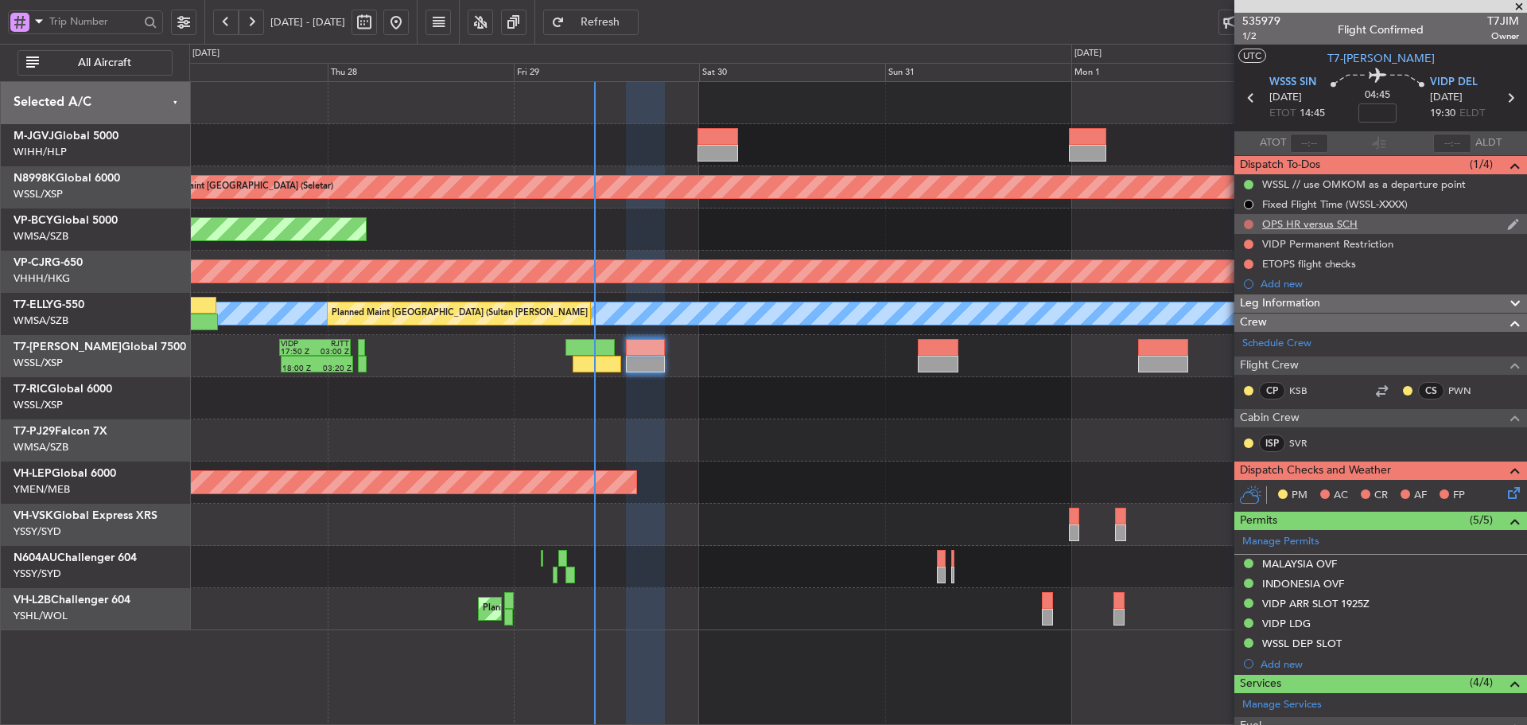
click at [1246, 224] on button at bounding box center [1249, 225] width 10 height 10
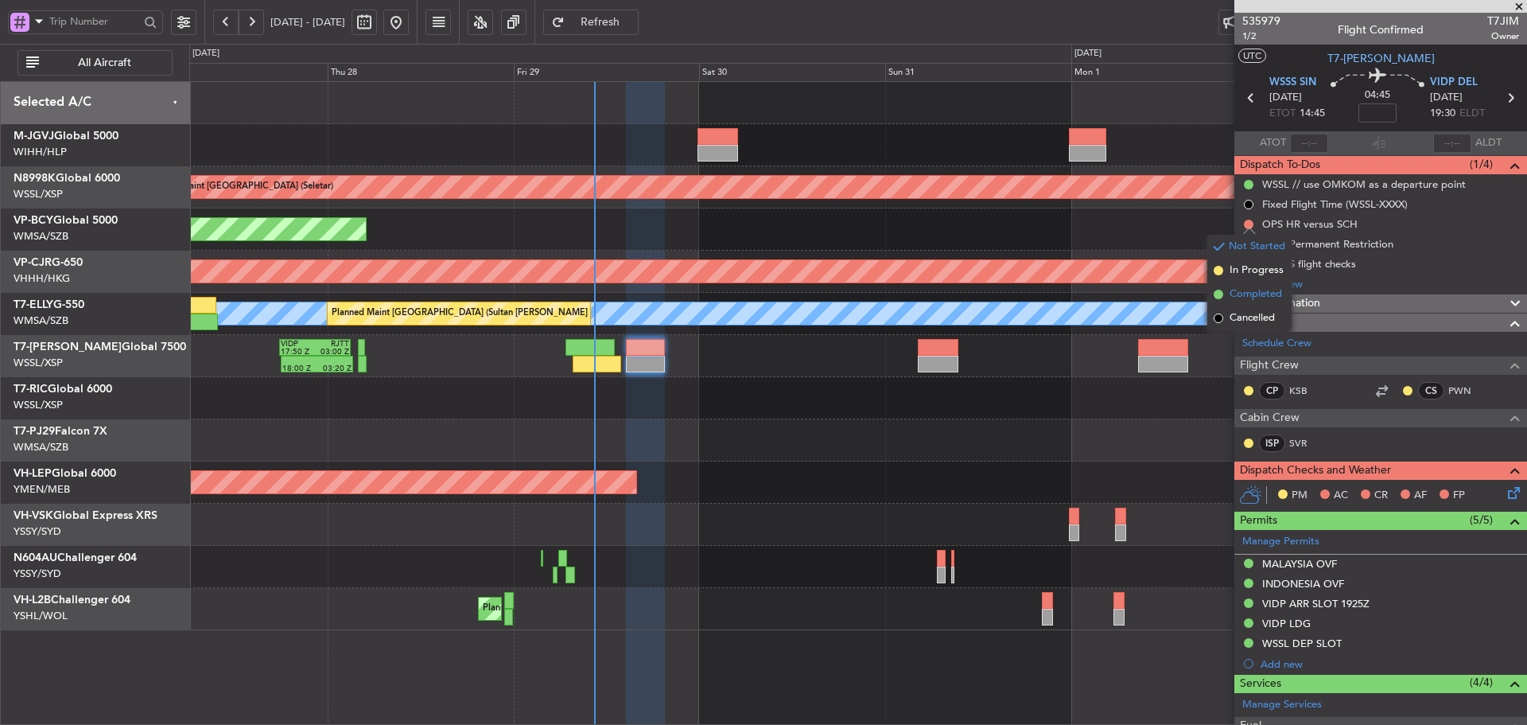
click at [1215, 295] on span at bounding box center [1219, 295] width 10 height 10
click at [1249, 239] on button at bounding box center [1249, 244] width 10 height 10
click at [1336, 247] on div "VIDP Permanent Restriction" at bounding box center [1327, 244] width 131 height 14
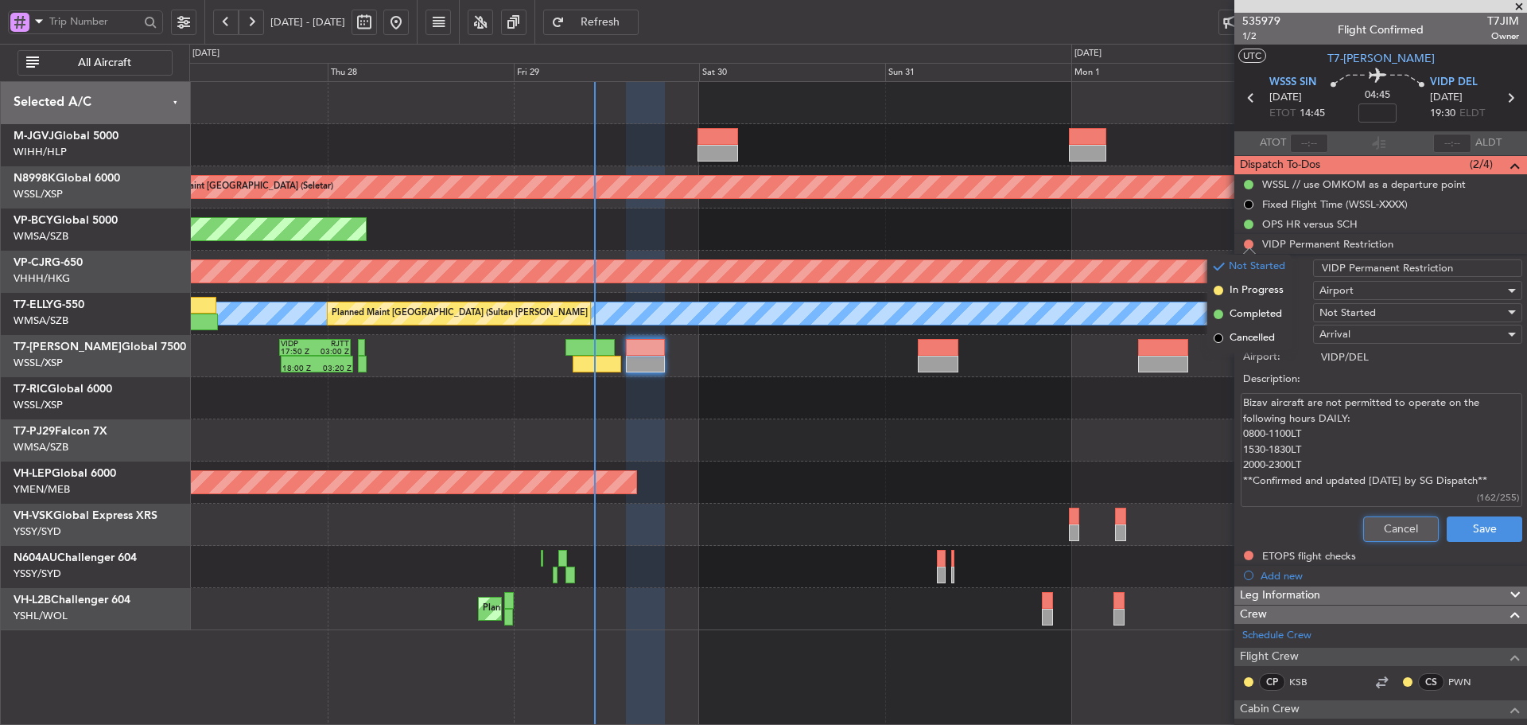
click at [1363, 519] on button "Cancel" at bounding box center [1401, 528] width 76 height 25
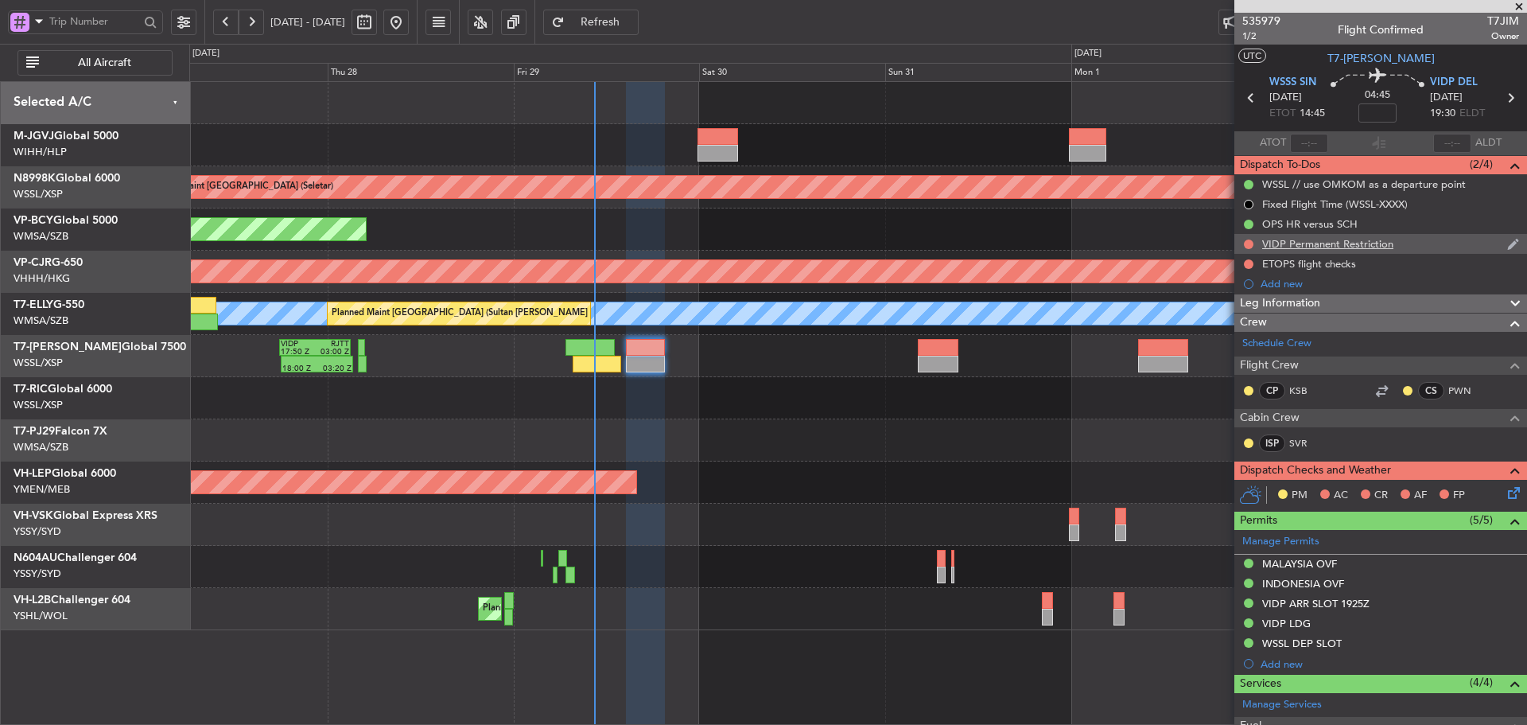
click at [1284, 245] on div "VIDP Permanent Restriction" at bounding box center [1327, 244] width 131 height 14
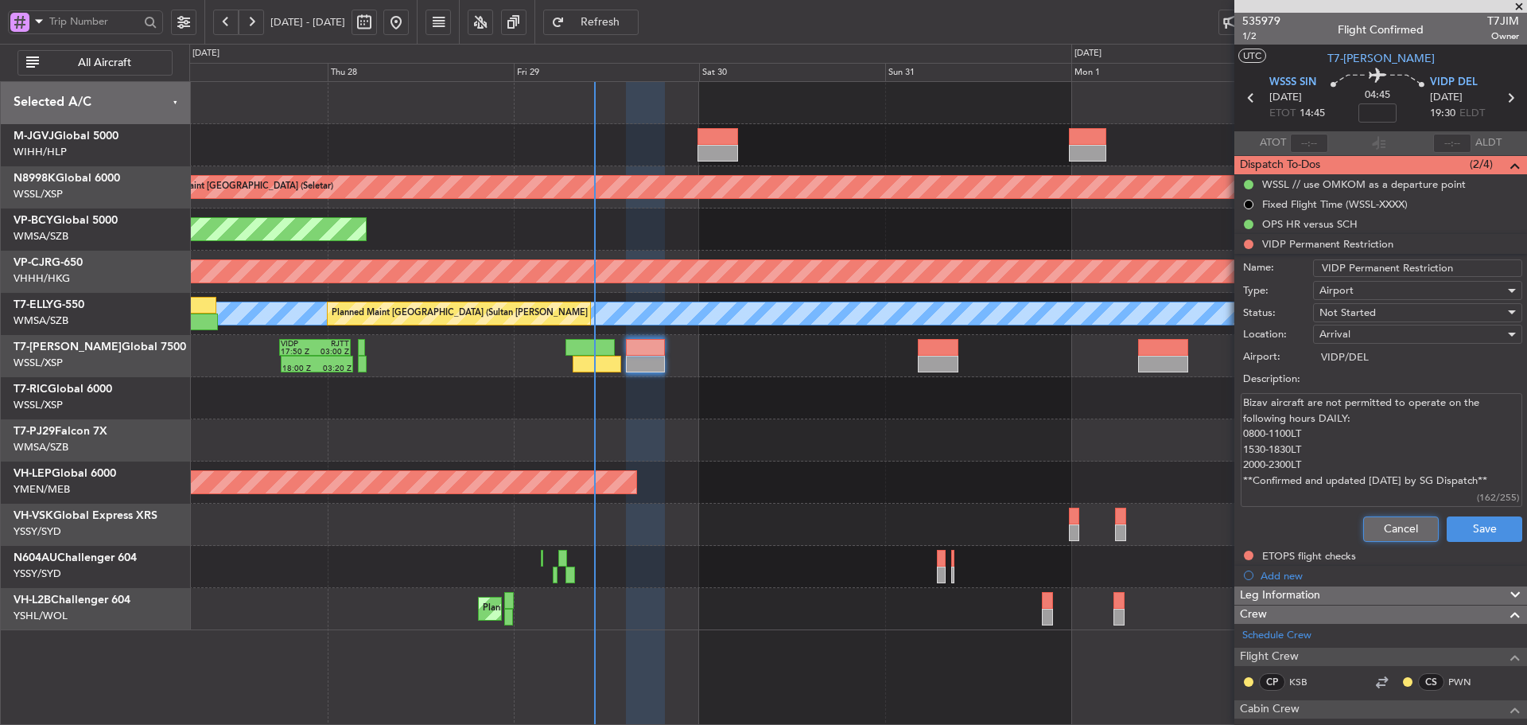
click at [1378, 525] on button "Cancel" at bounding box center [1401, 528] width 76 height 25
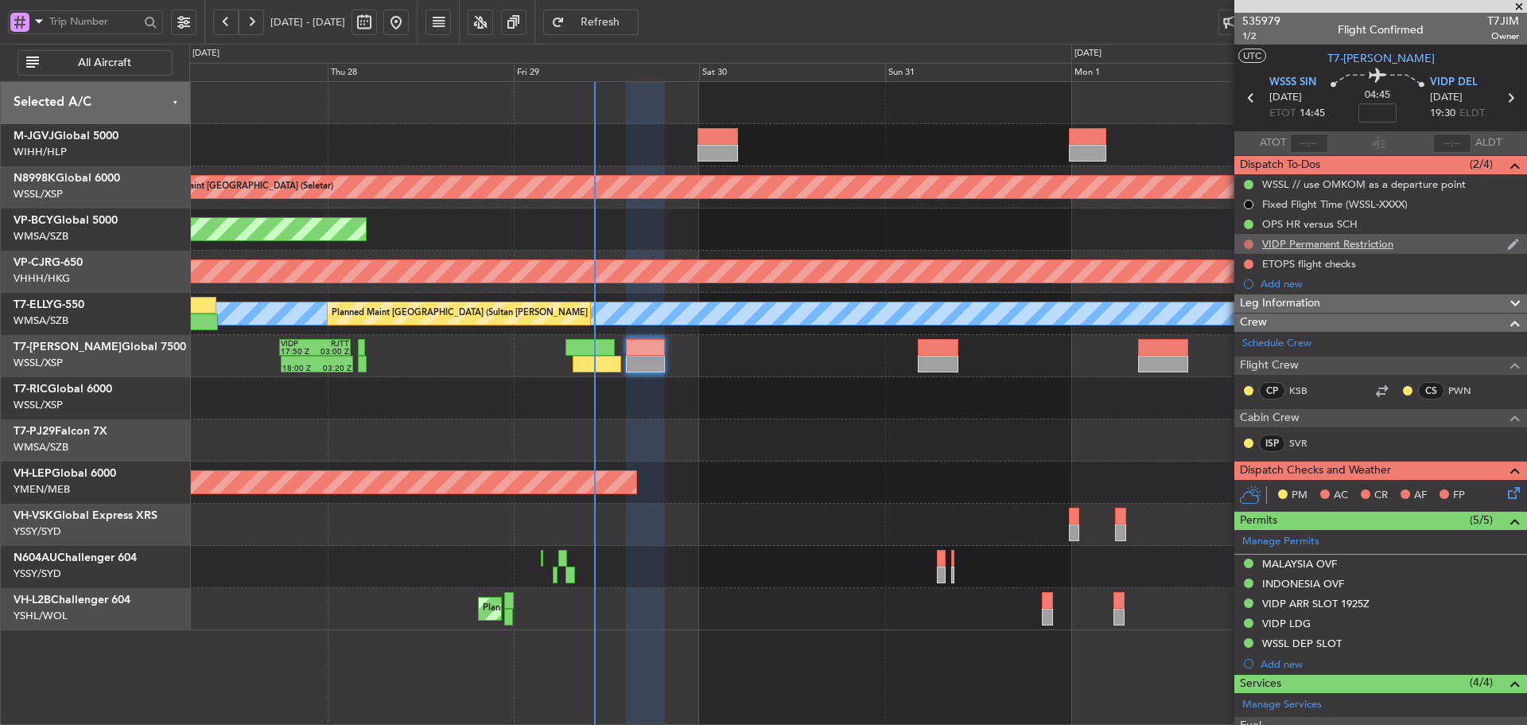
click at [1249, 244] on button at bounding box center [1249, 244] width 10 height 10
click at [1220, 310] on span at bounding box center [1219, 314] width 10 height 10
click at [1252, 260] on button at bounding box center [1249, 264] width 10 height 10
click at [1216, 334] on span at bounding box center [1219, 334] width 10 height 10
click at [1506, 493] on icon at bounding box center [1511, 490] width 13 height 13
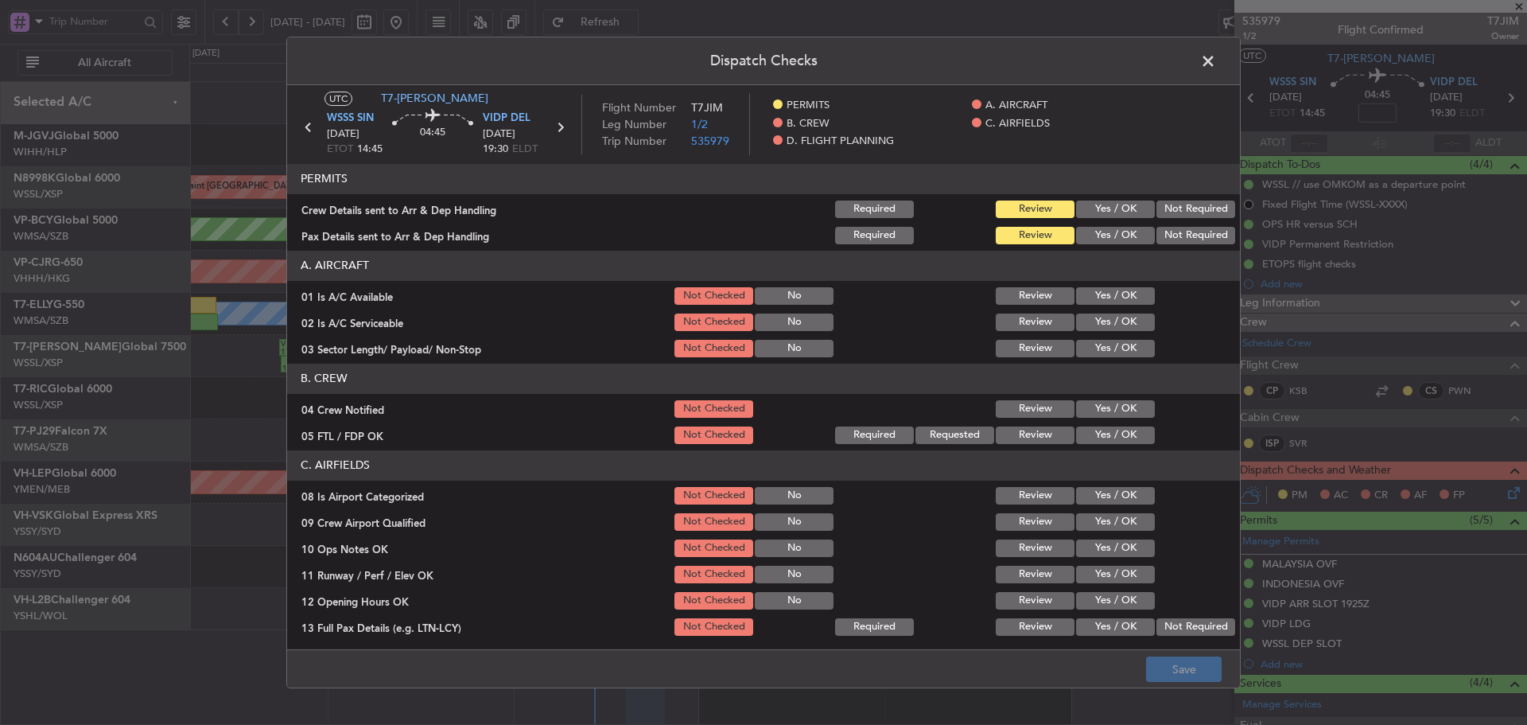
click at [1114, 212] on button "Yes / OK" at bounding box center [1115, 208] width 79 height 17
drag, startPoint x: 1101, startPoint y: 246, endPoint x: 1099, endPoint y: 233, distance: 12.8
click at [1101, 245] on div "Yes / OK" at bounding box center [1114, 235] width 80 height 22
click at [1099, 233] on button "Yes / OK" at bounding box center [1115, 235] width 79 height 17
click at [1092, 301] on button "Yes / OK" at bounding box center [1115, 295] width 79 height 17
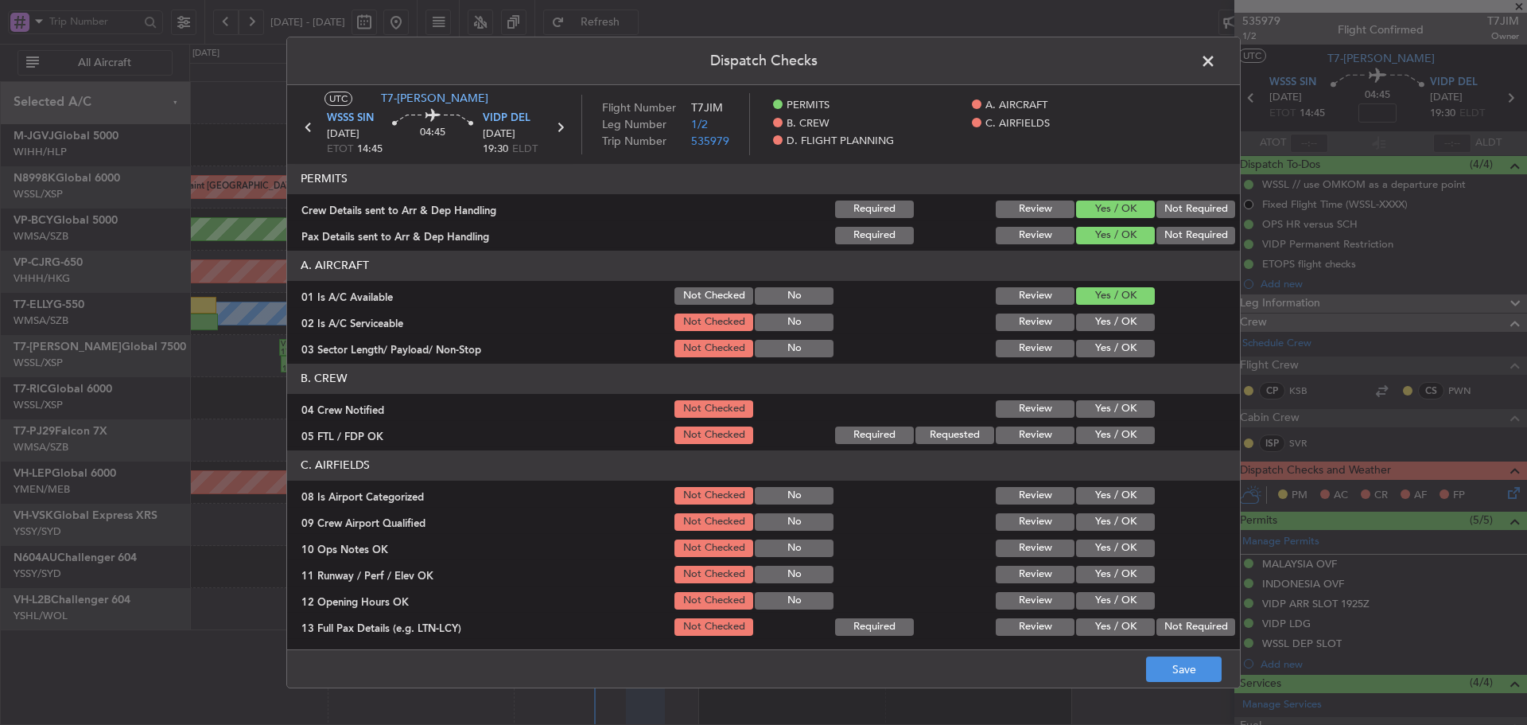
drag, startPoint x: 1092, startPoint y: 307, endPoint x: 1093, endPoint y: 336, distance: 28.6
click at [1094, 312] on section "A. AIRCRAFT 01 Is A/C Available Not Checked No Review Yes / OK 02 Is A/C Servic…" at bounding box center [763, 305] width 953 height 109
click at [1095, 323] on button "Yes / OK" at bounding box center [1115, 321] width 79 height 17
click at [1098, 352] on button "Yes / OK" at bounding box center [1115, 348] width 79 height 17
click at [1109, 405] on button "Yes / OK" at bounding box center [1115, 408] width 79 height 17
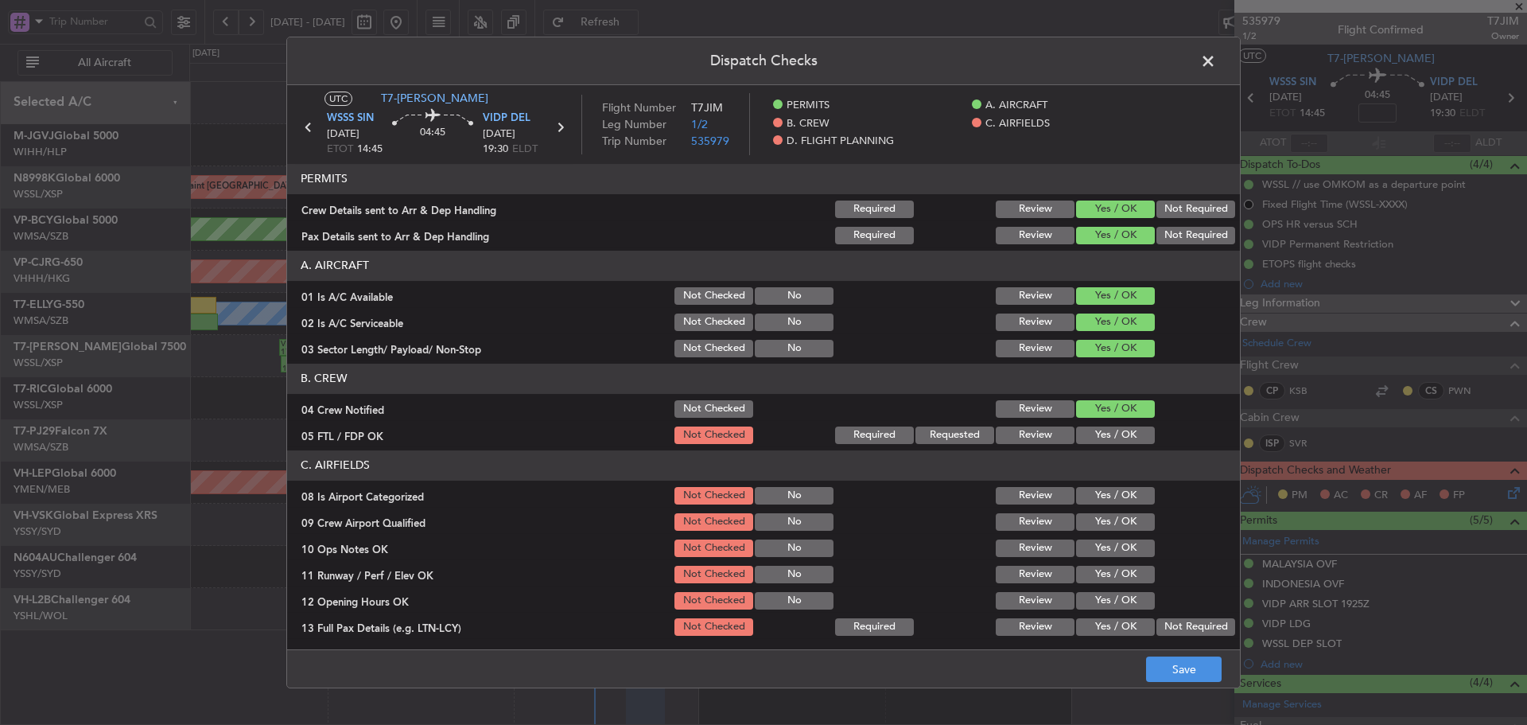
click at [1098, 426] on button "Yes / OK" at bounding box center [1115, 434] width 79 height 17
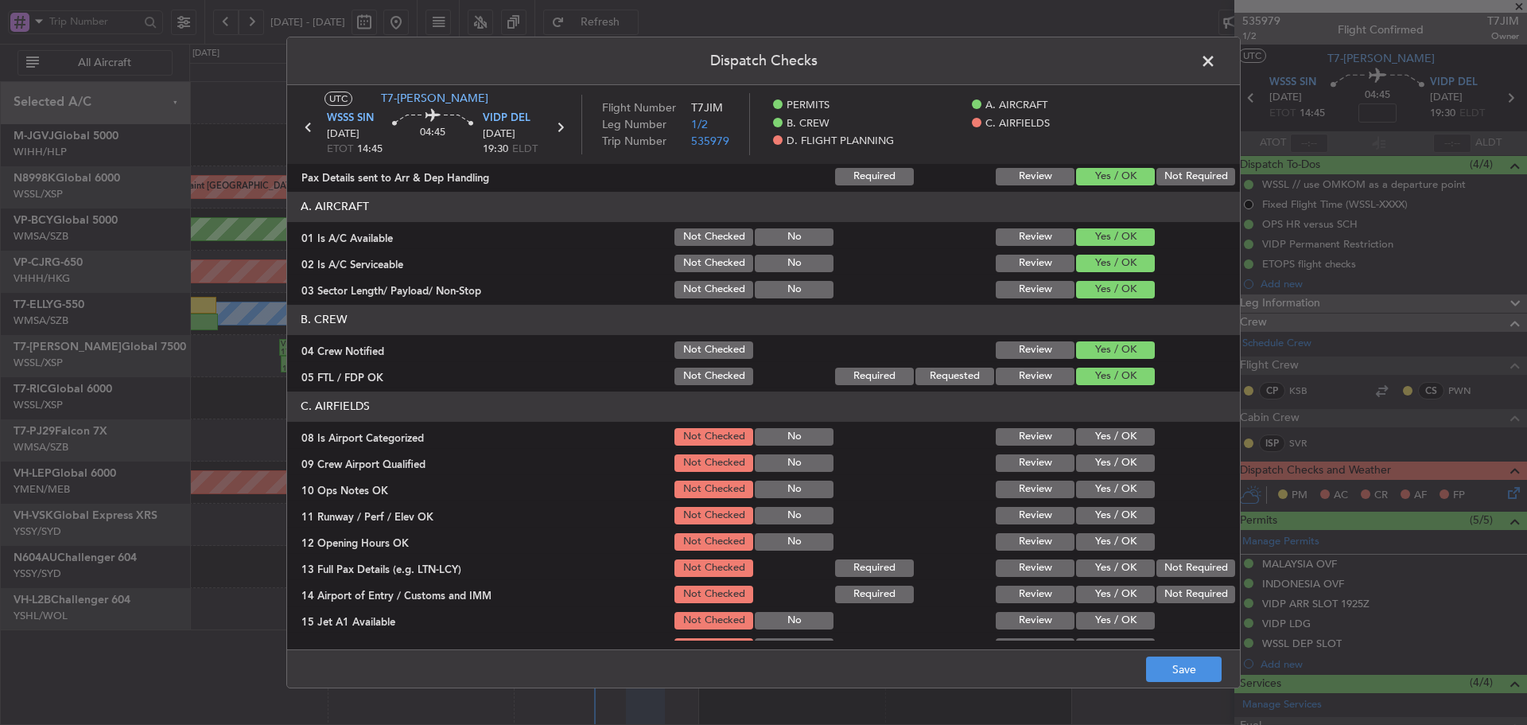
scroll to position [80, 0]
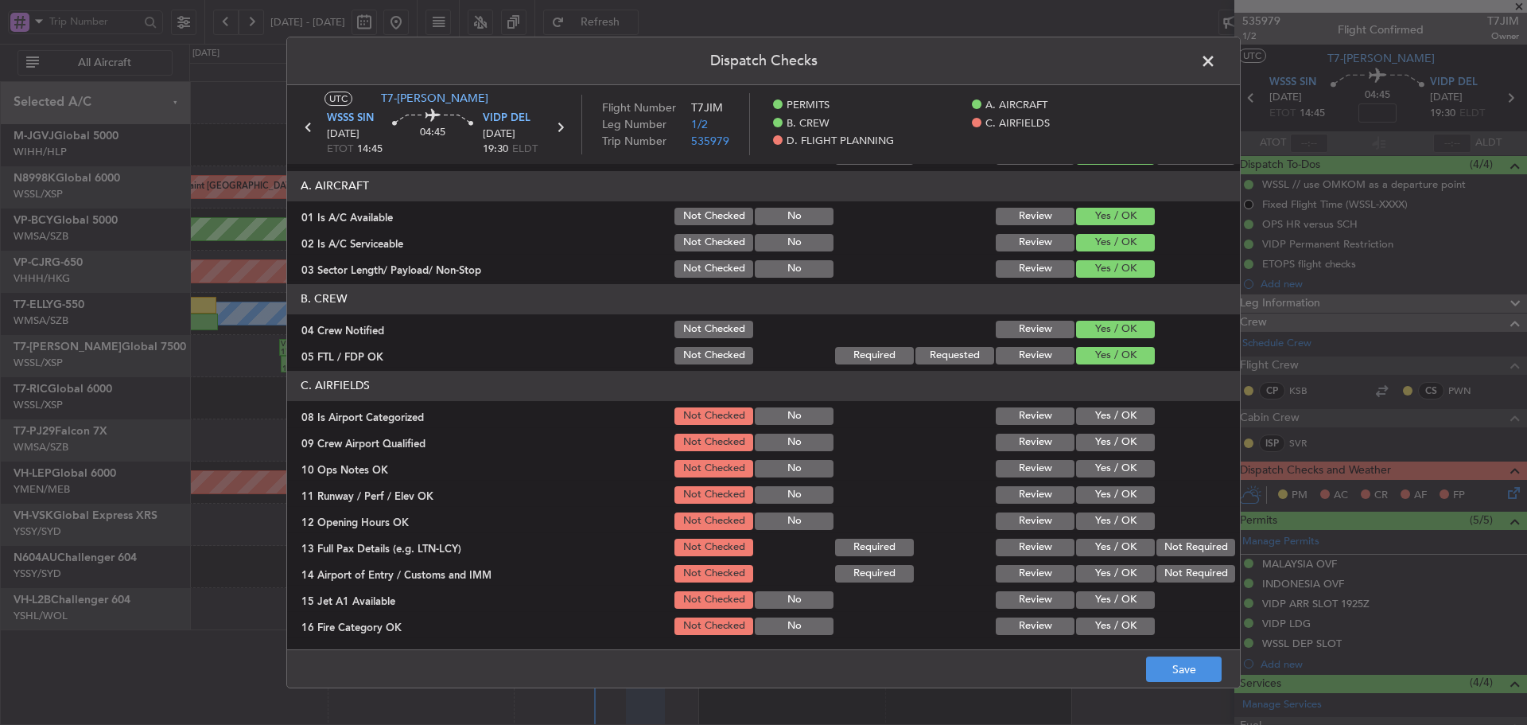
drag, startPoint x: 1094, startPoint y: 413, endPoint x: 1094, endPoint y: 430, distance: 17.5
click at [1094, 416] on button "Yes / OK" at bounding box center [1115, 415] width 79 height 17
drag, startPoint x: 1094, startPoint y: 430, endPoint x: 1094, endPoint y: 441, distance: 10.3
click at [1094, 433] on div "Yes / OK" at bounding box center [1114, 442] width 80 height 22
click at [1094, 445] on button "Yes / OK" at bounding box center [1115, 441] width 79 height 17
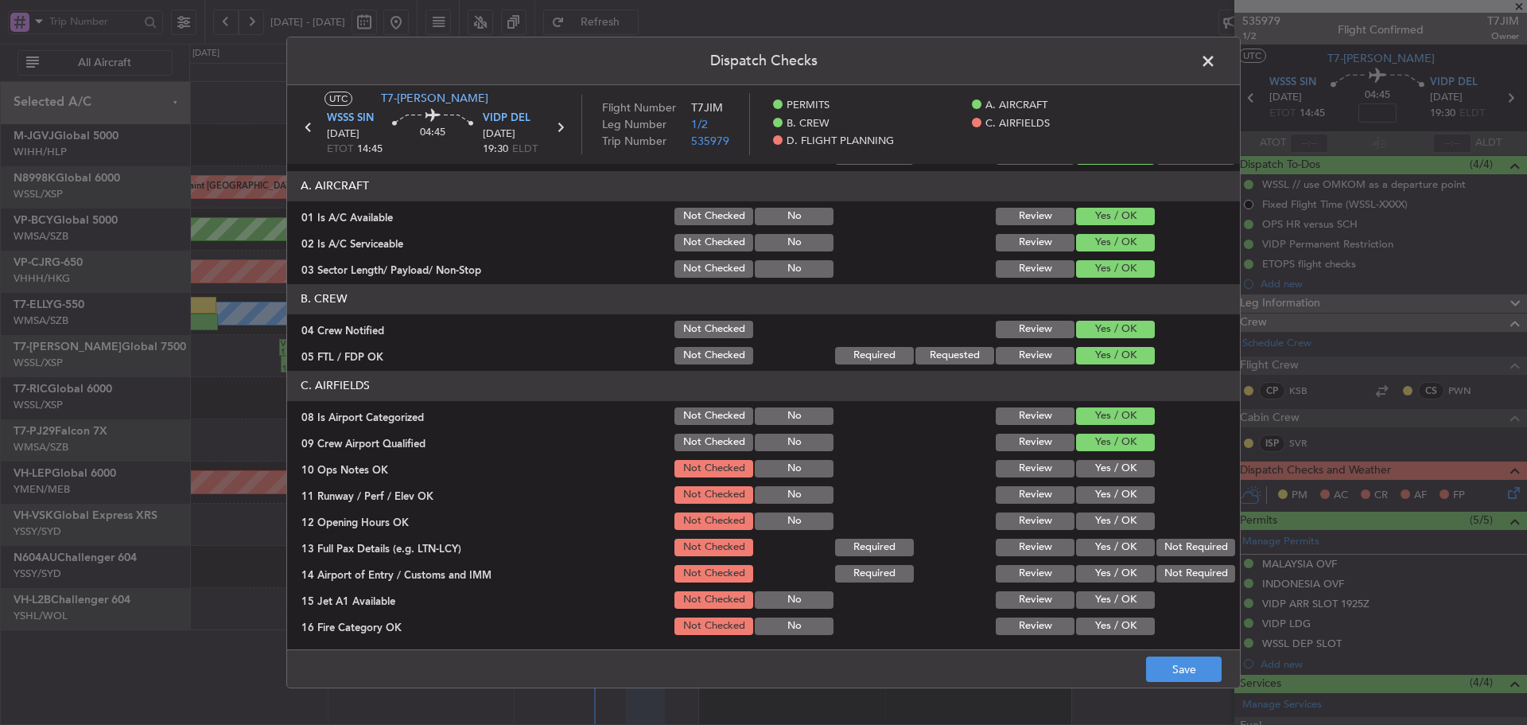
click at [1095, 472] on button "Yes / OK" at bounding box center [1115, 468] width 79 height 17
click at [1090, 497] on button "Yes / OK" at bounding box center [1115, 494] width 79 height 17
click at [1091, 519] on button "Yes / OK" at bounding box center [1115, 520] width 79 height 17
click at [1089, 557] on div "Yes / OK" at bounding box center [1114, 547] width 80 height 22
drag, startPoint x: 1089, startPoint y: 545, endPoint x: 1090, endPoint y: 557, distance: 12.0
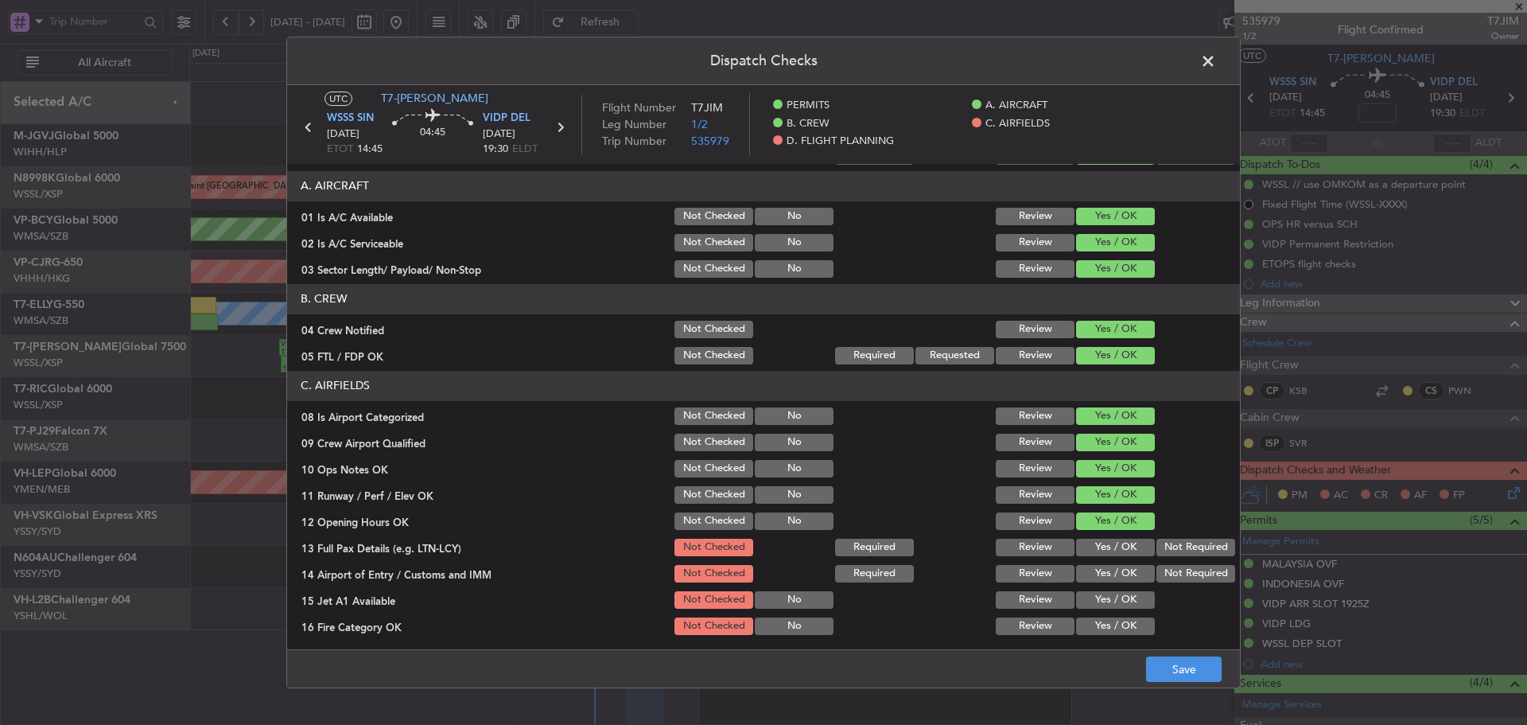
click at [1089, 546] on button "Yes / OK" at bounding box center [1115, 546] width 79 height 17
click at [1090, 593] on button "Yes / OK" at bounding box center [1115, 599] width 79 height 17
click at [1090, 578] on button "Yes / OK" at bounding box center [1115, 573] width 79 height 17
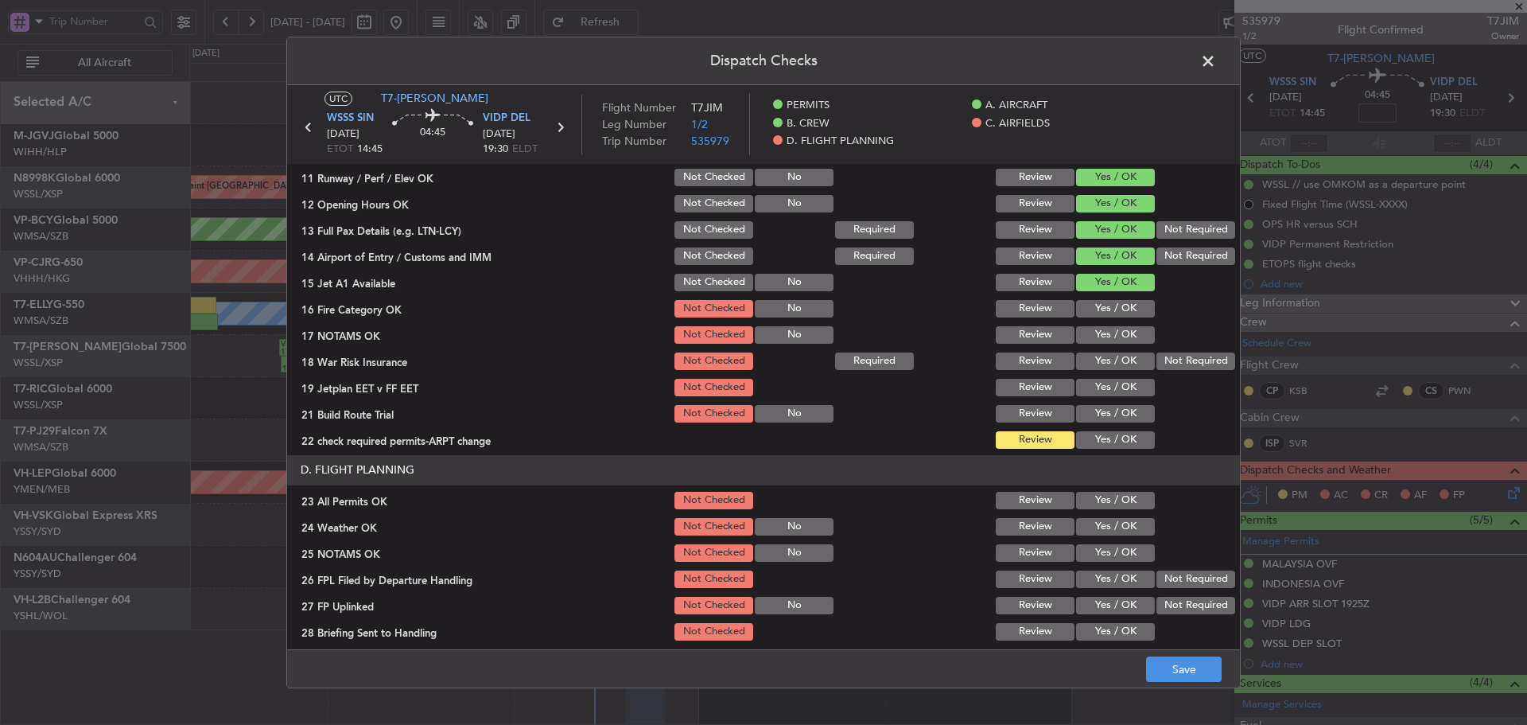
scroll to position [398, 0]
drag, startPoint x: 1103, startPoint y: 310, endPoint x: 1103, endPoint y: 321, distance: 11.1
click at [1103, 310] on button "Yes / OK" at bounding box center [1115, 307] width 79 height 17
click at [1101, 335] on button "Yes / OK" at bounding box center [1115, 333] width 79 height 17
click at [1102, 352] on button "Yes / OK" at bounding box center [1115, 360] width 79 height 17
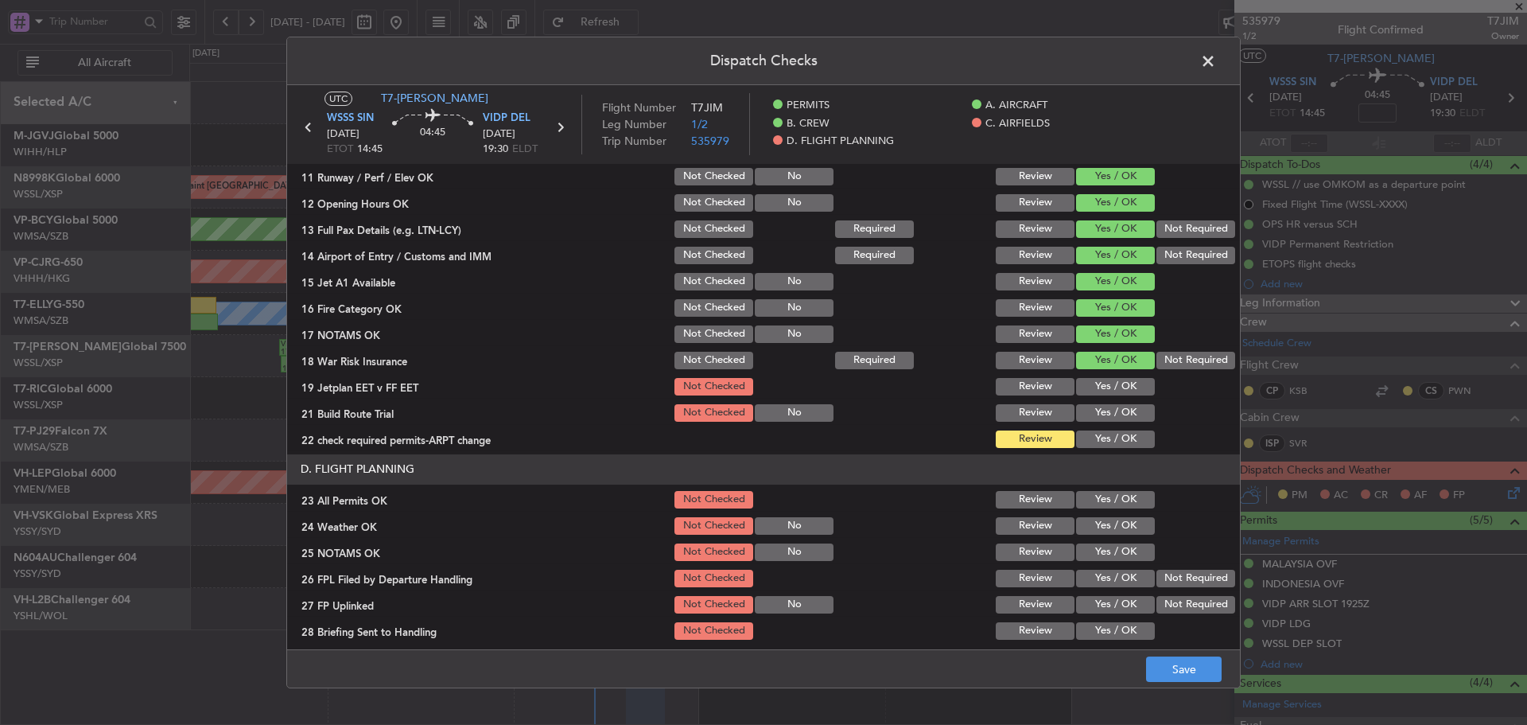
click at [1174, 370] on div "Not Required" at bounding box center [1194, 360] width 80 height 22
click at [1159, 365] on button "Not Required" at bounding box center [1195, 360] width 79 height 17
drag, startPoint x: 1104, startPoint y: 384, endPoint x: 1097, endPoint y: 409, distance: 25.7
click at [1104, 385] on button "Yes / OK" at bounding box center [1115, 386] width 79 height 17
click at [1097, 409] on button "Yes / OK" at bounding box center [1115, 412] width 79 height 17
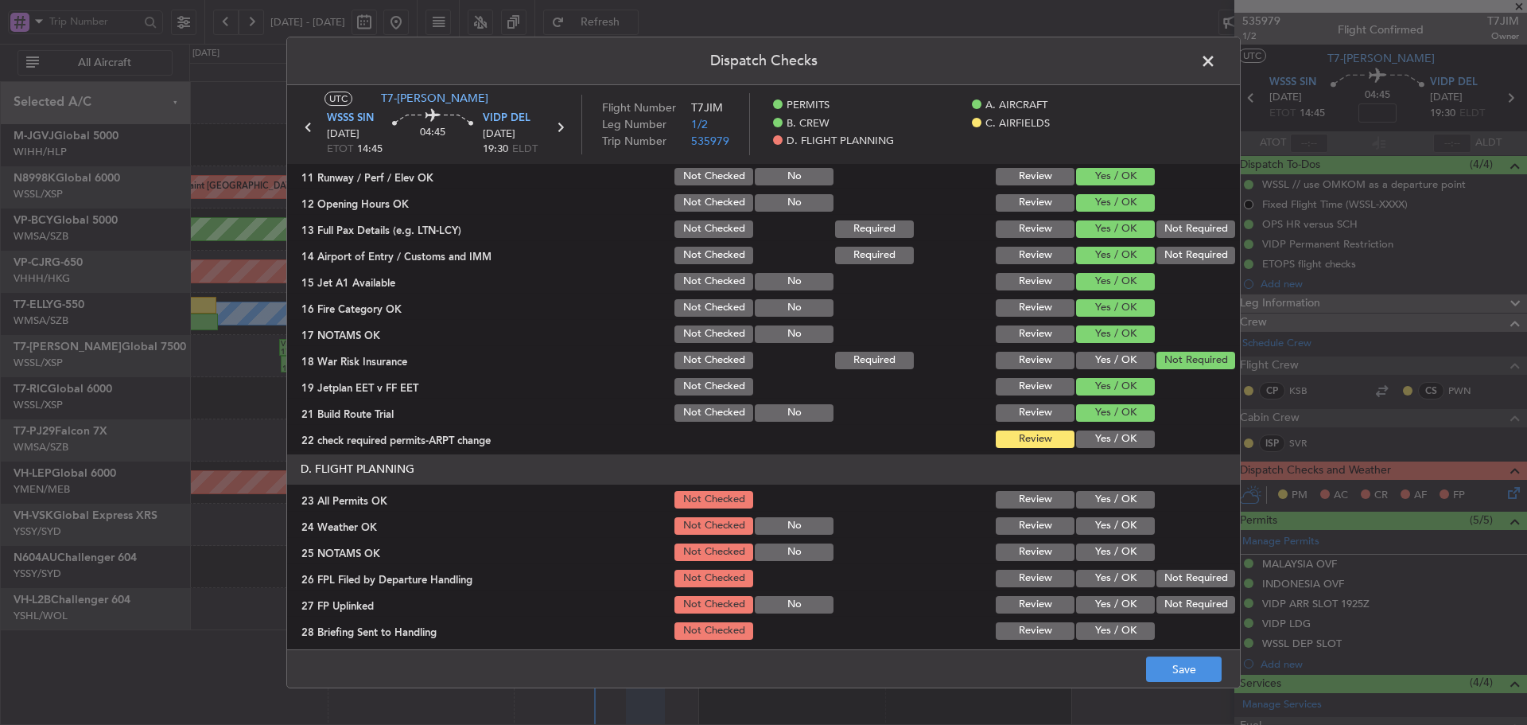
click at [1096, 433] on button "Yes / OK" at bounding box center [1115, 438] width 79 height 17
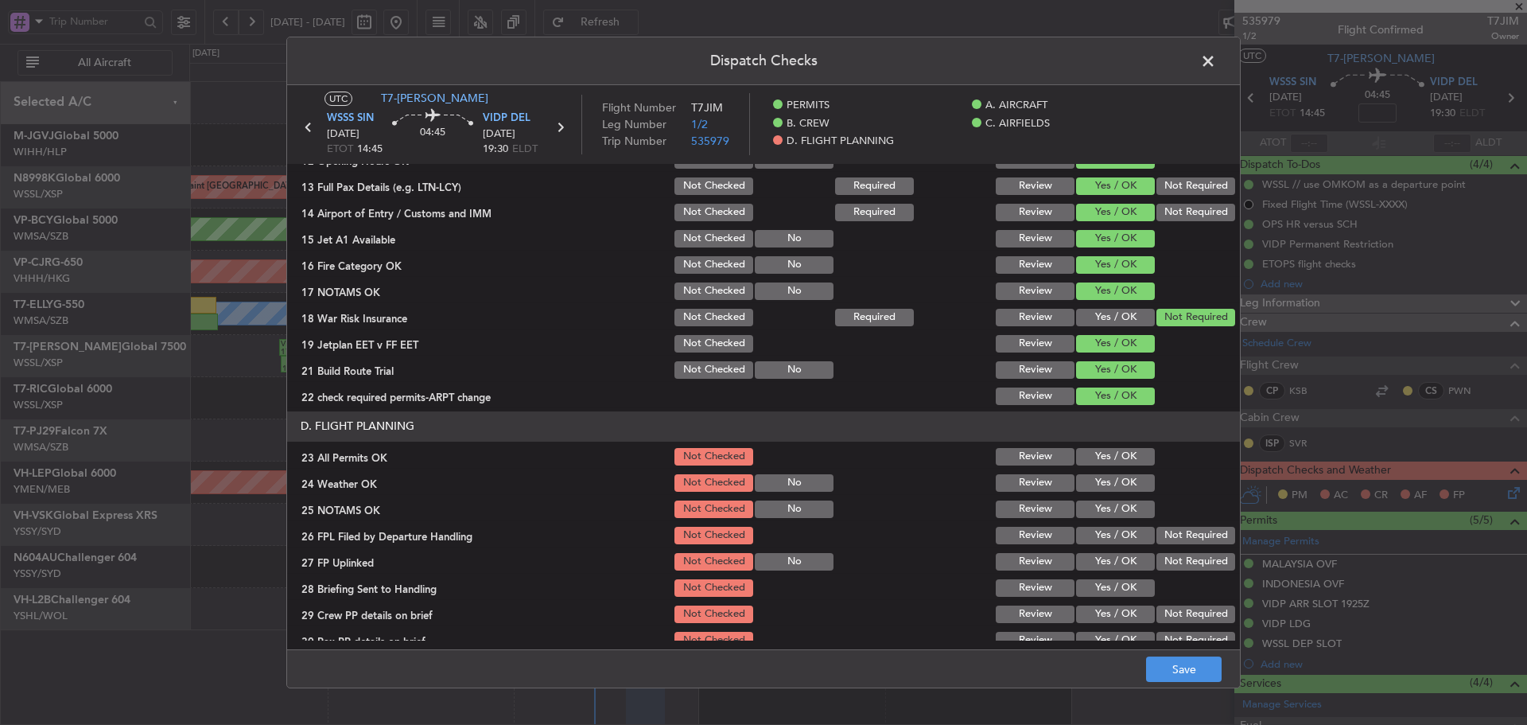
scroll to position [457, 0]
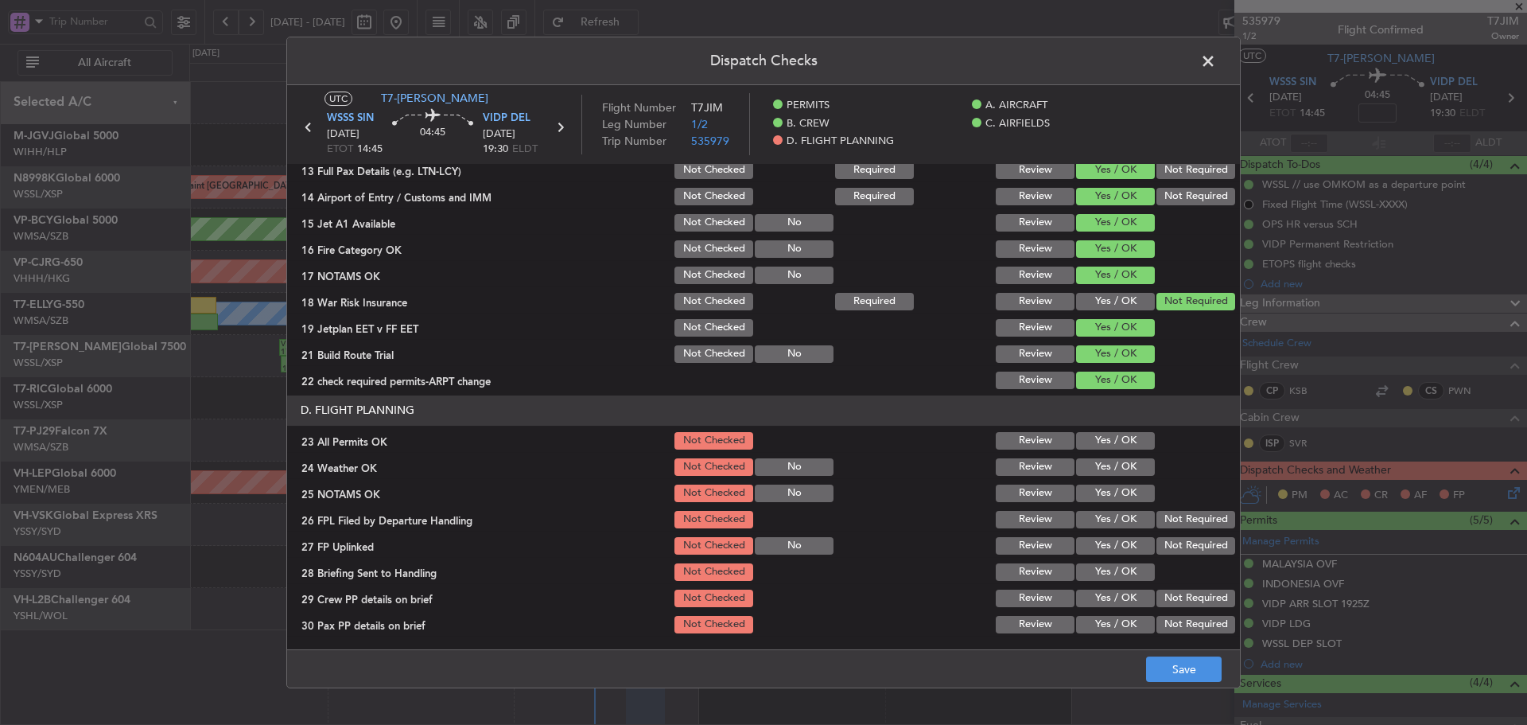
click at [1098, 445] on button "Yes / OK" at bounding box center [1115, 440] width 79 height 17
click at [1095, 467] on button "Yes / OK" at bounding box center [1115, 466] width 79 height 17
click at [1086, 507] on section "D. FLIGHT PLANNING 23 All Permits OK Not Checked Review Yes / OK 24 Weather OK …" at bounding box center [763, 515] width 953 height 240
drag, startPoint x: 1094, startPoint y: 493, endPoint x: 1100, endPoint y: 530, distance: 37.1
click at [1094, 495] on button "Yes / OK" at bounding box center [1115, 492] width 79 height 17
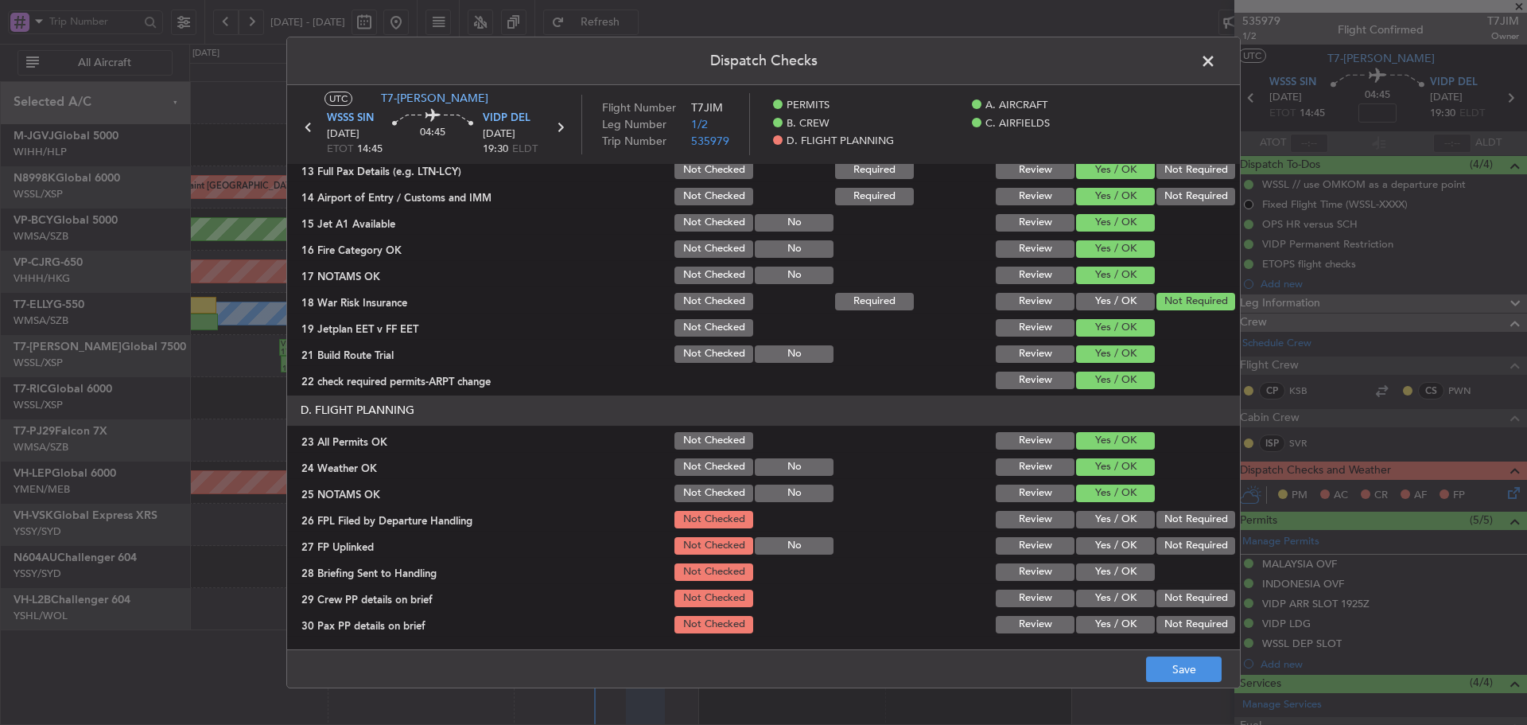
click at [1100, 530] on div "Yes / OK" at bounding box center [1114, 519] width 80 height 22
drag, startPoint x: 1096, startPoint y: 542, endPoint x: 1094, endPoint y: 530, distance: 12.0
click at [1094, 538] on button "Yes / OK" at bounding box center [1115, 545] width 79 height 17
drag, startPoint x: 1094, startPoint y: 517, endPoint x: 1094, endPoint y: 527, distance: 9.6
click at [1094, 519] on button "Yes / OK" at bounding box center [1115, 519] width 79 height 17
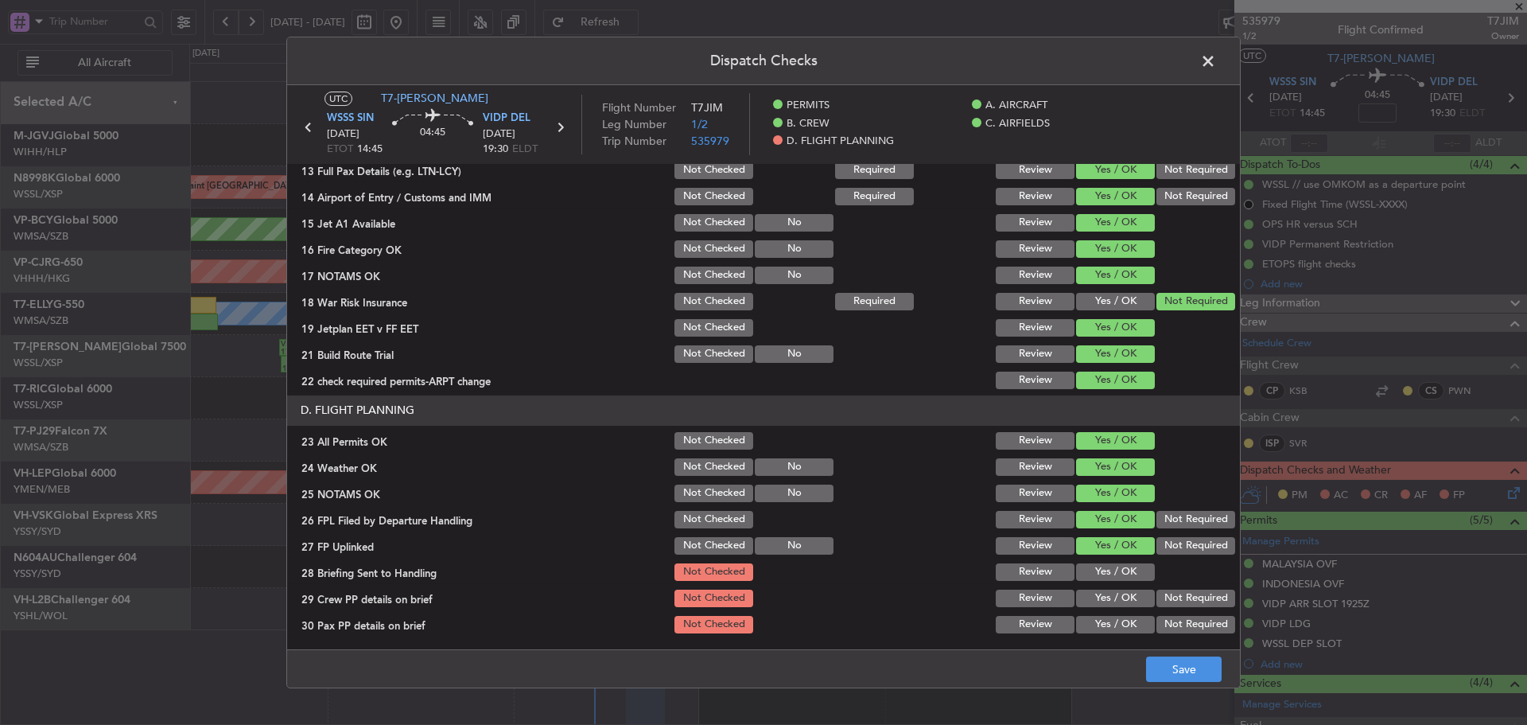
drag, startPoint x: 1094, startPoint y: 594, endPoint x: 1092, endPoint y: 577, distance: 16.8
click at [1094, 593] on button "Yes / OK" at bounding box center [1115, 597] width 79 height 17
click at [1092, 576] on button "Yes / OK" at bounding box center [1115, 571] width 79 height 17
click at [1091, 616] on button "Yes / OK" at bounding box center [1115, 624] width 79 height 17
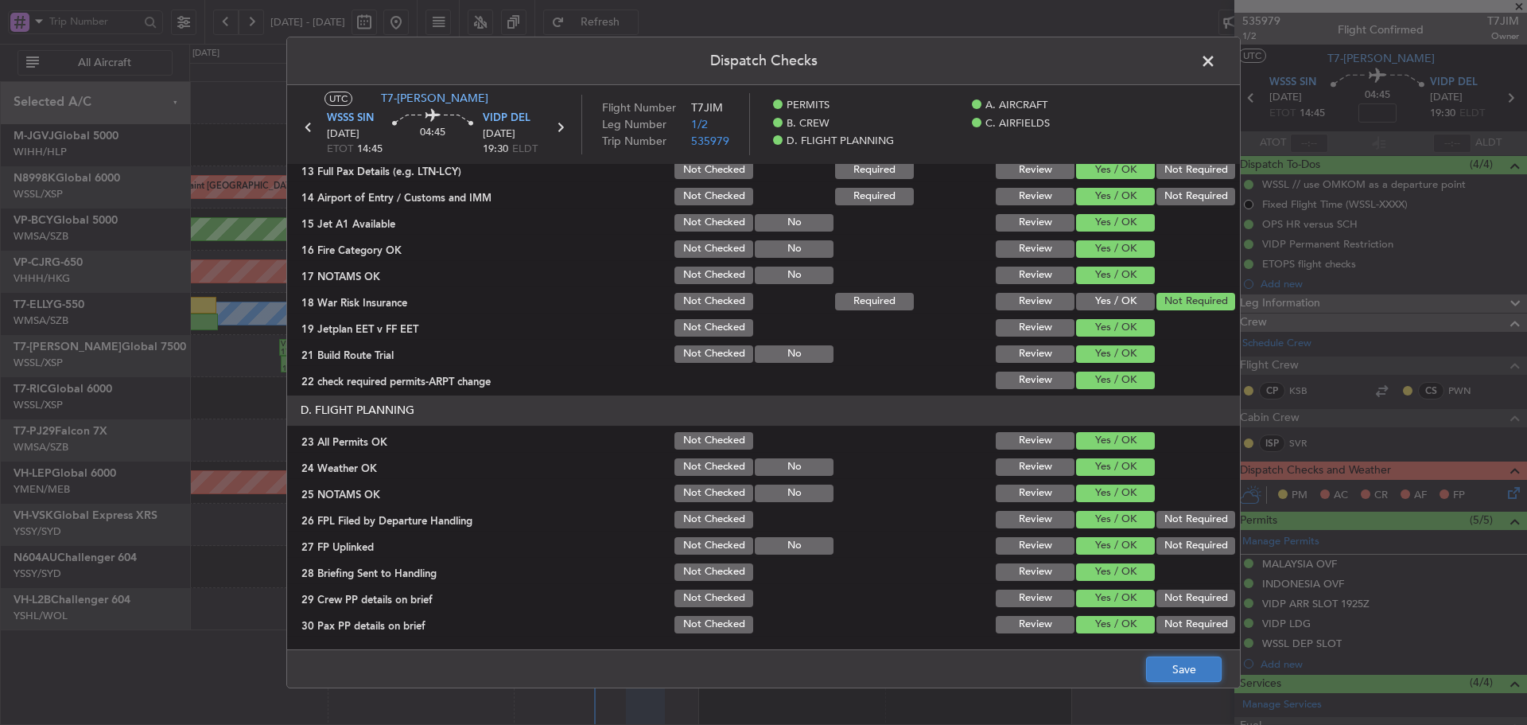
click at [1170, 669] on button "Save" at bounding box center [1184, 668] width 76 height 25
click at [1216, 64] on span at bounding box center [1216, 65] width 0 height 32
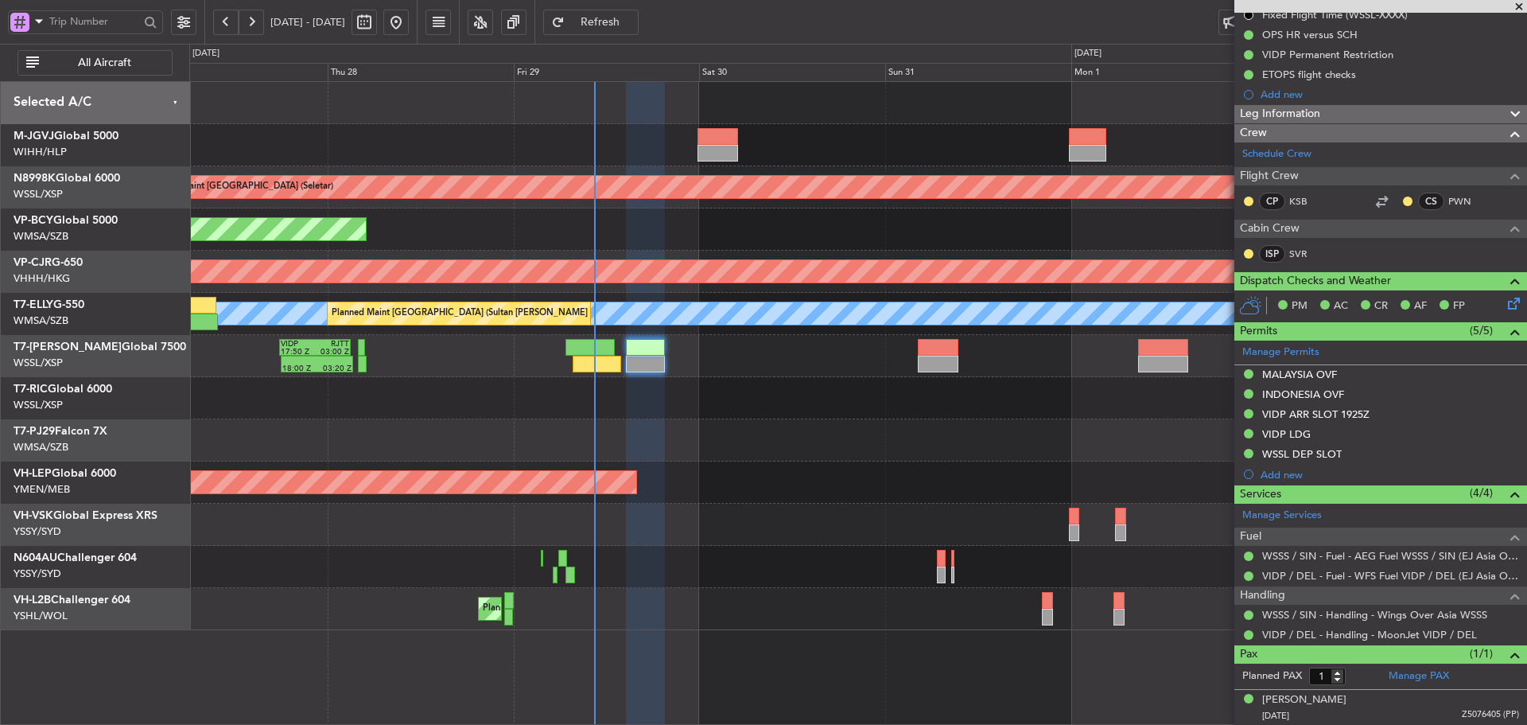
scroll to position [0, 0]
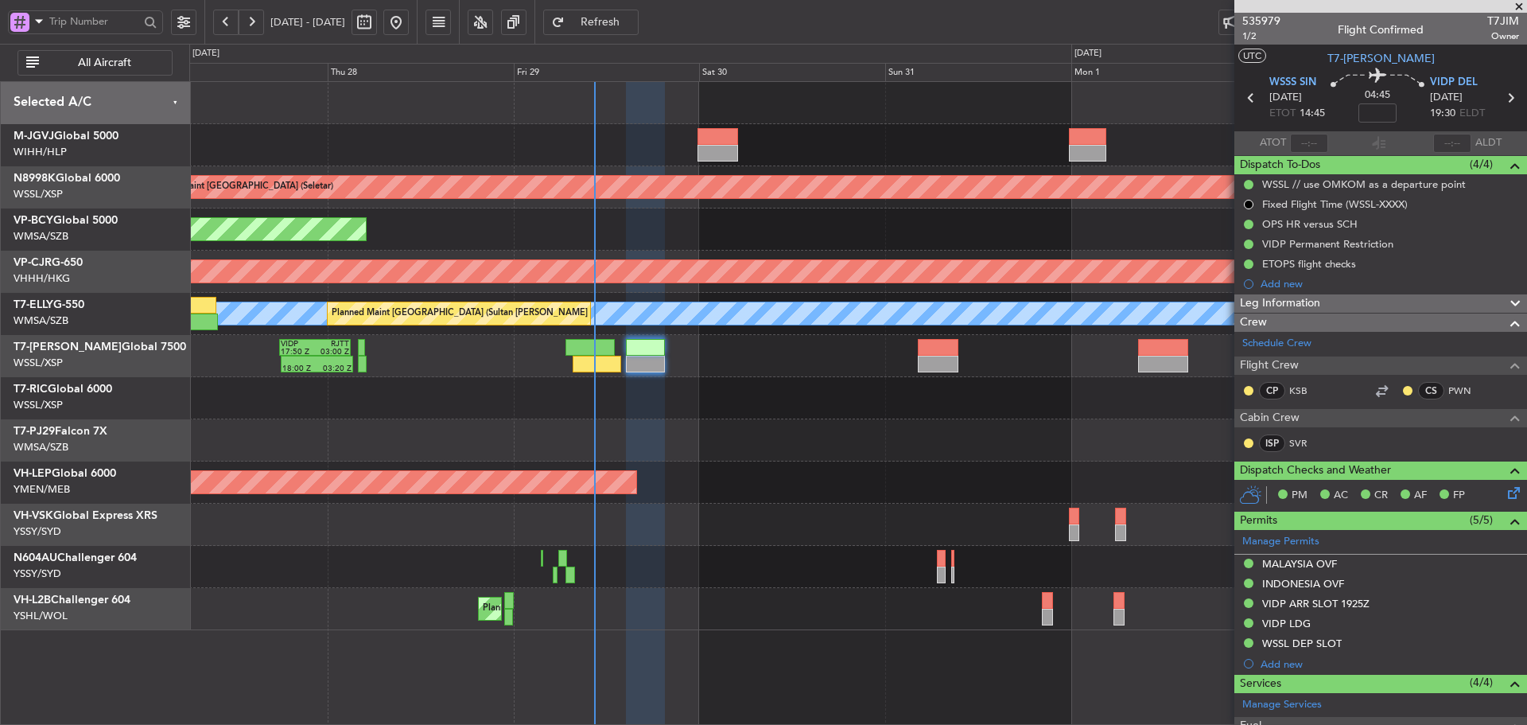
click at [1518, 10] on span at bounding box center [1519, 7] width 16 height 14
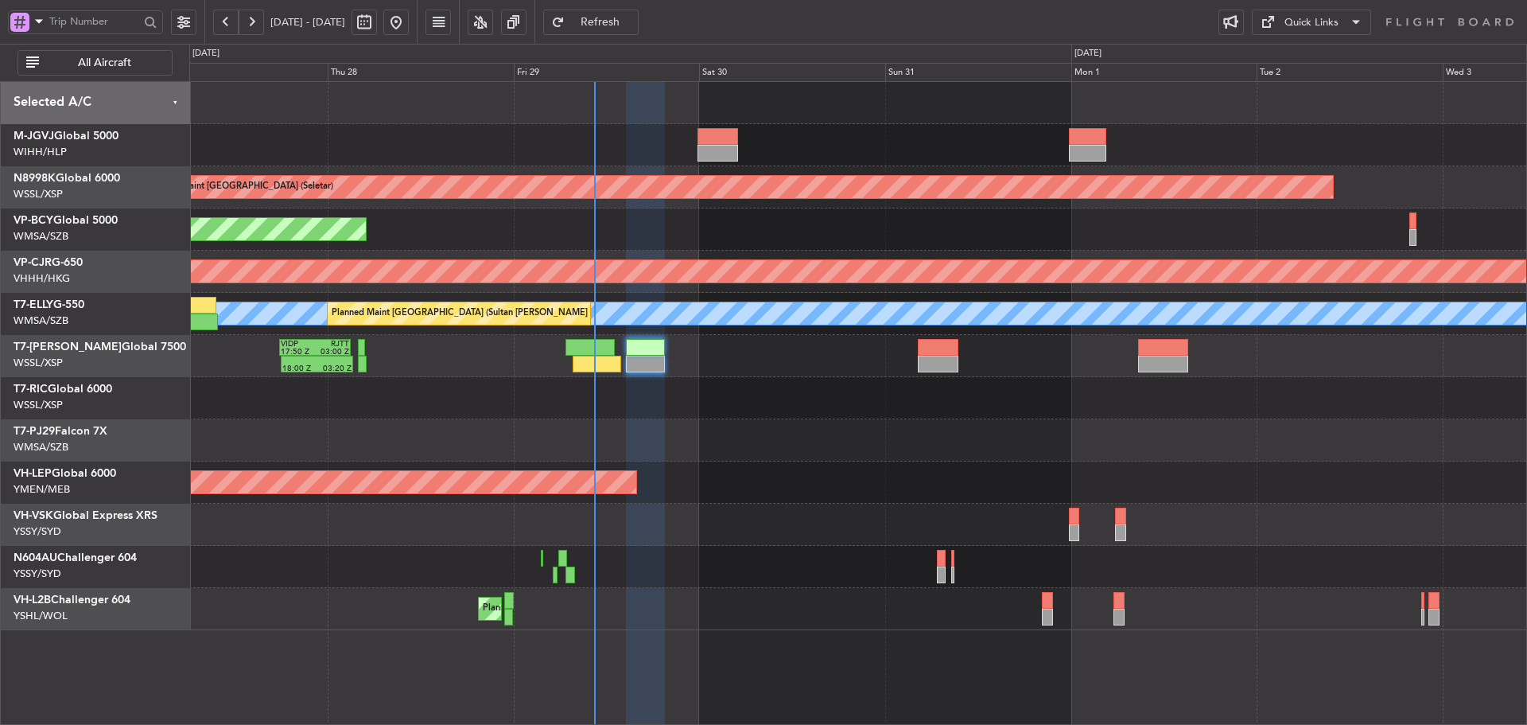
type input "0"
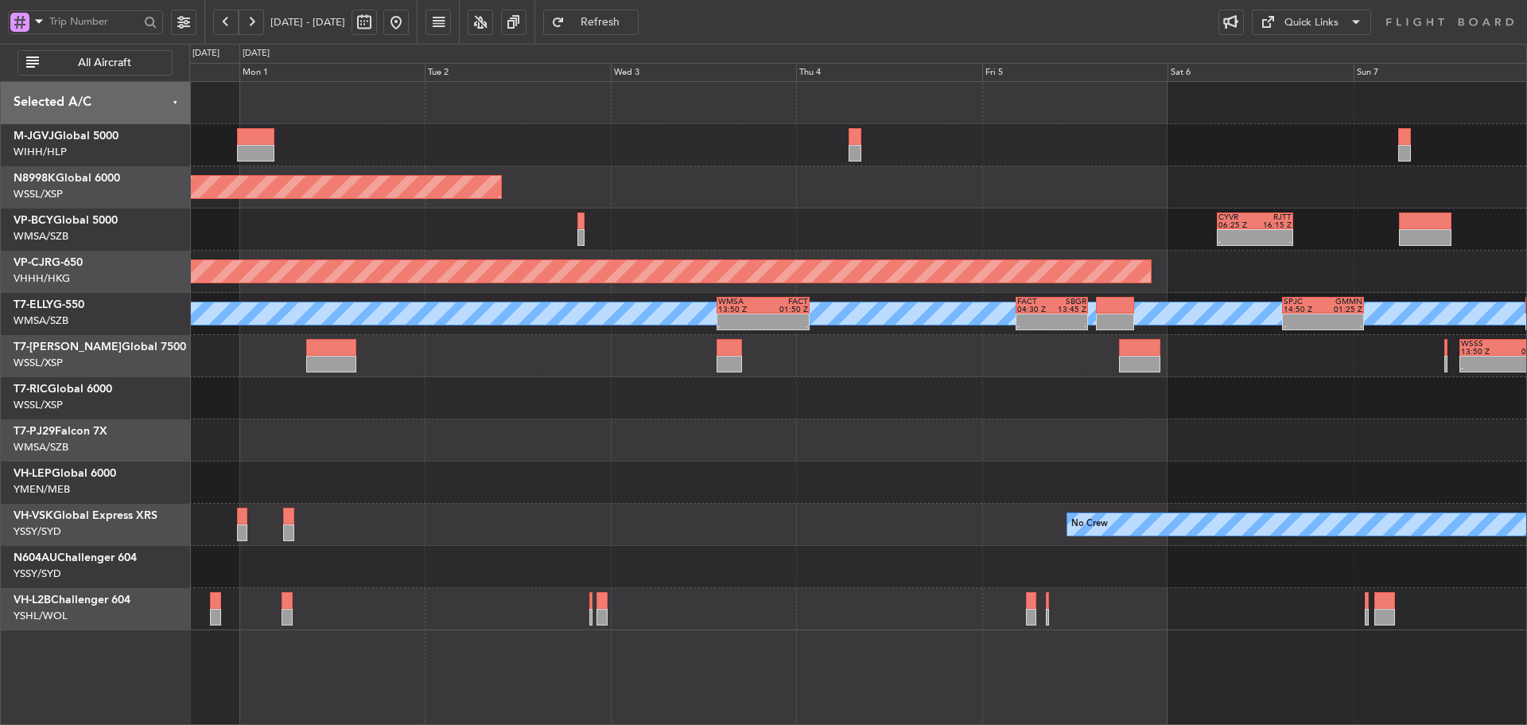
click at [373, 363] on div "- - WSSS 13:50 Z PANC 01:40 Z" at bounding box center [857, 356] width 1337 height 42
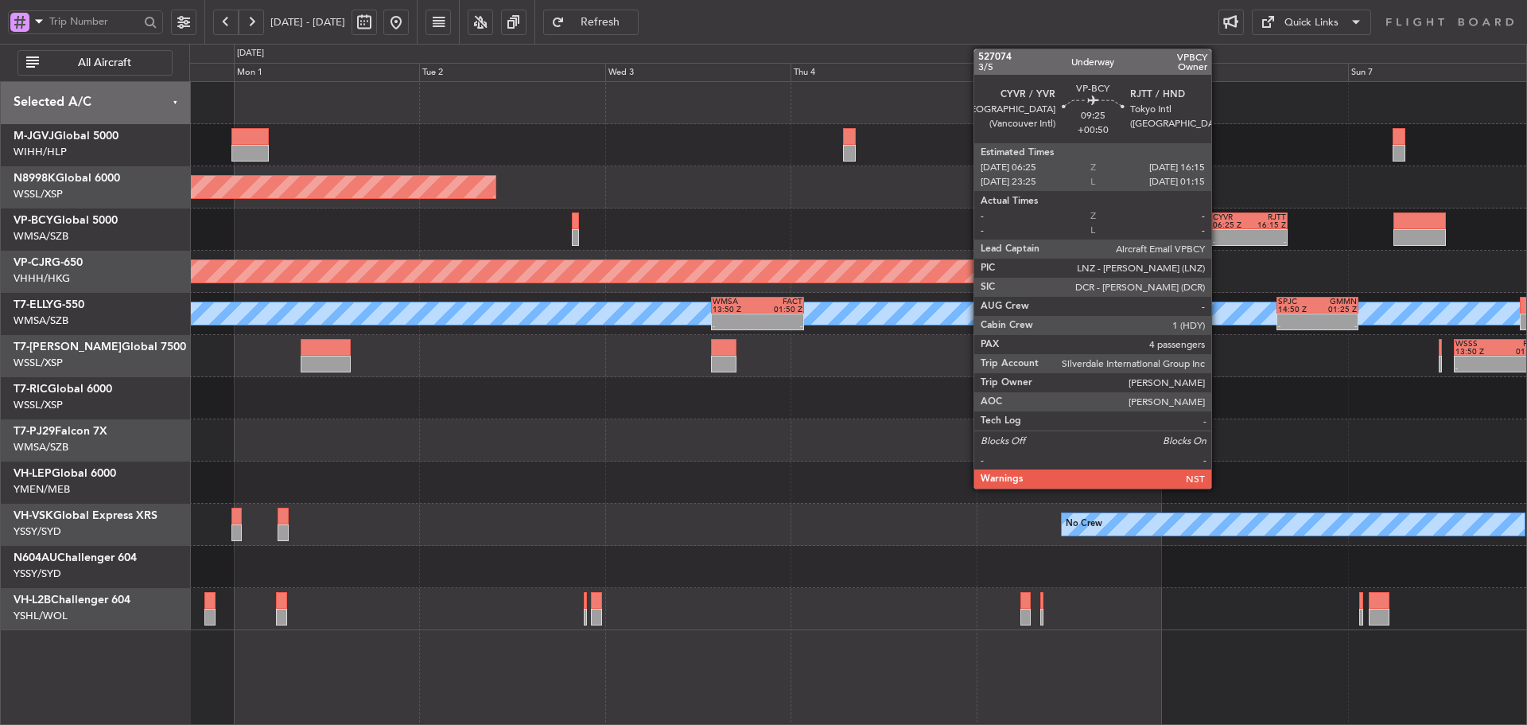
click at [1218, 235] on div at bounding box center [1231, 234] width 37 height 8
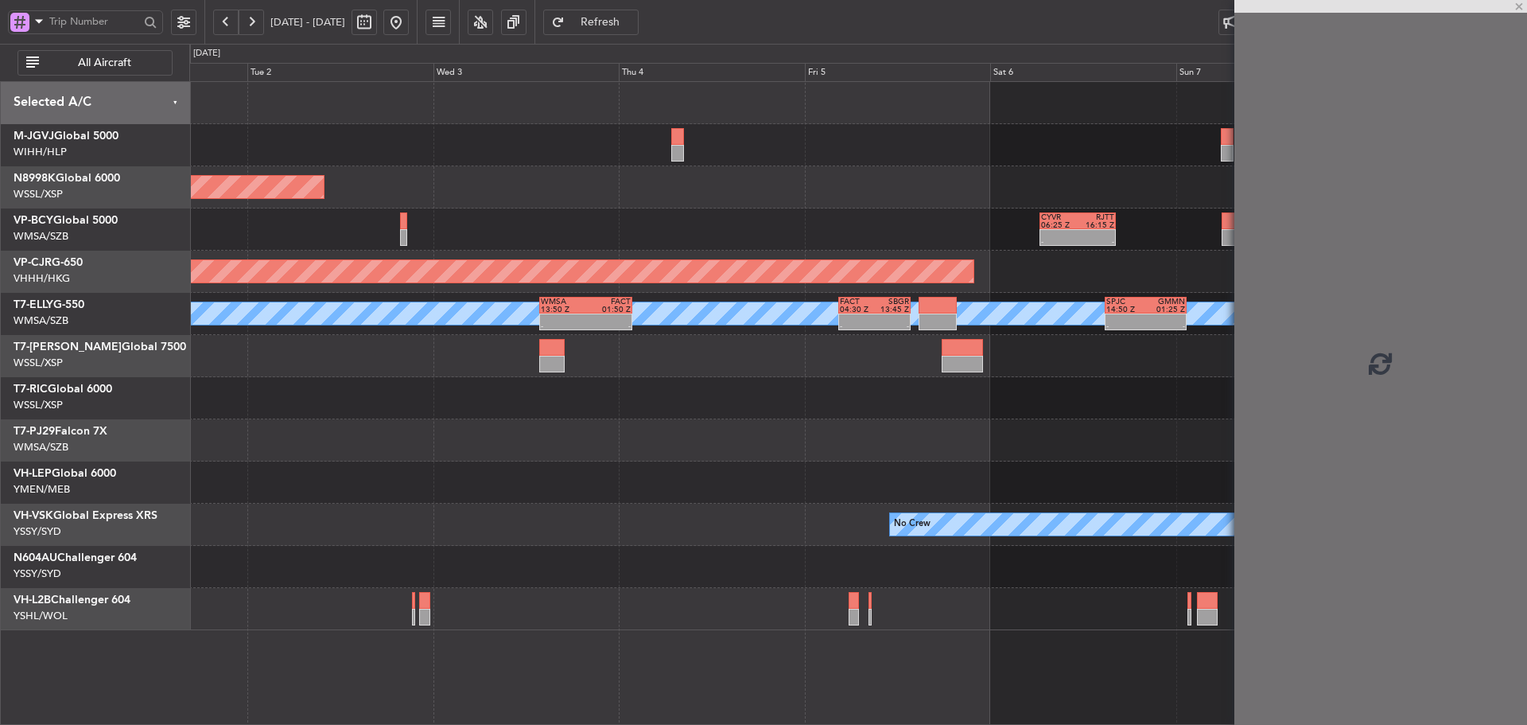
click at [851, 386] on div at bounding box center [857, 398] width 1337 height 42
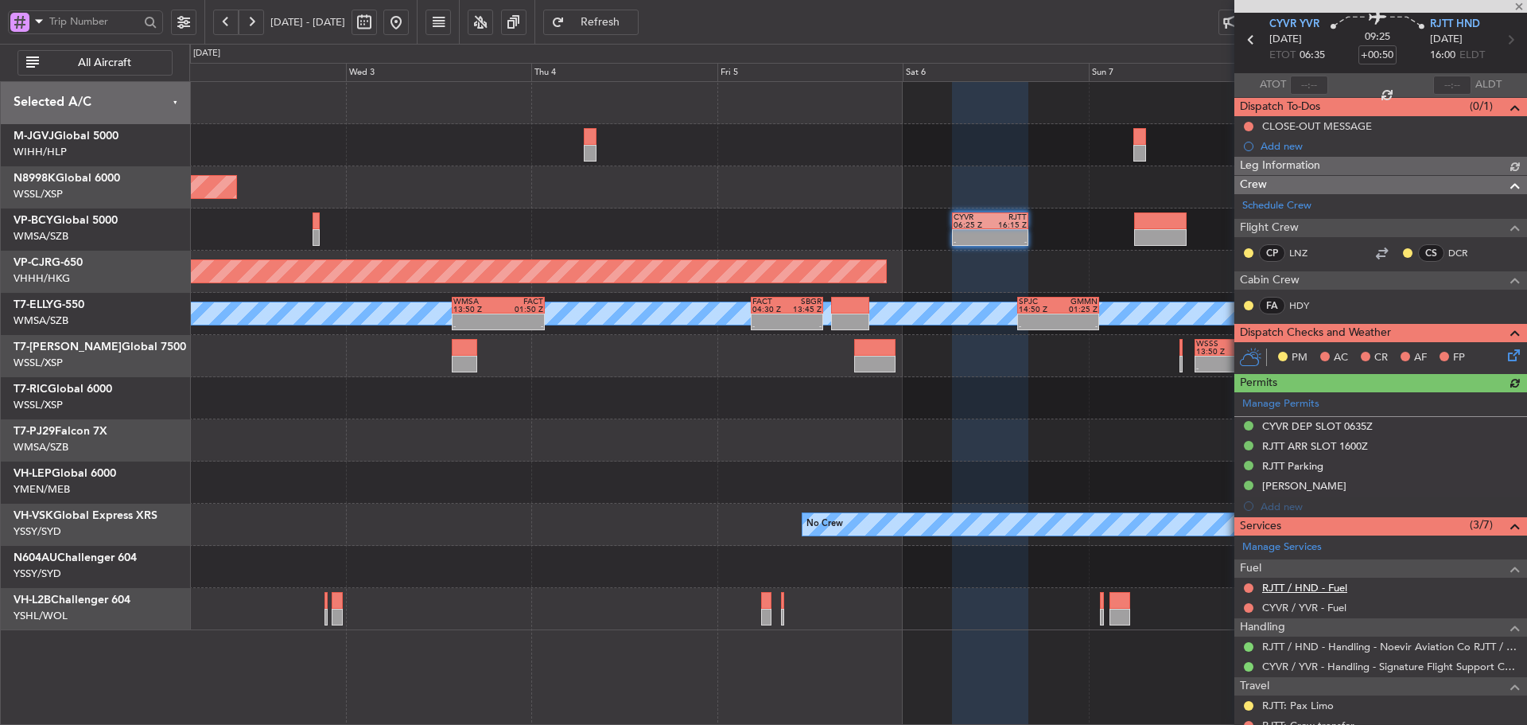
scroll to position [80, 0]
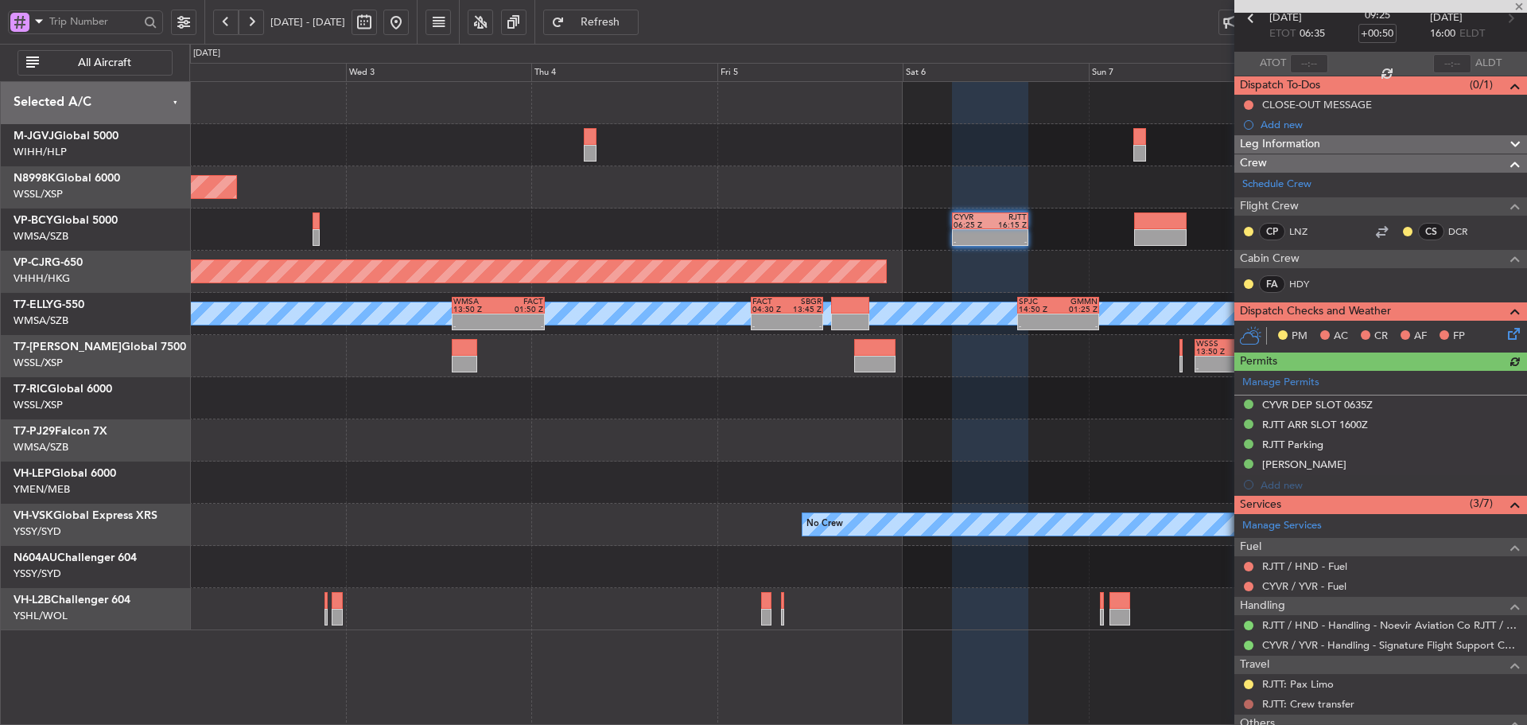
click at [1248, 701] on button at bounding box center [1249, 704] width 10 height 10
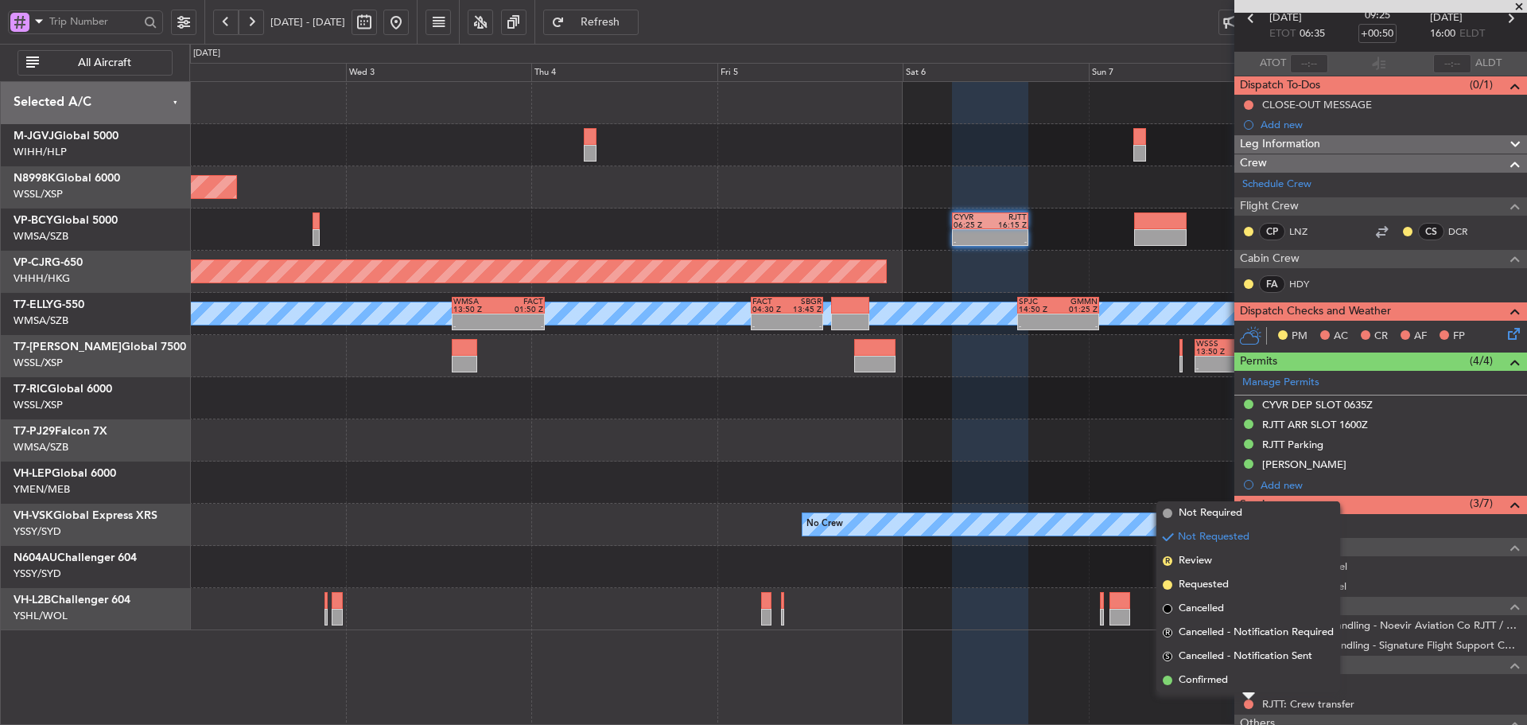
click at [1165, 580] on li "Requested" at bounding box center [1248, 585] width 184 height 24
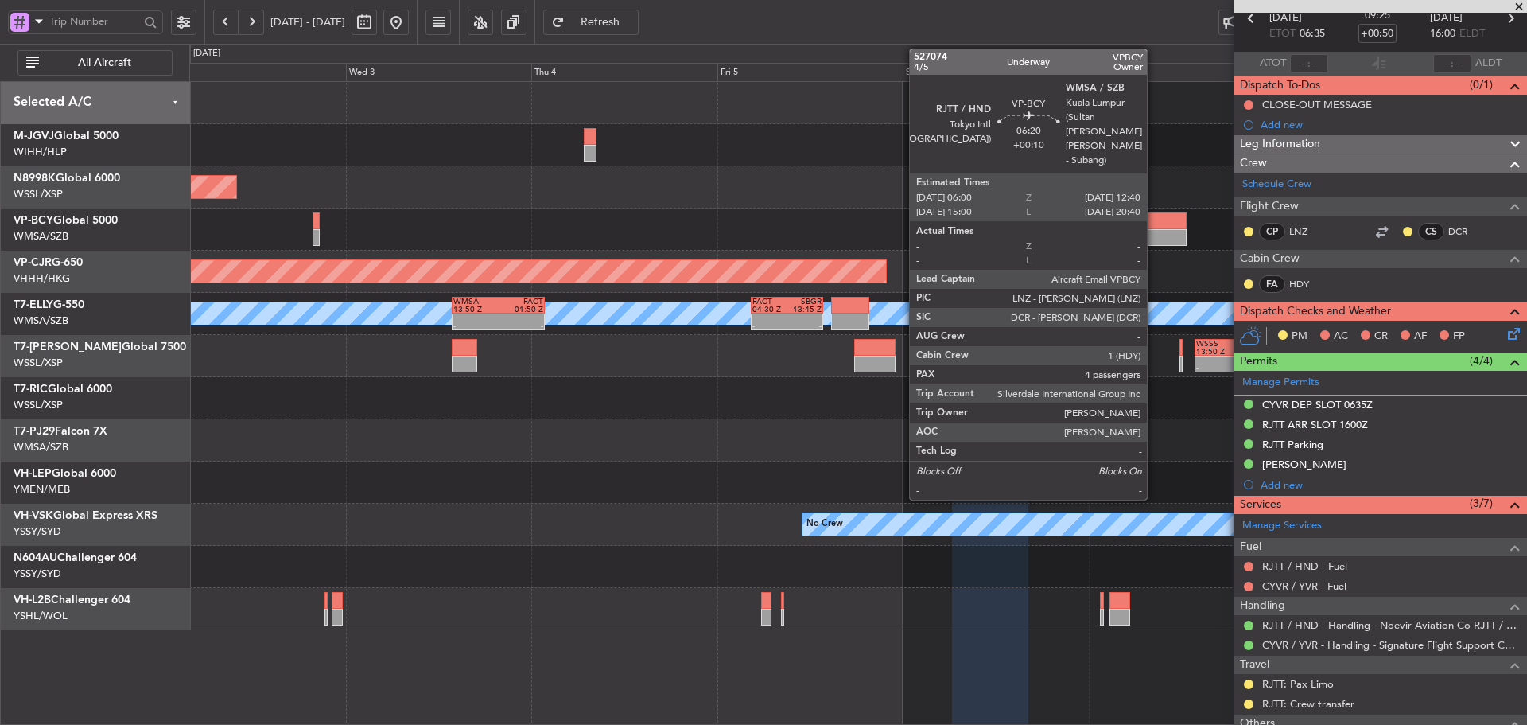
click at [1154, 224] on div at bounding box center [1160, 220] width 52 height 17
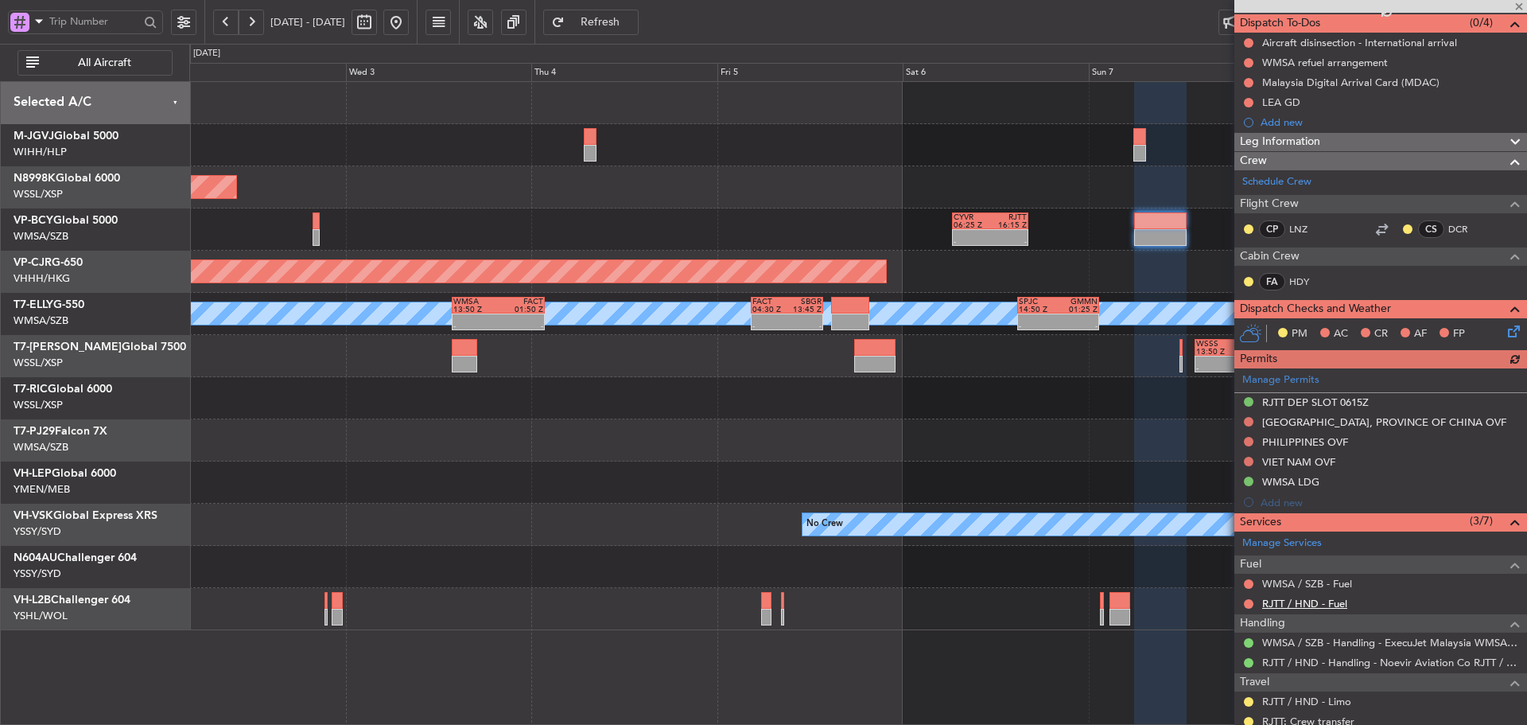
scroll to position [159, 0]
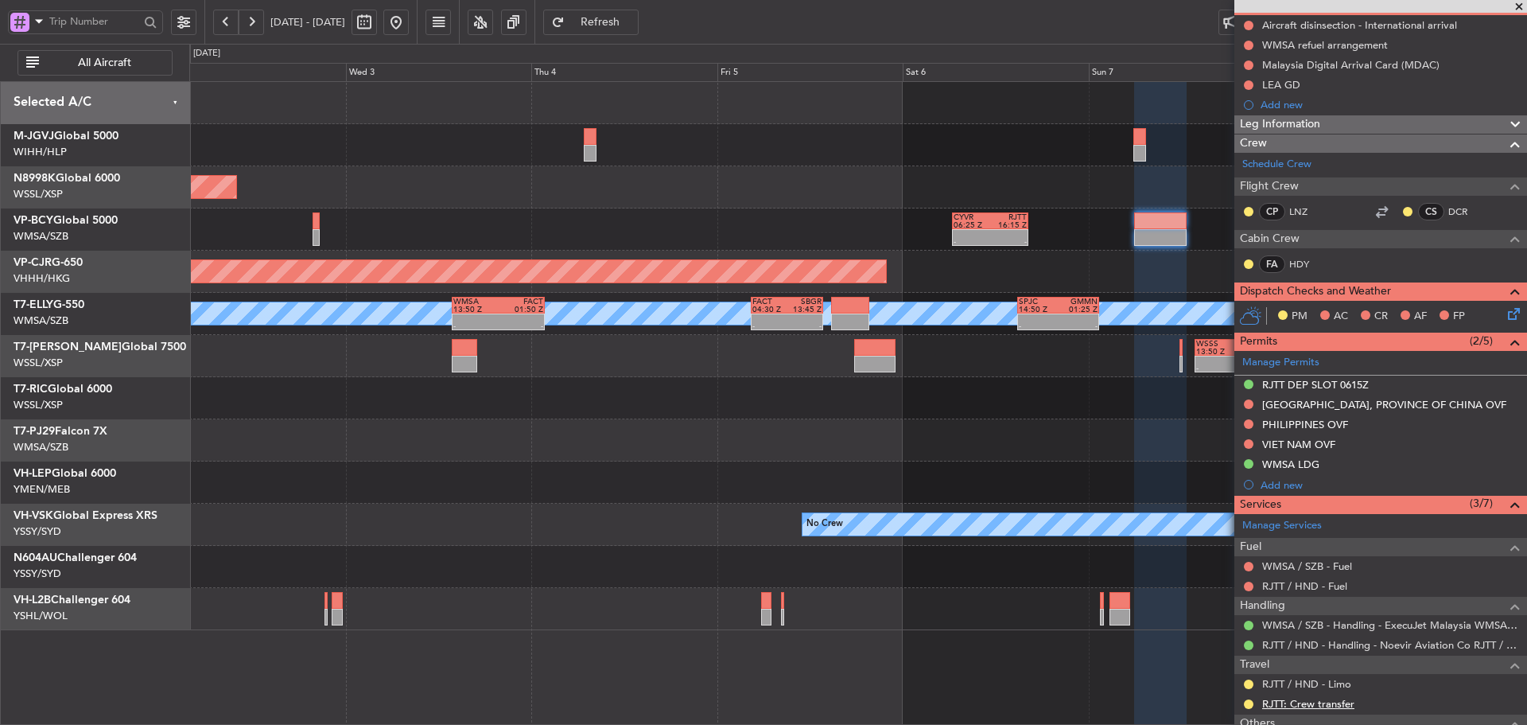
click at [1288, 705] on link "RJTT: Crew transfer" at bounding box center [1308, 704] width 92 height 14
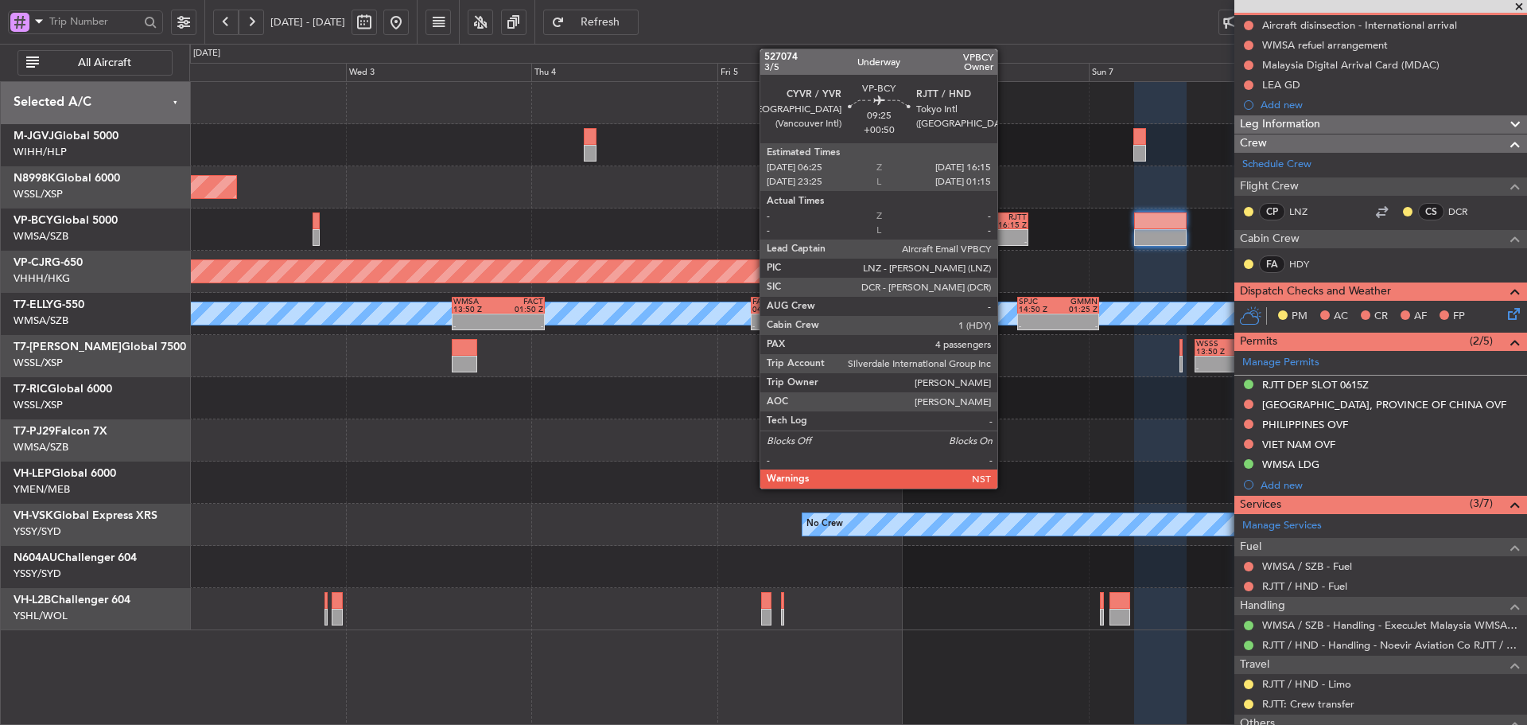
click at [1005, 233] on div at bounding box center [1008, 234] width 37 height 8
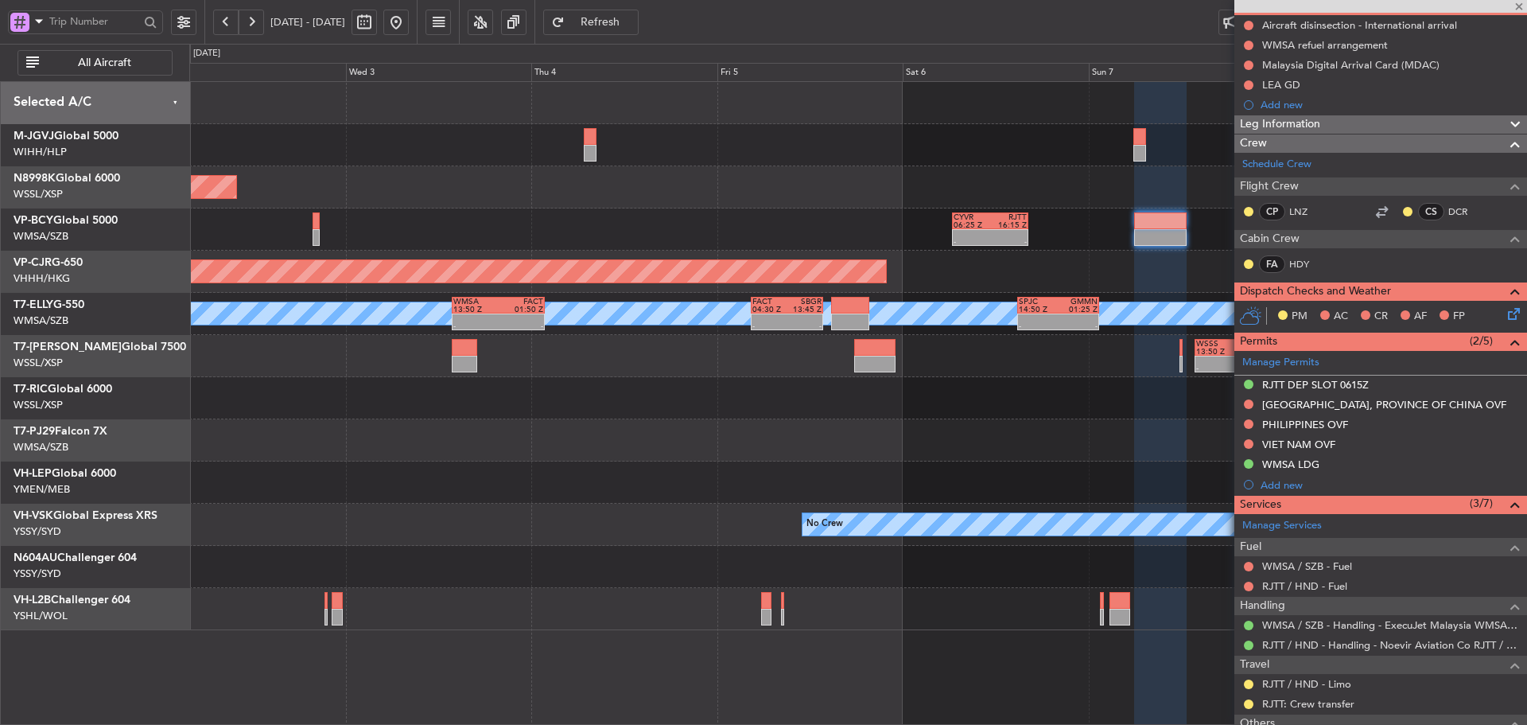
type input "+00:50"
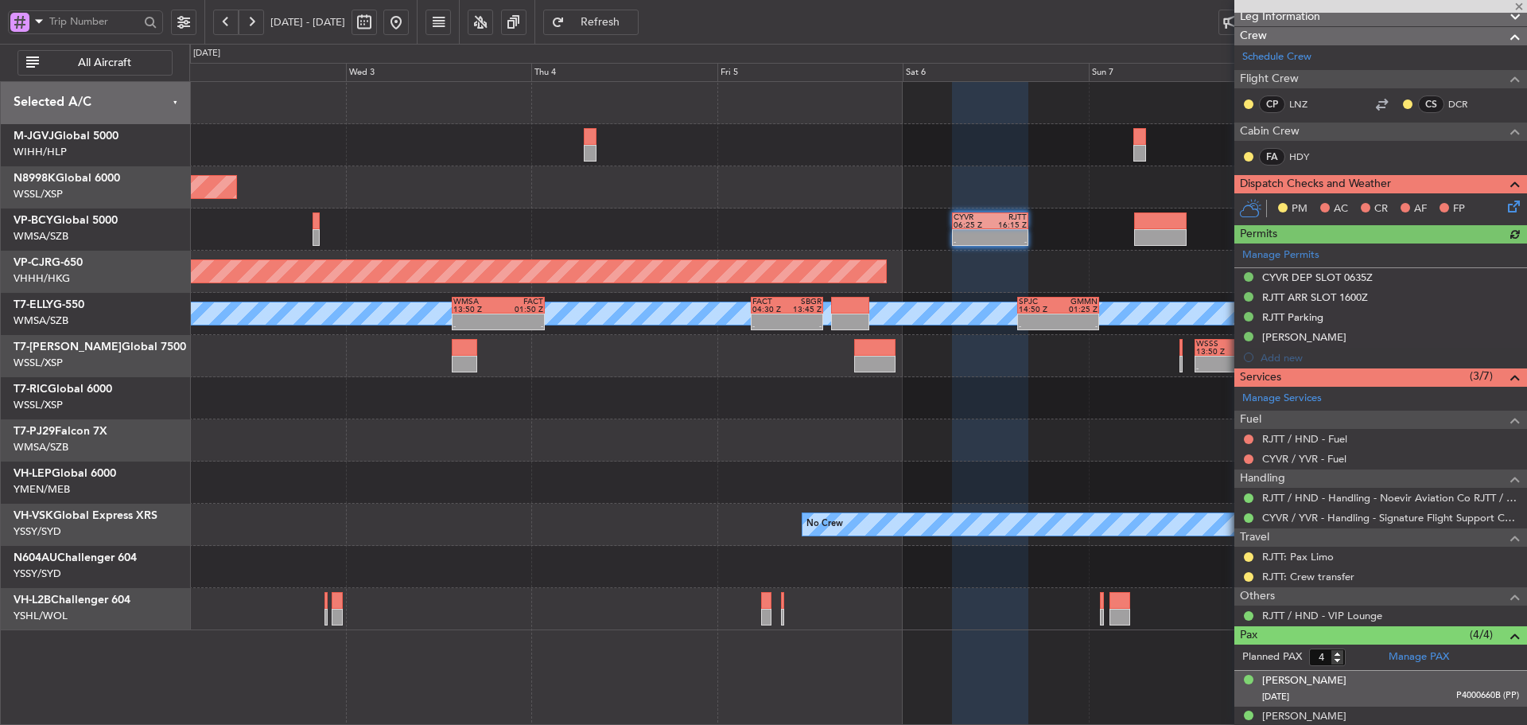
scroll to position [239, 0]
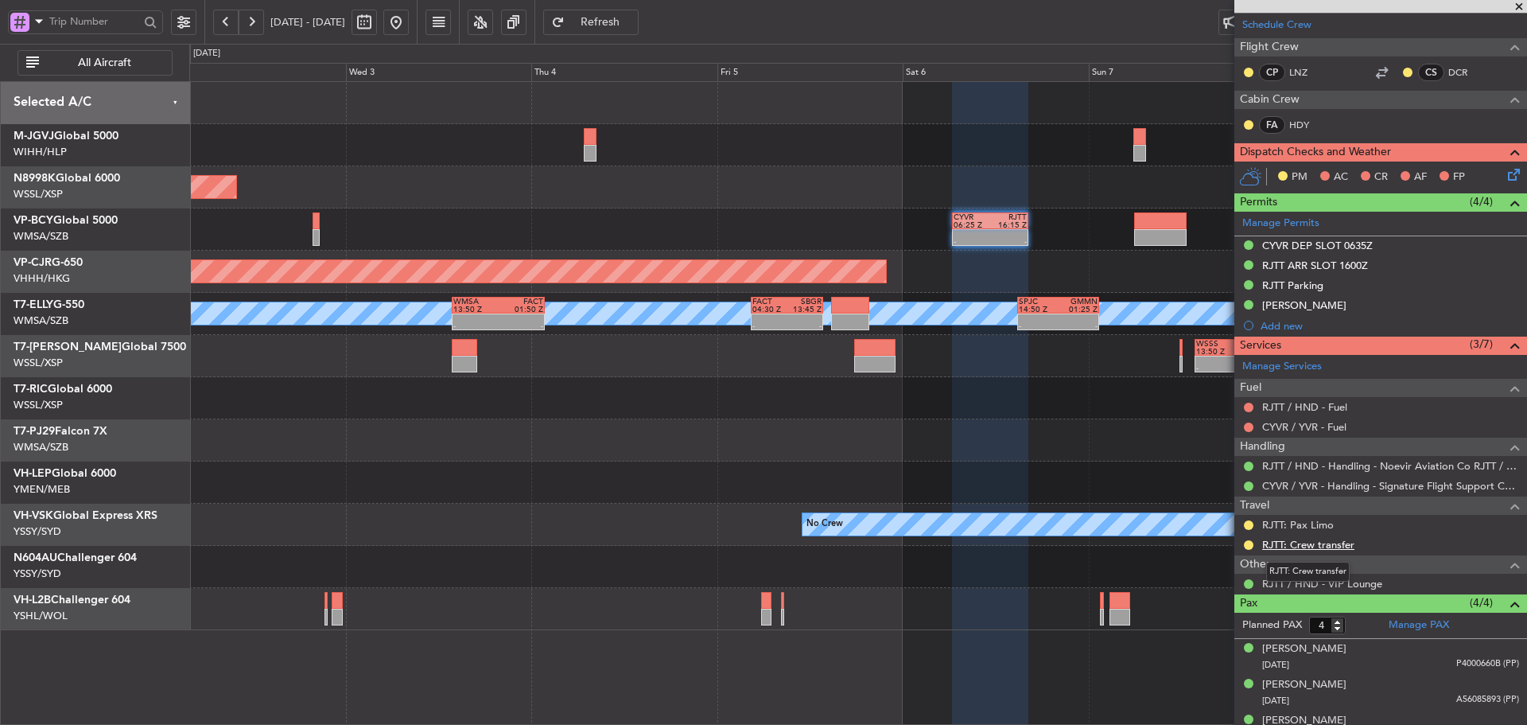
click at [1296, 547] on link "RJTT: Crew transfer" at bounding box center [1308, 545] width 92 height 14
click at [969, 457] on div "Planned Maint Singapore (Seletar) - - CYVR 06:25 Z RJTT 16:15 Z Planned Maint H…" at bounding box center [857, 356] width 1337 height 548
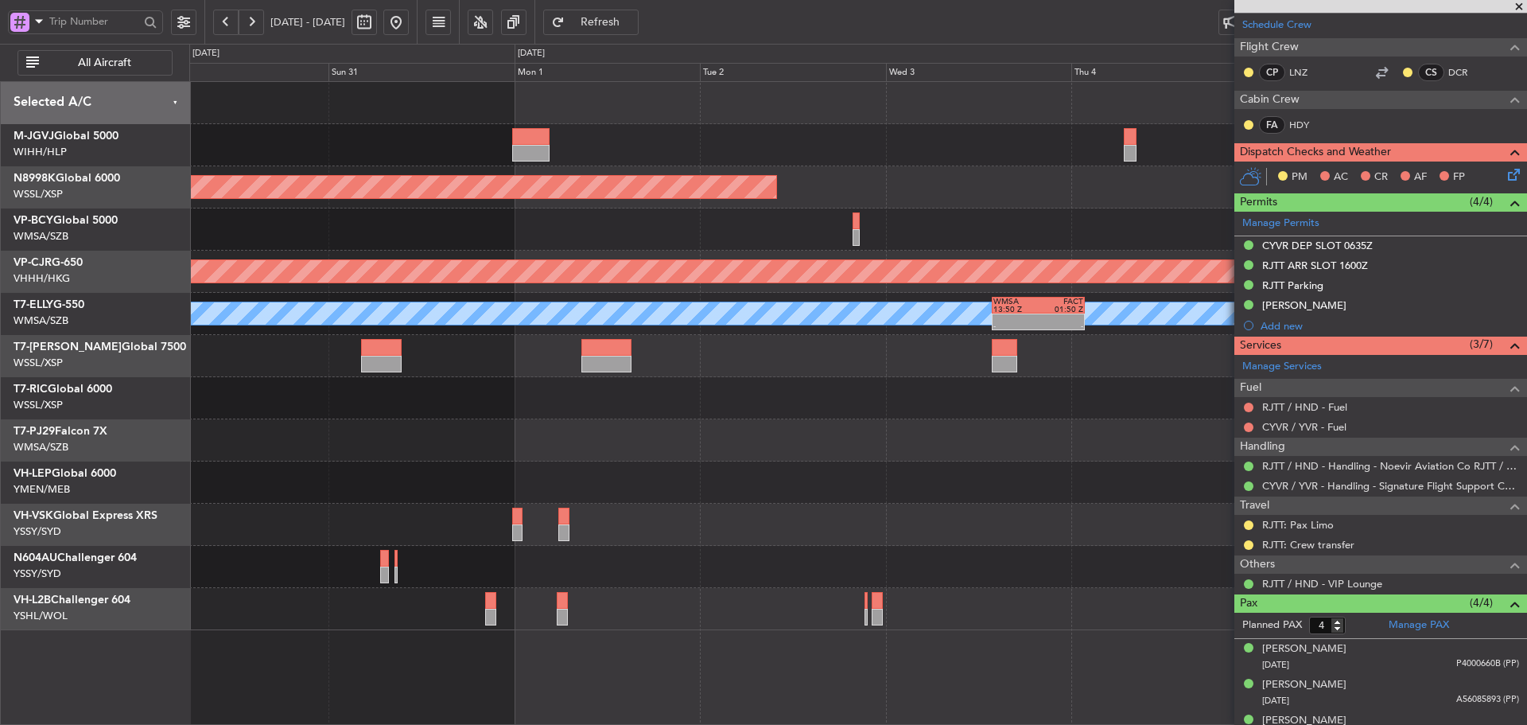
click at [995, 451] on div at bounding box center [857, 440] width 1337 height 42
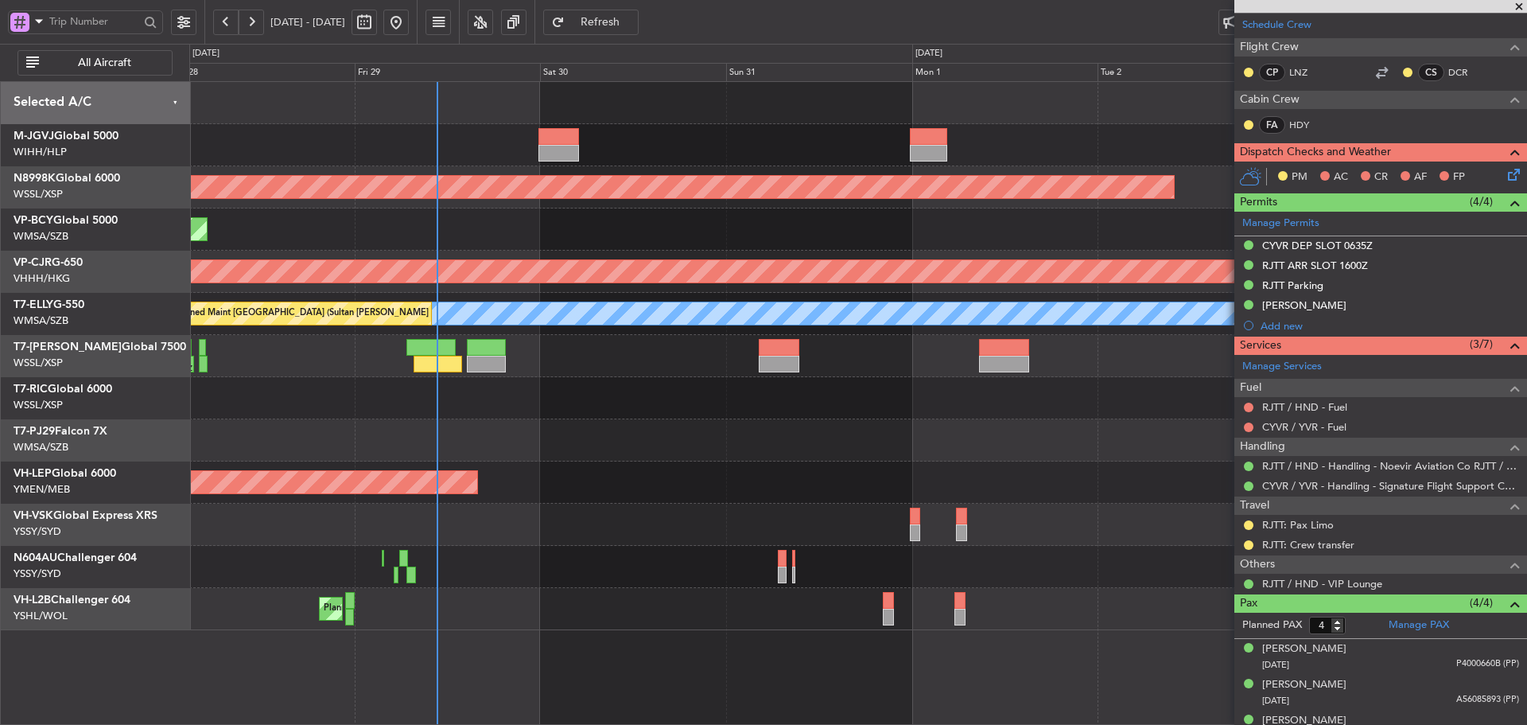
click at [821, 461] on div "Planned Maint Jakarta (Halim Intl) Planned Maint Singapore (Seletar) Planned Ma…" at bounding box center [857, 356] width 1337 height 548
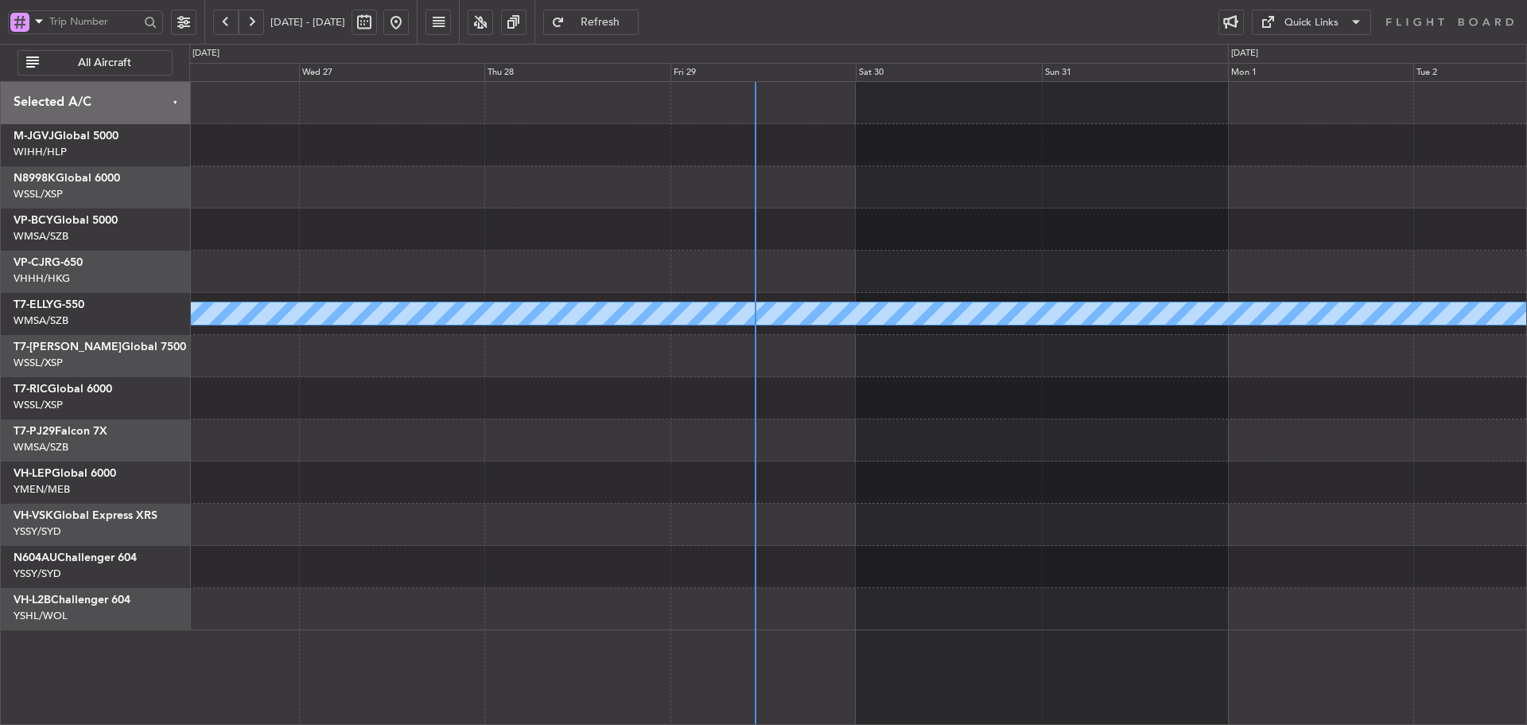
click at [1067, 253] on div "[PERSON_NAME]" at bounding box center [857, 356] width 1337 height 548
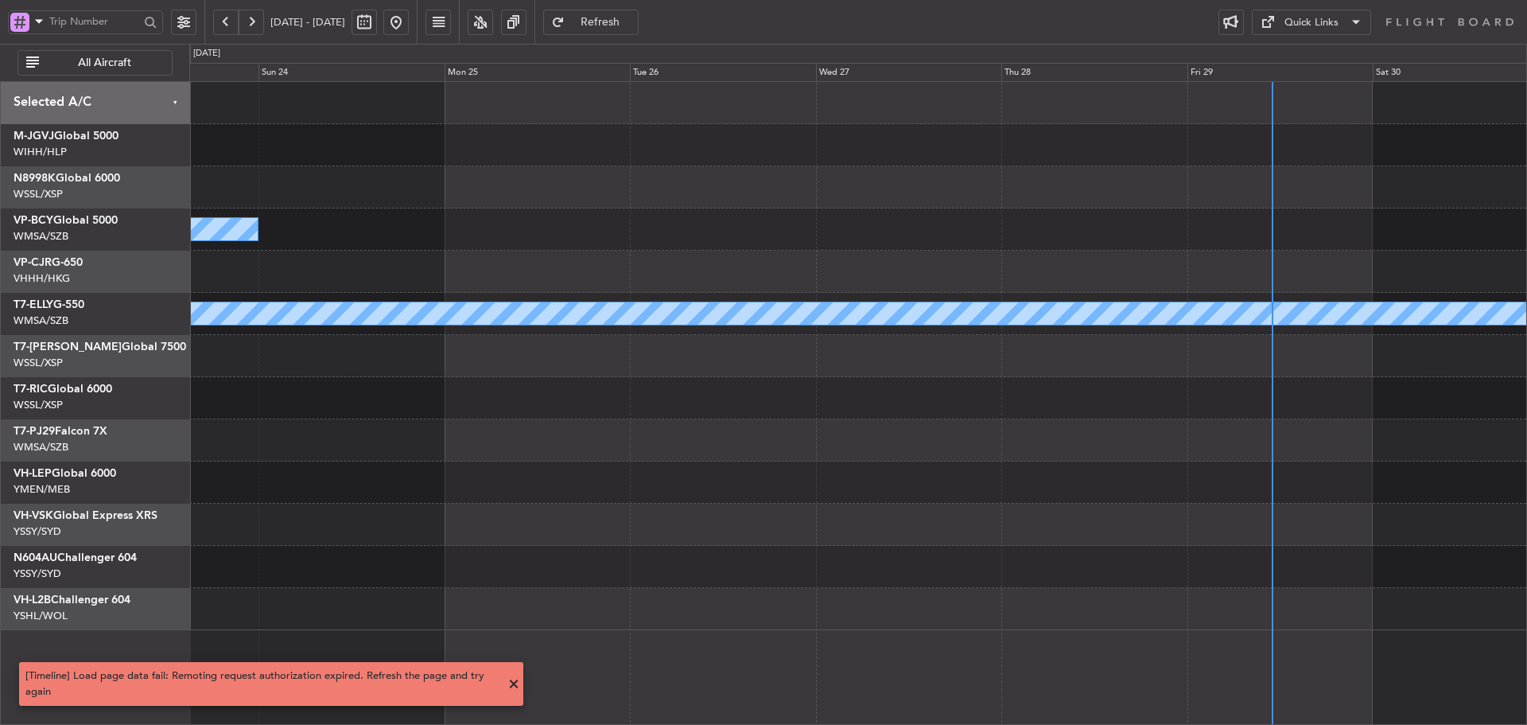
click at [633, 25] on span "Refresh" at bounding box center [600, 22] width 65 height 11
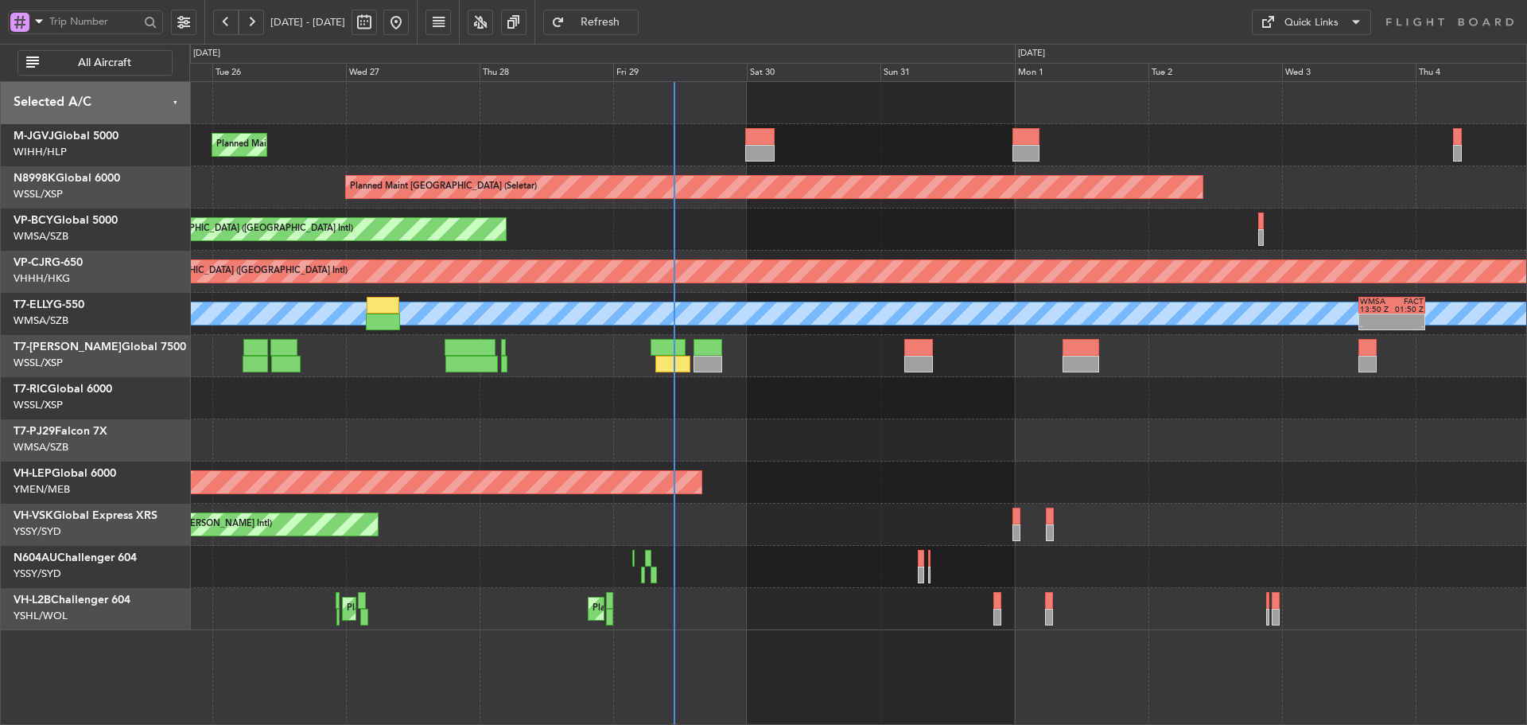
click at [1058, 489] on div "Unplanned Maint Wichita (Wichita Mid-continent)" at bounding box center [857, 482] width 1337 height 42
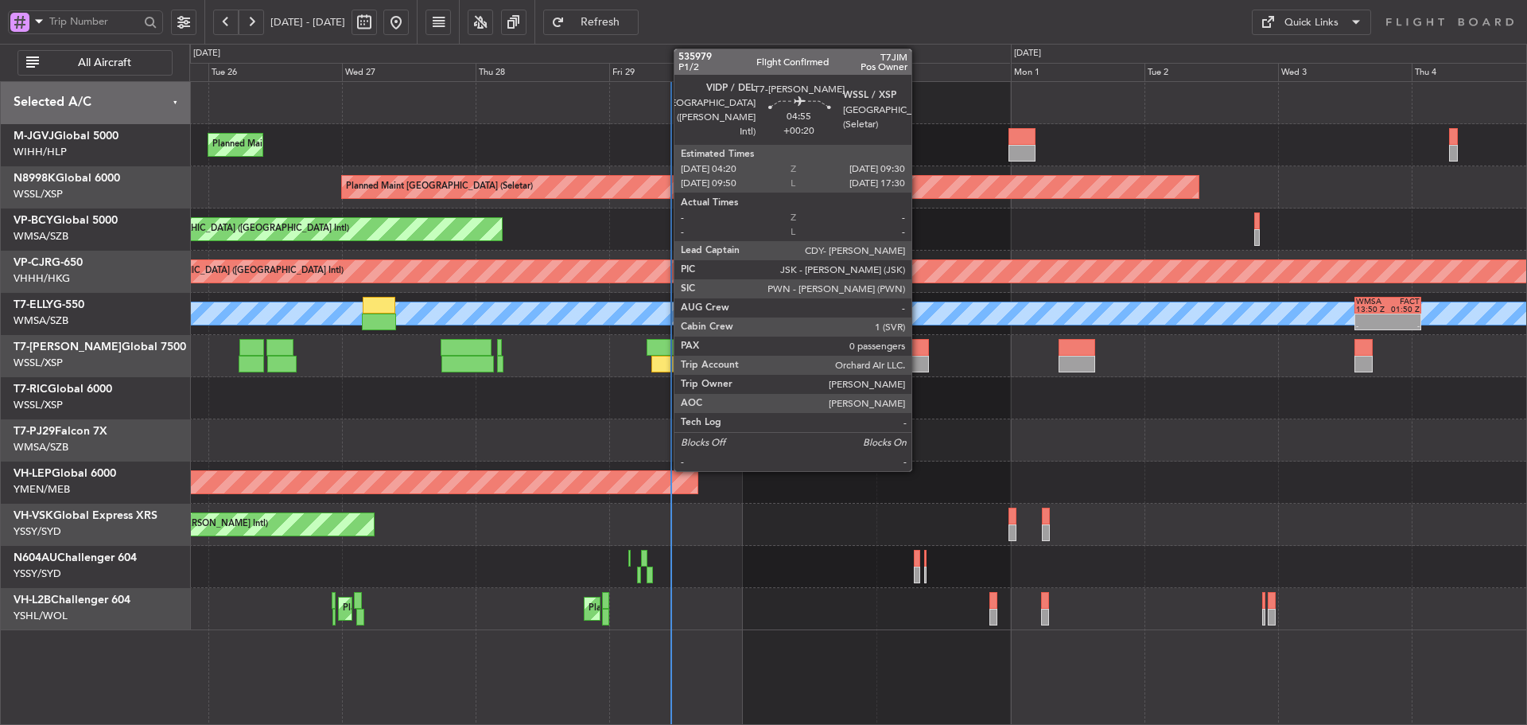
click at [919, 359] on div at bounding box center [914, 364] width 29 height 17
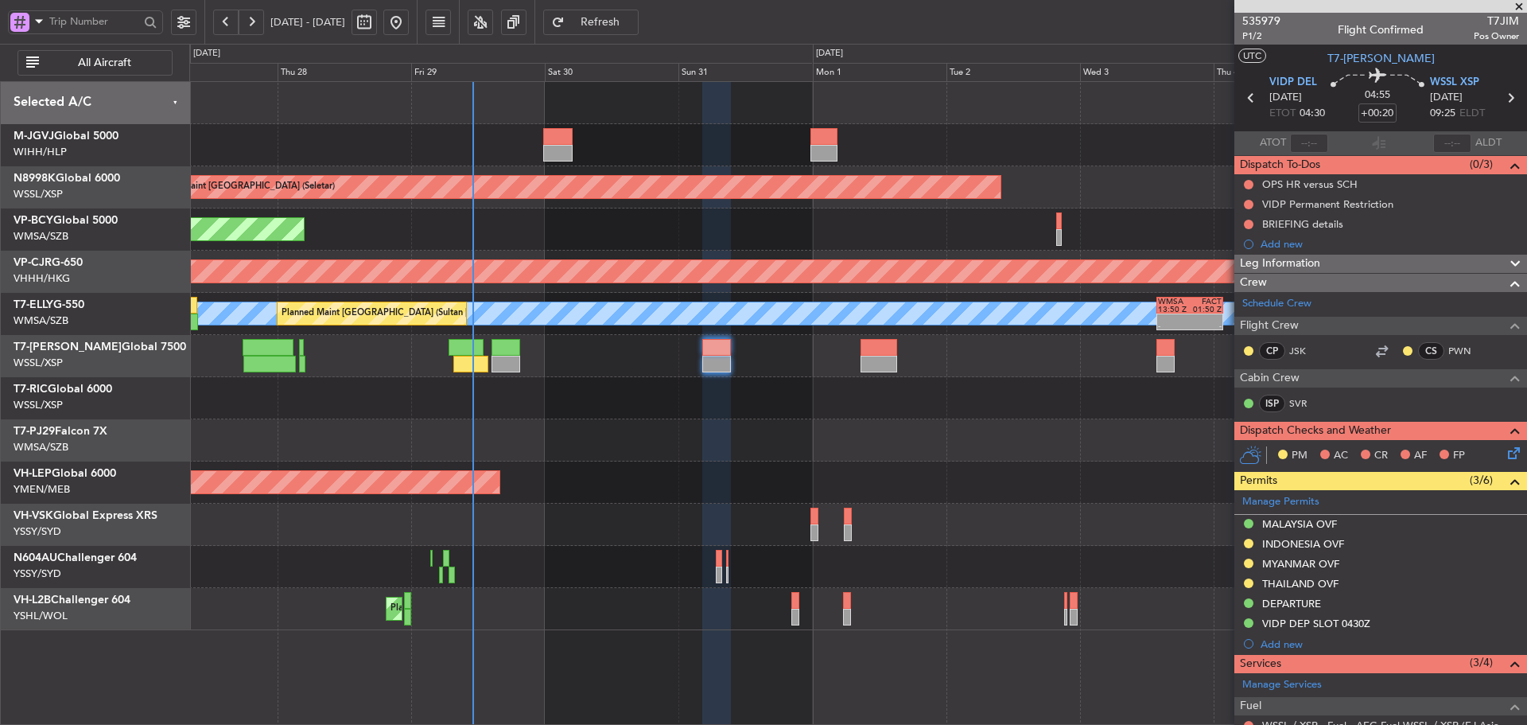
click at [809, 440] on div at bounding box center [857, 440] width 1337 height 42
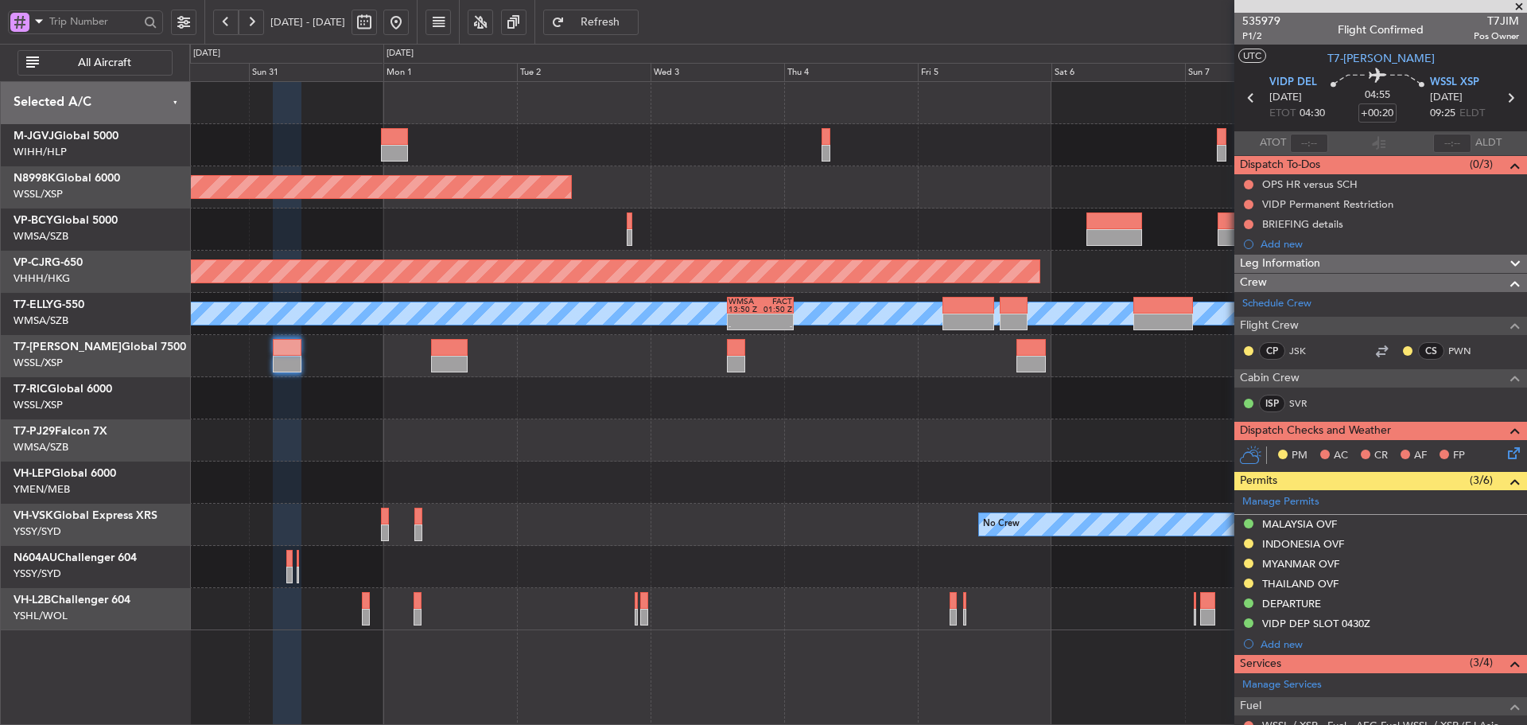
click at [779, 442] on div at bounding box center [857, 440] width 1337 height 42
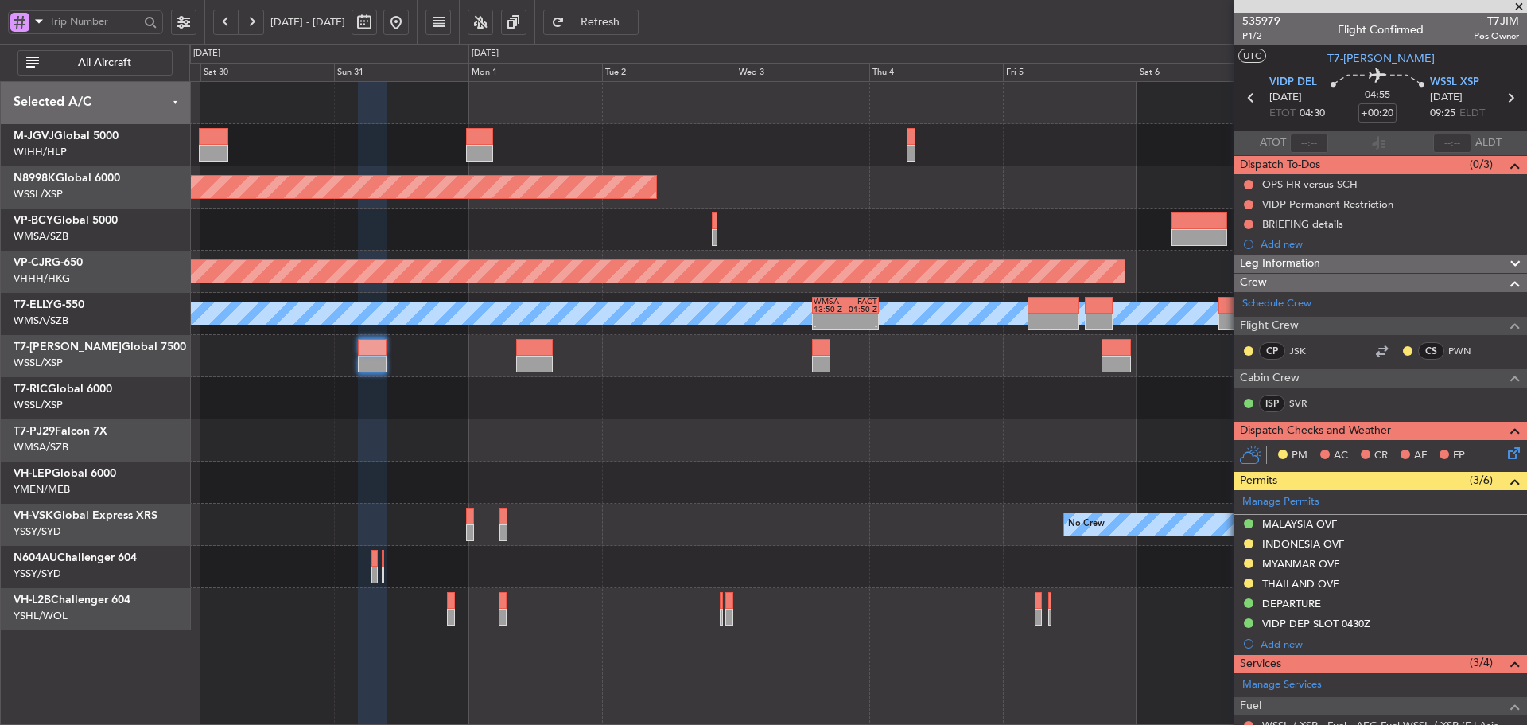
click at [636, 406] on div at bounding box center [857, 398] width 1337 height 42
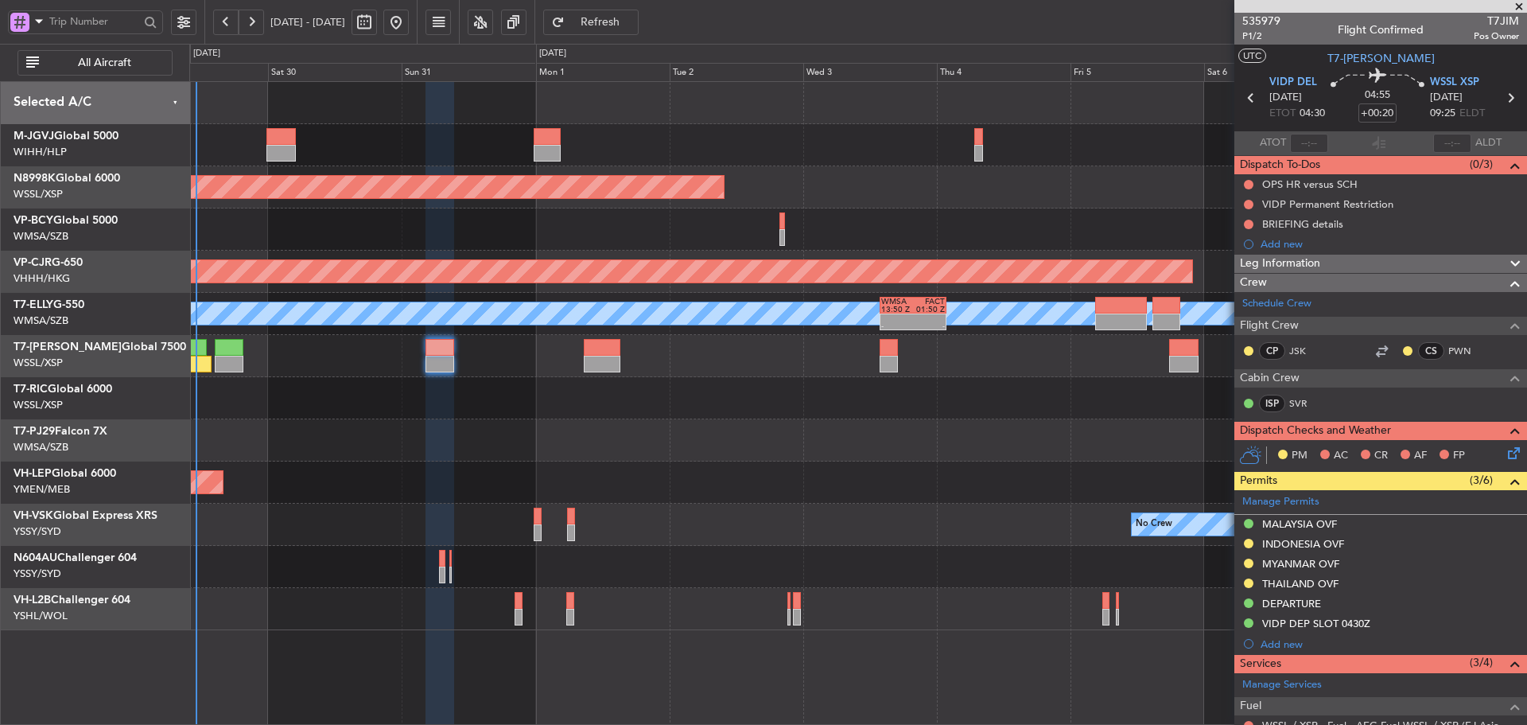
click at [716, 427] on div "Planned Maint [GEOGRAPHIC_DATA] (Seletar) Planned Maint [GEOGRAPHIC_DATA] (Vanc…" at bounding box center [857, 356] width 1337 height 548
click at [787, 425] on div "Planned Maint [GEOGRAPHIC_DATA] (Seletar) Planned Maint [GEOGRAPHIC_DATA] (Vanc…" at bounding box center [857, 356] width 1337 height 548
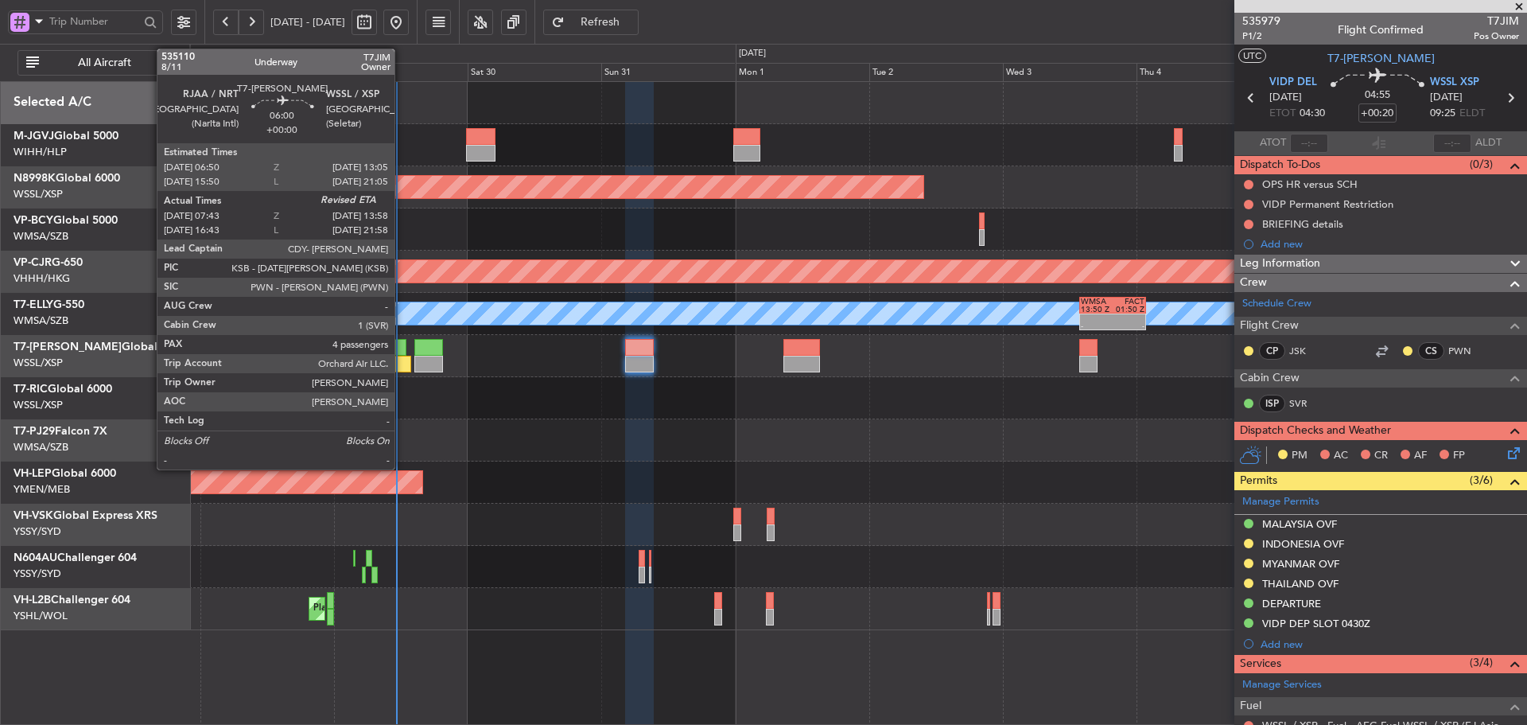
click at [402, 363] on div at bounding box center [393, 364] width 35 height 17
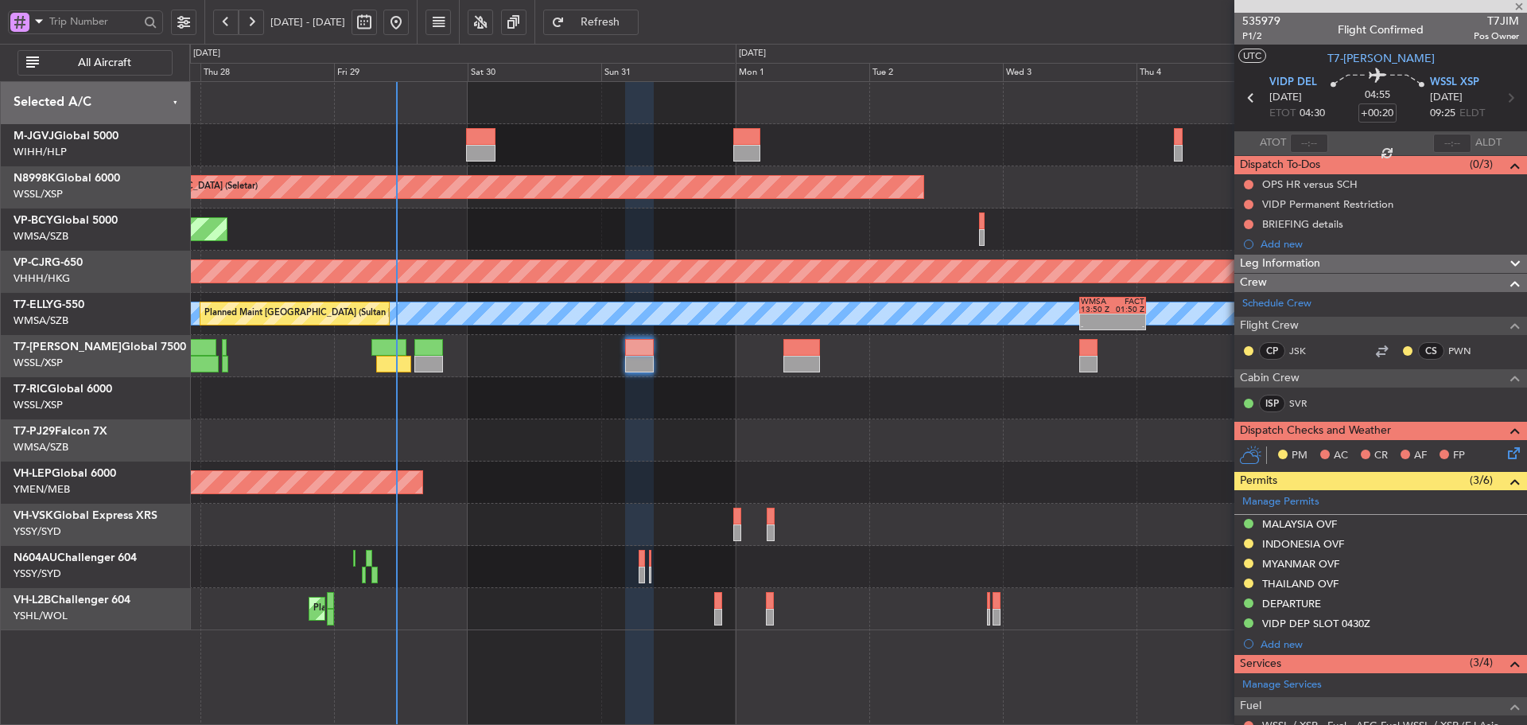
type input "07:53"
type input "4"
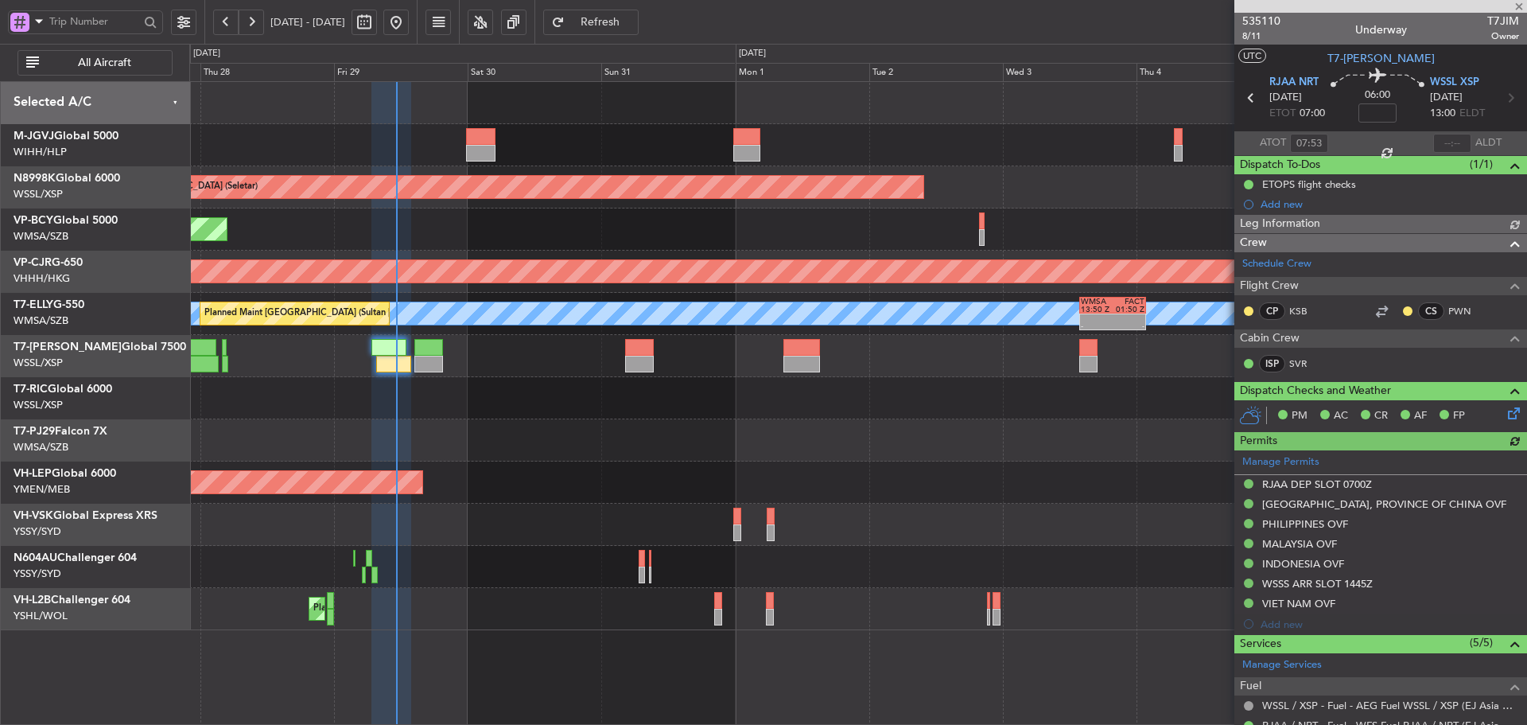
type input "[PERSON_NAME] (LEU)"
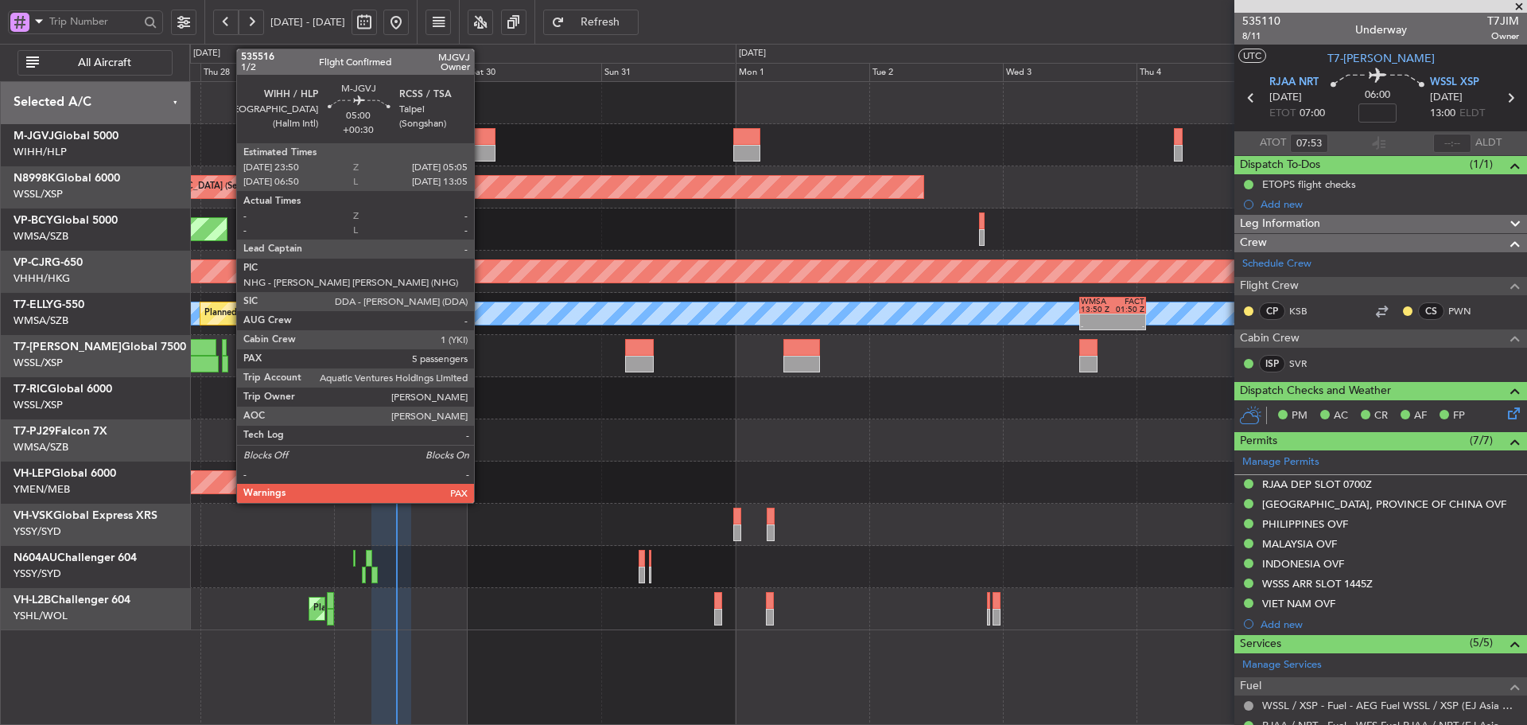
click at [481, 149] on div at bounding box center [480, 153] width 29 height 17
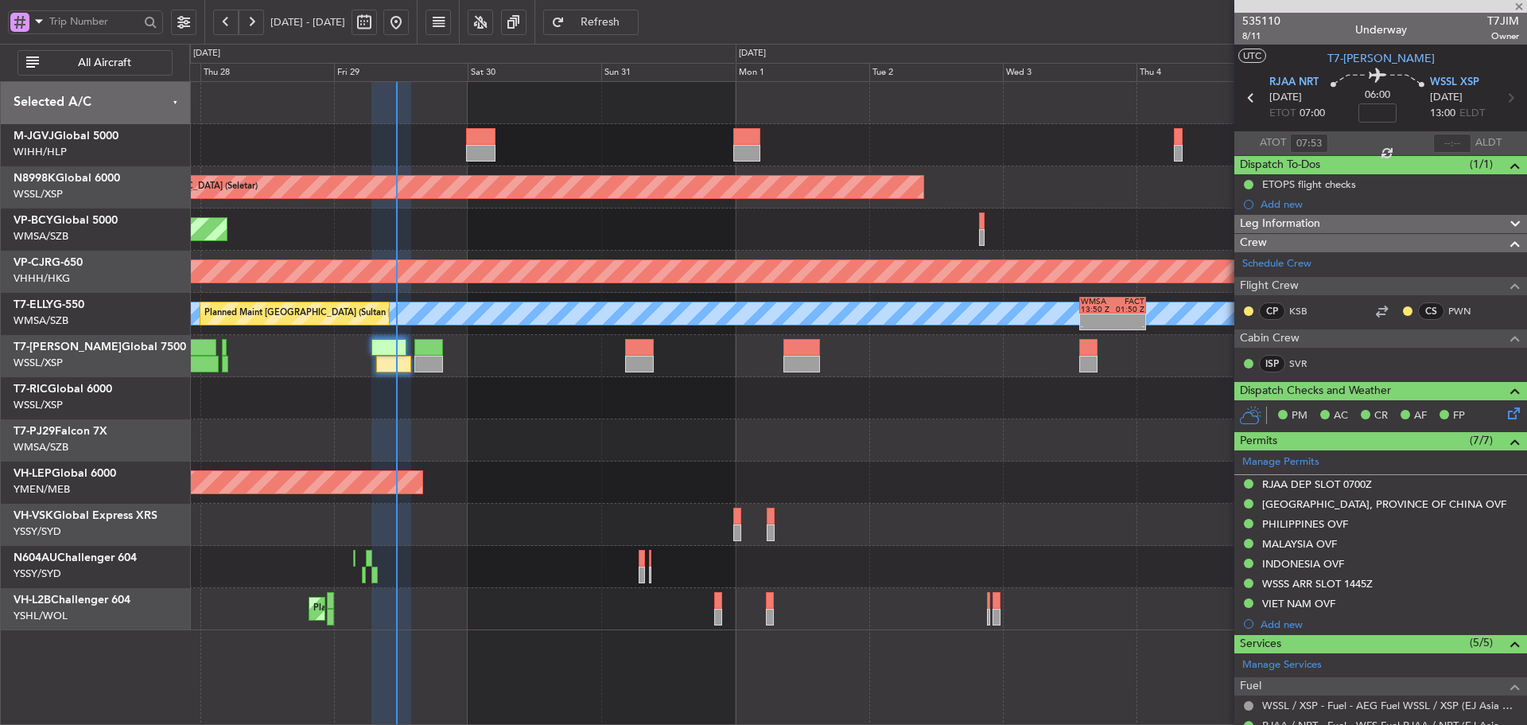
type input "+00:30"
type input "5"
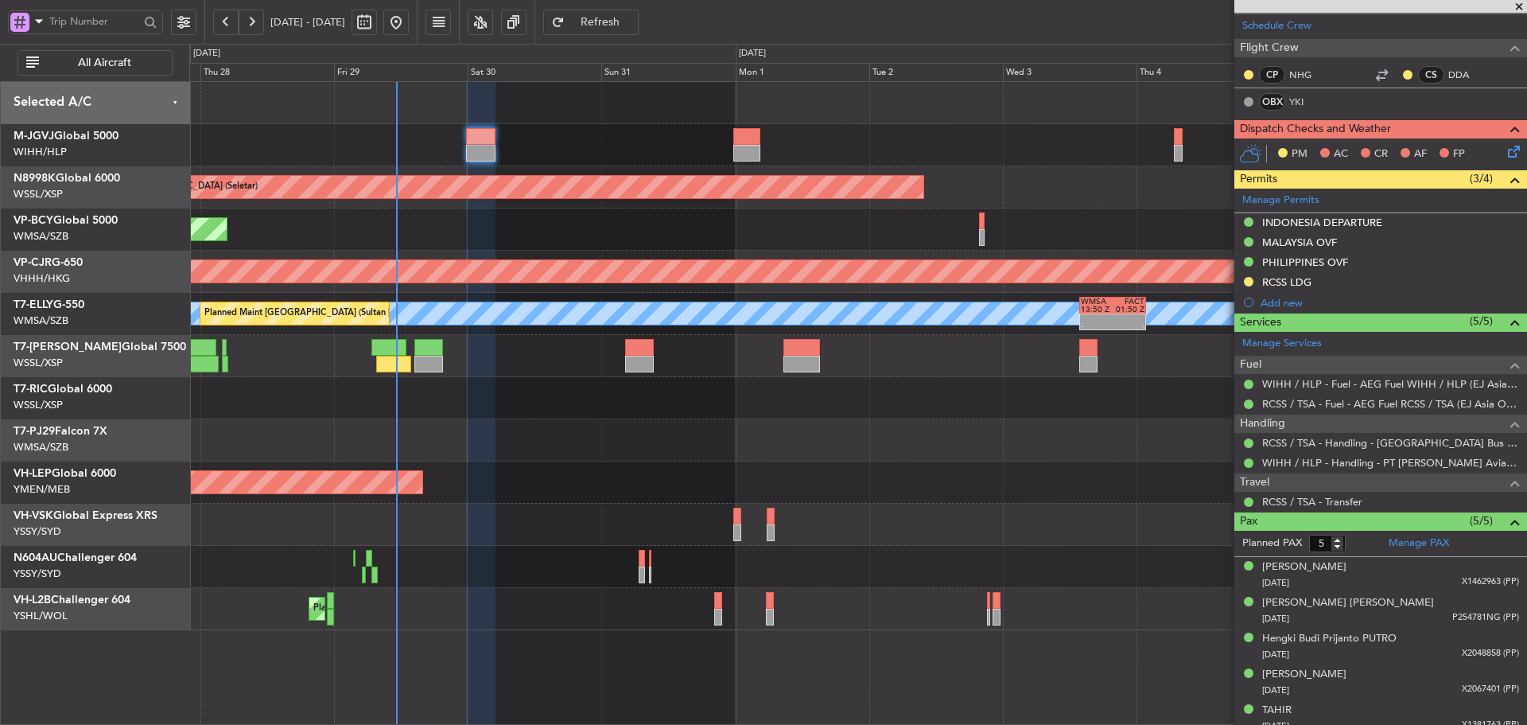
scroll to position [348, 0]
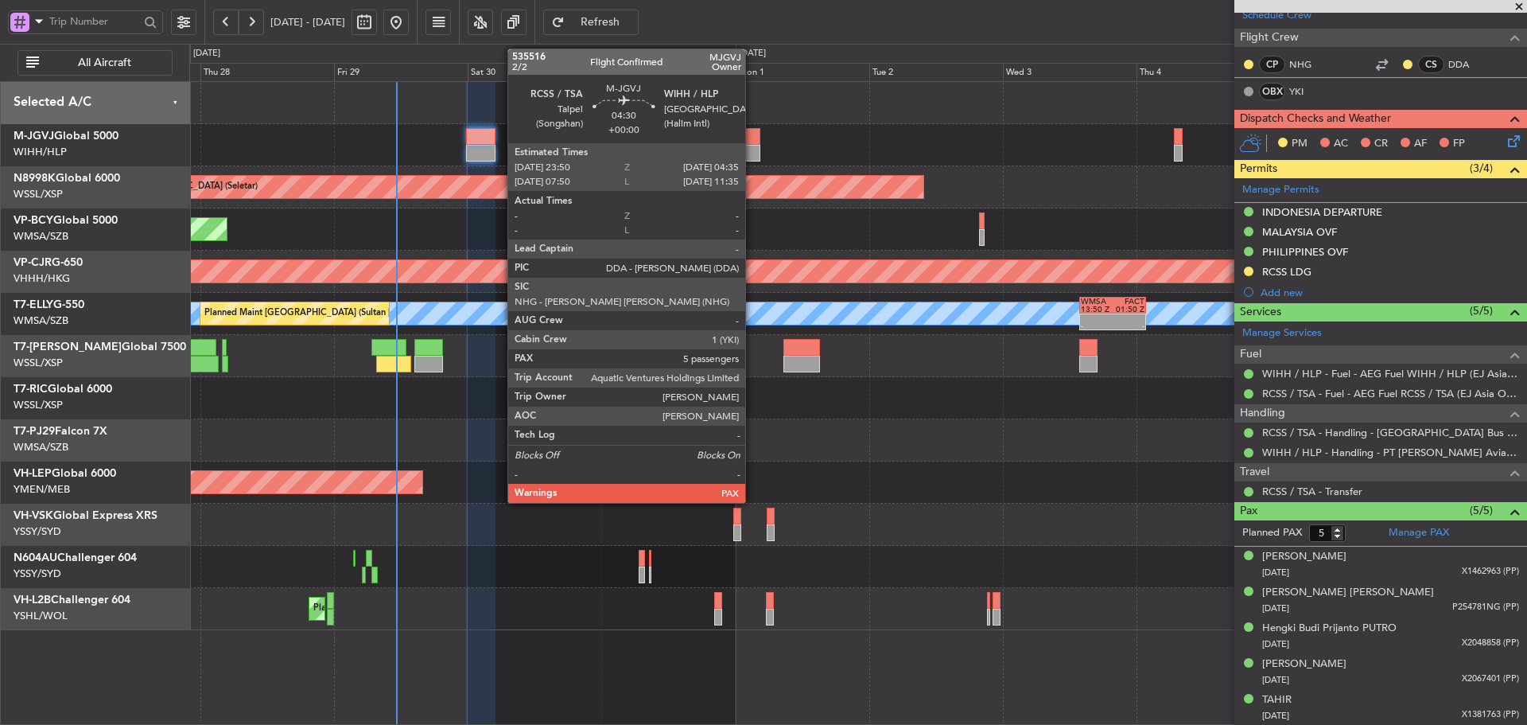
click at [752, 141] on div at bounding box center [746, 136] width 27 height 17
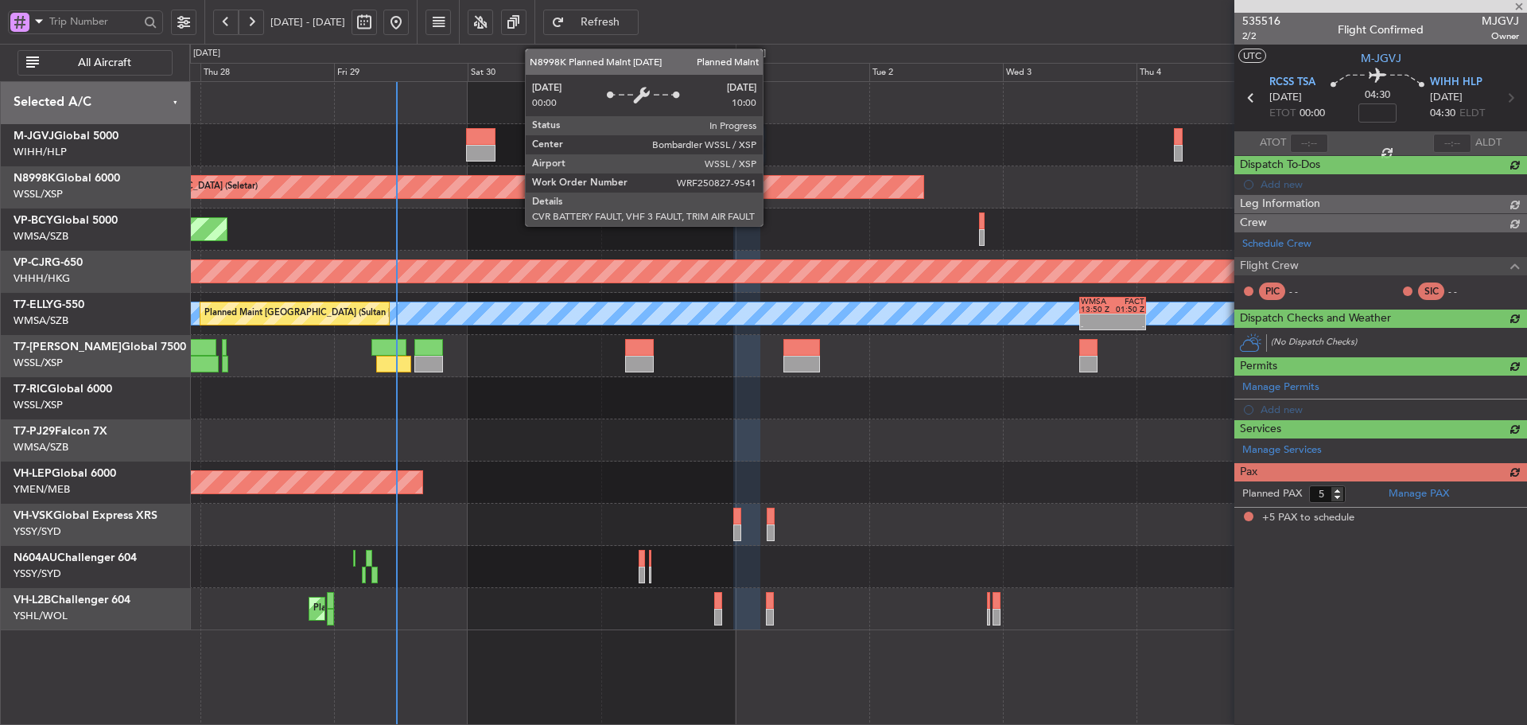
scroll to position [0, 0]
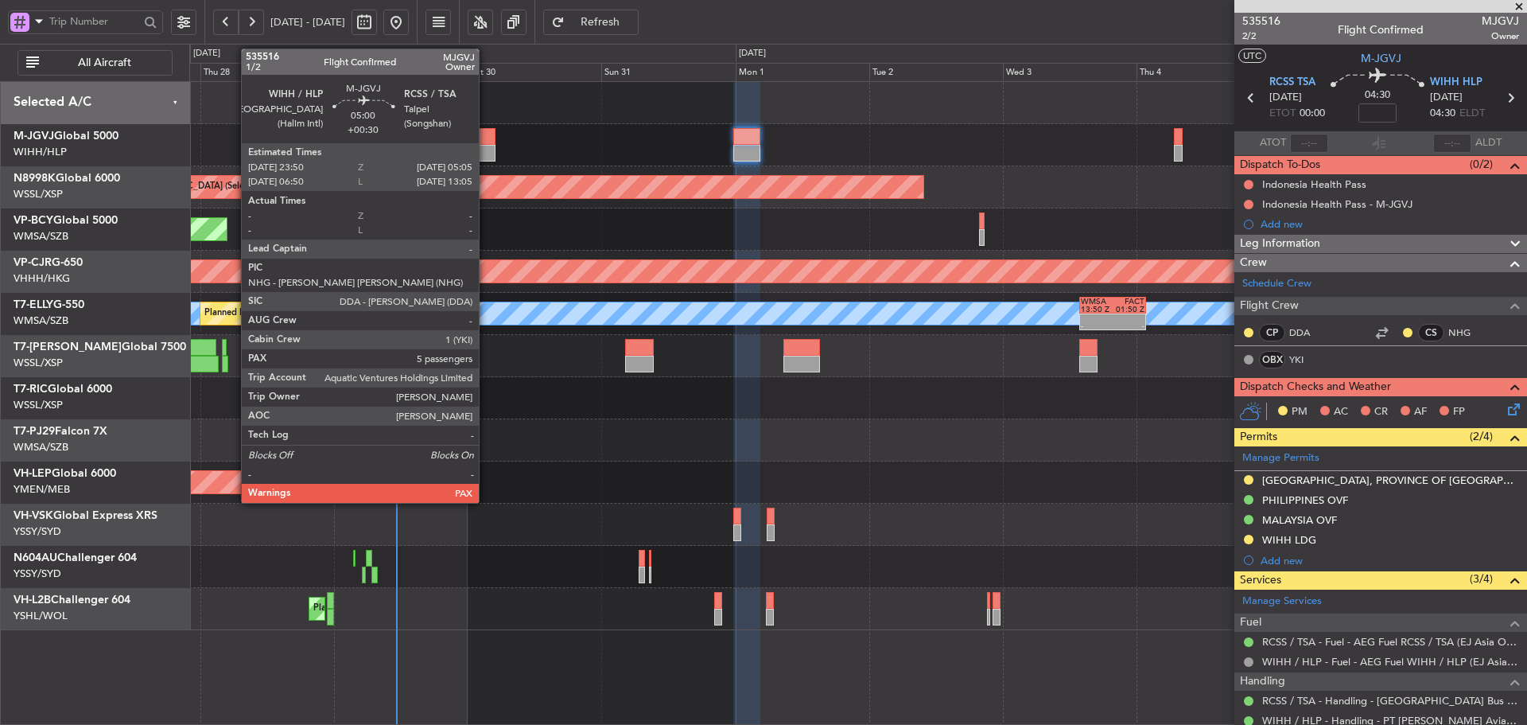
click at [485, 142] on div at bounding box center [480, 136] width 29 height 17
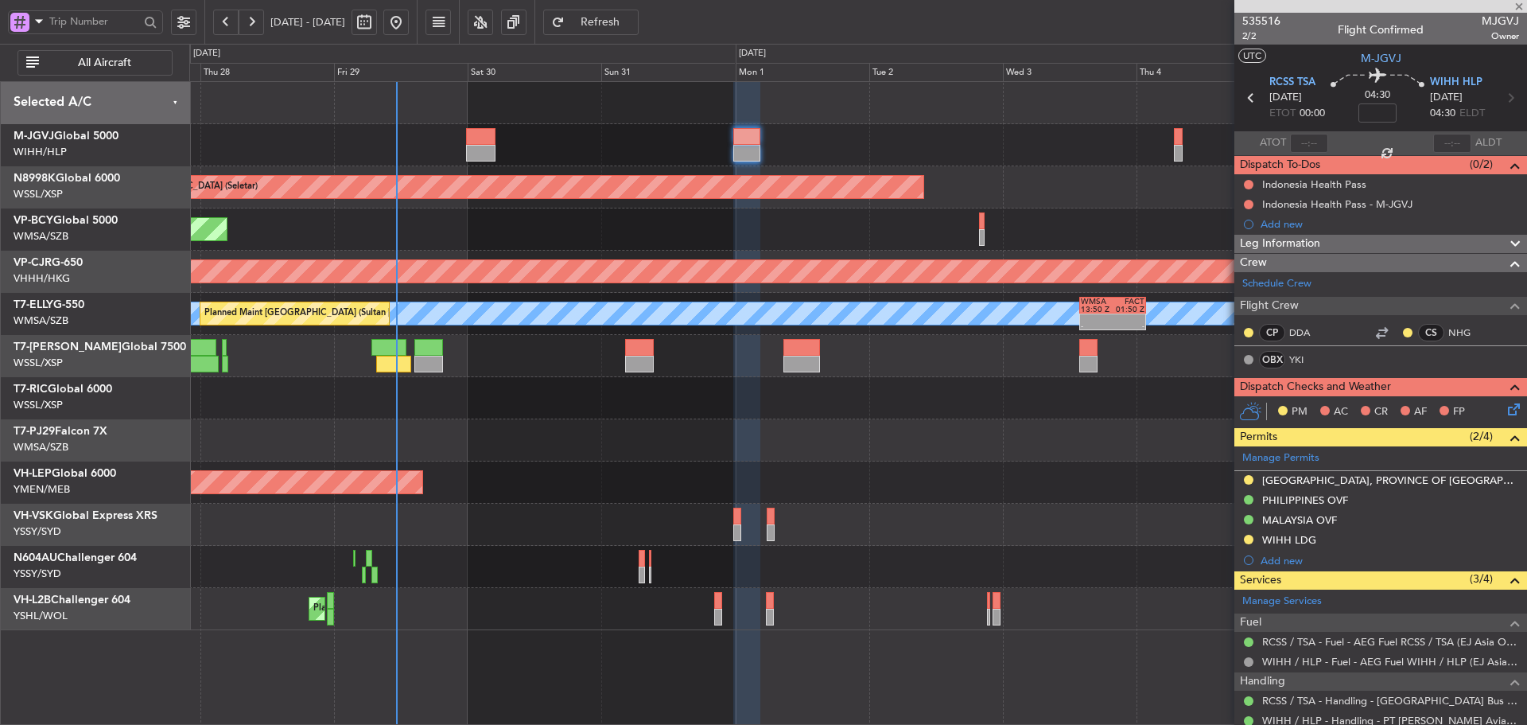
type input "+00:30"
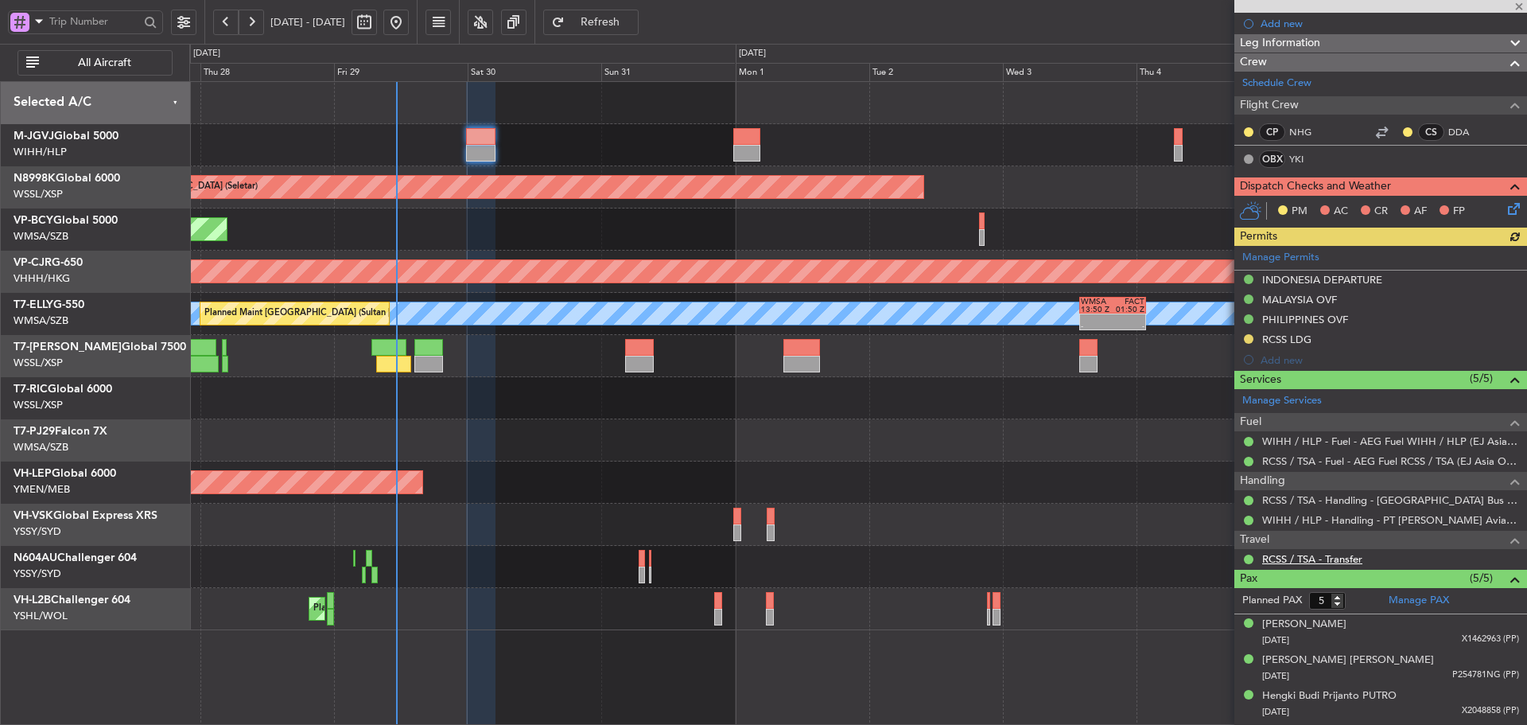
scroll to position [318, 0]
